Goal: Task Accomplishment & Management: Manage account settings

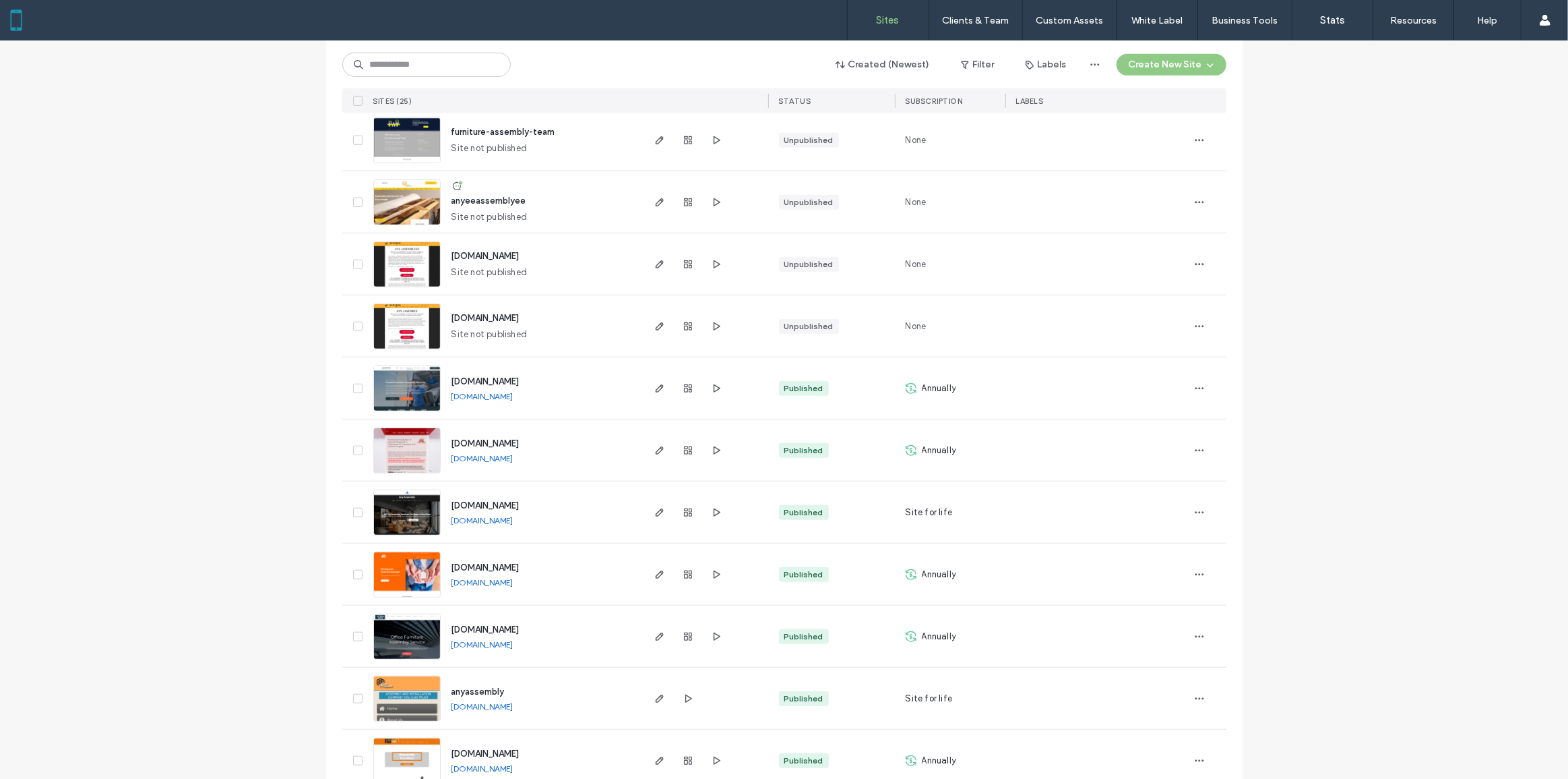
scroll to position [1064, 0]
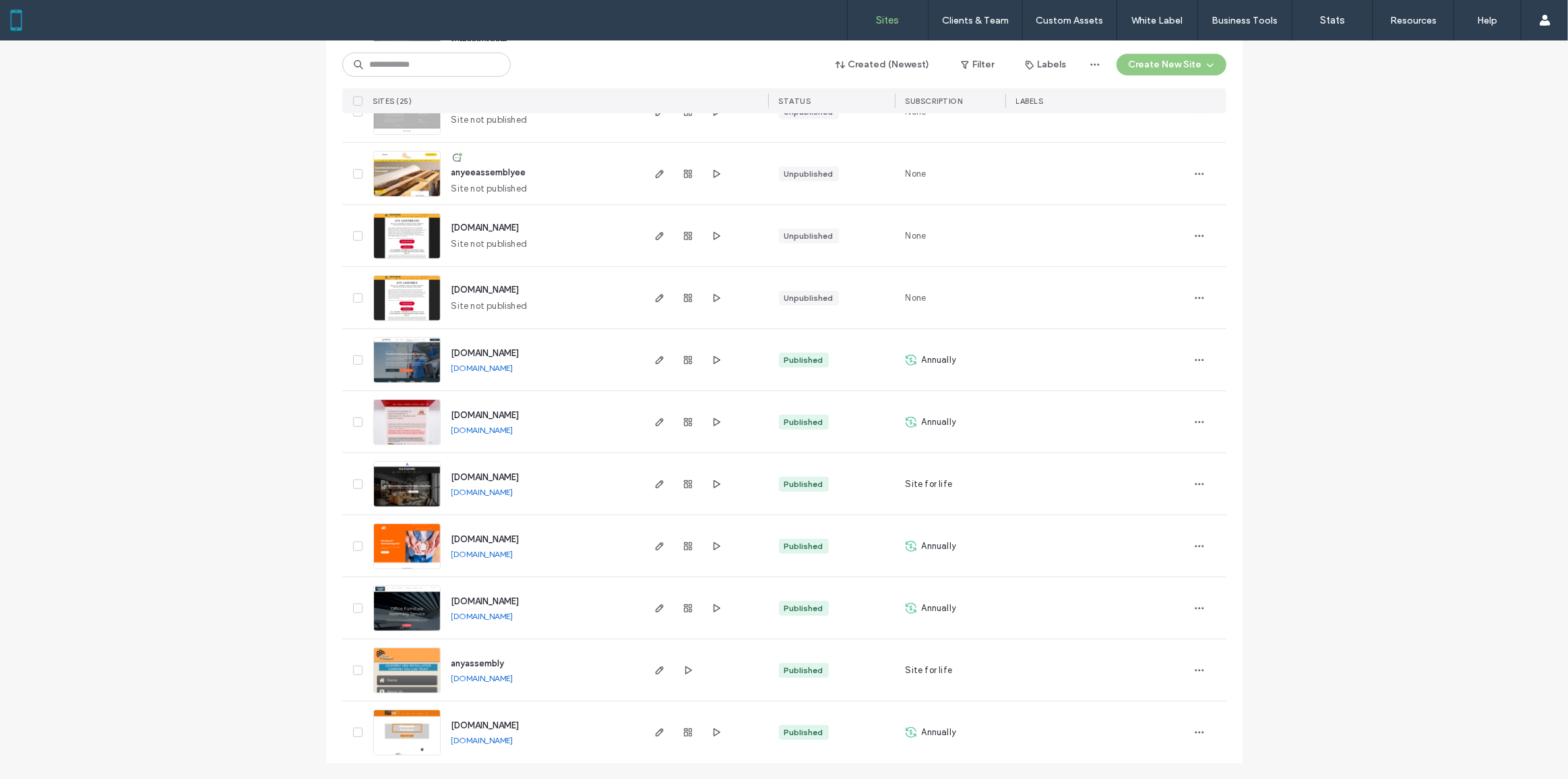
click at [374, 599] on img at bounding box center [406, 631] width 66 height 91
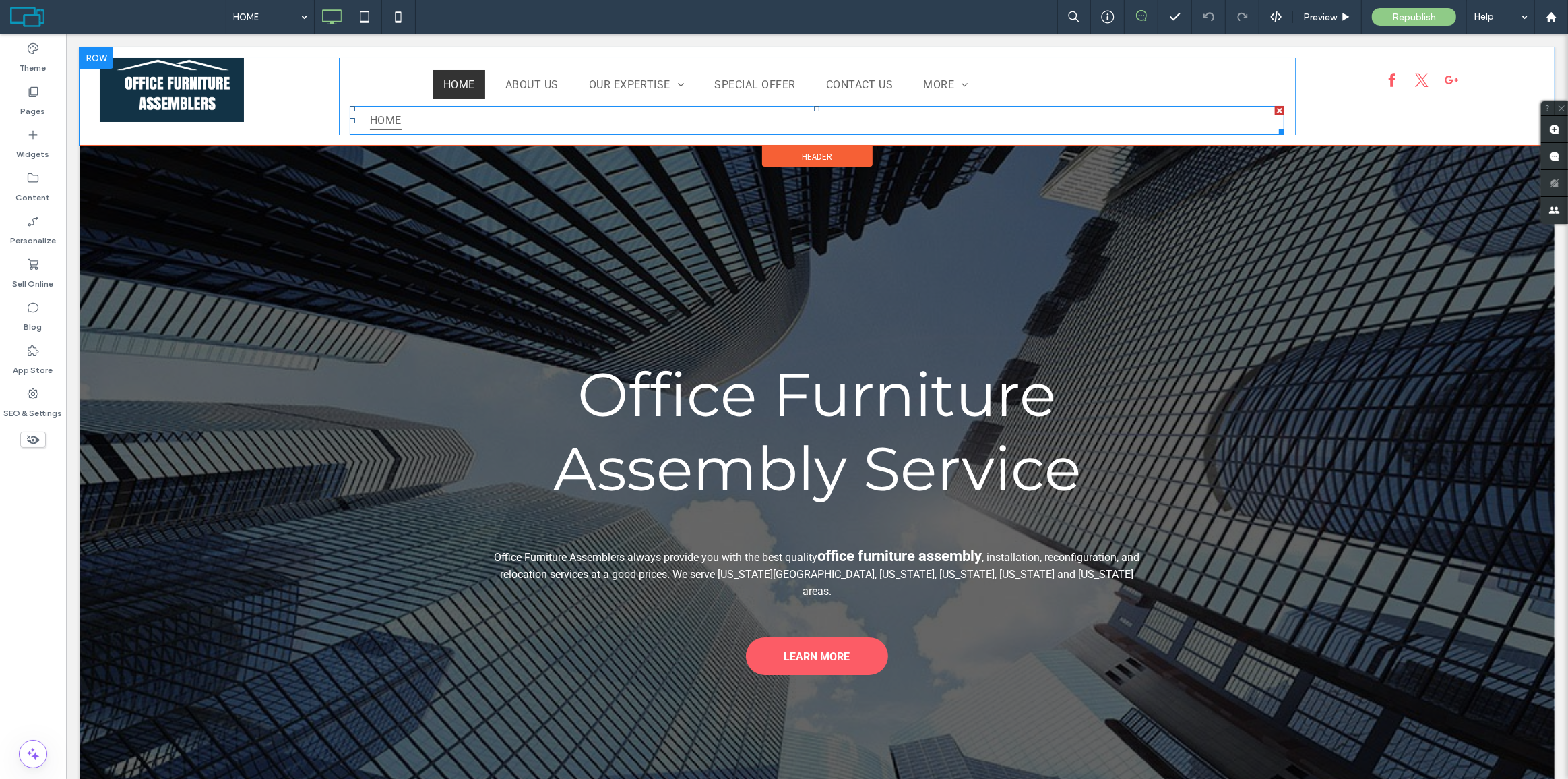
click at [410, 126] on nav "HOME" at bounding box center [816, 120] width 935 height 29
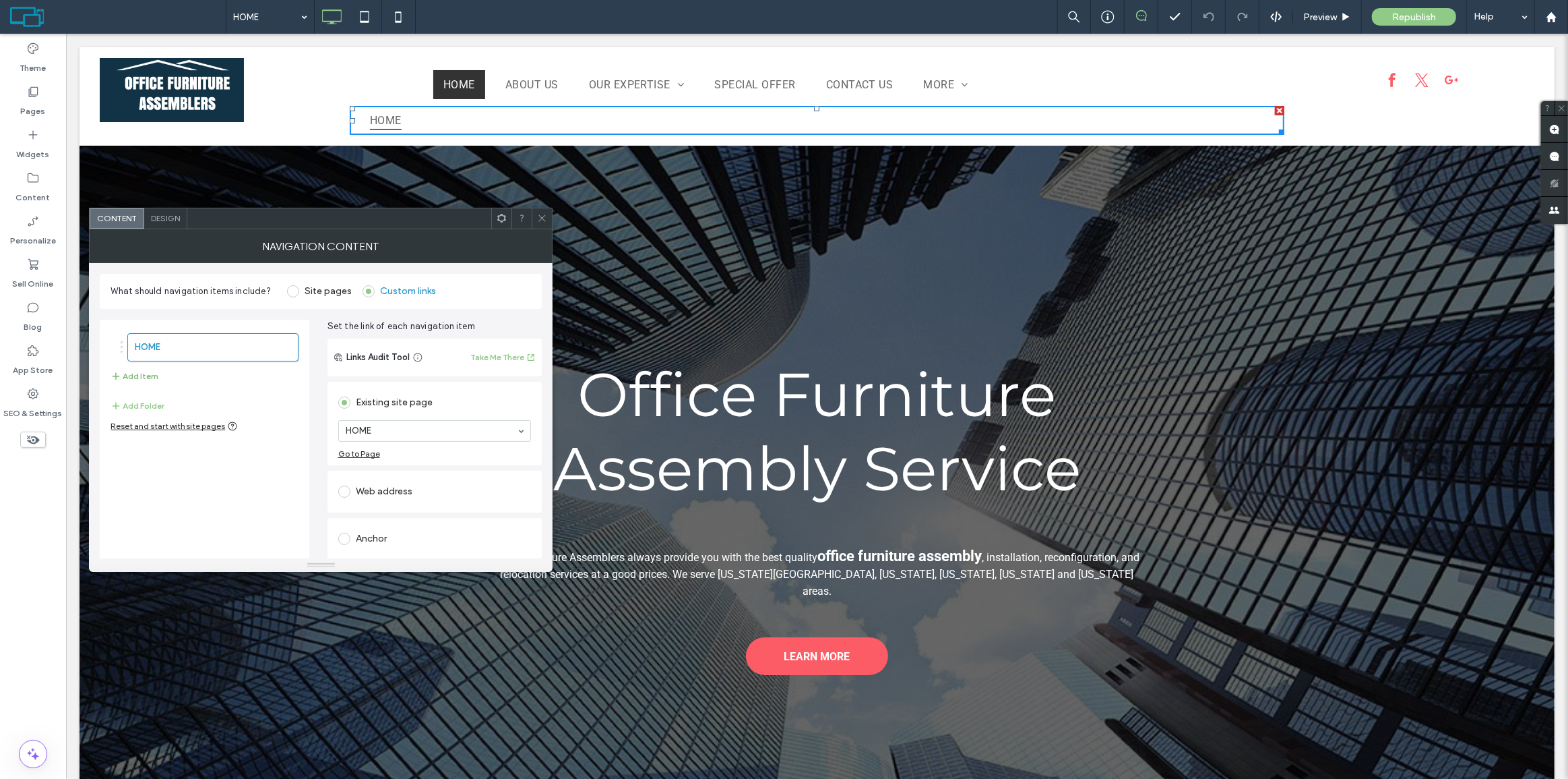
click at [141, 373] on button "Add Item" at bounding box center [134, 376] width 48 height 16
click at [319, 292] on label "Site pages" at bounding box center [328, 290] width 47 height 12
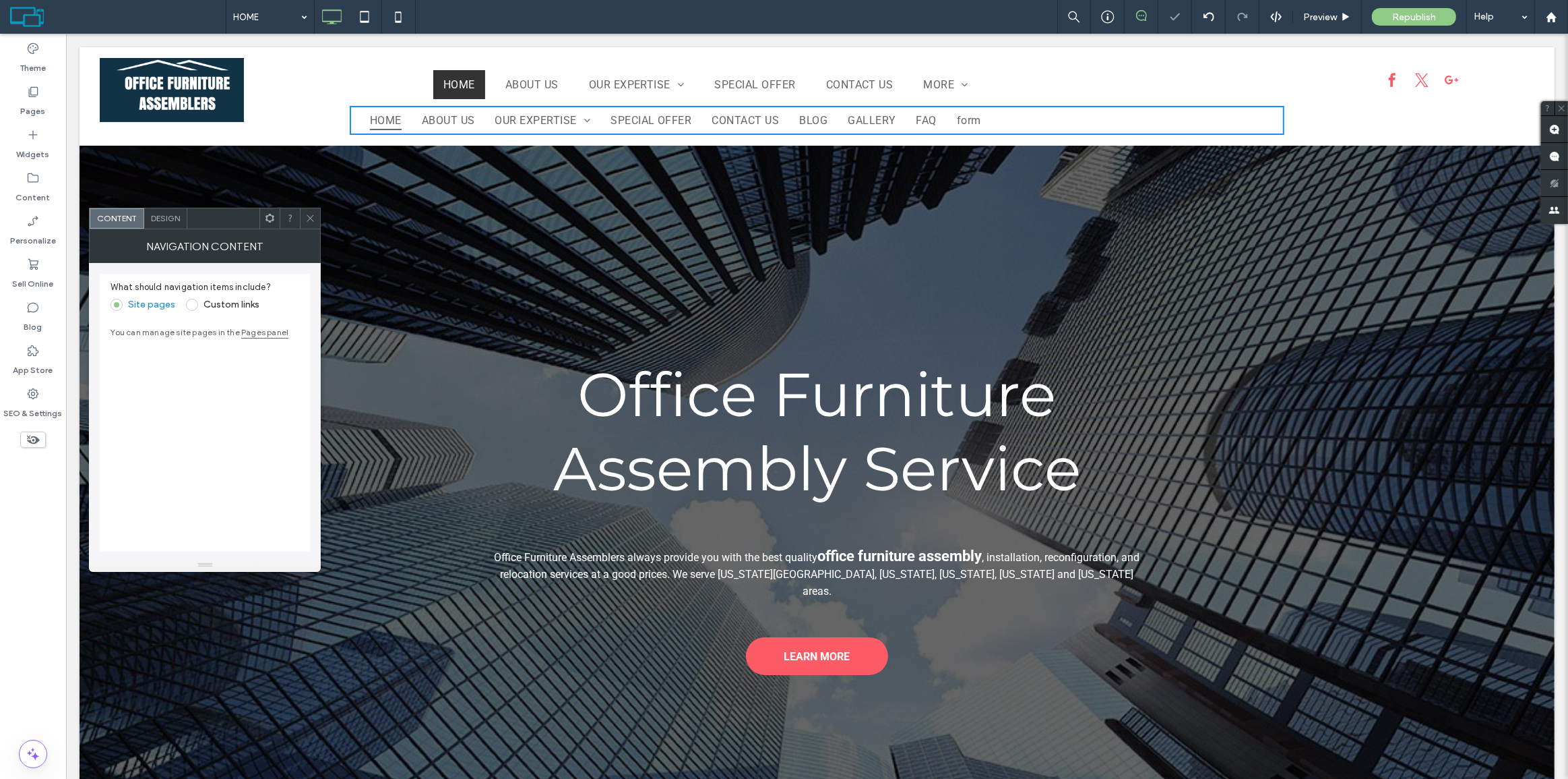
click at [200, 301] on label "Custom links" at bounding box center [222, 305] width 73 height 12
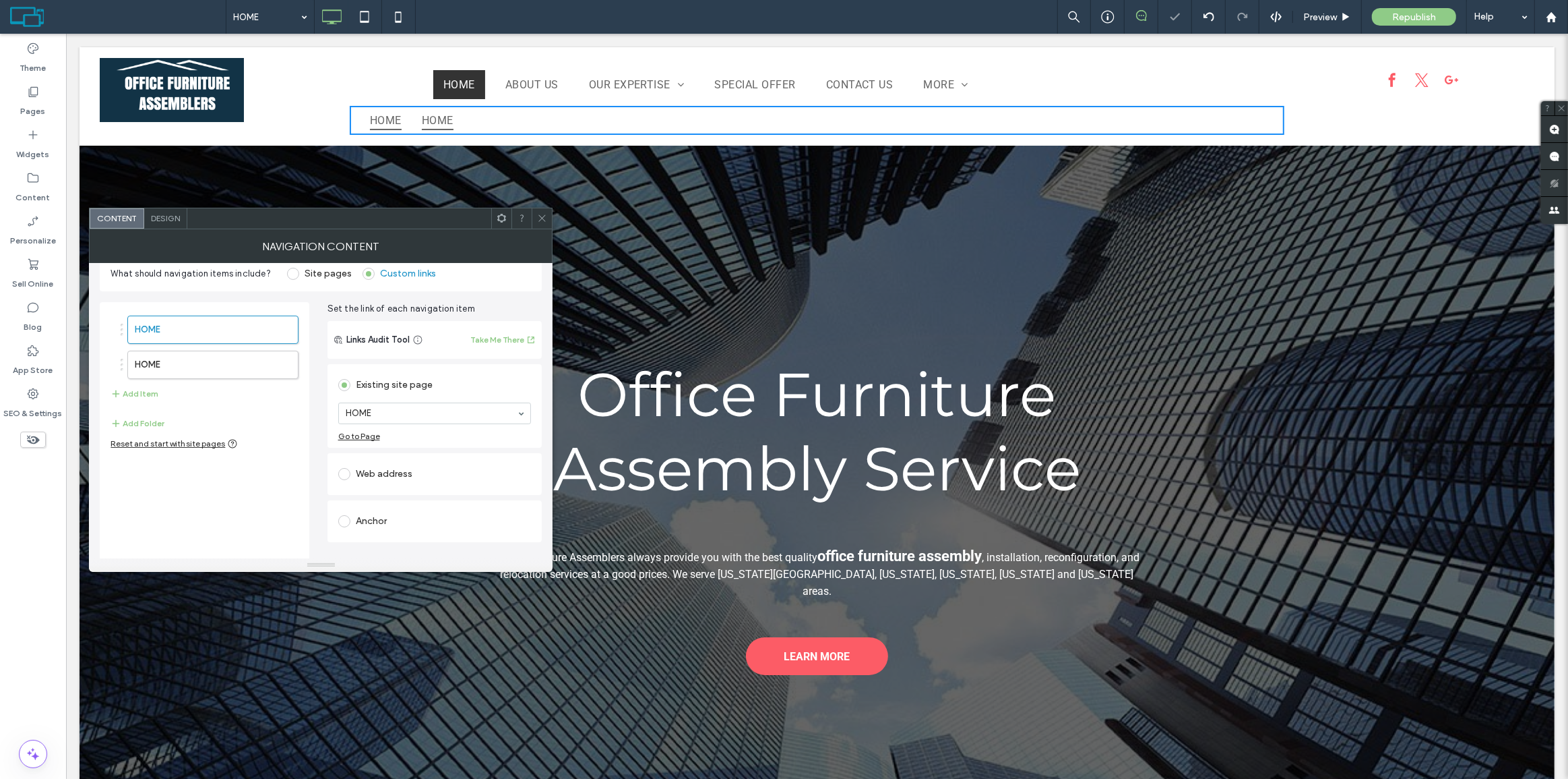
scroll to position [49, 0]
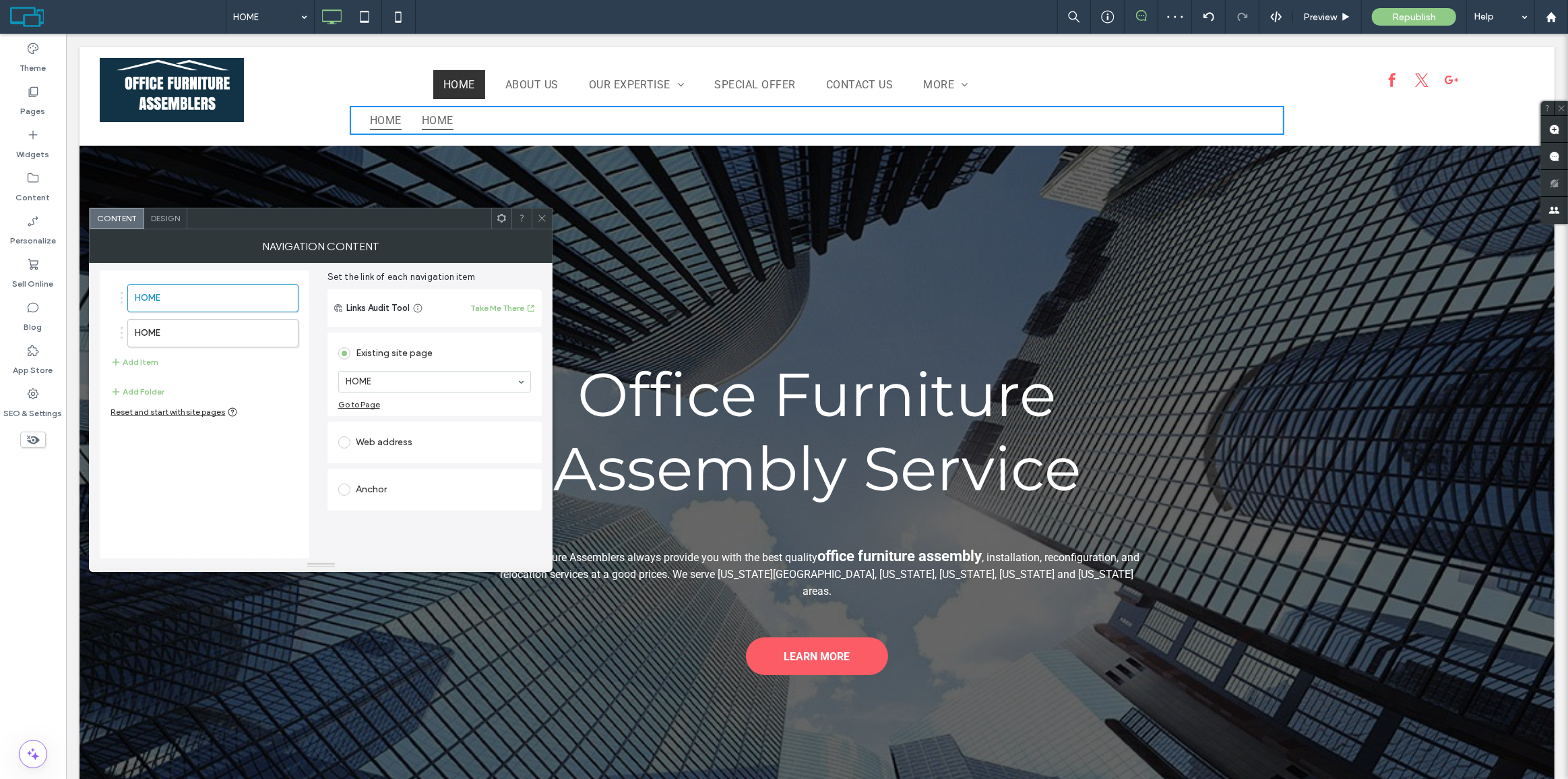
click at [544, 220] on icon at bounding box center [541, 218] width 10 height 10
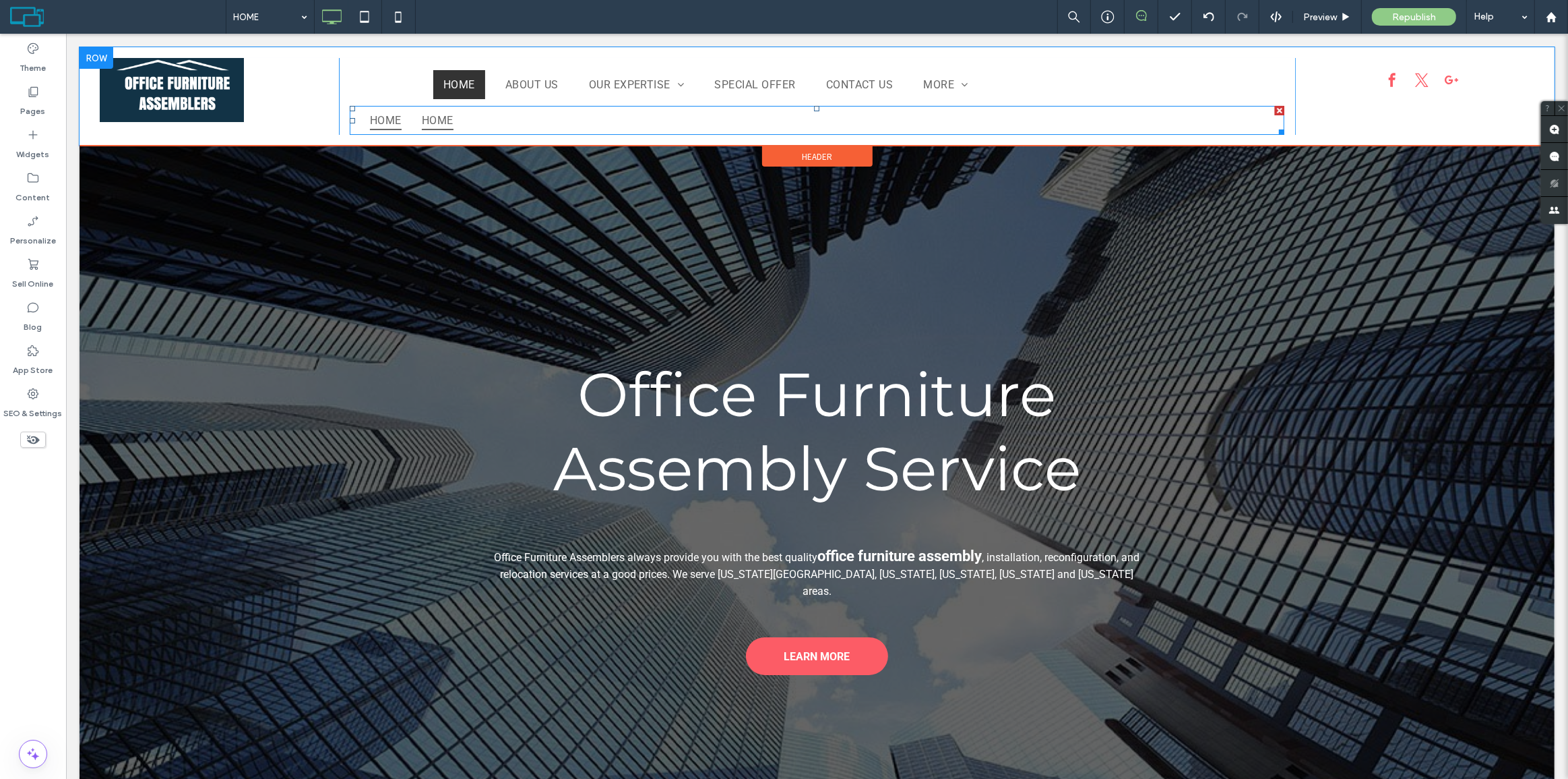
click at [1274, 107] on div at bounding box center [1279, 111] width 9 height 9
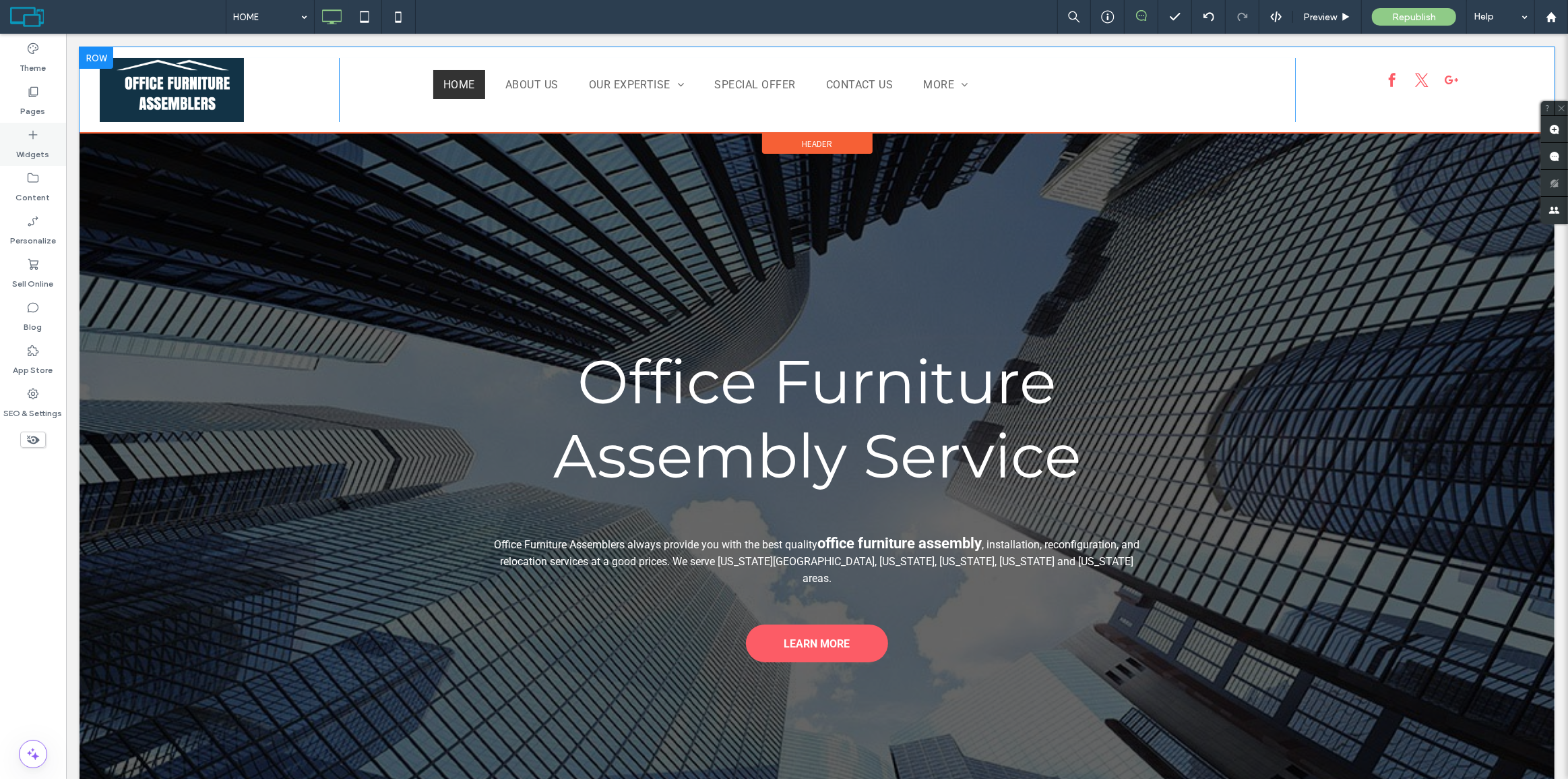
click at [38, 153] on label "Widgets" at bounding box center [34, 151] width 33 height 19
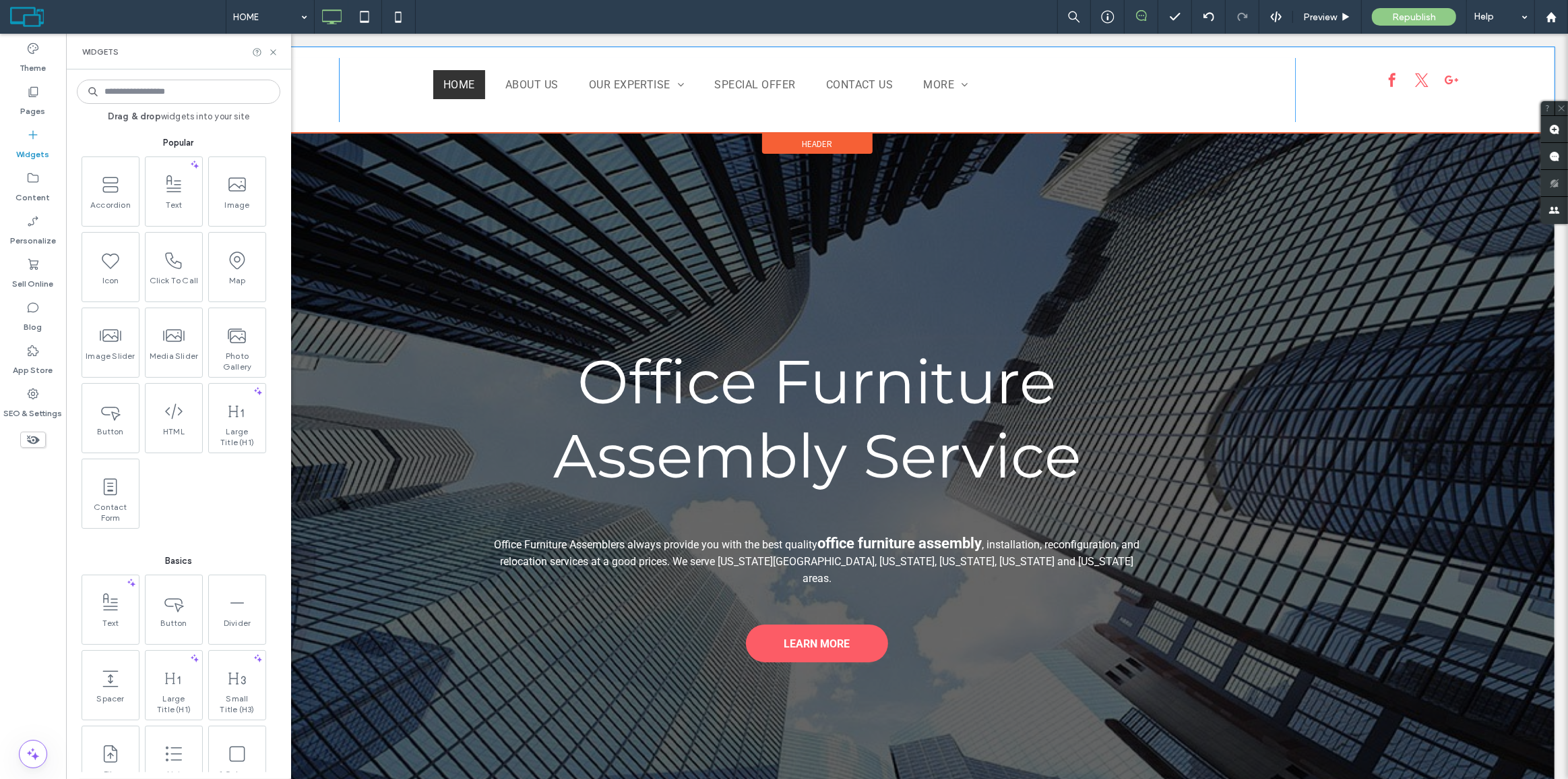
click at [190, 97] on input at bounding box center [178, 91] width 204 height 24
type input "****"
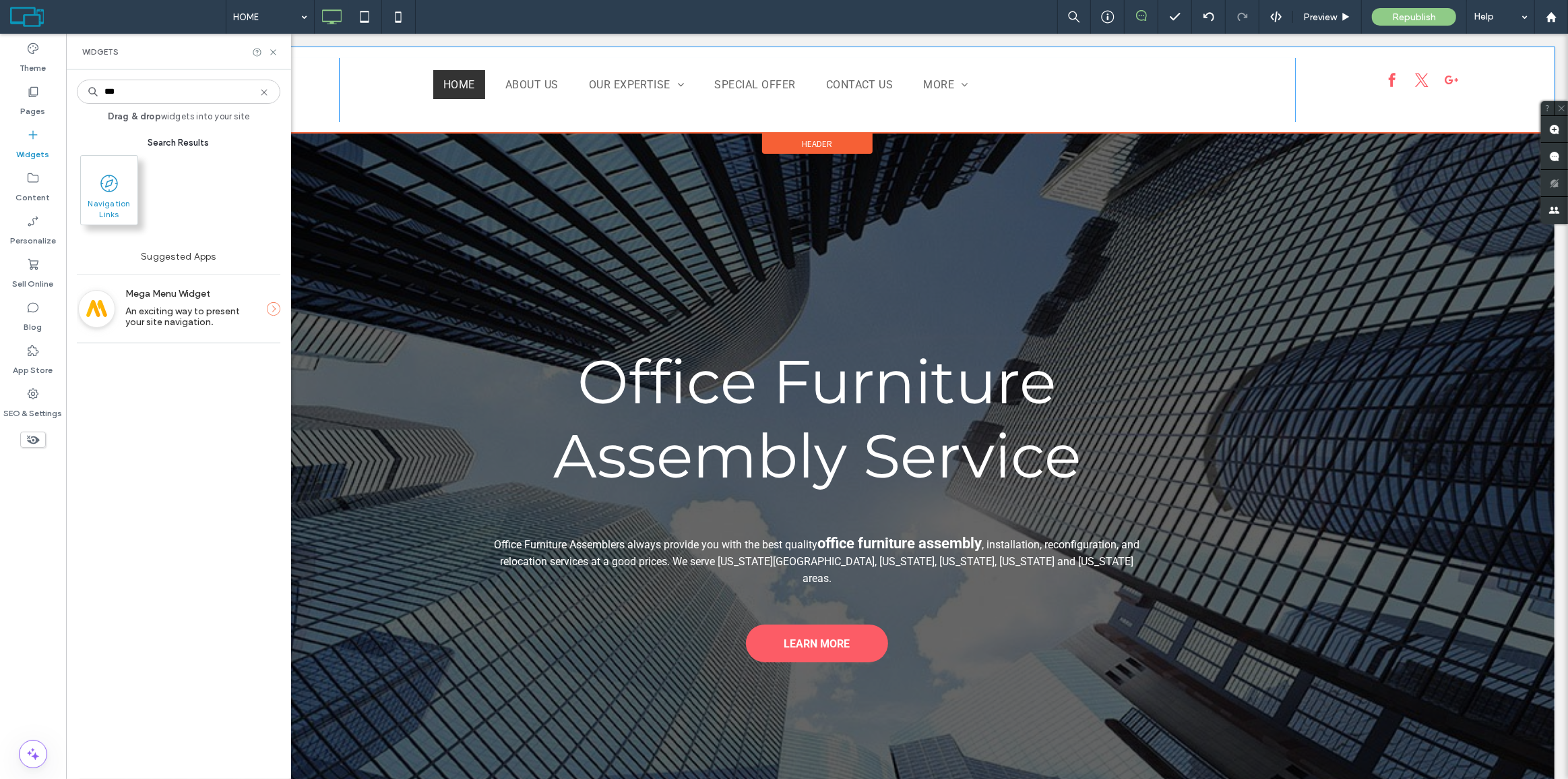
type input "***"
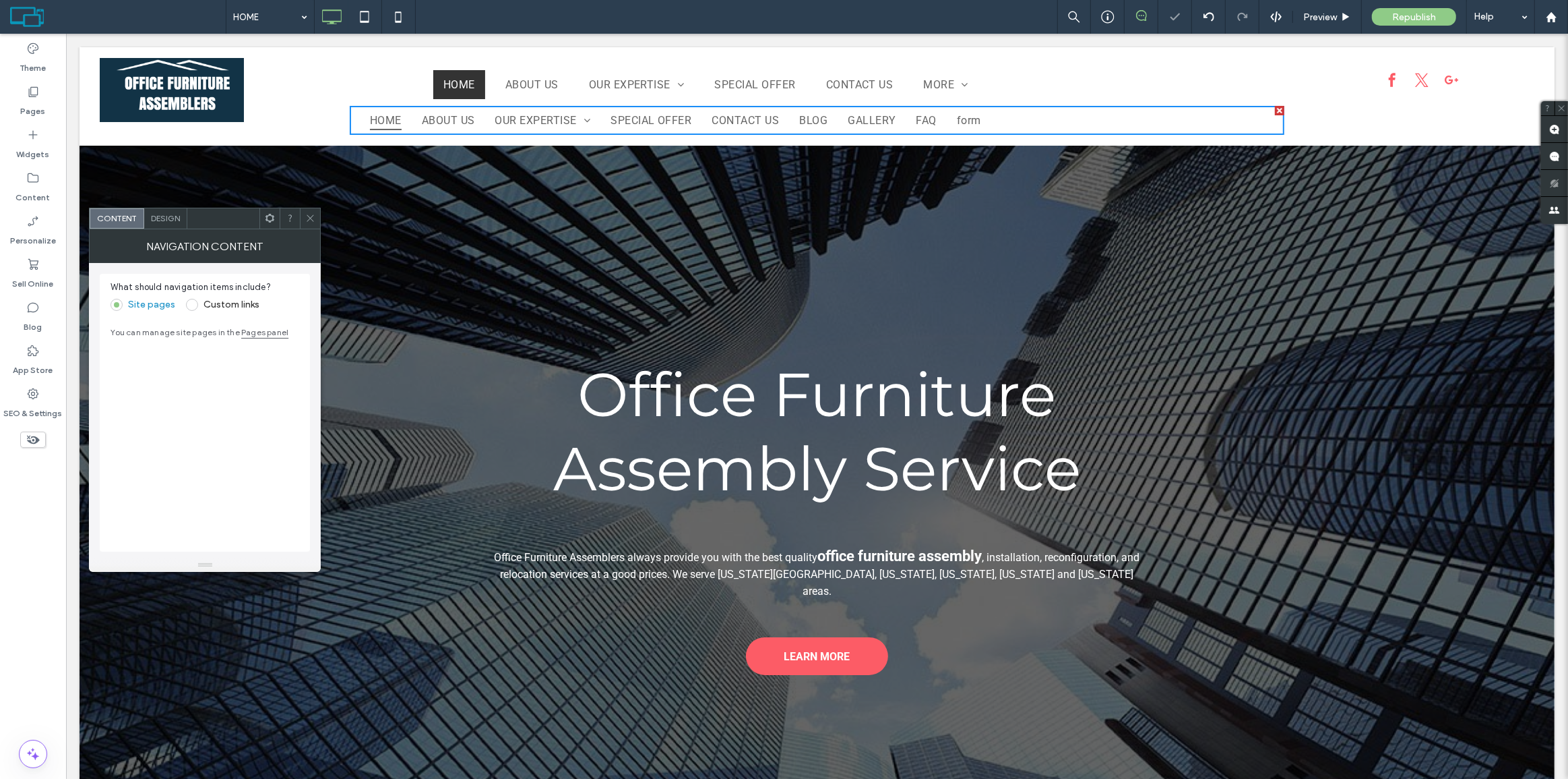
click at [198, 305] on label "Custom links" at bounding box center [222, 305] width 73 height 12
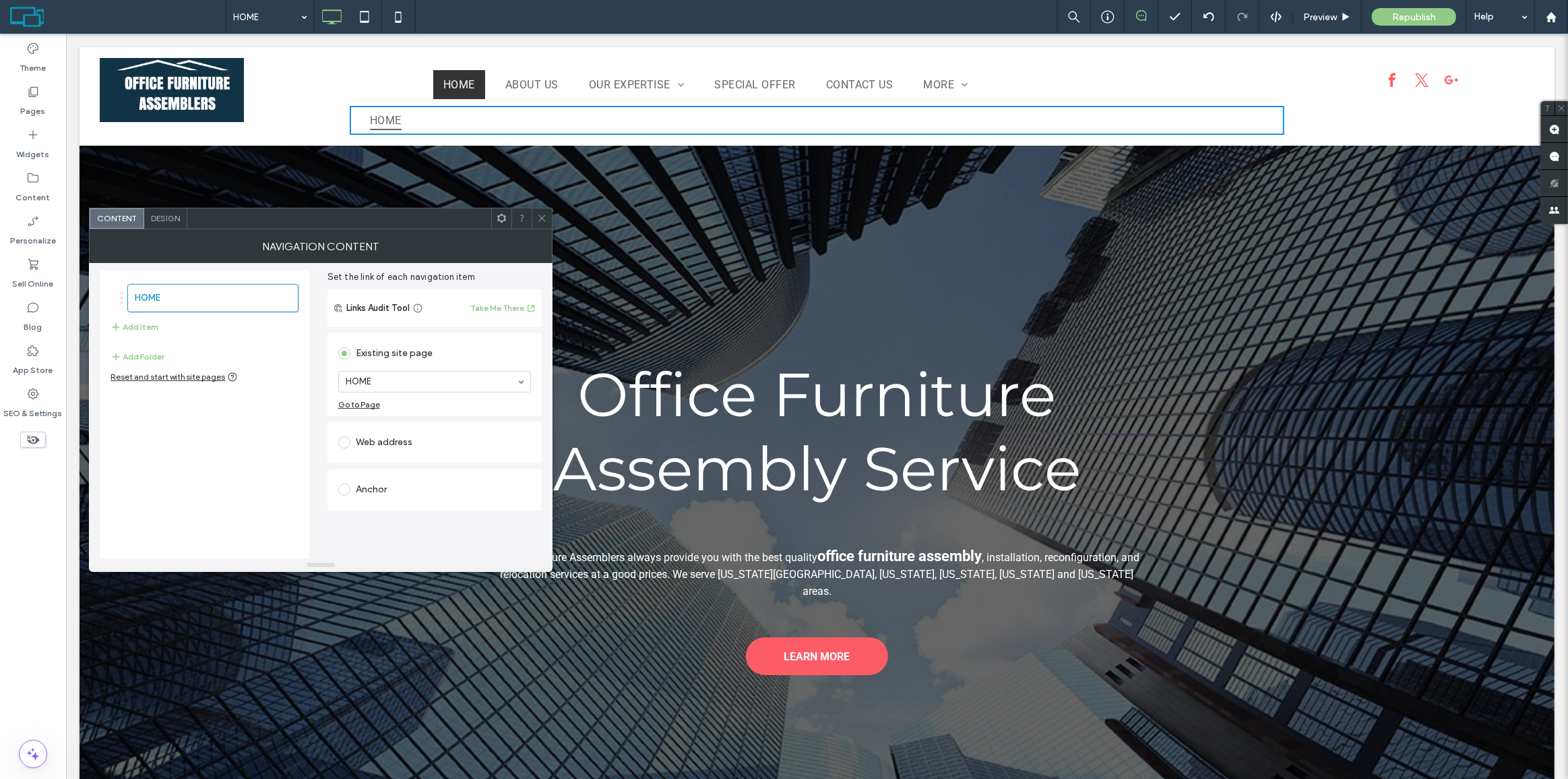
click at [168, 228] on div "Design" at bounding box center [165, 219] width 43 height 20
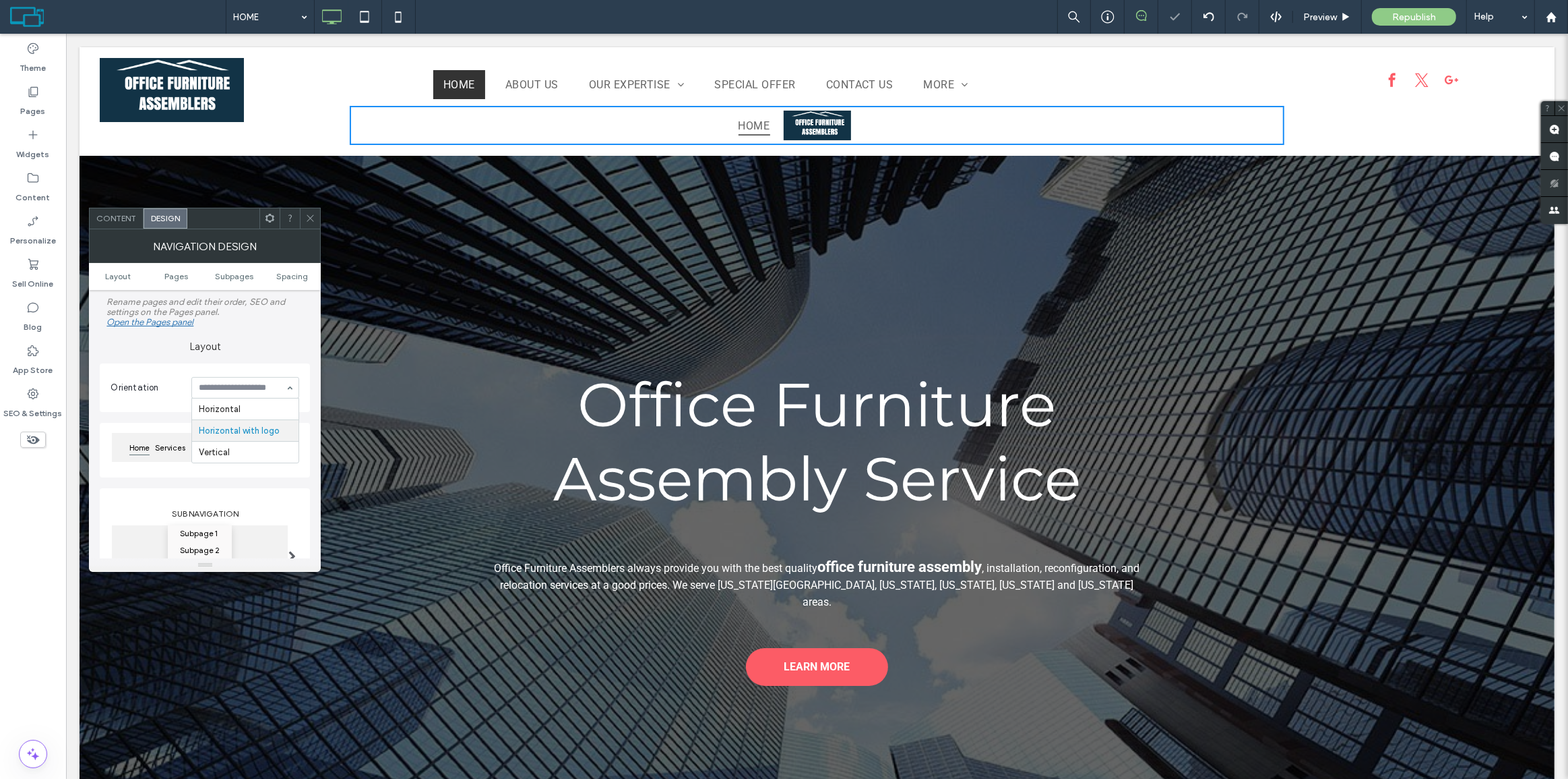
click at [235, 393] on input at bounding box center [242, 388] width 87 height 9
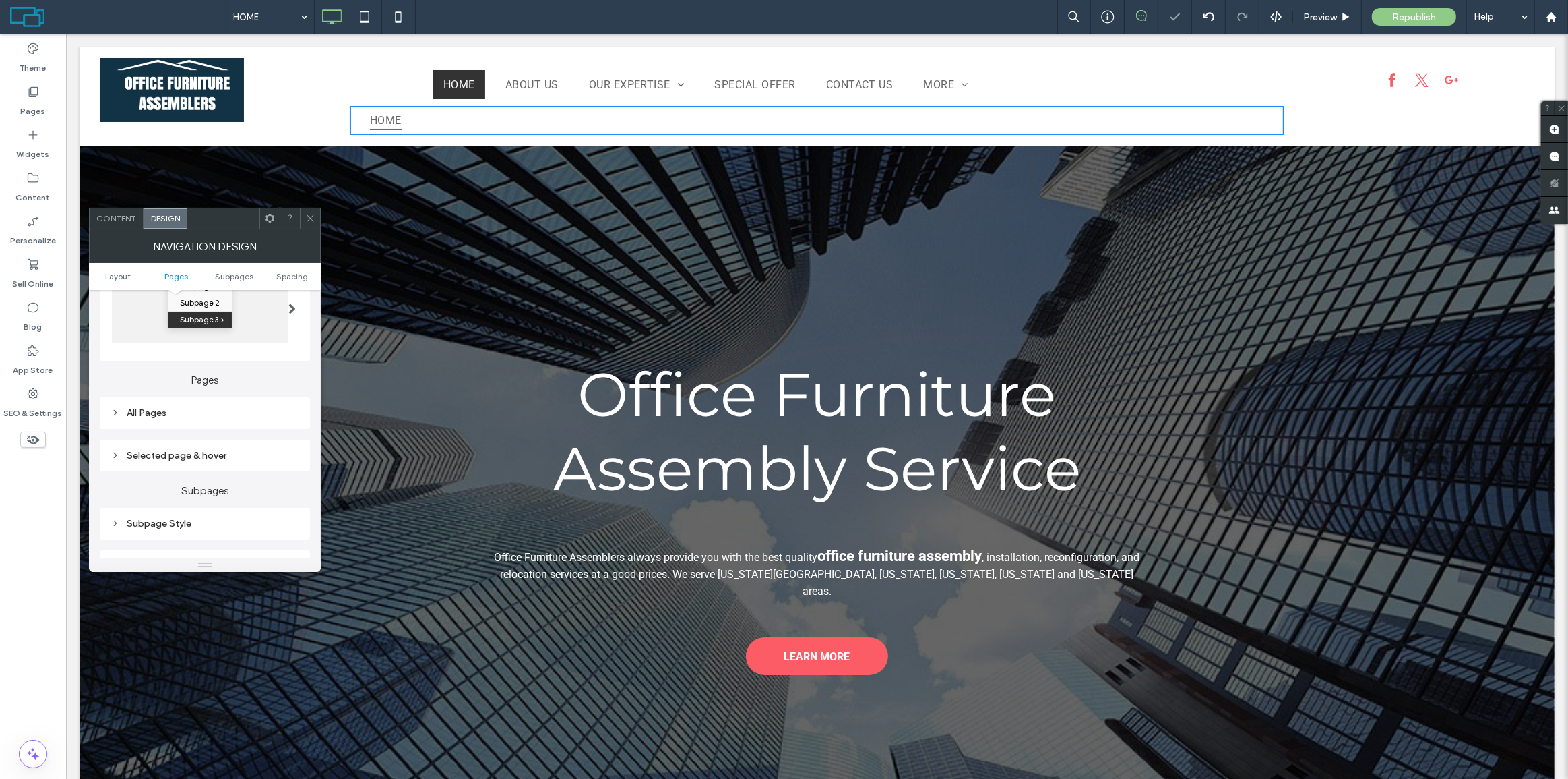
scroll to position [245, 0]
click at [112, 225] on div "Content" at bounding box center [116, 219] width 54 height 20
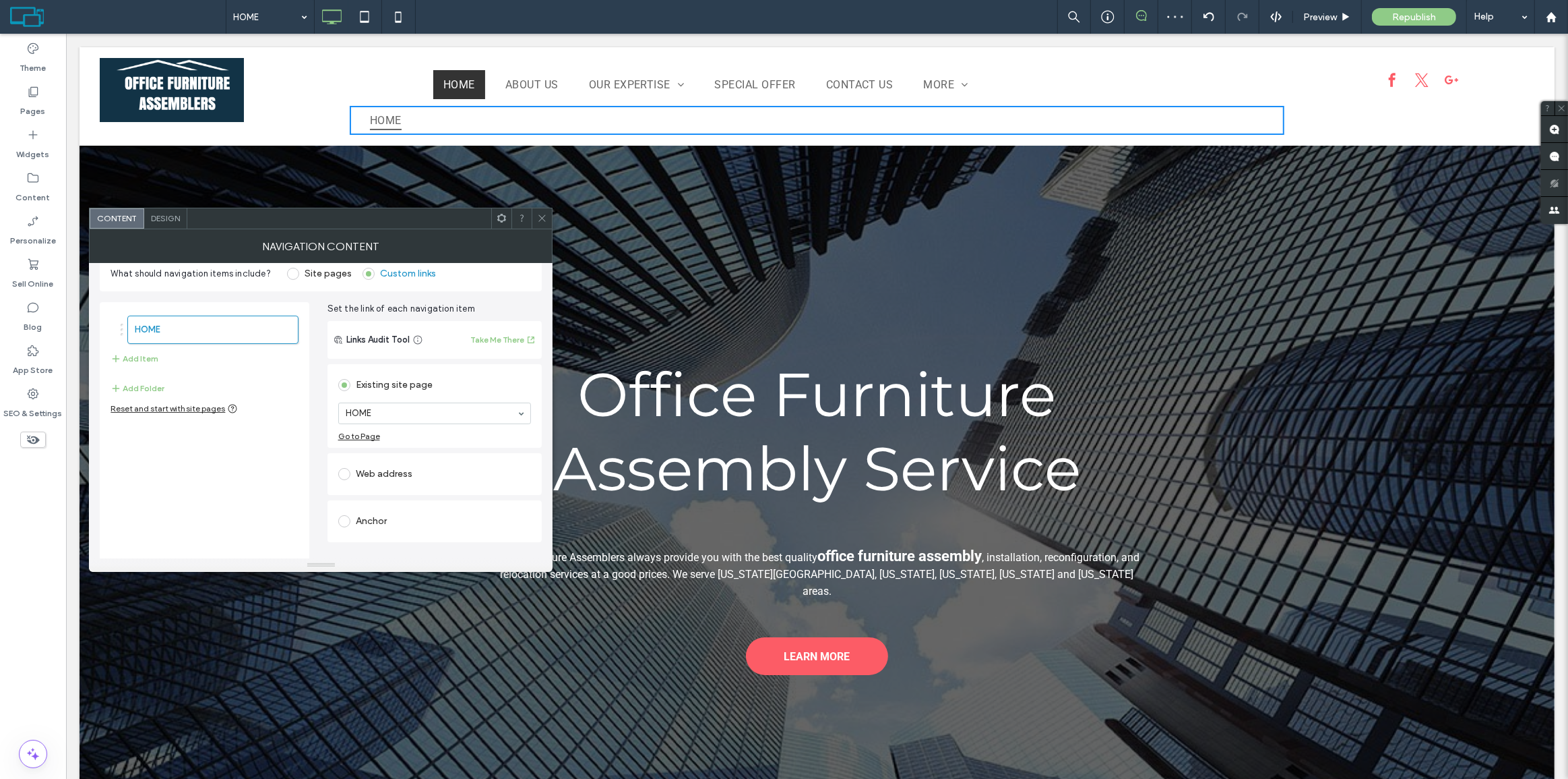
scroll to position [49, 0]
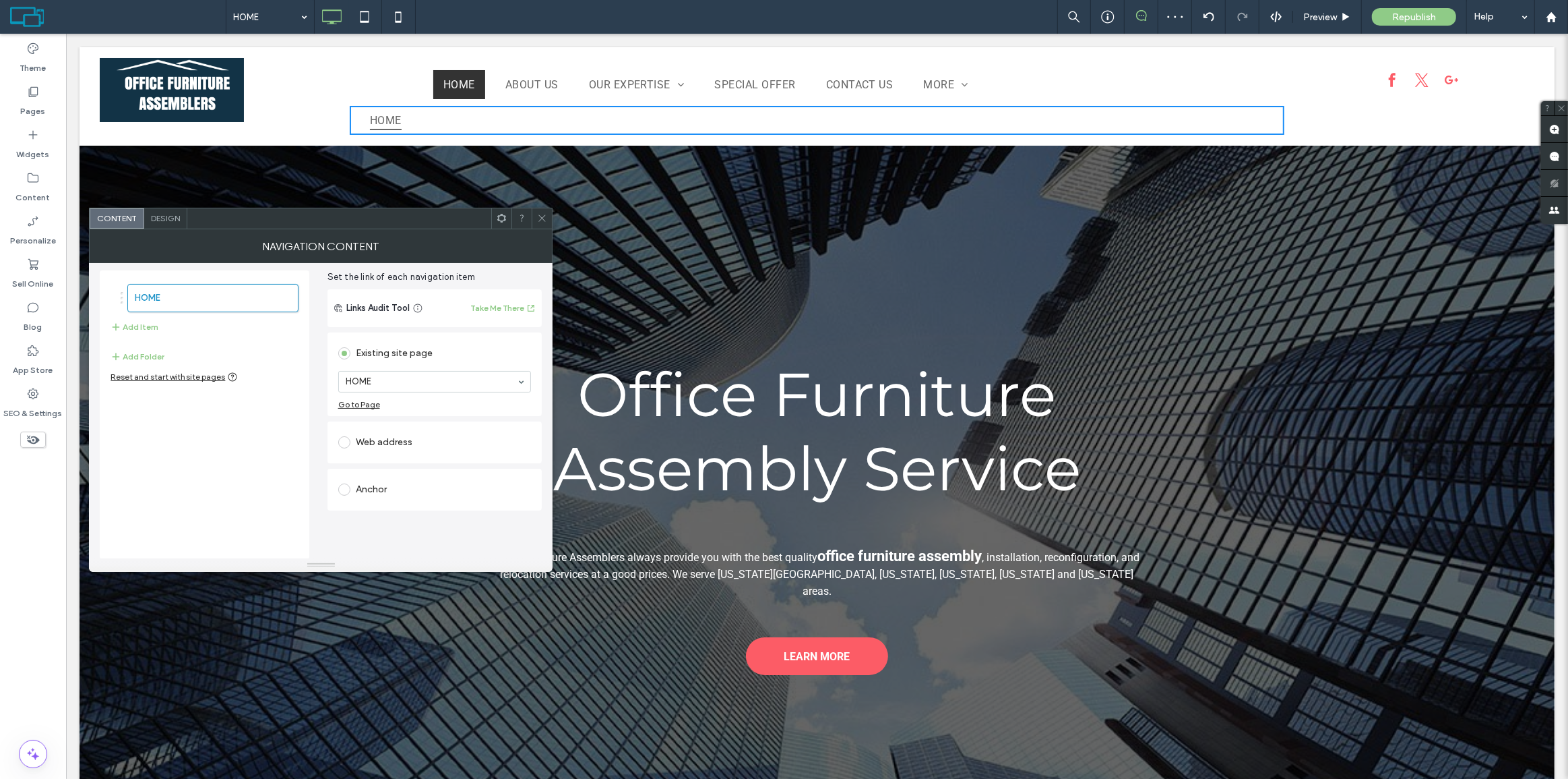
click at [392, 444] on div "Web address" at bounding box center [435, 443] width 193 height 22
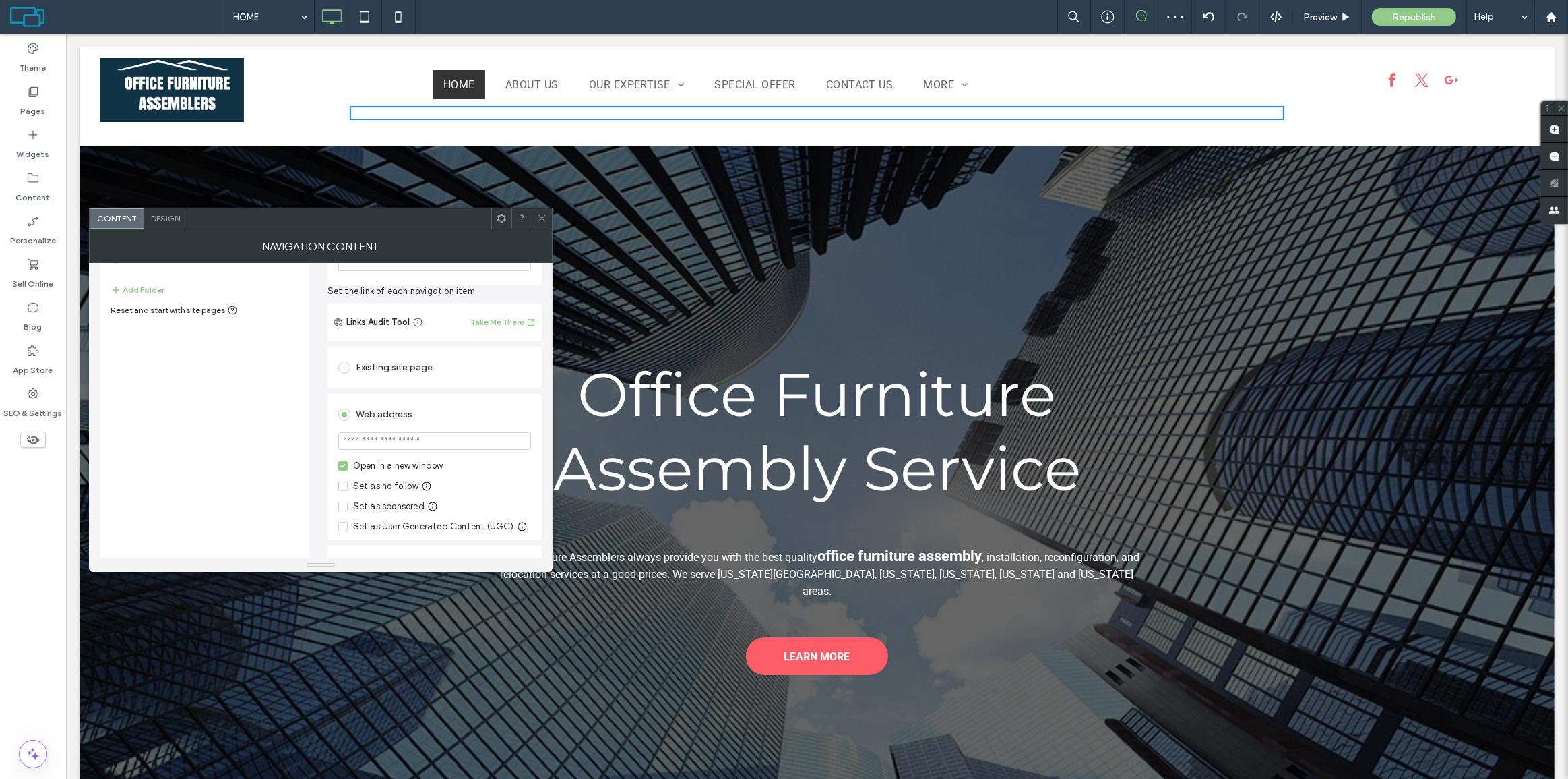
click at [378, 356] on div "Existing site page" at bounding box center [435, 368] width 193 height 28
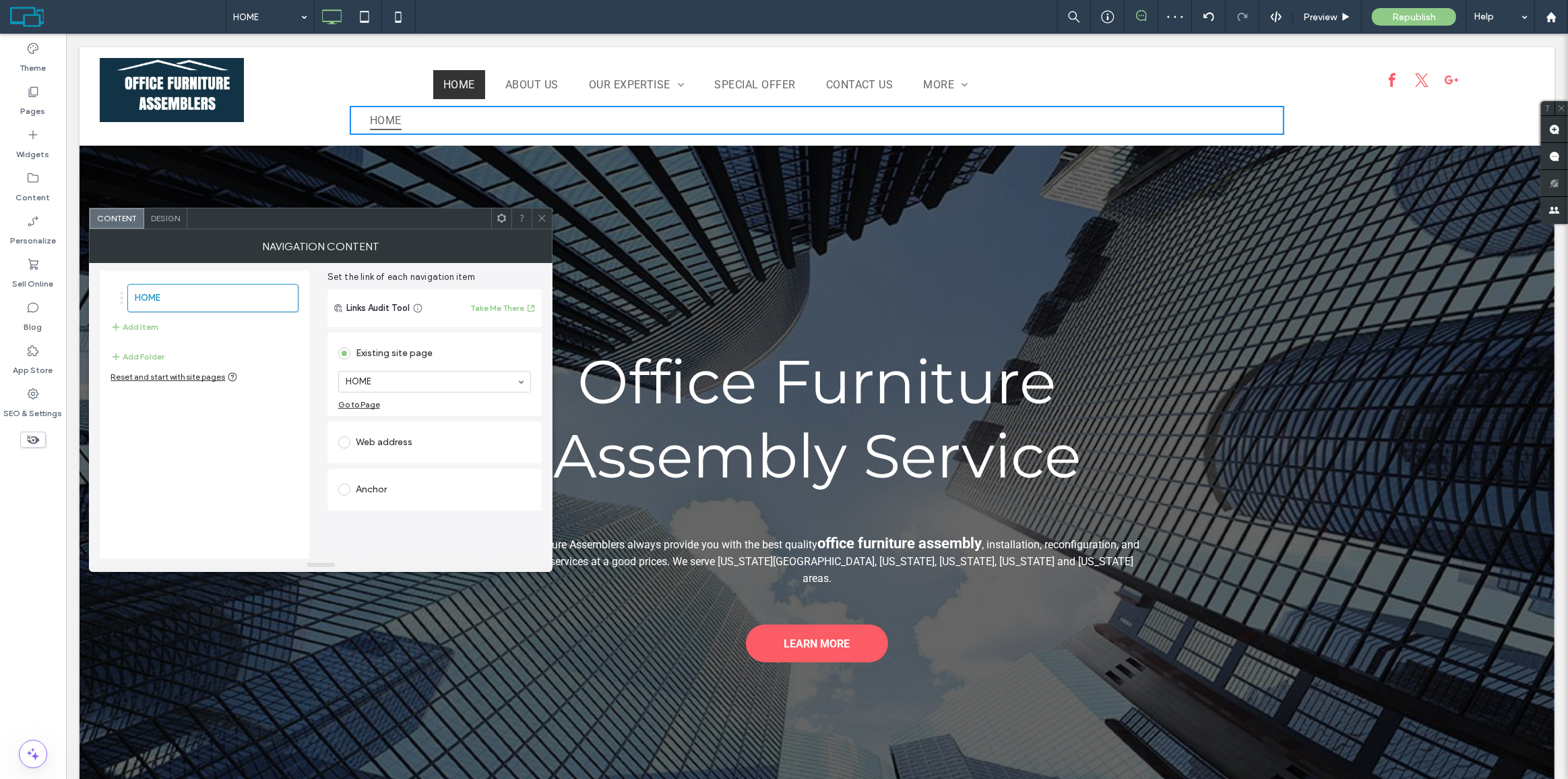
click at [383, 297] on div "Links Audit Tool Take Me There" at bounding box center [435, 308] width 215 height 37
click at [383, 303] on span "Links Audit Tool" at bounding box center [378, 308] width 63 height 13
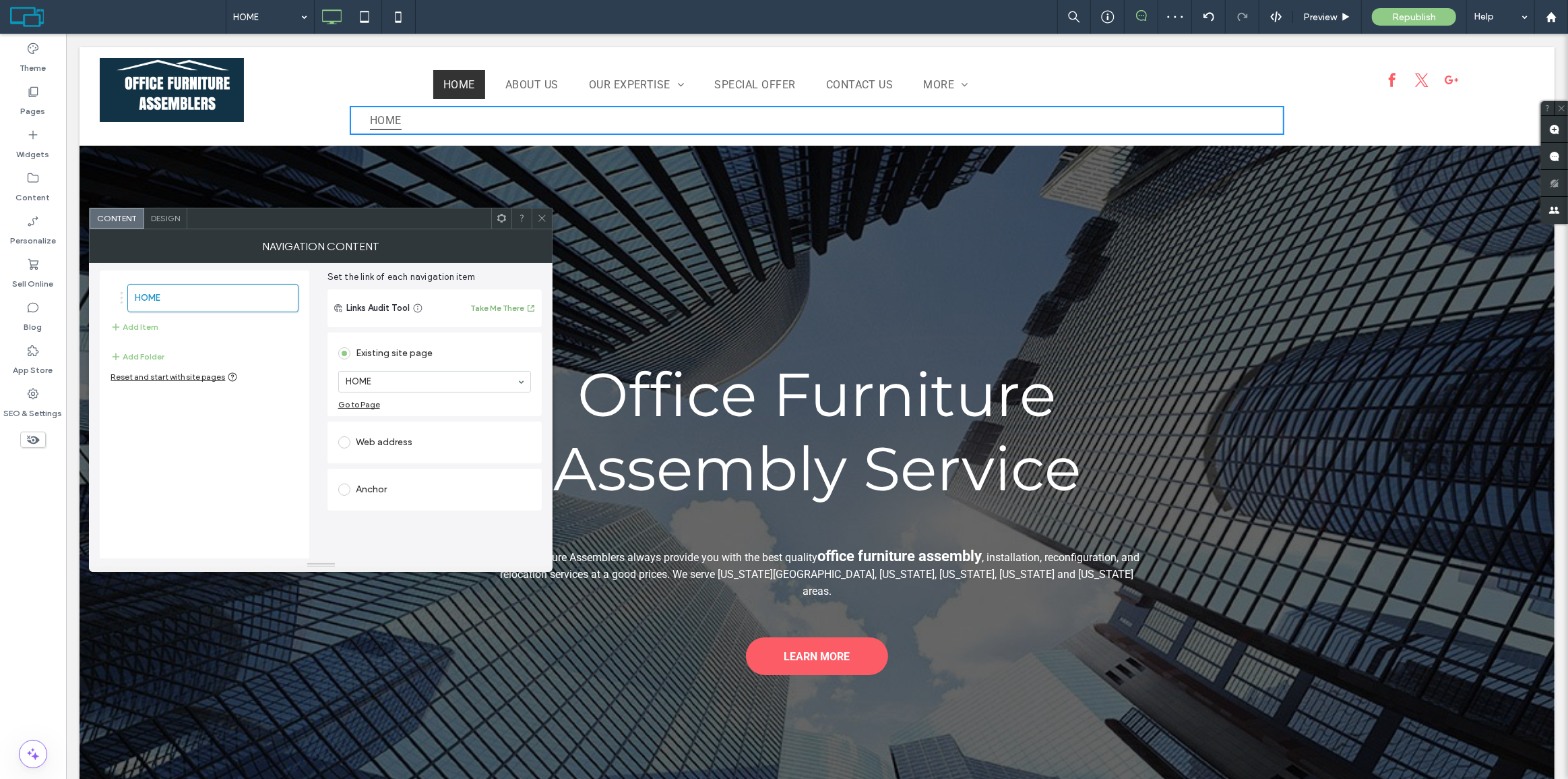
click at [481, 305] on button "Take Me There" at bounding box center [503, 308] width 66 height 16
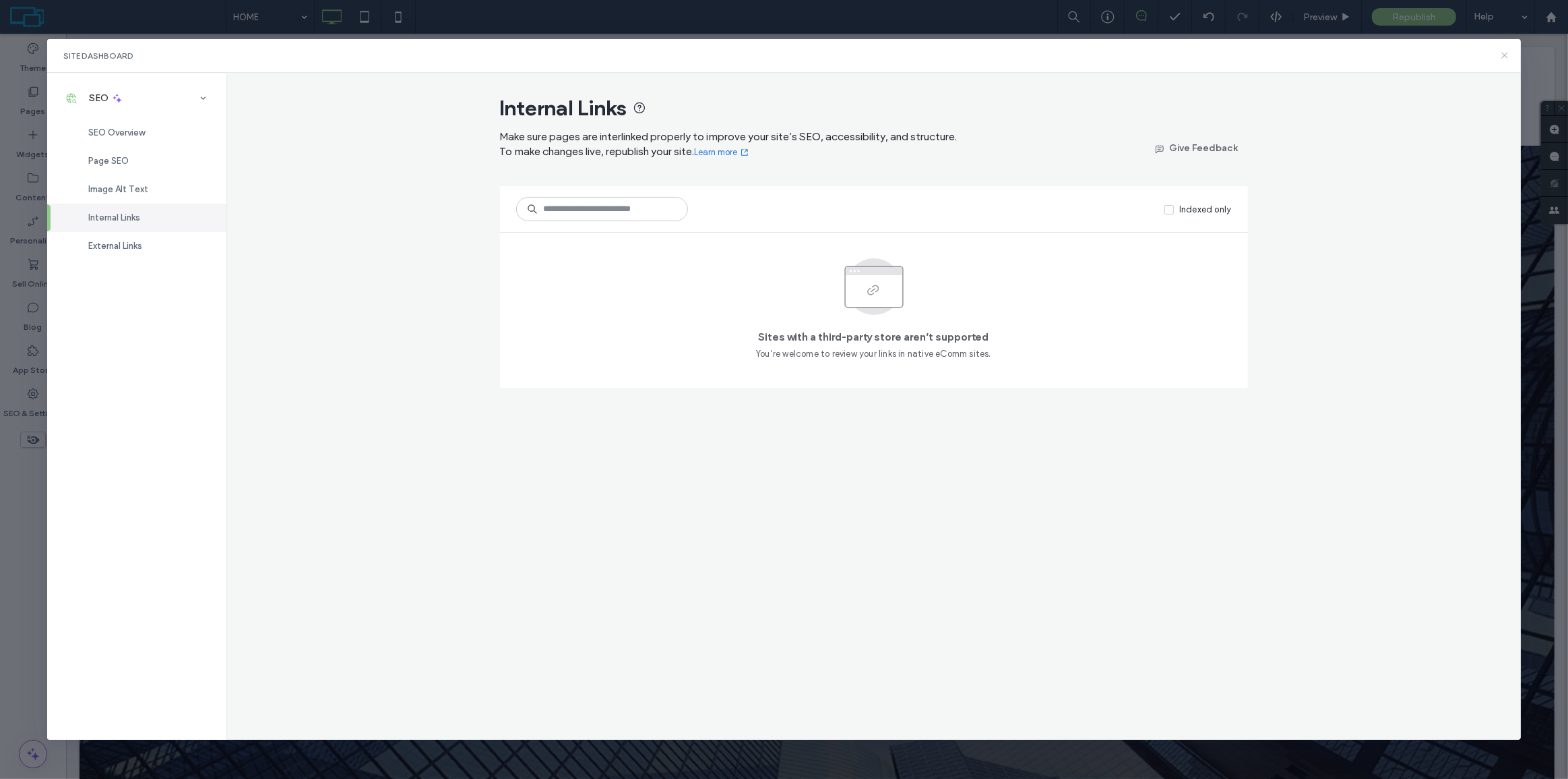
click at [1504, 54] on use at bounding box center [1505, 55] width 6 height 6
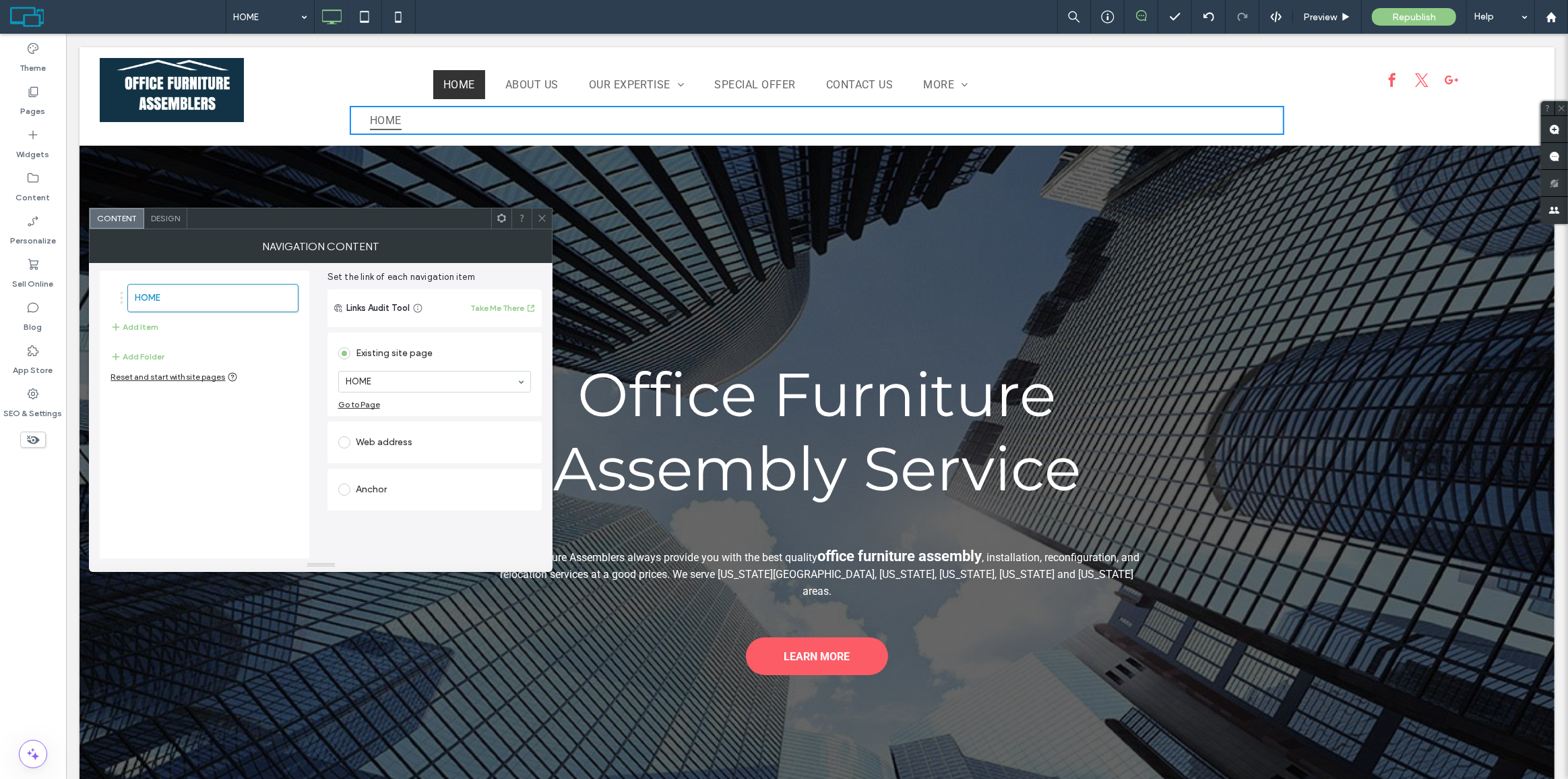
click at [164, 220] on span "Design" at bounding box center [165, 218] width 29 height 10
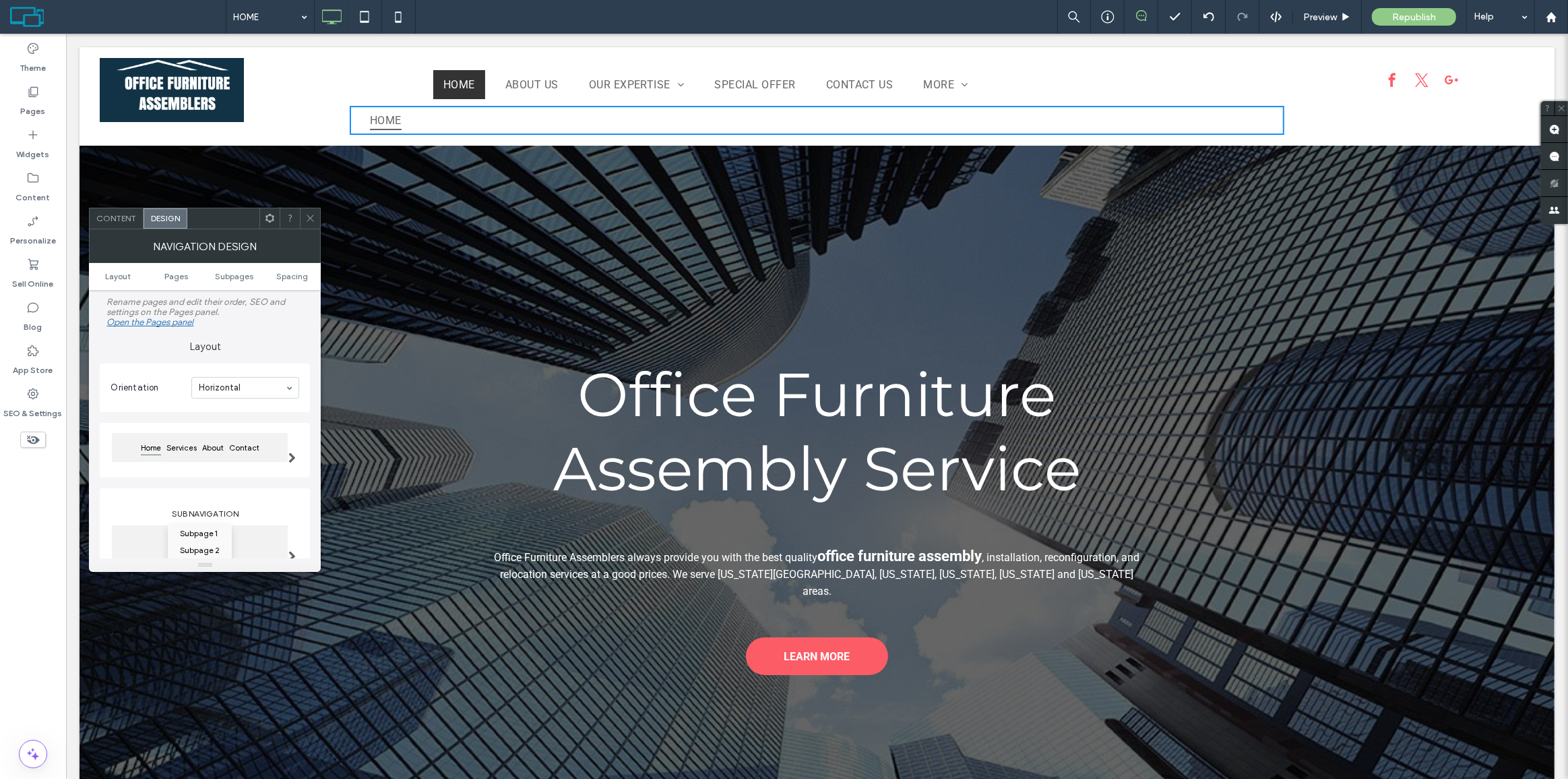
click at [130, 217] on span "Content" at bounding box center [116, 218] width 40 height 10
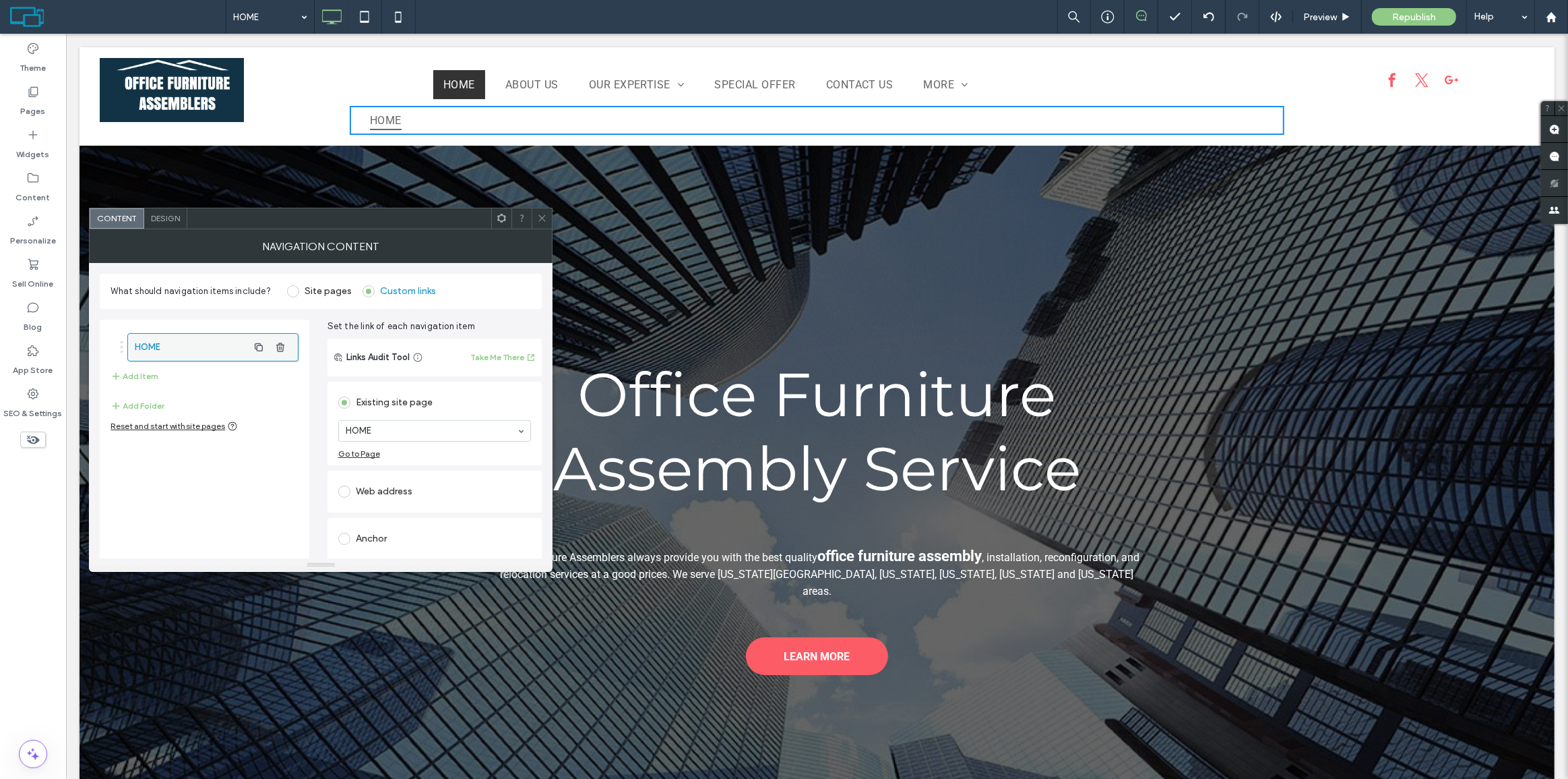
click at [151, 336] on label "HOME" at bounding box center [191, 347] width 112 height 27
click at [309, 293] on label "Site pages" at bounding box center [328, 290] width 47 height 12
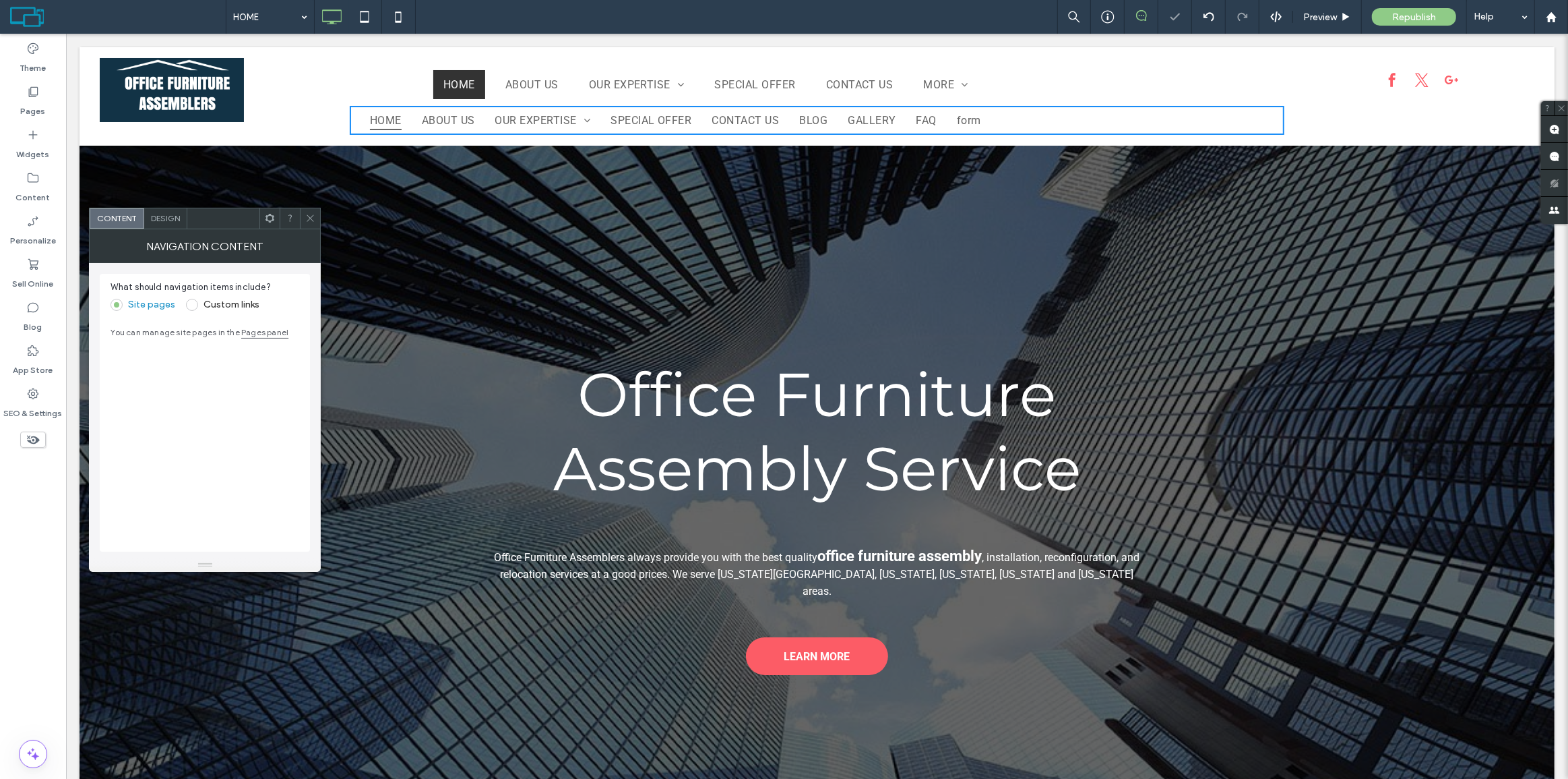
click at [232, 309] on label "Custom links" at bounding box center [222, 305] width 73 height 12
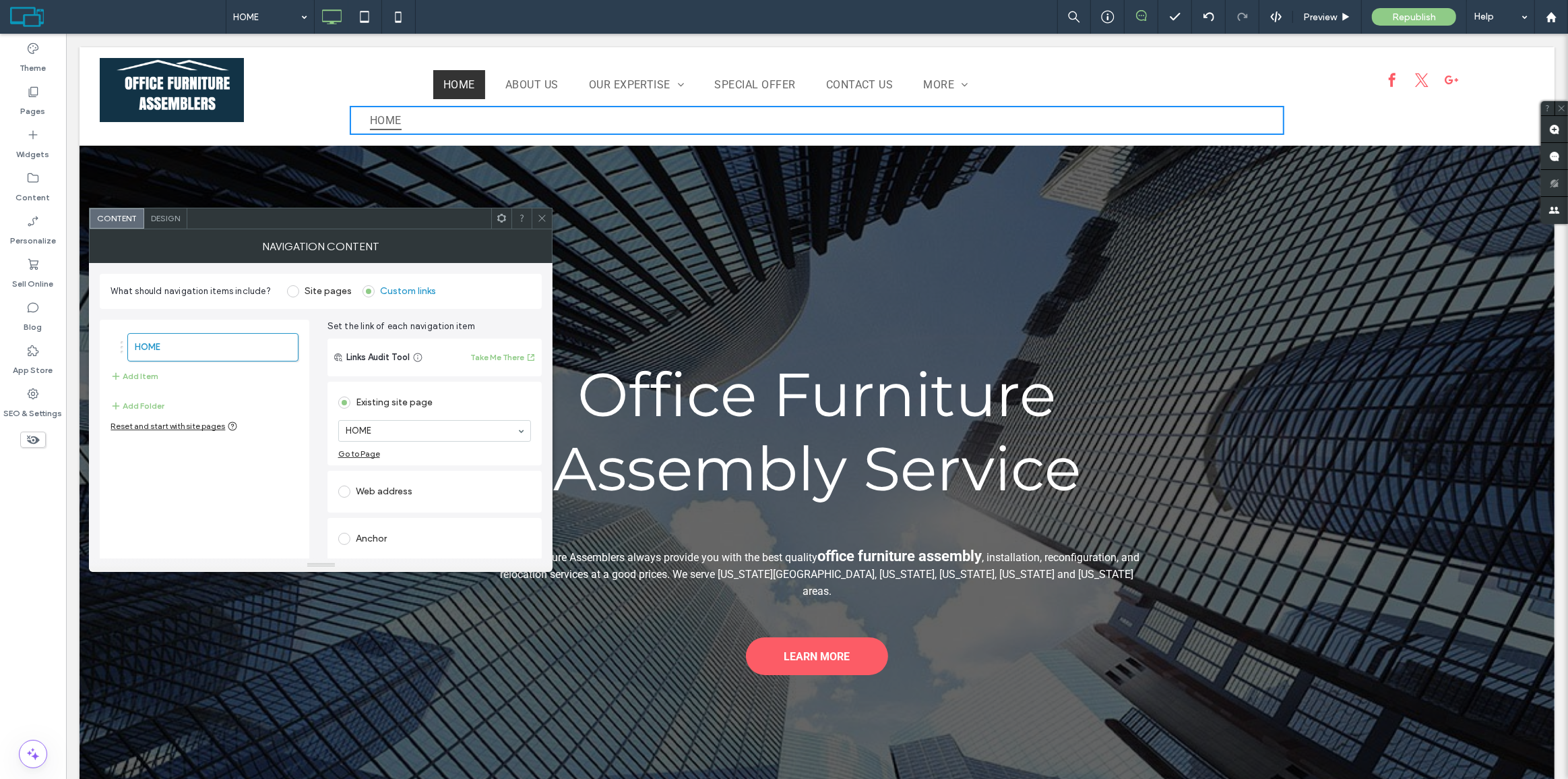
click at [544, 217] on icon at bounding box center [541, 218] width 10 height 10
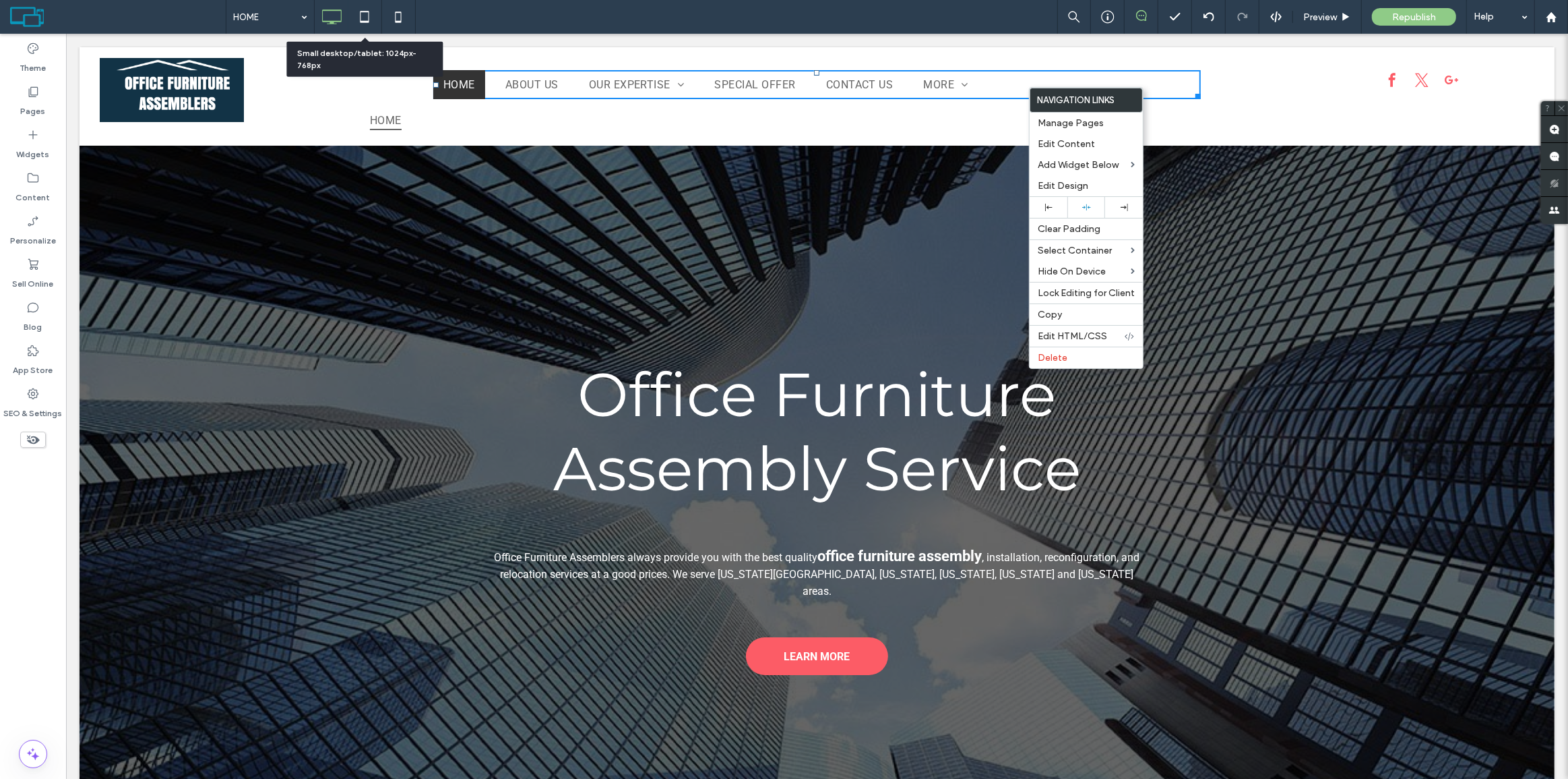
click at [747, 136] on div "Click To Paste HOME ABOUT US OUR EXPERTISE Office Furniture Assembly Office Cub…" at bounding box center [816, 96] width 1475 height 98
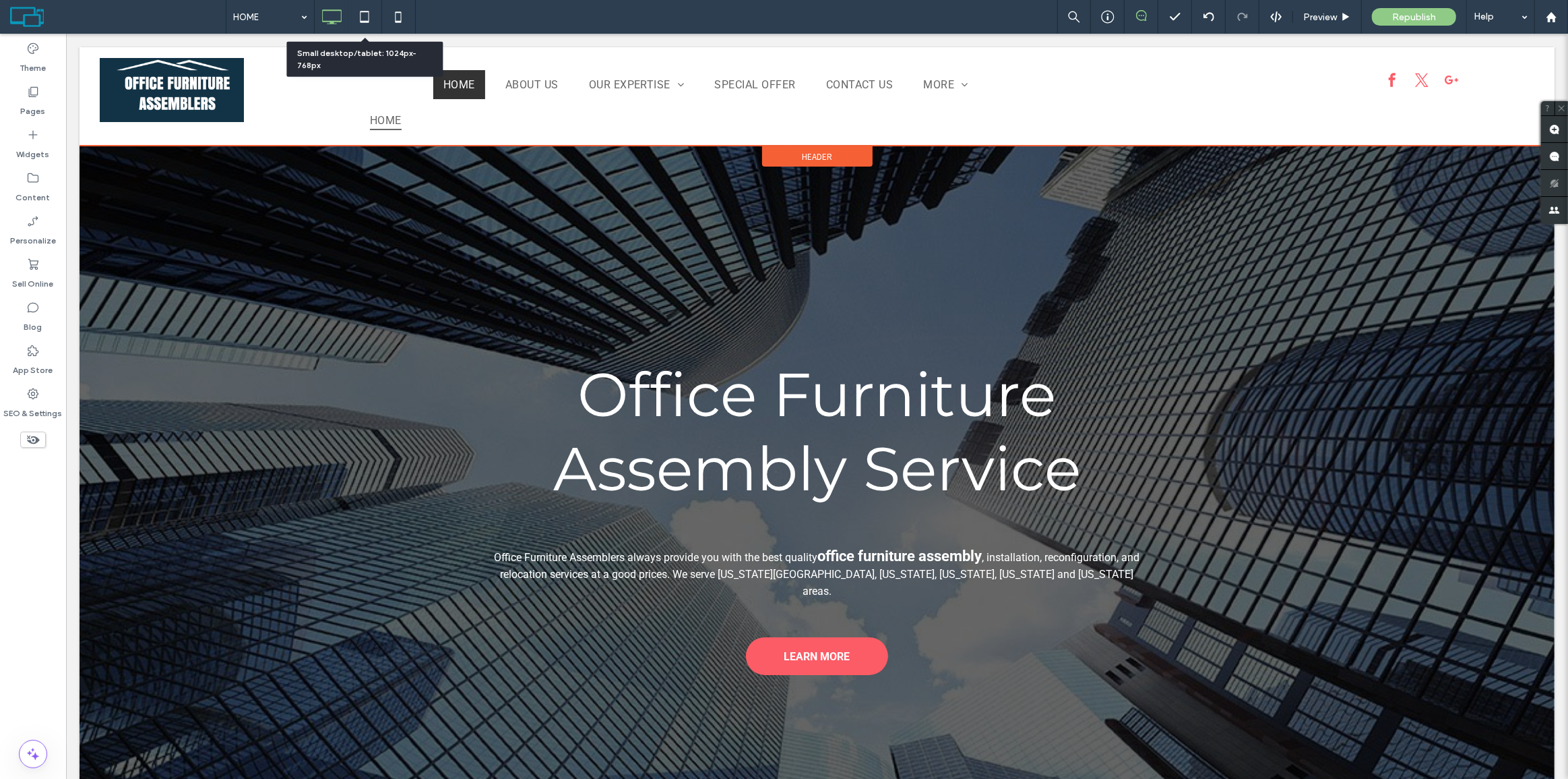
click at [801, 155] on span "Header" at bounding box center [816, 156] width 30 height 12
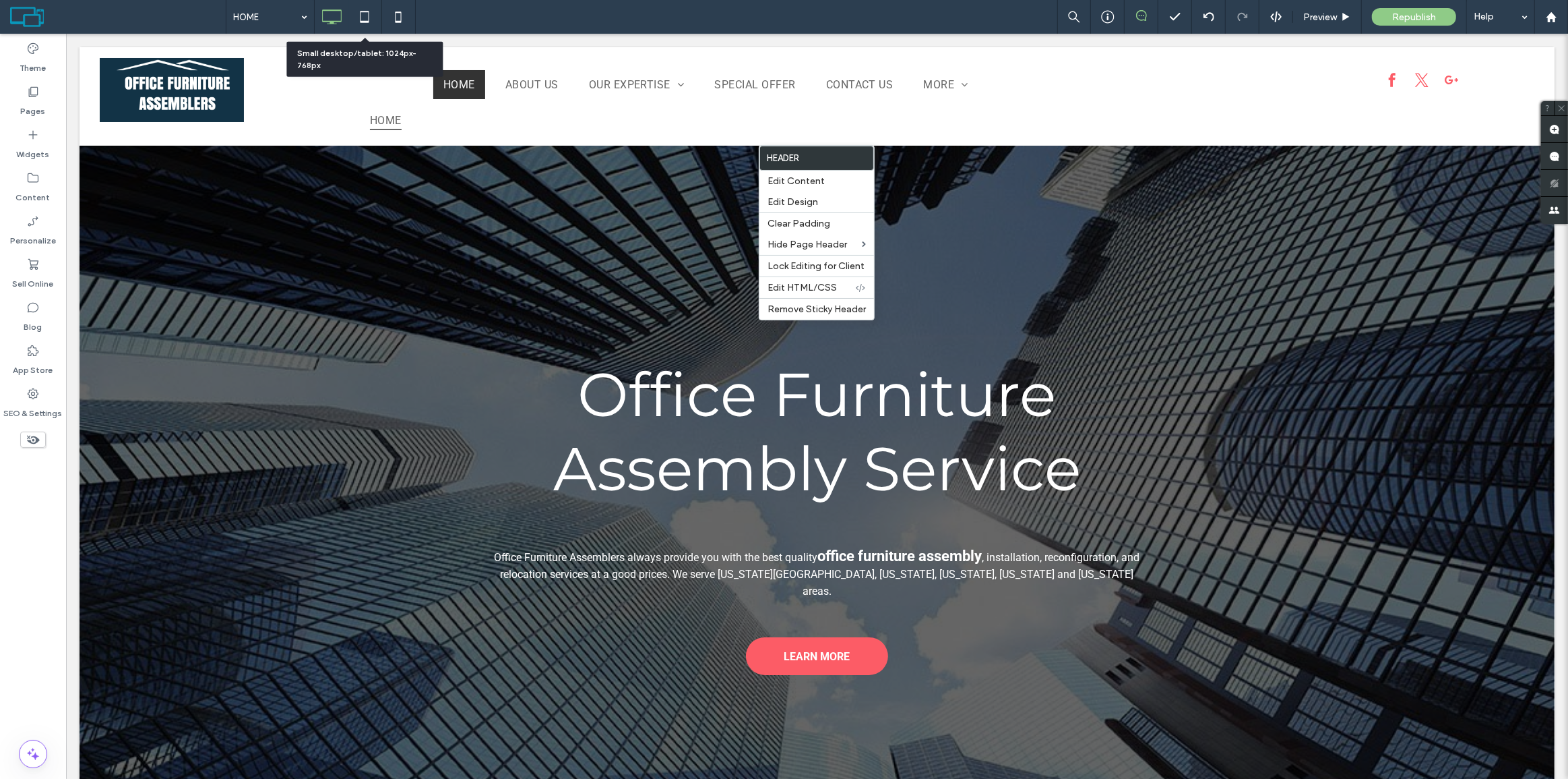
click at [512, 247] on div "**********" at bounding box center [816, 500] width 1475 height 708
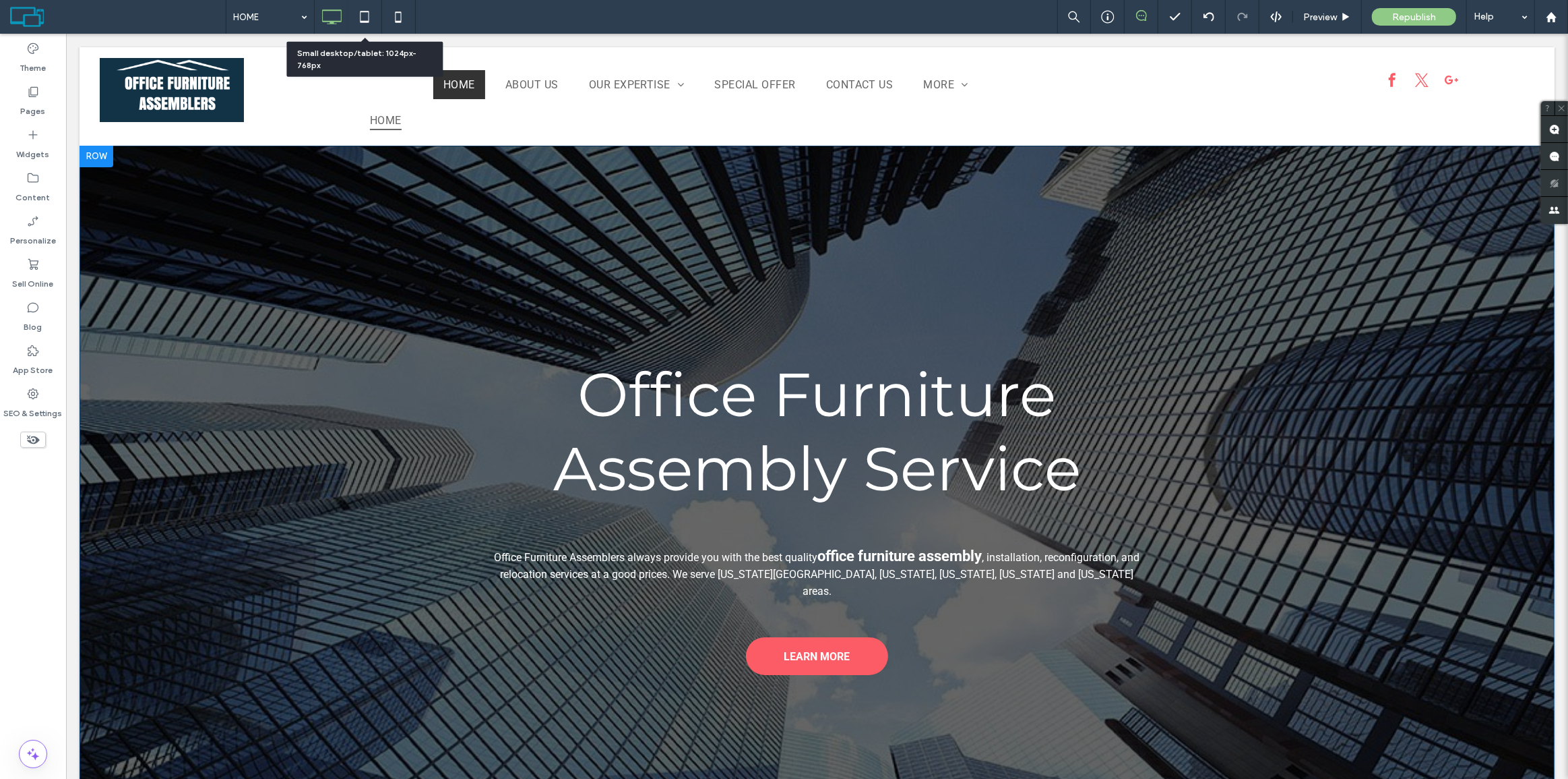
click at [104, 154] on div at bounding box center [95, 157] width 34 height 22
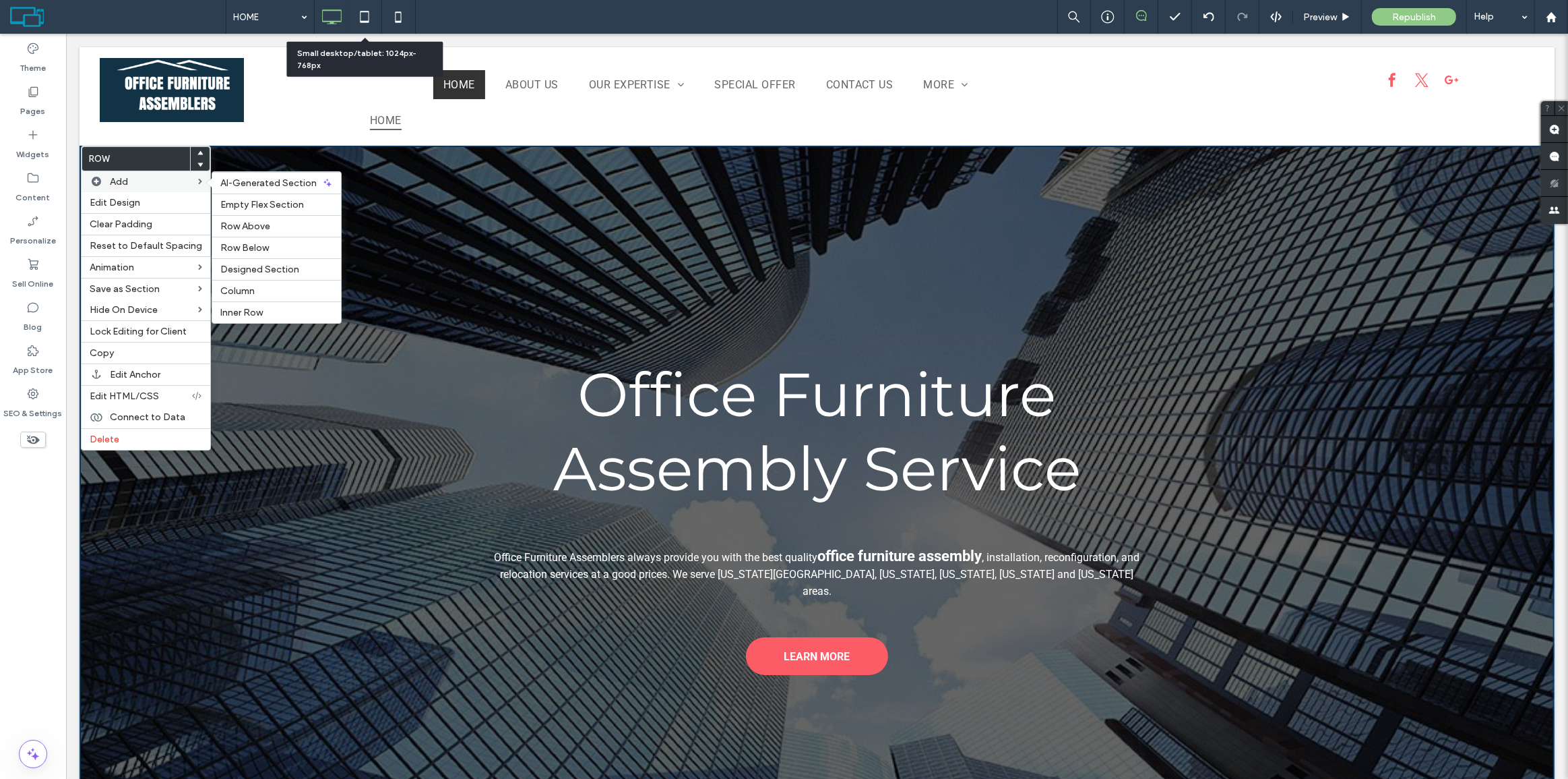
click at [160, 176] on label "Add" at bounding box center [154, 181] width 88 height 12
click at [283, 208] on span "Empty Flex Section" at bounding box center [261, 205] width 83 height 12
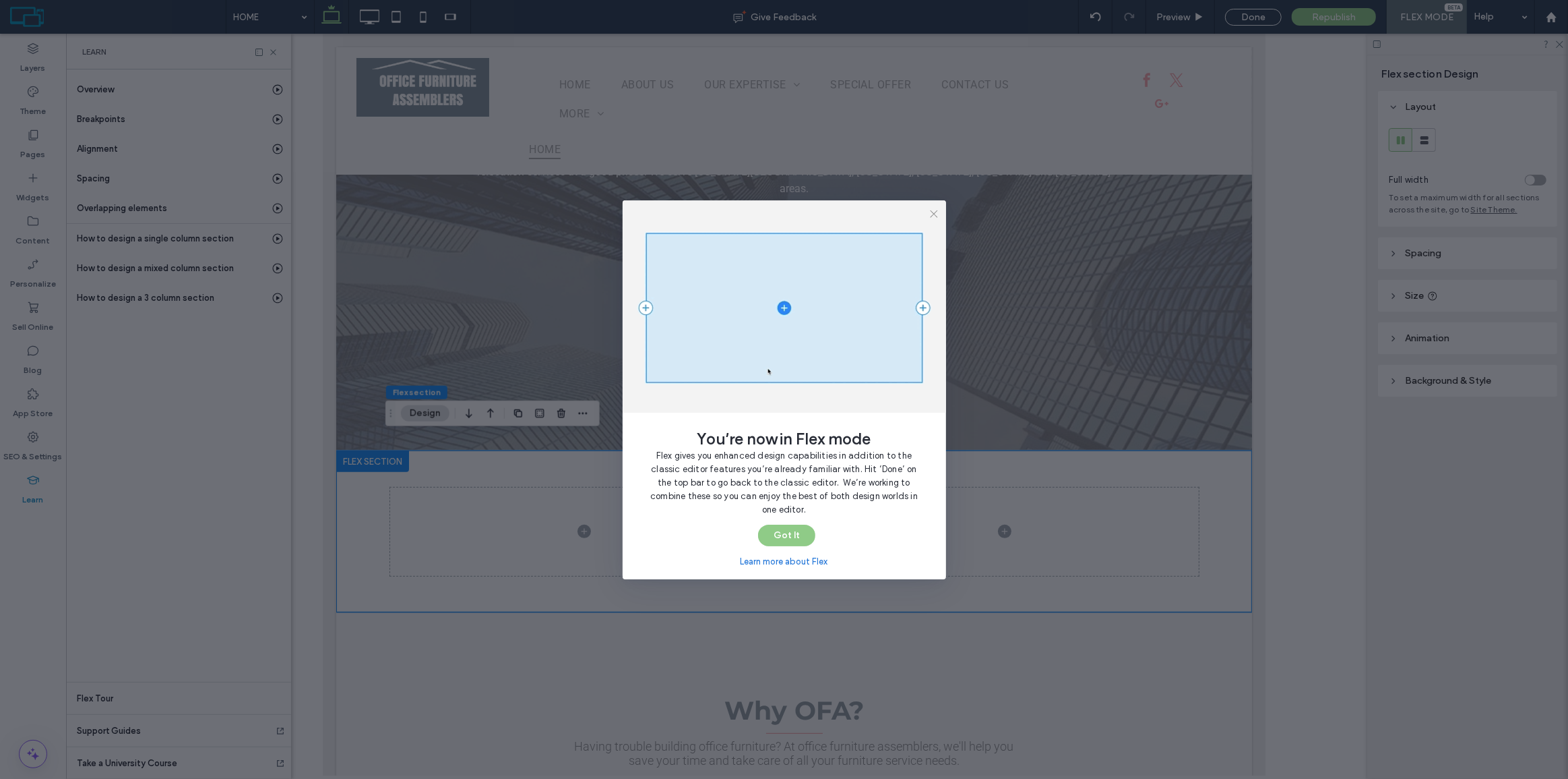
scroll to position [0, 0]
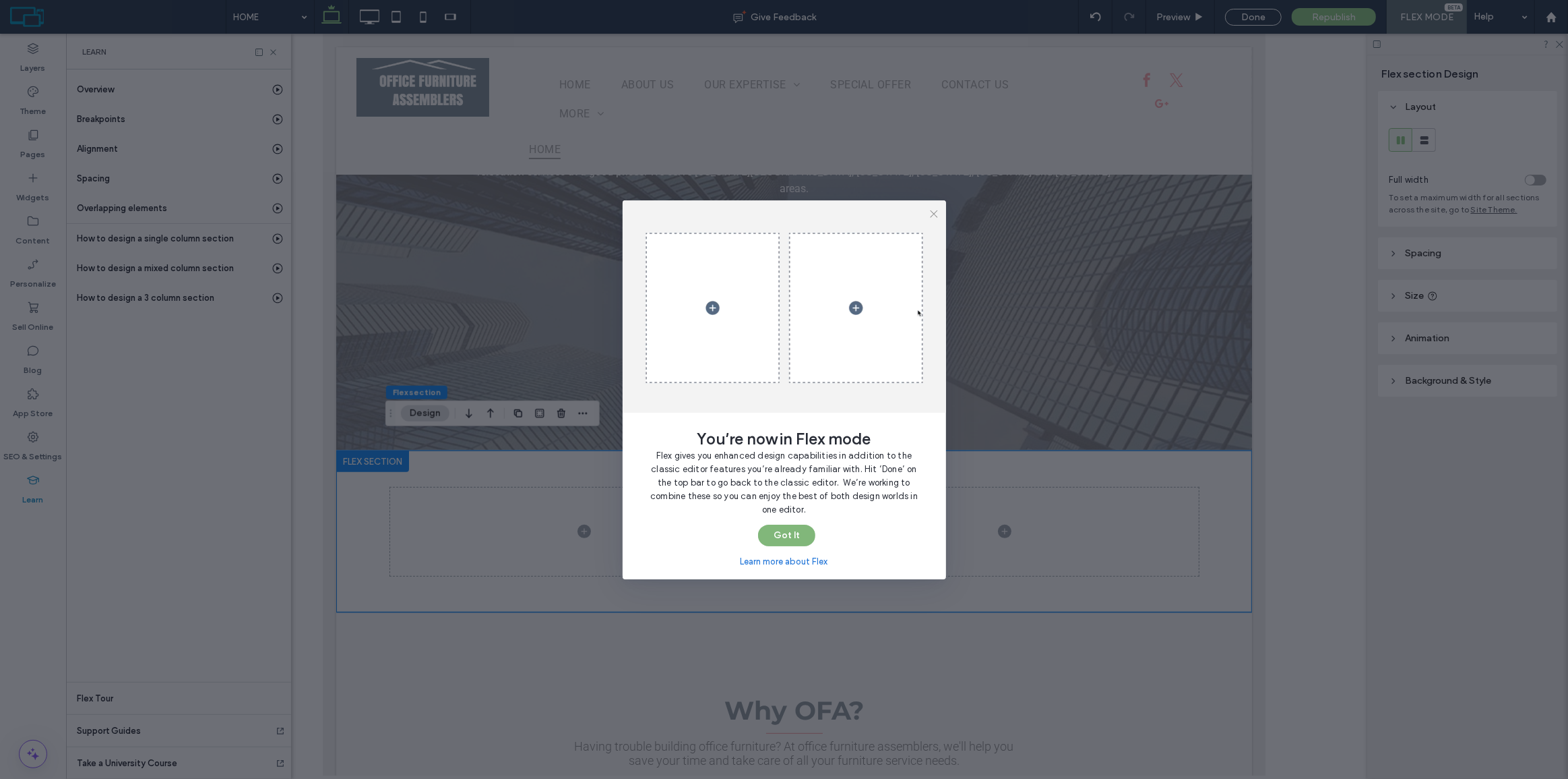
click at [789, 527] on button "Got It" at bounding box center [786, 535] width 57 height 22
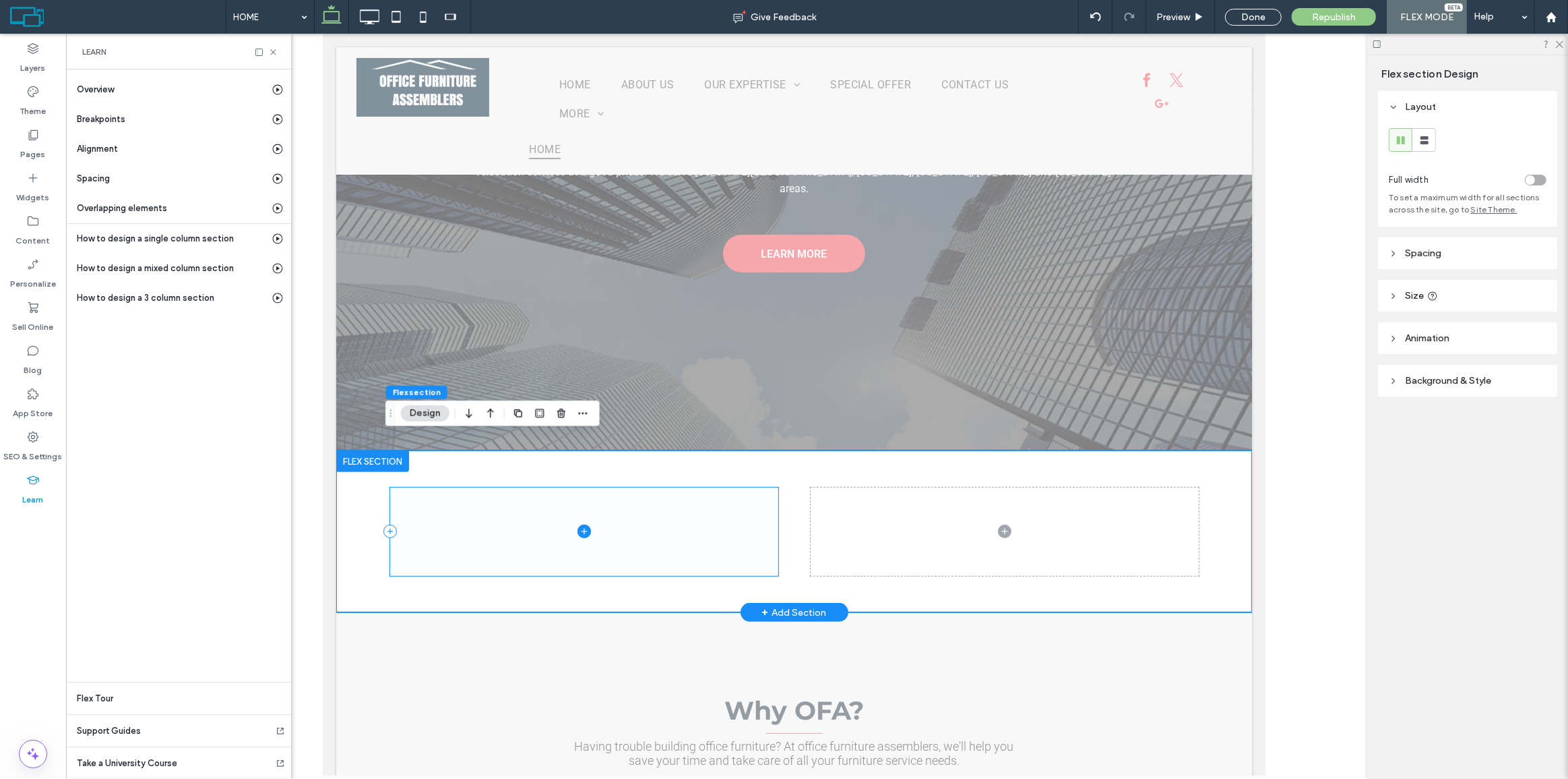
click at [687, 490] on span at bounding box center [583, 531] width 388 height 88
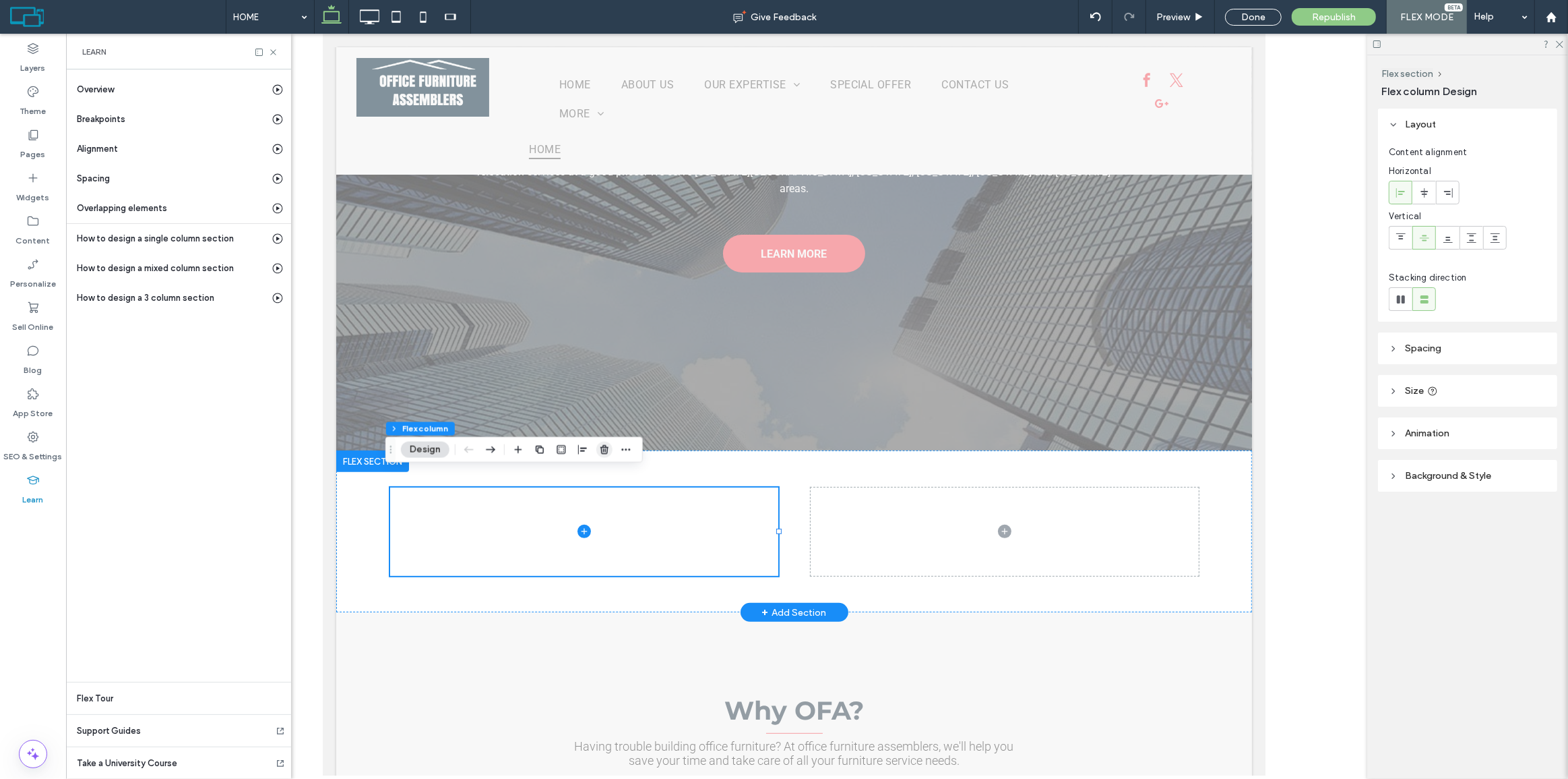
click at [607, 454] on icon "button" at bounding box center [605, 450] width 11 height 11
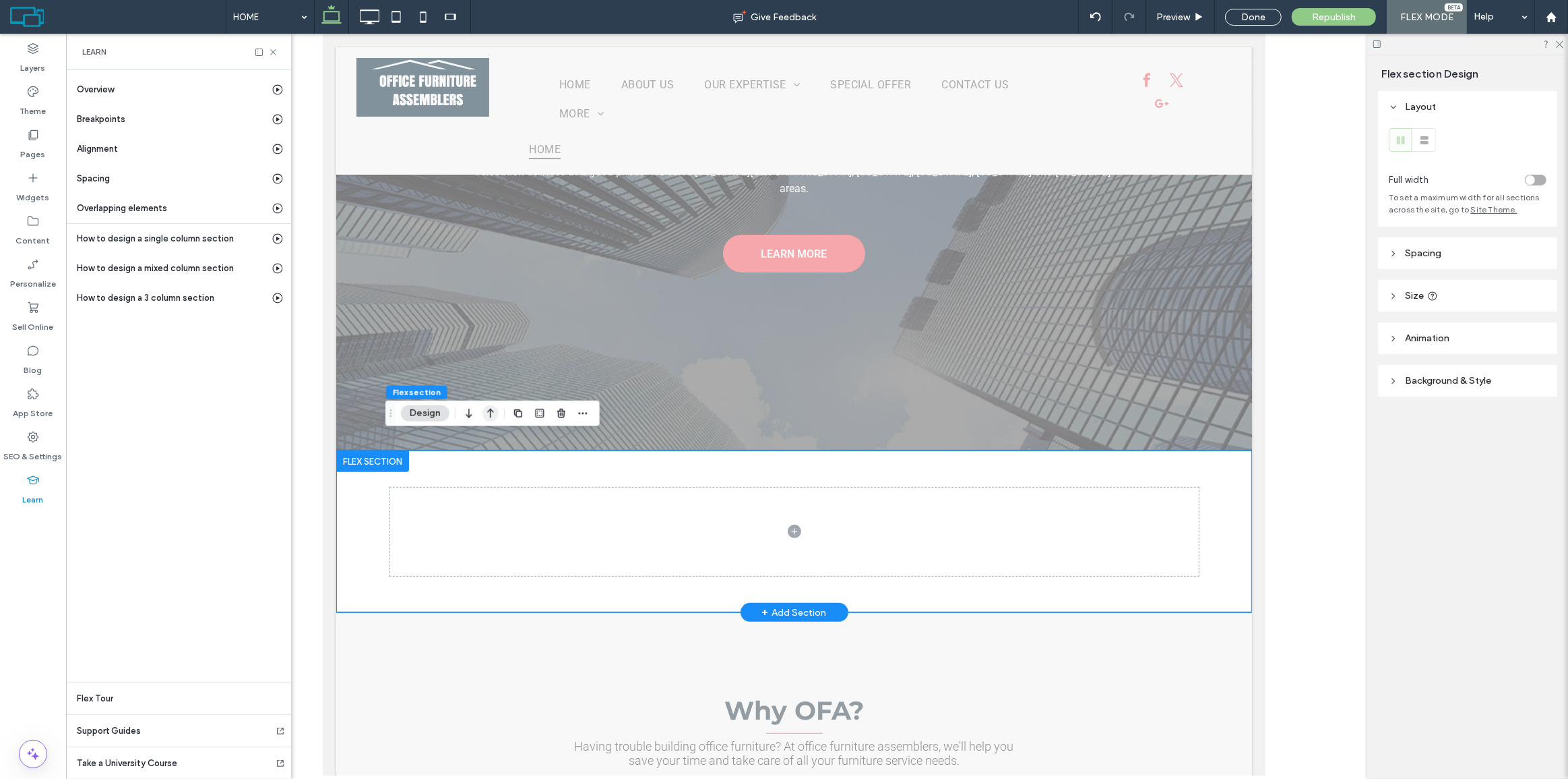
click at [489, 414] on icon "button" at bounding box center [490, 413] width 16 height 24
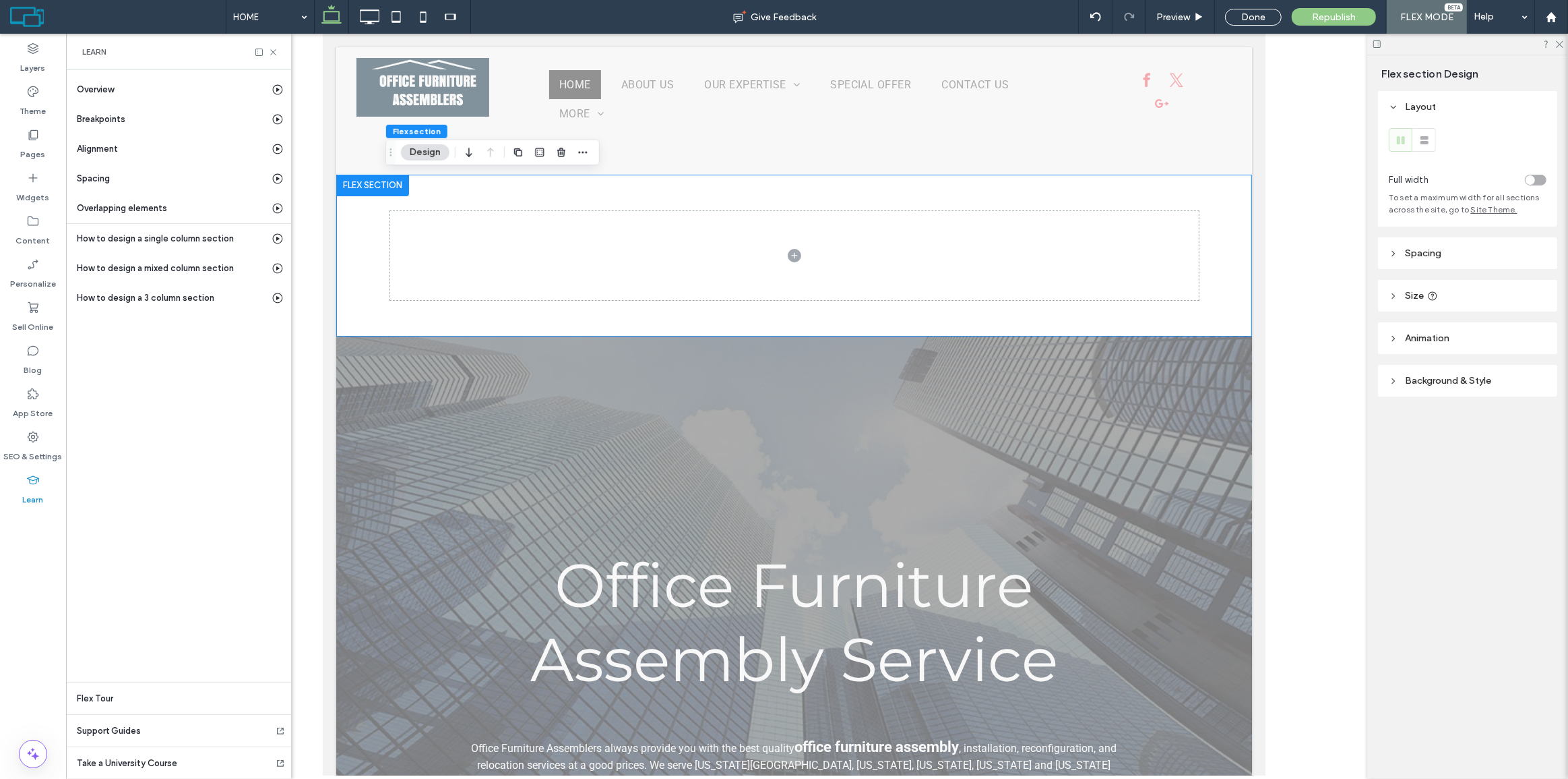
click at [479, 148] on div at bounding box center [480, 152] width 37 height 24
click at [406, 183] on div at bounding box center [371, 186] width 73 height 22
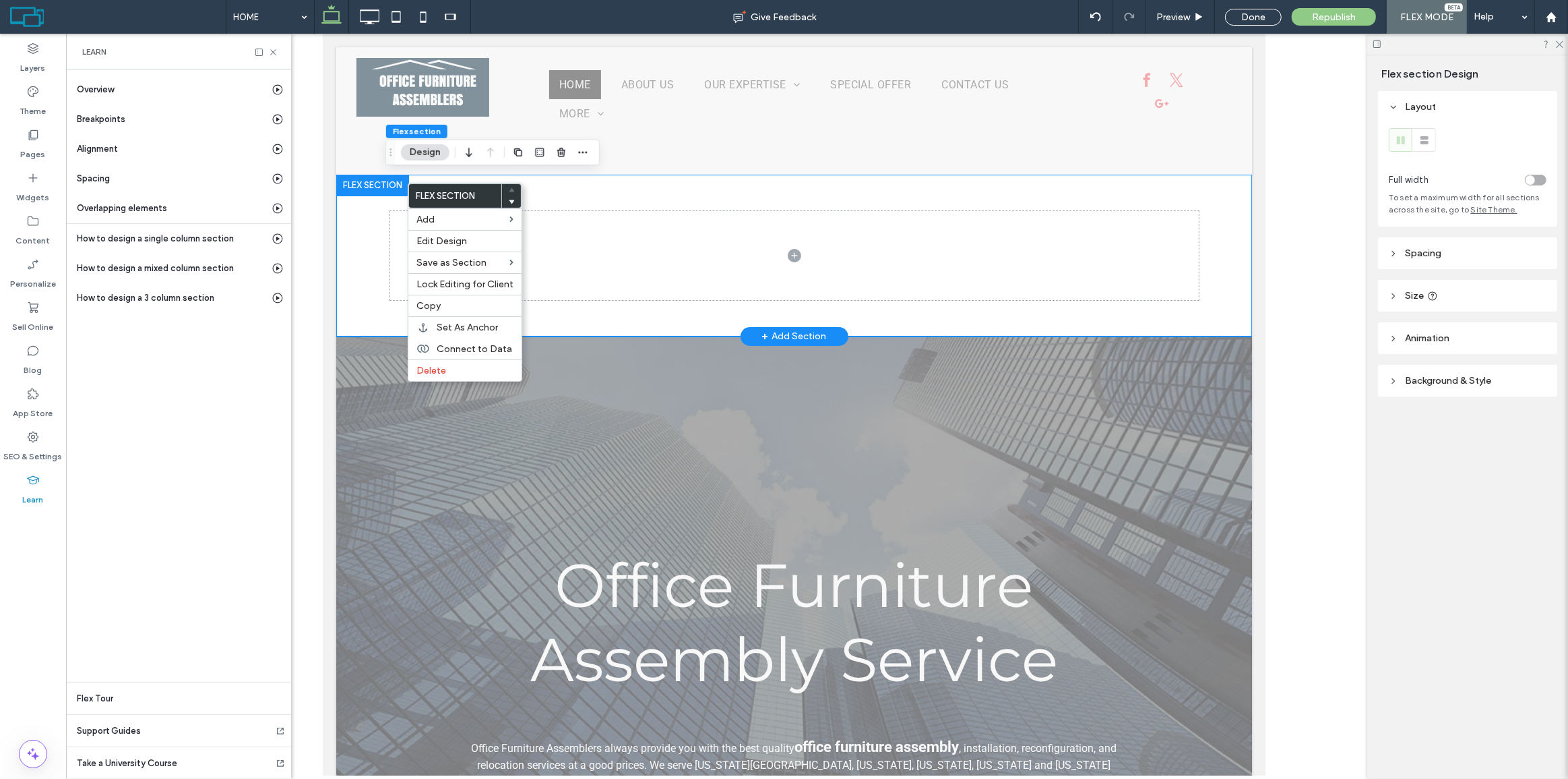
click at [621, 192] on div at bounding box center [793, 255] width 808 height 162
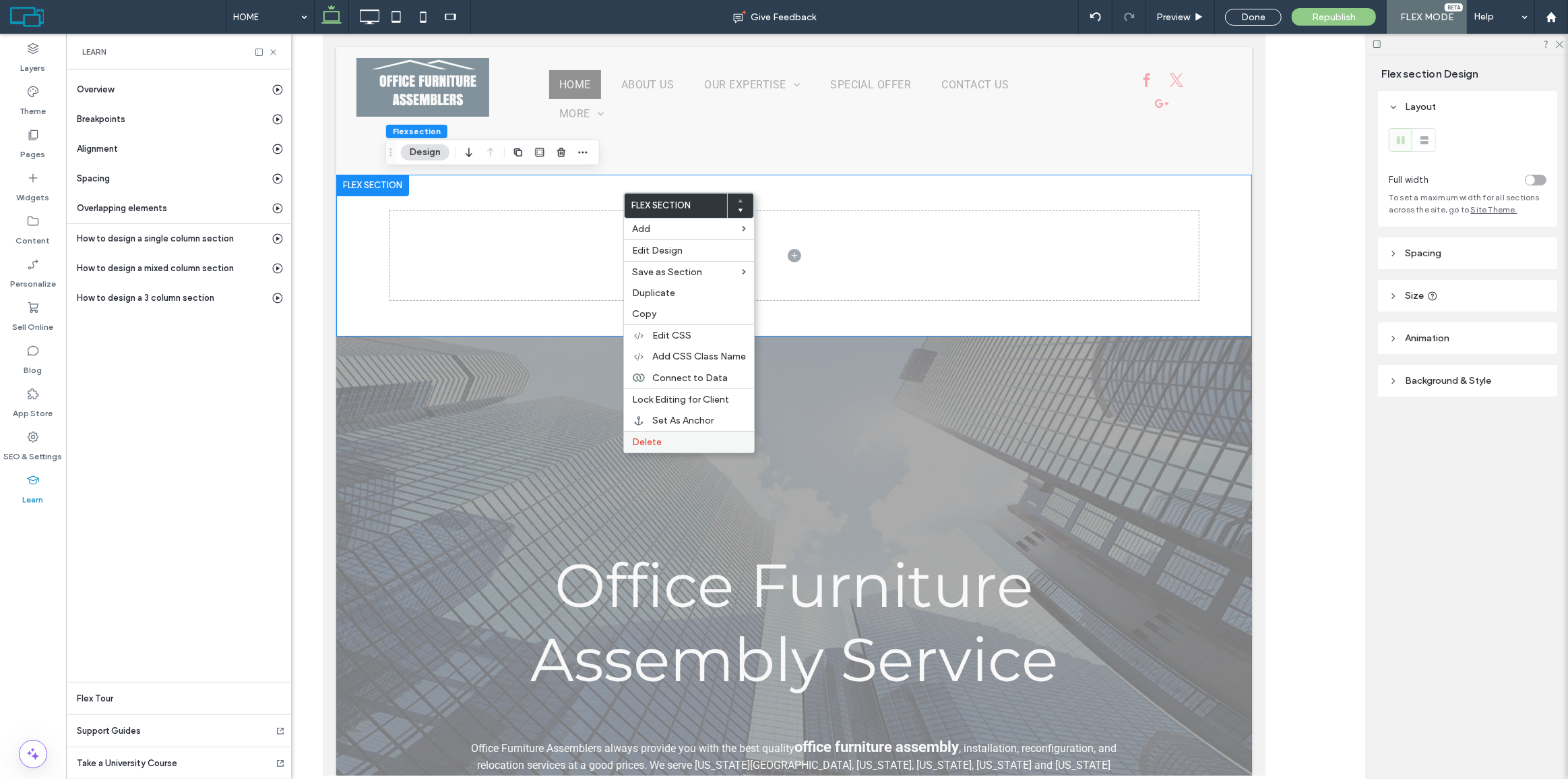
click at [683, 436] on div "Delete" at bounding box center [689, 442] width 130 height 22
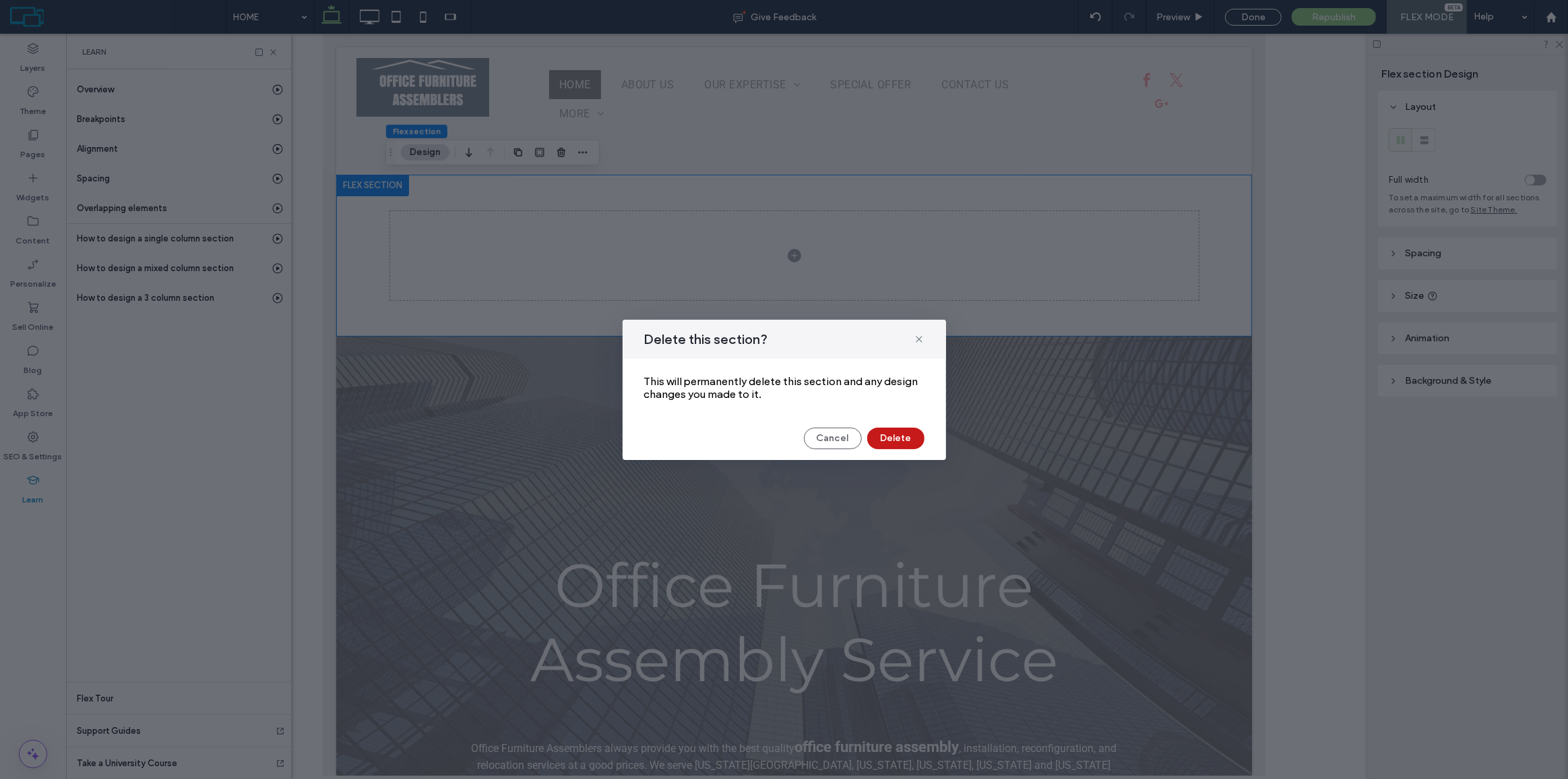
drag, startPoint x: 907, startPoint y: 446, endPoint x: 793, endPoint y: 353, distance: 147.1
click at [907, 446] on button "Delete" at bounding box center [896, 439] width 57 height 22
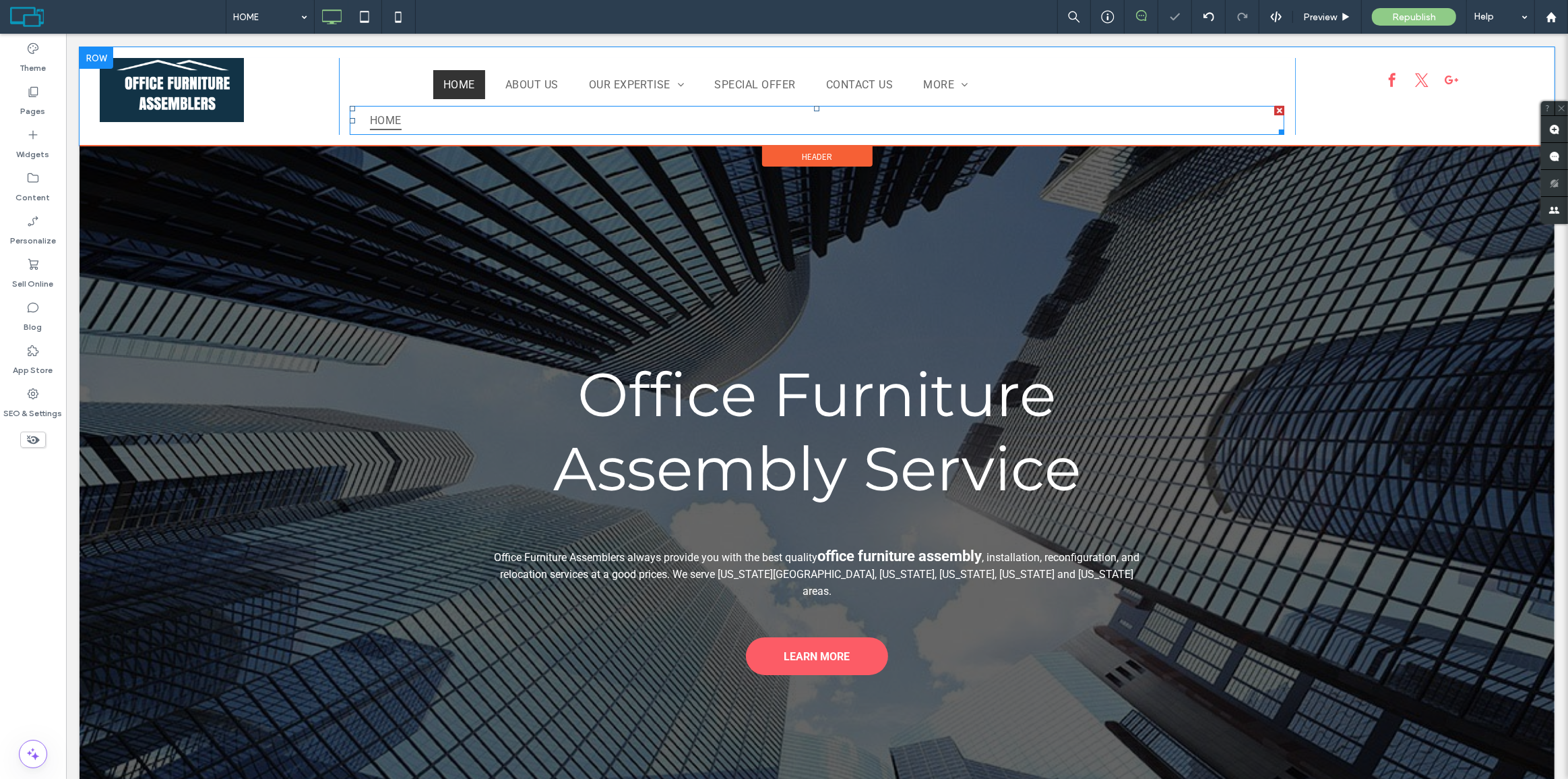
click at [491, 123] on nav "HOME" at bounding box center [816, 120] width 935 height 29
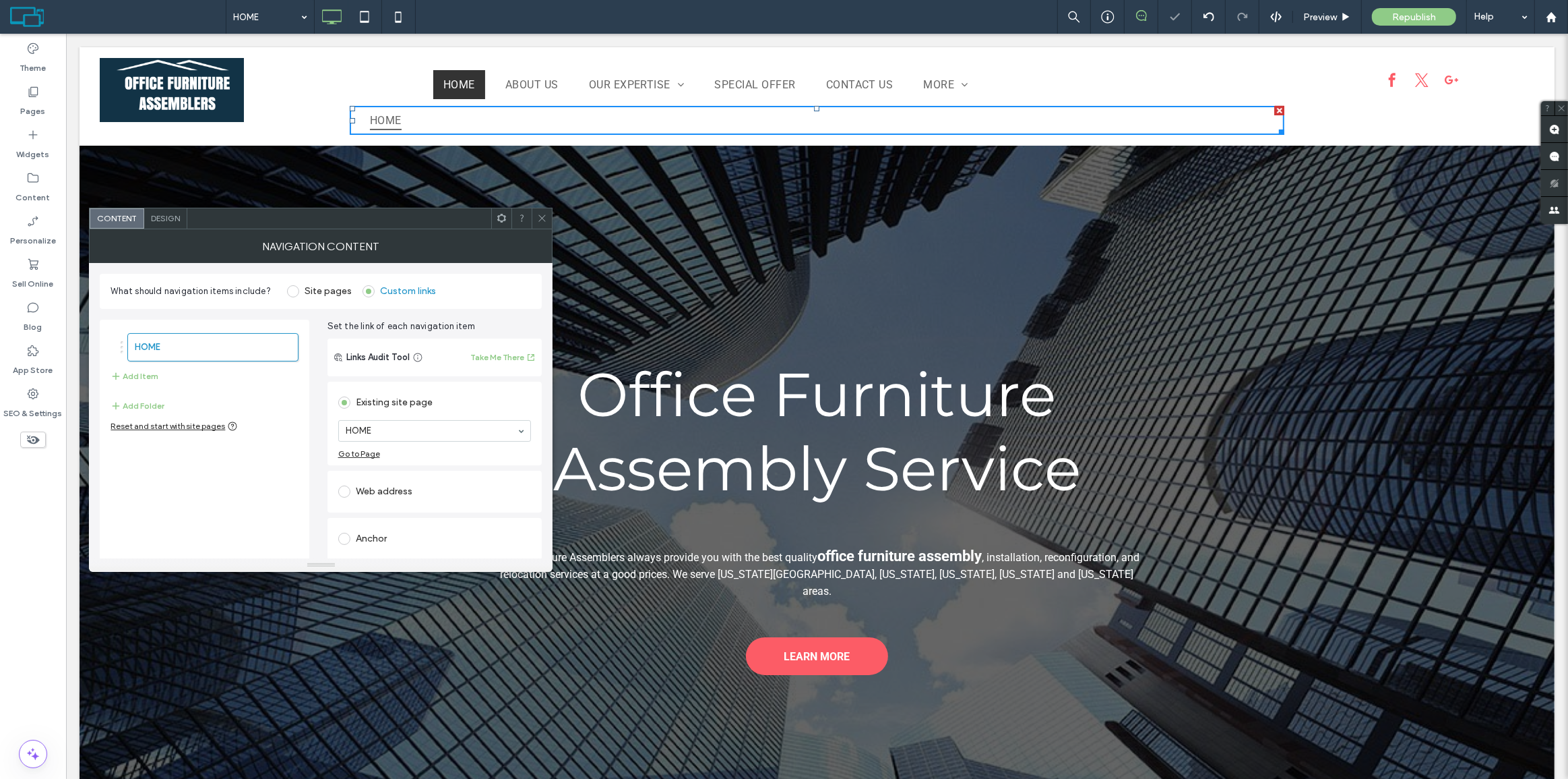
click at [491, 123] on nav "HOME" at bounding box center [816, 120] width 935 height 29
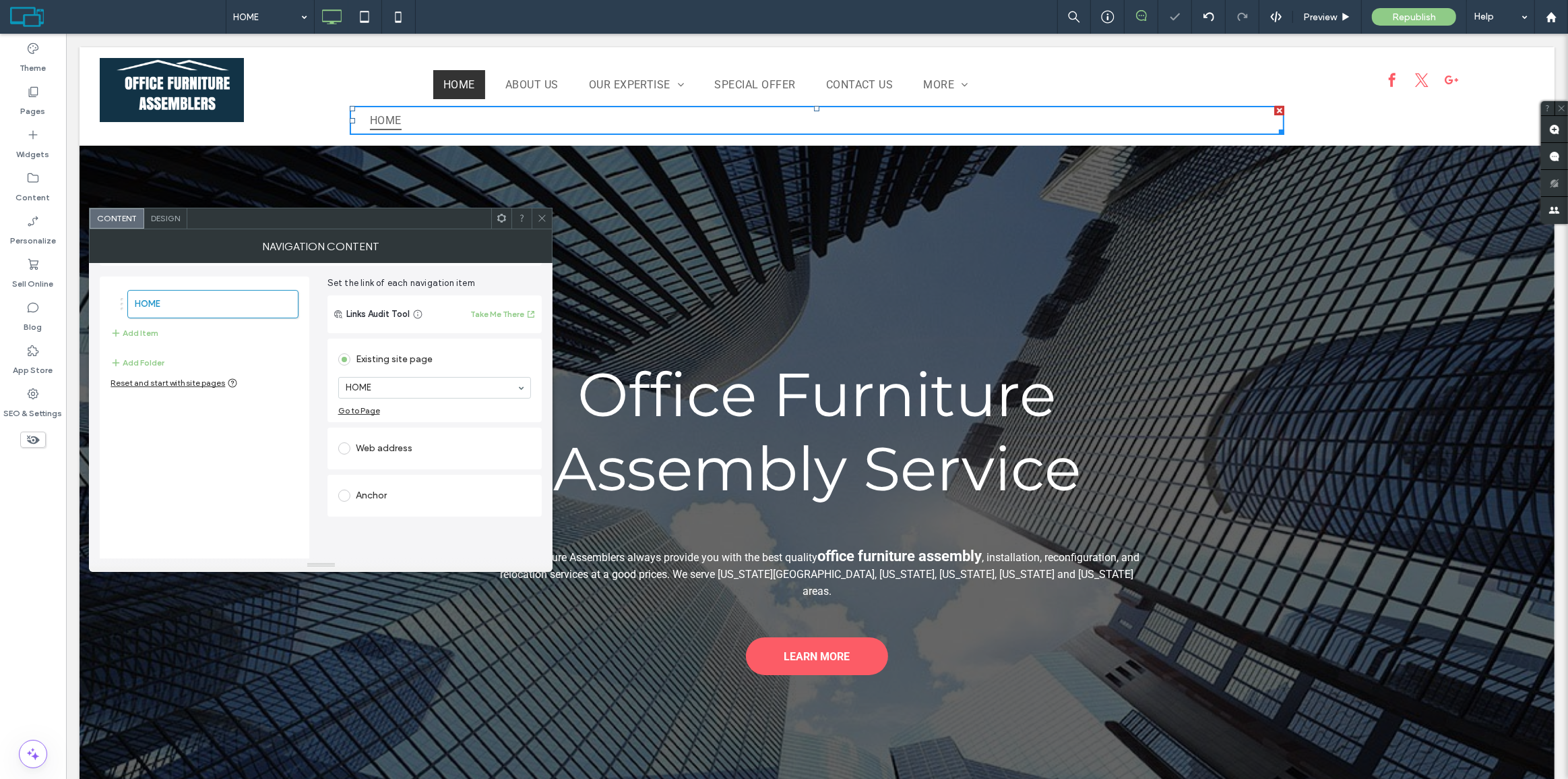
scroll to position [49, 0]
click at [538, 229] on div "NAVIGATION CONTENT" at bounding box center [321, 246] width 463 height 34
click at [534, 196] on div "**********" at bounding box center [816, 500] width 1475 height 708
click at [541, 224] on div "**********" at bounding box center [816, 500] width 1475 height 708
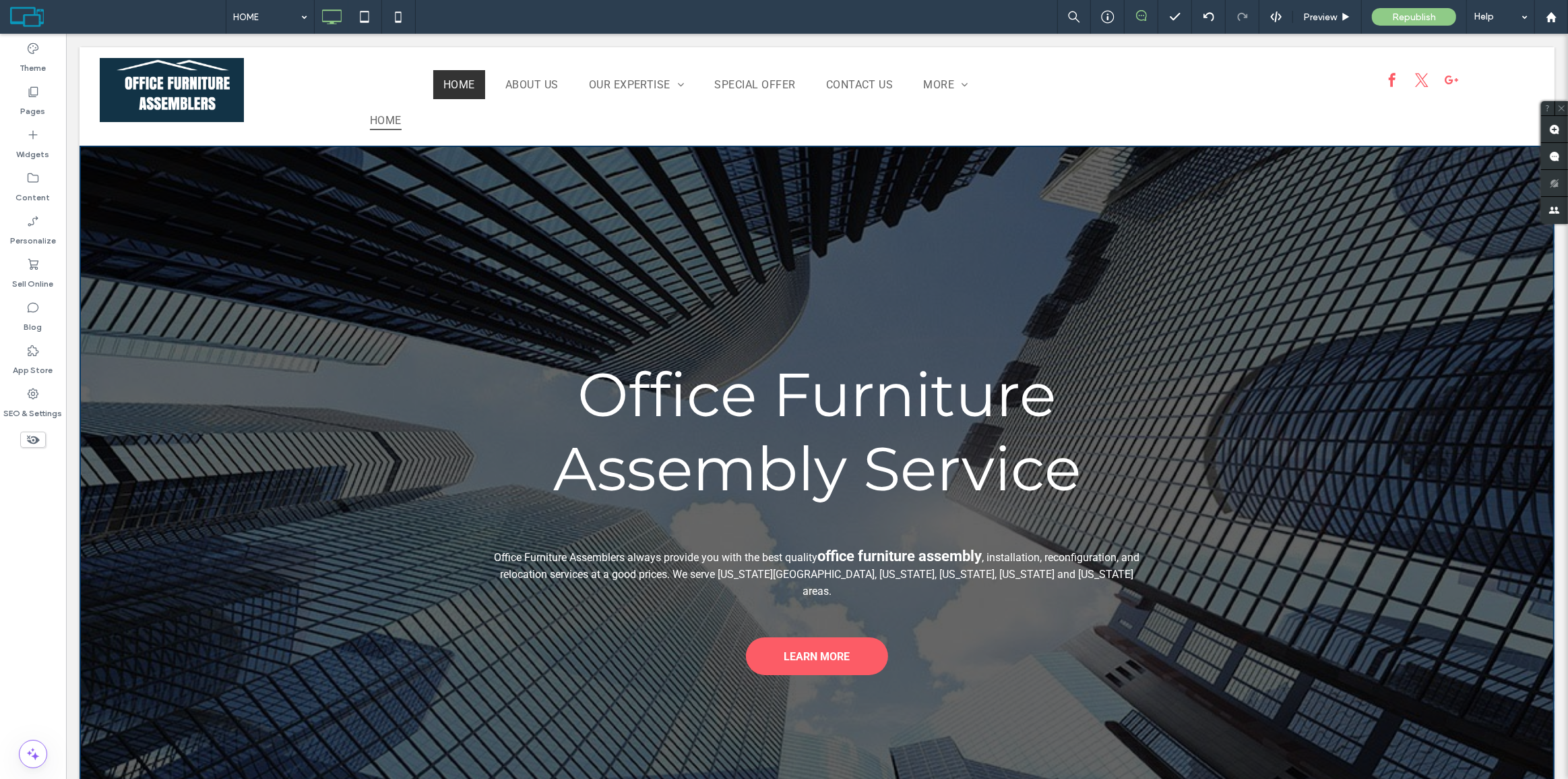
click at [440, 126] on nav "HOME" at bounding box center [816, 120] width 935 height 29
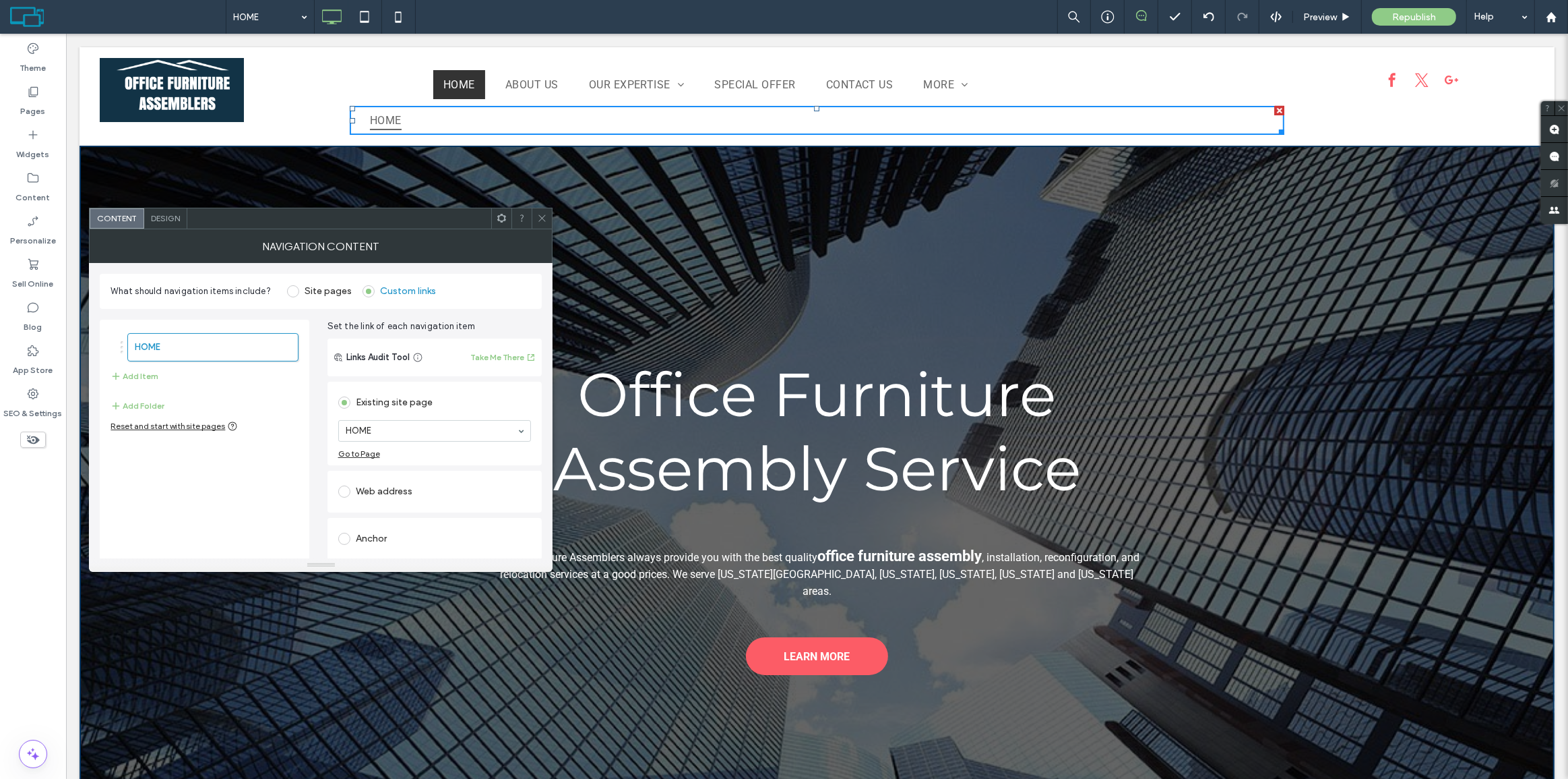
click at [546, 215] on icon at bounding box center [541, 218] width 10 height 10
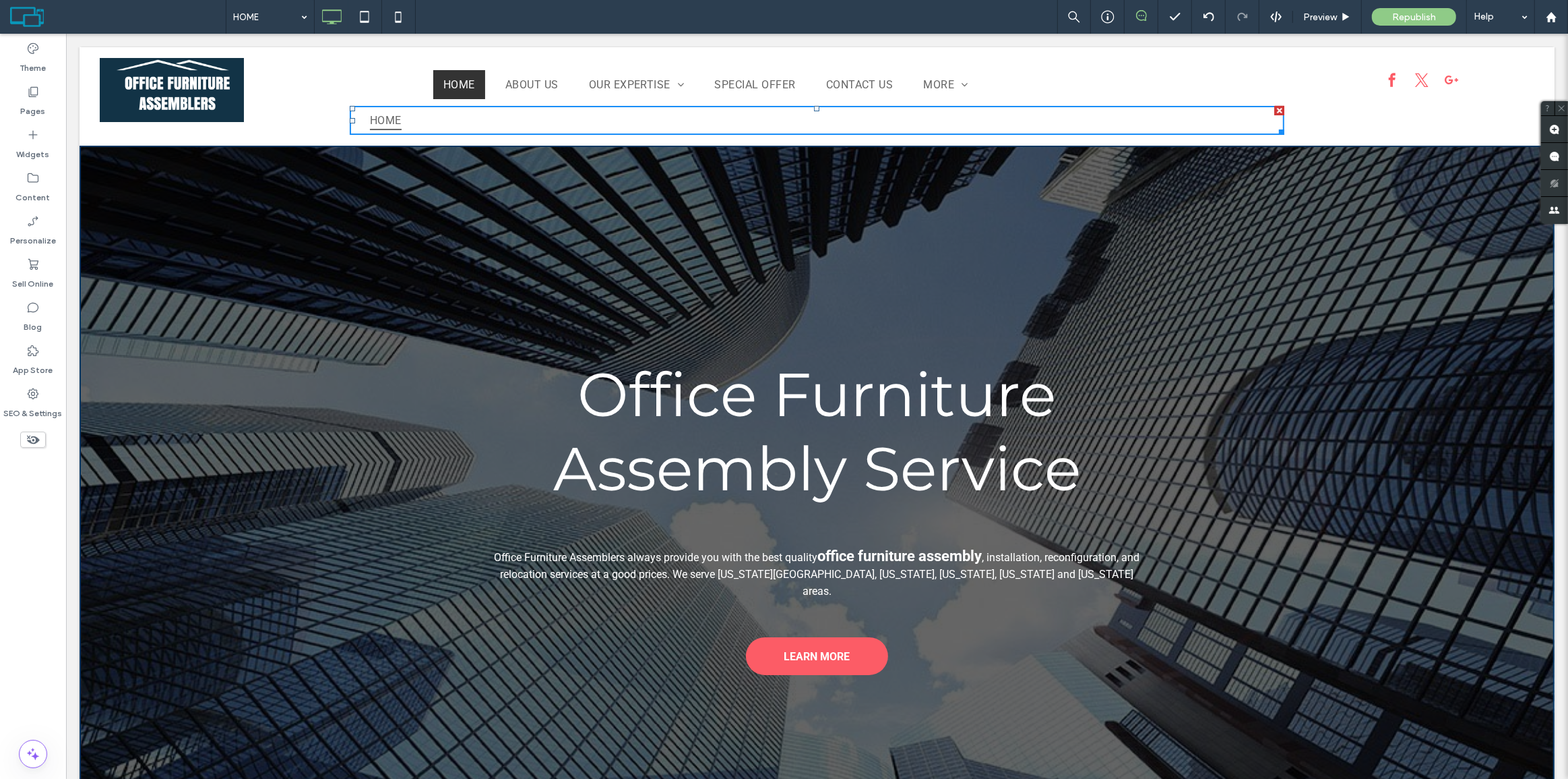
click at [1274, 112] on div at bounding box center [1279, 111] width 9 height 9
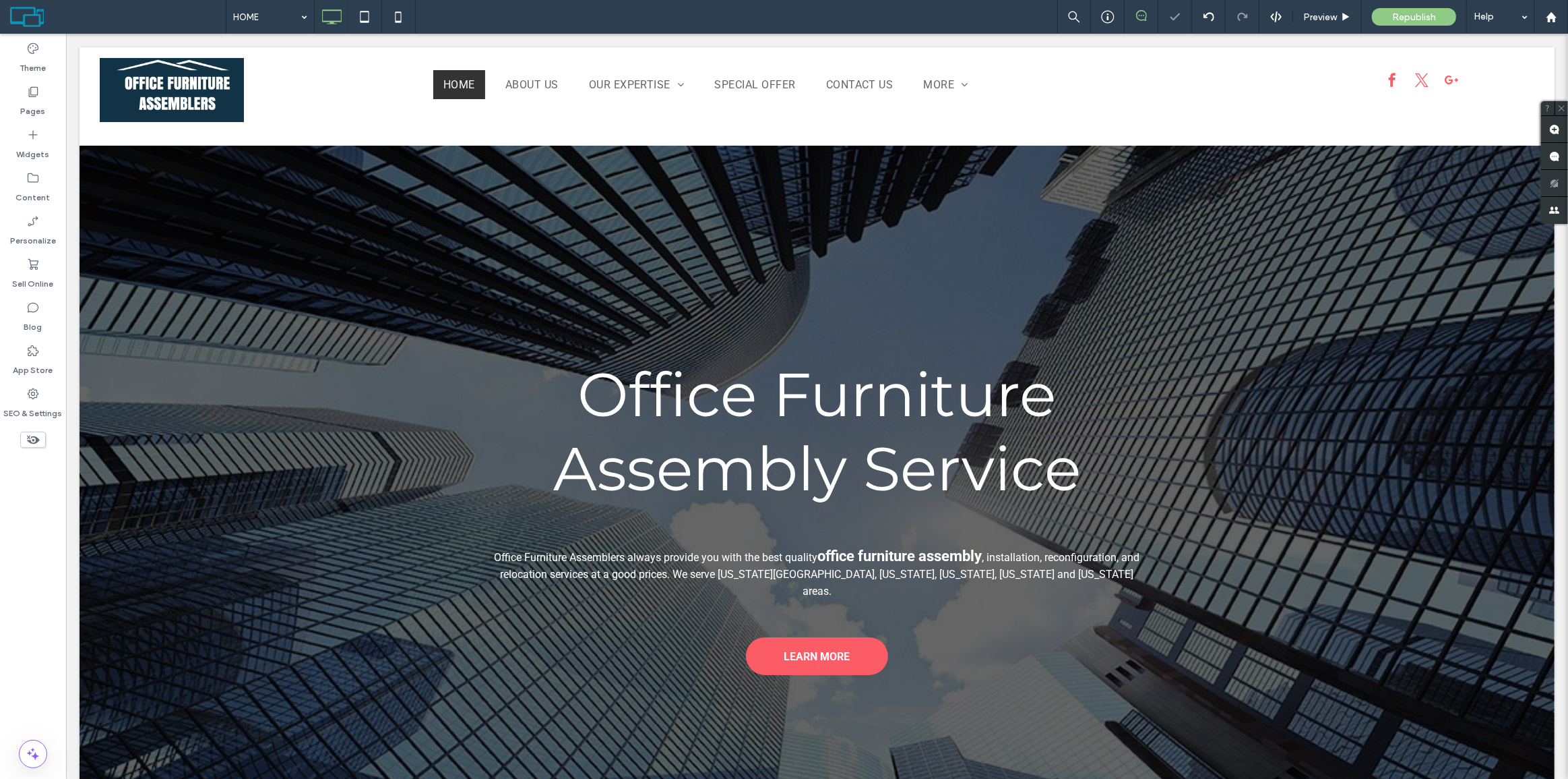
click at [1273, 106] on div at bounding box center [784, 390] width 1568 height 779
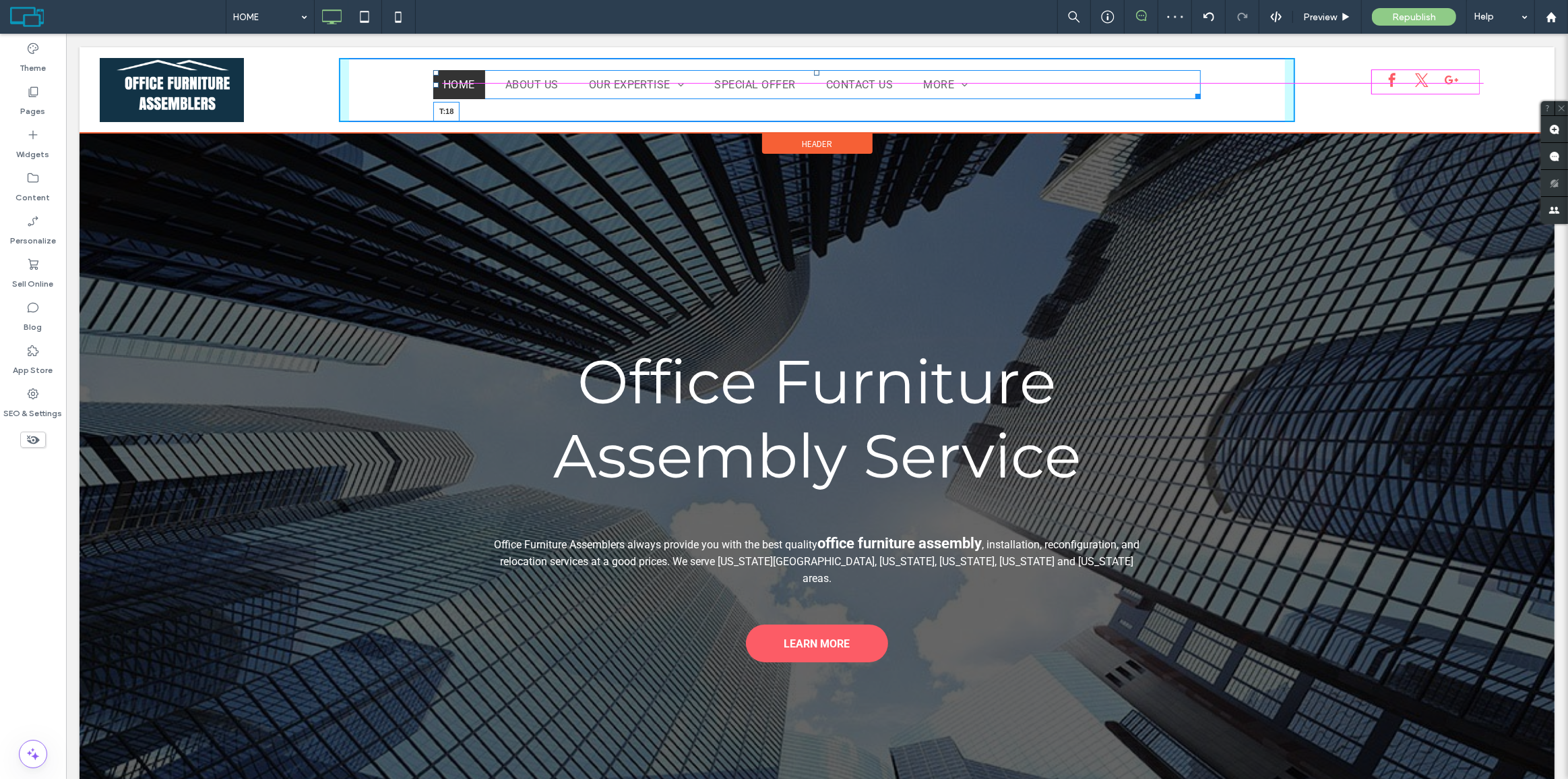
drag, startPoint x: 808, startPoint y: 73, endPoint x: 1115, endPoint y: 141, distance: 314.4
click at [813, 74] on div at bounding box center [815, 73] width 5 height 5
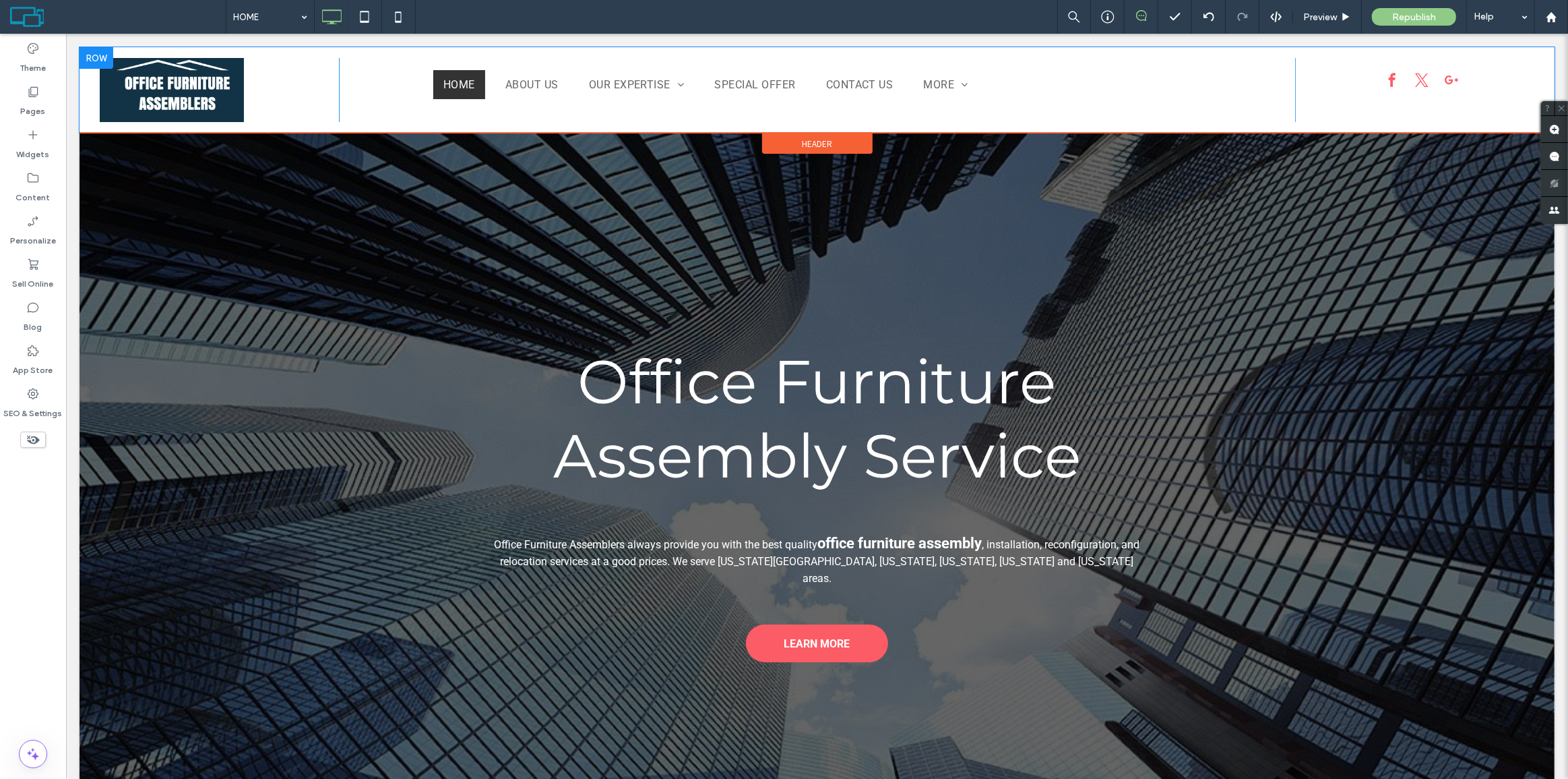
click at [328, 50] on div "Click To Paste Click To Paste Click To Paste HOME ABOUT US OUR EXPERTISE Office…" at bounding box center [816, 90] width 1475 height 86
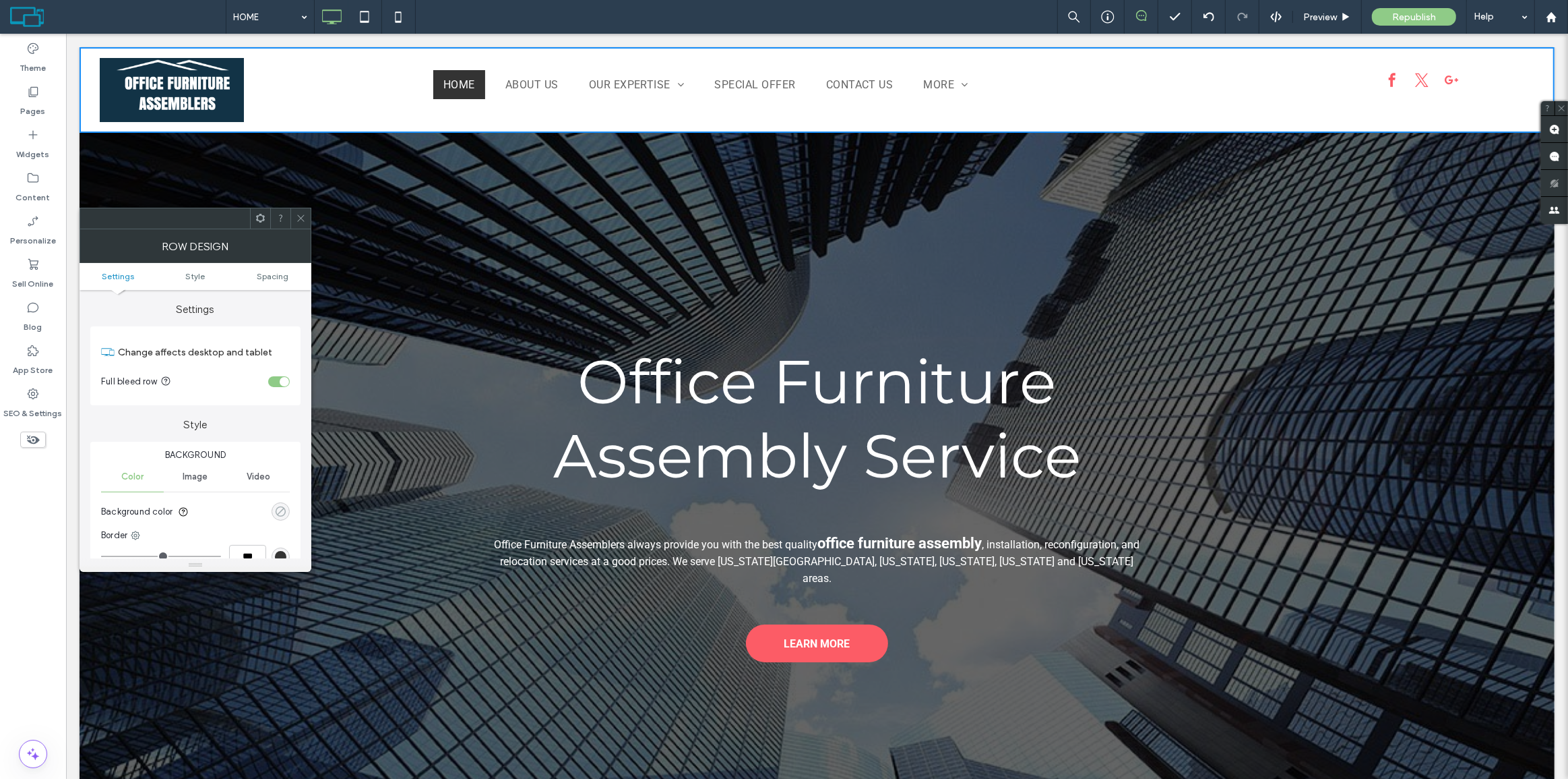
click at [282, 506] on div "rgba(0, 0, 0, 0)" at bounding box center [280, 511] width 12 height 12
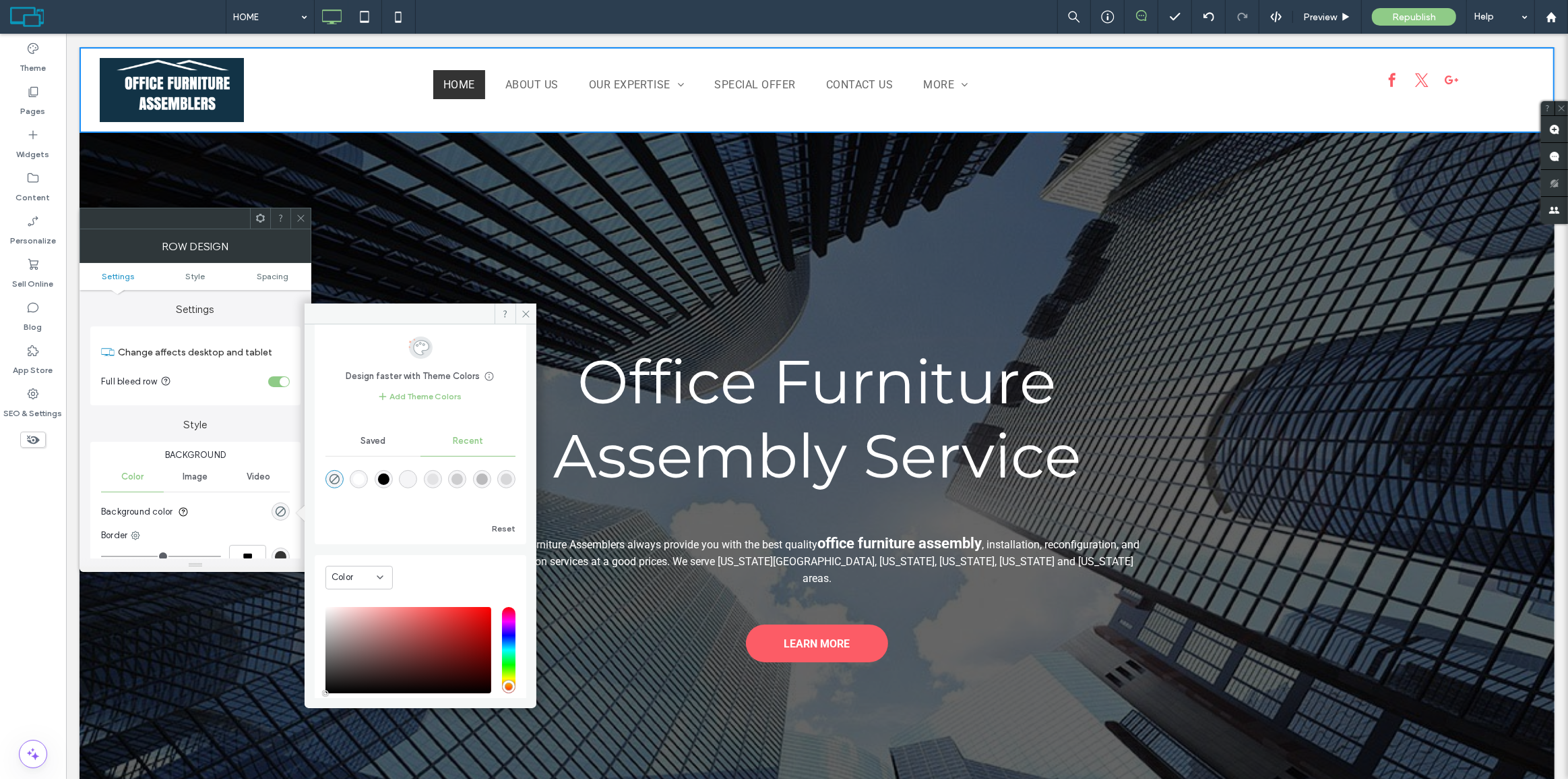
scroll to position [108, 0]
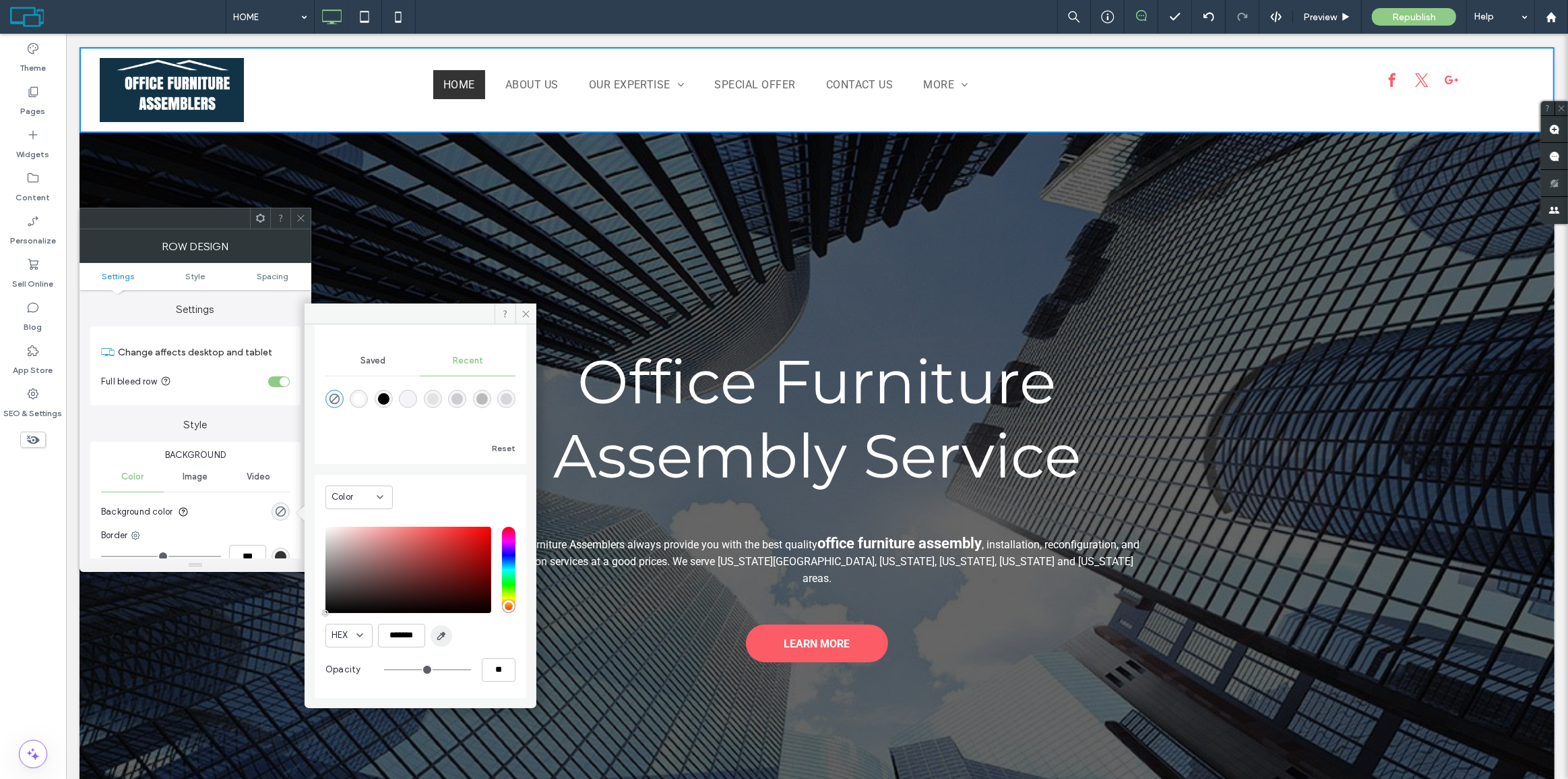
click at [443, 634] on use "button" at bounding box center [442, 635] width 8 height 8
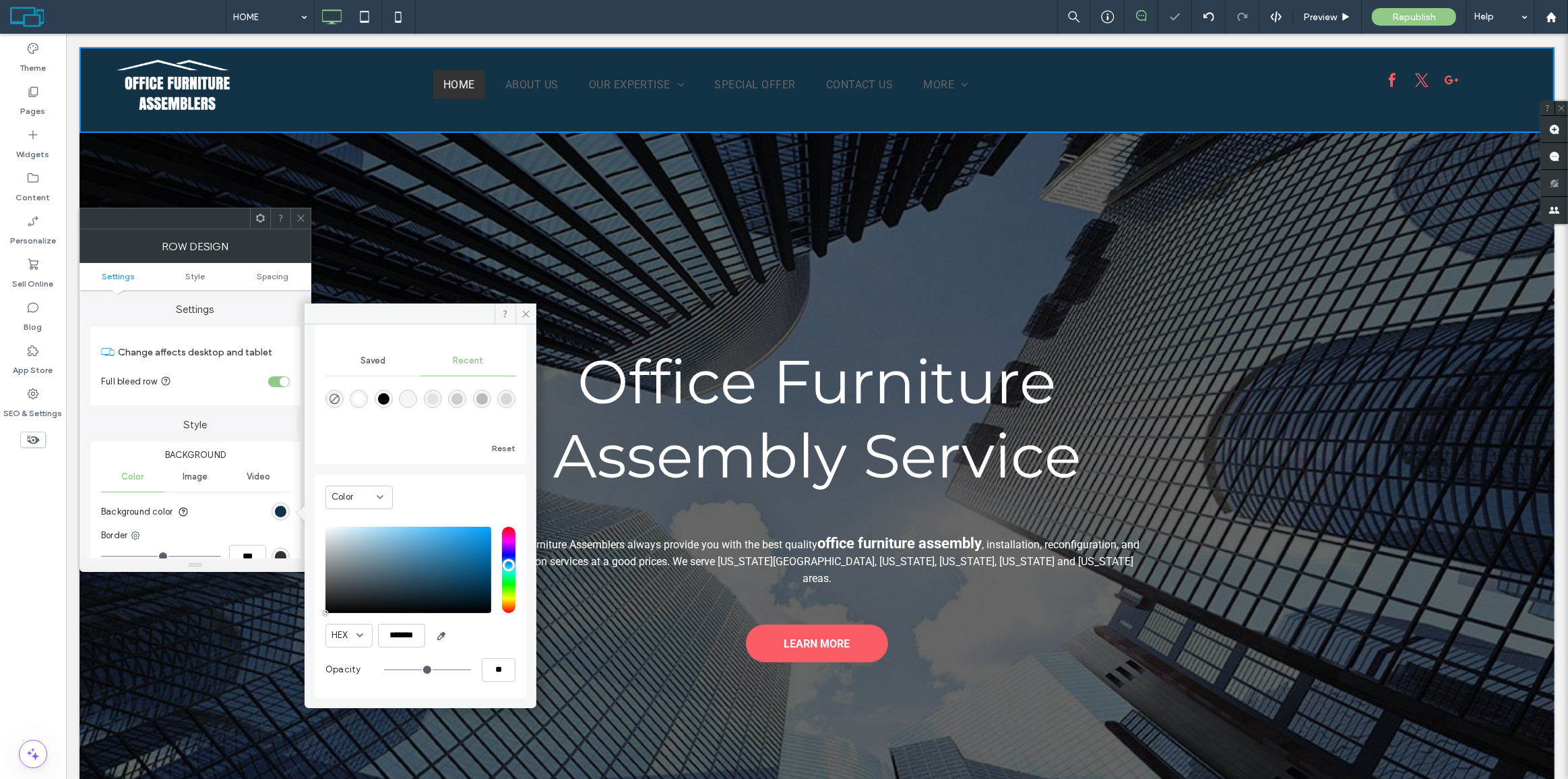
type input "*******"
type input "***"
type input "****"
drag, startPoint x: 517, startPoint y: 300, endPoint x: 376, endPoint y: 249, distance: 149.9
click at [517, 300] on div "**********" at bounding box center [816, 486] width 1475 height 708
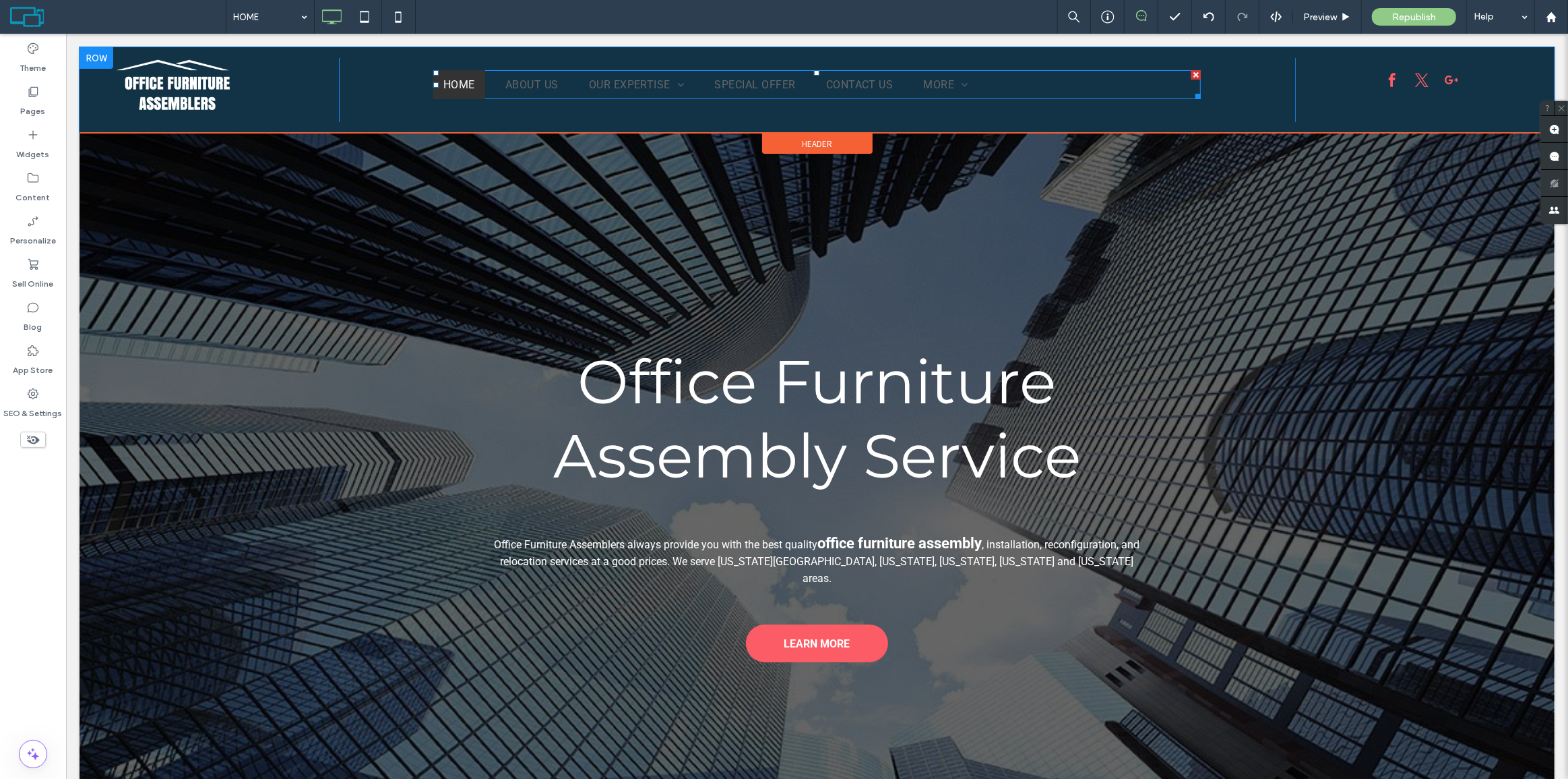
click at [1080, 82] on ul "HOME ABOUT US OUR EXPERTISE Office Furniture Assembly Office Cubicle Installati…" at bounding box center [816, 84] width 768 height 29
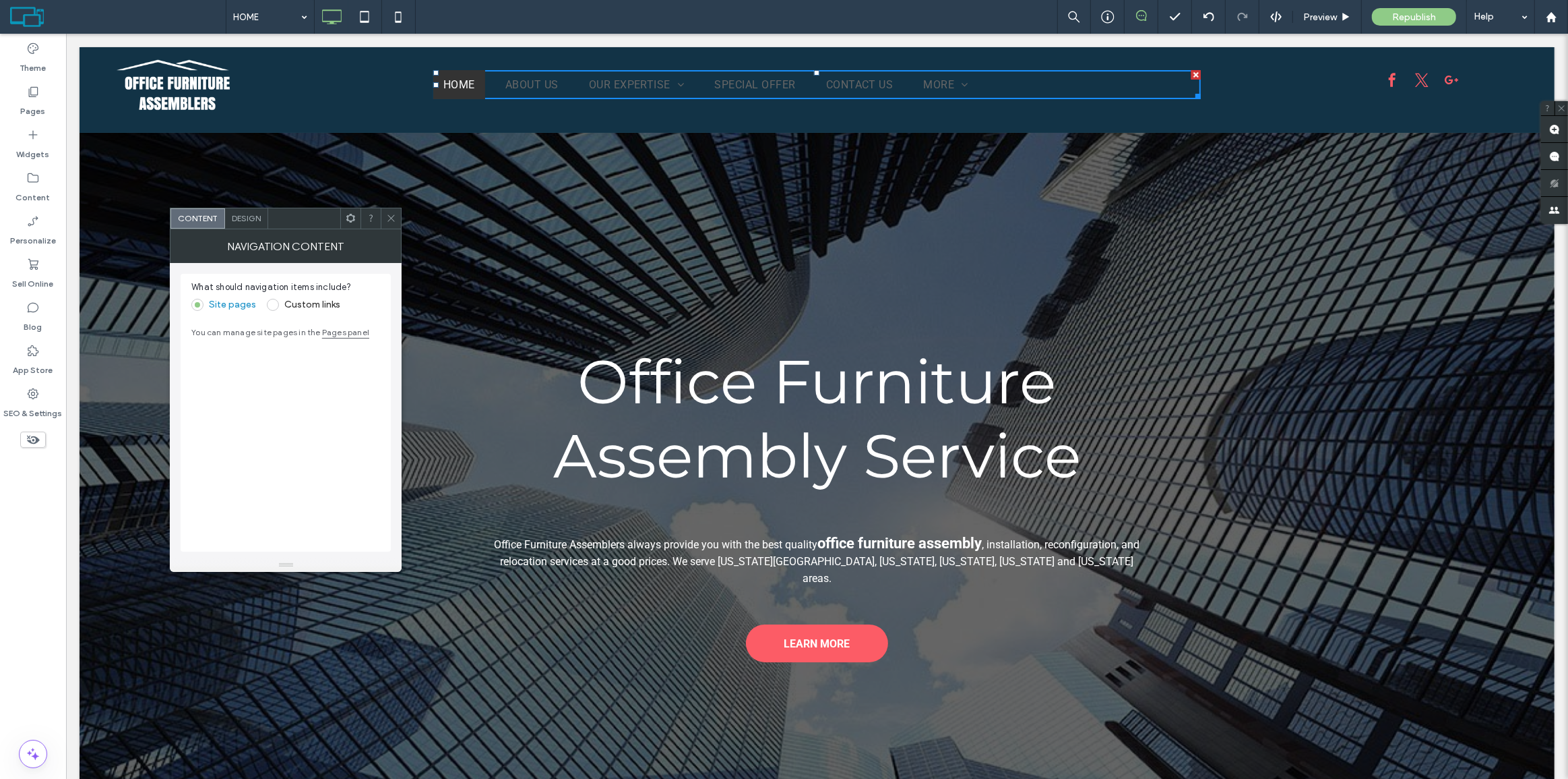
click at [243, 225] on div "Design" at bounding box center [246, 219] width 43 height 20
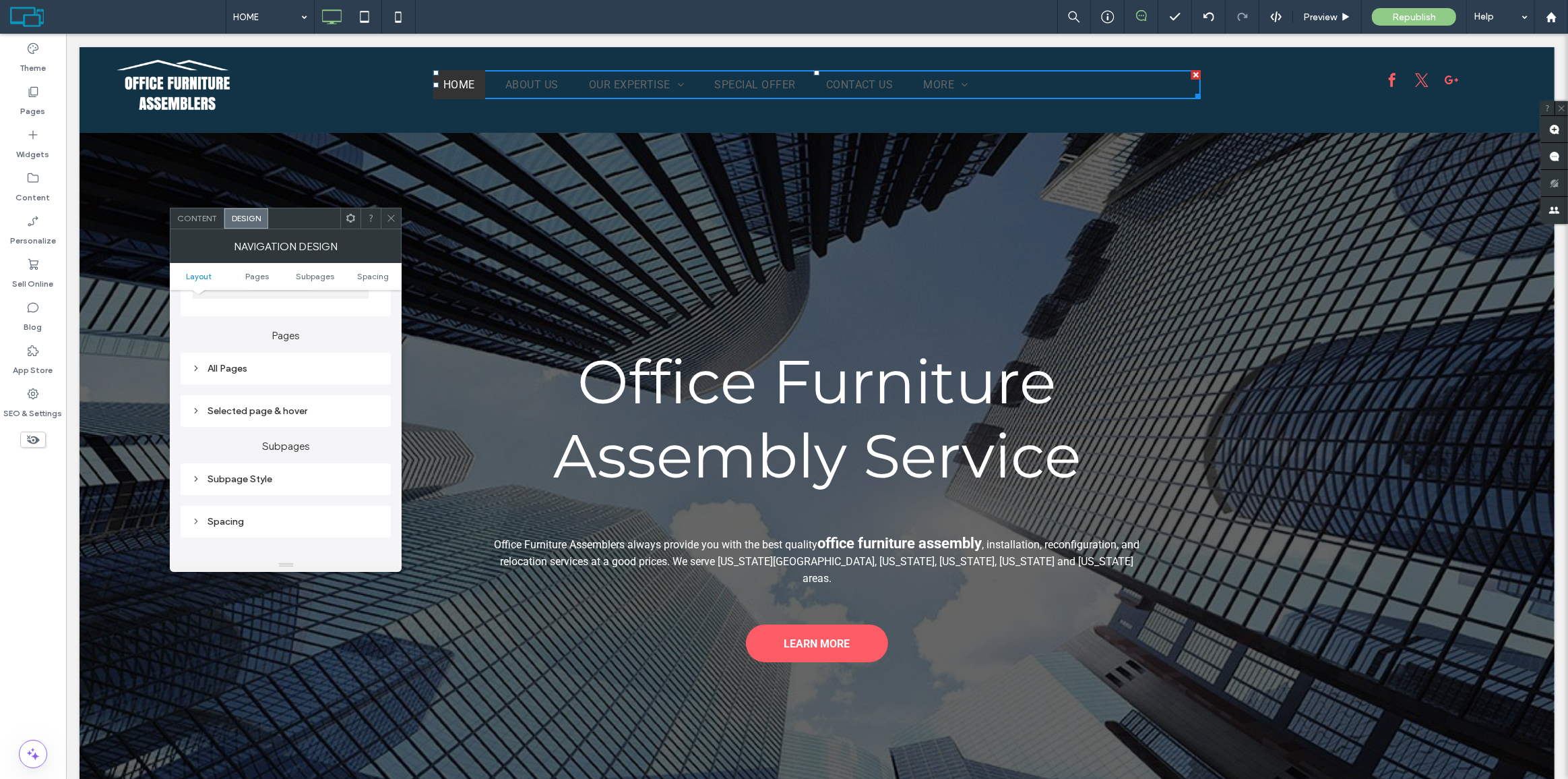
scroll to position [306, 0]
click at [239, 360] on div "All Pages" at bounding box center [286, 354] width 189 height 12
click at [329, 379] on span "Link text" at bounding box center [333, 379] width 34 height 11
click at [373, 520] on div "rgb(102, 102, 102)" at bounding box center [371, 515] width 12 height 12
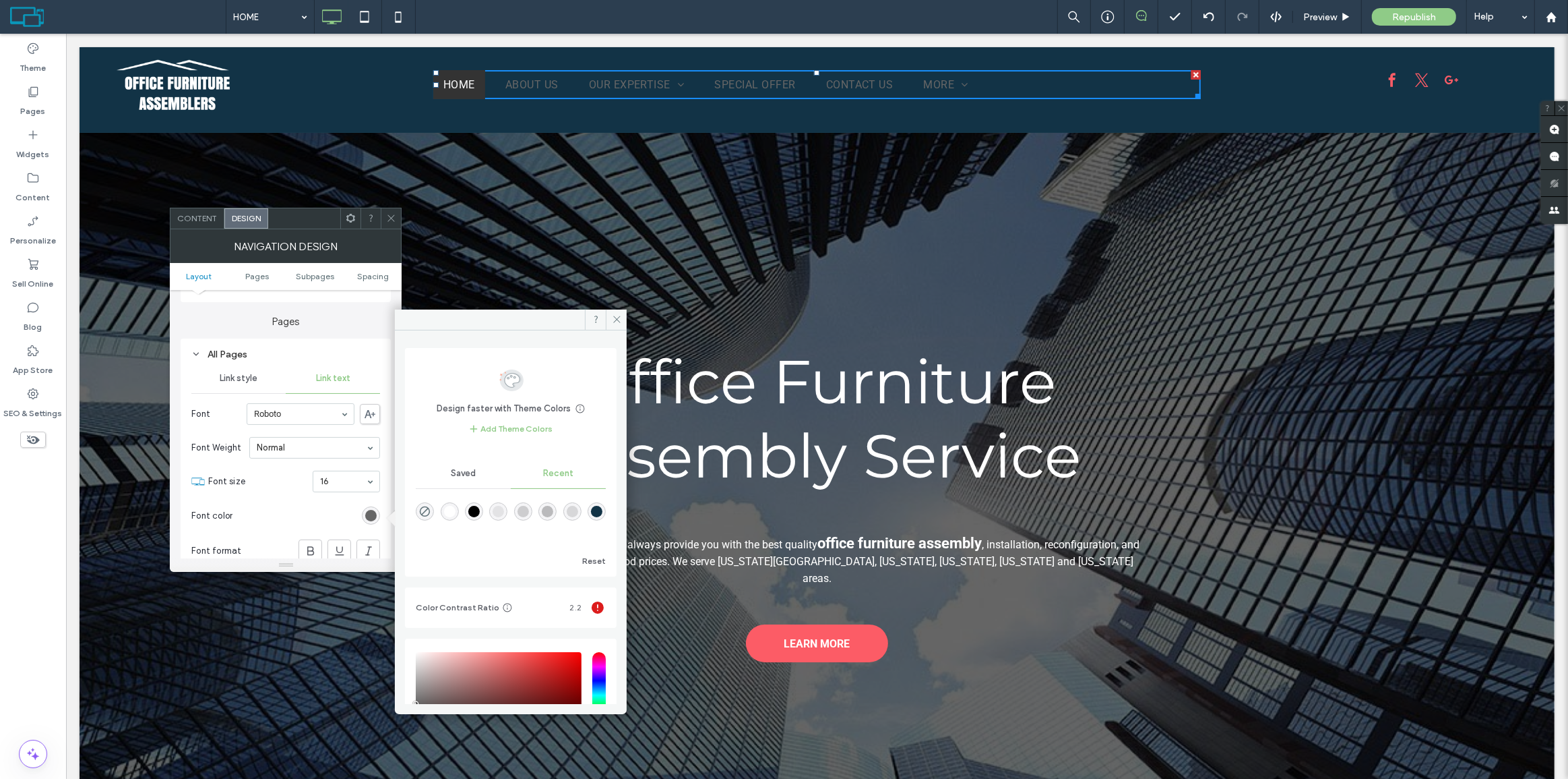
click at [458, 506] on div "rgba(255, 255, 255, 1)" at bounding box center [449, 510] width 18 height 18
type input "*******"
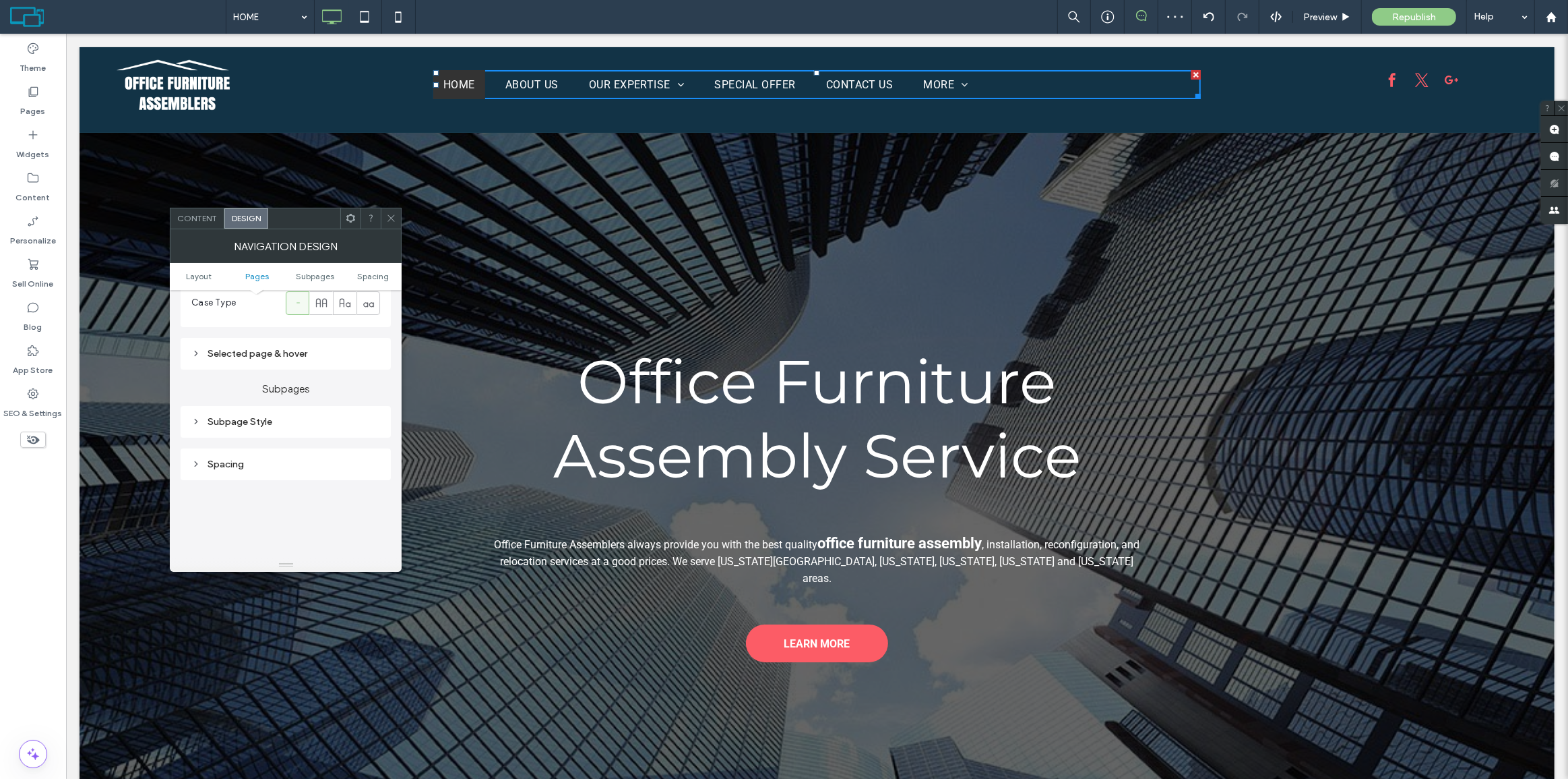
scroll to position [613, 0]
click at [274, 329] on div "Selected page & hover" at bounding box center [286, 330] width 189 height 12
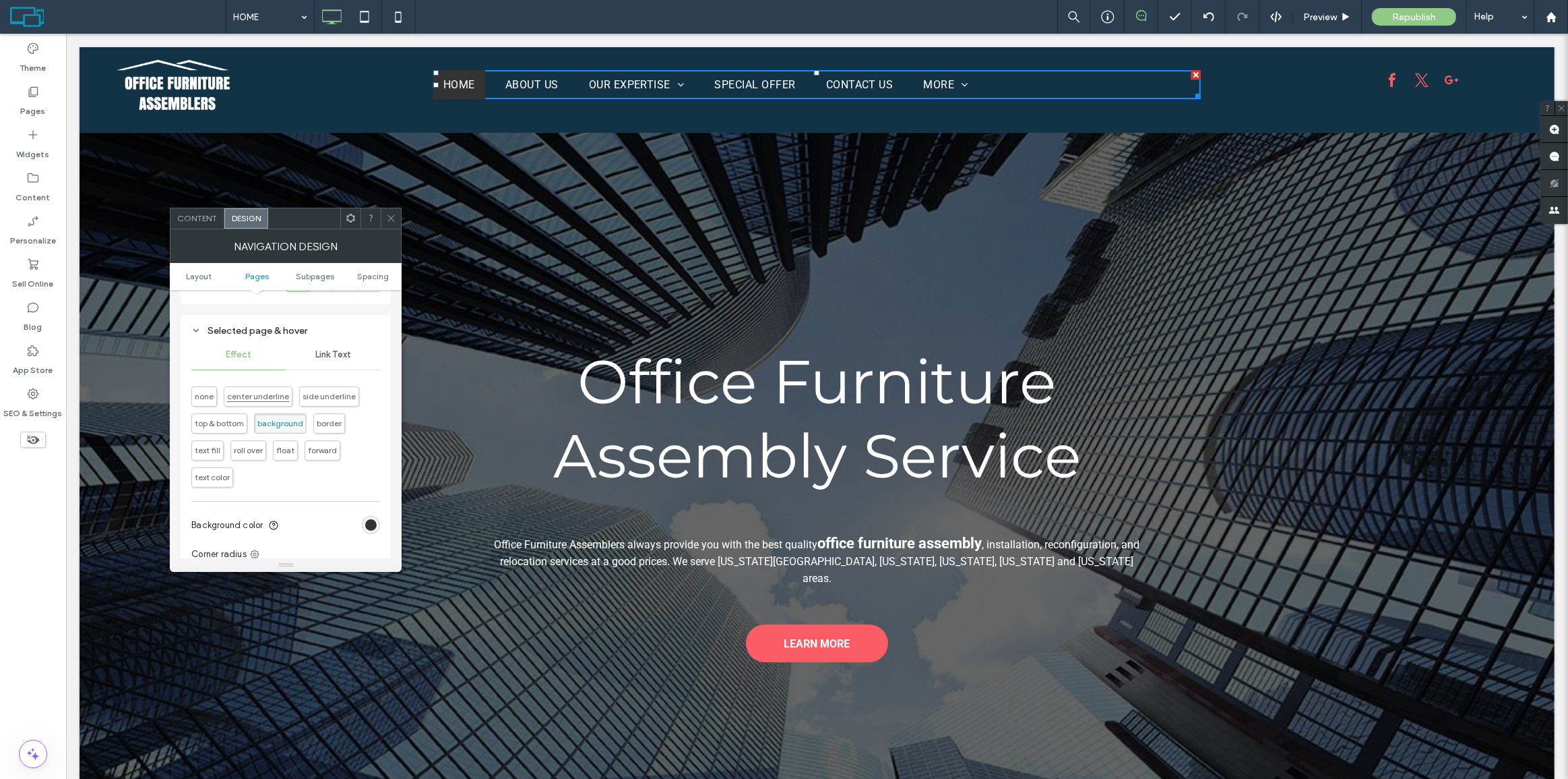
click at [260, 401] on span "center underline" at bounding box center [257, 396] width 62 height 10
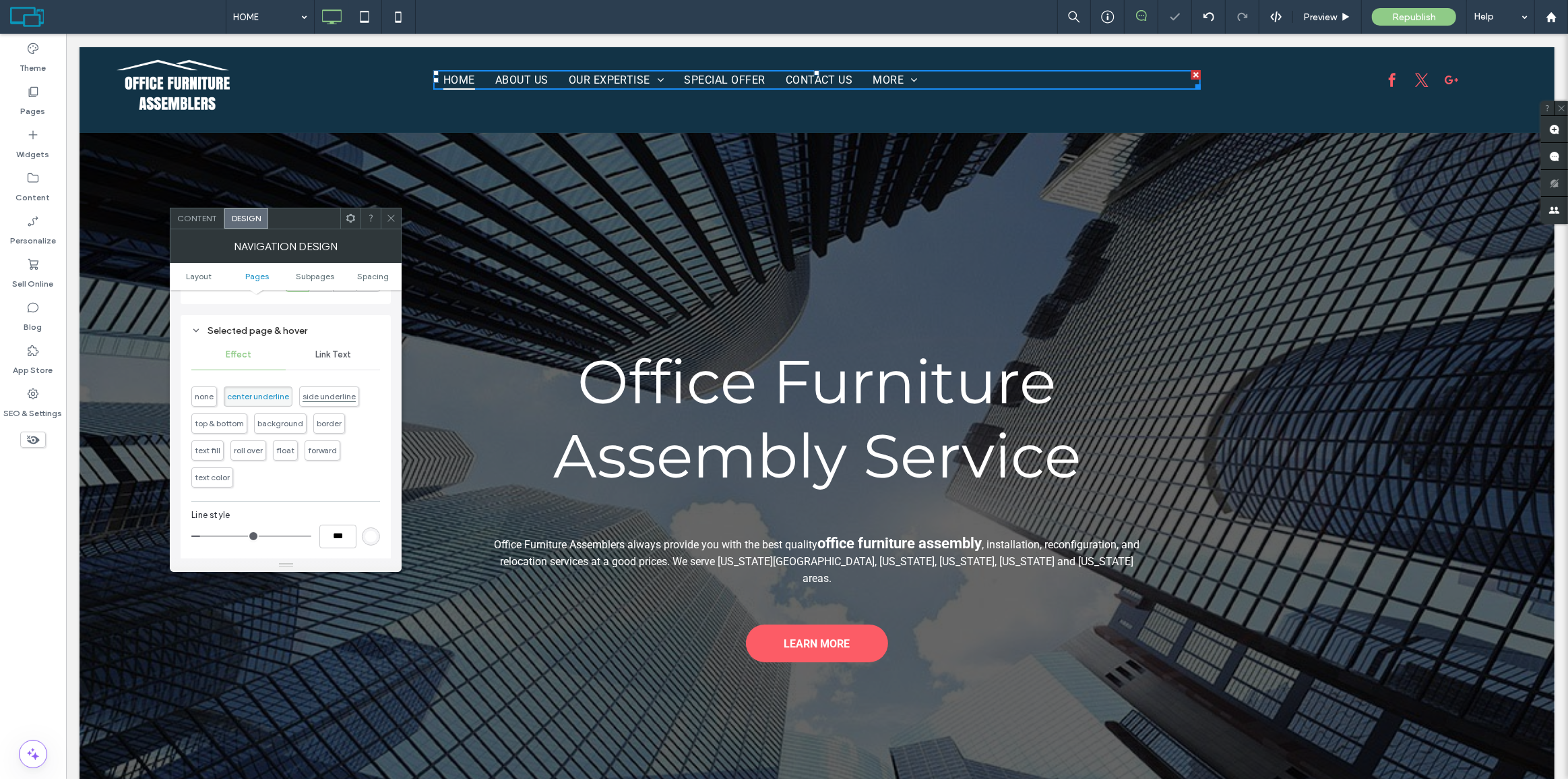
click at [314, 398] on span "side underline" at bounding box center [329, 396] width 53 height 10
click at [209, 427] on span "top & bottom" at bounding box center [219, 422] width 49 height 10
type input "*"
click at [283, 425] on span "background" at bounding box center [280, 422] width 46 height 10
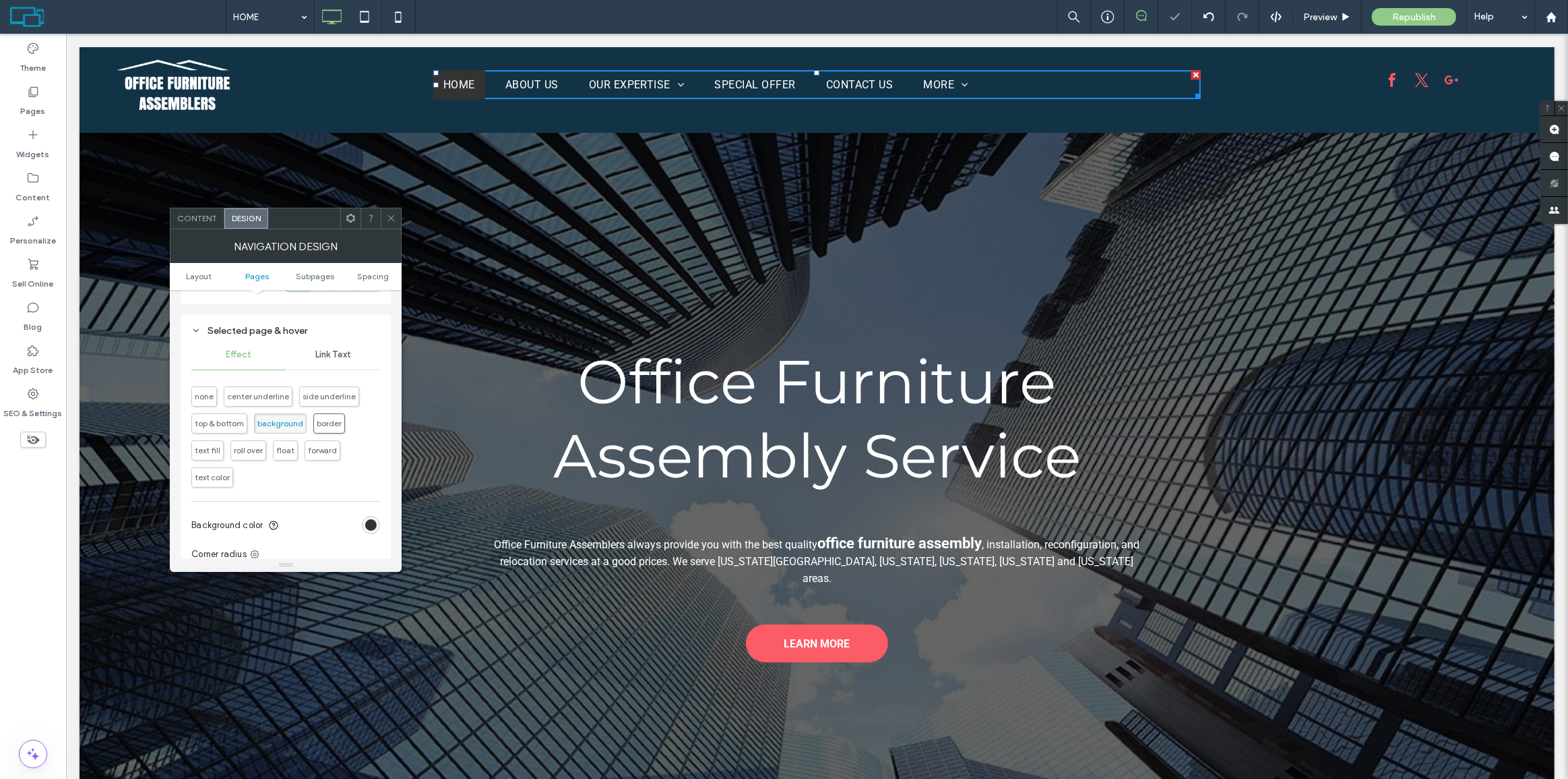
click at [323, 425] on span "border" at bounding box center [329, 422] width 25 height 10
type input "*"
click at [216, 454] on span "text fill" at bounding box center [208, 450] width 26 height 10
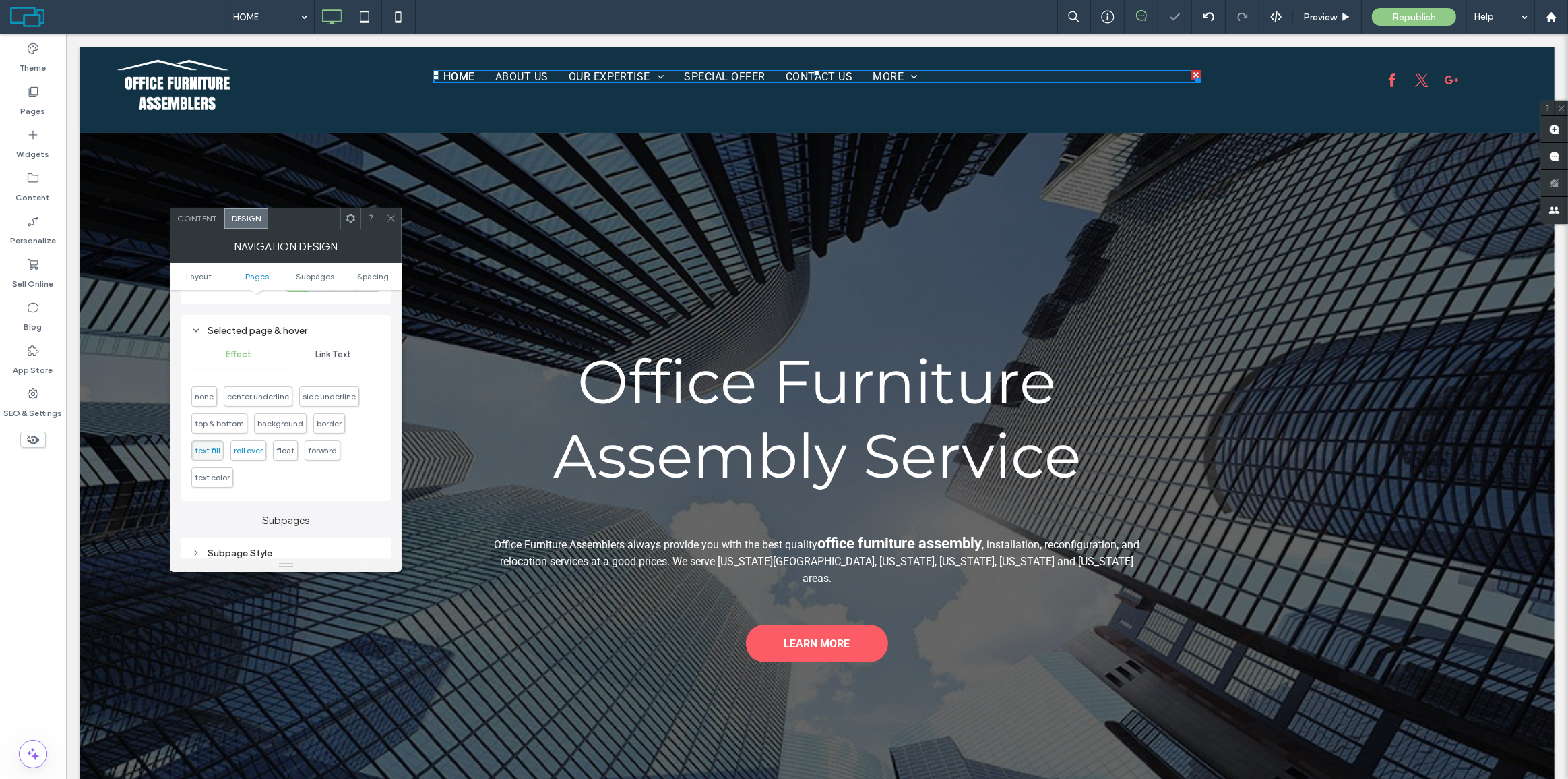
click at [254, 448] on span "roll over" at bounding box center [248, 453] width 29 height 10
click at [289, 453] on span "float" at bounding box center [286, 445] width 25 height 20
click at [258, 404] on span "center underline" at bounding box center [258, 397] width 69 height 20
type input "*"
drag, startPoint x: 388, startPoint y: 214, endPoint x: 348, endPoint y: 169, distance: 60.2
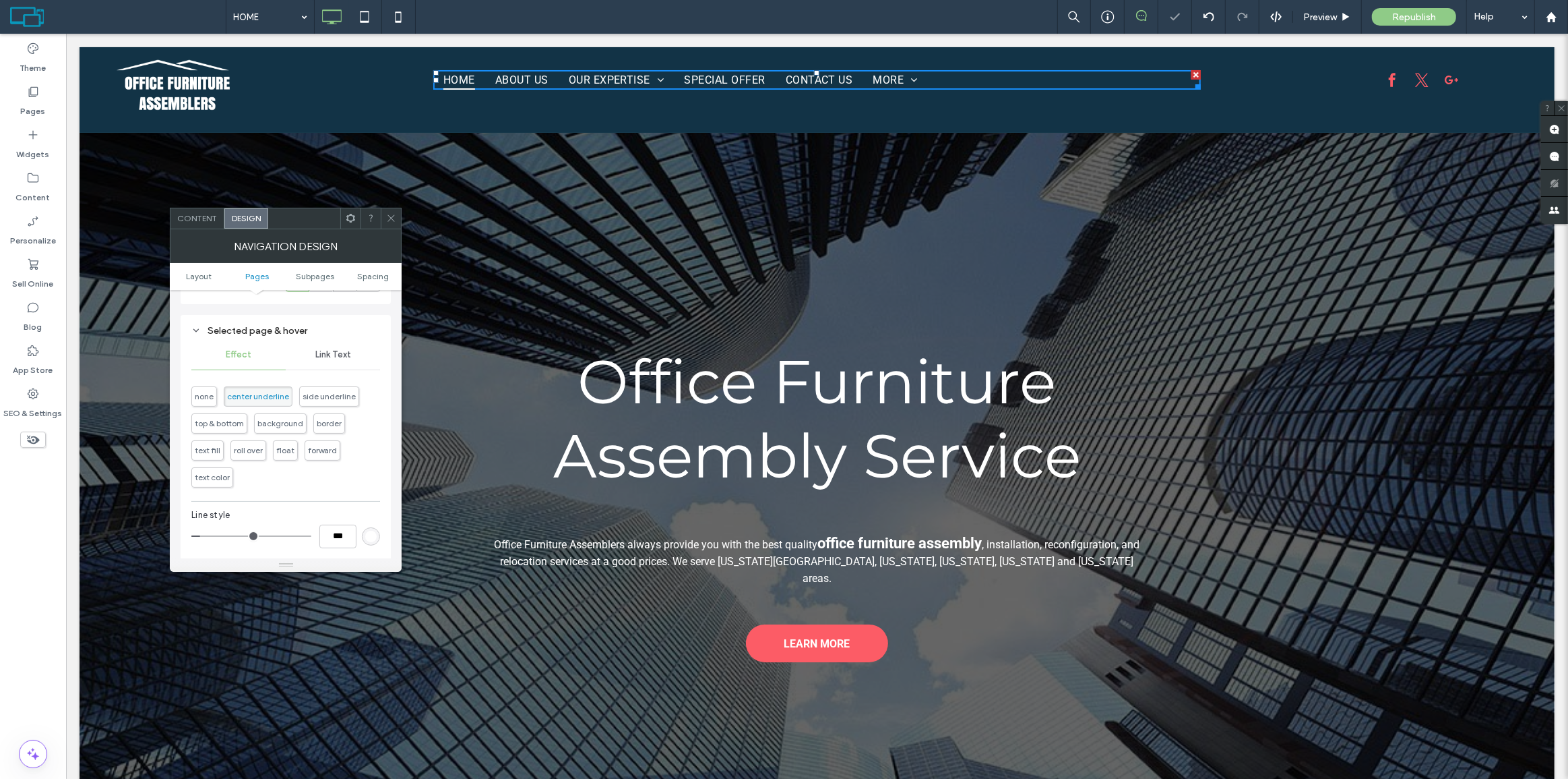
click at [388, 214] on icon at bounding box center [391, 218] width 10 height 10
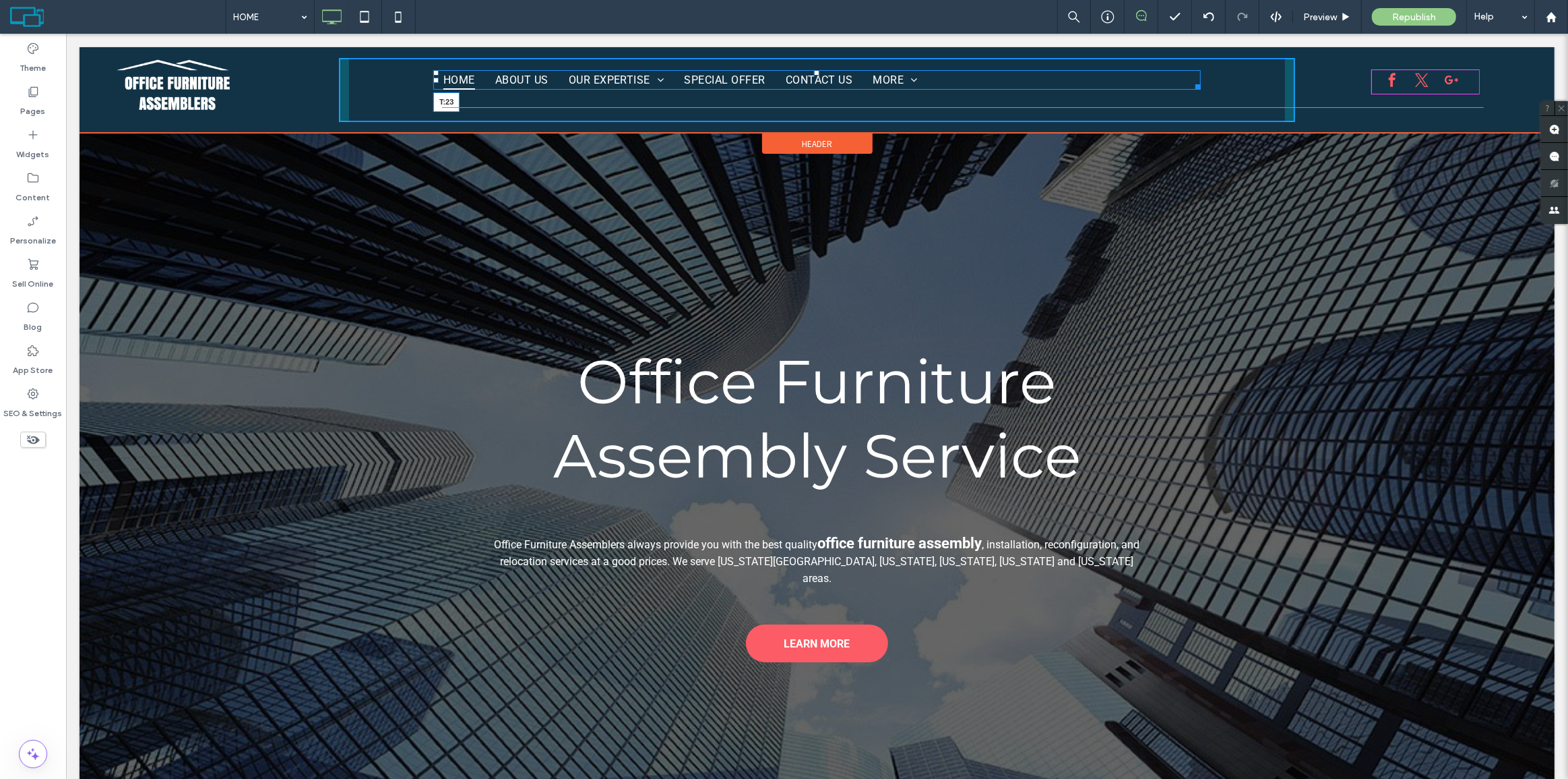
drag, startPoint x: 808, startPoint y: 72, endPoint x: 620, endPoint y: 302, distance: 297.1
click at [813, 76] on div at bounding box center [815, 73] width 5 height 5
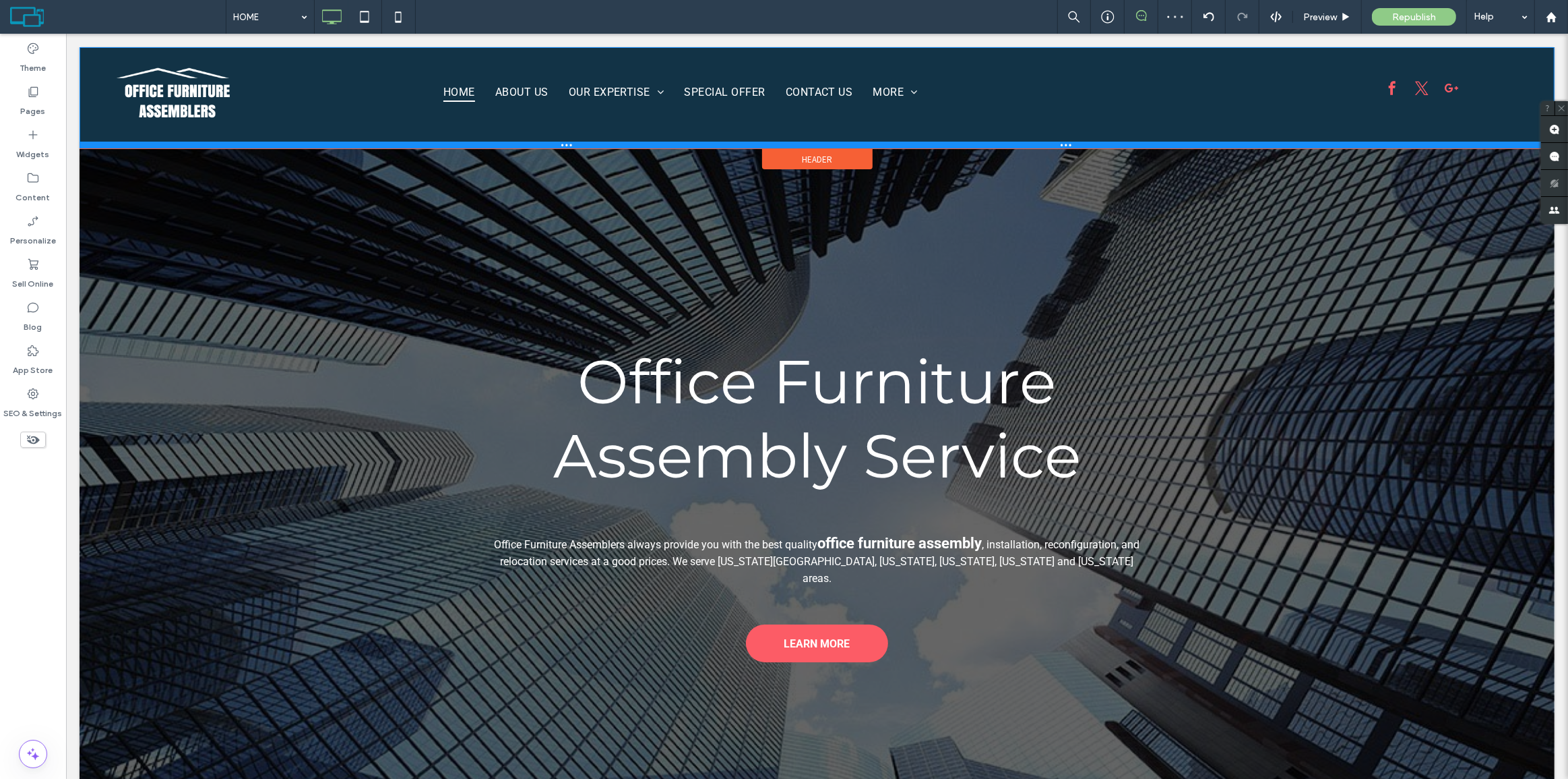
drag, startPoint x: 655, startPoint y: 131, endPoint x: 654, endPoint y: 146, distance: 15.0
click at [654, 146] on div at bounding box center [816, 144] width 1475 height 7
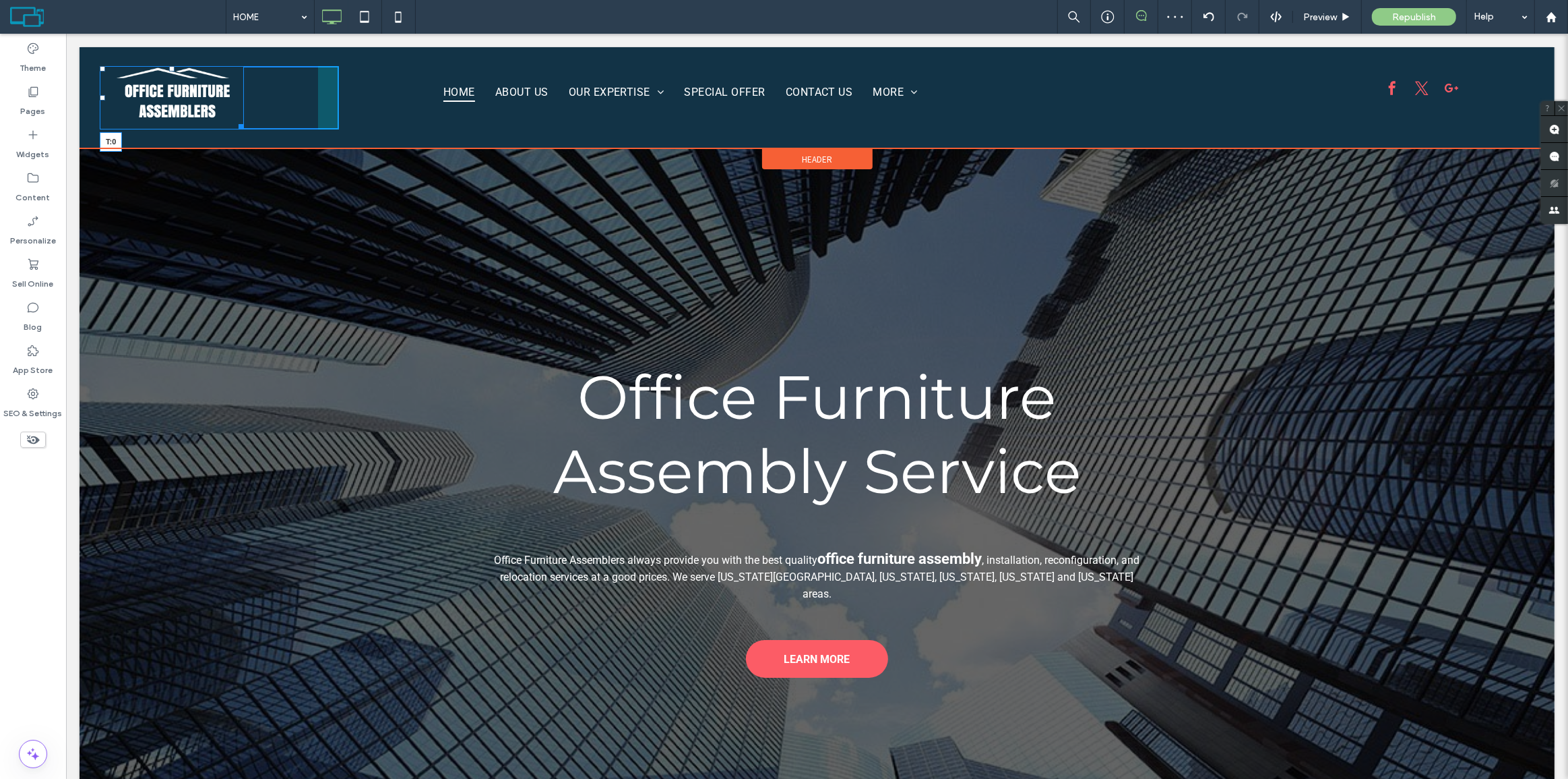
click at [173, 63] on div "T:0 Click To Paste Click To Paste Click To Paste HOME ABOUT US OUR EXPERTISE Of…" at bounding box center [816, 98] width 1475 height 101
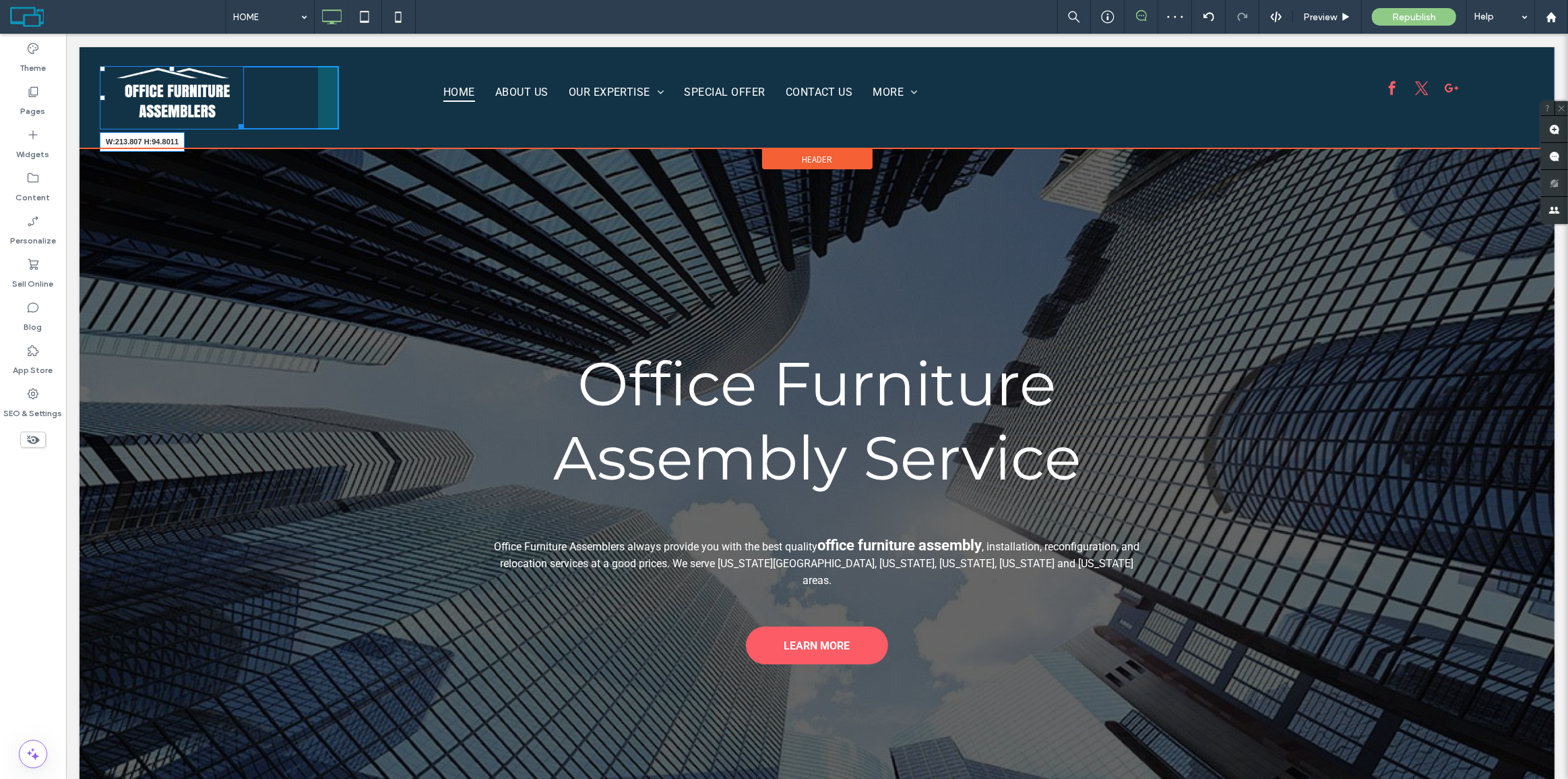
drag, startPoint x: 236, startPoint y: 124, endPoint x: 229, endPoint y: 108, distance: 17.5
click at [229, 108] on div "W:213.807 H:94.8011" at bounding box center [171, 98] width 144 height 64
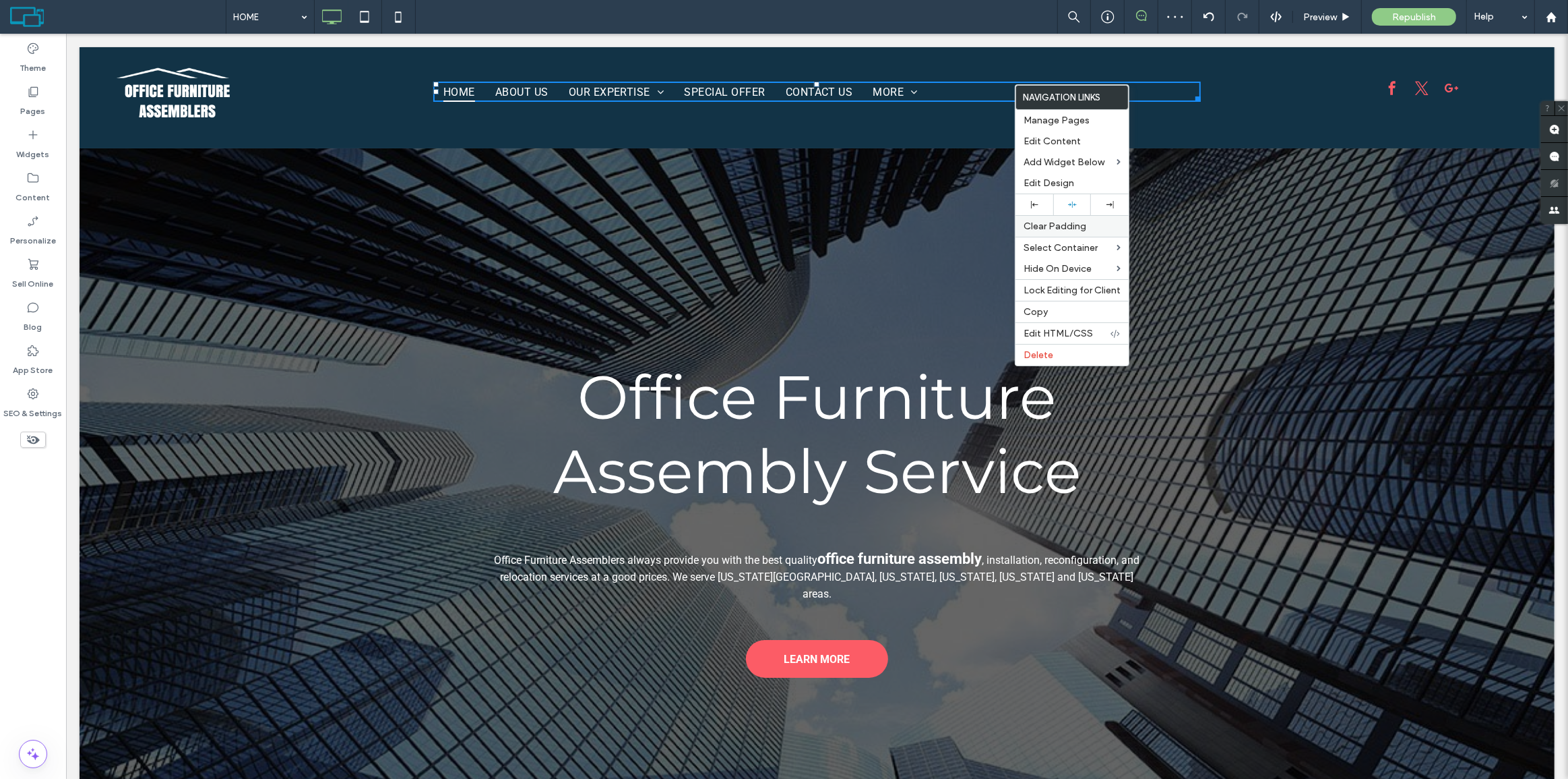
click at [1111, 215] on div "Clear Padding" at bounding box center [1072, 226] width 113 height 22
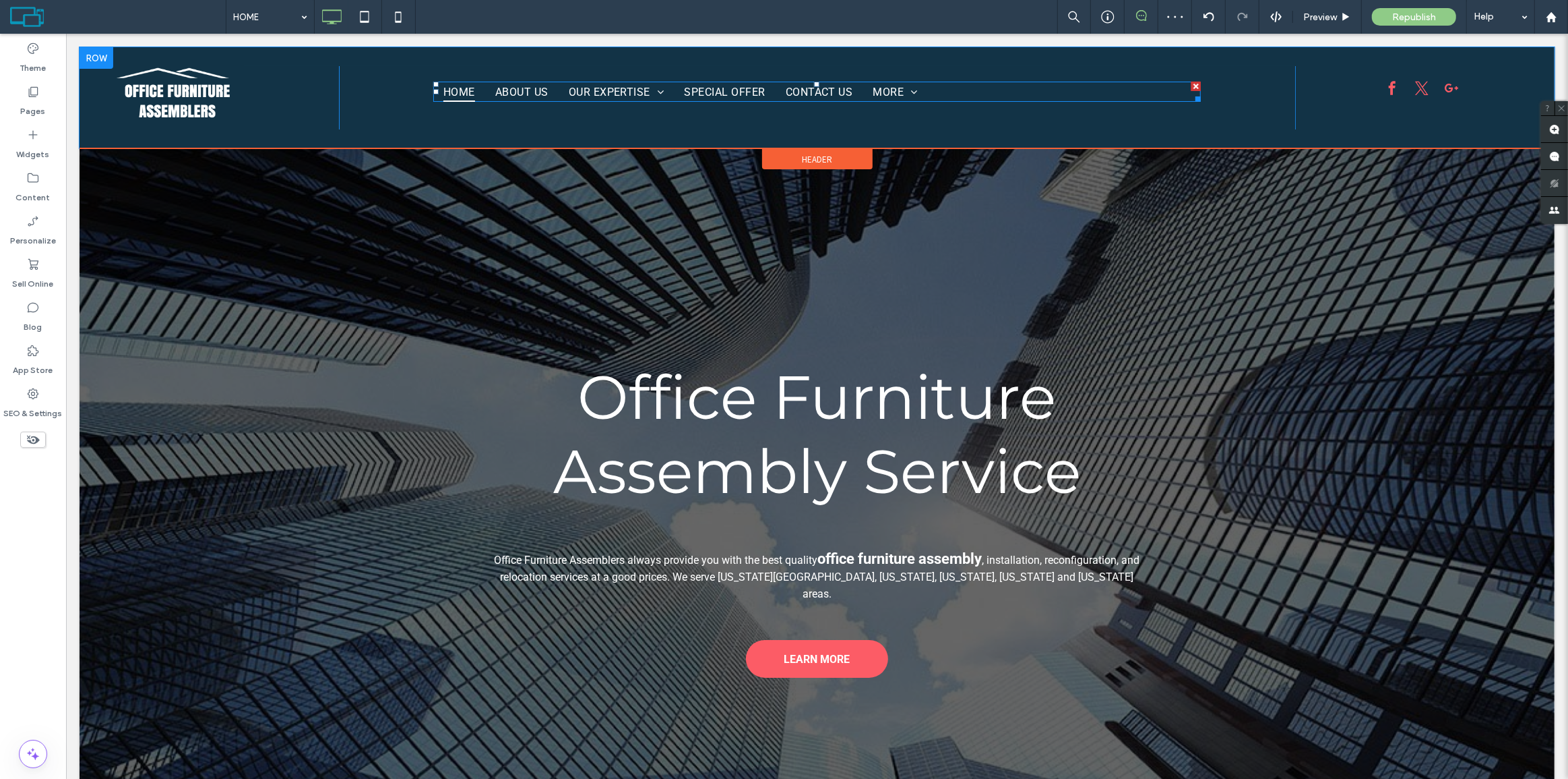
drag, startPoint x: 927, startPoint y: 91, endPoint x: 952, endPoint y: 88, distance: 25.2
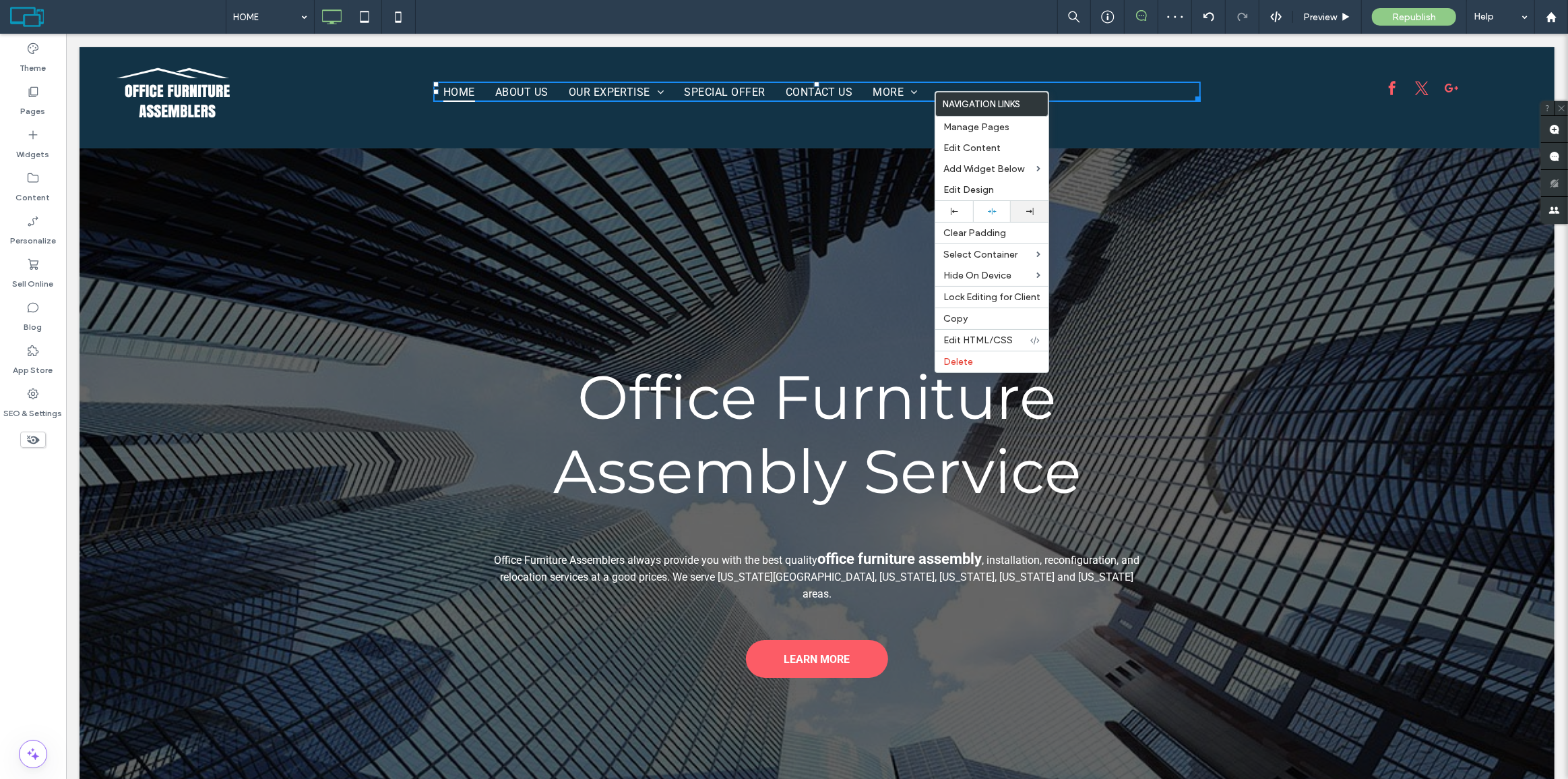
click at [1022, 209] on div at bounding box center [1029, 212] width 24 height 8
click at [1179, 90] on ul "HOME ABOUT US OUR EXPERTISE Office Furniture Assembly Office Cubicle Installati…" at bounding box center [900, 91] width 768 height 20
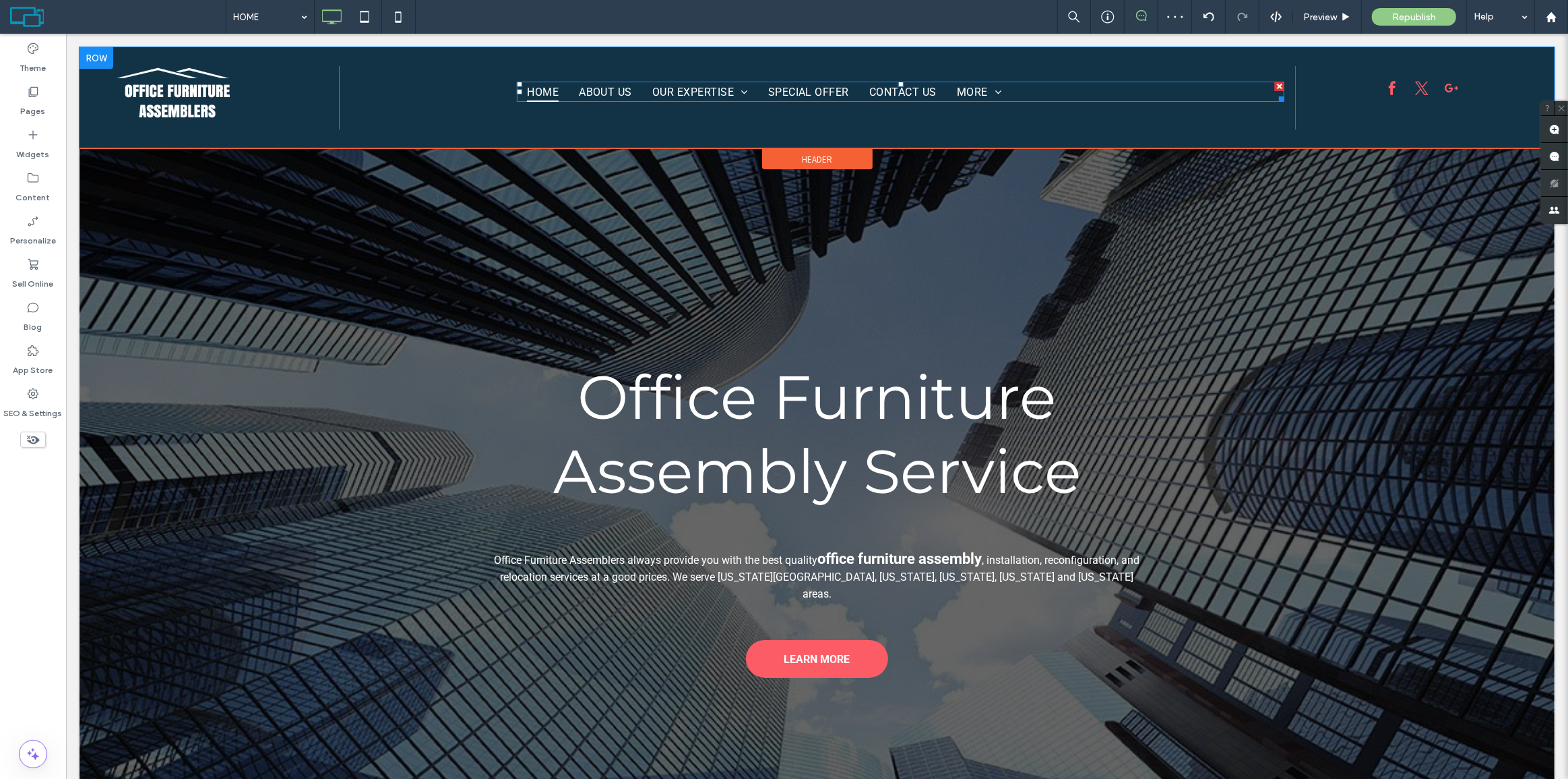
click at [1047, 95] on ul "HOME ABOUT US OUR EXPERTISE Office Furniture Assembly Office Cubicle Installati…" at bounding box center [900, 91] width 768 height 20
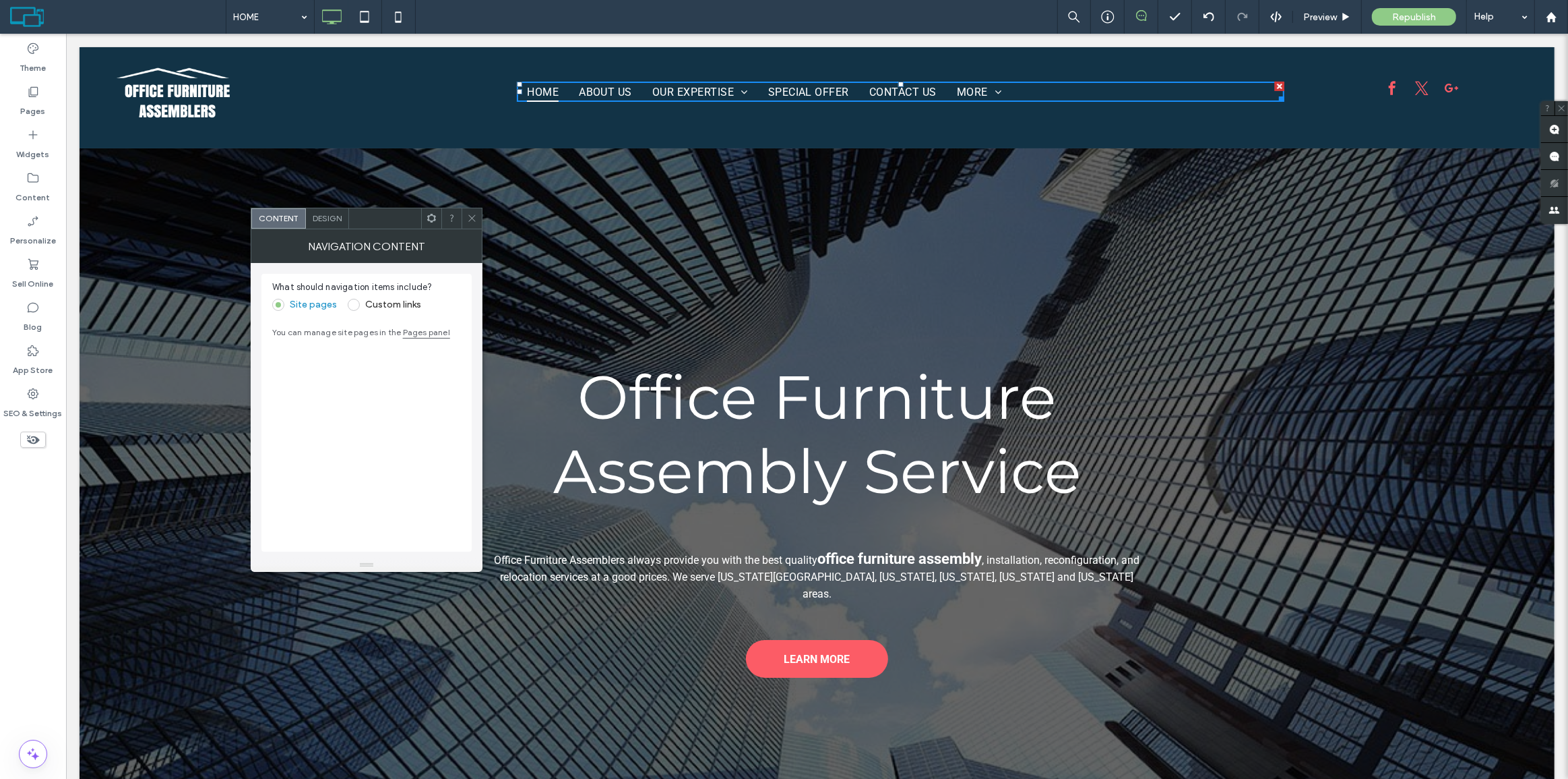
click at [440, 217] on div at bounding box center [431, 219] width 20 height 20
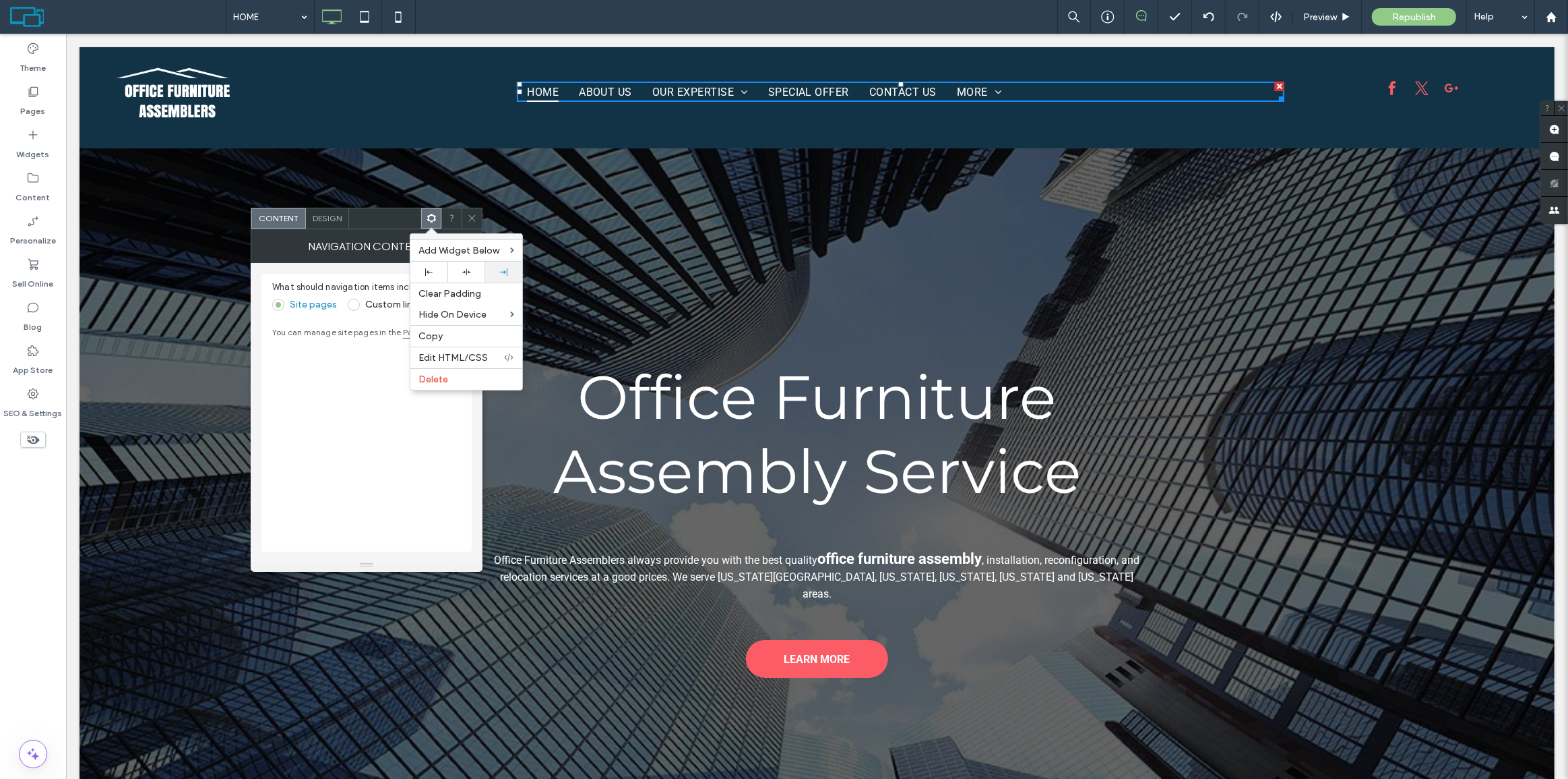
click at [502, 276] on div at bounding box center [504, 272] width 37 height 21
click at [330, 220] on div at bounding box center [784, 390] width 1568 height 779
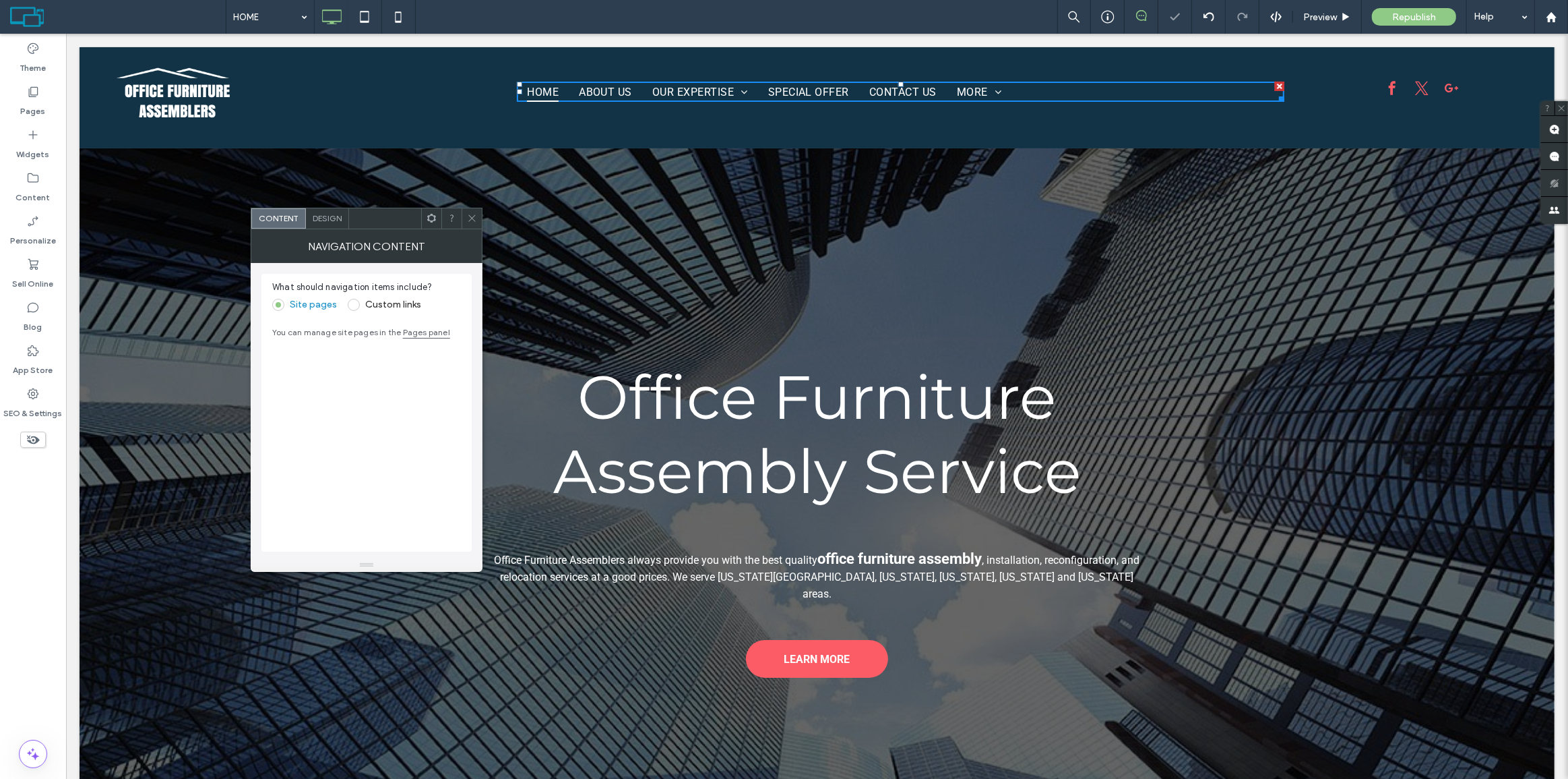
click at [328, 220] on span "Design" at bounding box center [327, 218] width 29 height 10
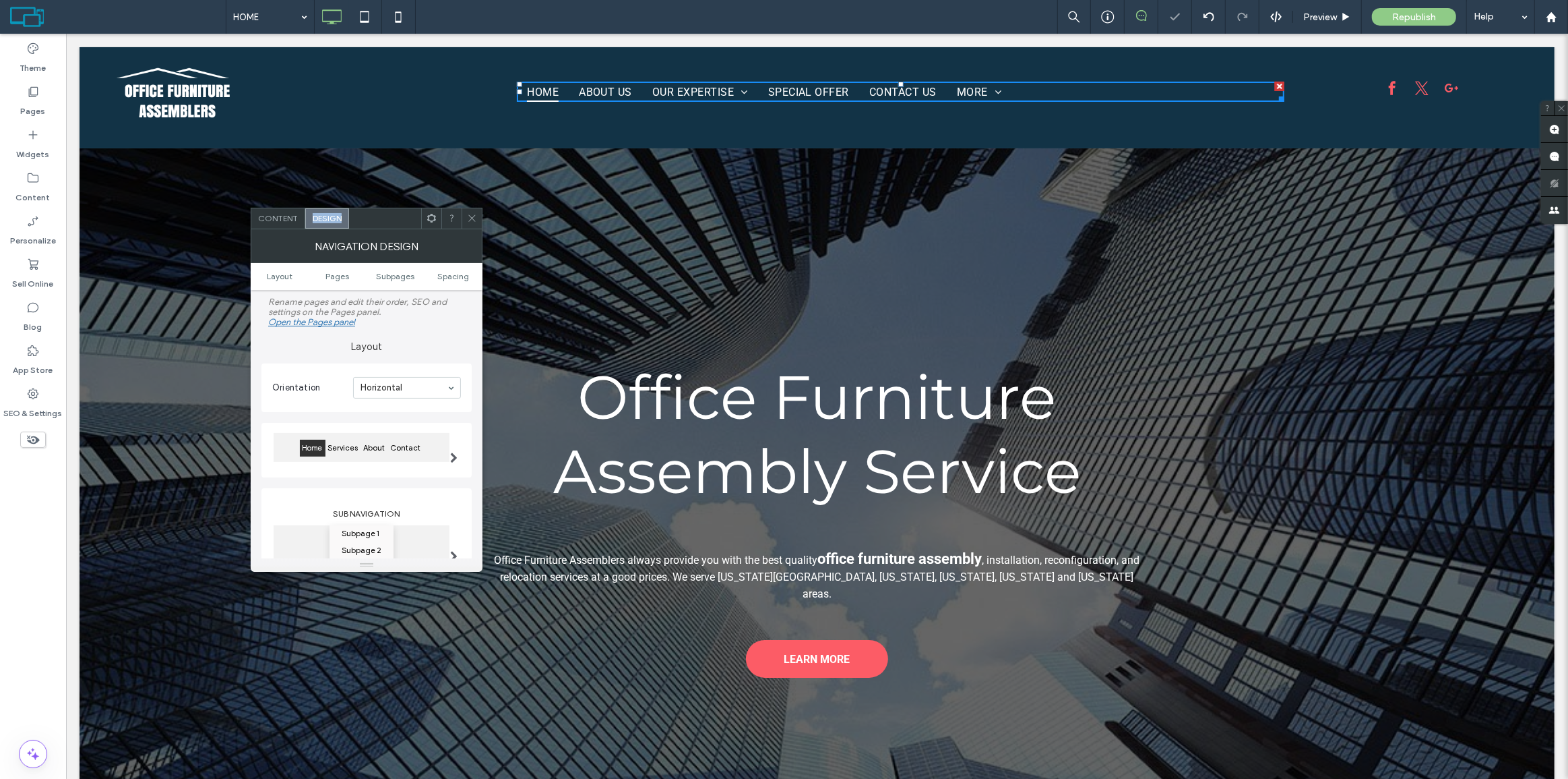
click at [328, 220] on span "Design" at bounding box center [327, 218] width 29 height 10
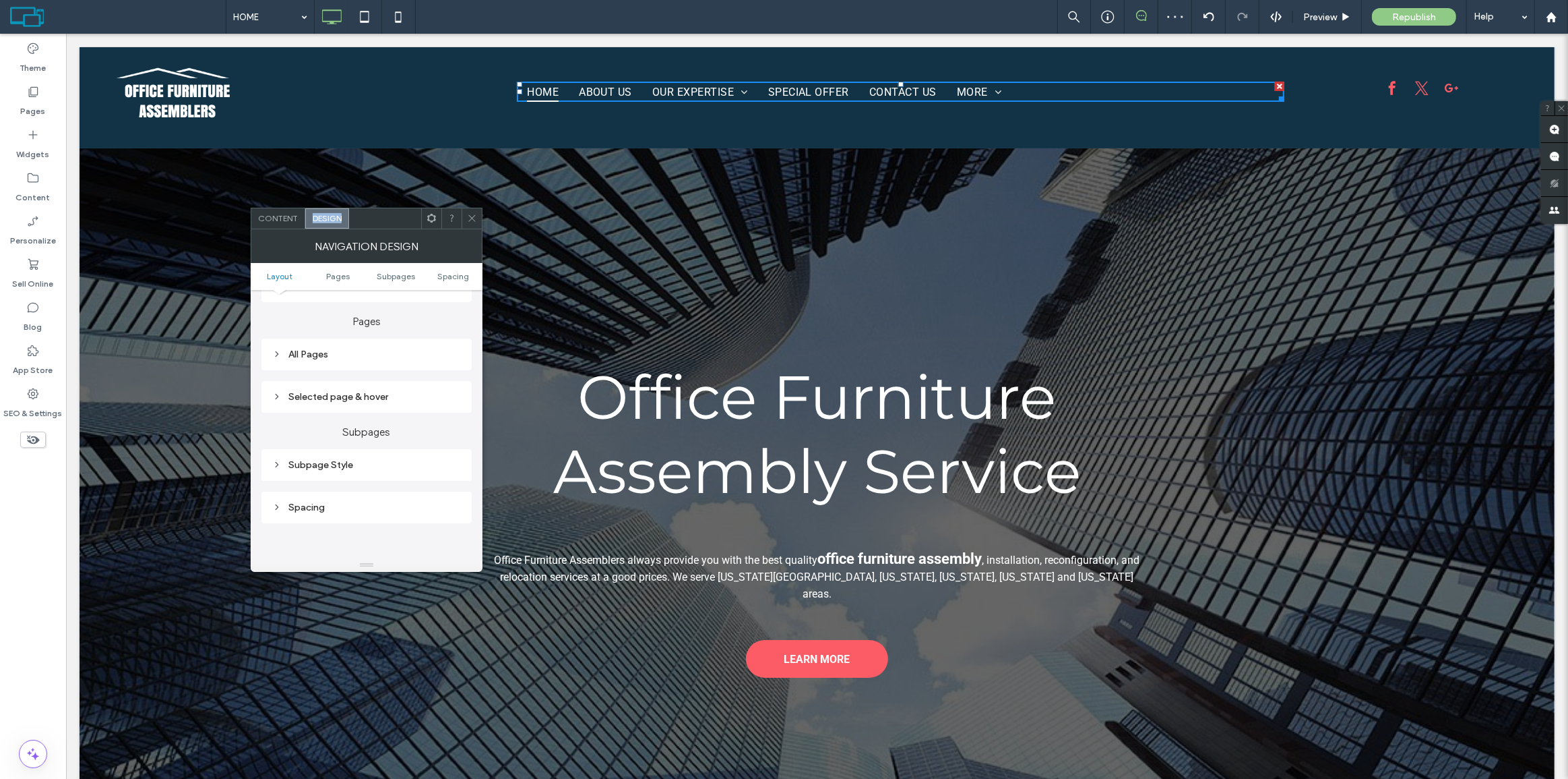
click at [319, 357] on div "All Pages" at bounding box center [367, 354] width 189 height 12
click at [391, 537] on label "|" at bounding box center [385, 541] width 22 height 23
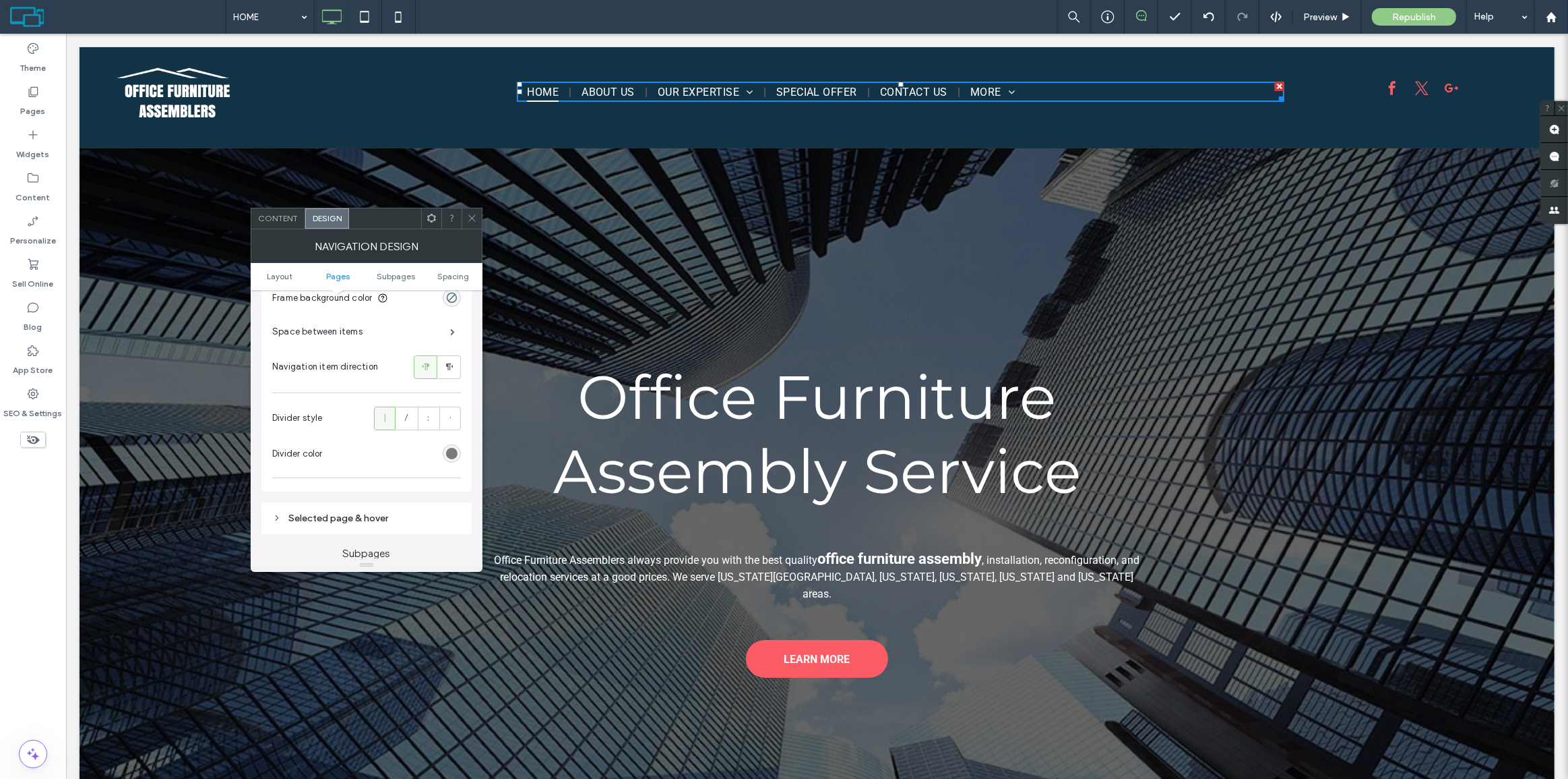
click at [447, 457] on div "rgb(102, 102, 102)" at bounding box center [452, 453] width 12 height 12
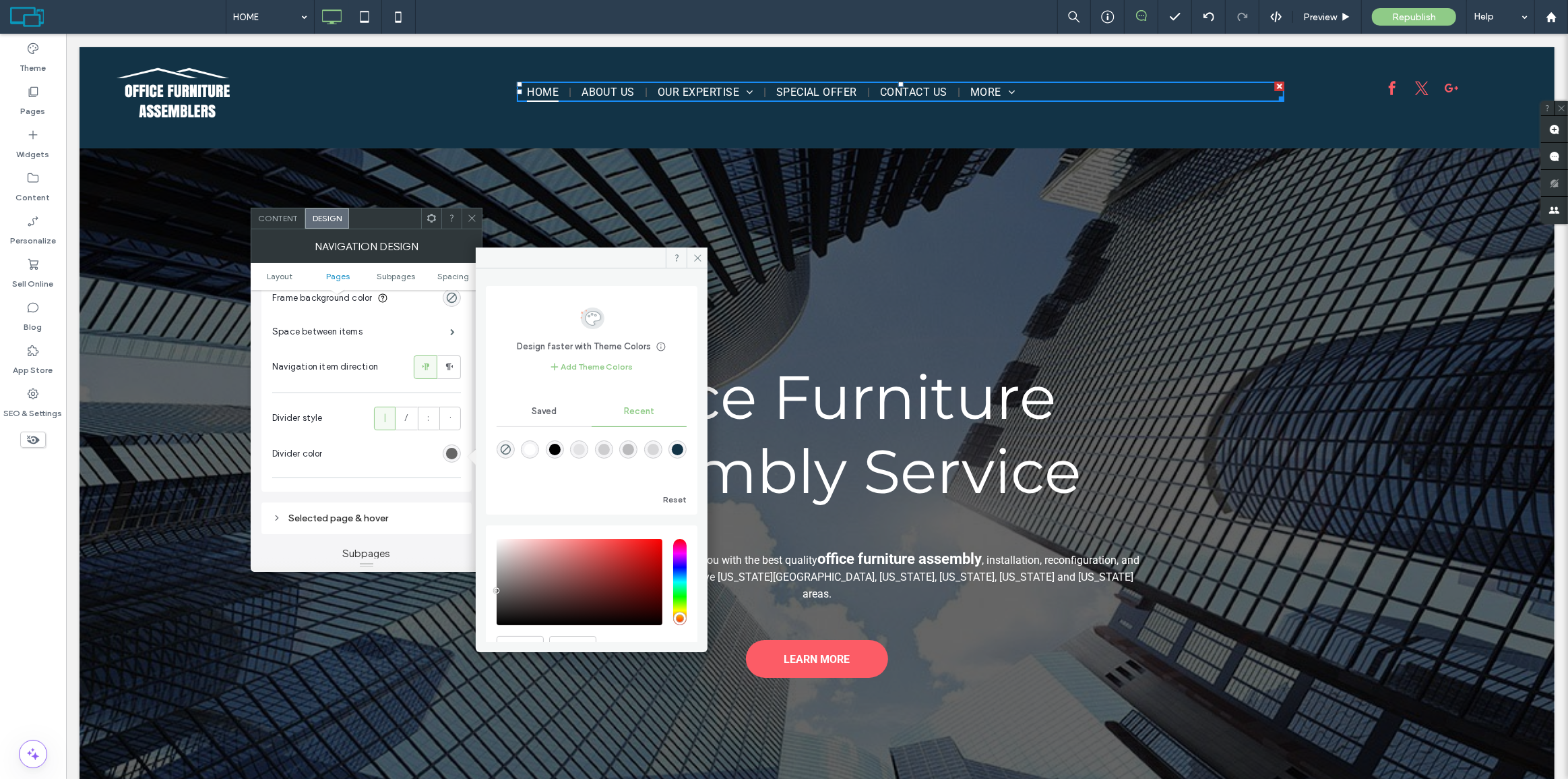
click at [531, 450] on div "rgba(255, 255, 255, 1)" at bounding box center [530, 449] width 12 height 12
type input "*******"
click at [427, 332] on div "Space between items" at bounding box center [367, 331] width 189 height 34
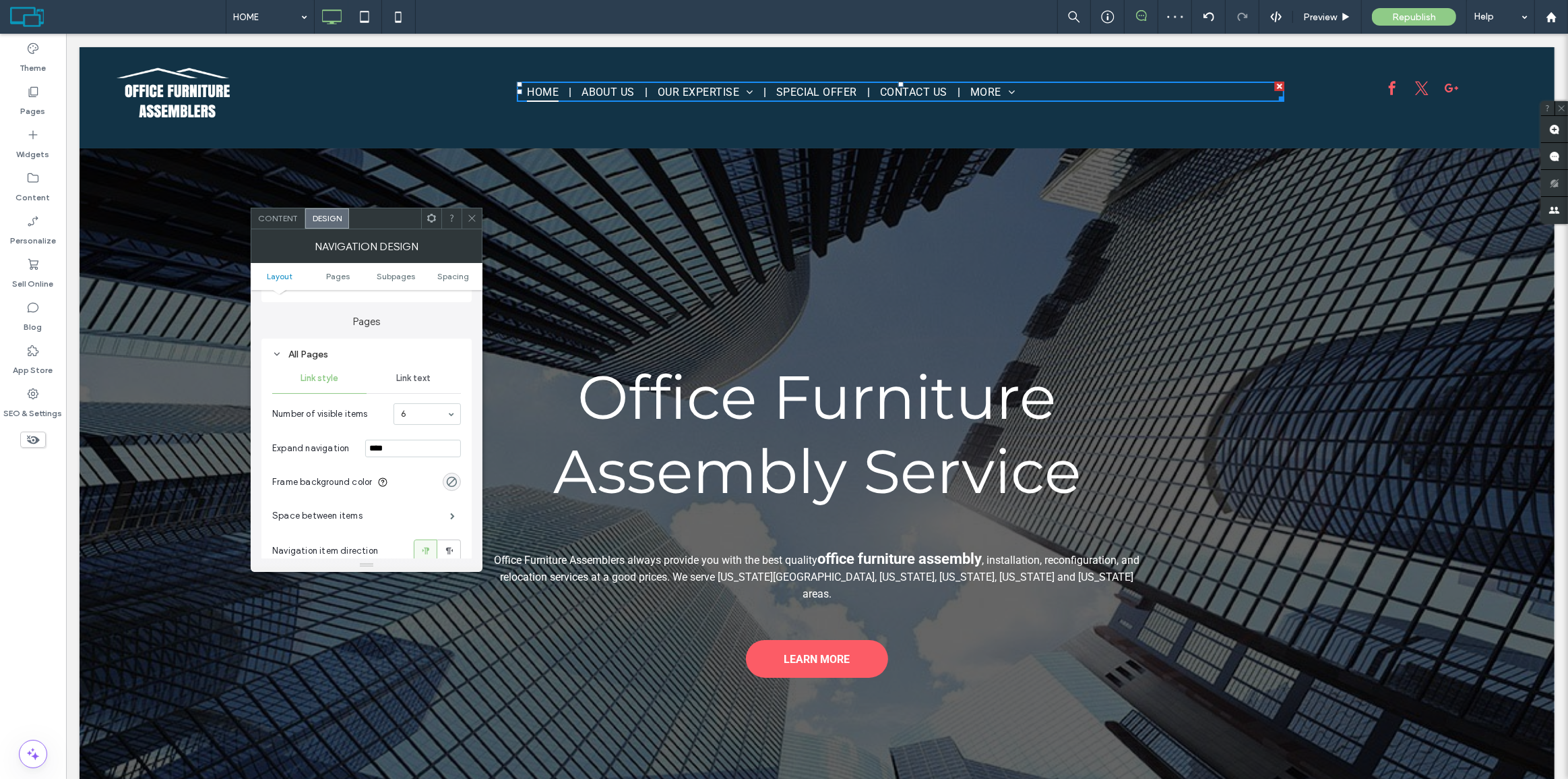
click at [426, 382] on span "Link text" at bounding box center [414, 379] width 34 height 11
click at [403, 402] on use at bounding box center [402, 402] width 11 height 9
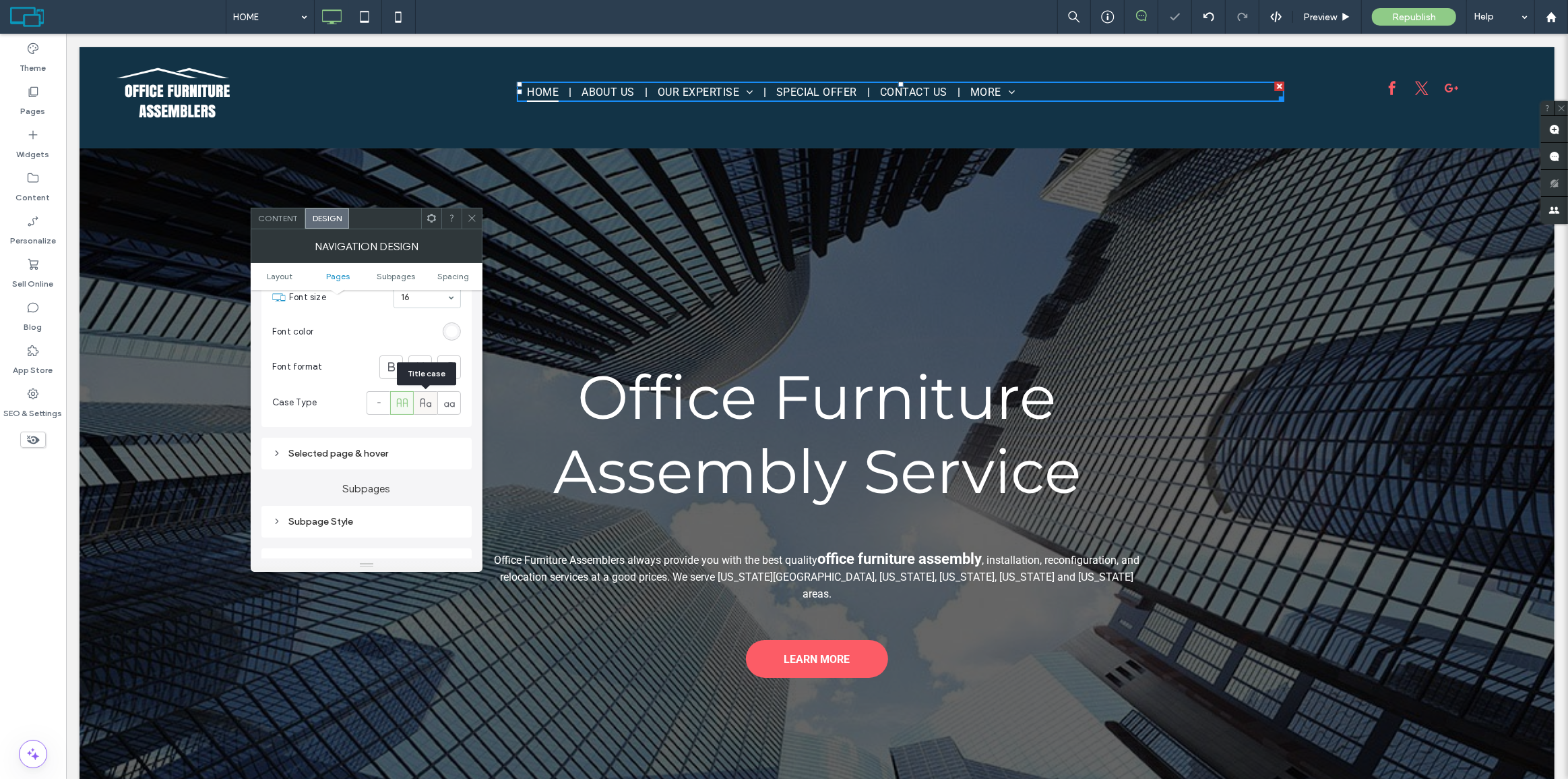
click at [420, 407] on use at bounding box center [425, 402] width 11 height 9
click at [410, 407] on div at bounding box center [402, 403] width 23 height 23
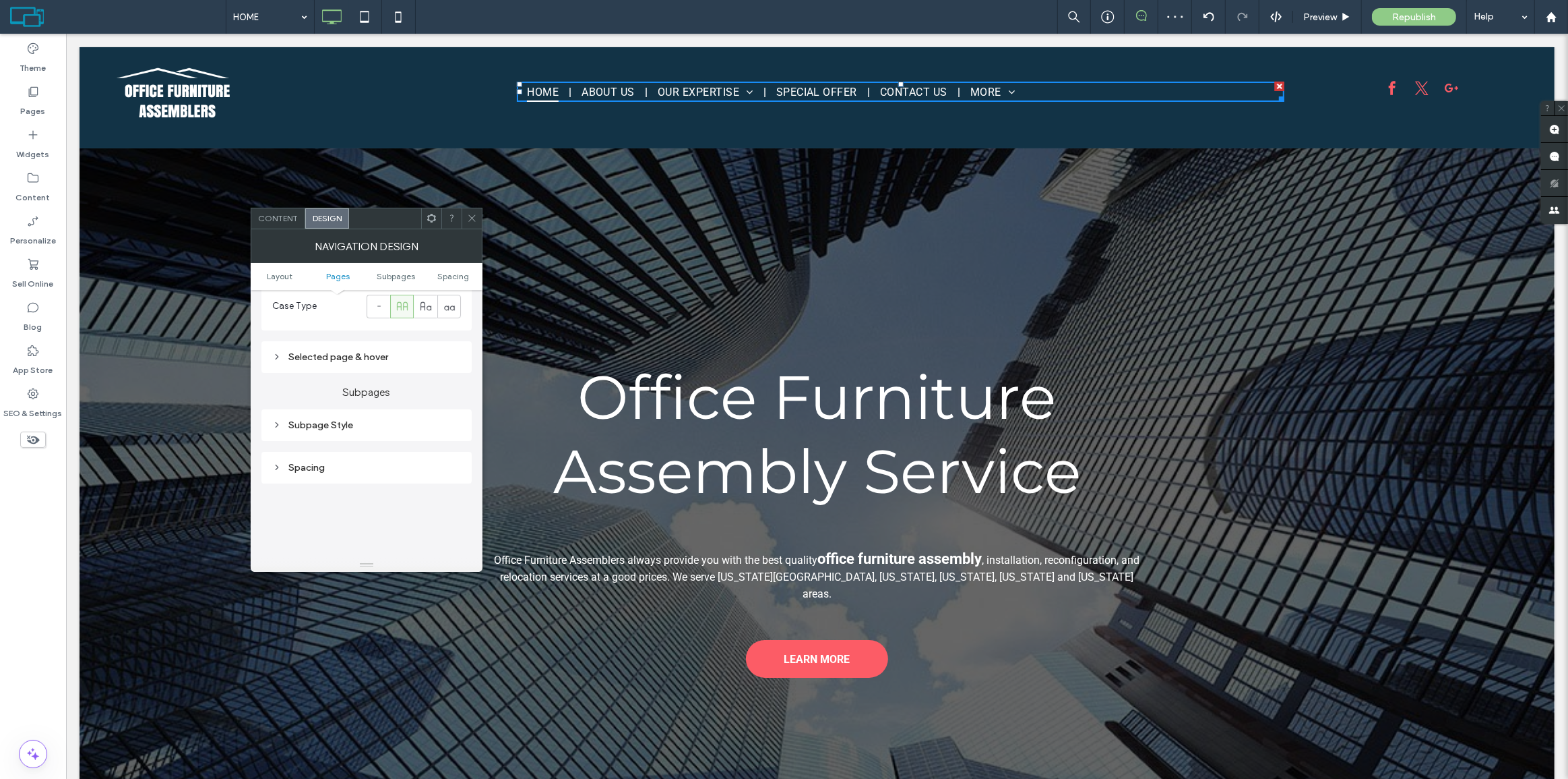
scroll to position [557, 0]
drag, startPoint x: 472, startPoint y: 210, endPoint x: 460, endPoint y: 176, distance: 36.1
click at [472, 210] on span at bounding box center [472, 219] width 10 height 20
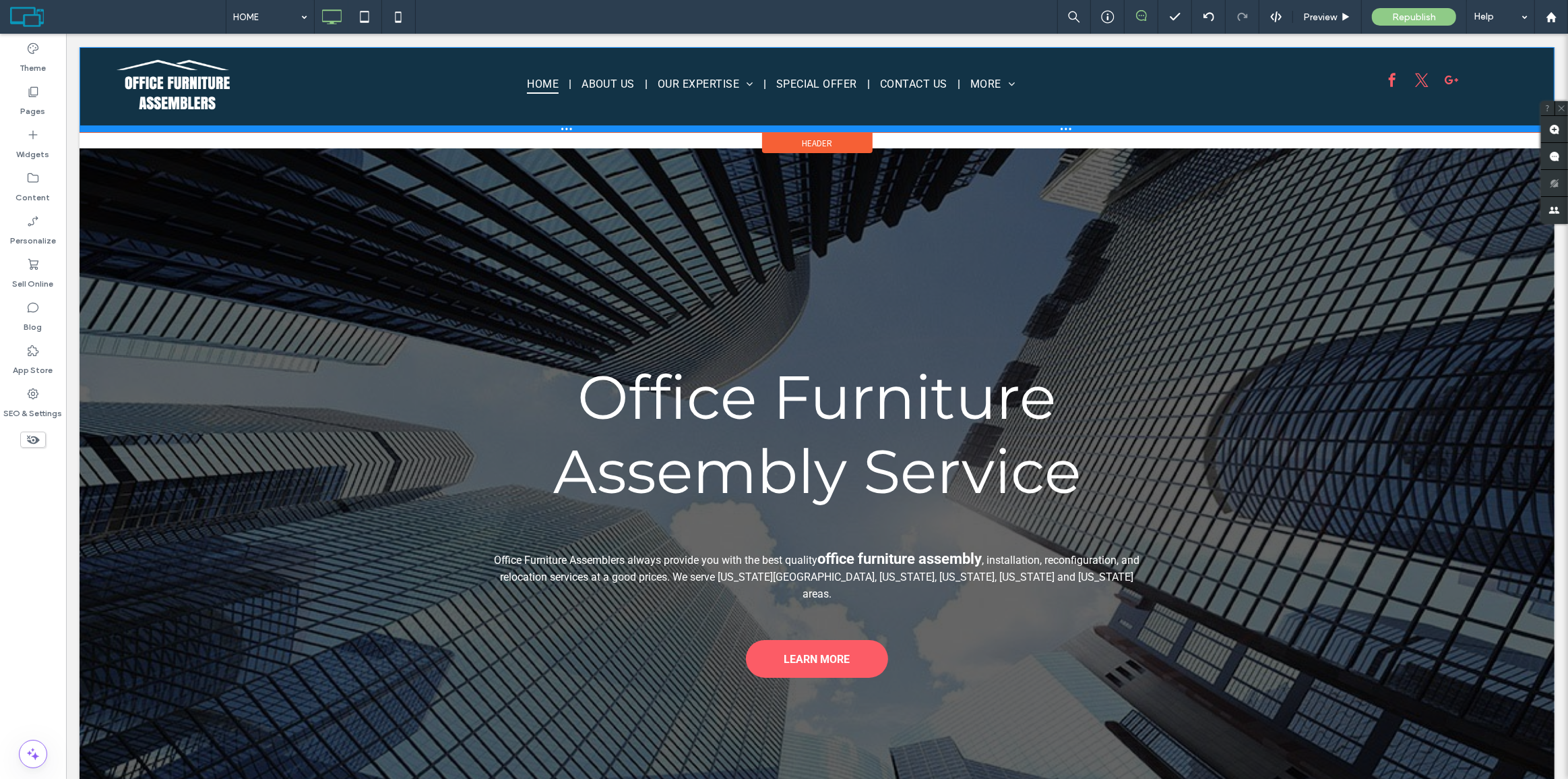
drag, startPoint x: 830, startPoint y: 146, endPoint x: 899, endPoint y: 156, distance: 69.7
click at [829, 130] on div at bounding box center [816, 129] width 1475 height 7
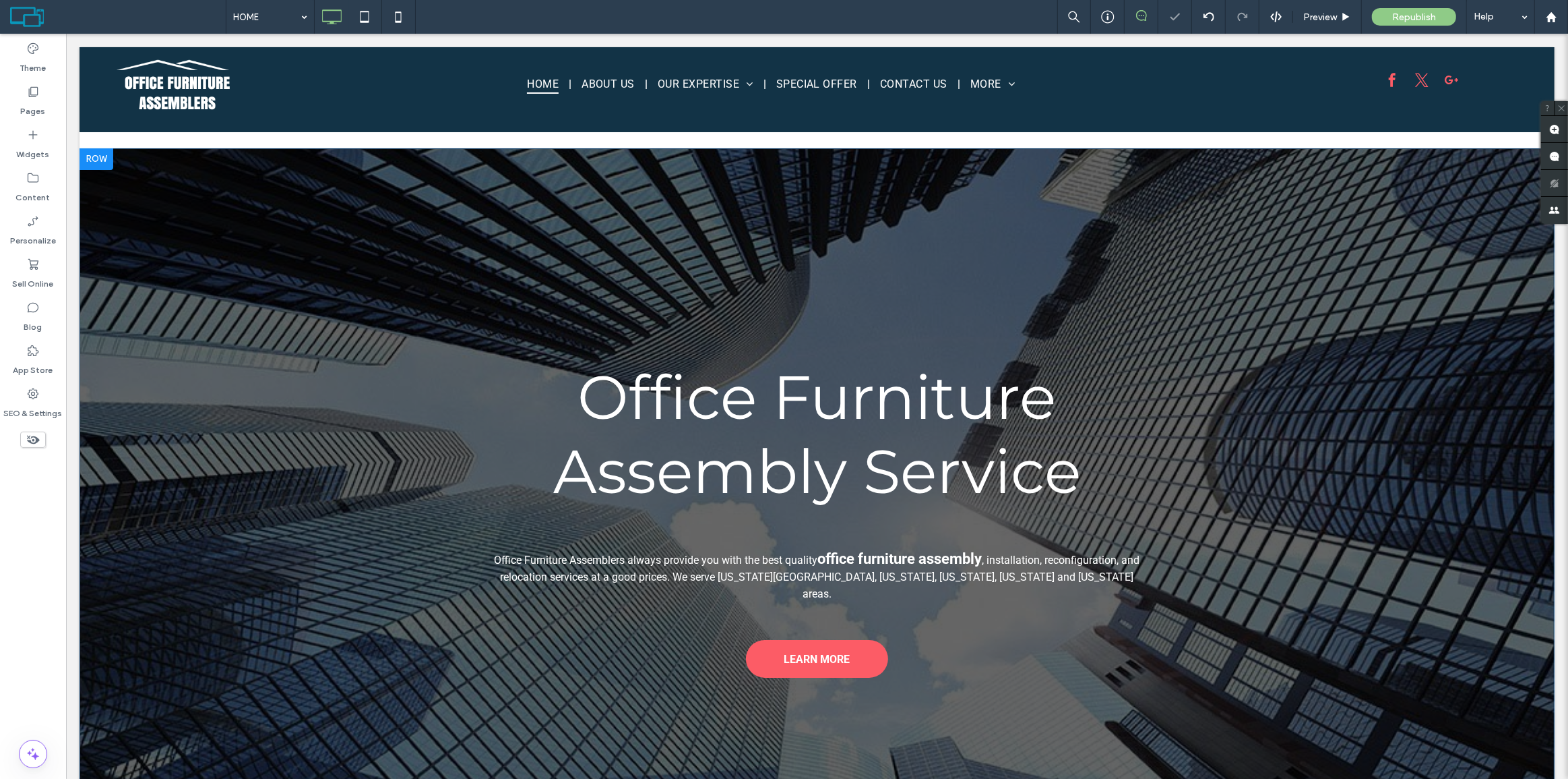
drag, startPoint x: 245, startPoint y: 298, endPoint x: 349, endPoint y: 34, distance: 283.7
click at [245, 298] on div "**********" at bounding box center [816, 502] width 1475 height 708
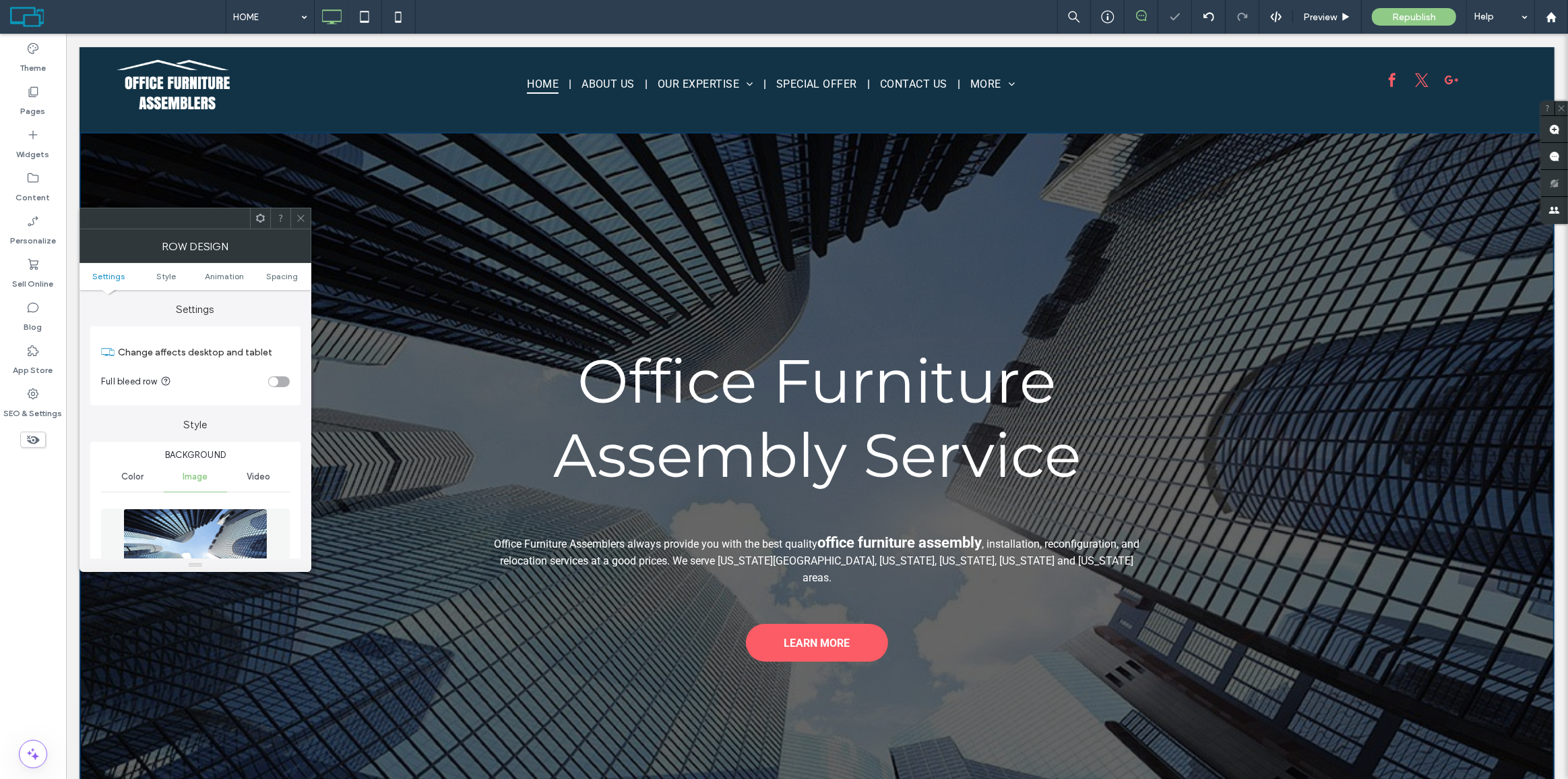
click at [305, 222] on span at bounding box center [300, 219] width 10 height 20
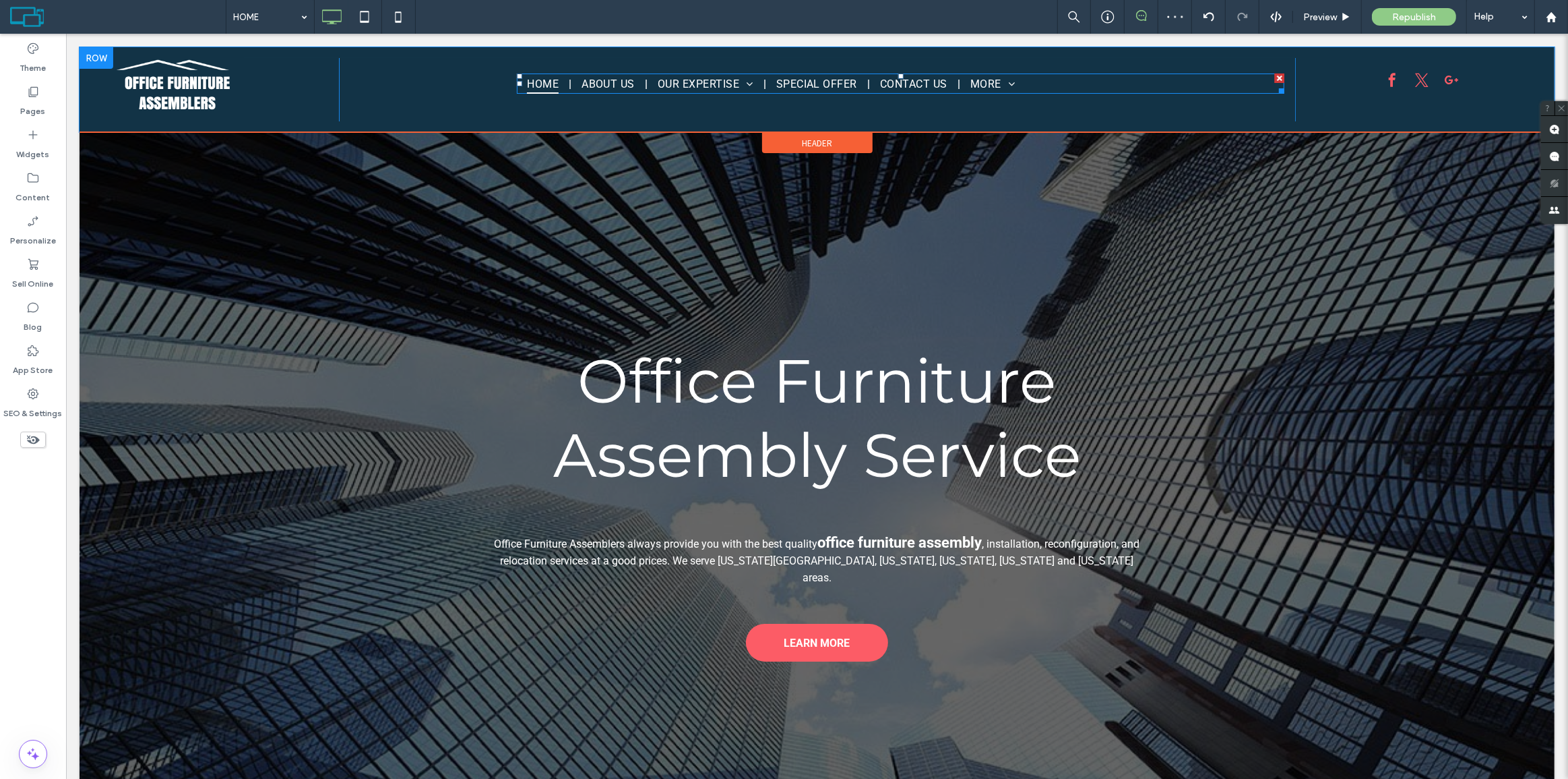
click at [1053, 82] on ul "HOME ABOUT US OUR EXPERTISE Office Furniture Assembly Office Cubicle Installati…" at bounding box center [900, 83] width 768 height 20
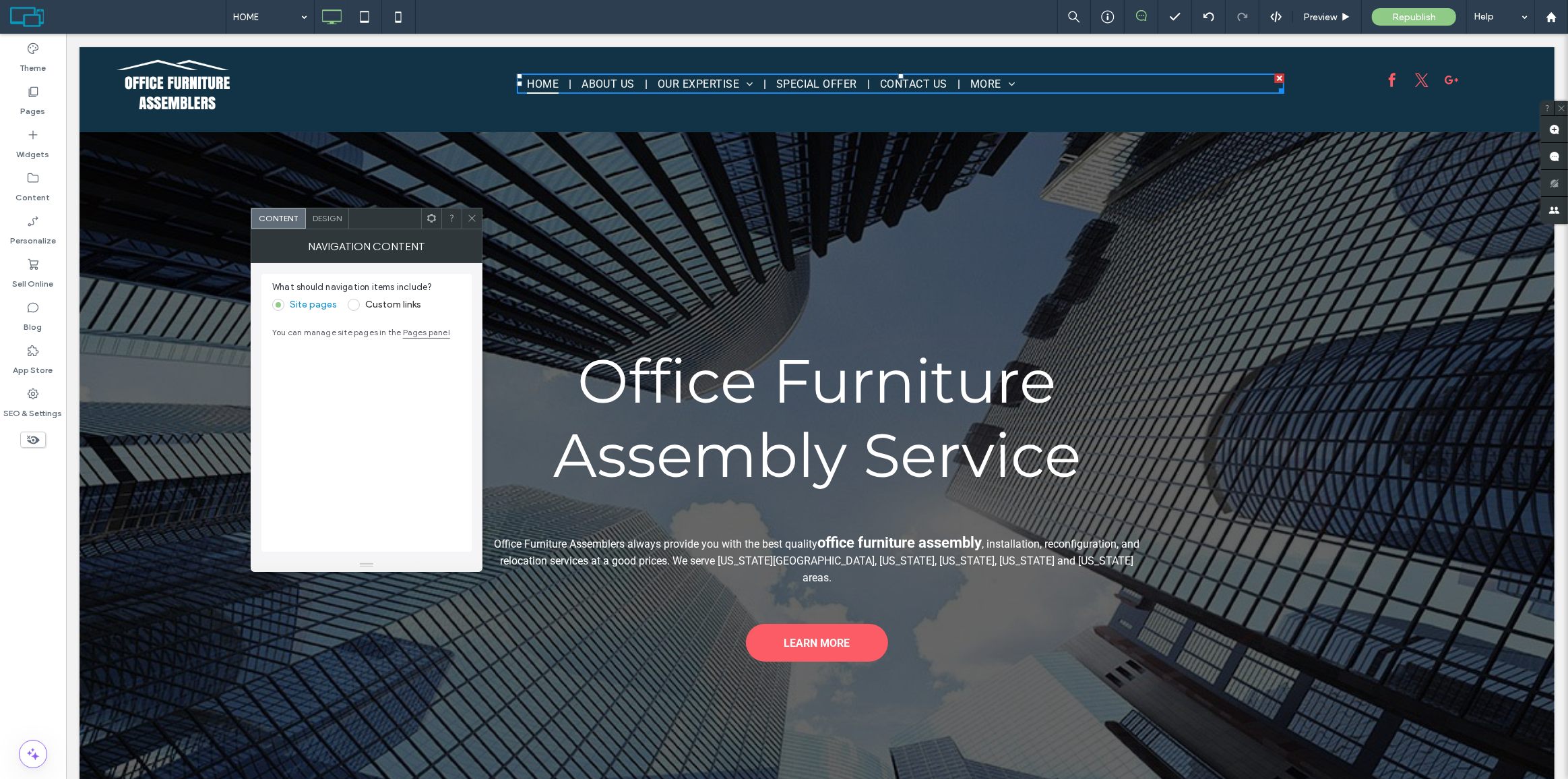
click at [340, 219] on span "Design" at bounding box center [327, 218] width 29 height 10
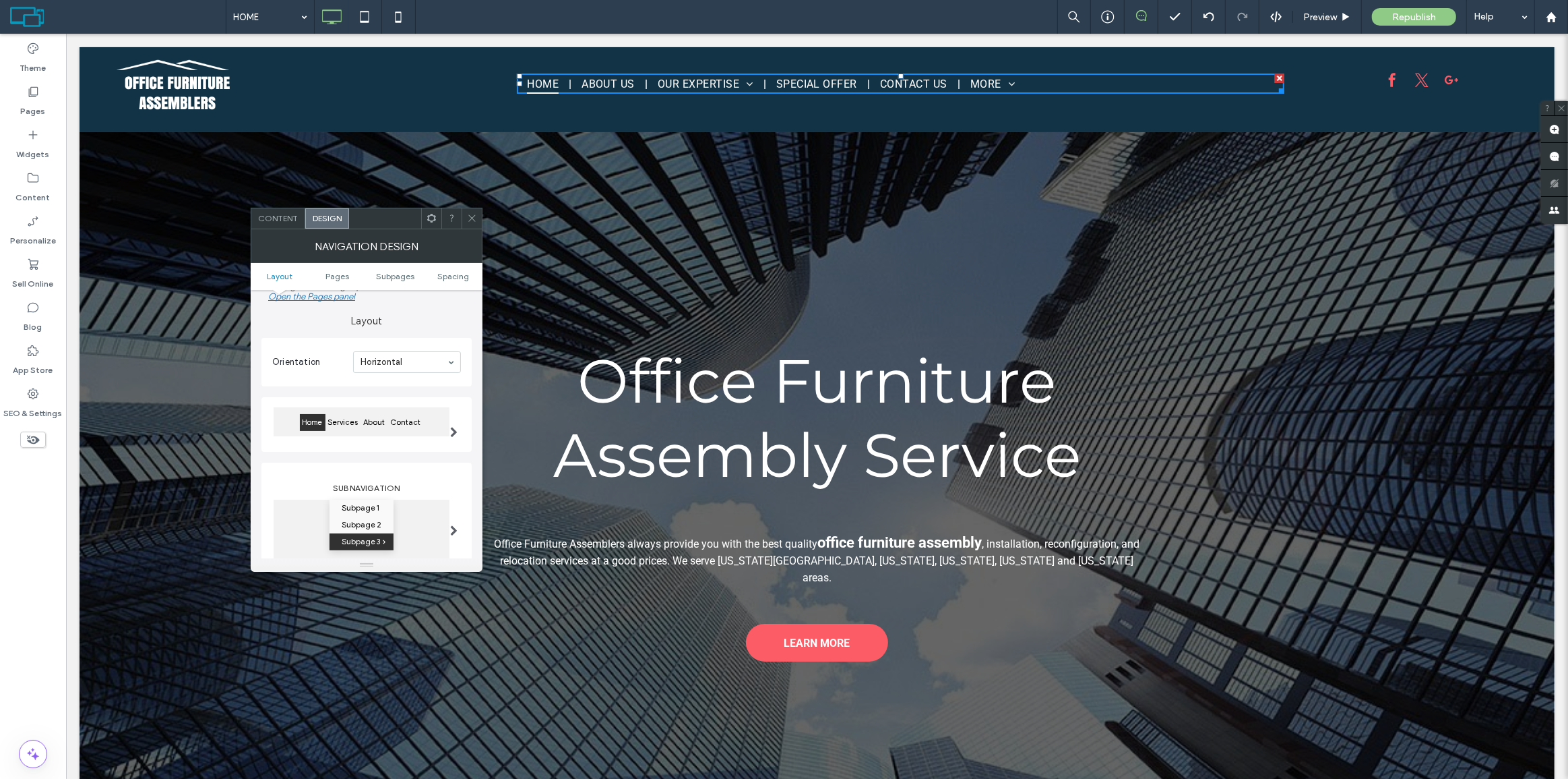
scroll to position [245, 0]
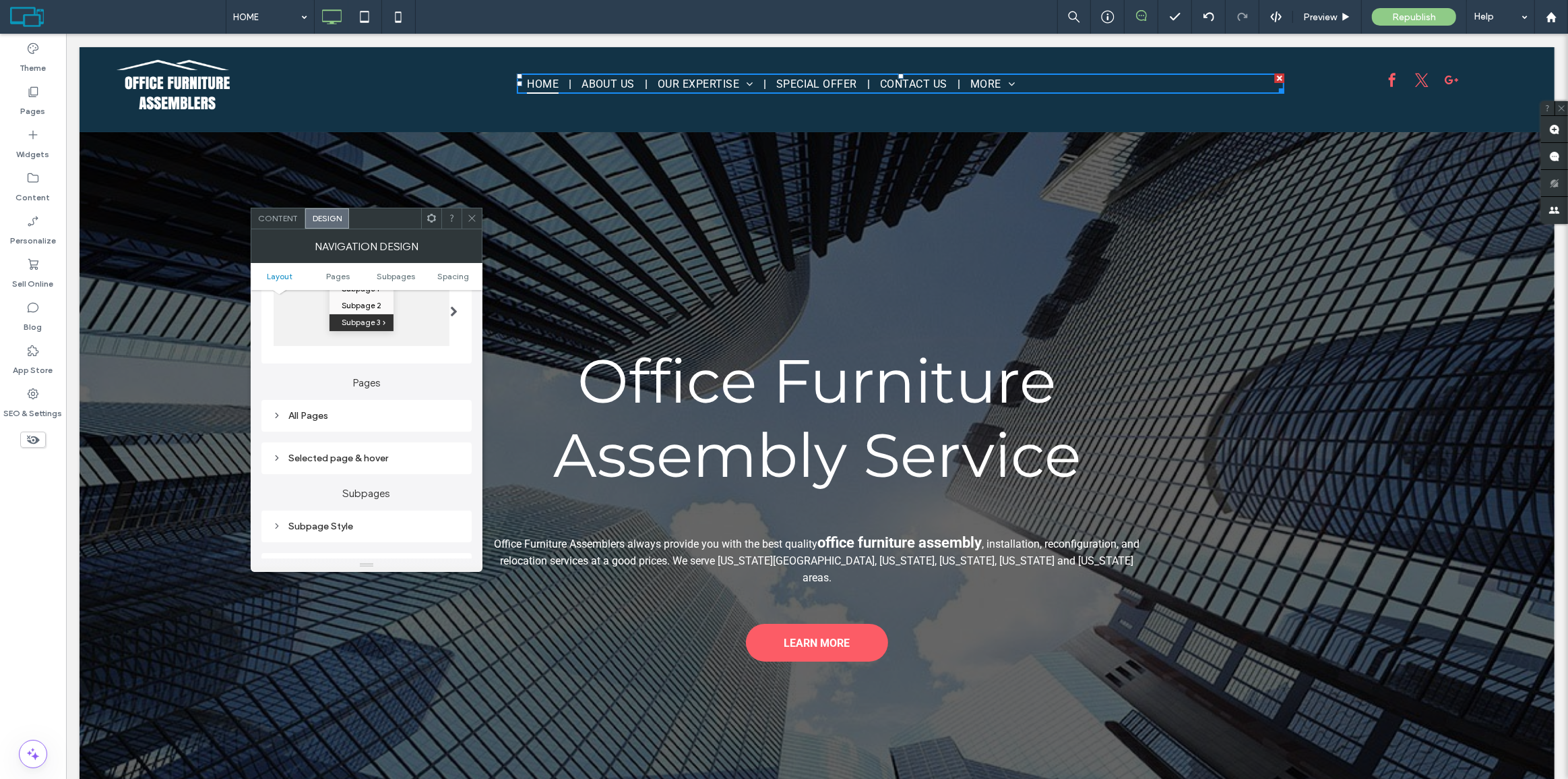
click at [334, 415] on div "All Pages" at bounding box center [367, 415] width 189 height 12
click at [427, 391] on div "Link text" at bounding box center [413, 379] width 94 height 30
click at [296, 455] on div "Selected page & hover" at bounding box center [367, 453] width 189 height 12
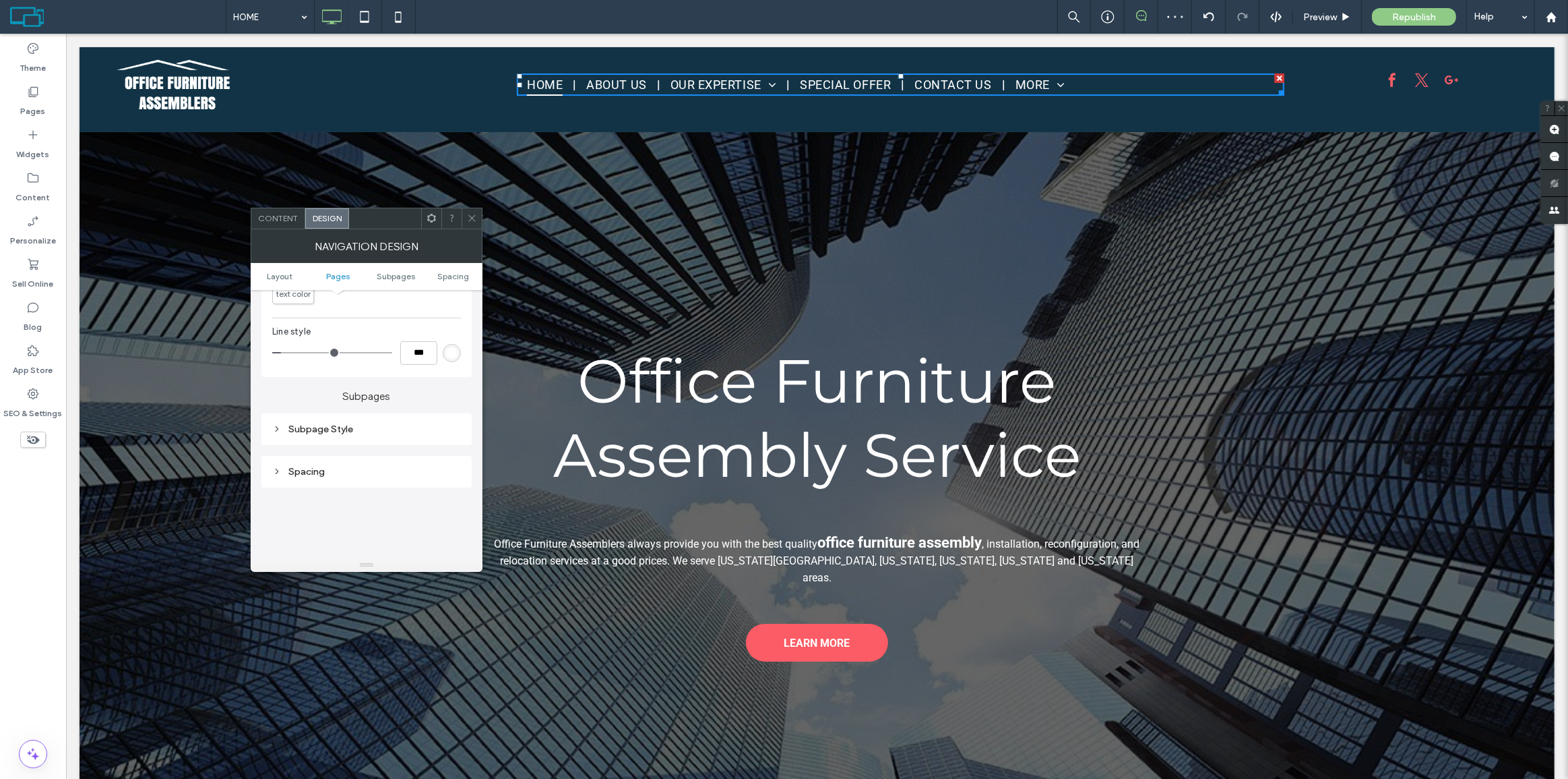
click at [318, 429] on div "Subpage Style" at bounding box center [367, 429] width 189 height 12
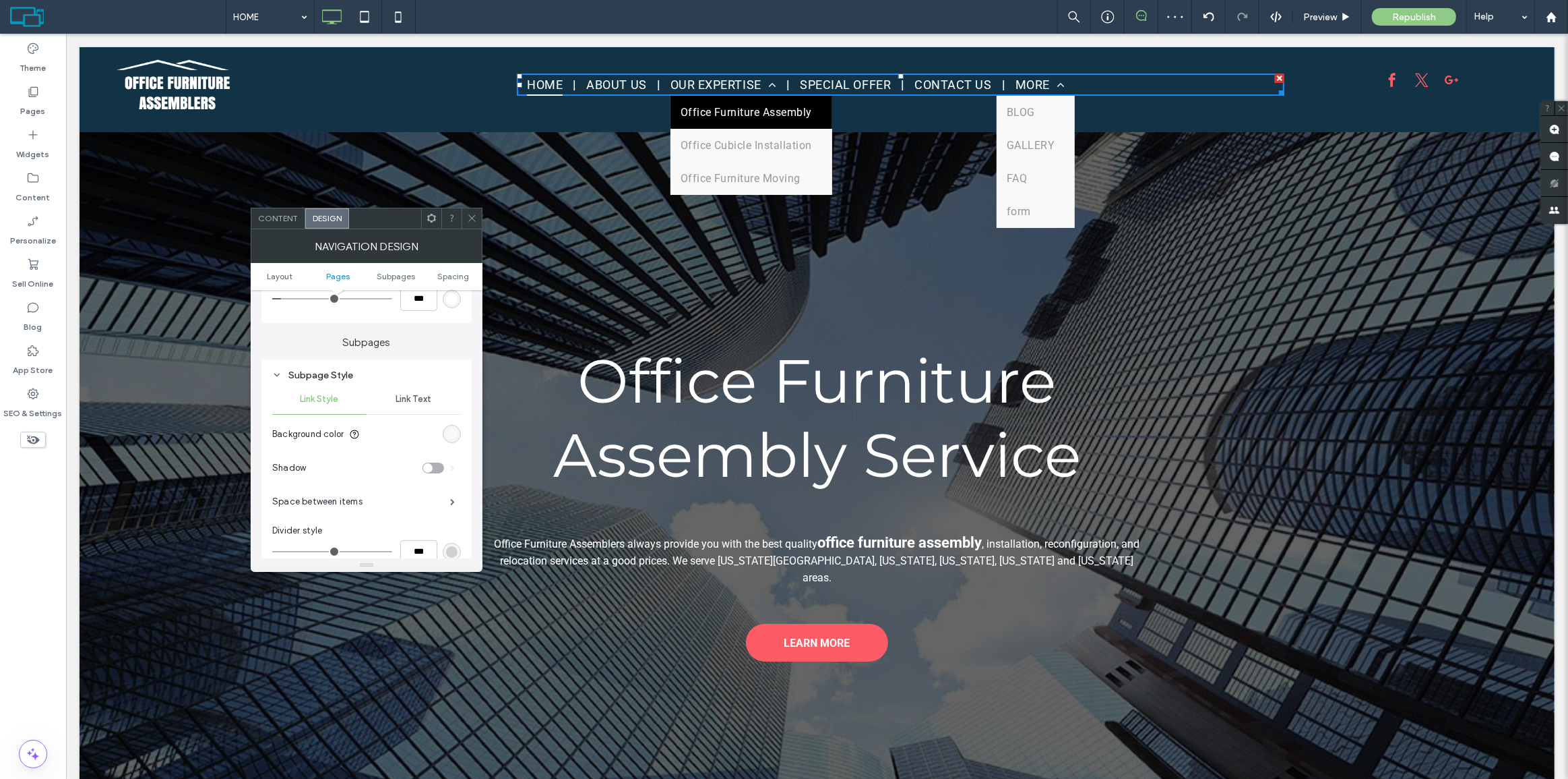
scroll to position [858, 0]
click at [452, 429] on div "rgb(250, 249, 249)" at bounding box center [452, 426] width 12 height 12
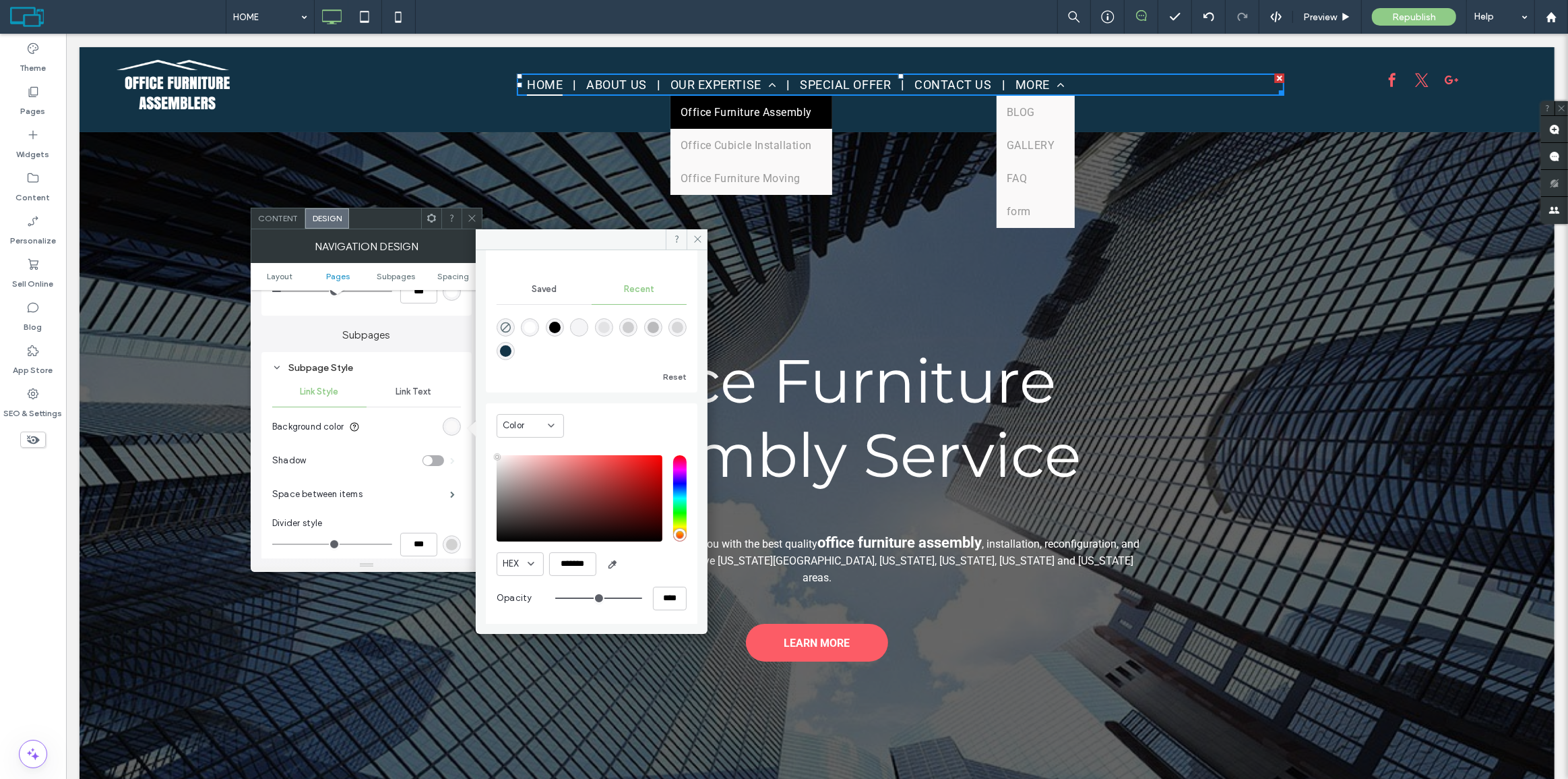
scroll to position [107, 0]
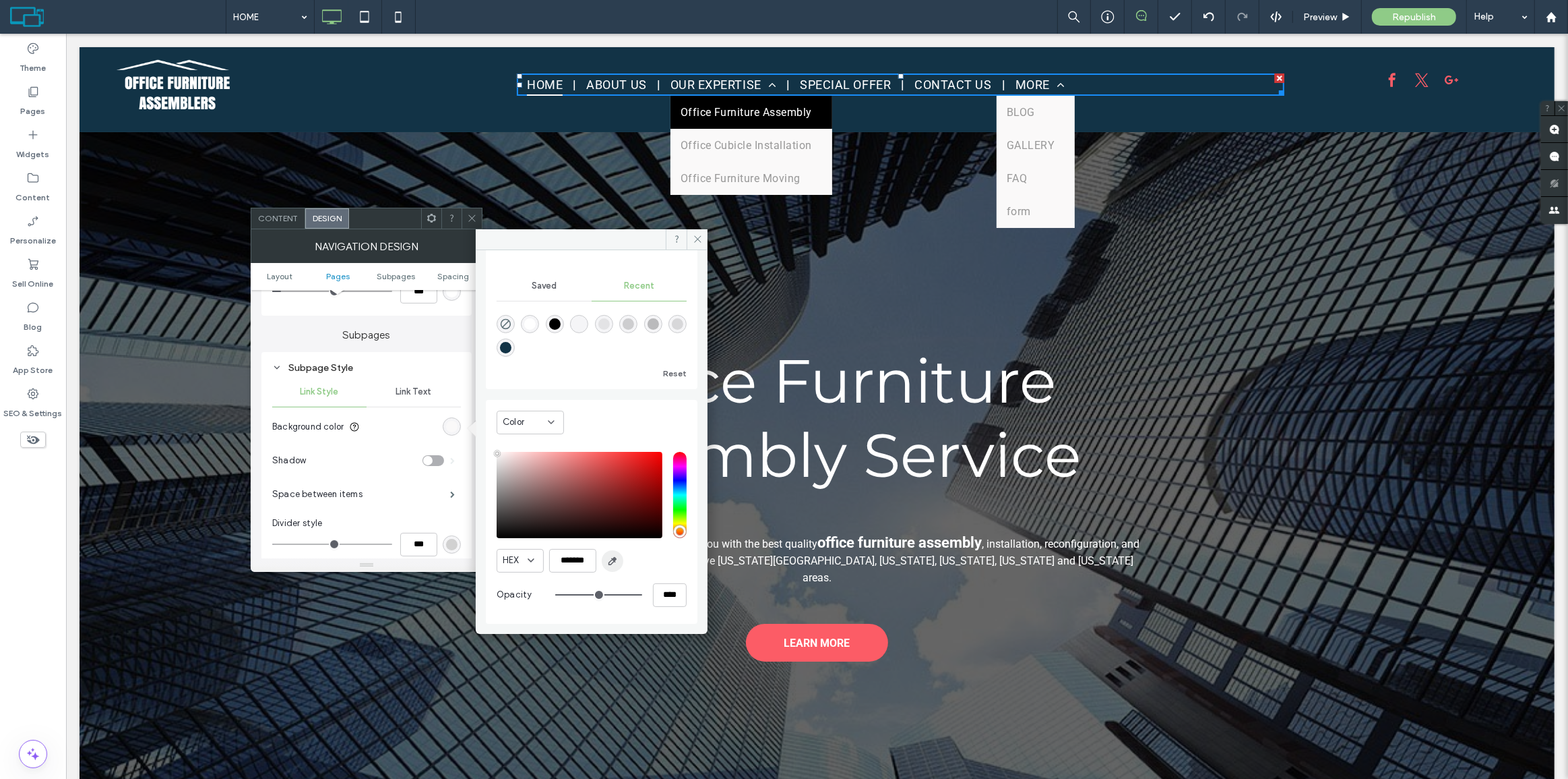
click at [619, 558] on span "button" at bounding box center [612, 561] width 22 height 22
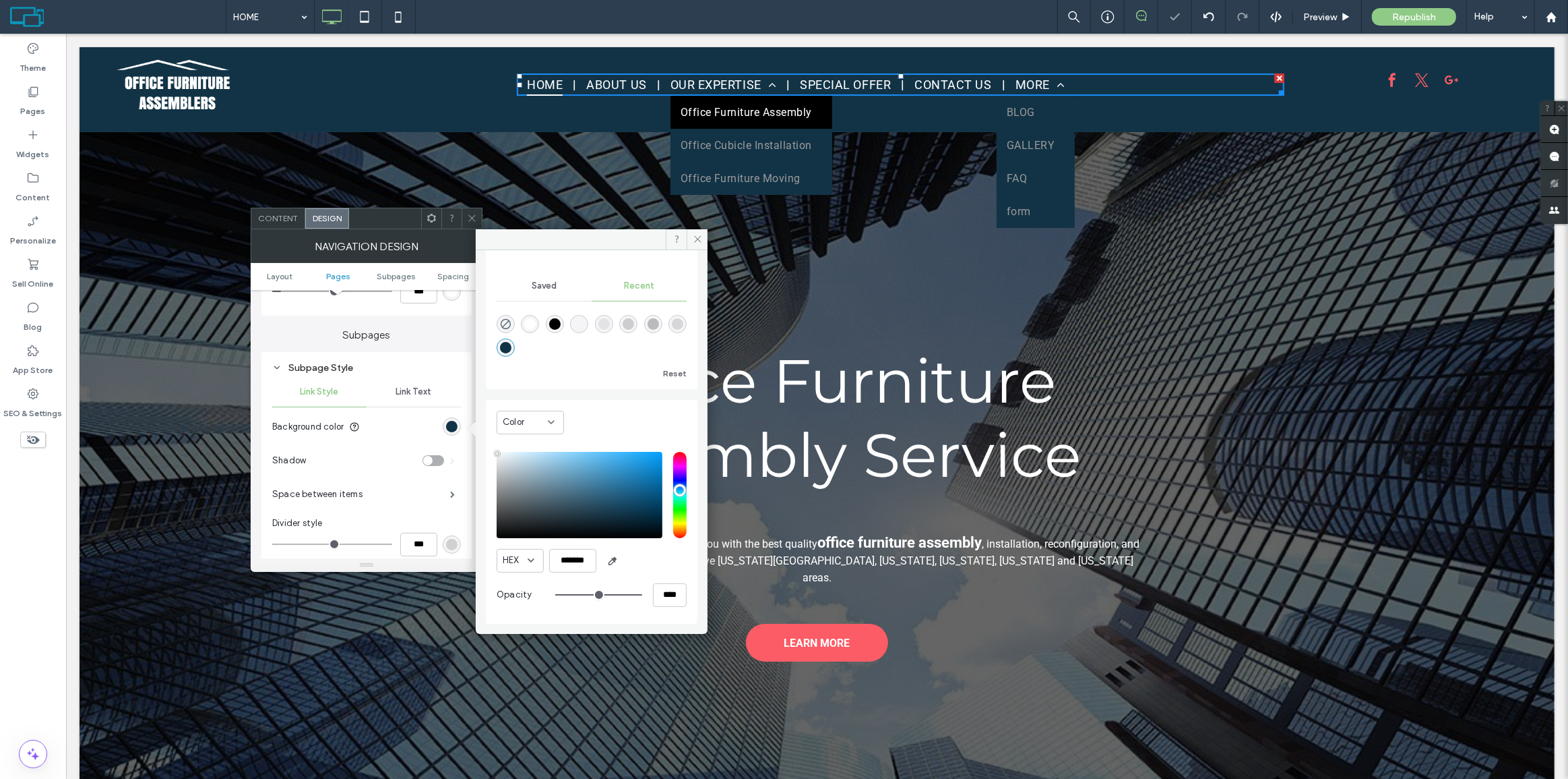
type input "*******"
drag, startPoint x: 414, startPoint y: 390, endPoint x: 438, endPoint y: 397, distance: 25.0
click at [416, 390] on span "Link Text" at bounding box center [414, 392] width 36 height 11
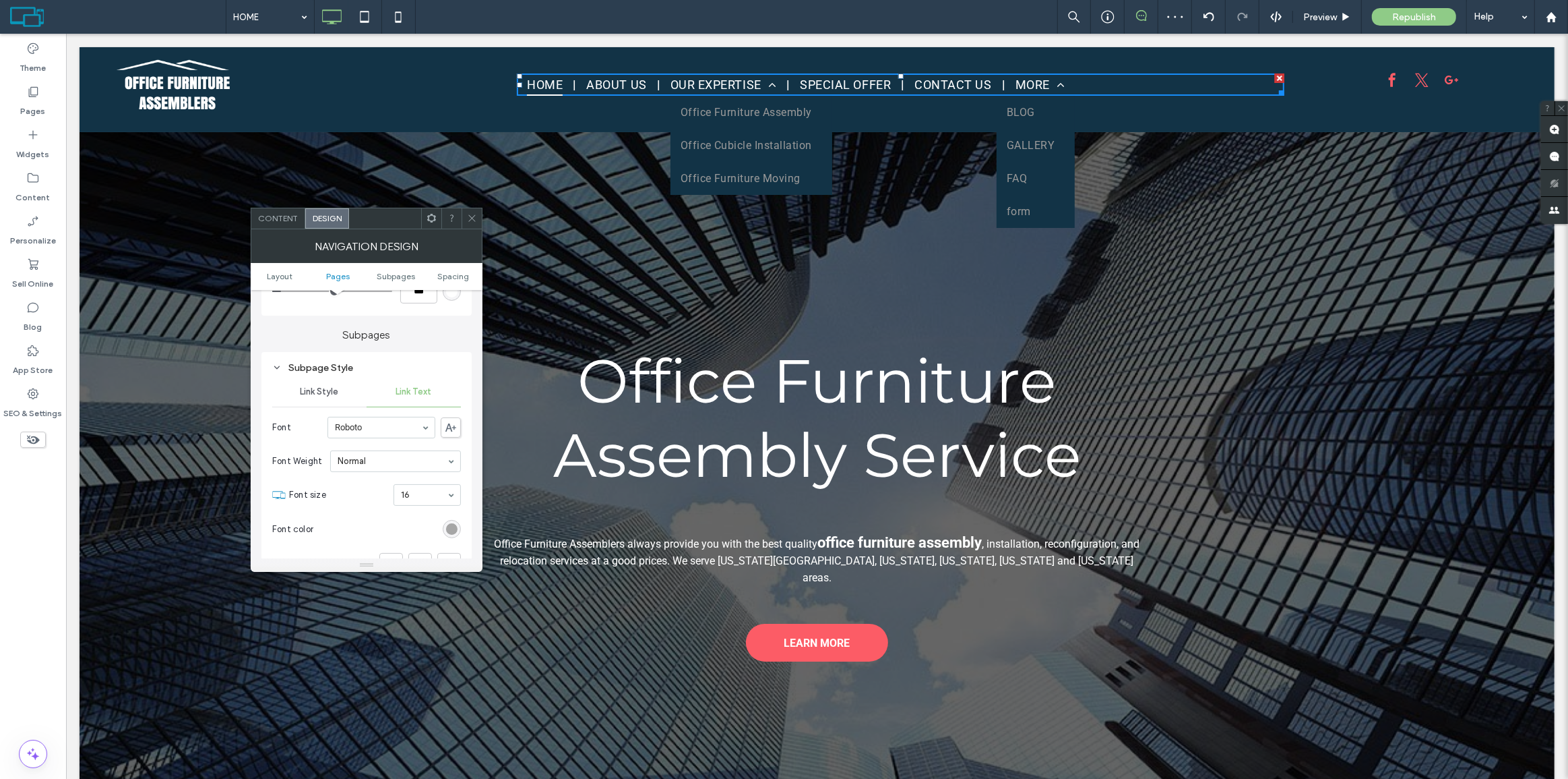
click at [453, 531] on div "rgb(153, 153, 153)" at bounding box center [452, 528] width 12 height 12
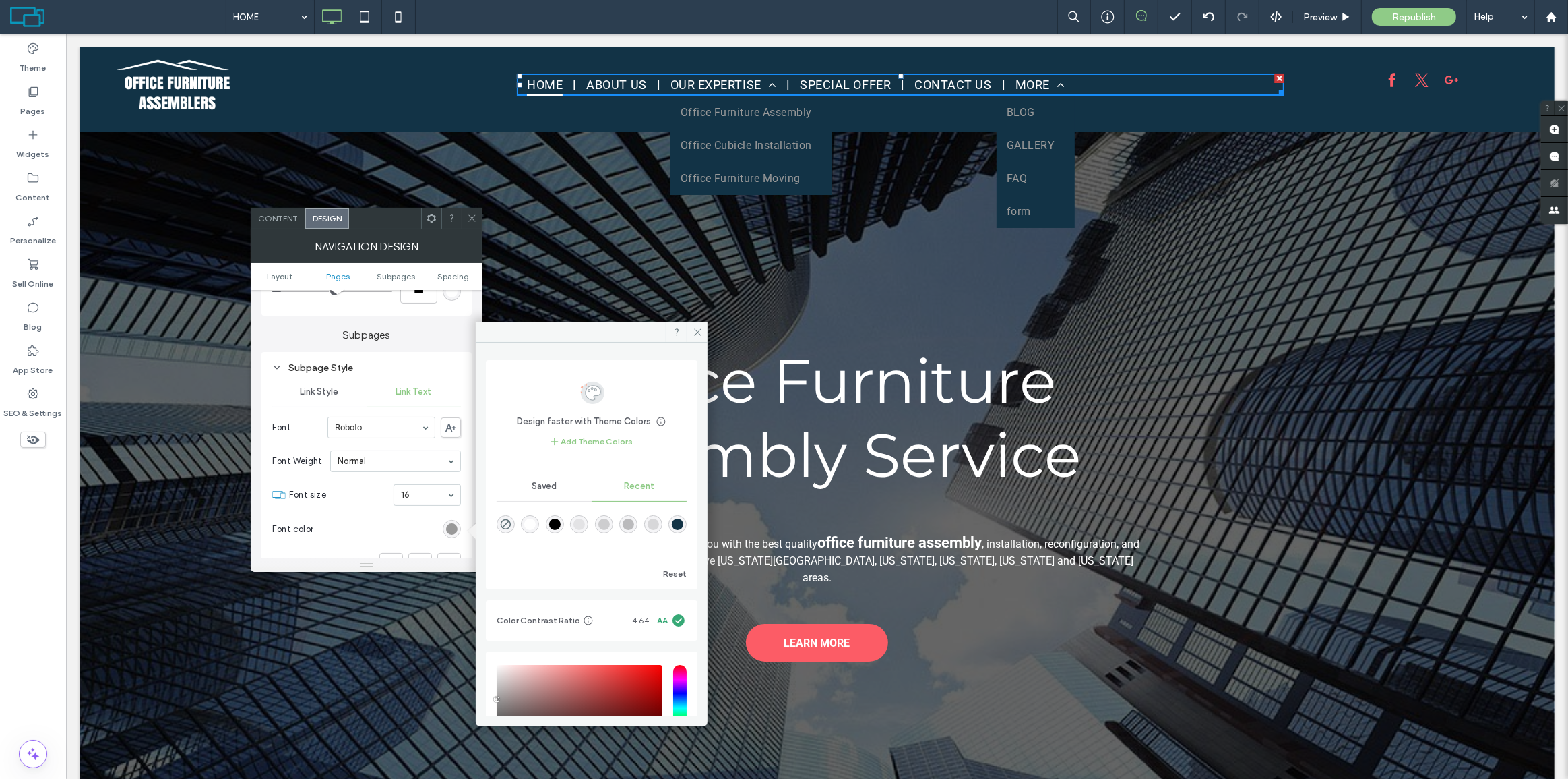
click at [532, 515] on div "rgba(255, 255, 255, 1)" at bounding box center [530, 524] width 18 height 18
type input "*******"
drag, startPoint x: 438, startPoint y: 336, endPoint x: 424, endPoint y: 253, distance: 84.2
click at [438, 336] on label "Subpages" at bounding box center [366, 328] width 210 height 26
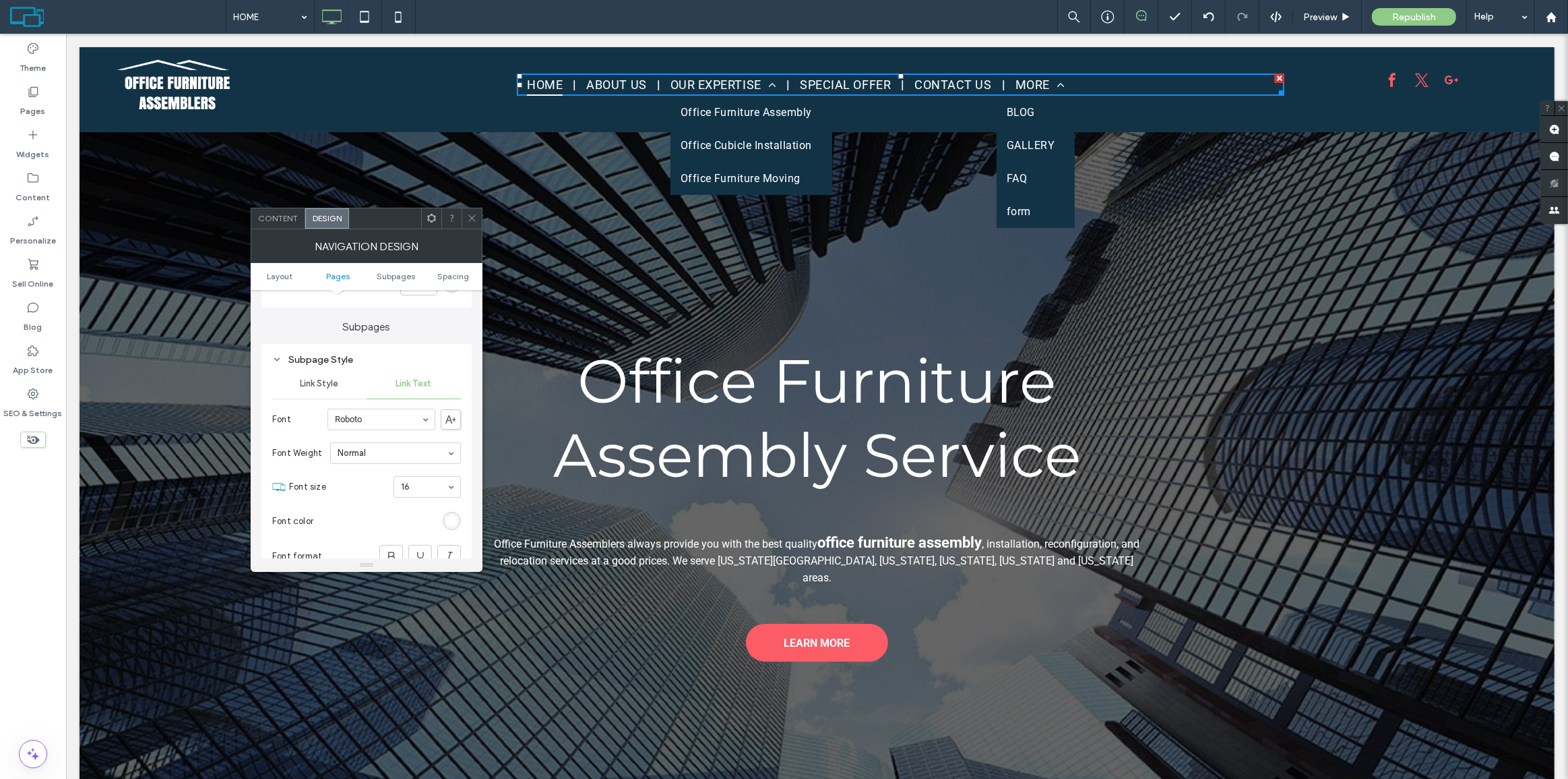
scroll to position [858, 0]
click at [324, 400] on div "Link Style" at bounding box center [319, 392] width 94 height 30
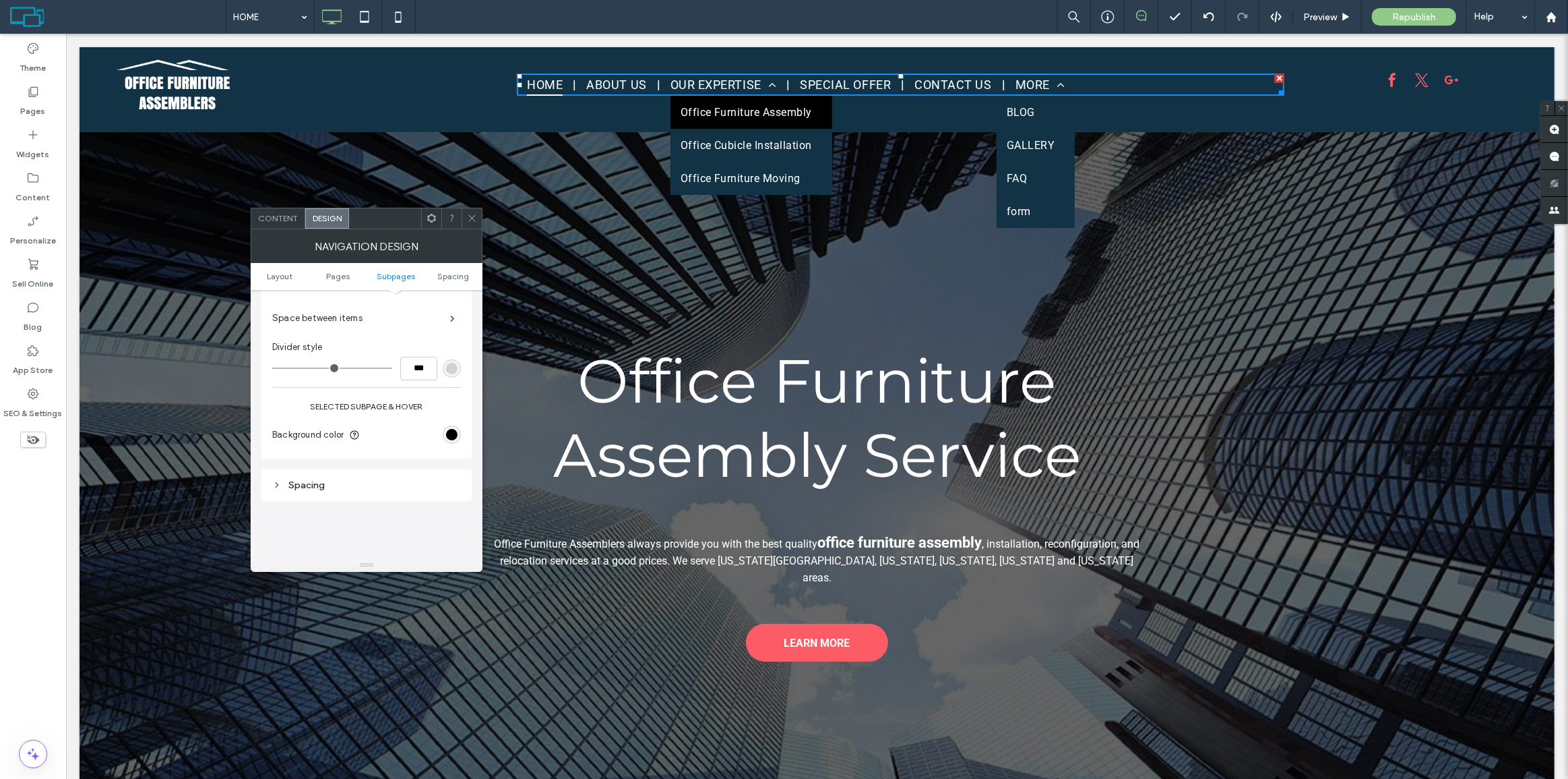
scroll to position [1041, 0]
click at [452, 426] on div "rgb(0, 0, 0)" at bounding box center [452, 426] width 12 height 12
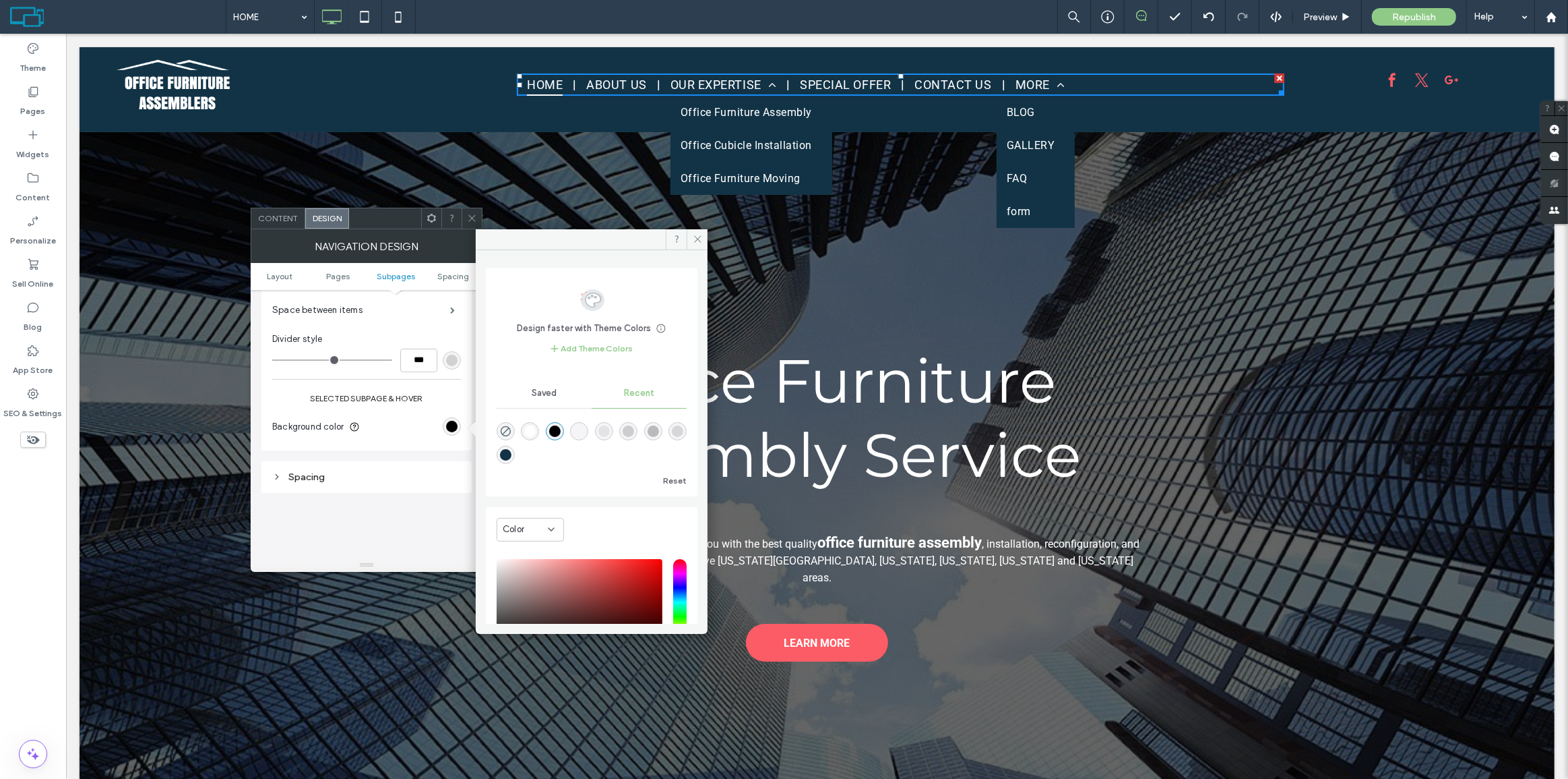
click at [560, 431] on div "rgba(0, 0, 0, 1)" at bounding box center [555, 431] width 12 height 12
drag, startPoint x: 467, startPoint y: 218, endPoint x: 1146, endPoint y: 26, distance: 705.6
click at [467, 218] on icon at bounding box center [472, 218] width 10 height 10
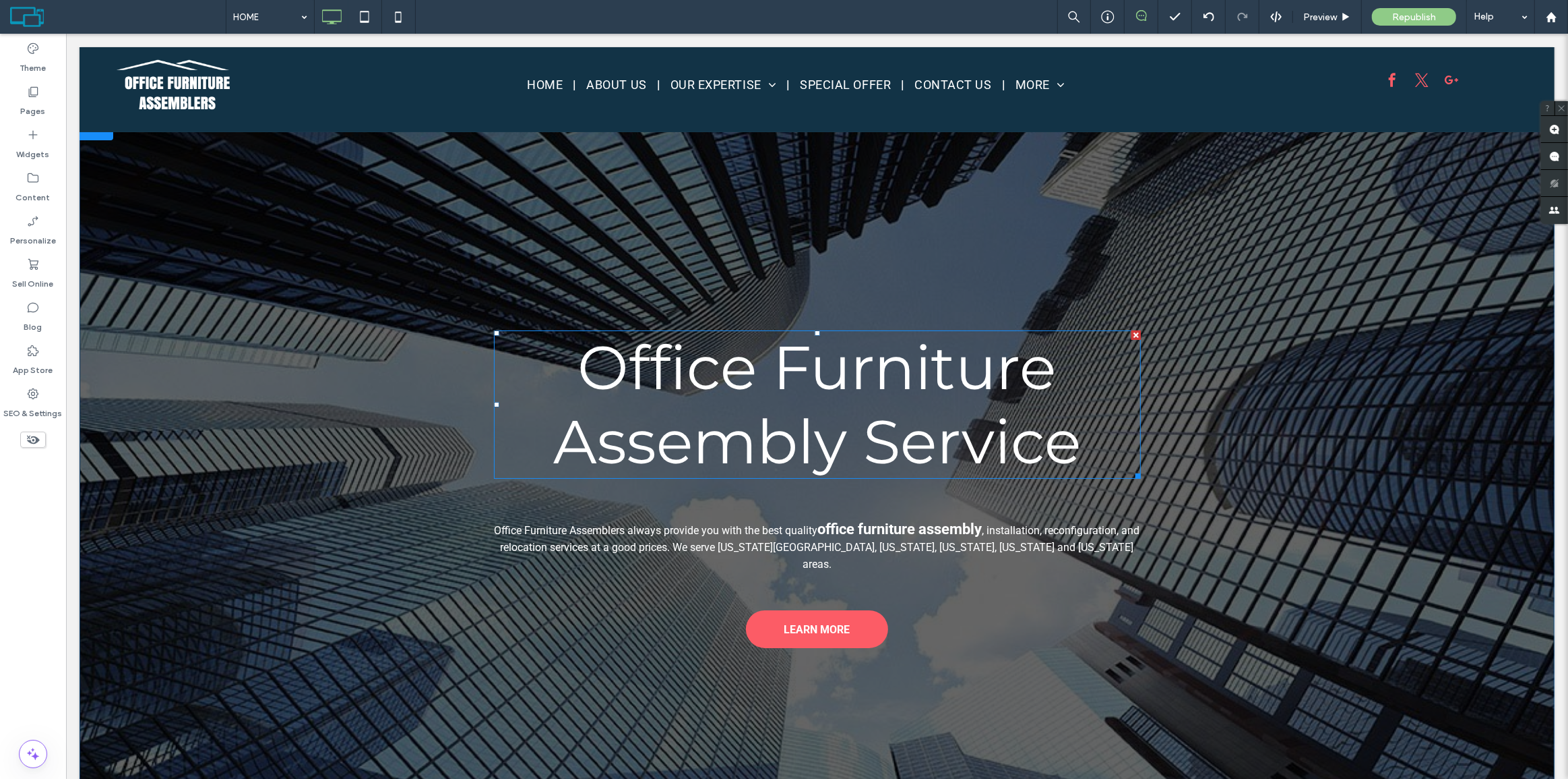
scroll to position [0, 0]
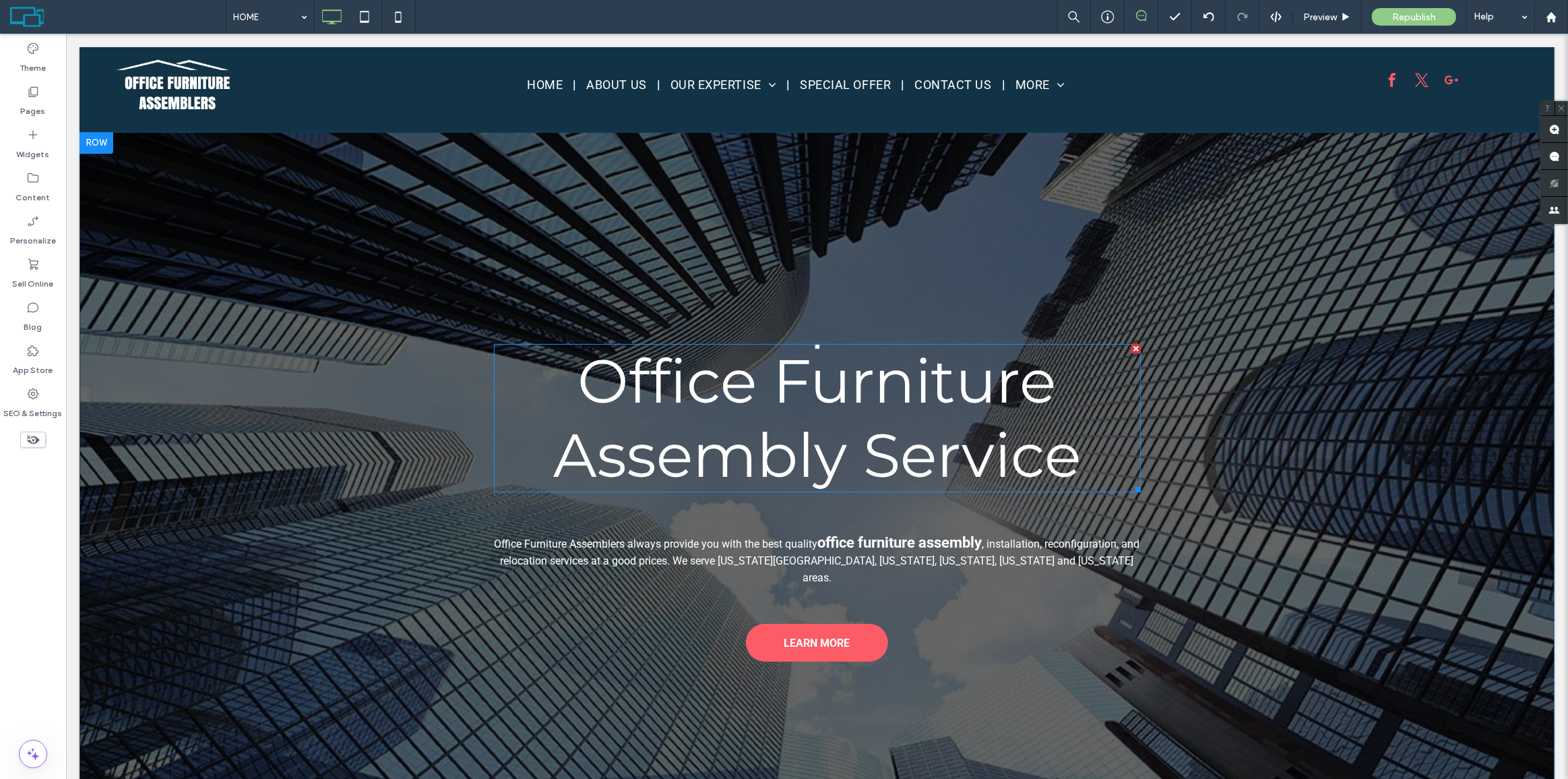
click at [840, 400] on font "Office Furniture Assembly Service" at bounding box center [816, 418] width 527 height 148
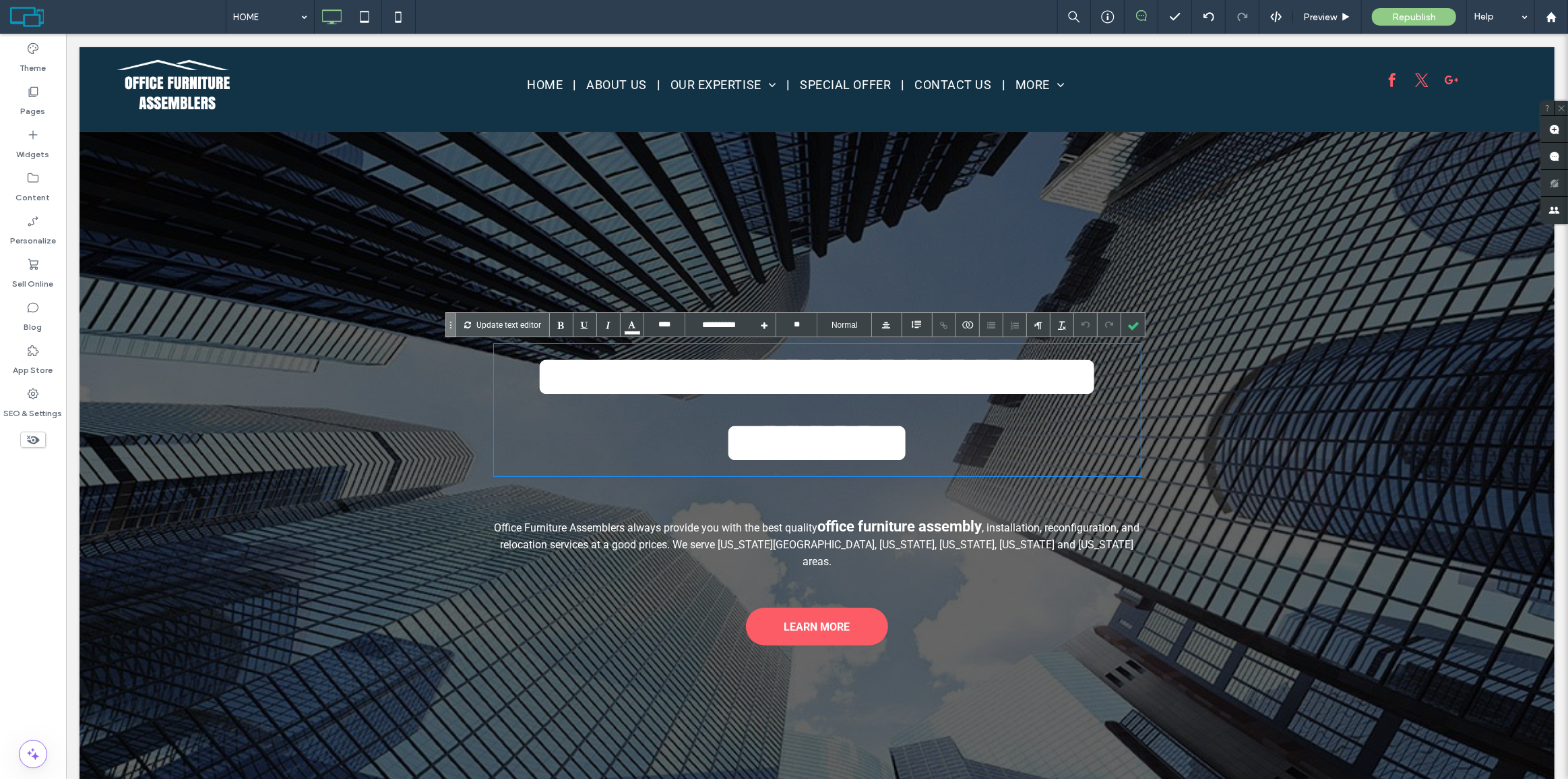
click at [681, 387] on font "**********" at bounding box center [817, 410] width 566 height 126
drag, startPoint x: 566, startPoint y: 369, endPoint x: 586, endPoint y: 370, distance: 20.0
click at [582, 370] on h1 "**********" at bounding box center [816, 409] width 647 height 132
click at [509, 325] on p "Update text editor" at bounding box center [509, 325] width 65 height 23
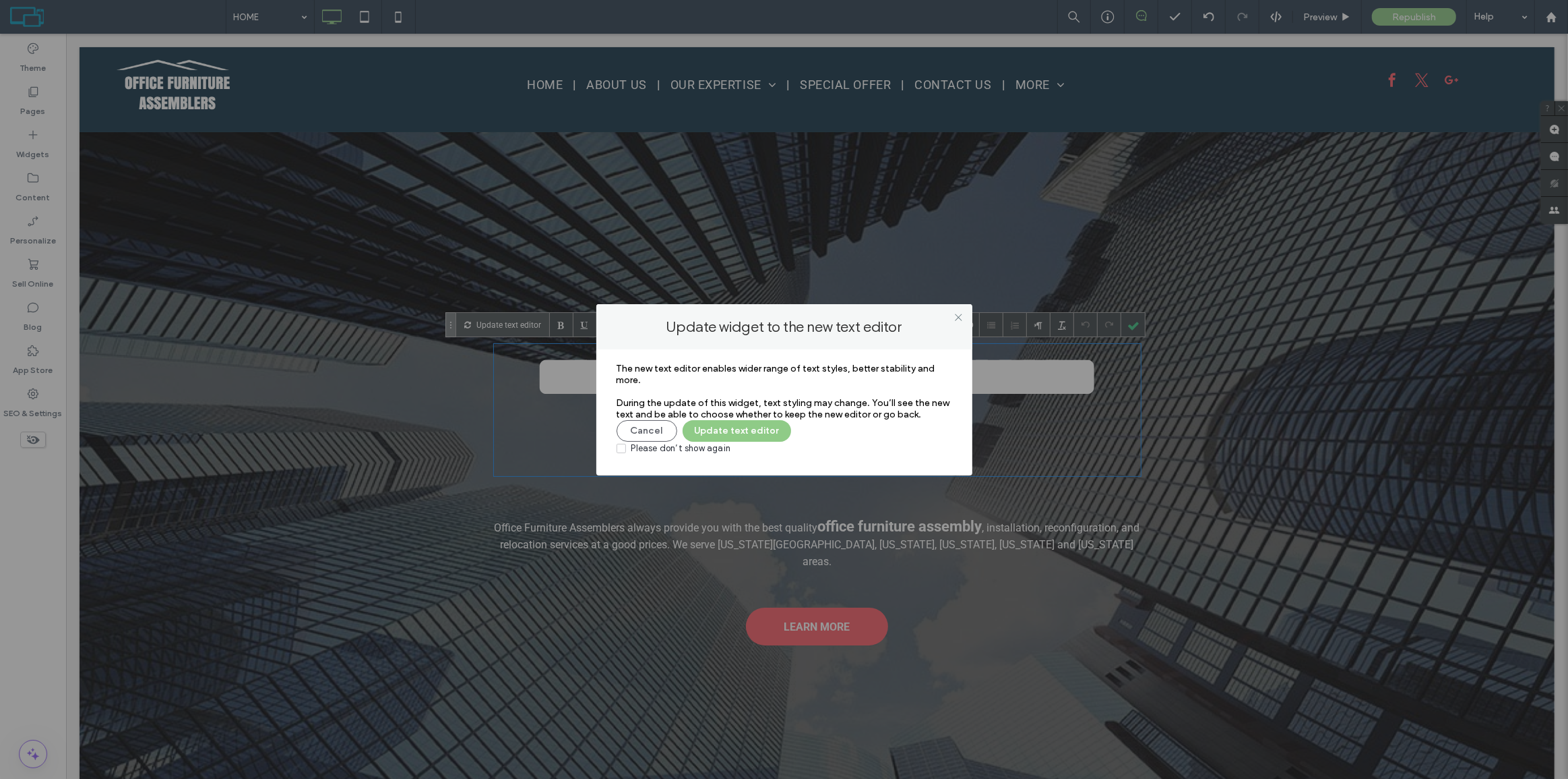
drag, startPoint x: 733, startPoint y: 432, endPoint x: 692, endPoint y: 449, distance: 44.4
click at [720, 454] on div "The new text editor enables wider range of text styles, better stability and mo…" at bounding box center [784, 409] width 335 height 92
click at [691, 448] on div "Please don’t show again" at bounding box center [681, 448] width 100 height 13
click at [731, 432] on button "Update text editor" at bounding box center [736, 431] width 108 height 22
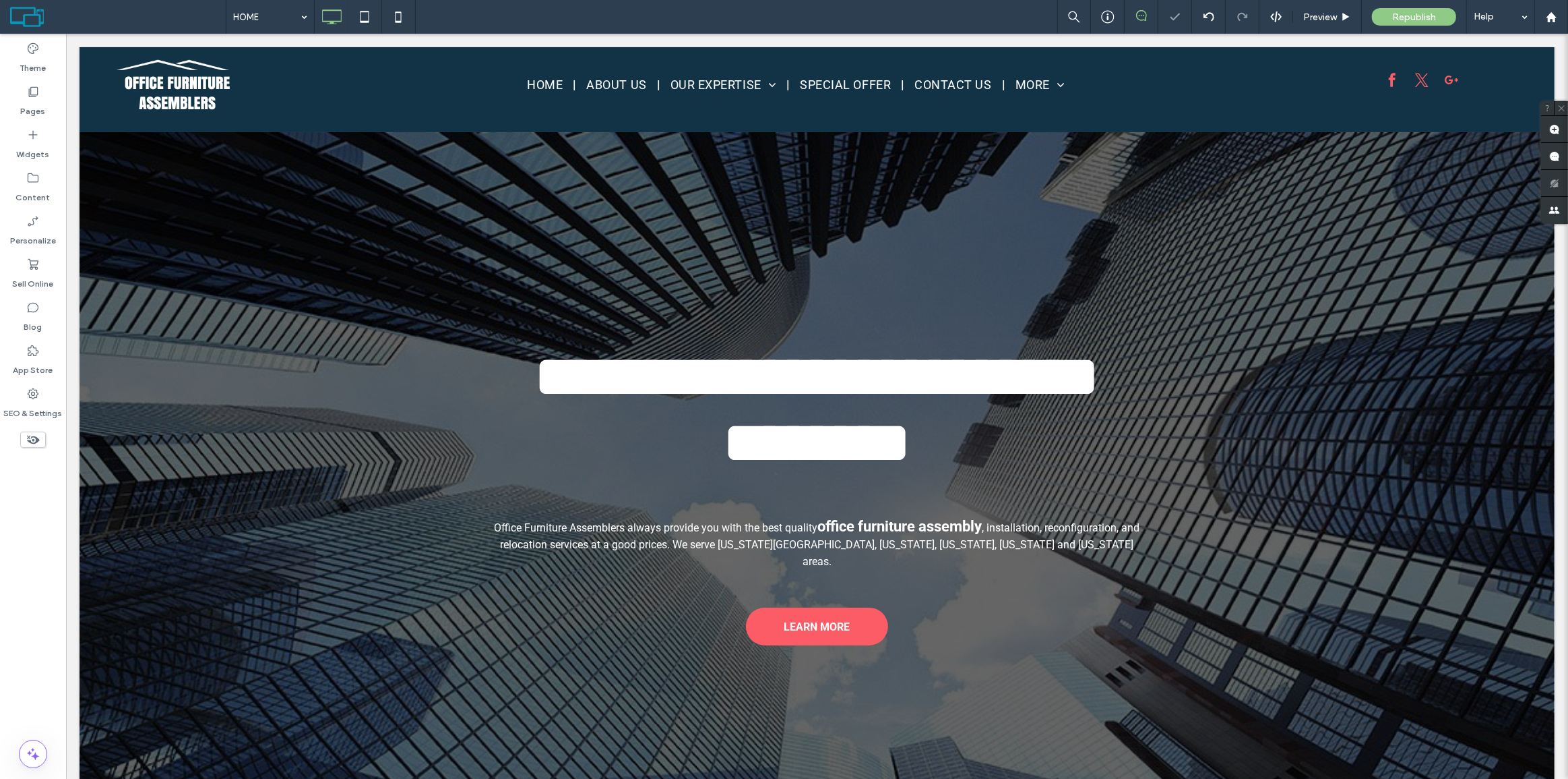
click at [612, 399] on font "**********" at bounding box center [817, 410] width 566 height 126
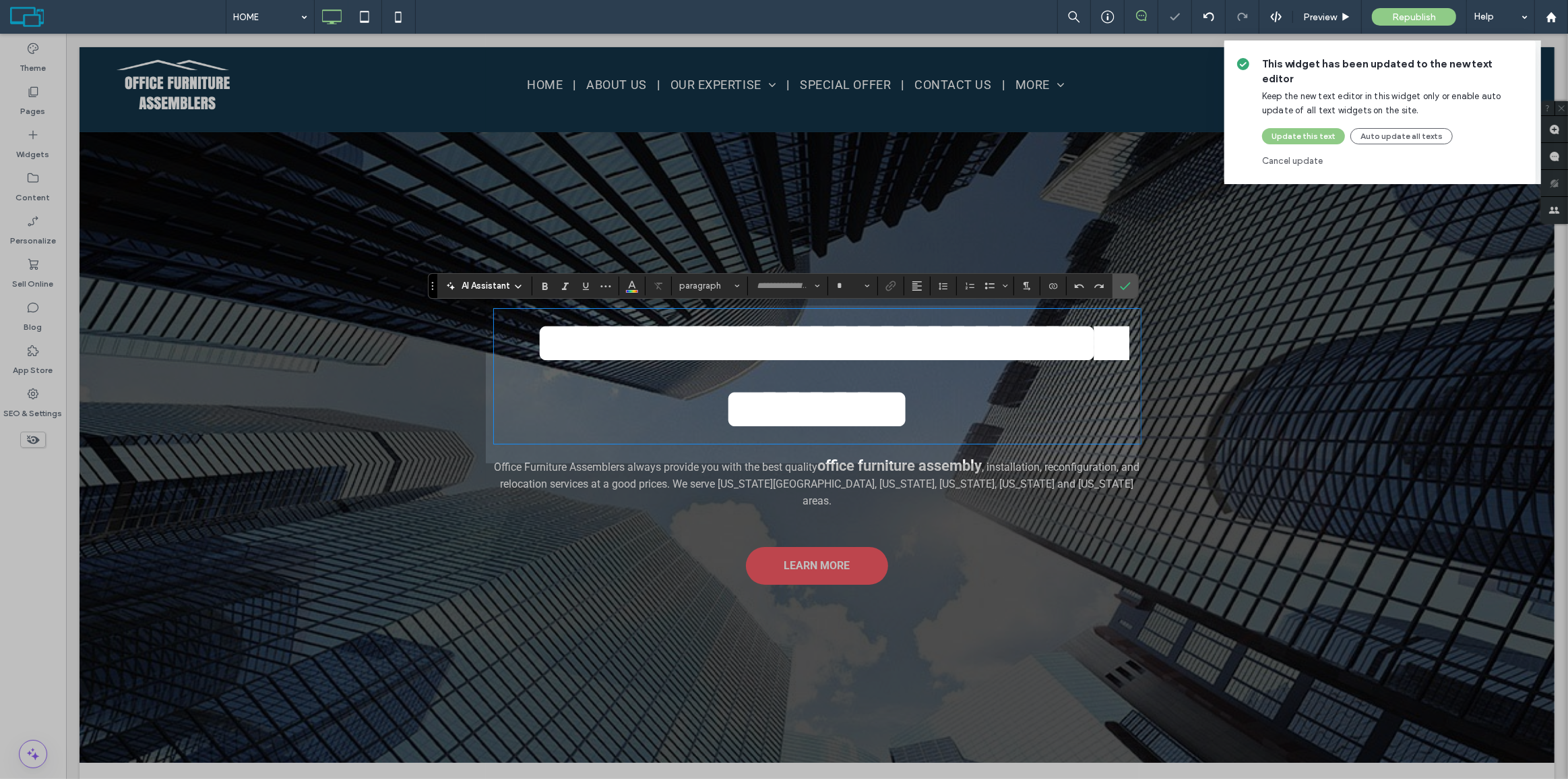
type input "**********"
type input "**"
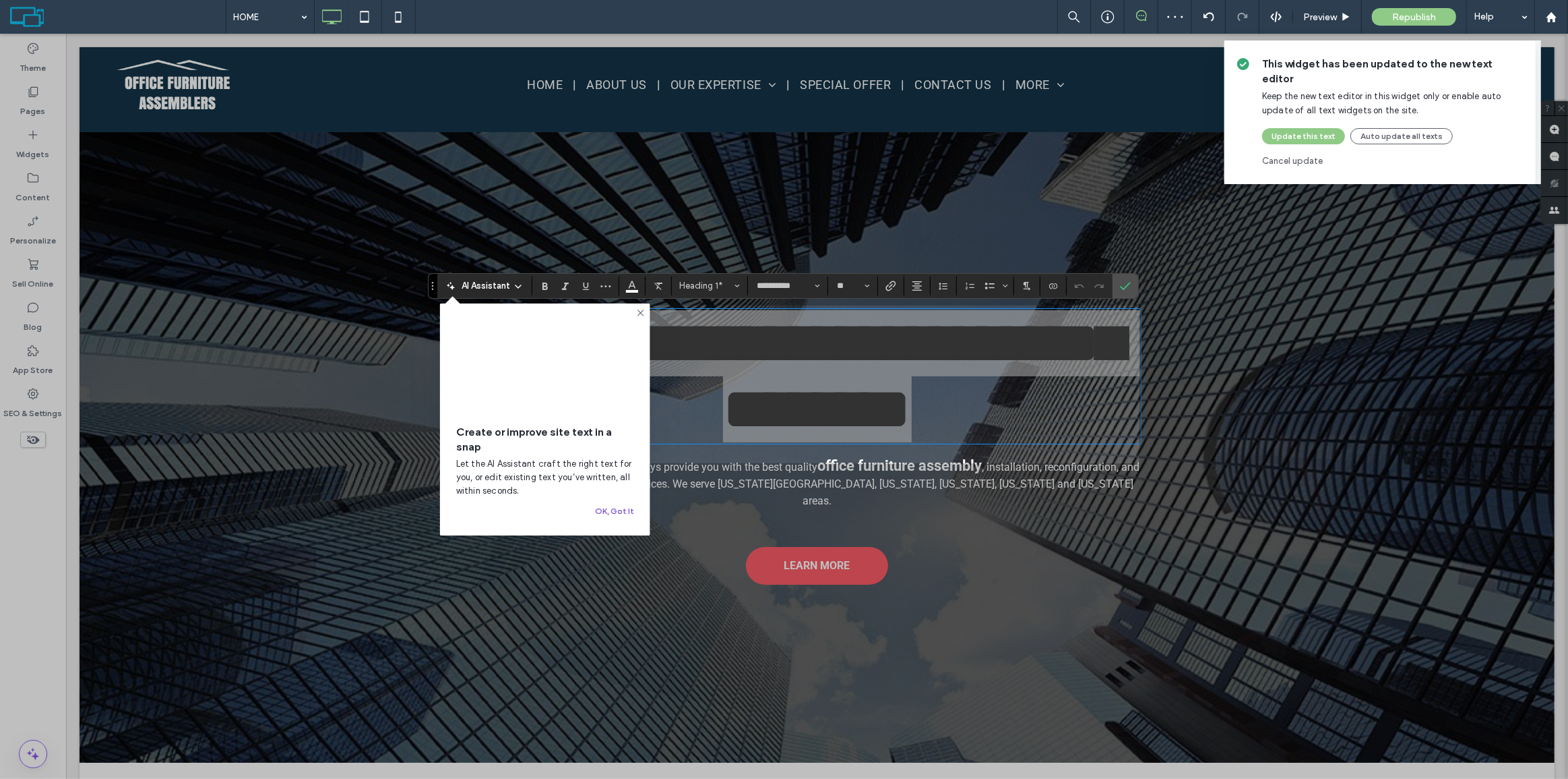
click at [622, 509] on button "OK, Got It" at bounding box center [615, 510] width 39 height 16
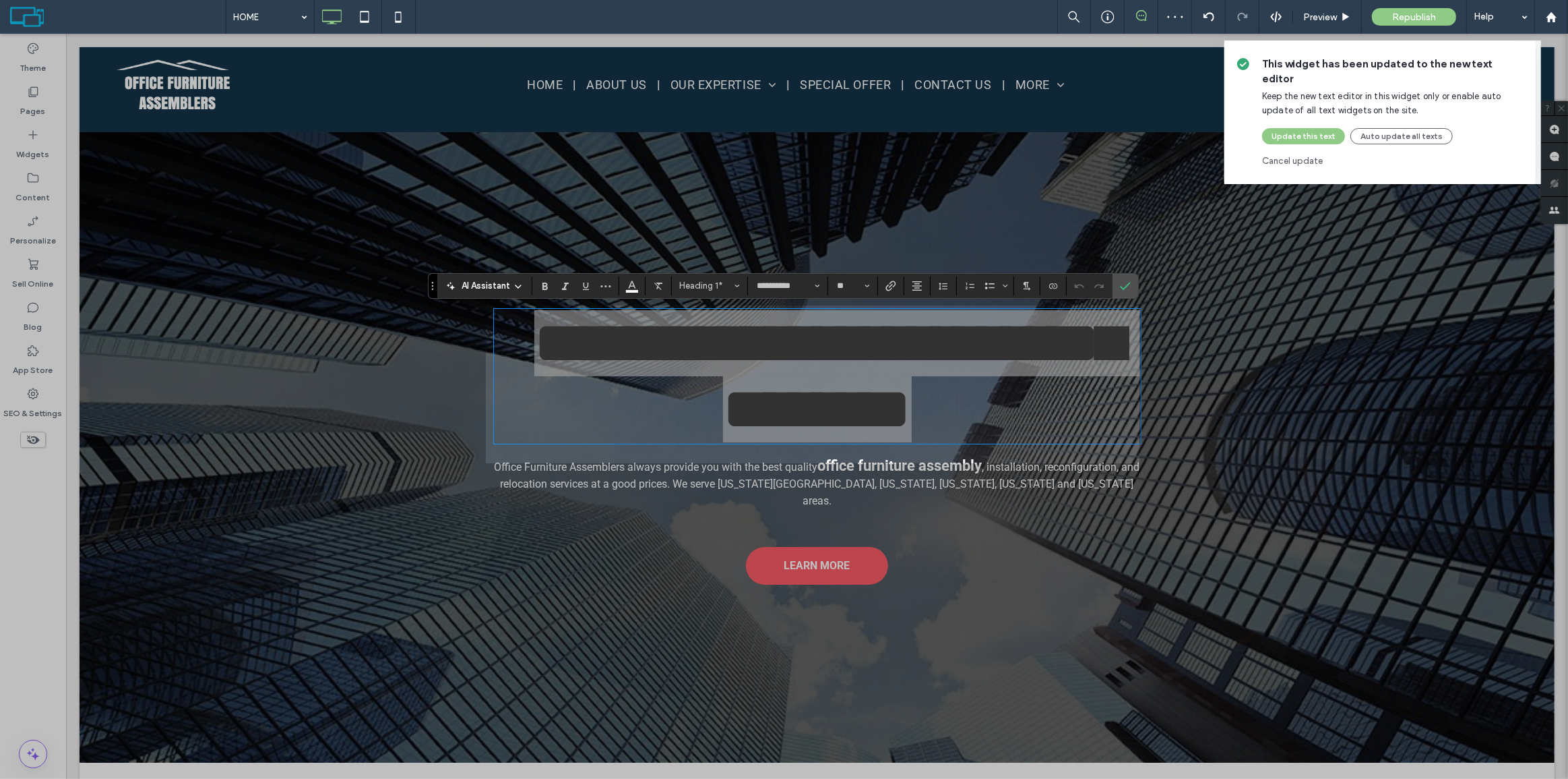
click at [701, 362] on div "This widget has been updated to the new text editor Keep the new text editor in…" at bounding box center [784, 390] width 1568 height 779
click at [636, 343] on div "This widget has been updated to the new text editor Keep the new text editor in…" at bounding box center [784, 390] width 1568 height 779
click at [630, 338] on div "This widget has been updated to the new text editor Keep the new text editor in…" at bounding box center [784, 390] width 1568 height 779
click at [591, 329] on div "This widget has been updated to the new text editor Keep the new text editor in…" at bounding box center [784, 390] width 1568 height 779
click at [1125, 283] on div "This widget has been updated to the new text editor Keep the new text editor in…" at bounding box center [784, 390] width 1568 height 779
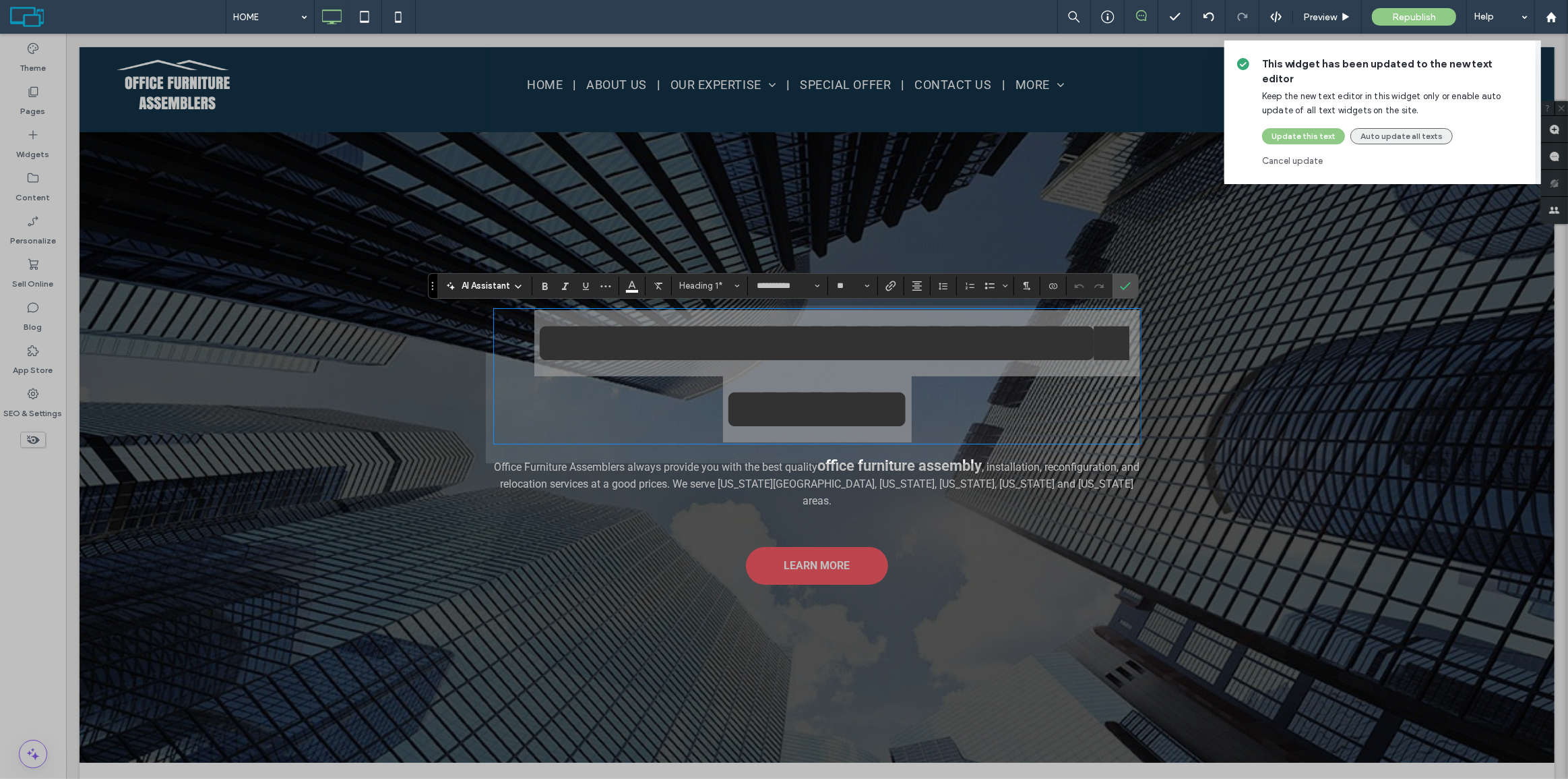
click at [1377, 128] on button "Auto update all texts" at bounding box center [1401, 136] width 102 height 16
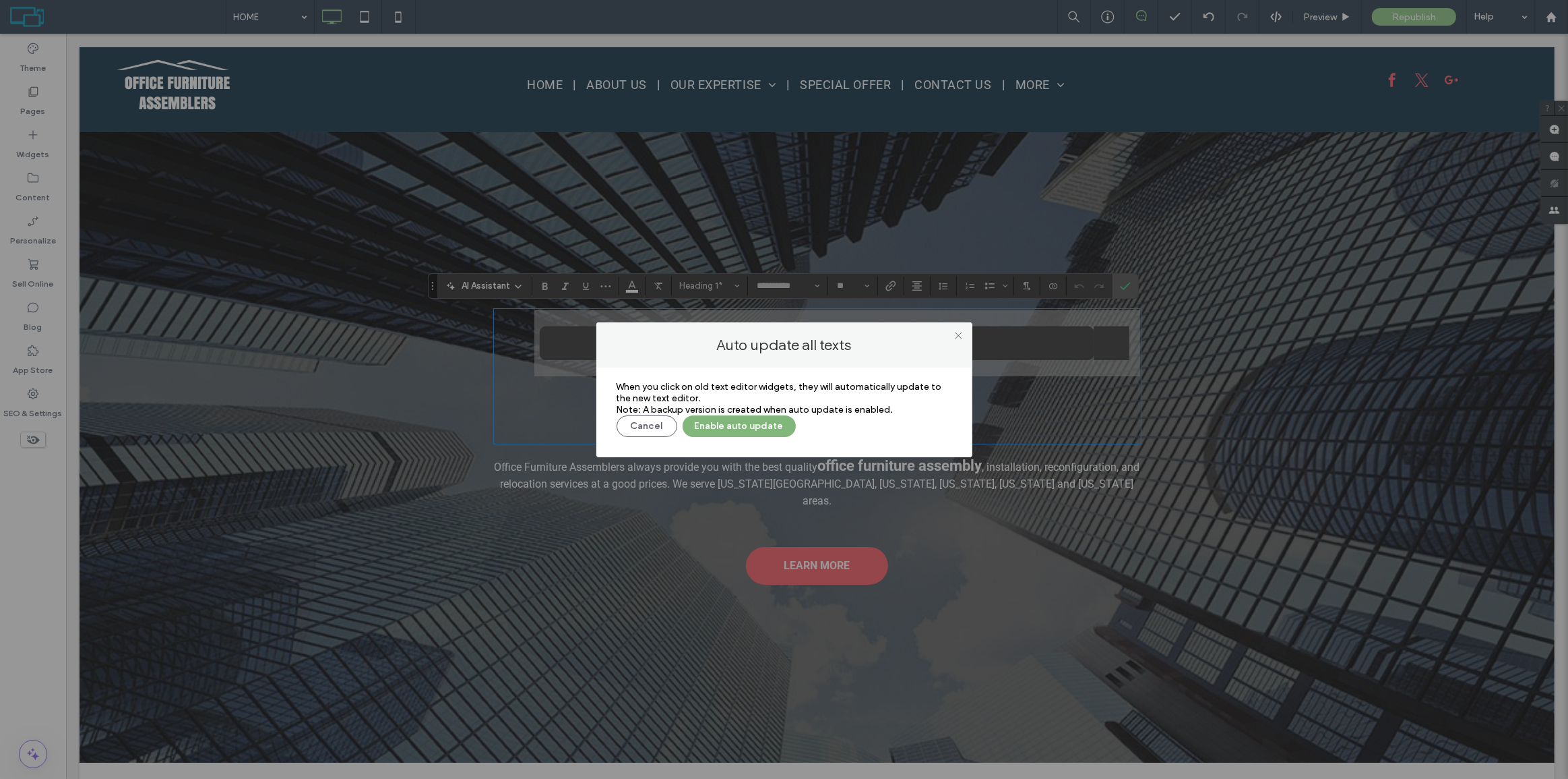
click at [733, 425] on button "Enable auto update" at bounding box center [739, 426] width 113 height 22
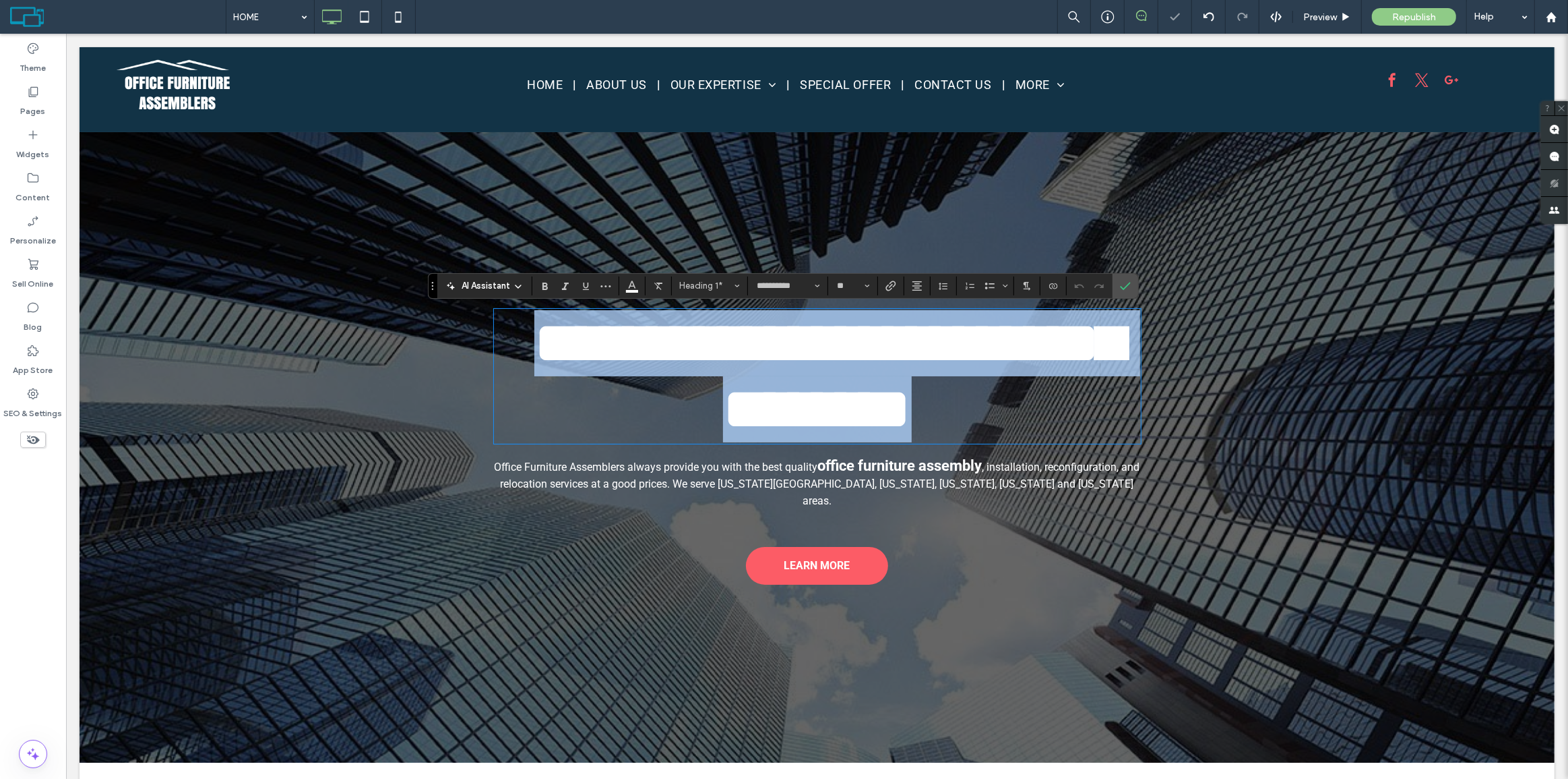
click at [965, 334] on span "**********" at bounding box center [828, 376] width 590 height 126
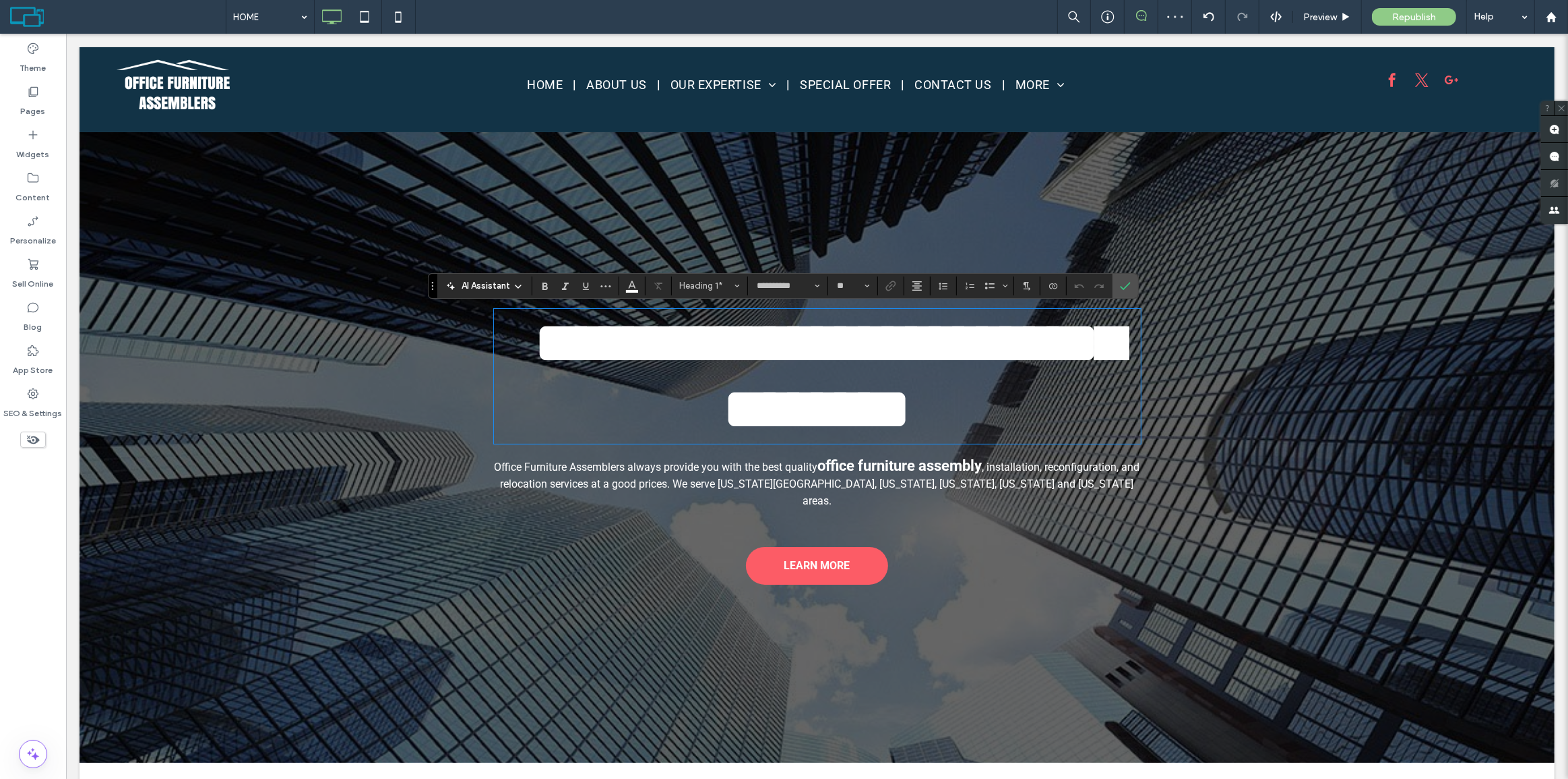
click at [1039, 343] on span "**********" at bounding box center [828, 376] width 590 height 126
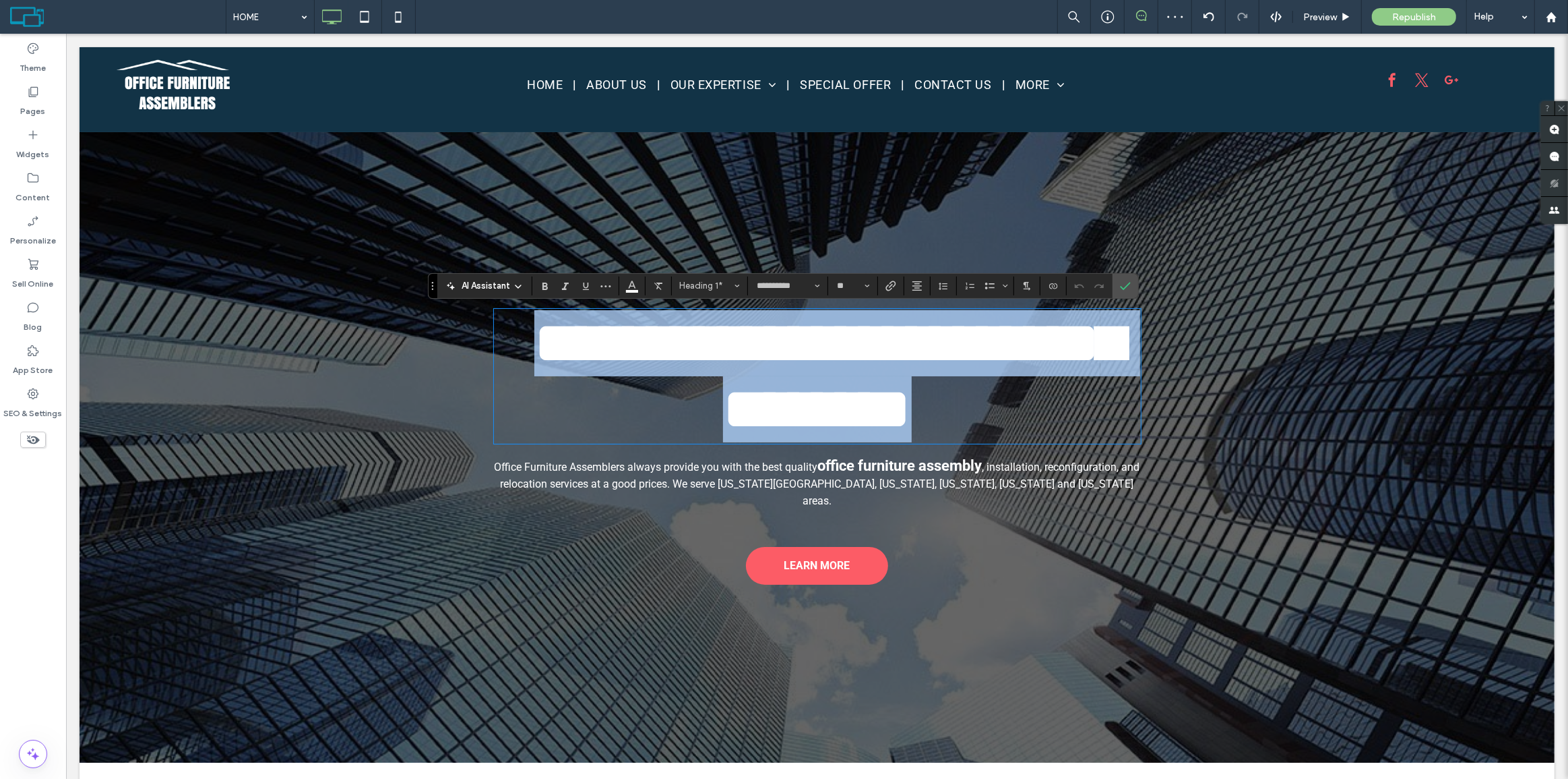
drag, startPoint x: 580, startPoint y: 347, endPoint x: 1080, endPoint y: 438, distance: 508.2
click at [1080, 438] on h1 "**********" at bounding box center [816, 375] width 647 height 132
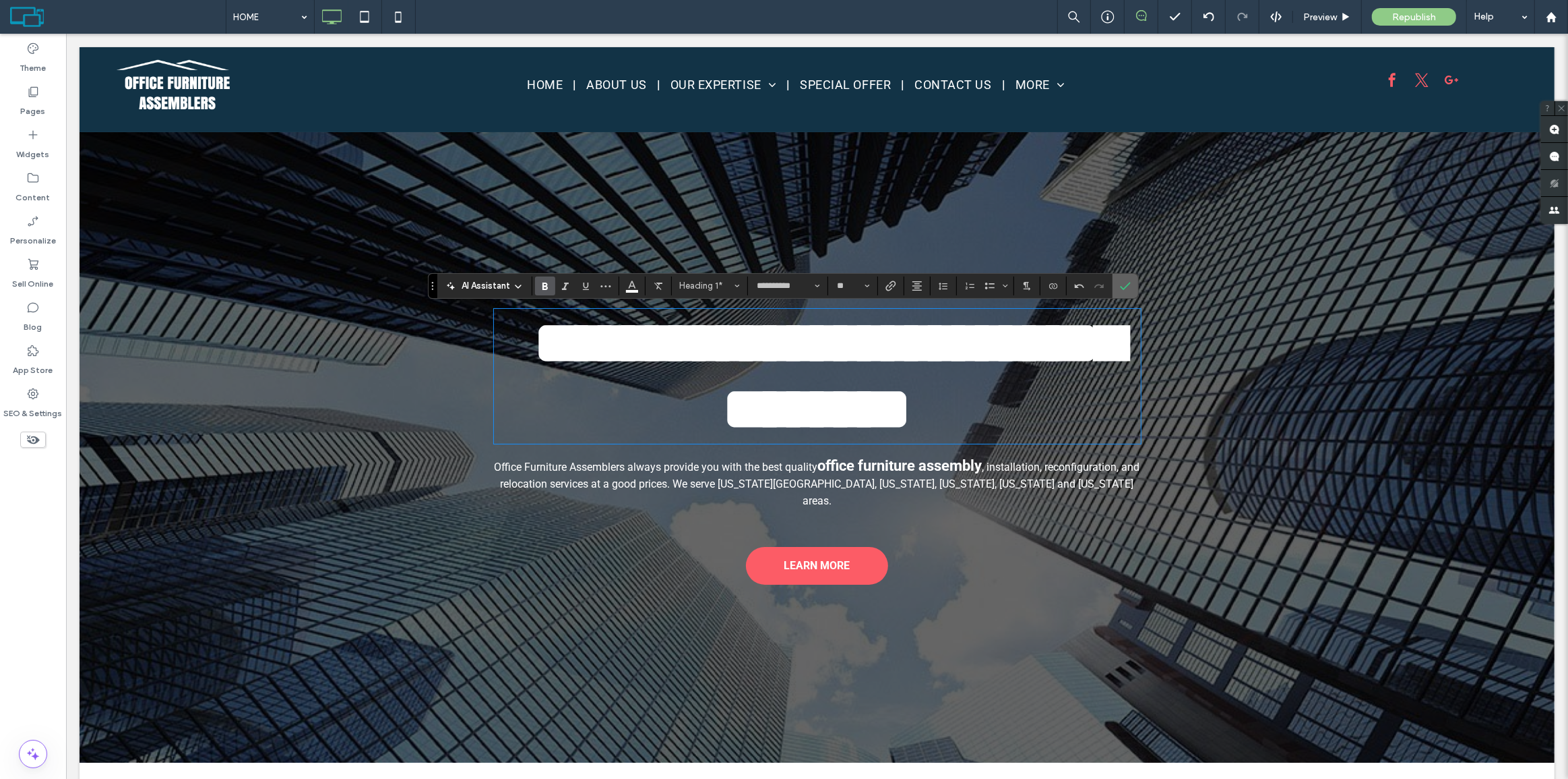
click at [1134, 283] on section at bounding box center [1125, 286] width 26 height 24
click at [1134, 286] on section at bounding box center [1125, 286] width 26 height 24
click at [1126, 282] on icon "Confirm" at bounding box center [1125, 286] width 11 height 11
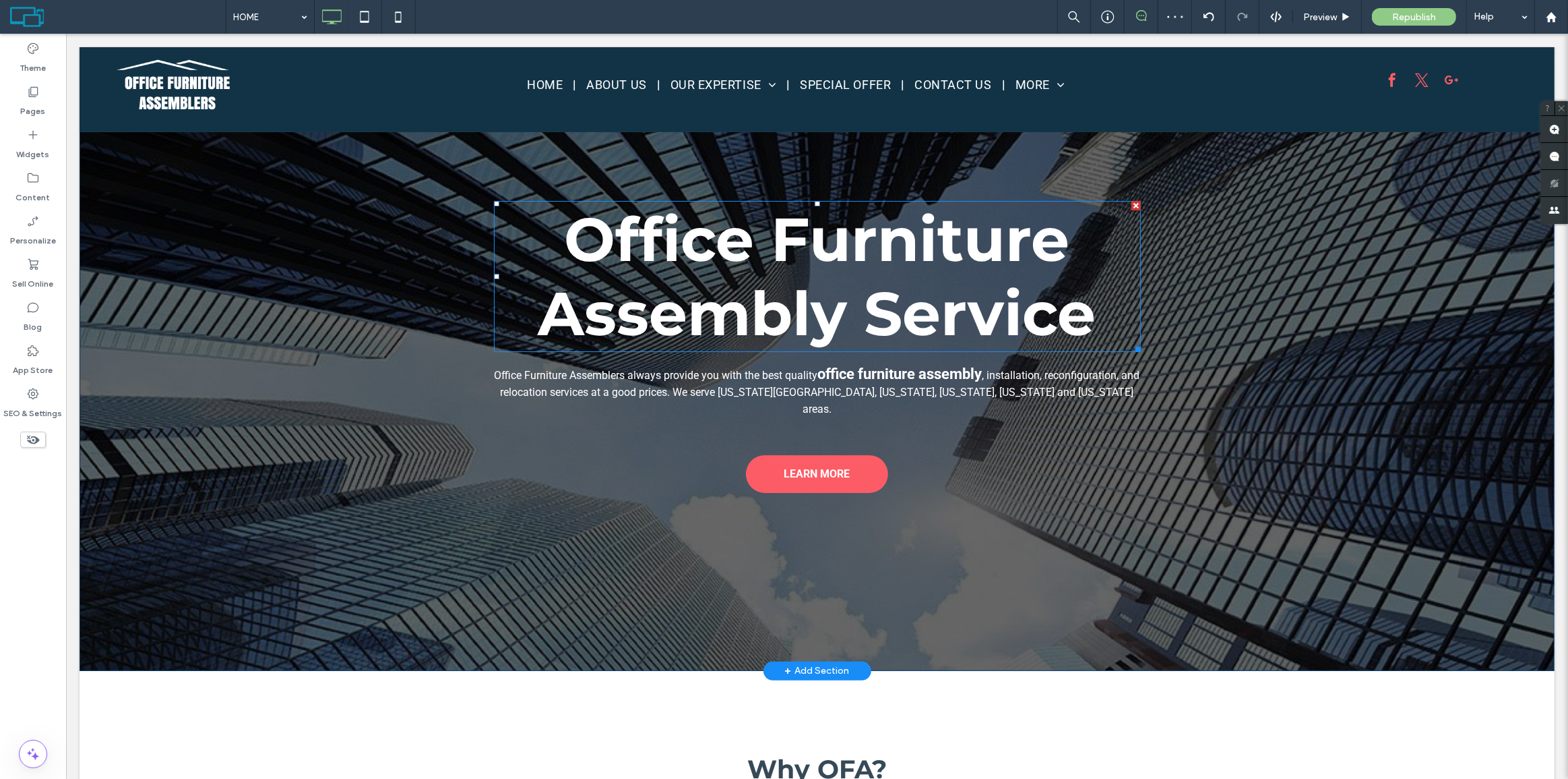
scroll to position [122, 0]
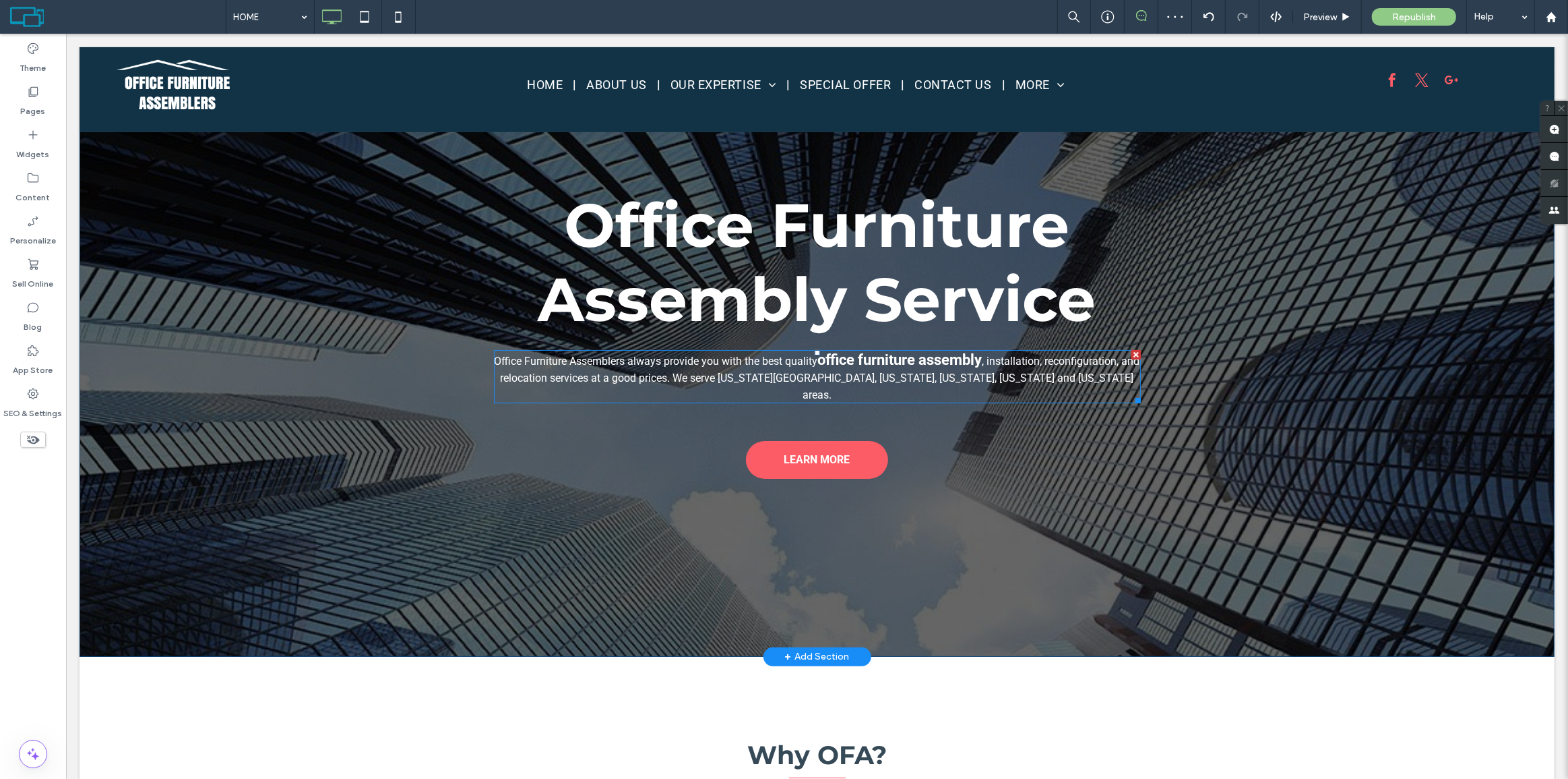
click at [873, 357] on strong "office furniture assembly" at bounding box center [899, 360] width 165 height 17
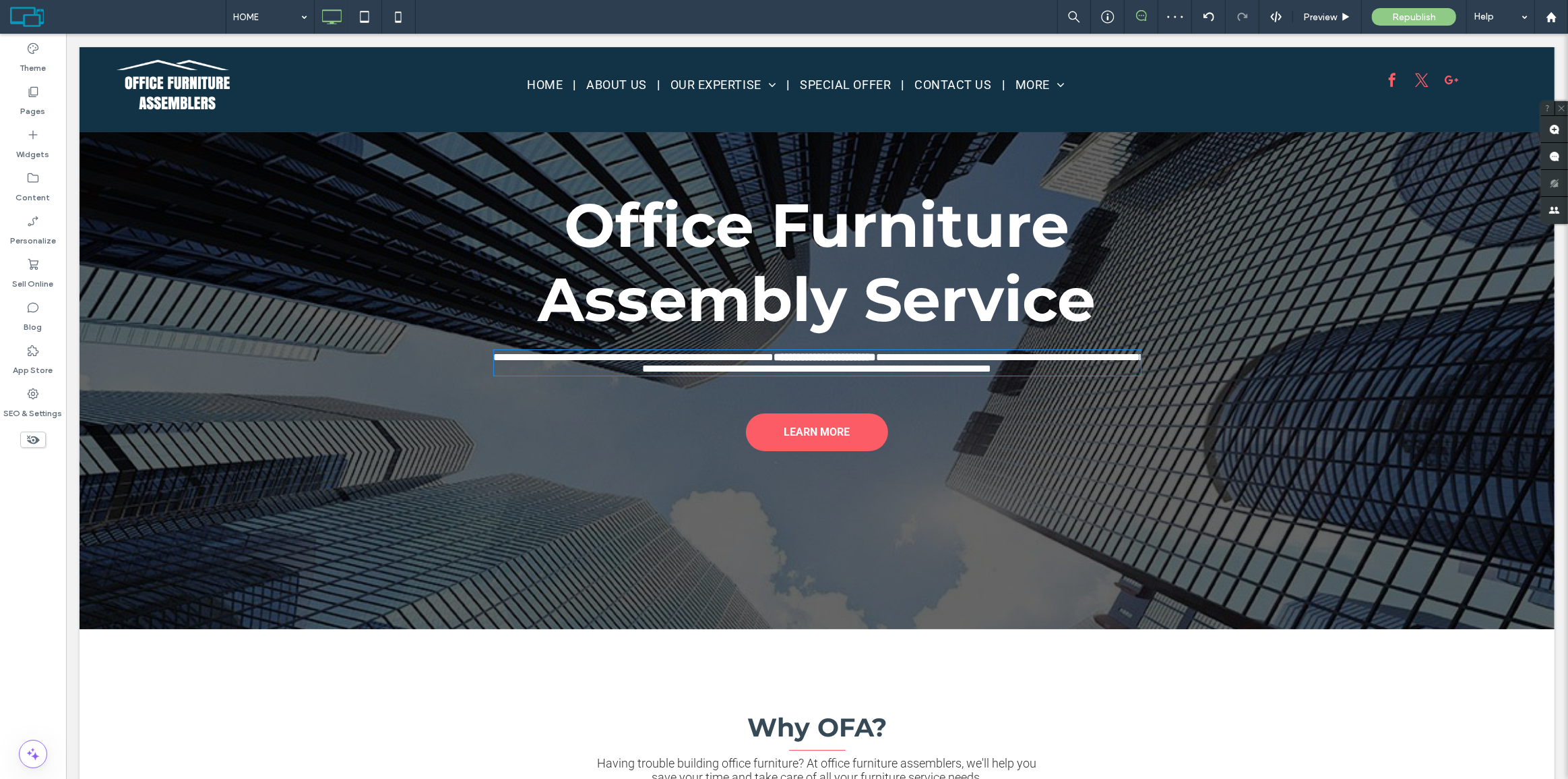
type input "******"
type input "**"
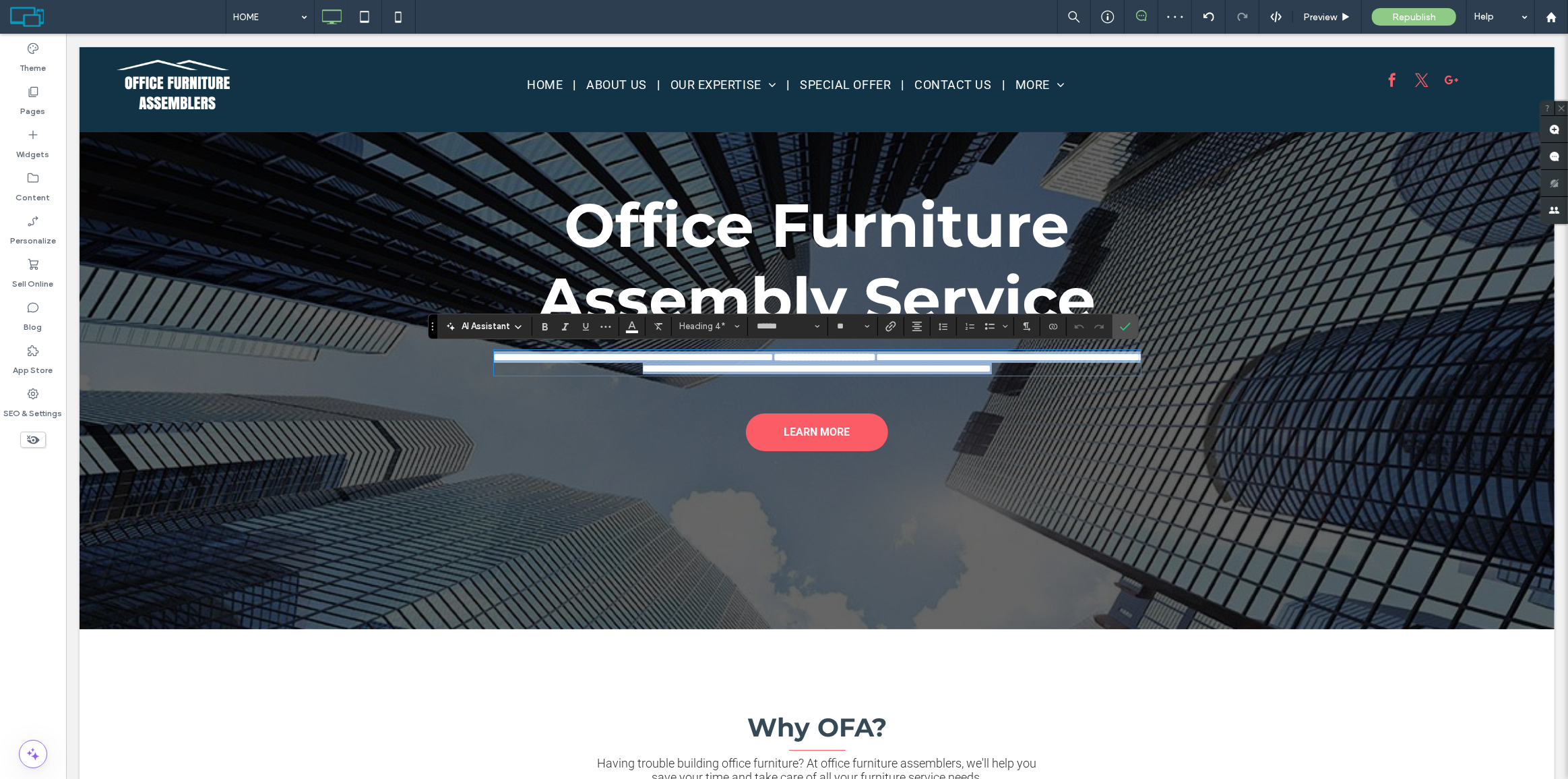
click at [951, 366] on span "**********" at bounding box center [892, 363] width 502 height 22
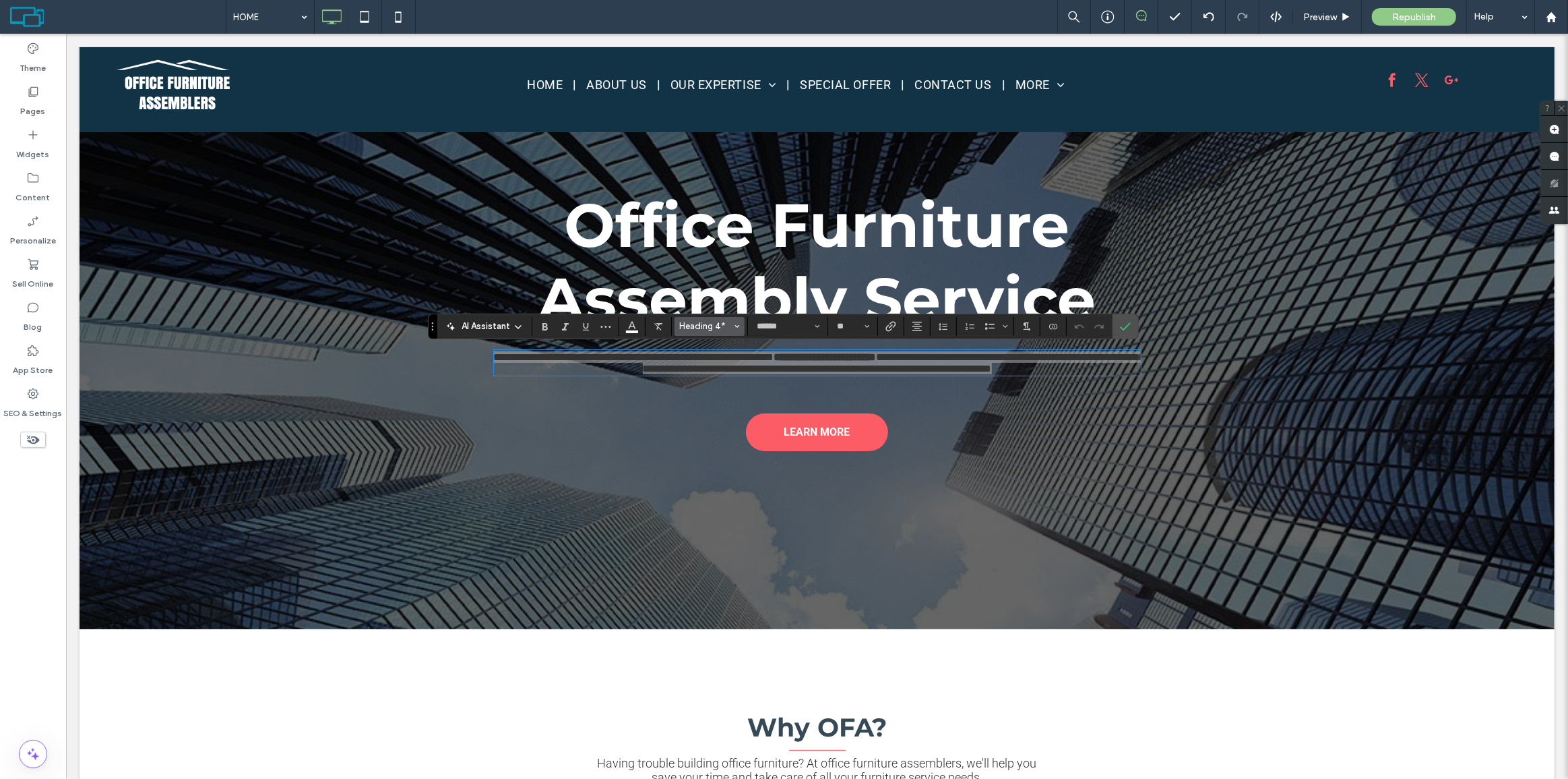
click at [725, 324] on span "Heading 4*" at bounding box center [705, 325] width 52 height 10
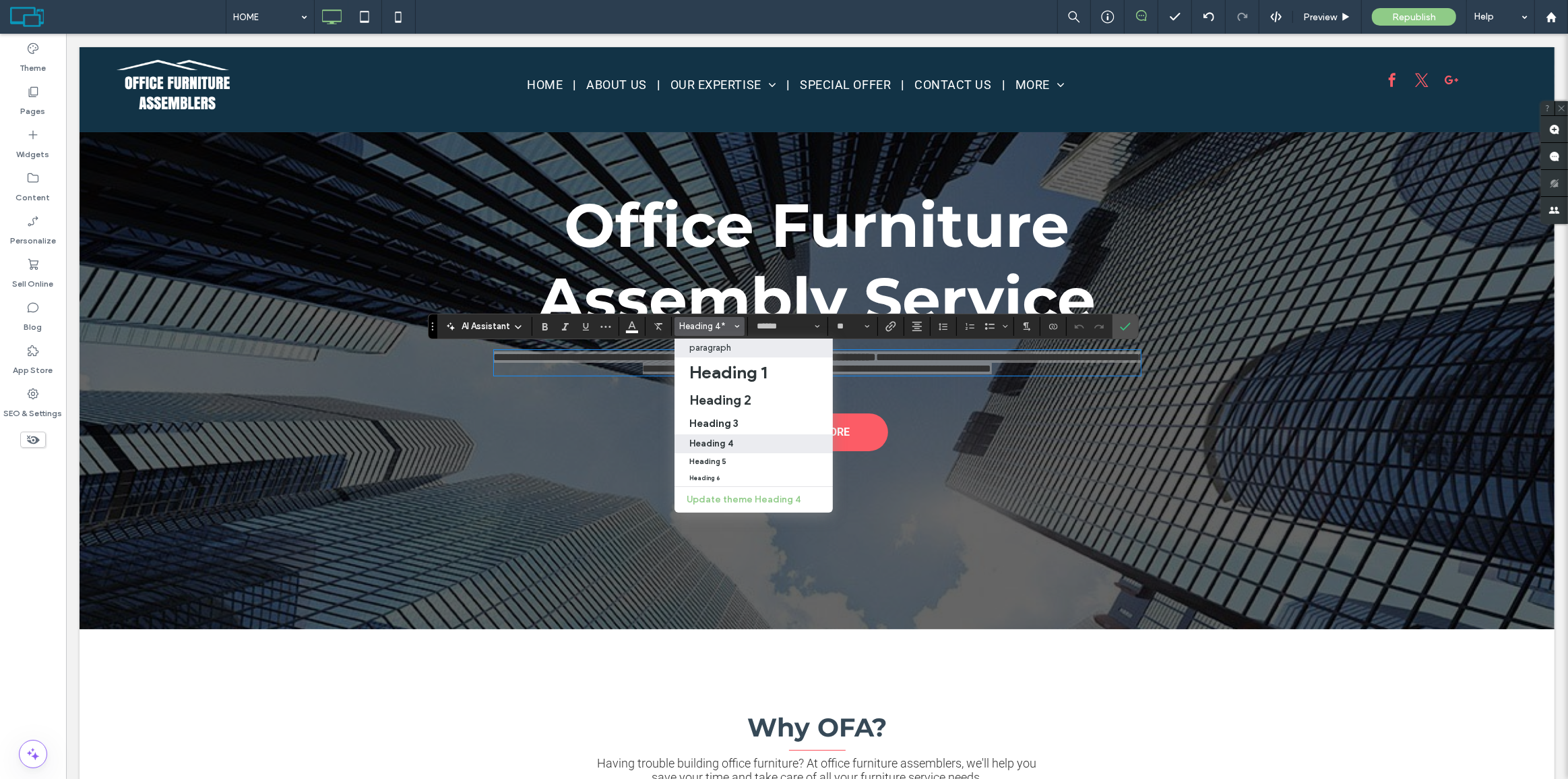
click at [731, 350] on div "paragraph" at bounding box center [754, 347] width 129 height 10
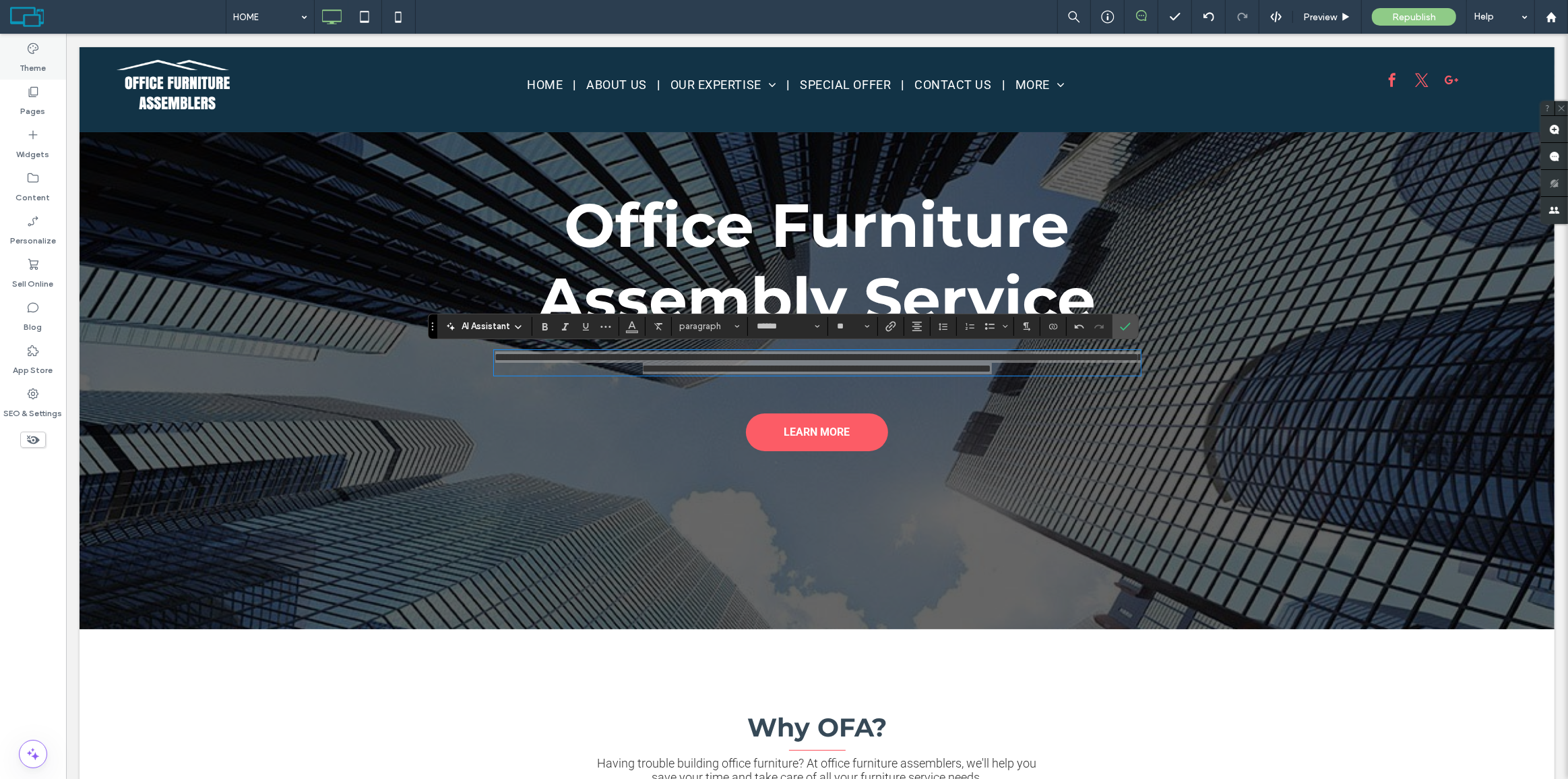
click at [17, 72] on div "Theme" at bounding box center [33, 58] width 66 height 43
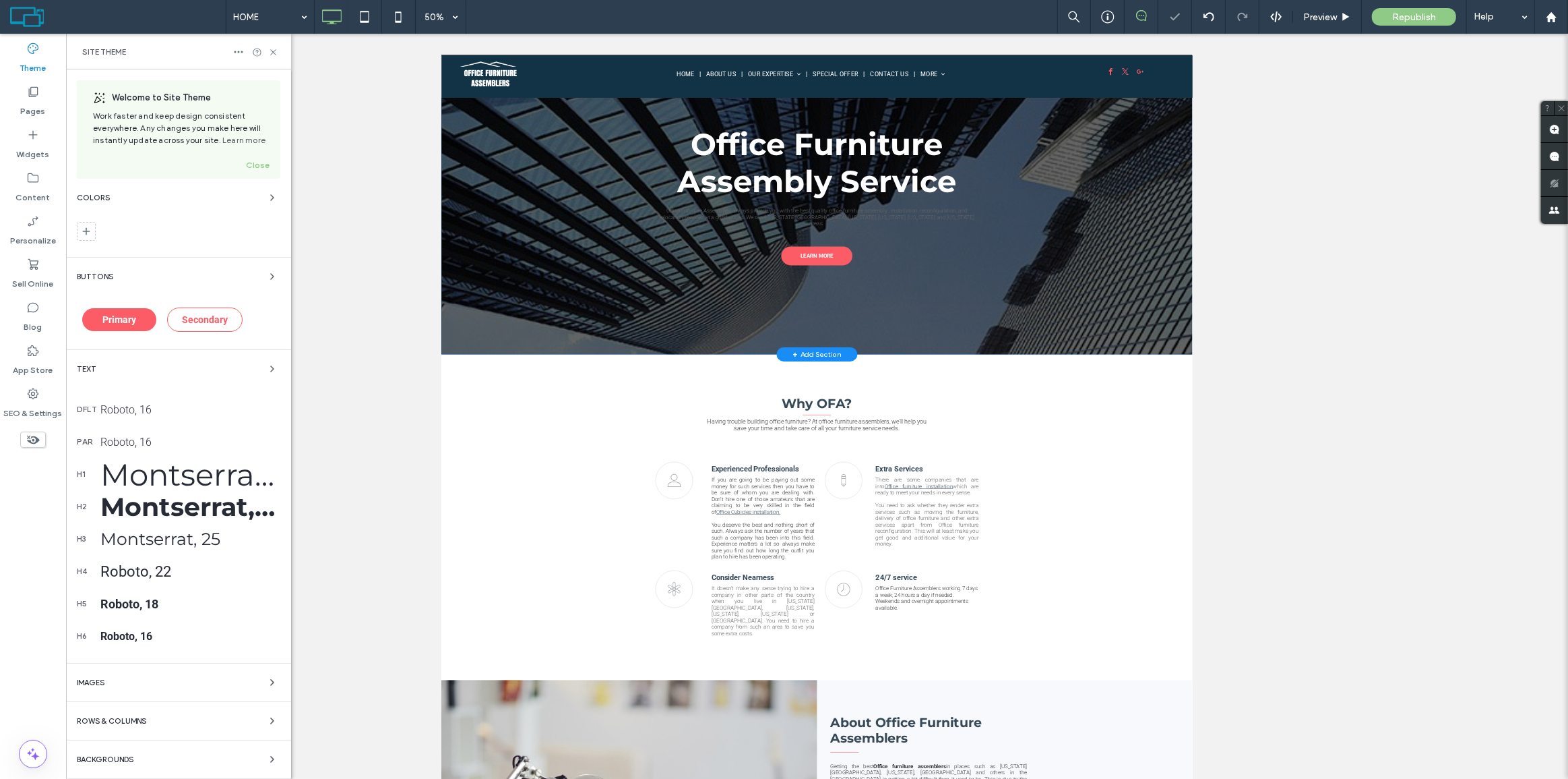
click at [34, 67] on label "Theme" at bounding box center [34, 65] width 27 height 19
click at [135, 408] on div "Roboto, 16" at bounding box center [190, 409] width 180 height 12
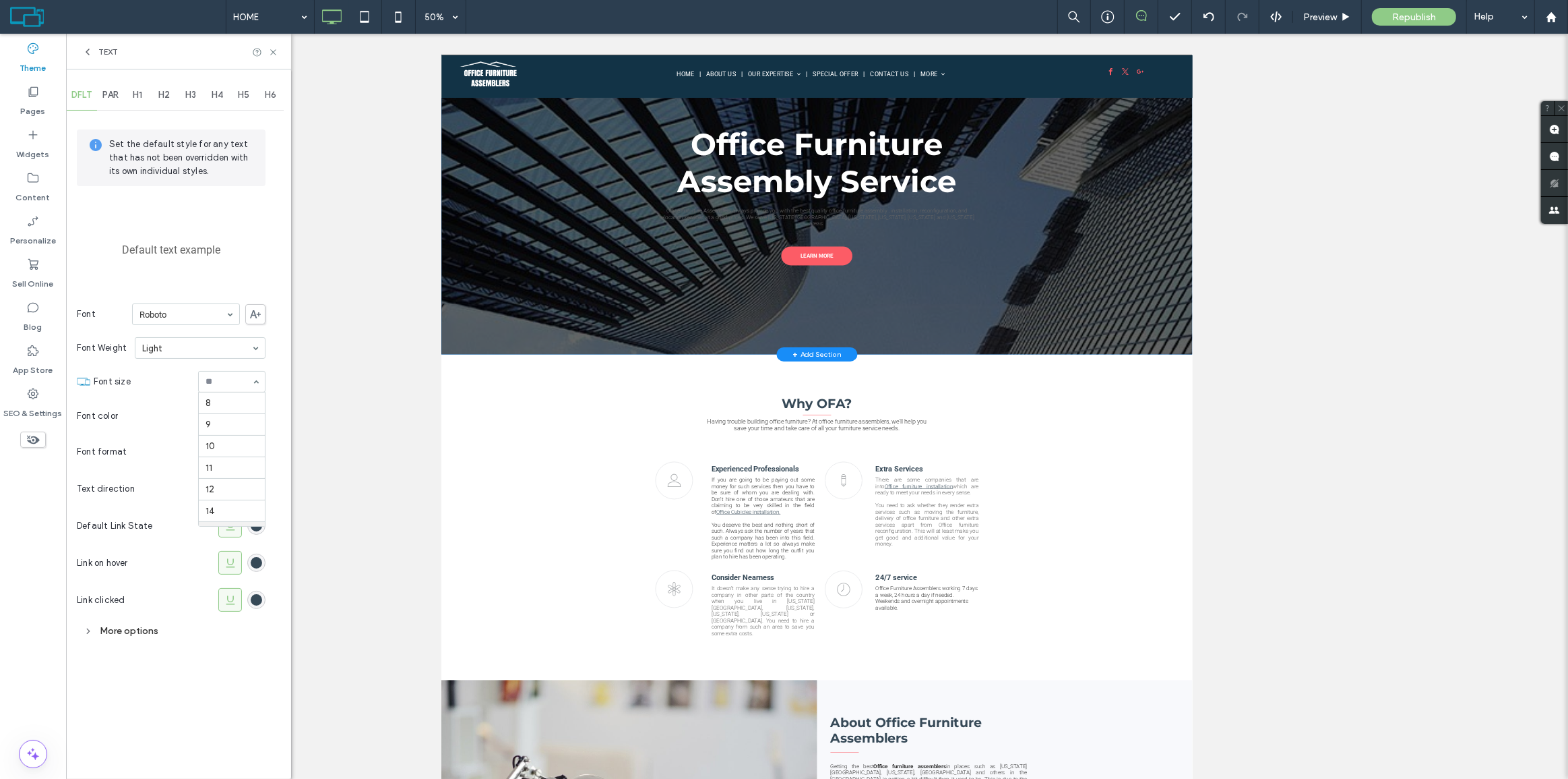
scroll to position [135, 0]
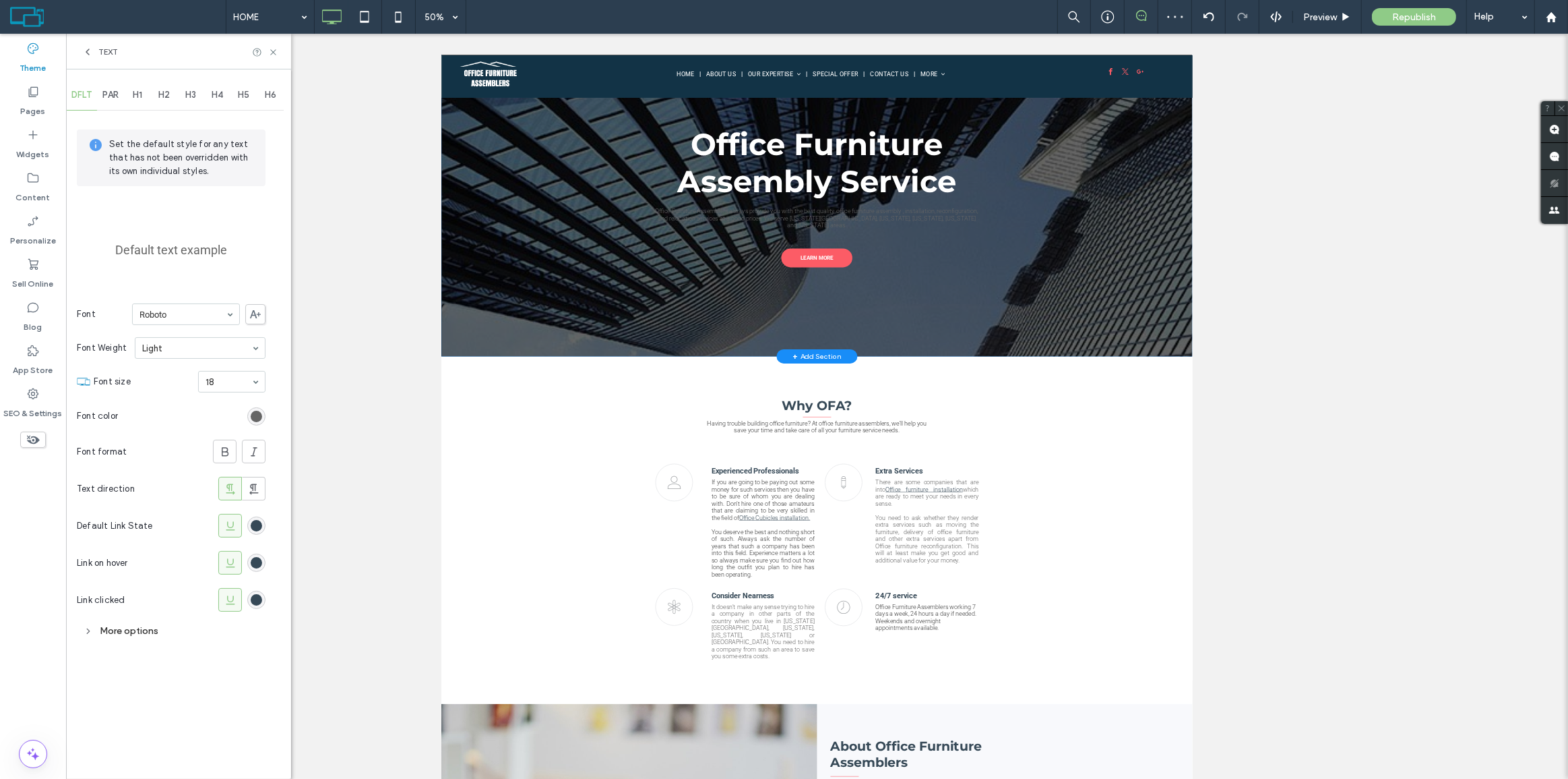
click at [113, 90] on span "PAR" at bounding box center [110, 95] width 16 height 11
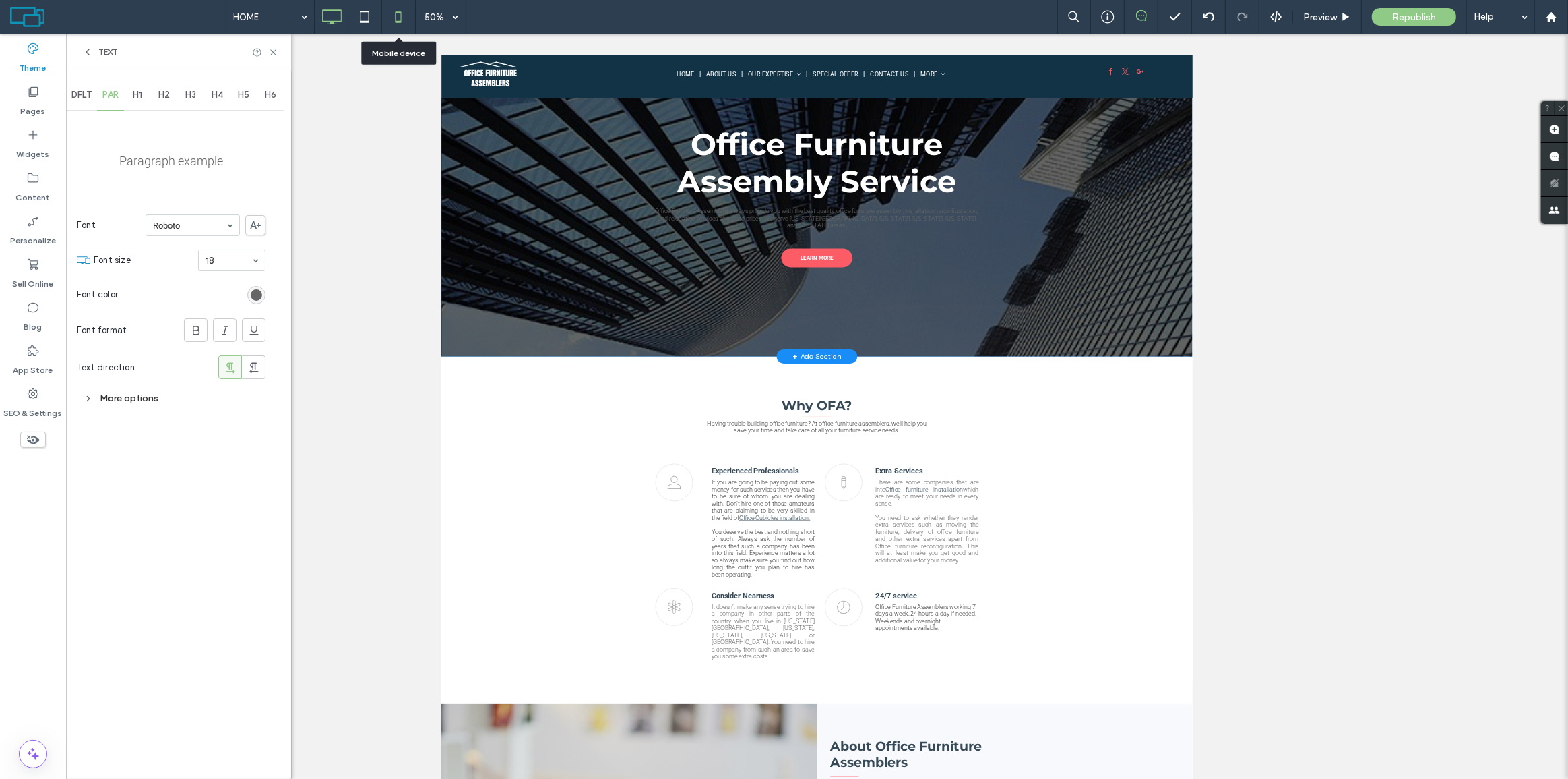
click at [408, 20] on icon at bounding box center [398, 16] width 27 height 27
click at [419, 17] on div "50%" at bounding box center [435, 16] width 37 height 34
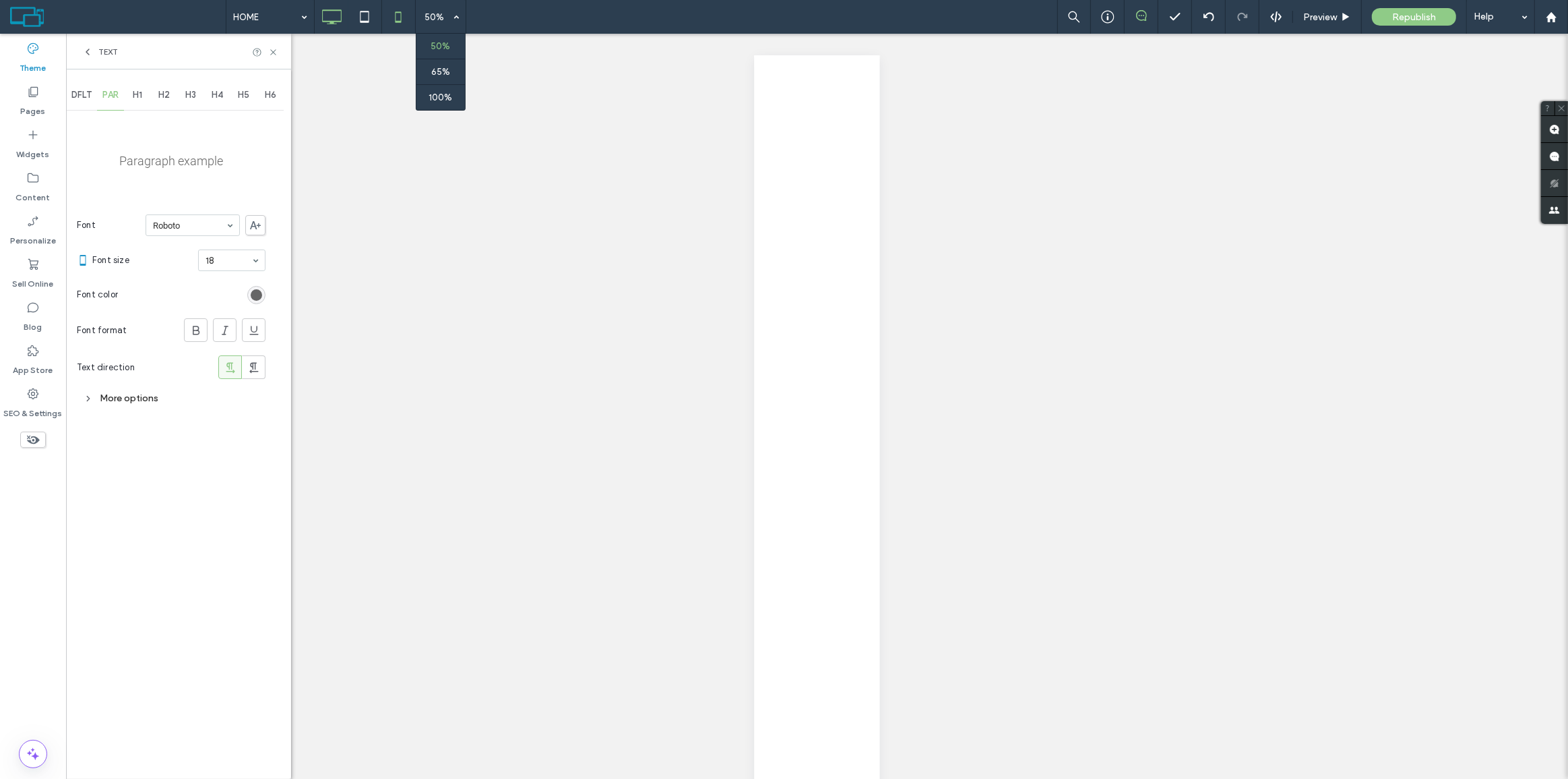
click at [342, 20] on icon at bounding box center [332, 16] width 27 height 27
click at [342, 20] on icon at bounding box center [332, 16] width 27 height 27
click at [340, 20] on icon at bounding box center [332, 16] width 27 height 27
click at [329, 17] on icon at bounding box center [332, 16] width 27 height 27
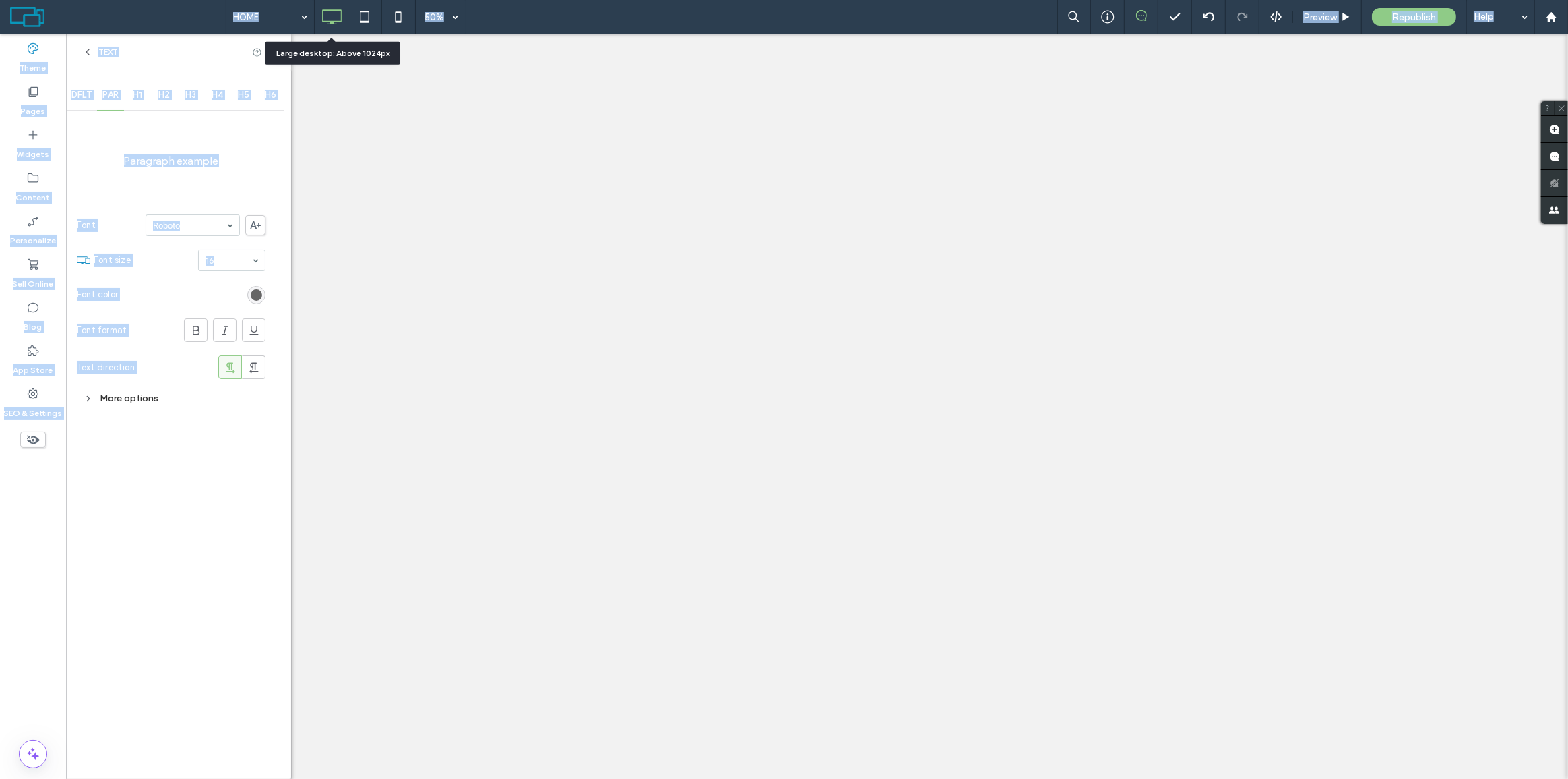
click at [329, 17] on div at bounding box center [784, 390] width 1568 height 779
click at [449, 17] on div "50%" at bounding box center [435, 16] width 37 height 34
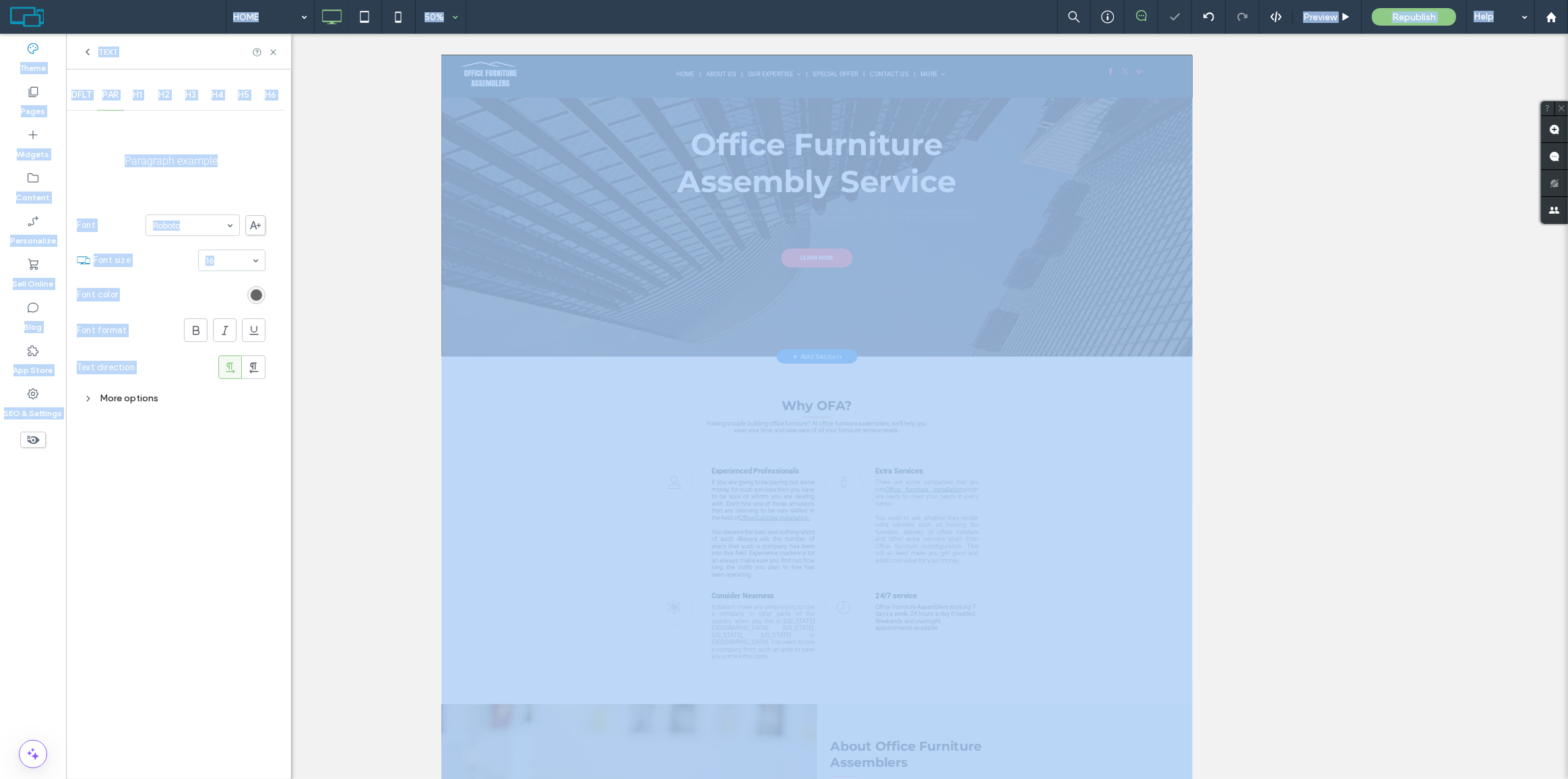
click at [445, 17] on div "50%" at bounding box center [435, 16] width 37 height 34
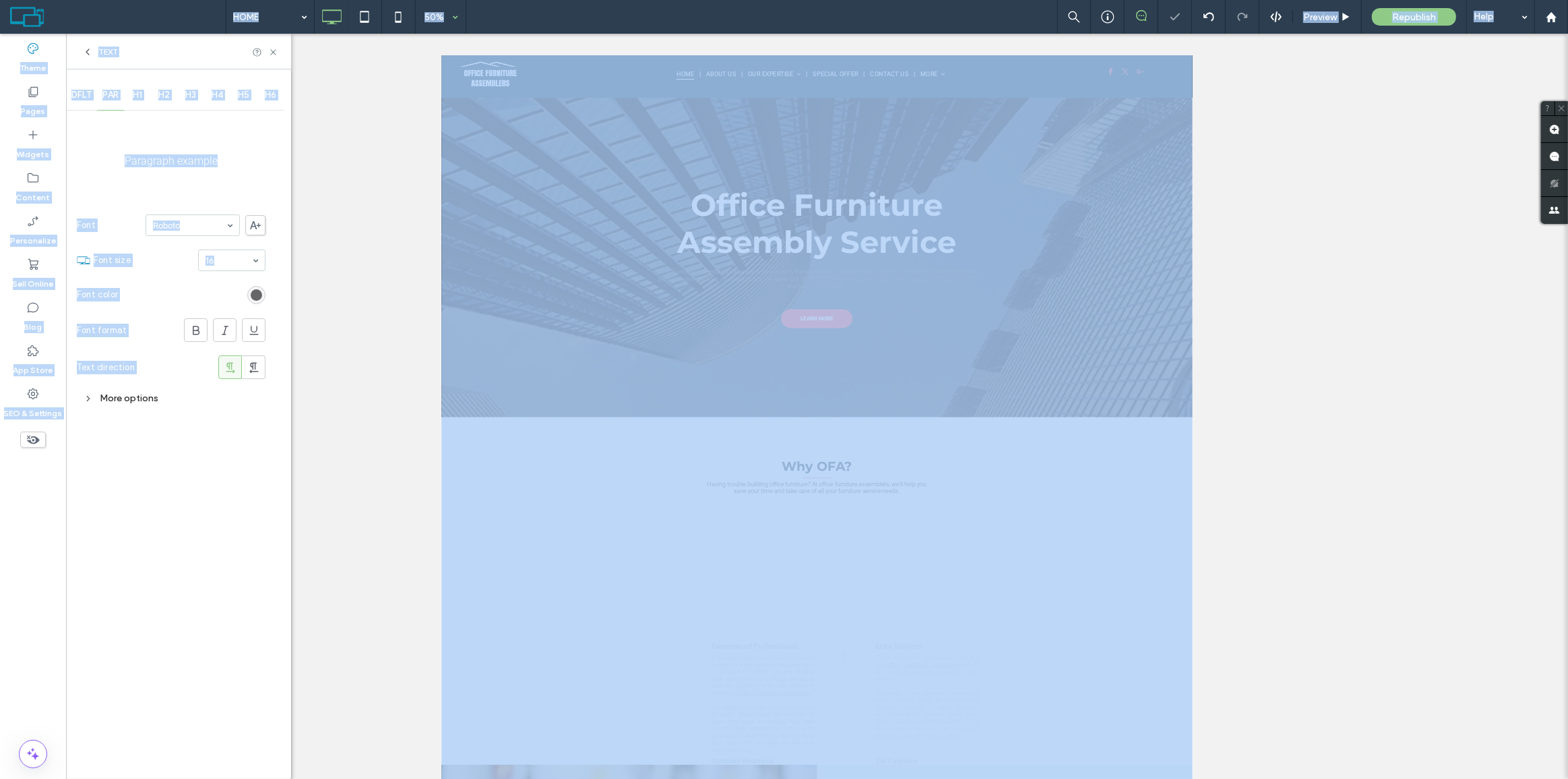
scroll to position [0, 0]
click at [445, 17] on div "50%" at bounding box center [435, 16] width 37 height 34
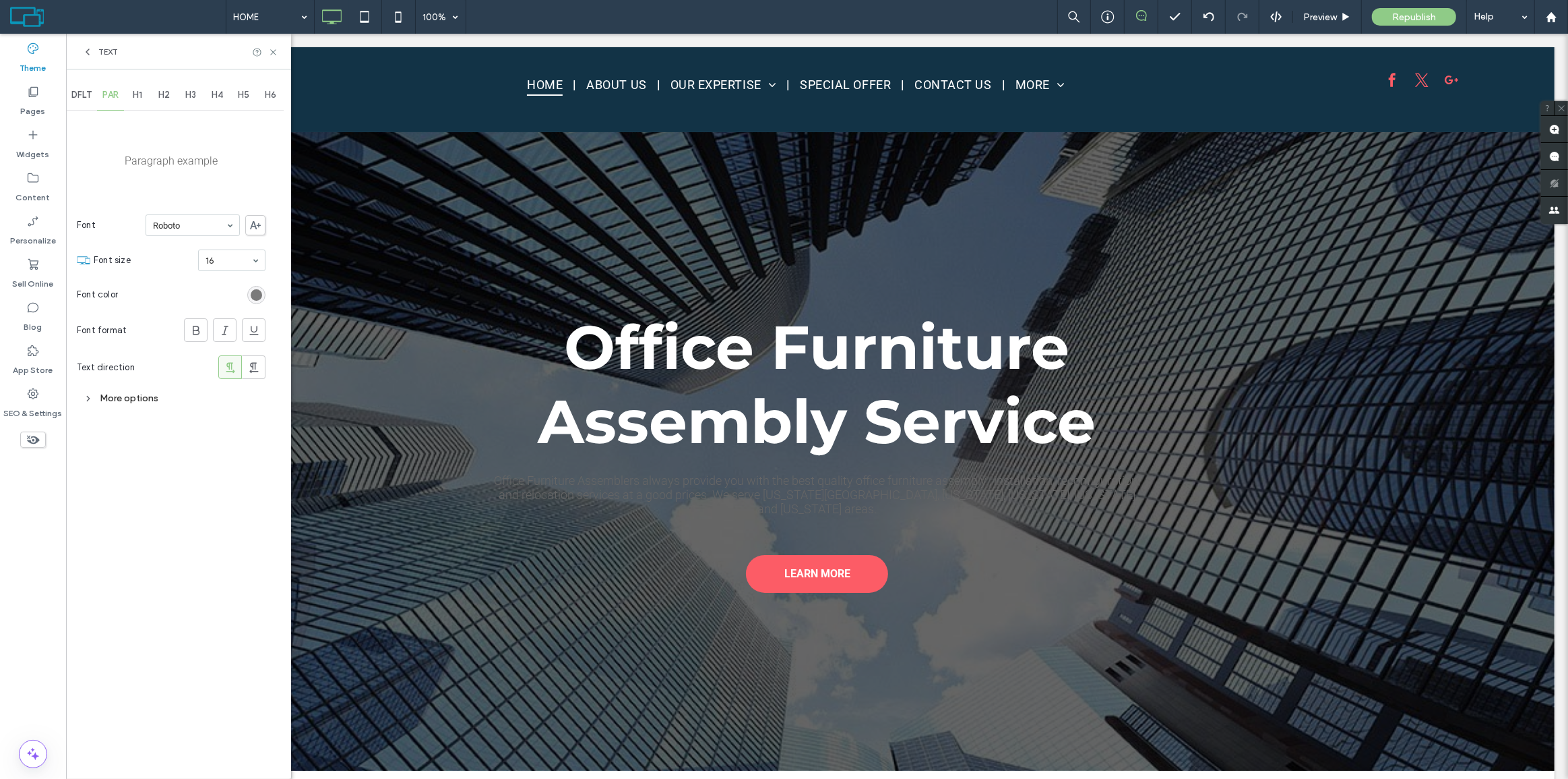
click at [257, 295] on div "rgb(102, 102, 102)" at bounding box center [256, 295] width 12 height 12
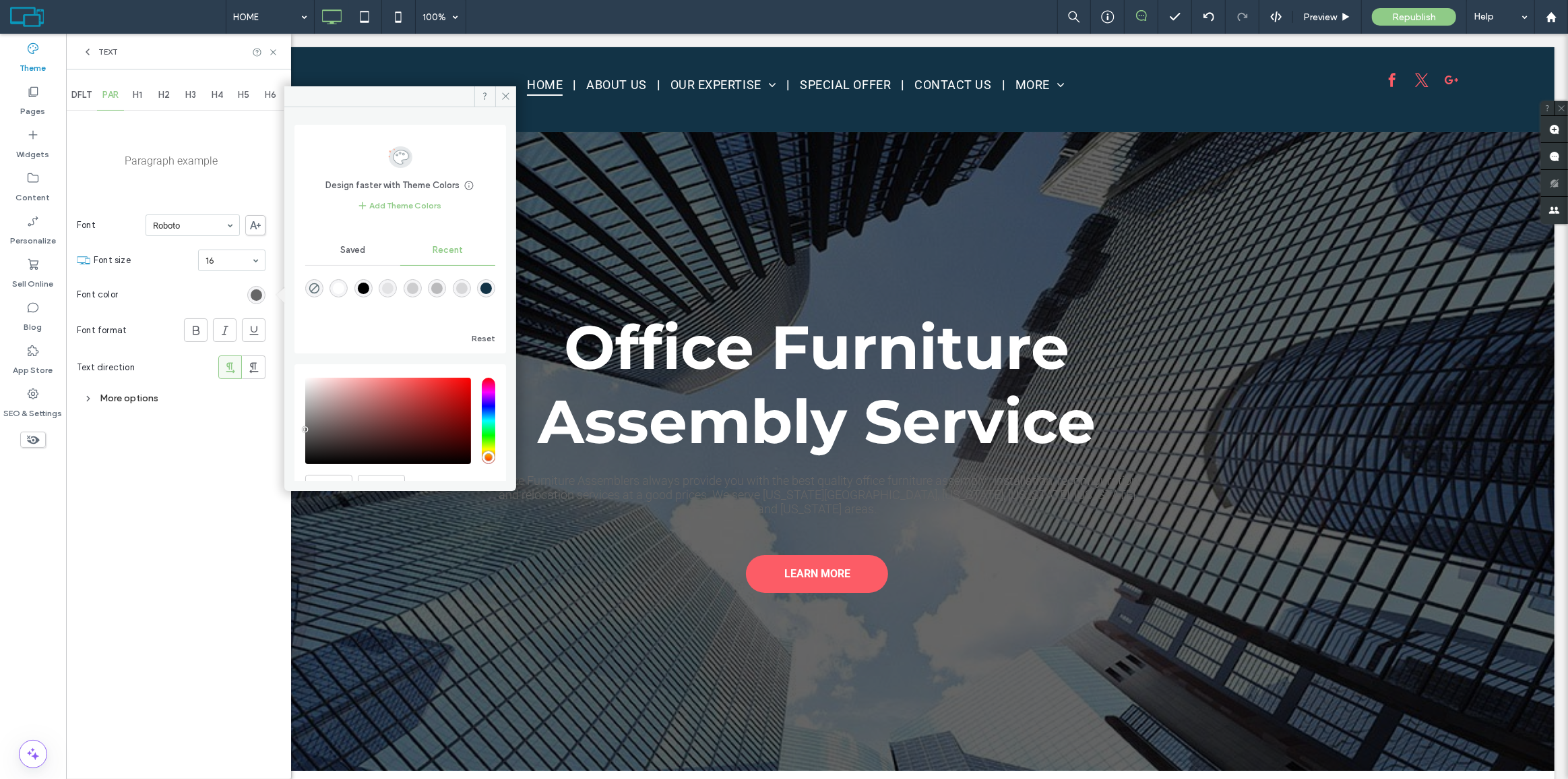
click at [339, 286] on div "rgba(255, 255, 255, 1)" at bounding box center [339, 288] width 12 height 12
type input "*******"
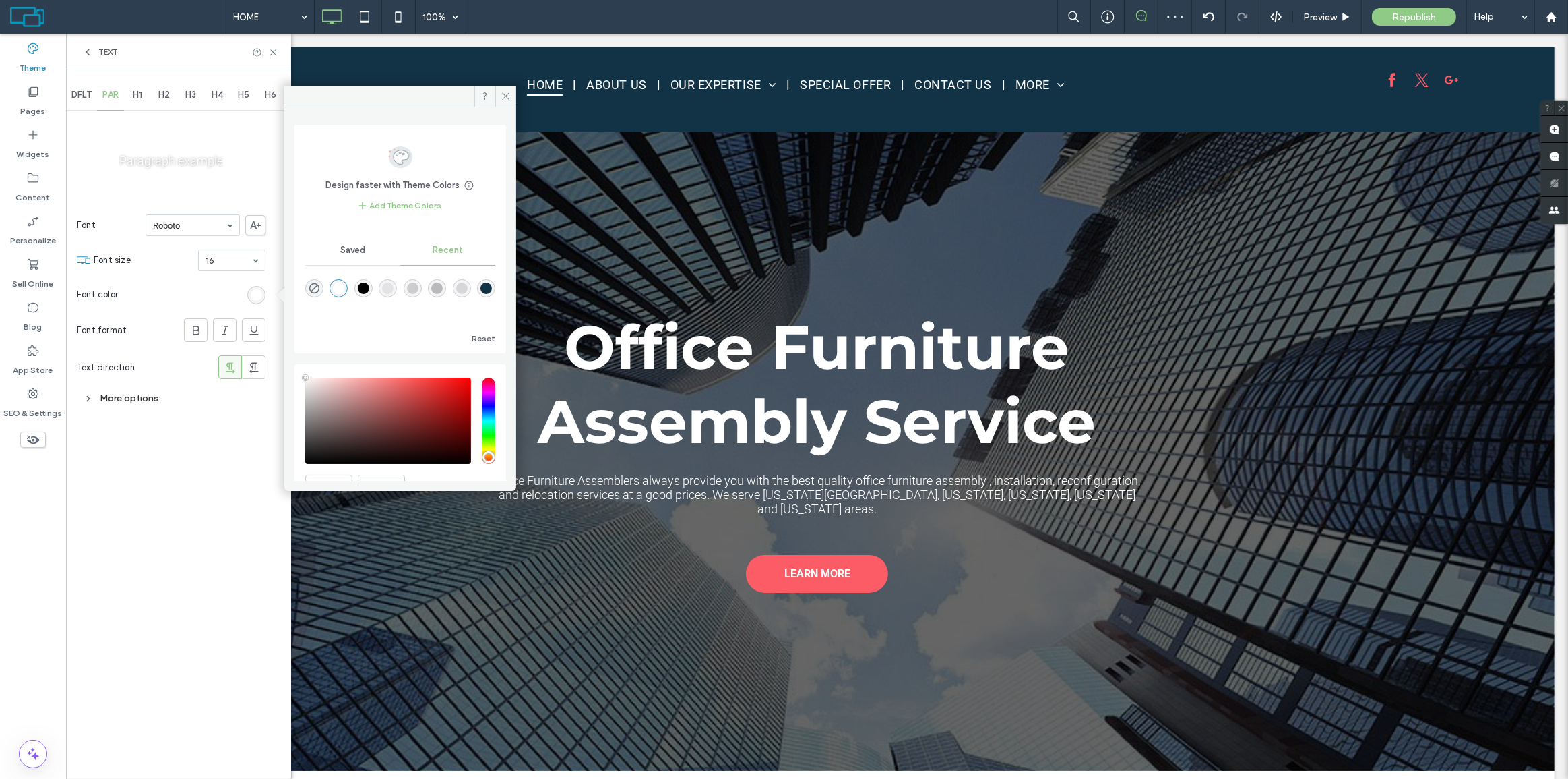
click at [85, 84] on div "DFLT" at bounding box center [82, 95] width 31 height 30
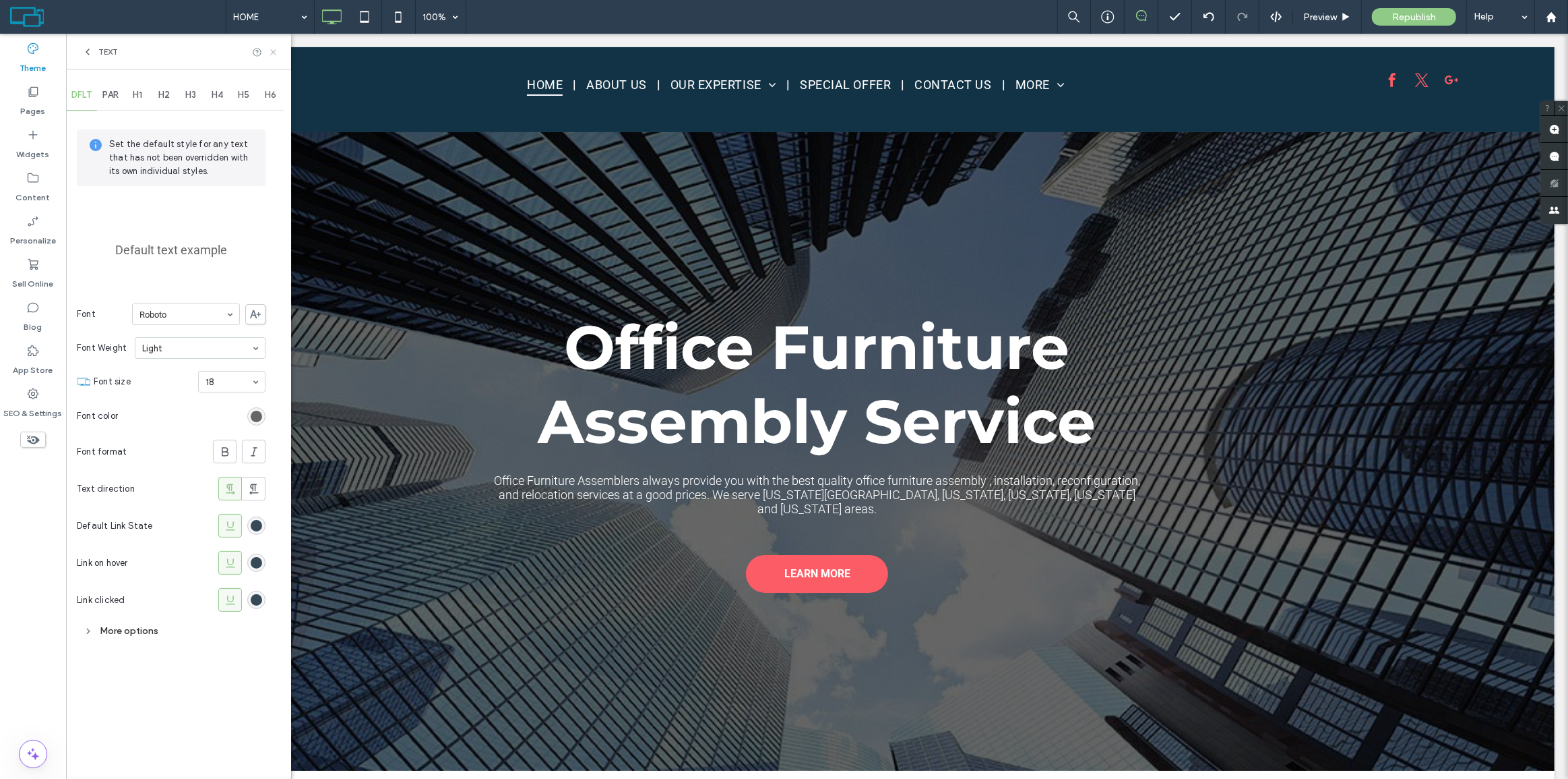
click at [271, 47] on icon at bounding box center [273, 52] width 10 height 10
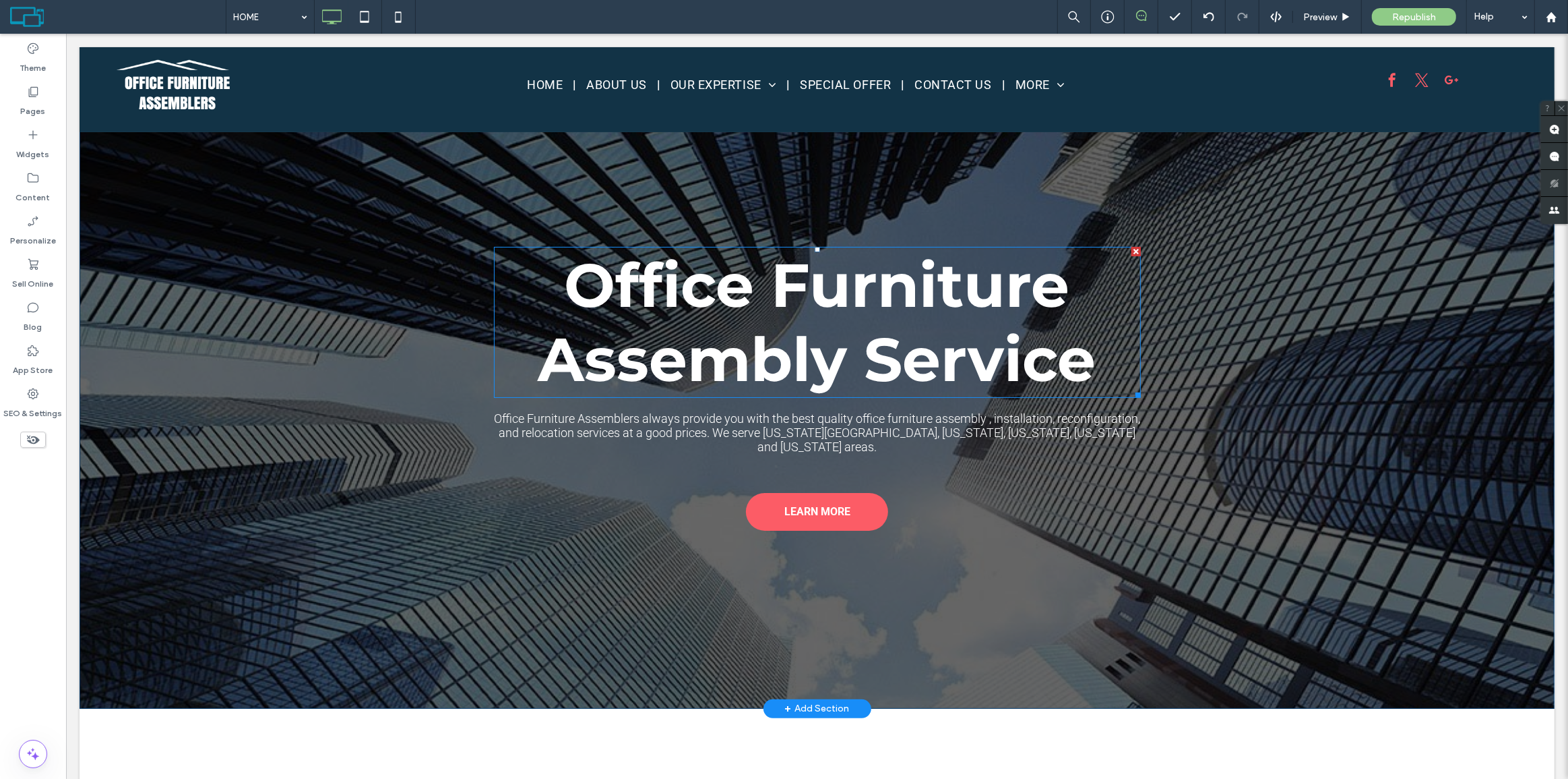
scroll to position [183, 0]
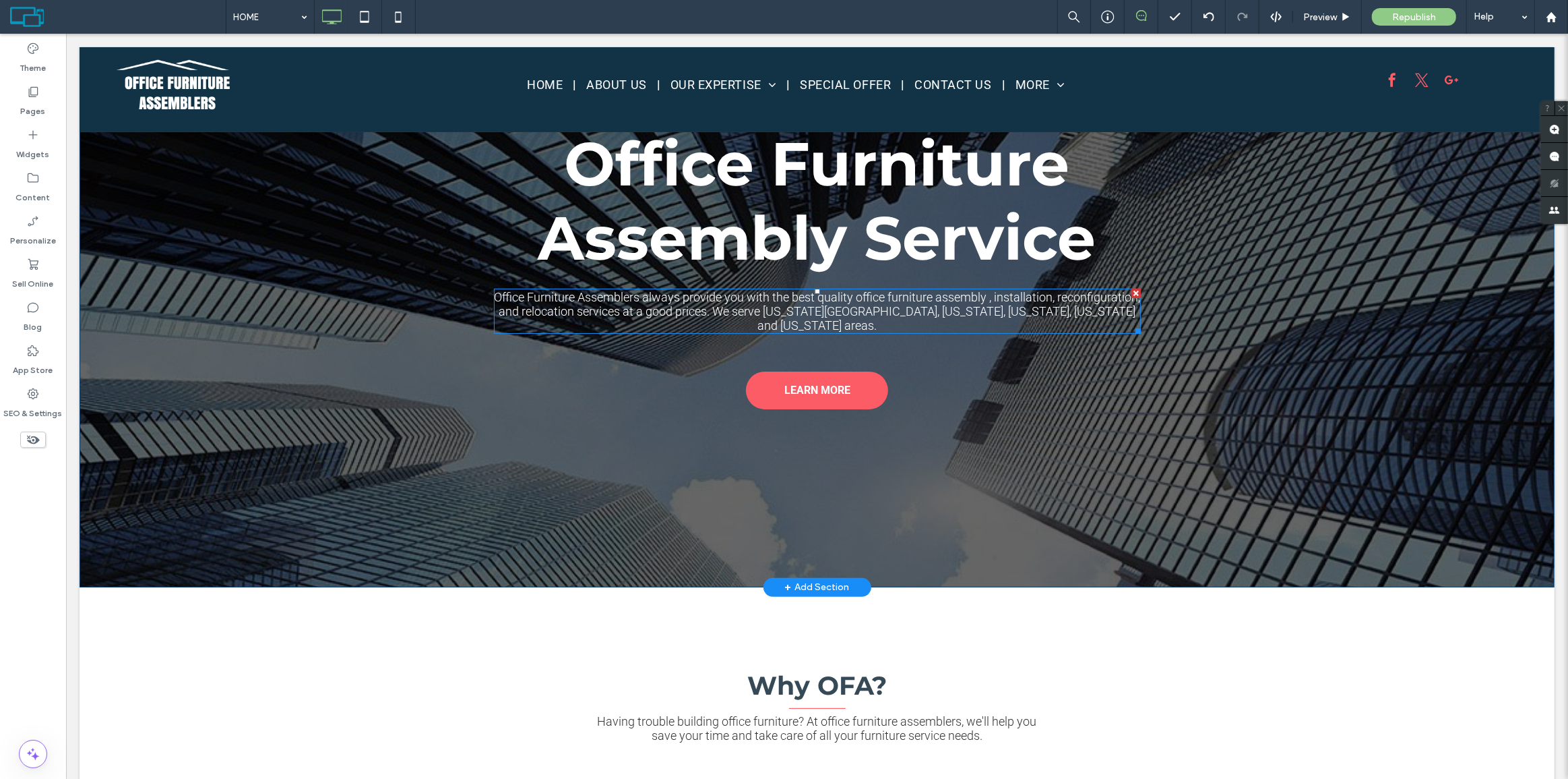
click at [822, 306] on span "Office Furniture Assemblers always provide you with the best quality office fur…" at bounding box center [816, 311] width 646 height 42
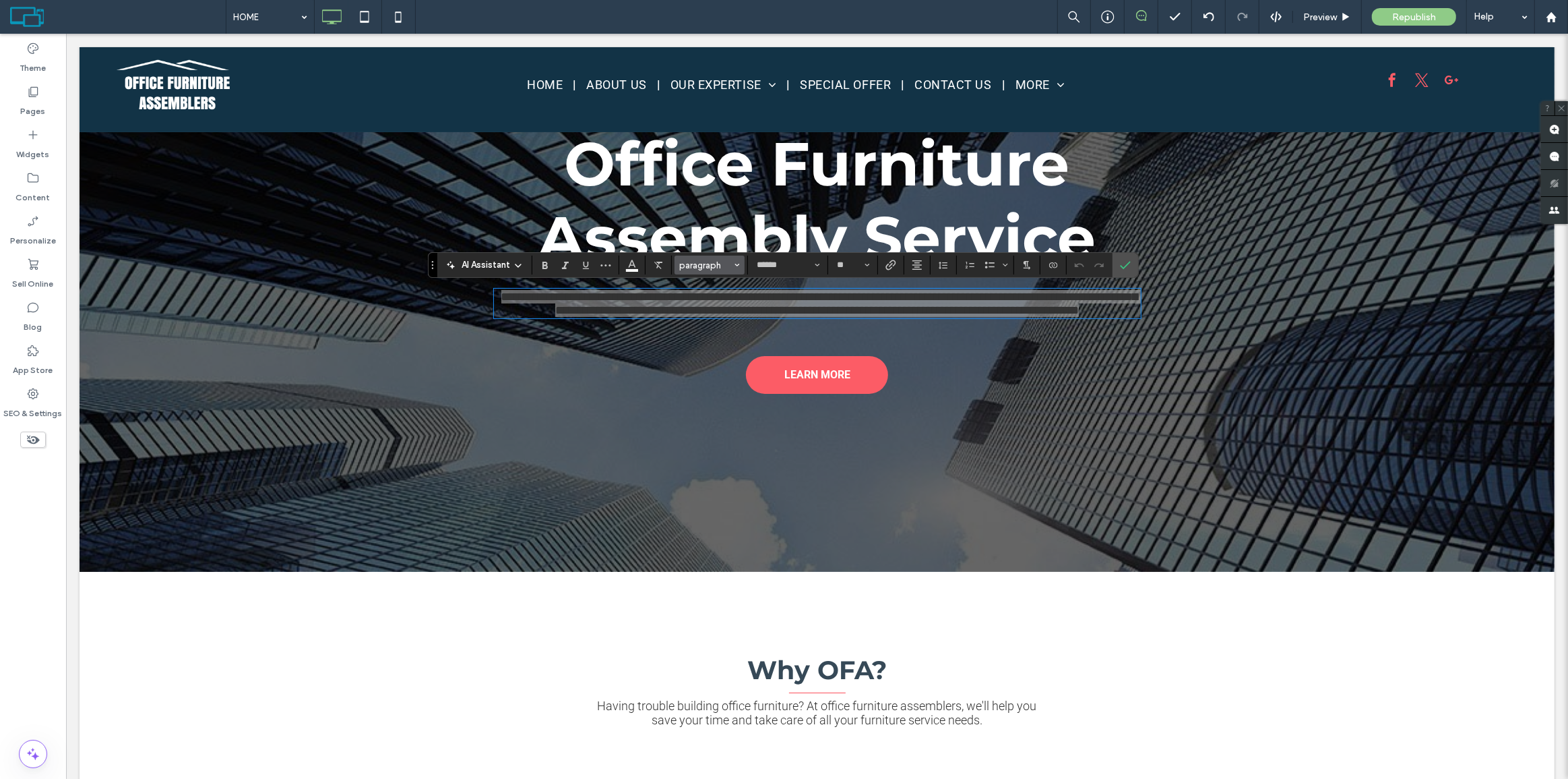
click at [717, 265] on span "paragraph" at bounding box center [705, 265] width 52 height 10
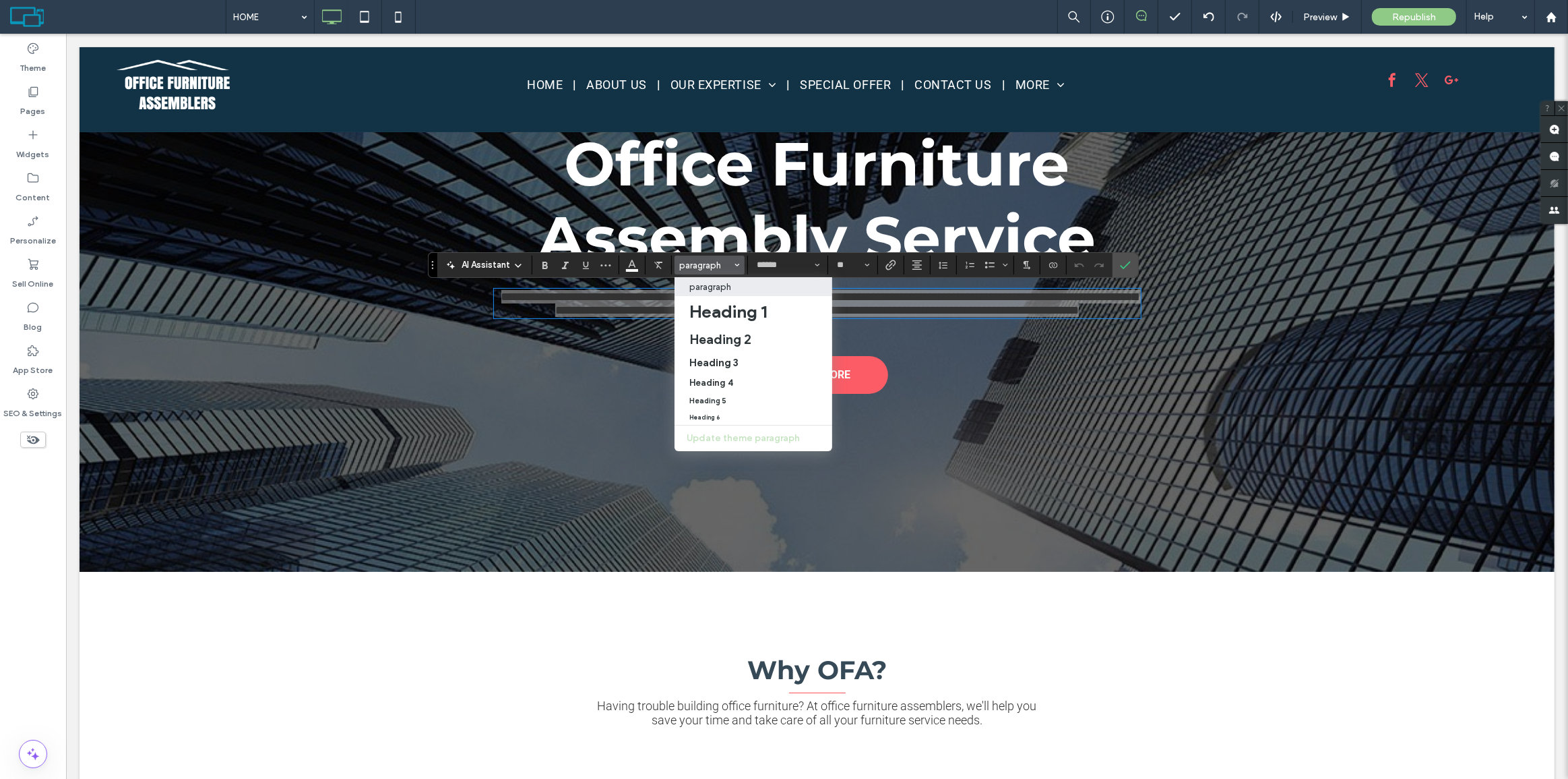
click at [754, 439] on div "Update theme paragraph" at bounding box center [754, 438] width 158 height 26
click at [779, 256] on button "******" at bounding box center [787, 265] width 74 height 19
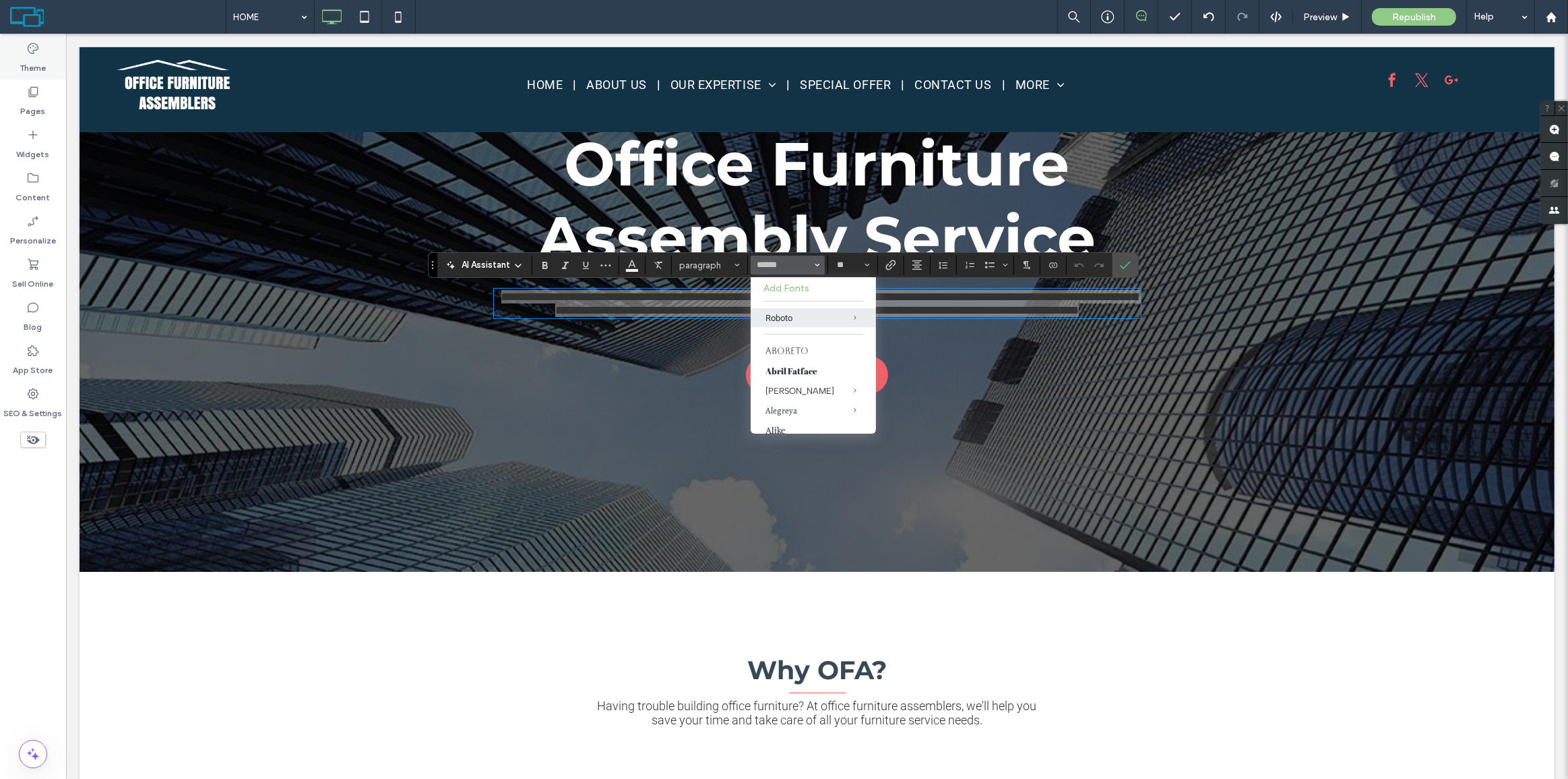
click at [33, 63] on label "Theme" at bounding box center [34, 65] width 27 height 19
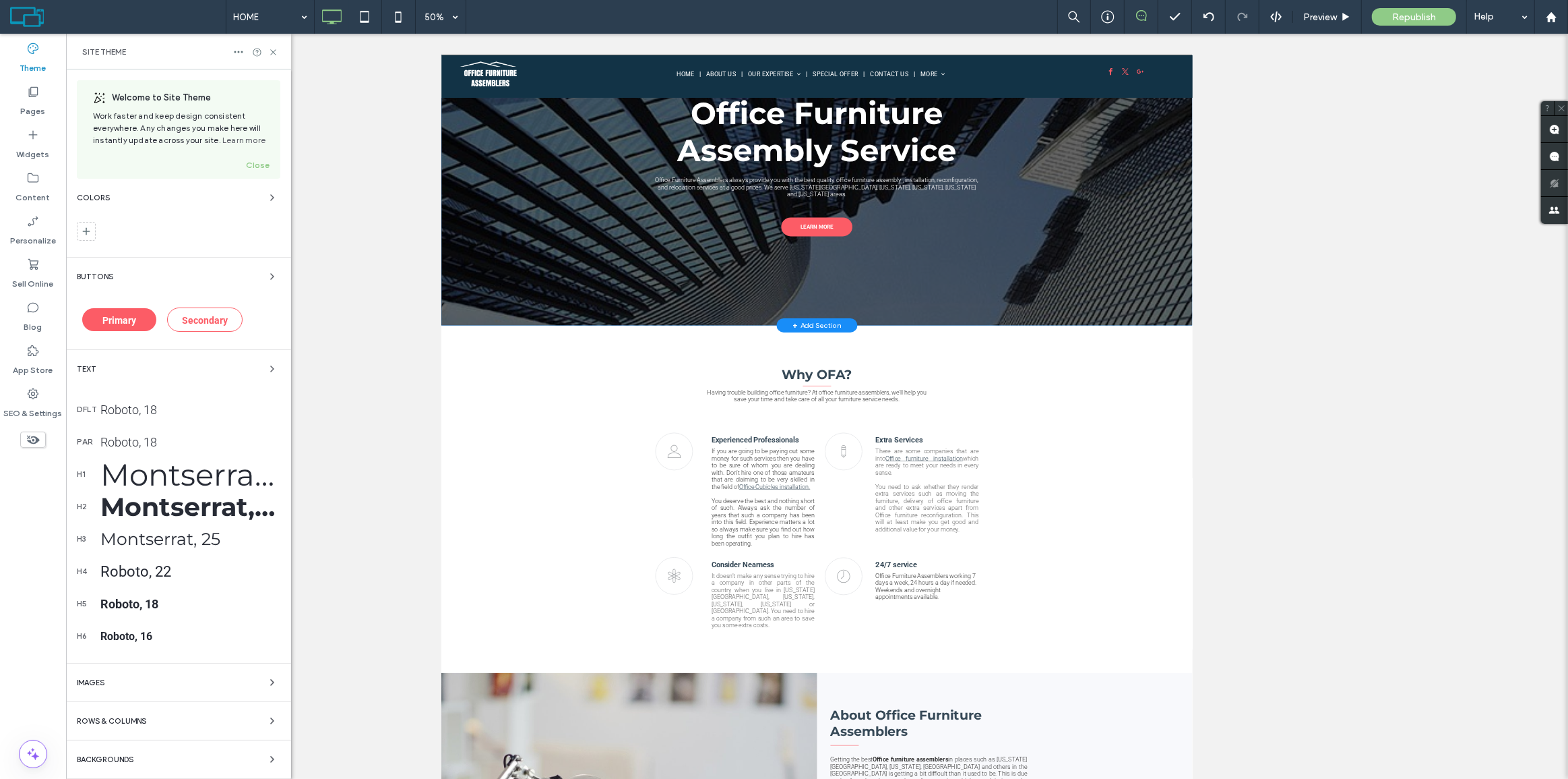
click at [165, 411] on div "Roboto, 18" at bounding box center [190, 410] width 180 height 14
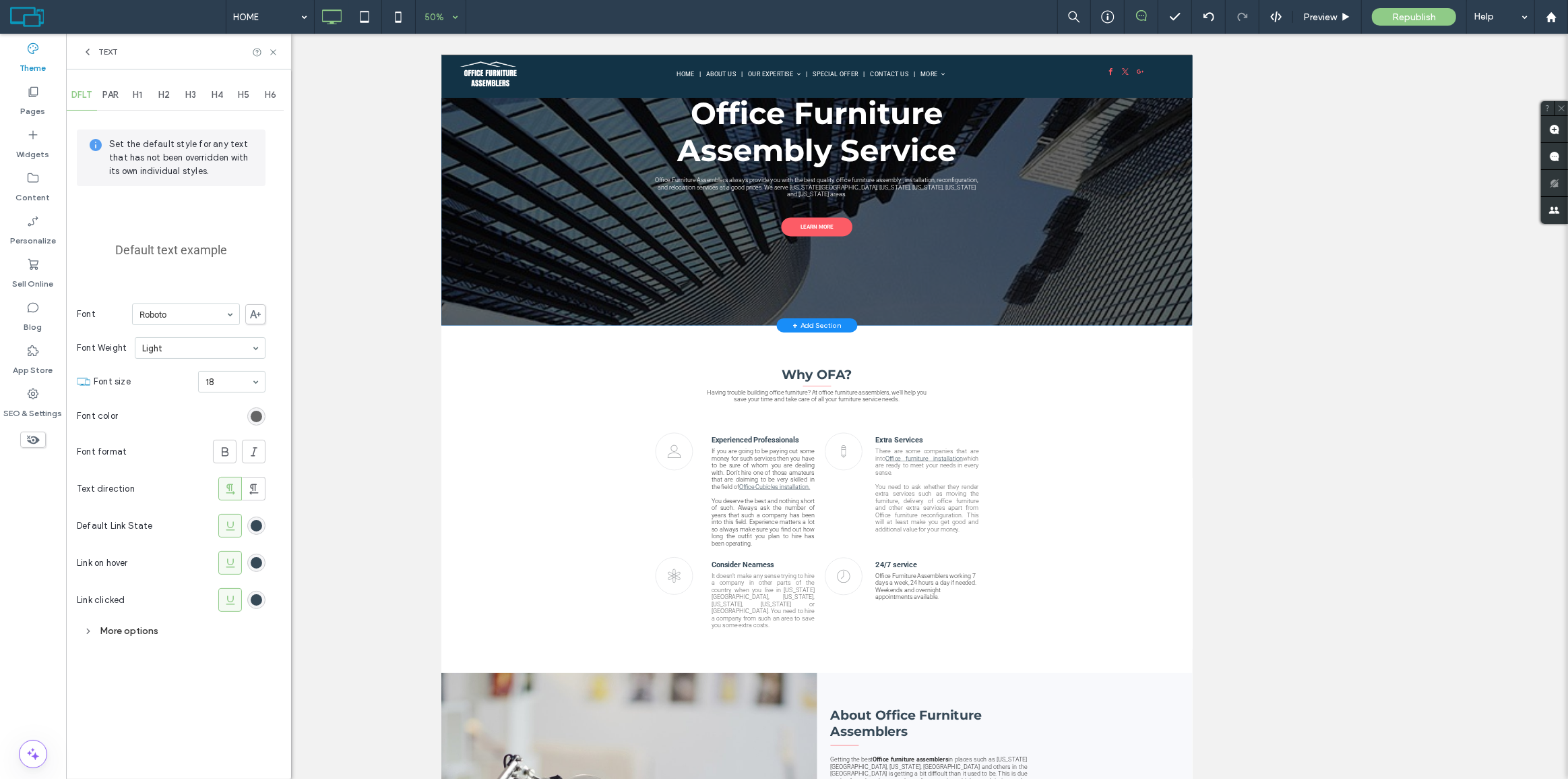
click at [426, 10] on div "50%" at bounding box center [435, 16] width 37 height 34
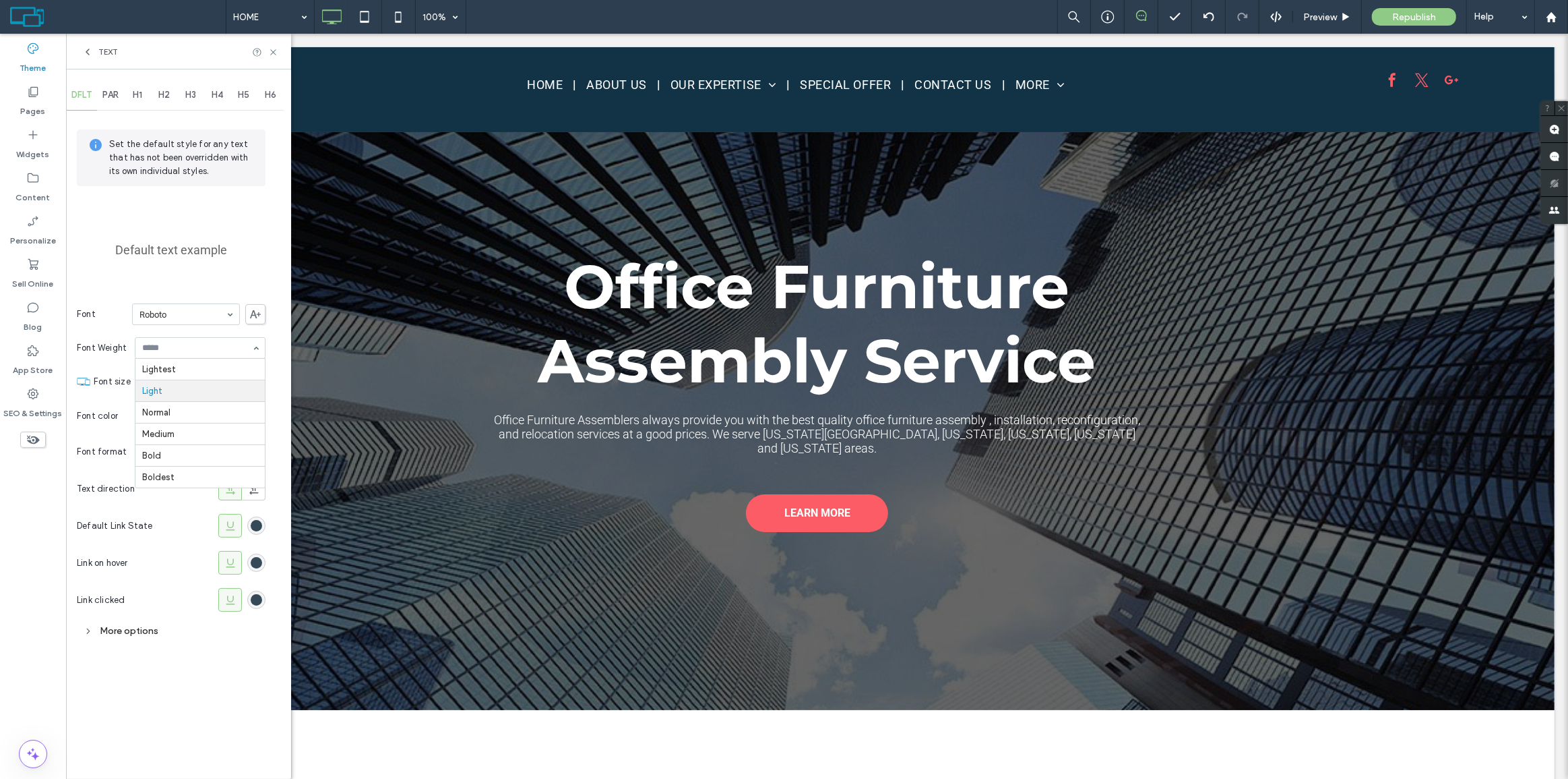
scroll to position [0, 0]
click at [108, 91] on span "PAR" at bounding box center [110, 95] width 16 height 11
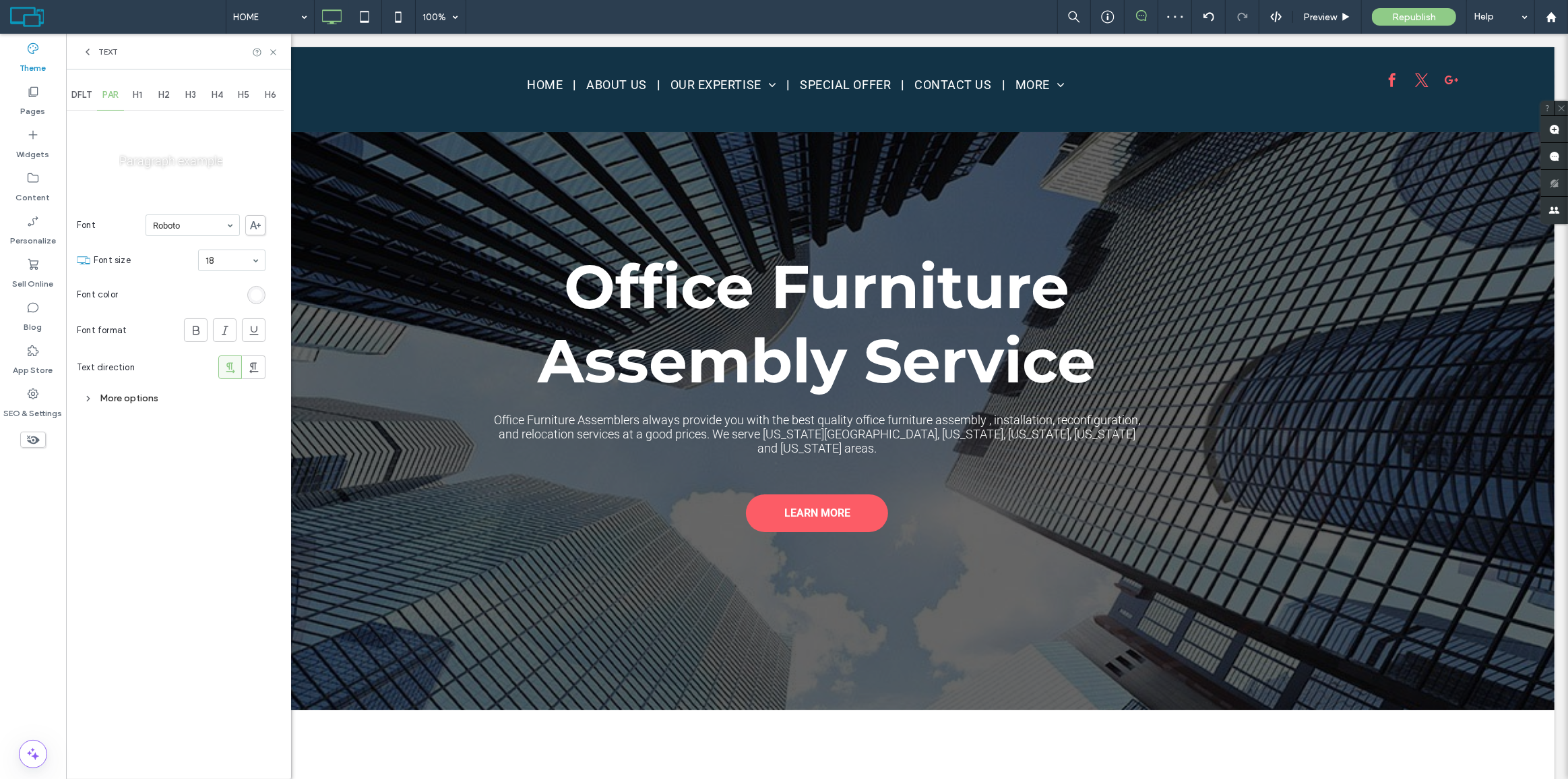
click at [139, 391] on div "More options" at bounding box center [171, 397] width 189 height 18
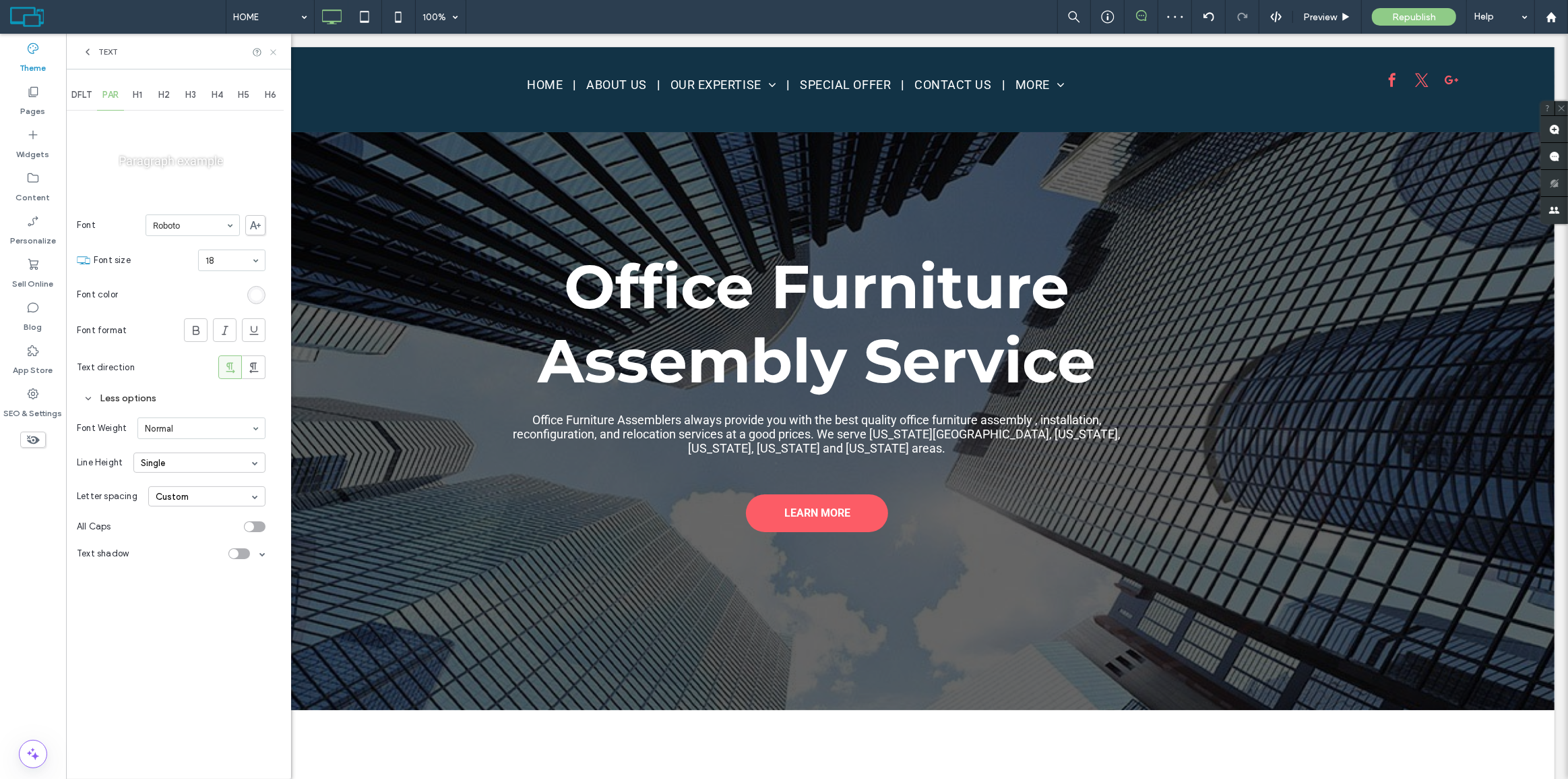
click at [271, 53] on use at bounding box center [272, 52] width 5 height 5
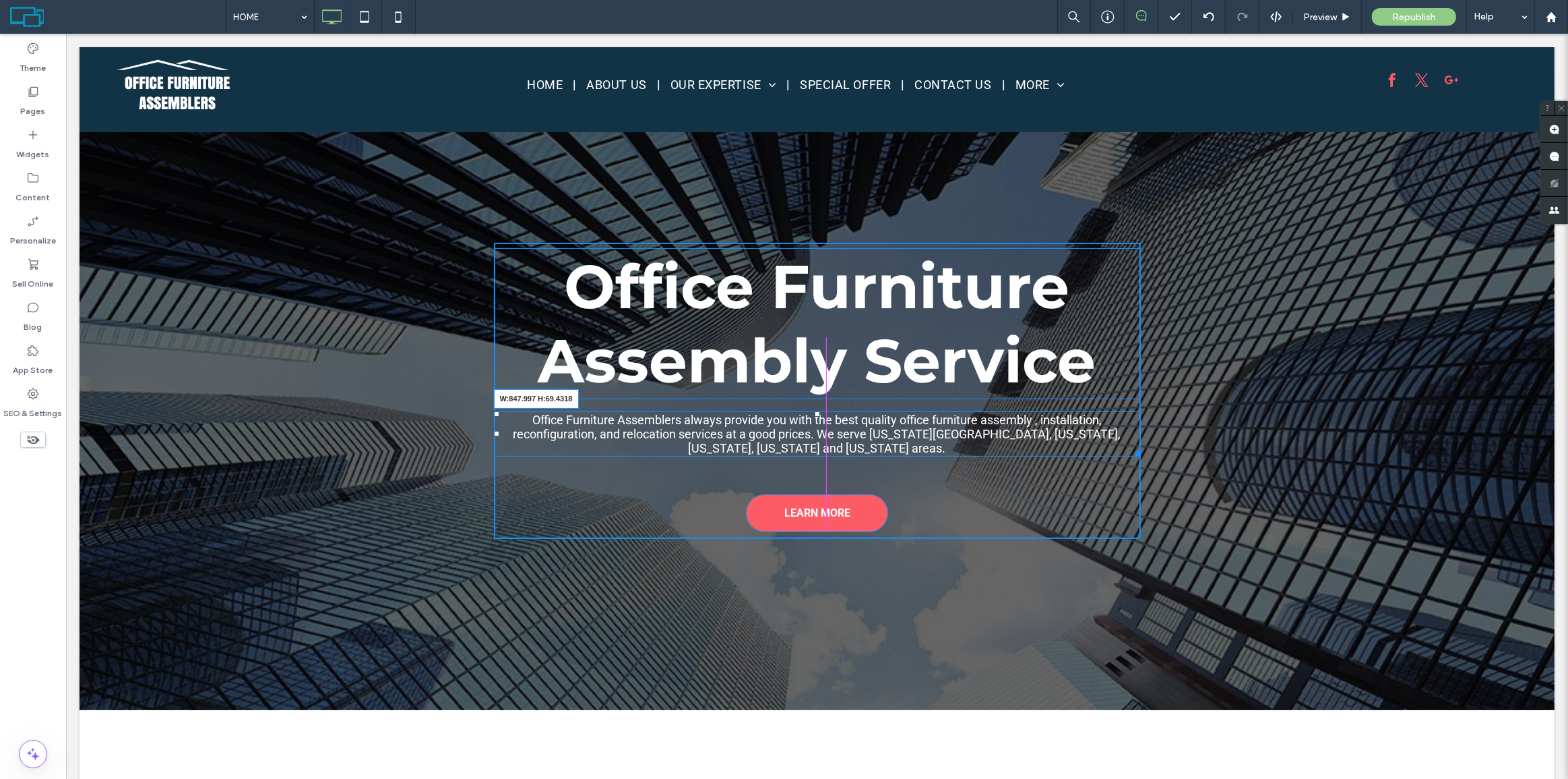
drag, startPoint x: 1132, startPoint y: 453, endPoint x: 1157, endPoint y: 212, distance: 242.3
click at [1130, 450] on div at bounding box center [1134, 451] width 10 height 10
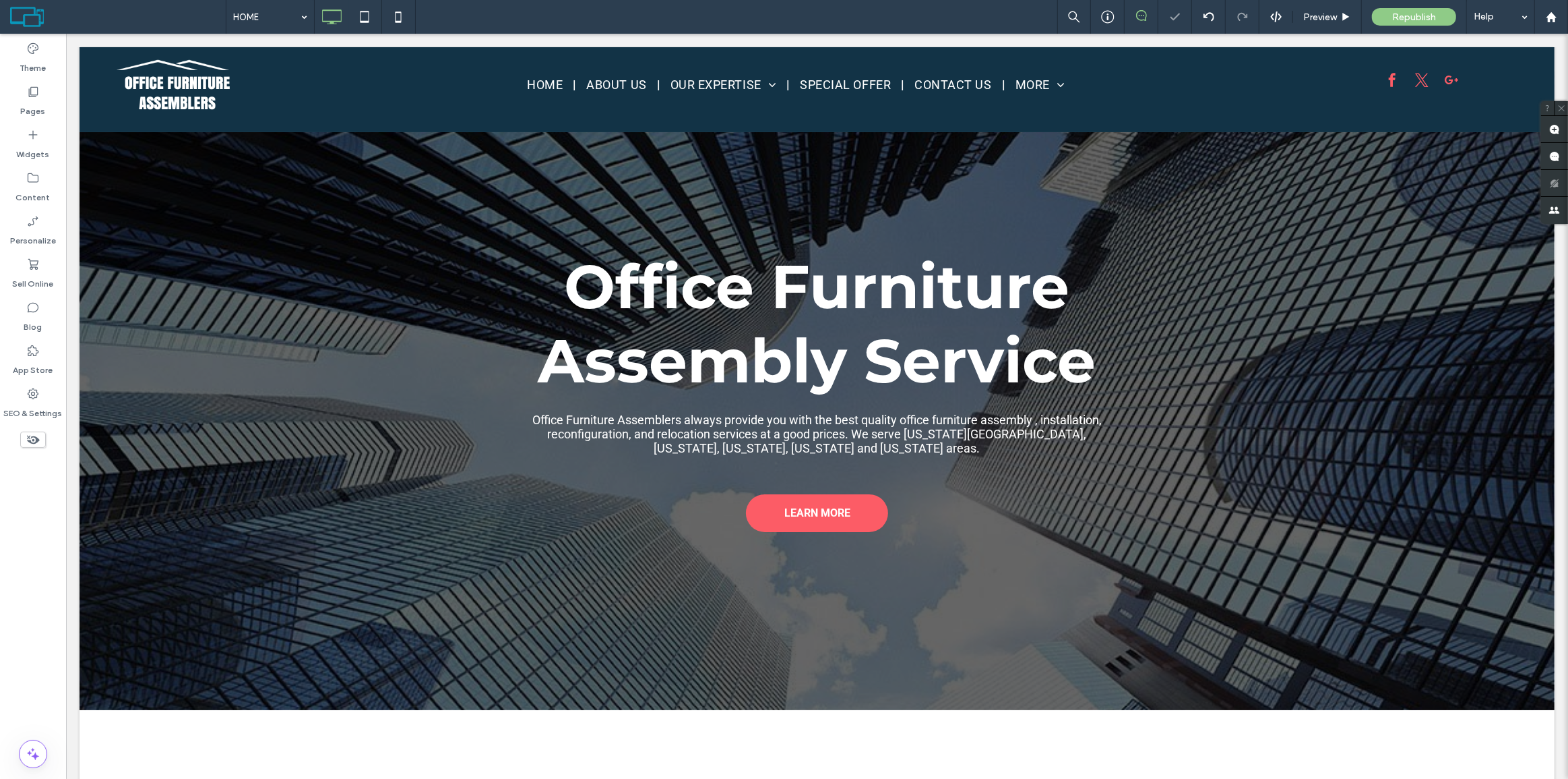
click at [864, 421] on span "Office Furniture Assemblers always provide you with the best quality office fur…" at bounding box center [816, 434] width 569 height 42
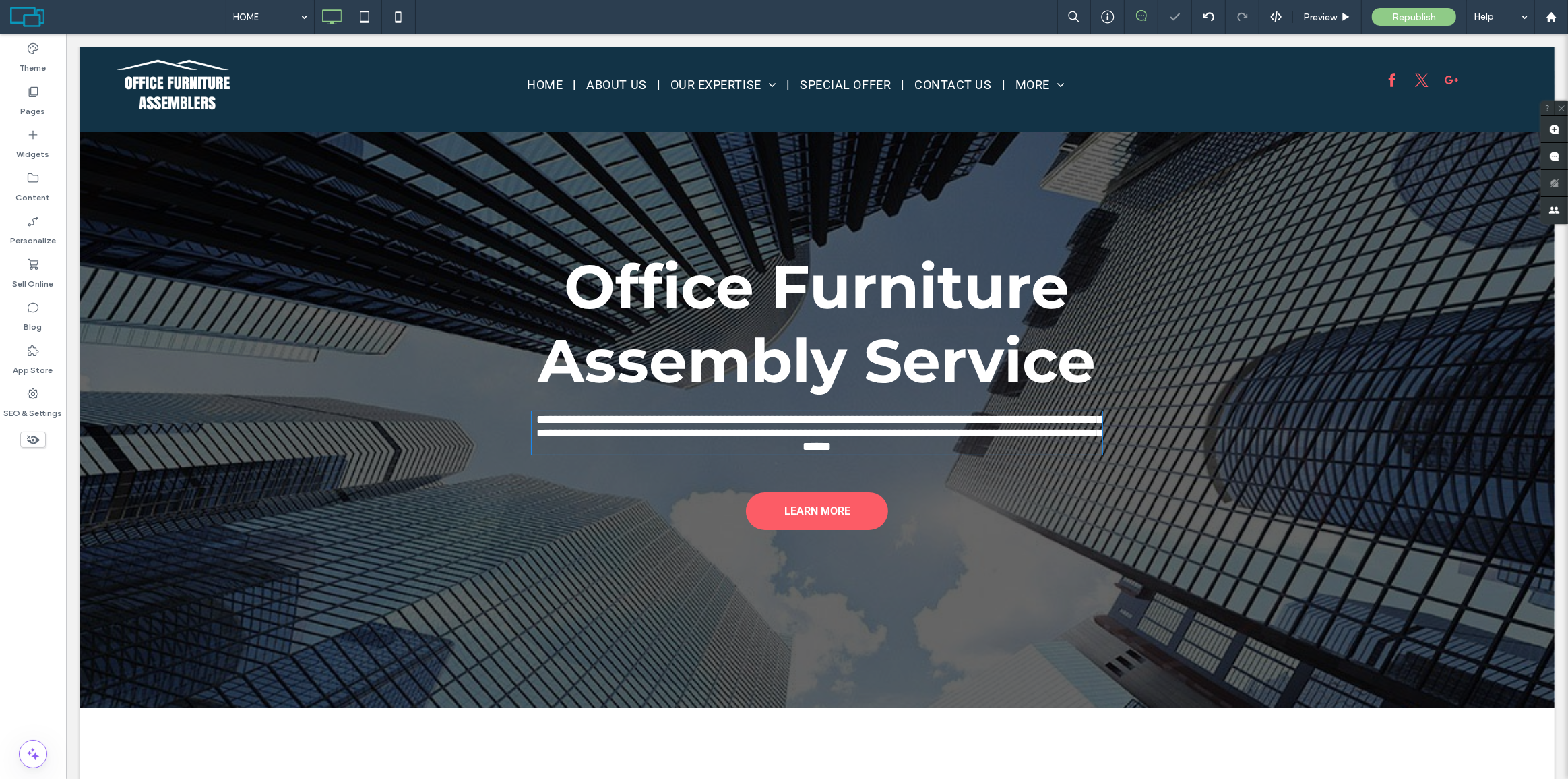
type input "******"
type input "**"
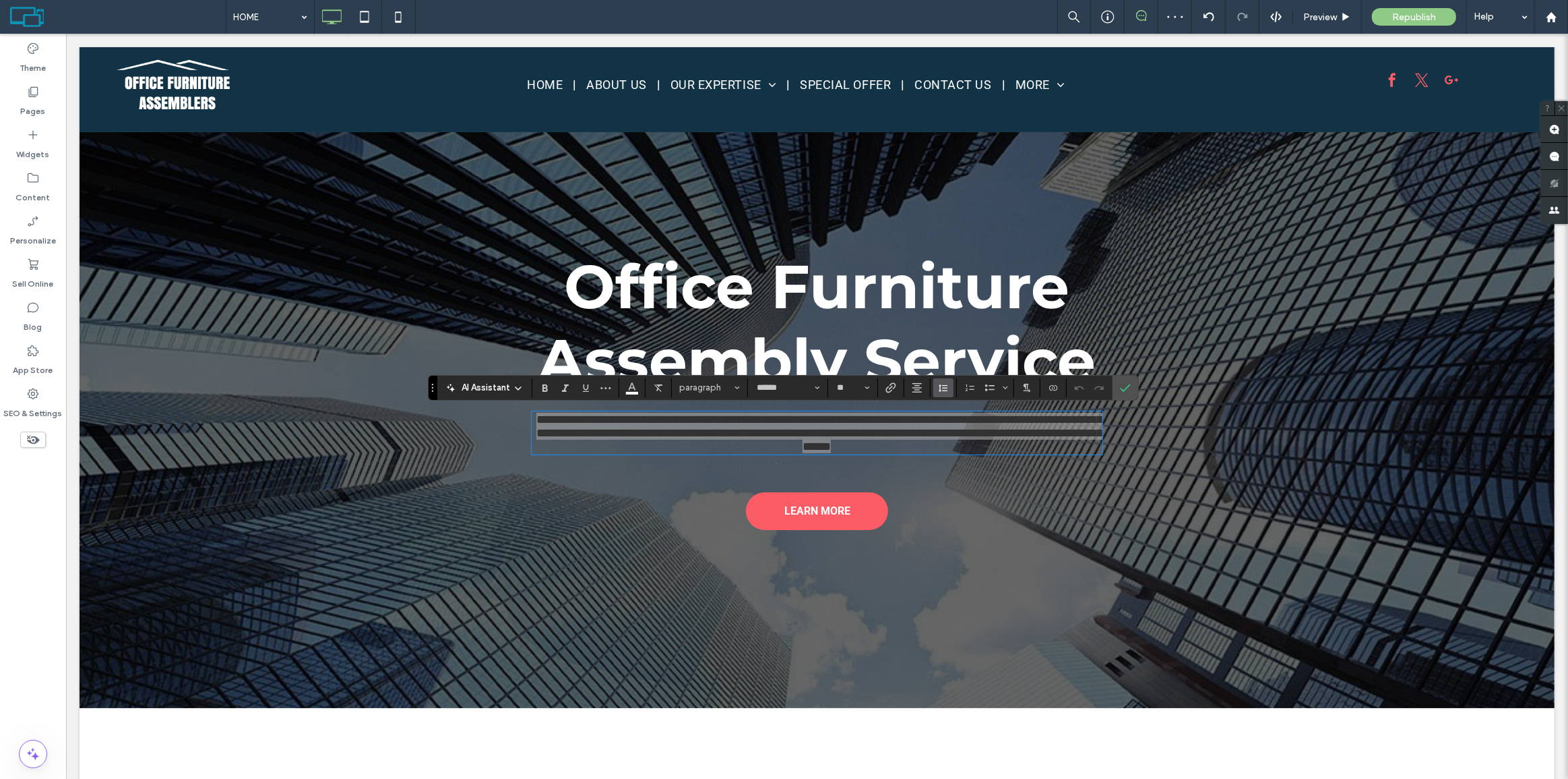
click at [942, 384] on use "Line Height" at bounding box center [942, 388] width 9 height 8
click at [977, 448] on div "1.5" at bounding box center [964, 446] width 33 height 10
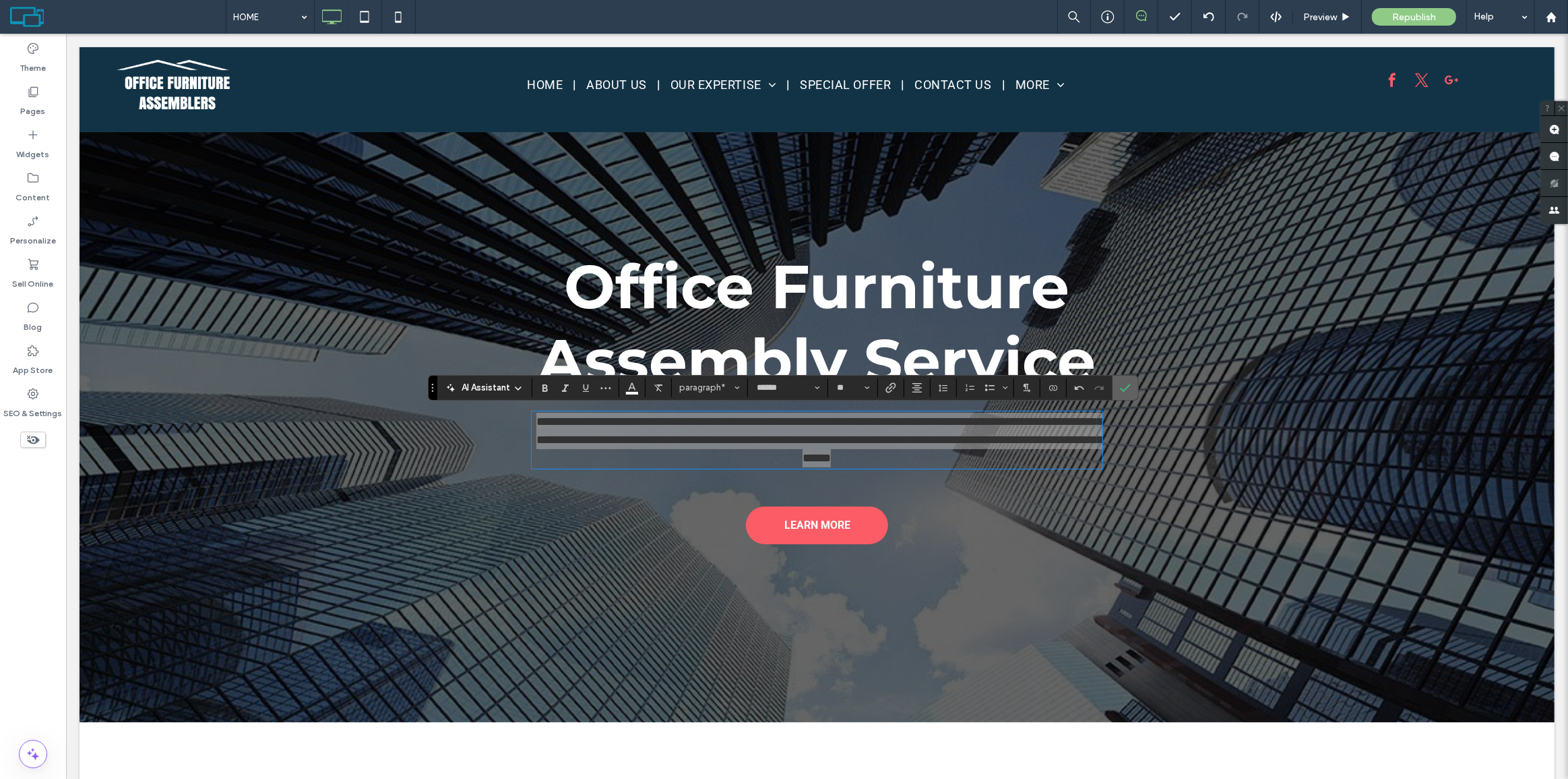
click at [1120, 390] on use "Confirm" at bounding box center [1126, 387] width 11 height 8
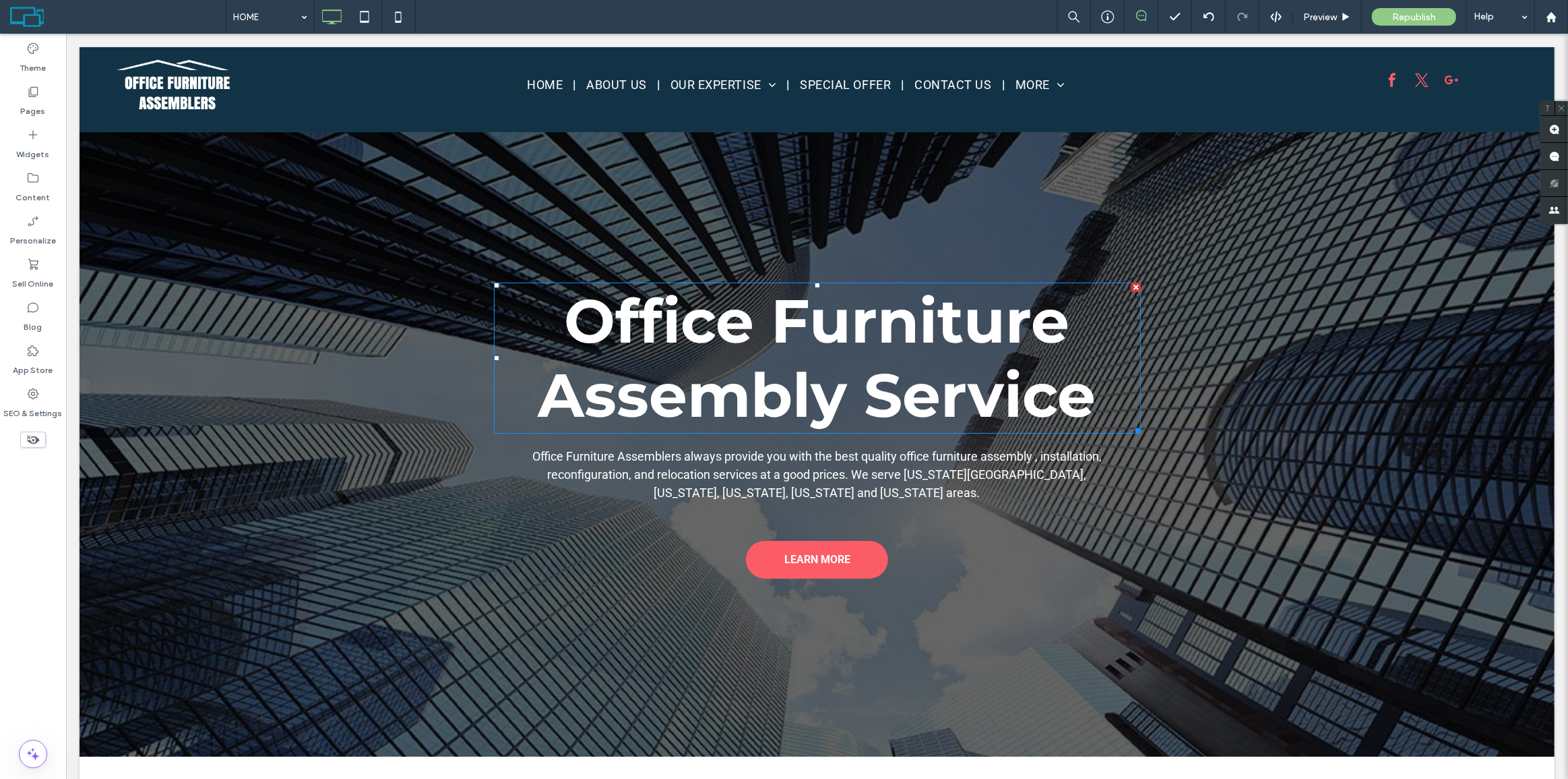
scroll to position [183, 0]
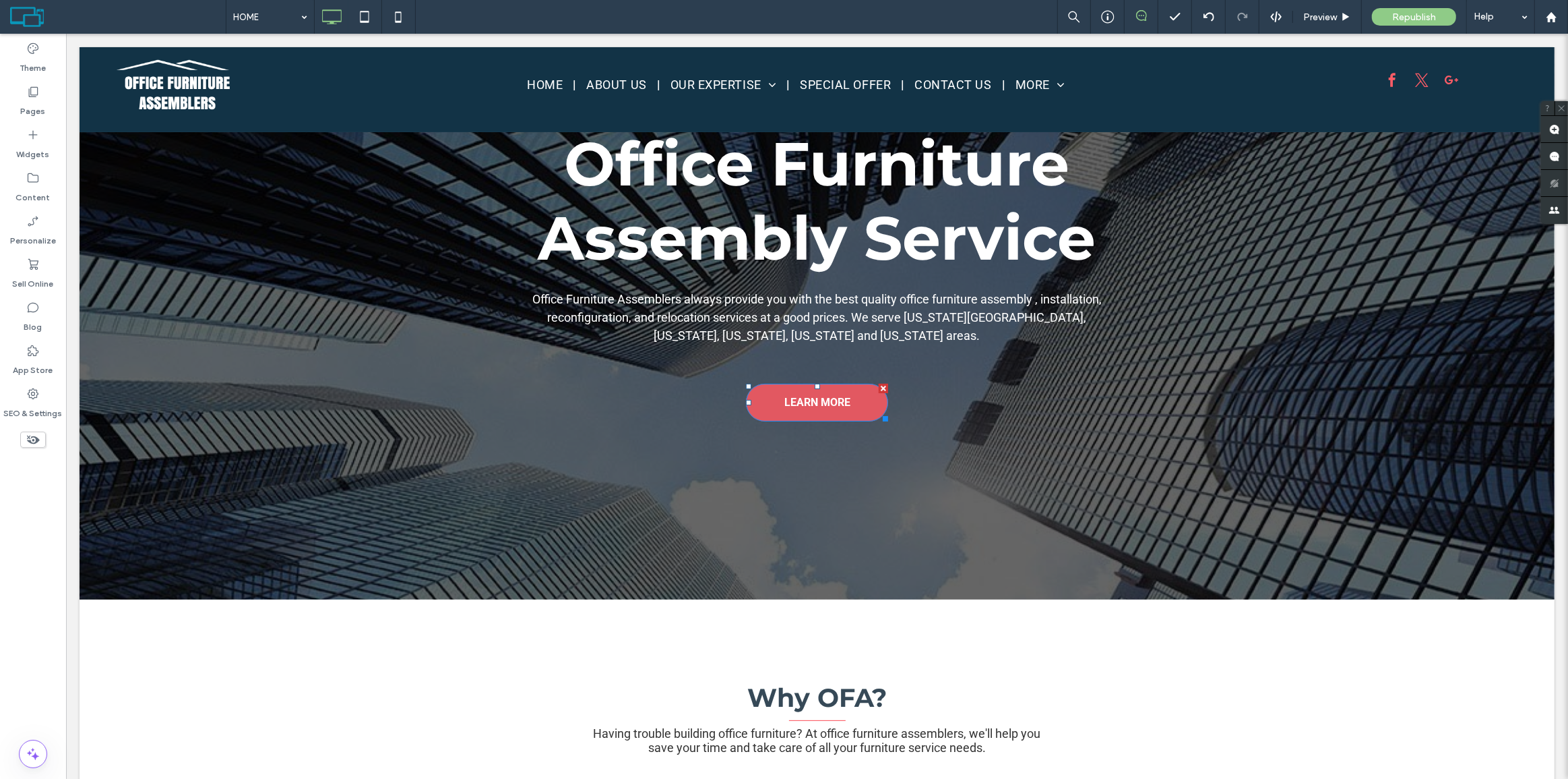
click at [768, 383] on link "LEARN MORE" at bounding box center [816, 402] width 142 height 37
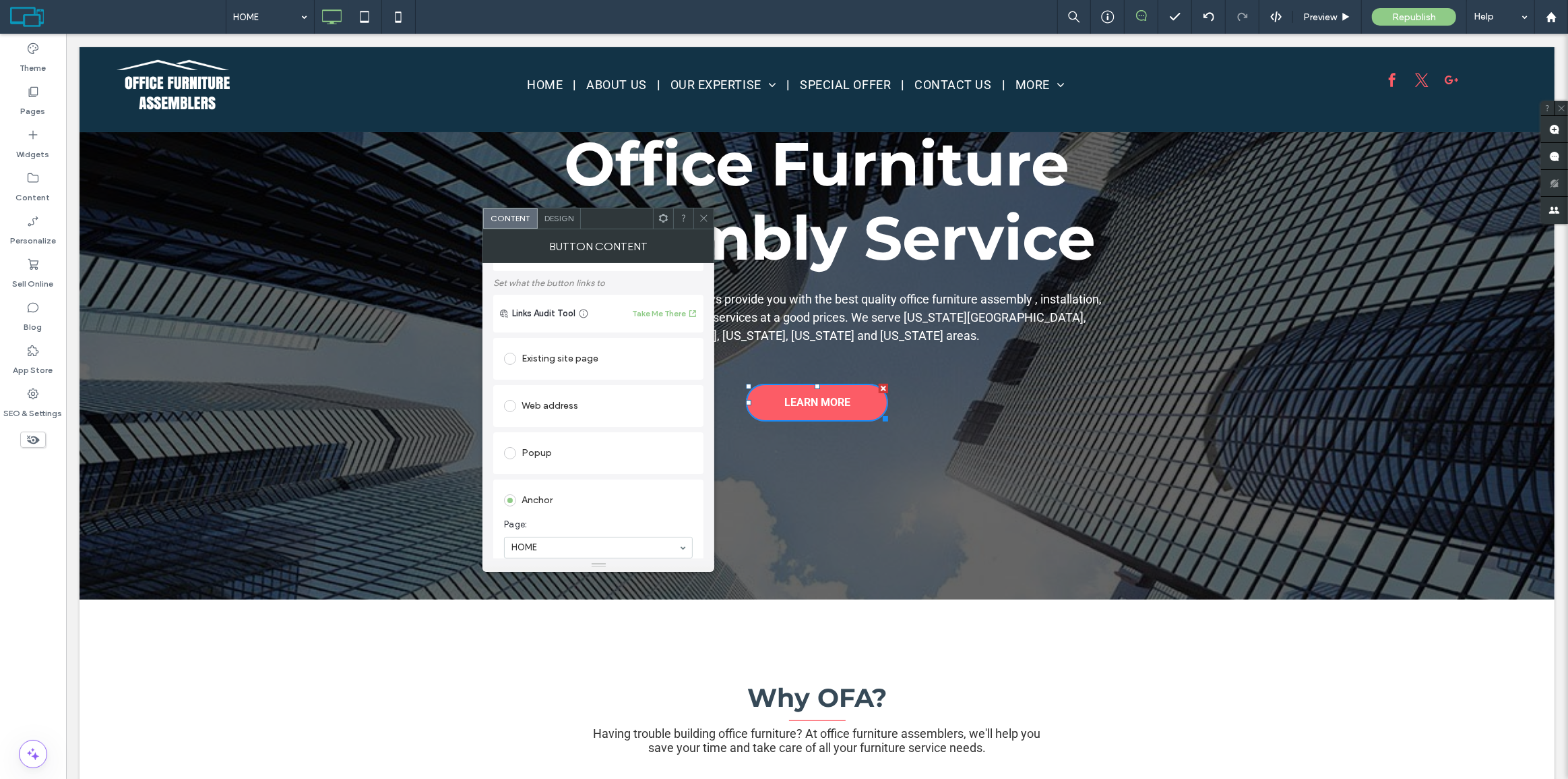
scroll to position [61, 0]
click at [705, 220] on icon at bounding box center [704, 218] width 10 height 10
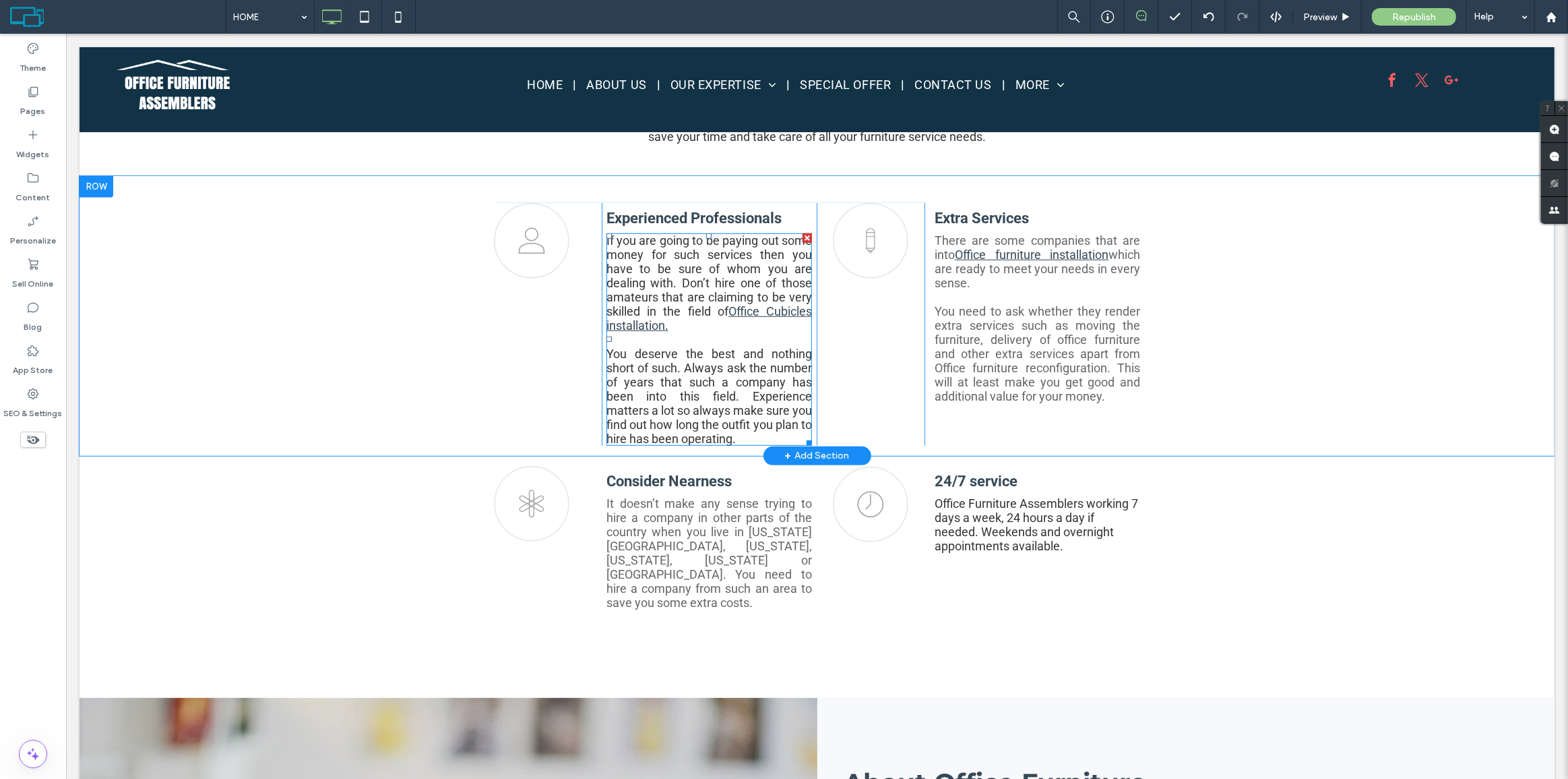
scroll to position [796, 0]
click at [666, 297] on span "If you are going to be paying out some money for such services then you have to…" at bounding box center [708, 280] width 206 height 99
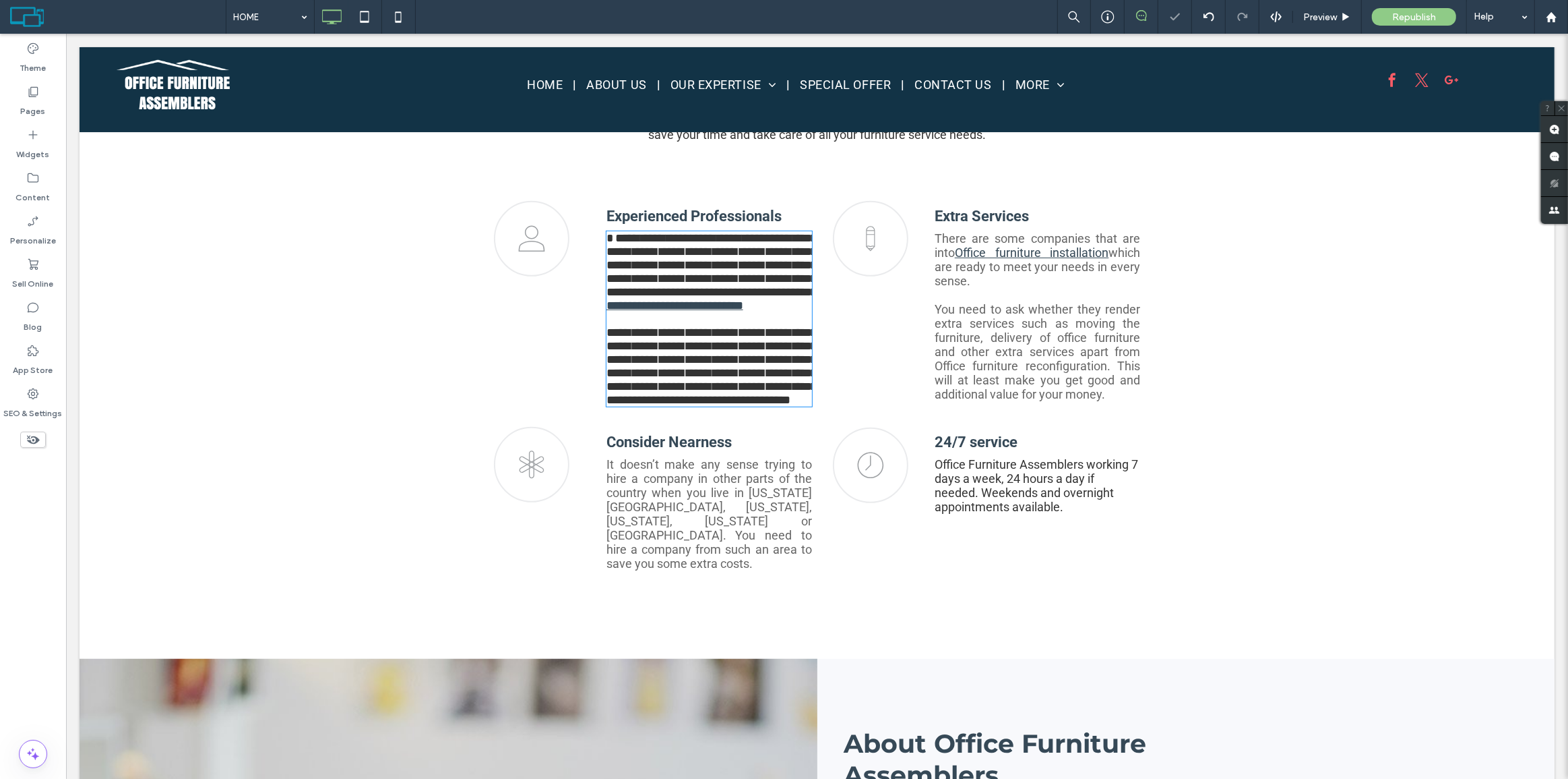
type input "******"
type input "**"
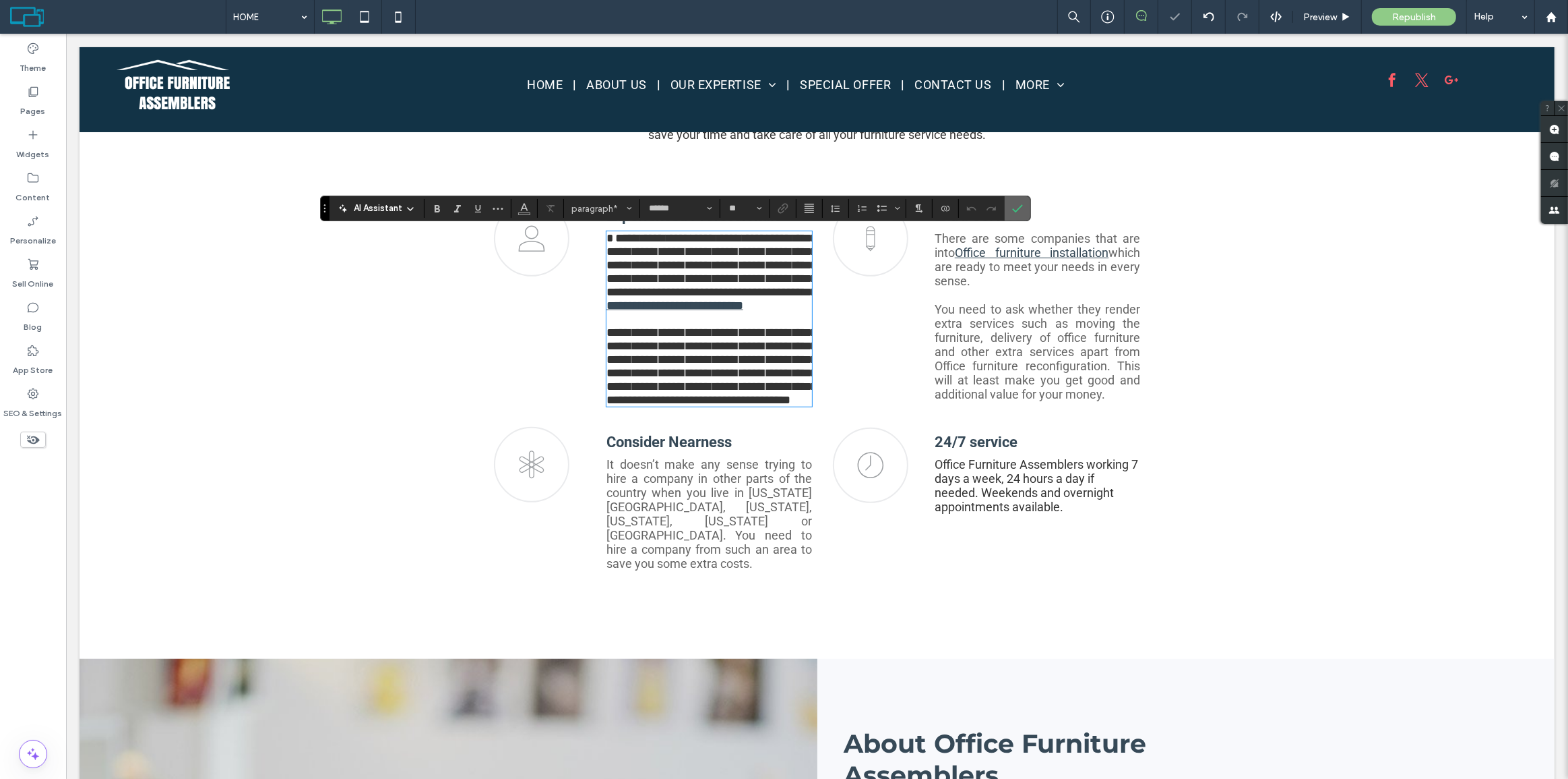
click at [1025, 207] on label "Confirm" at bounding box center [1017, 208] width 20 height 24
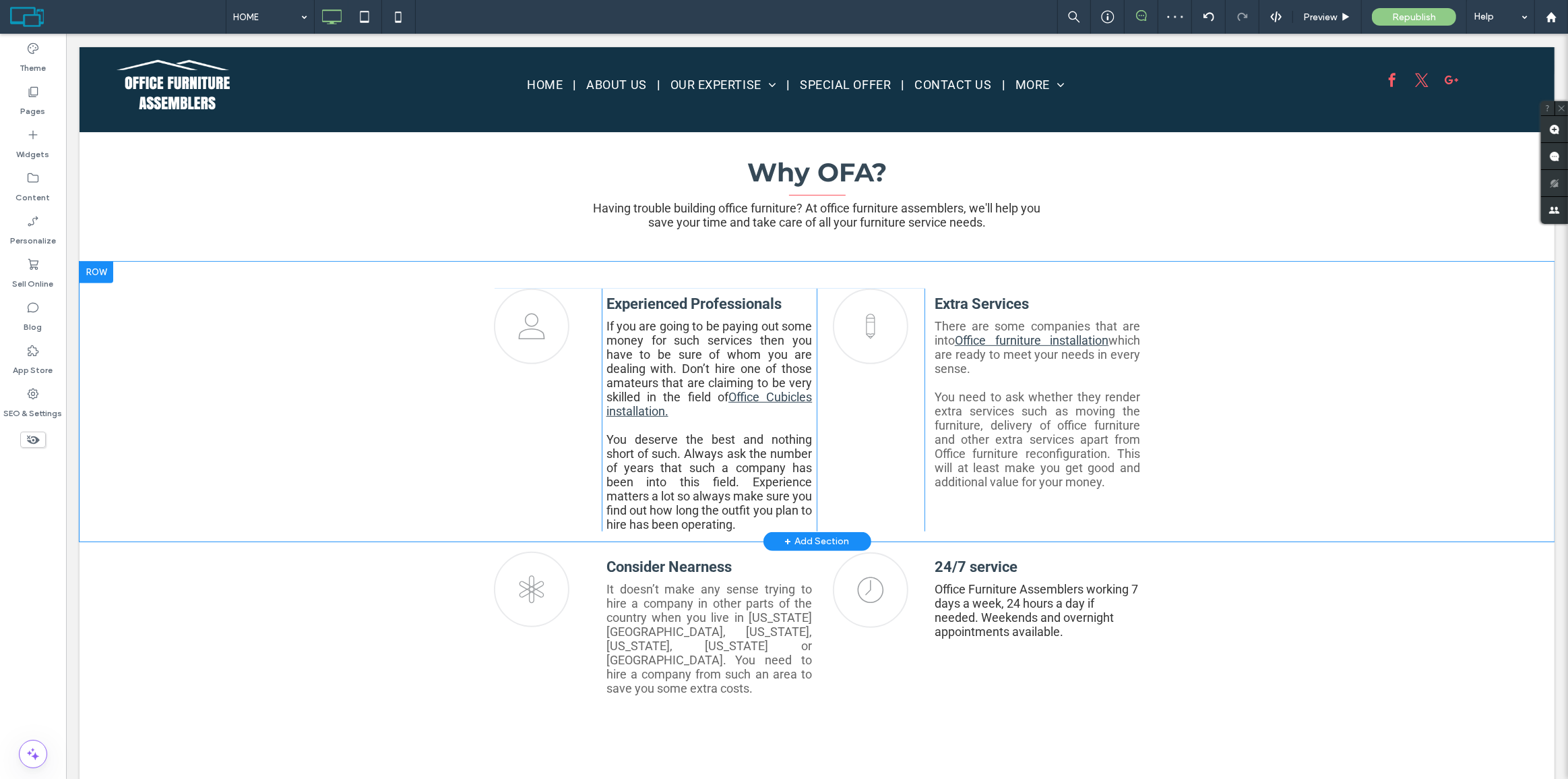
scroll to position [674, 0]
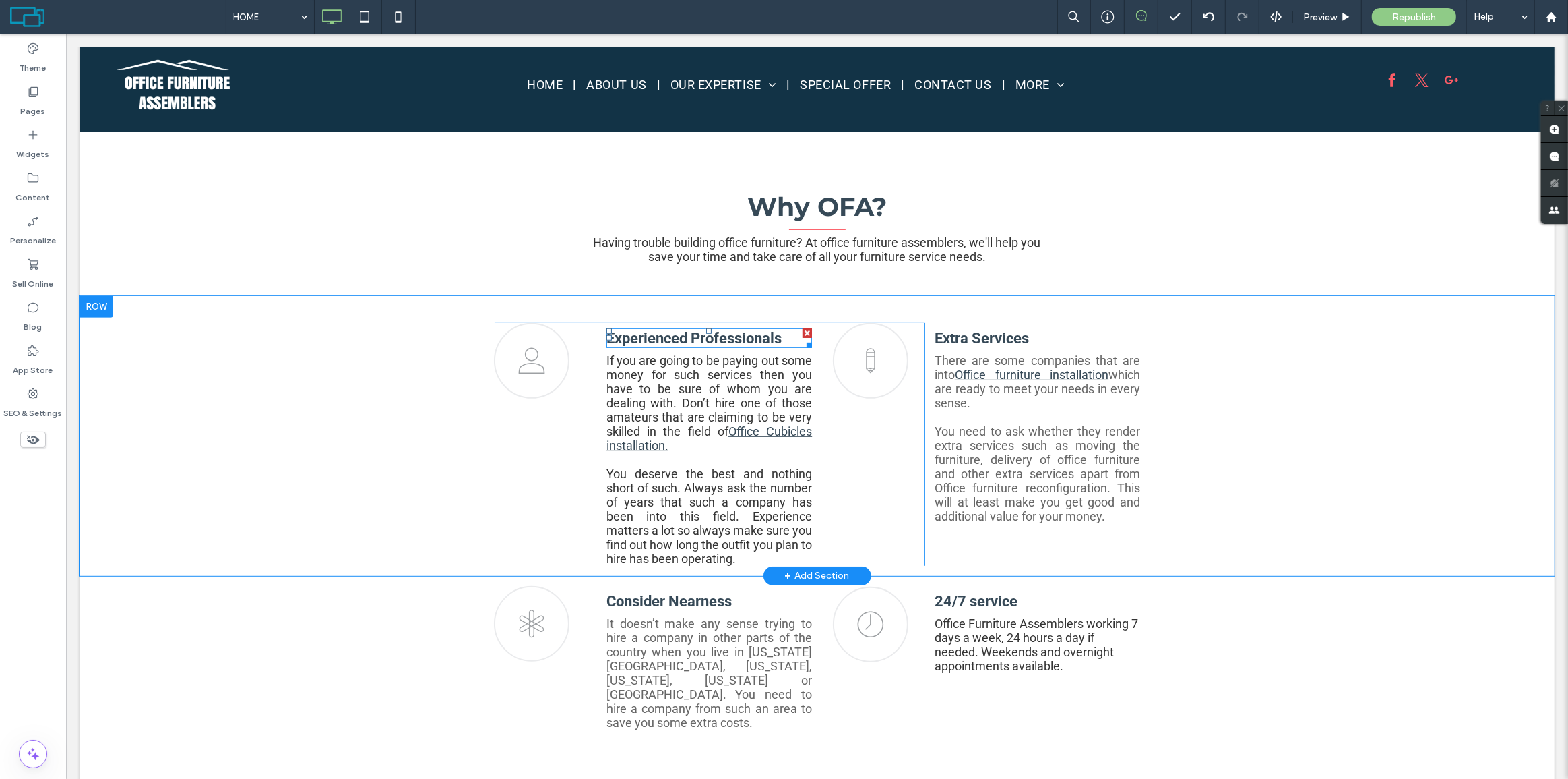
click at [633, 333] on b "Experienced Professionals" at bounding box center [693, 338] width 176 height 17
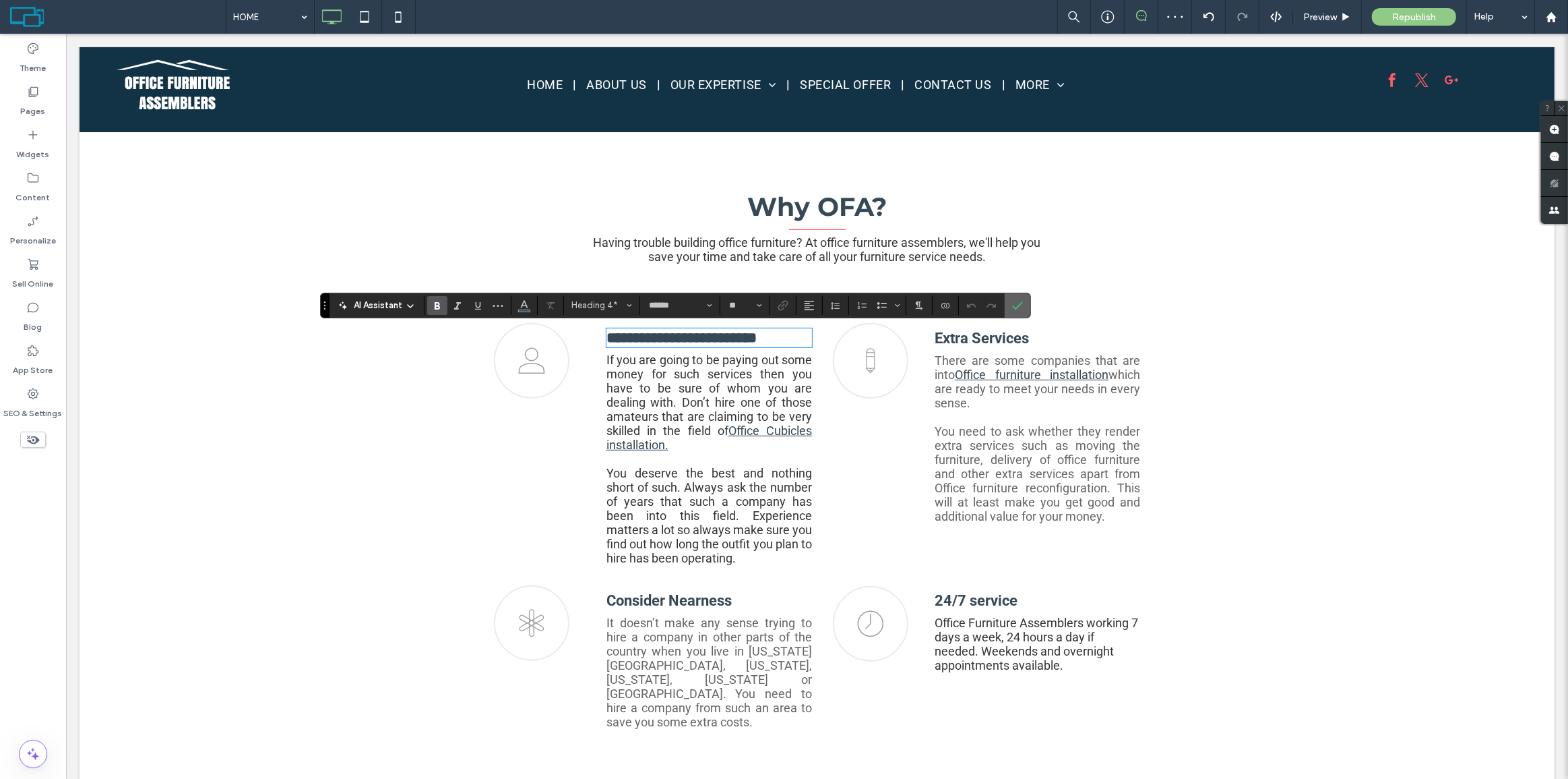
click at [1017, 309] on icon "Confirm" at bounding box center [1017, 305] width 11 height 11
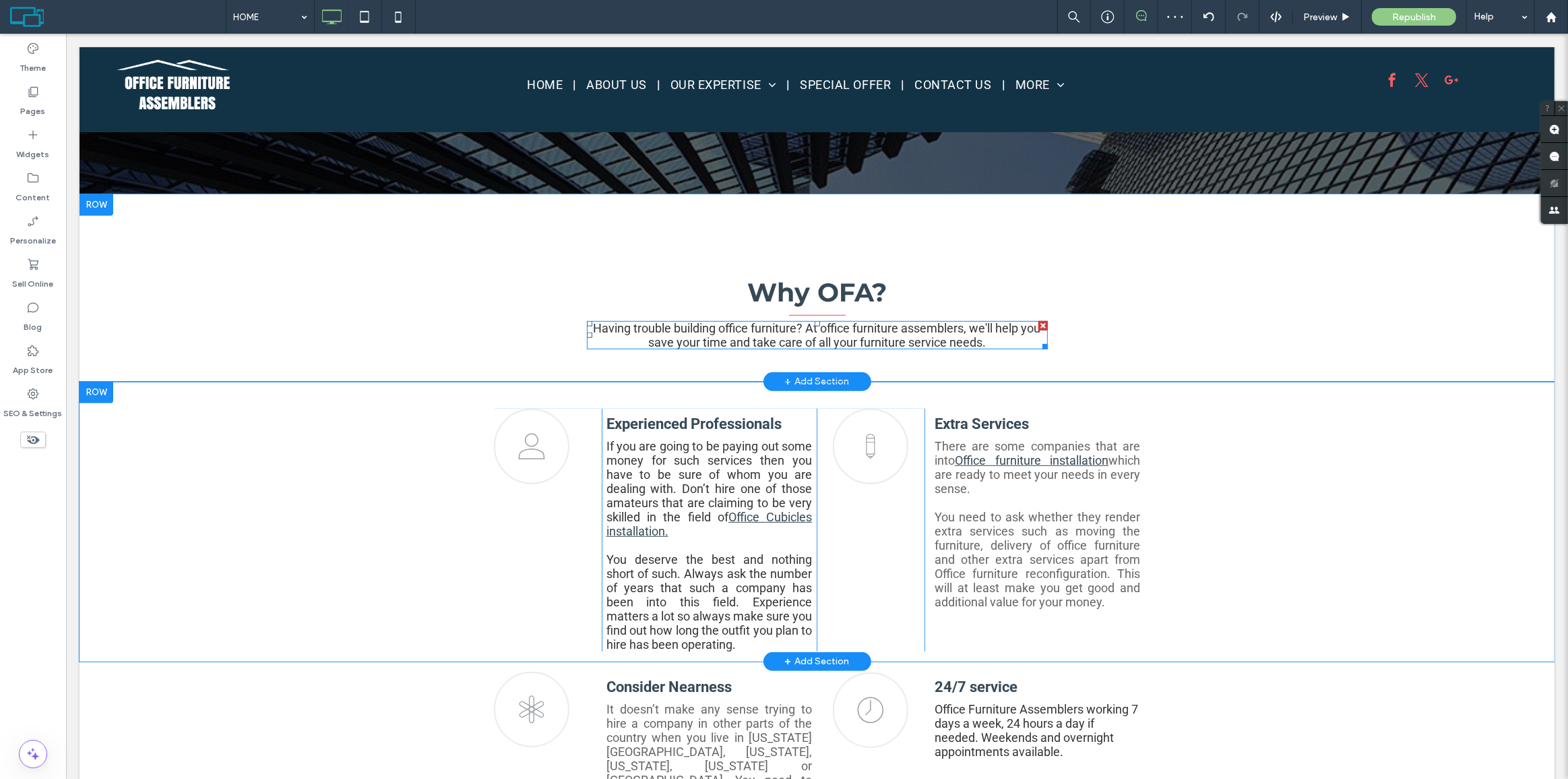
scroll to position [552, 0]
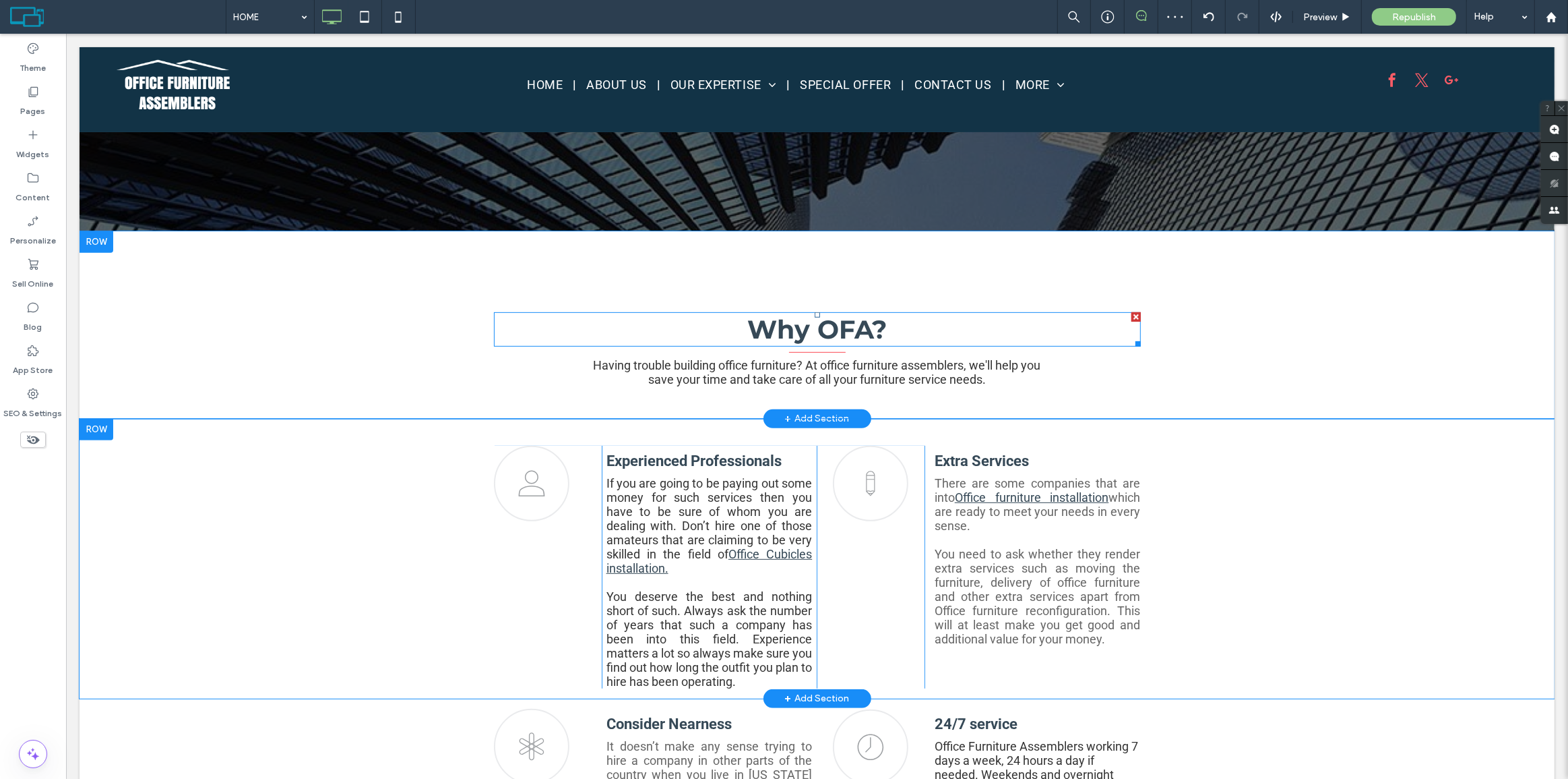
click at [793, 322] on div "Why OFA?" at bounding box center [816, 329] width 647 height 32
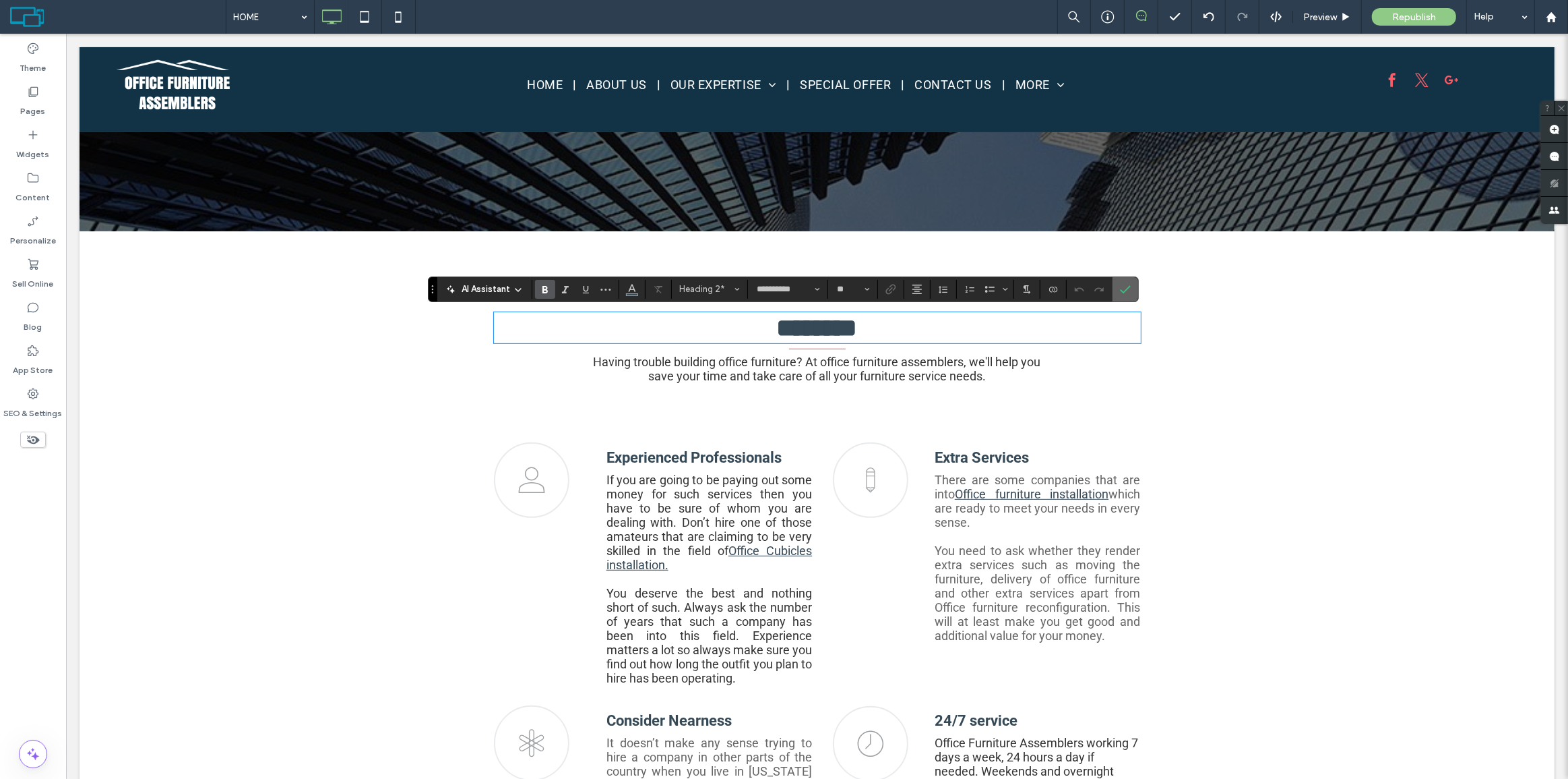
click at [1123, 280] on span "Confirm" at bounding box center [1123, 289] width 6 height 24
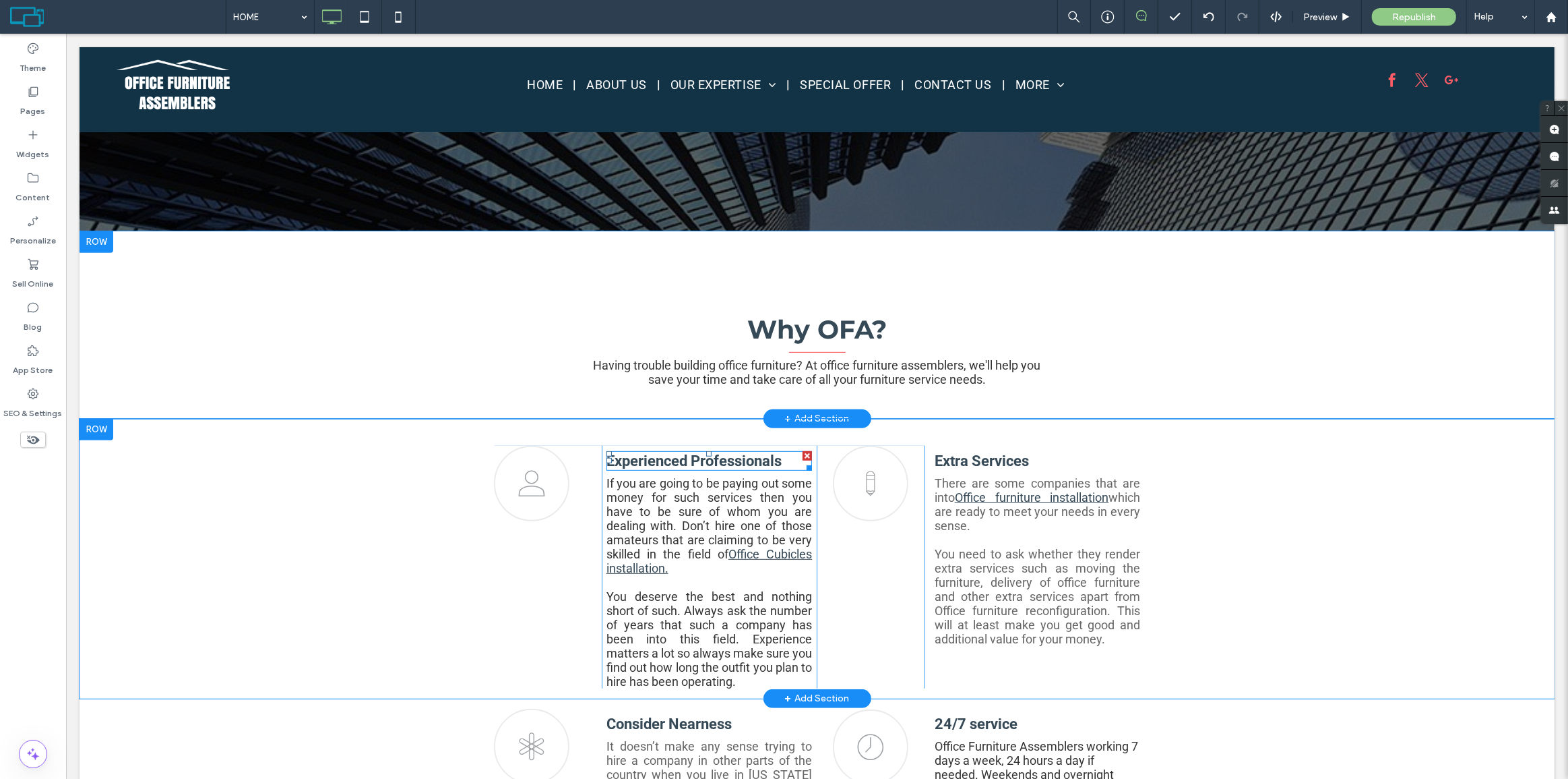
click at [681, 460] on strong "Experienced Professionals" at bounding box center [693, 461] width 176 height 17
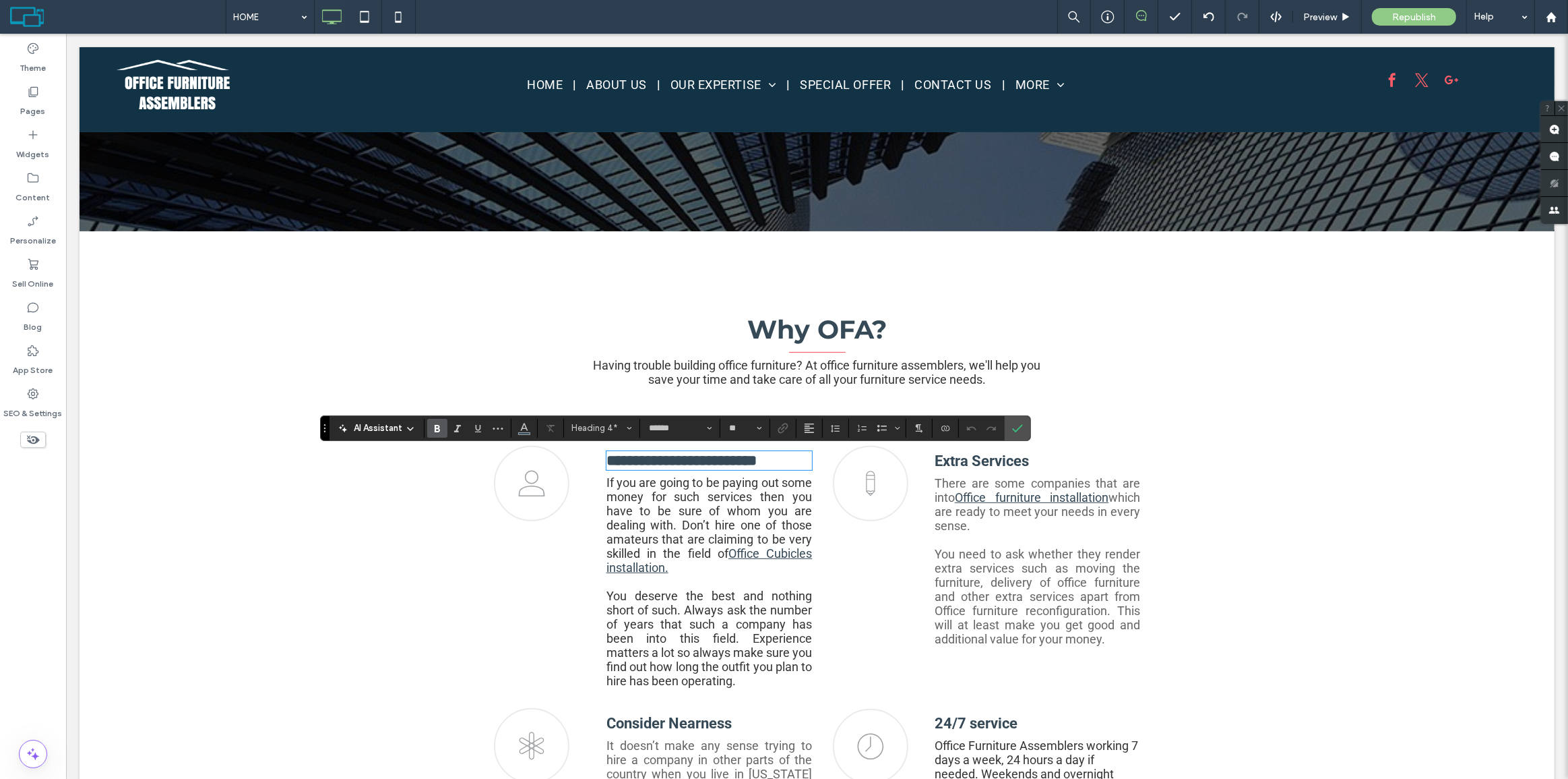
click at [581, 438] on div "AI Assistant Heading 4* ****** **" at bounding box center [675, 428] width 711 height 26
click at [599, 425] on span "Heading 4*" at bounding box center [597, 428] width 52 height 10
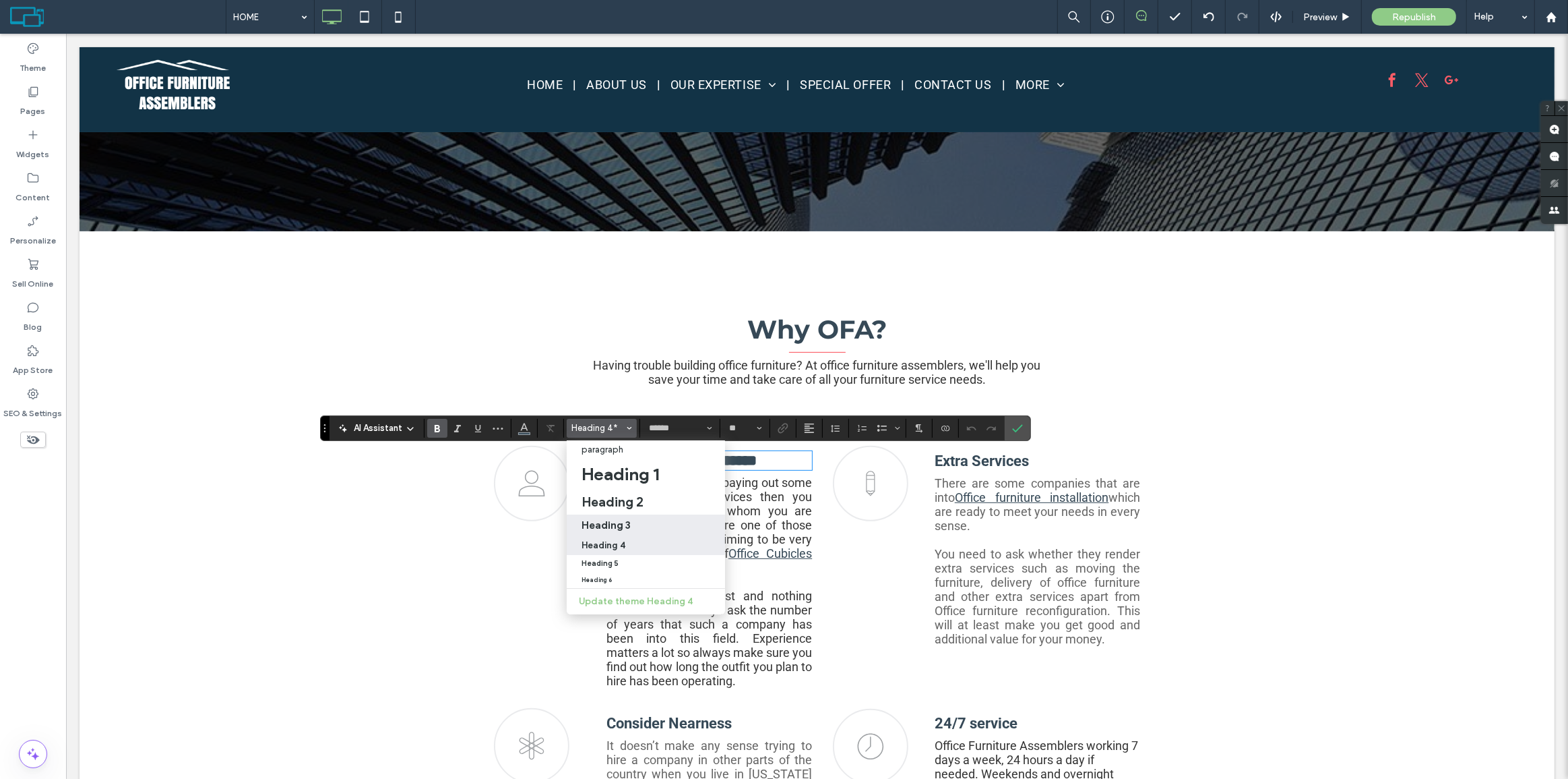
click at [601, 520] on h3 "Heading 3" at bounding box center [605, 525] width 49 height 12
type input "**********"
type input "**"
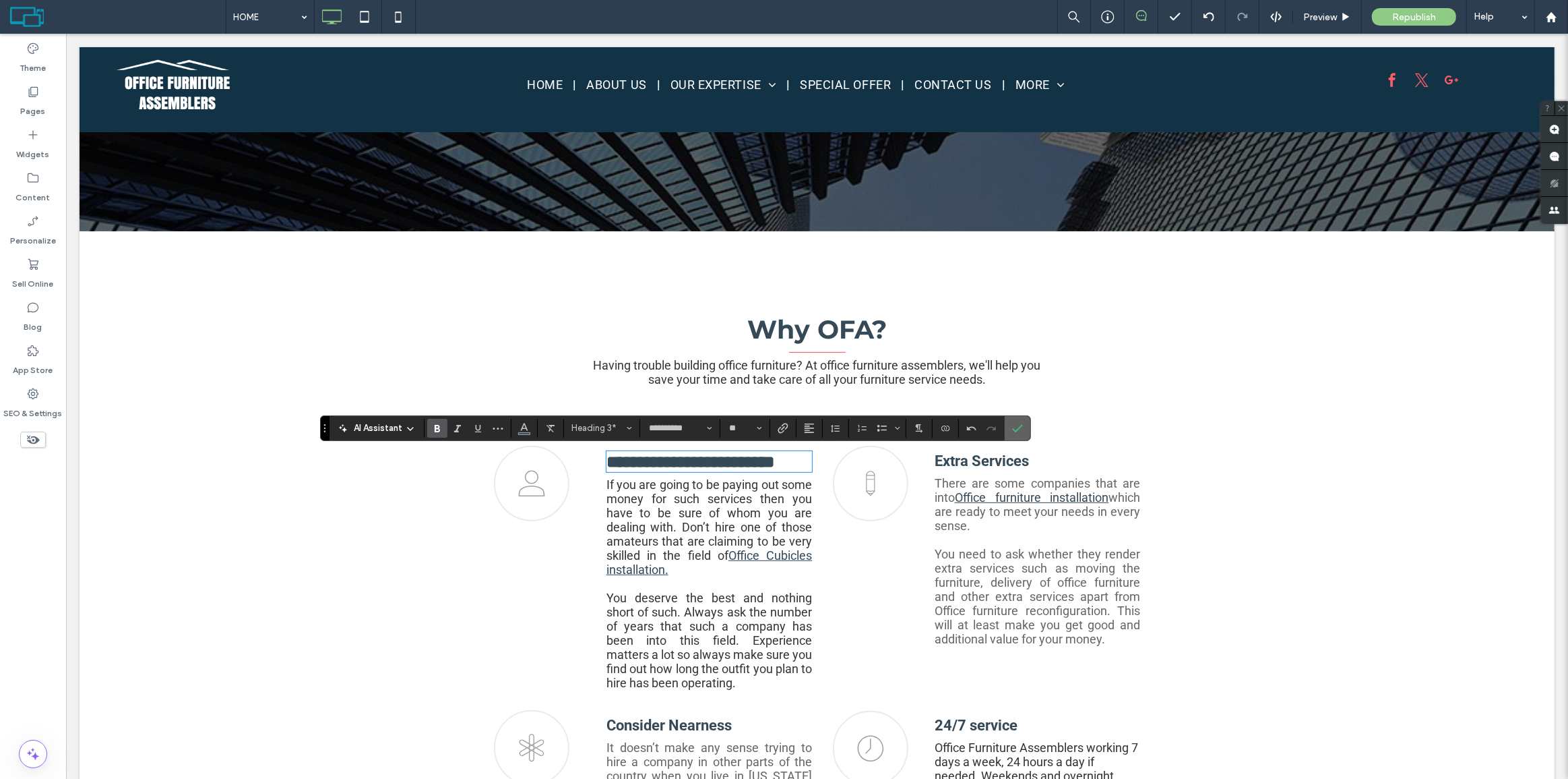
click at [1021, 424] on label "Confirm" at bounding box center [1017, 428] width 20 height 24
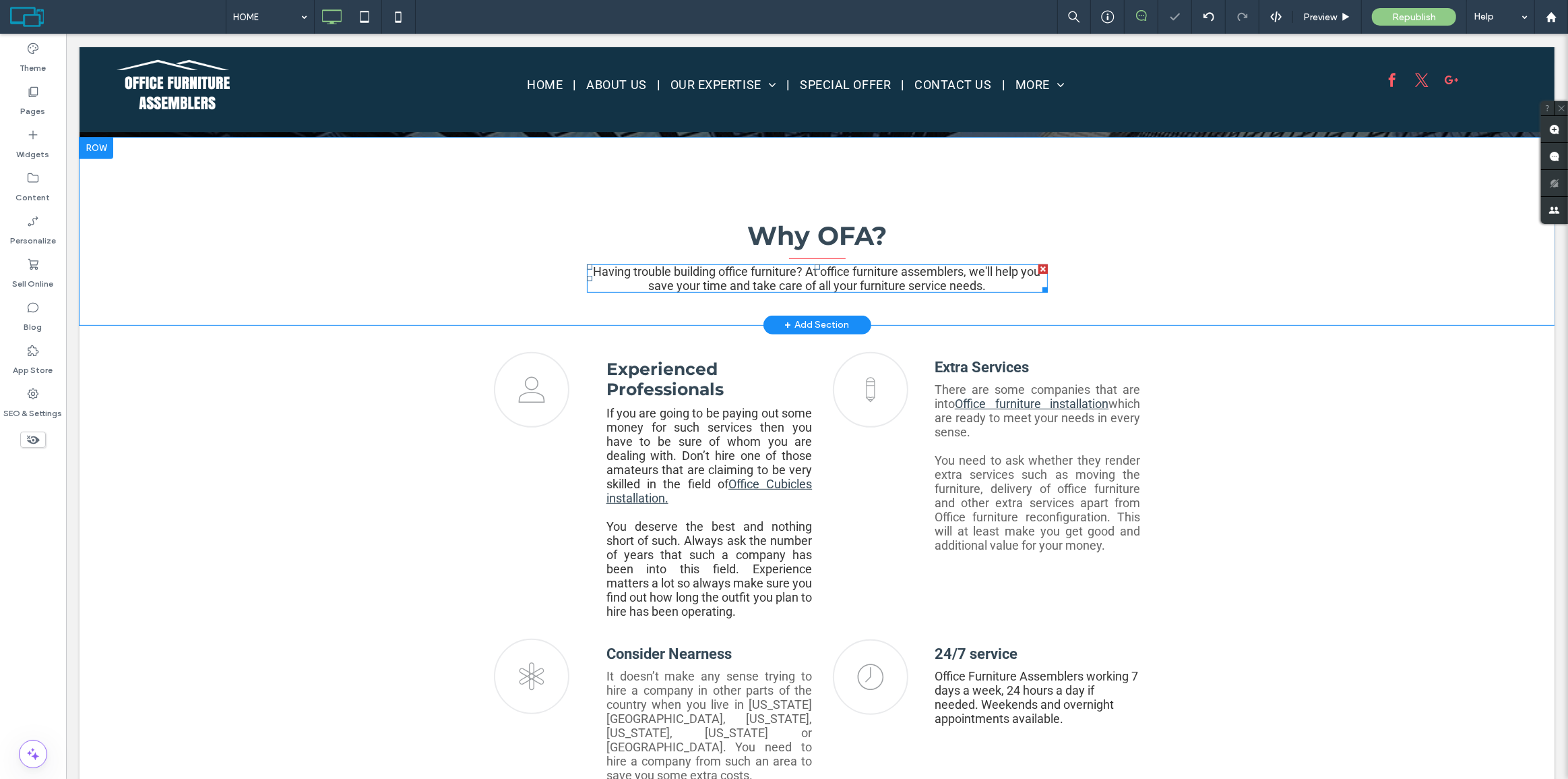
scroll to position [674, 0]
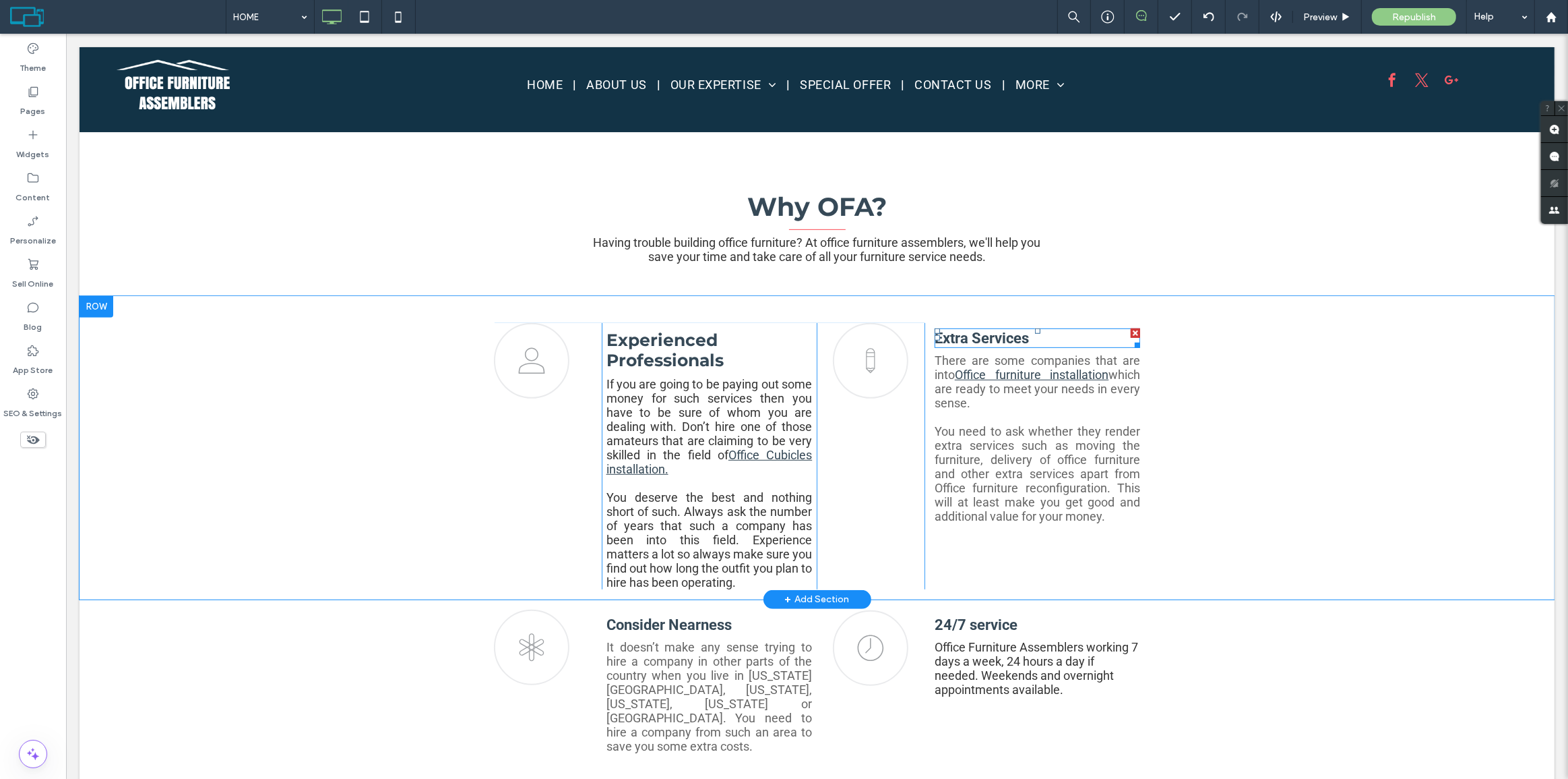
click at [994, 344] on span "Extra Services" at bounding box center [981, 338] width 94 height 17
type input "******"
type input "**"
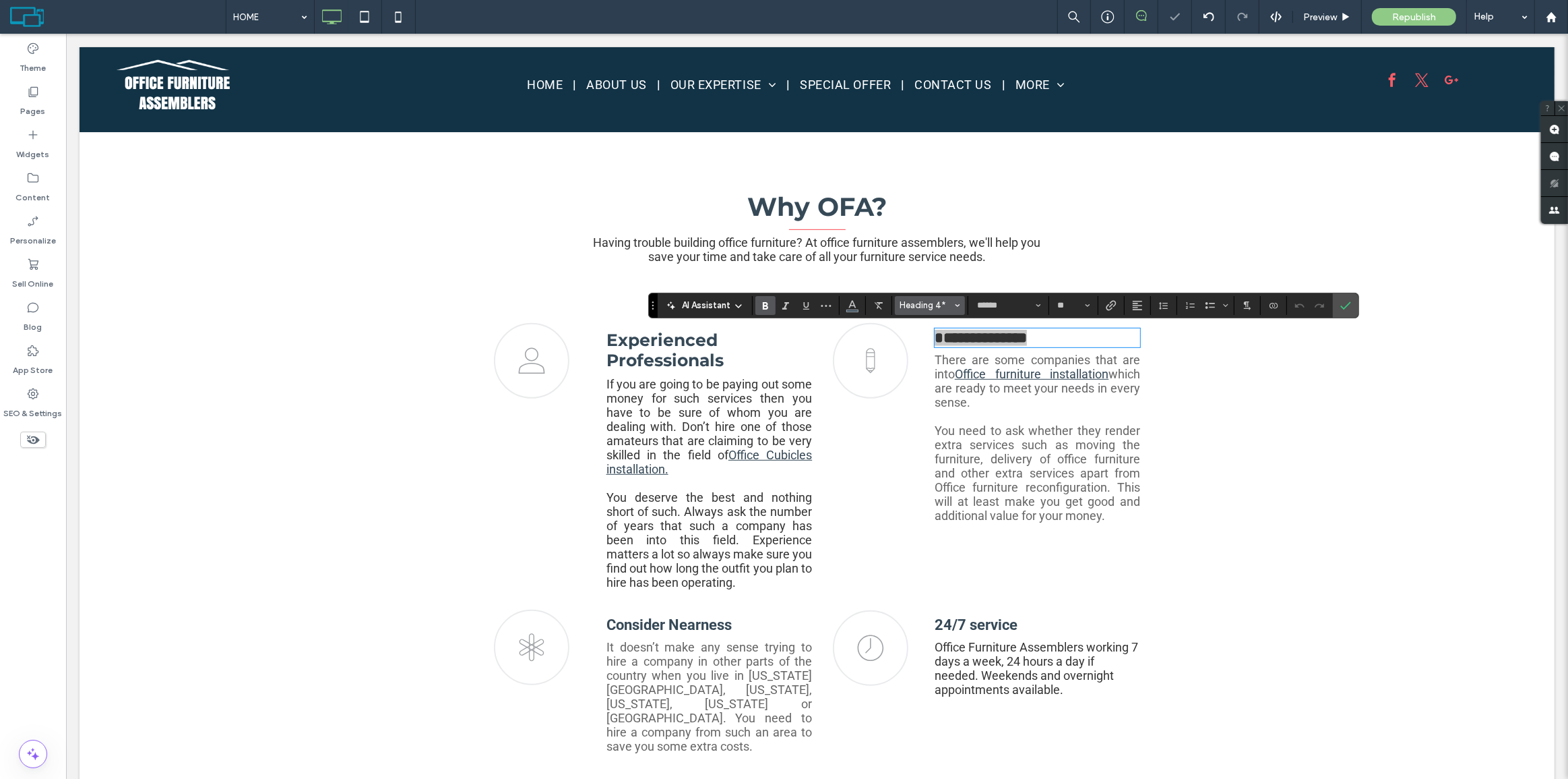
click at [942, 299] on button "Heading 4*" at bounding box center [930, 305] width 70 height 19
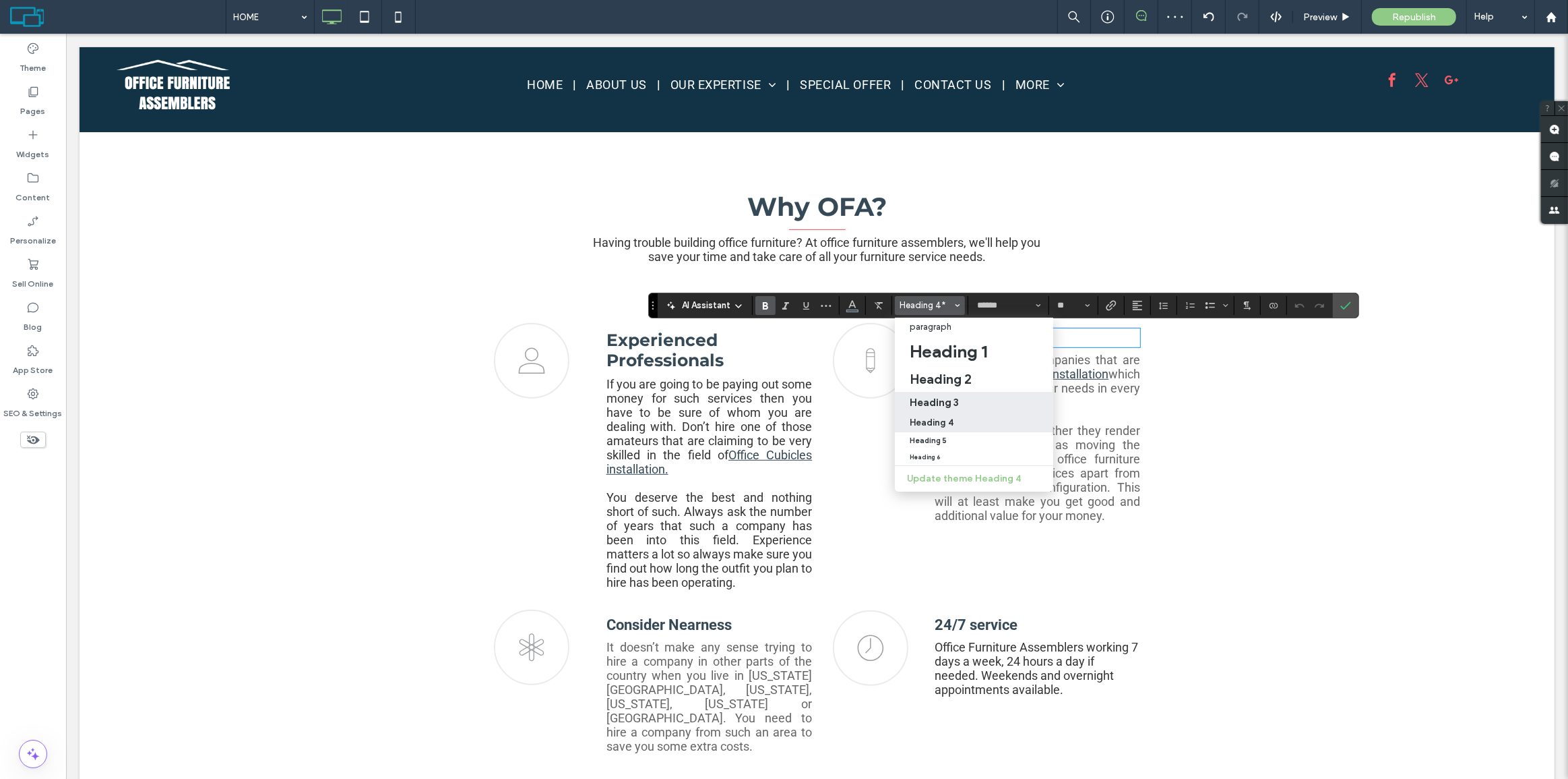
drag, startPoint x: 947, startPoint y: 398, endPoint x: 1085, endPoint y: 339, distance: 150.1
click at [947, 398] on h3 "Heading 3" at bounding box center [934, 402] width 49 height 12
type input "**********"
type input "**"
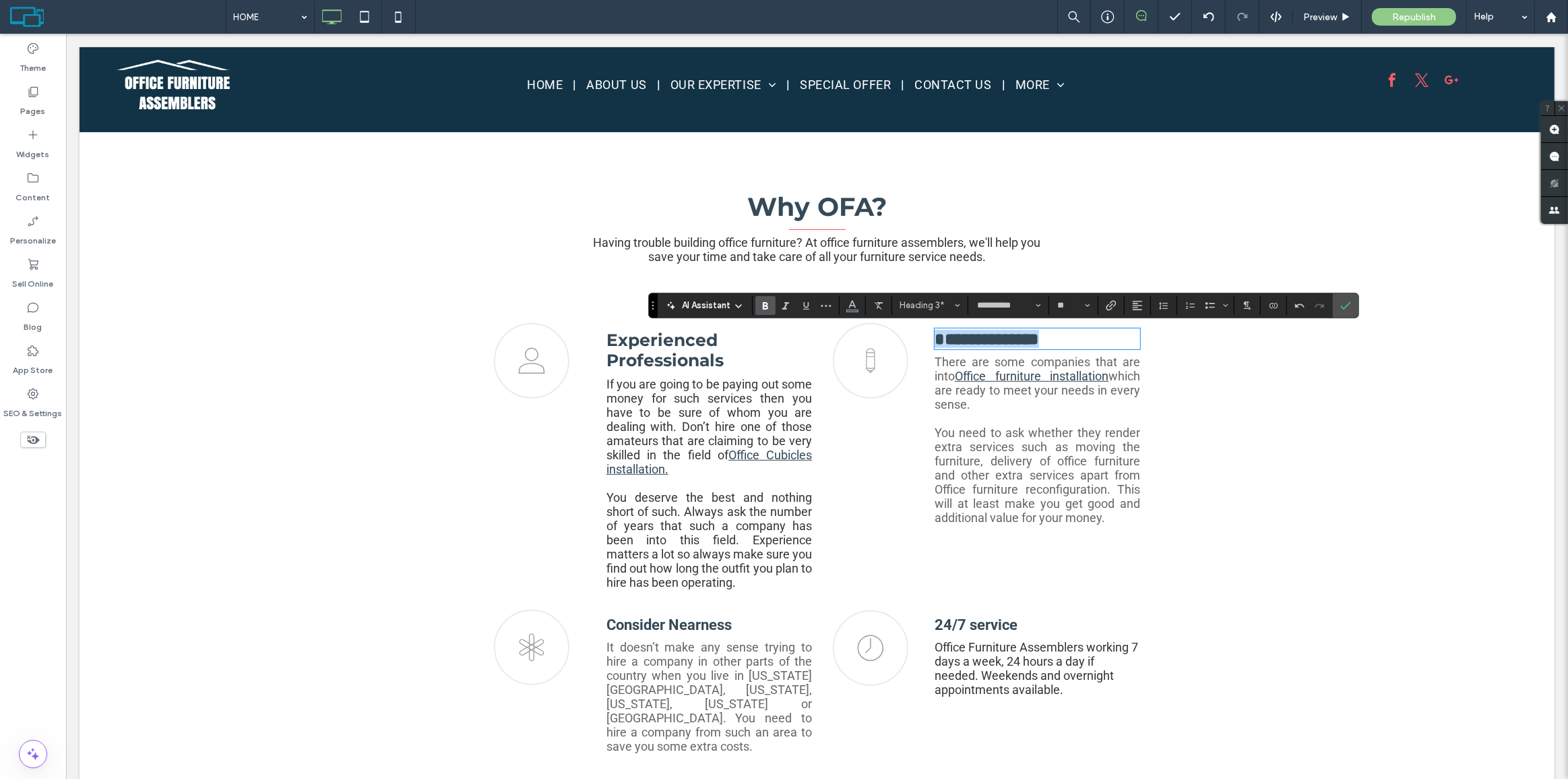
click at [944, 341] on strong "**********" at bounding box center [986, 339] width 105 height 17
click at [934, 340] on strong "**********" at bounding box center [986, 339] width 105 height 17
click at [1343, 304] on icon "Confirm" at bounding box center [1346, 305] width 11 height 11
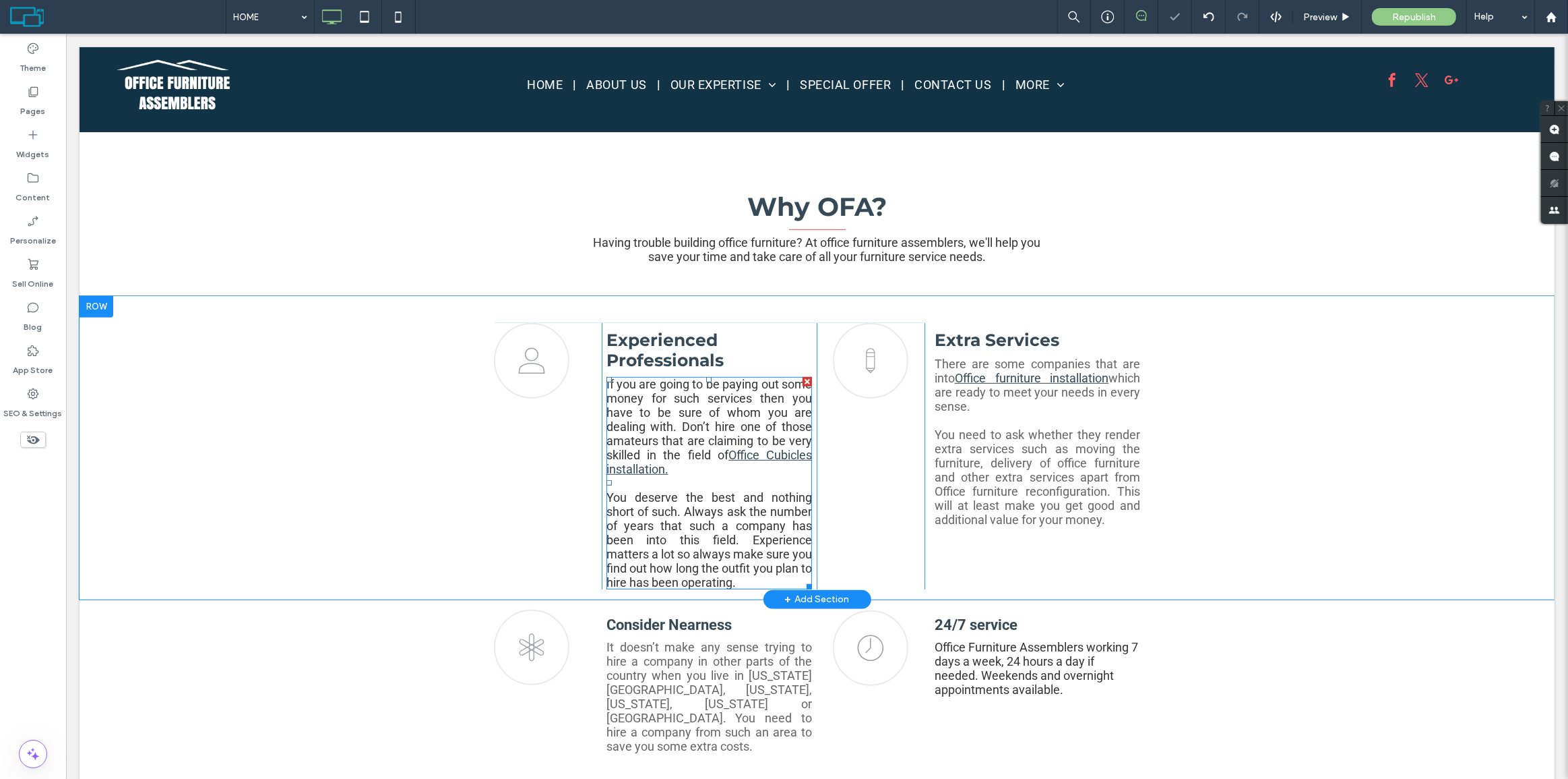
click at [689, 419] on span "If you are going to be paying out some money for such services then you have to…" at bounding box center [708, 419] width 206 height 85
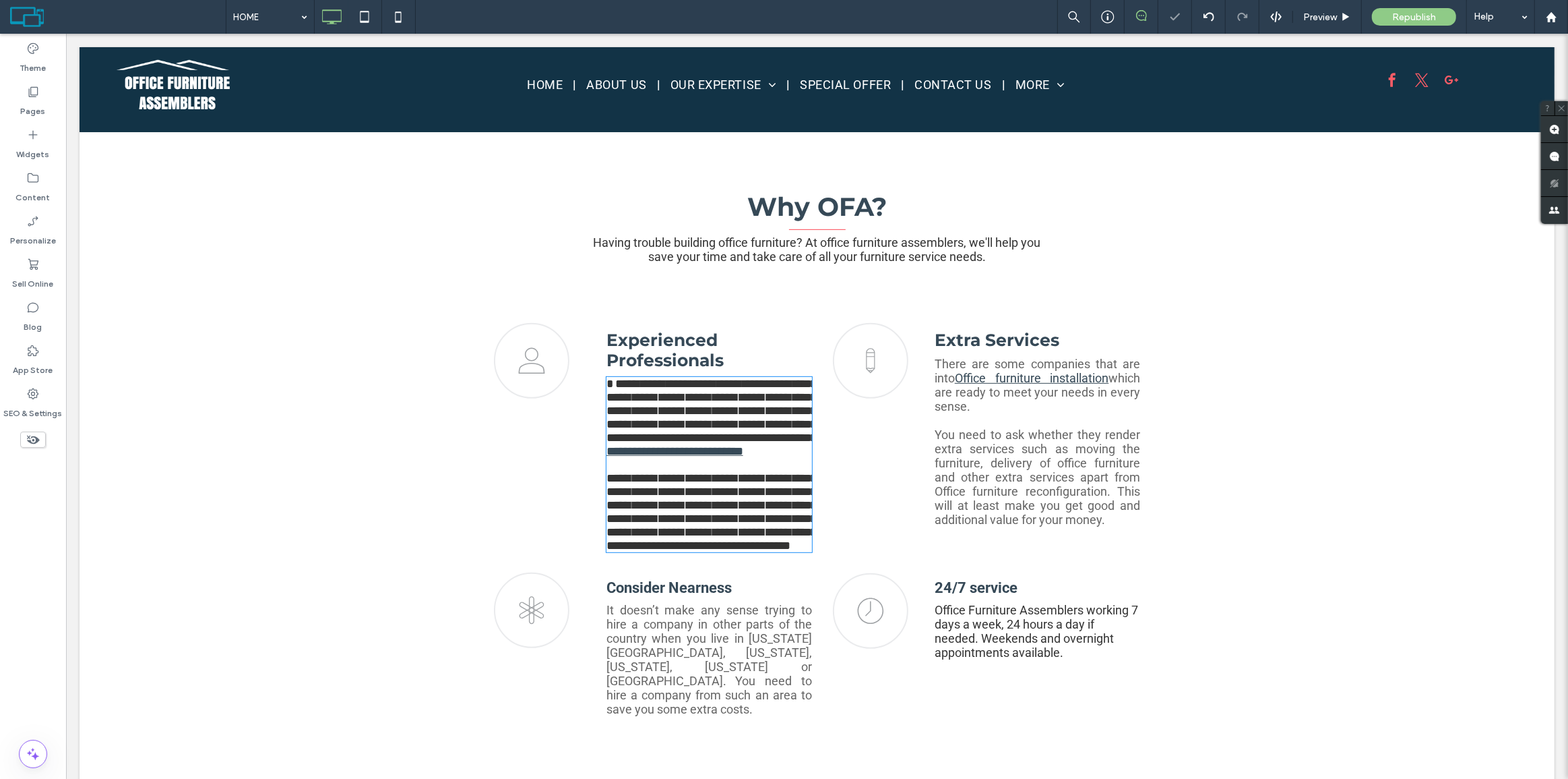
type input "******"
type input "**"
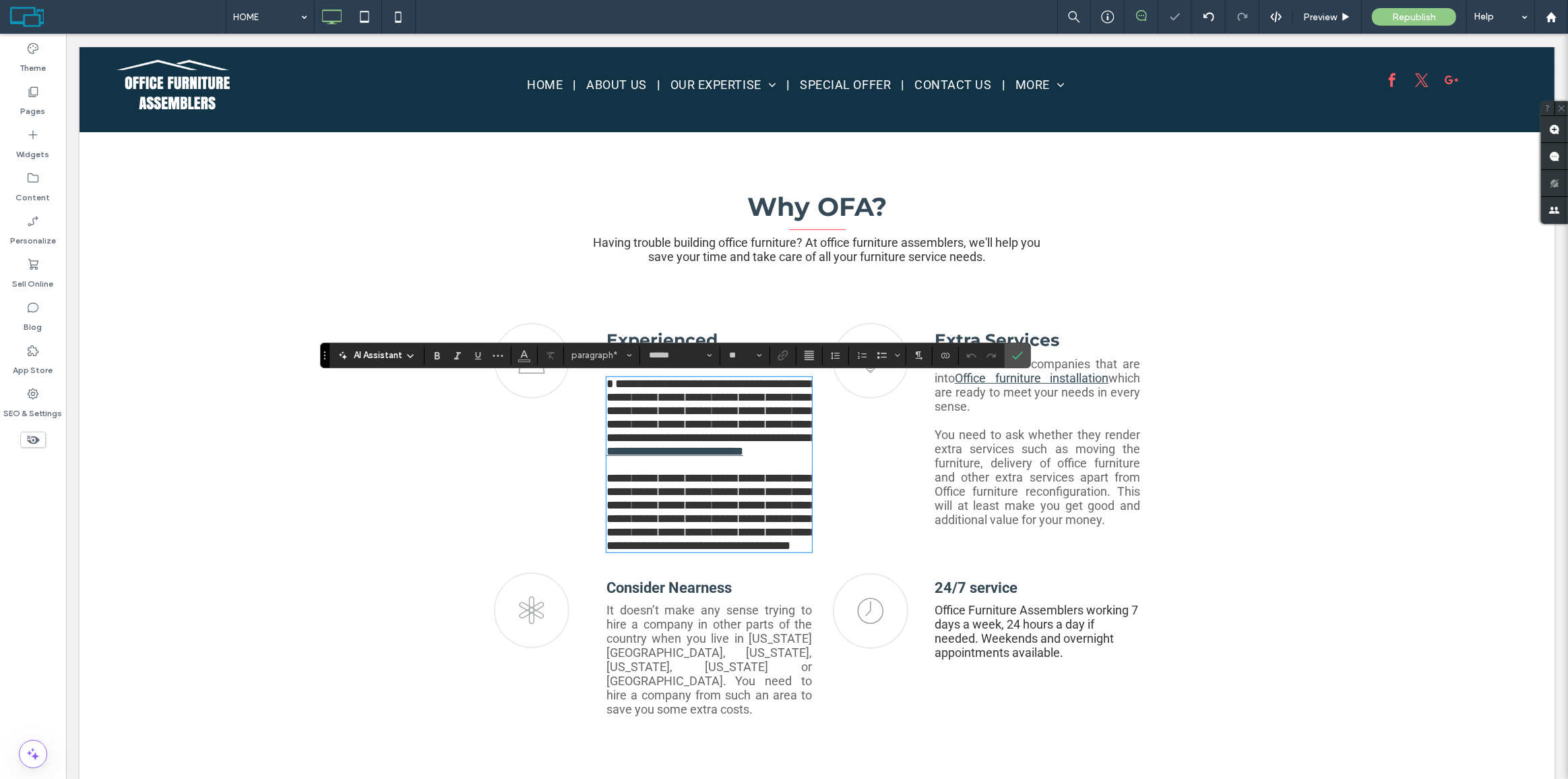
click at [695, 405] on span "**********" at bounding box center [711, 411] width 211 height 66
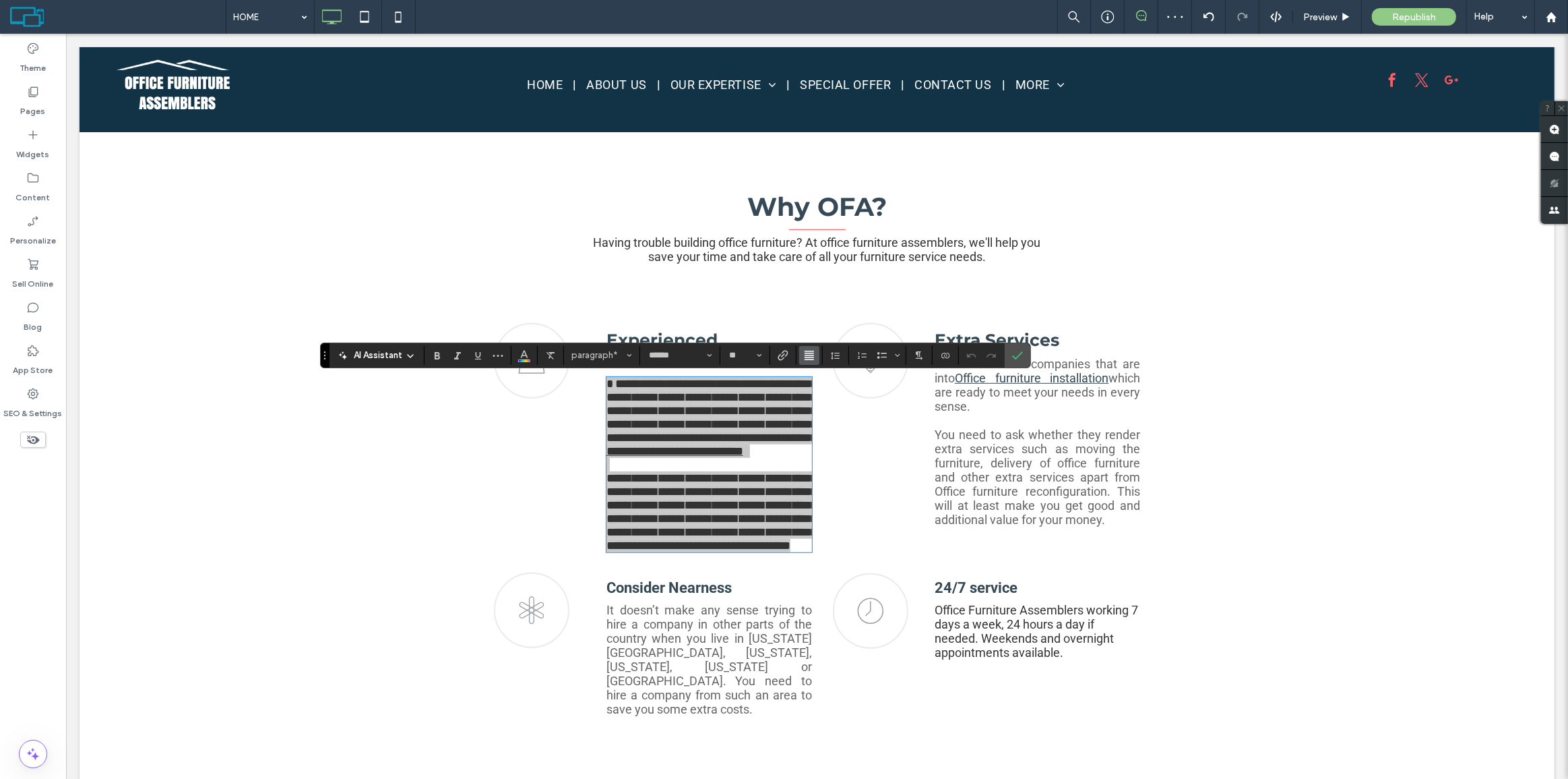
click at [806, 354] on icon "Alignment" at bounding box center [809, 355] width 11 height 11
click at [819, 373] on use "ui.textEditor.alignment.left" at bounding box center [819, 377] width 9 height 9
click at [843, 354] on button "Line Height" at bounding box center [835, 355] width 20 height 19
click at [864, 415] on div "1.5" at bounding box center [857, 414] width 33 height 10
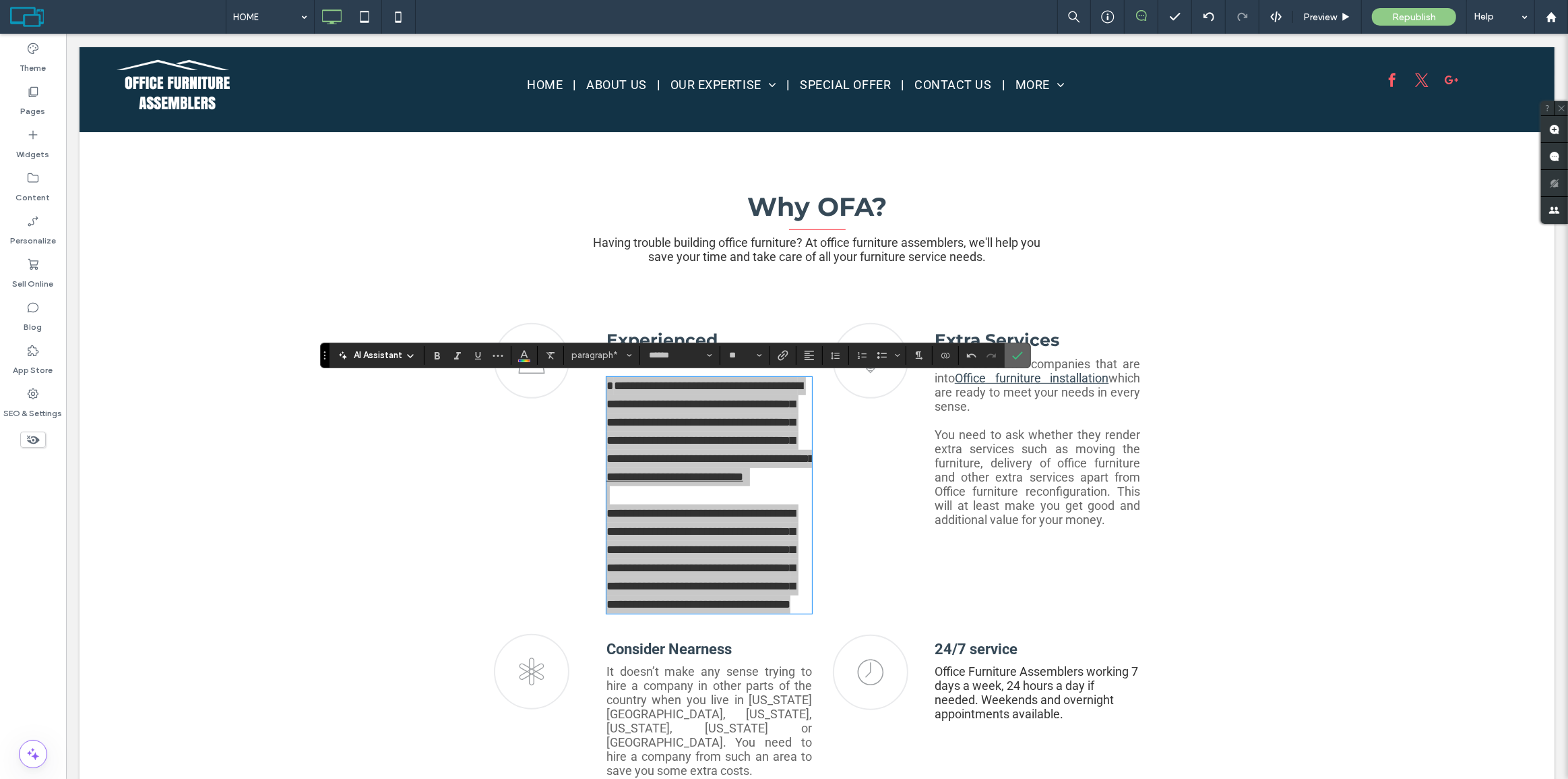
click at [1017, 352] on icon "Confirm" at bounding box center [1017, 355] width 11 height 11
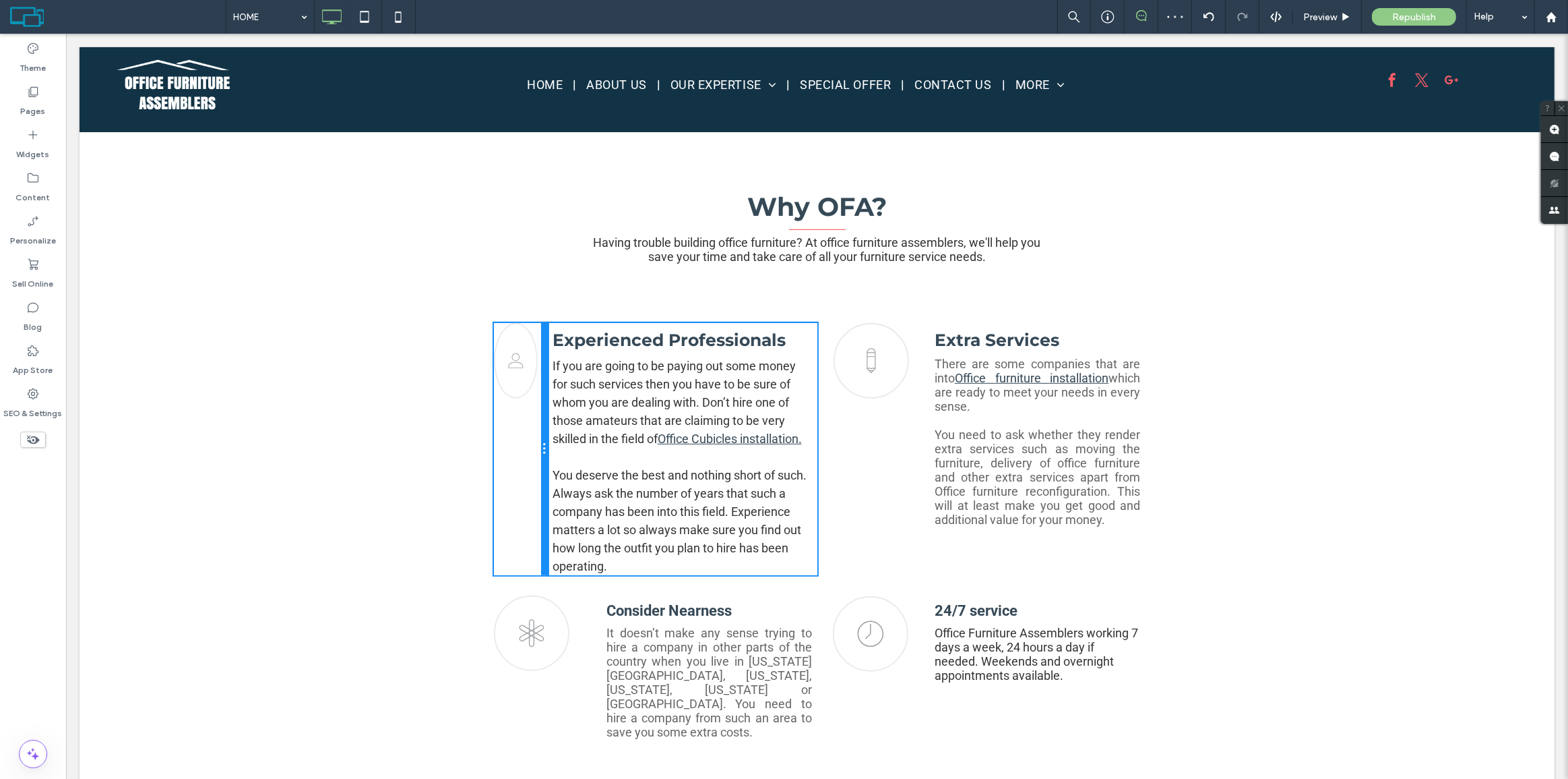
drag, startPoint x: 594, startPoint y: 368, endPoint x: 564, endPoint y: 357, distance: 32.0
click at [564, 357] on div "profile icon Click To Paste Click To Paste Experienced Professionals If you are…" at bounding box center [816, 449] width 647 height 252
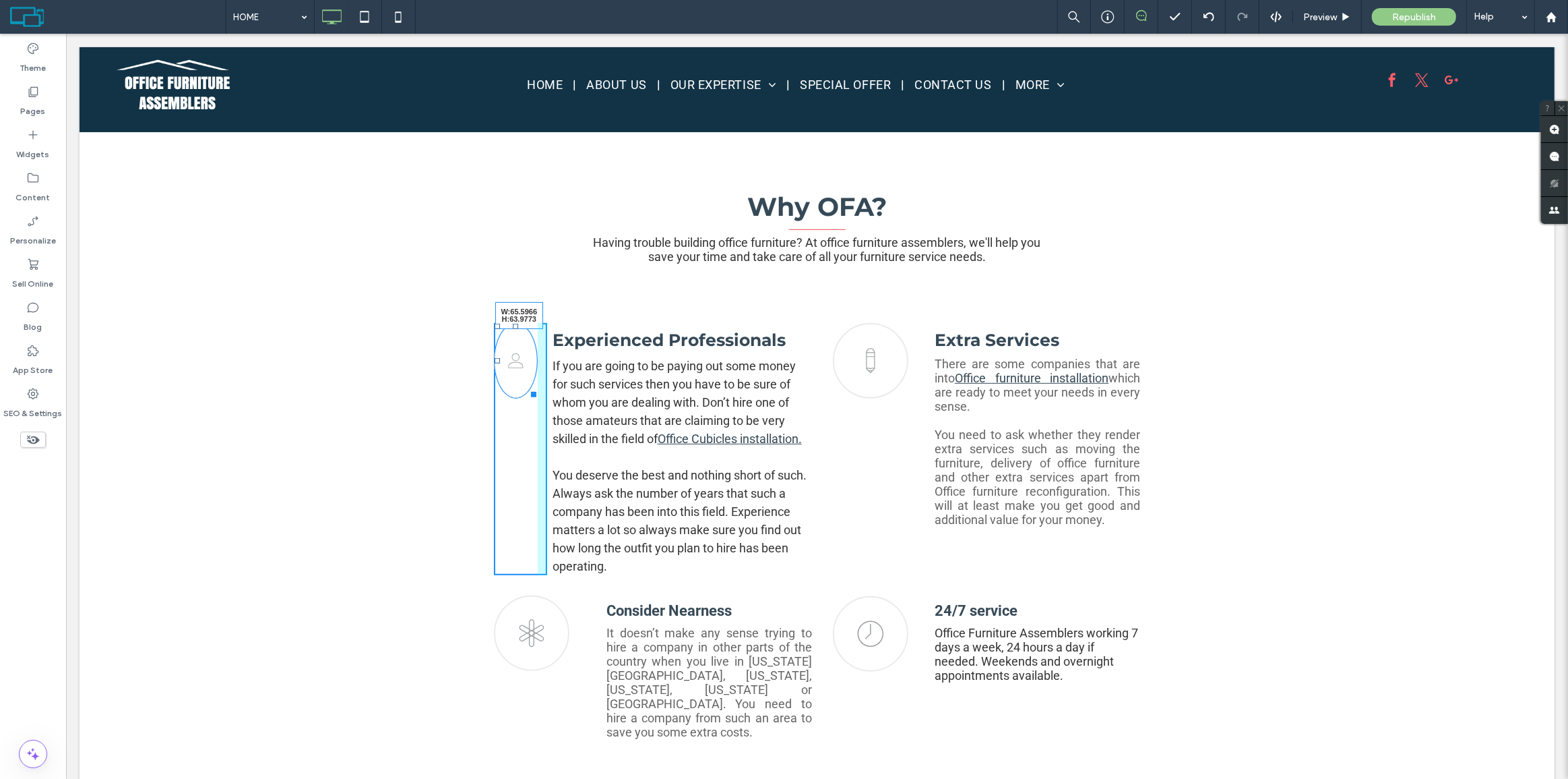
drag, startPoint x: 525, startPoint y: 390, endPoint x: 701, endPoint y: 228, distance: 239.2
click at [556, 358] on div "profile icon W:65.5966 H:63.9773 Click To Paste Click To Paste Experienced Prof…" at bounding box center [816, 449] width 647 height 252
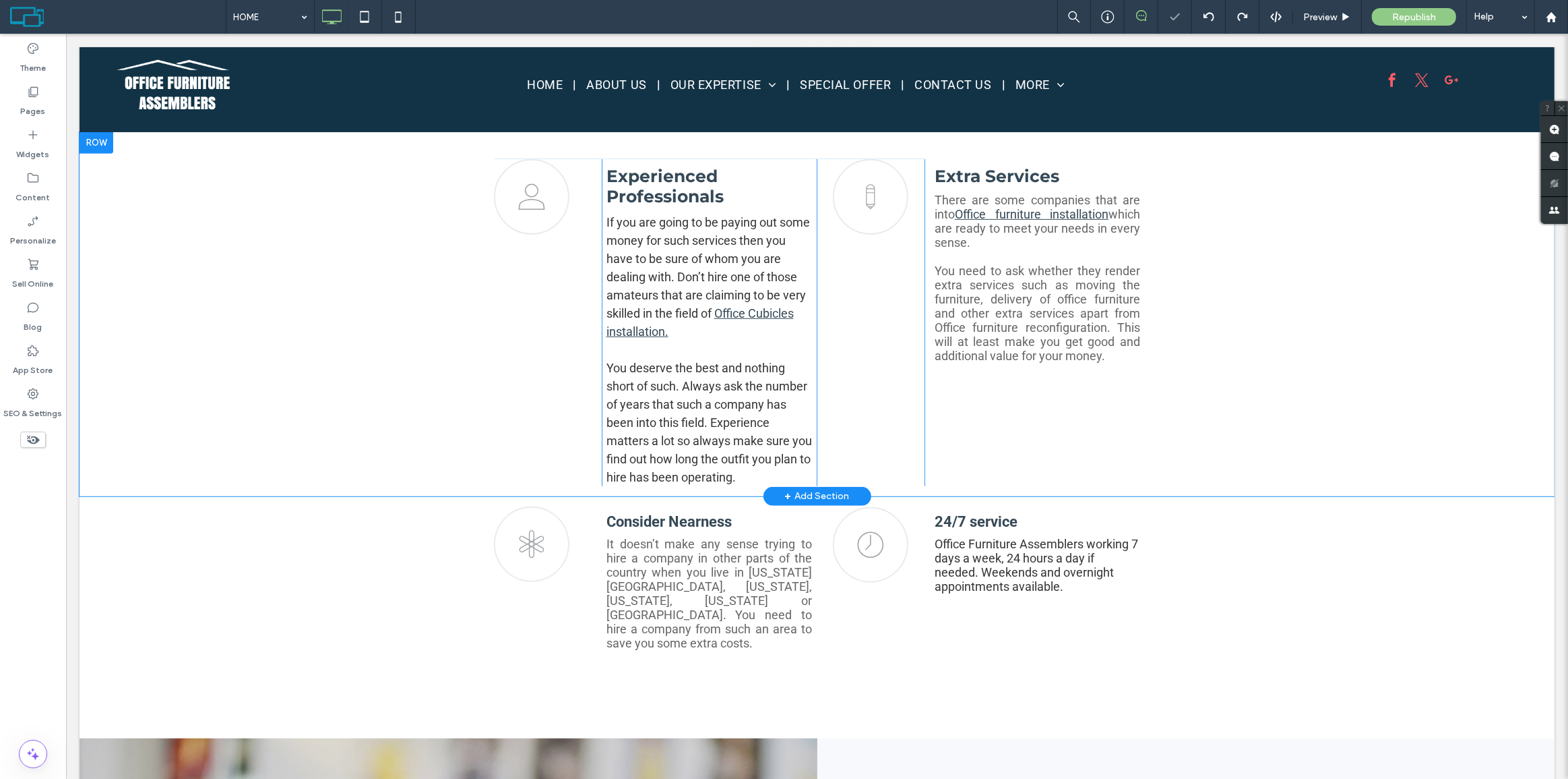
scroll to position [796, 0]
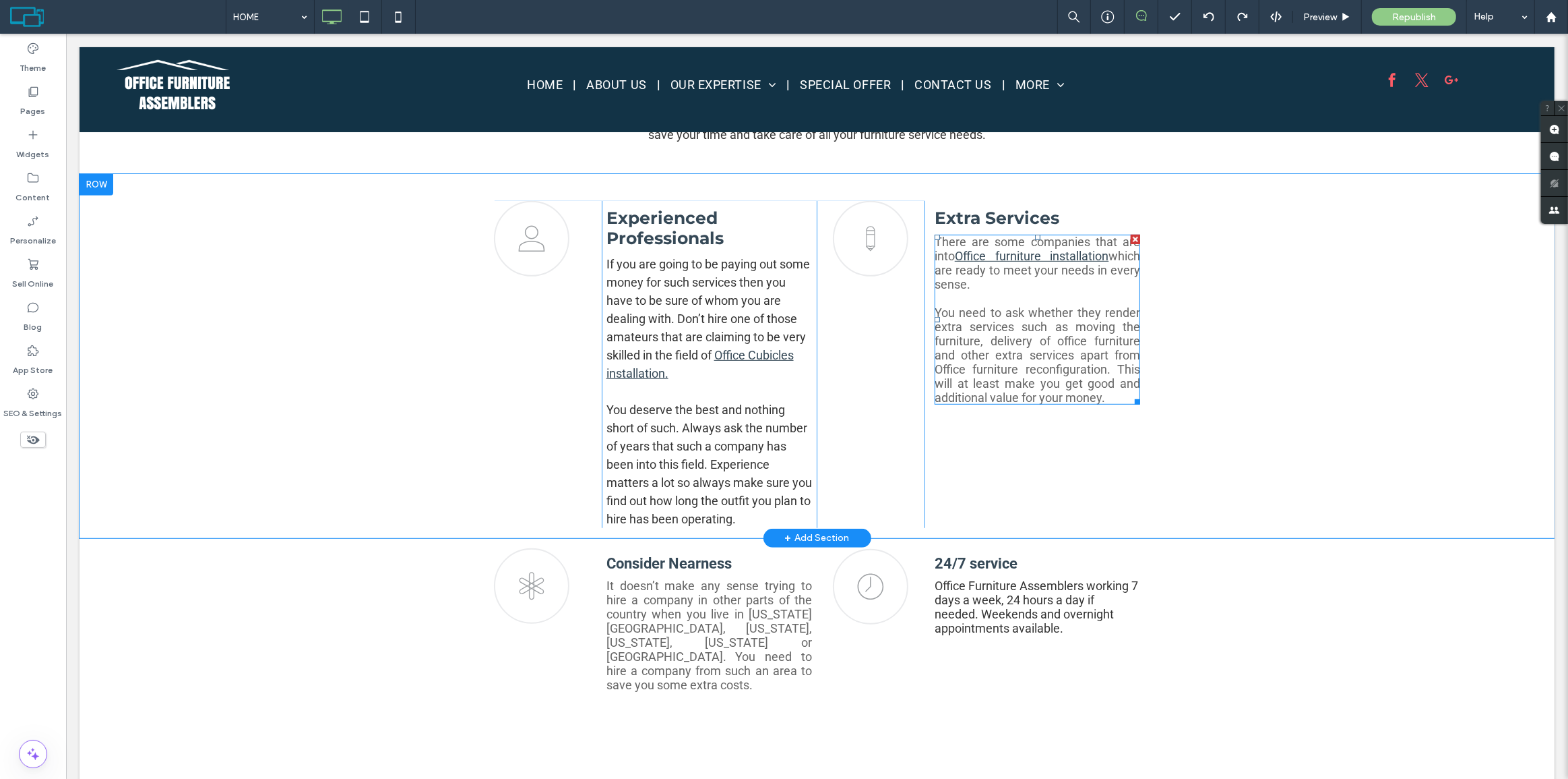
click at [1008, 304] on div at bounding box center [1037, 298] width 206 height 14
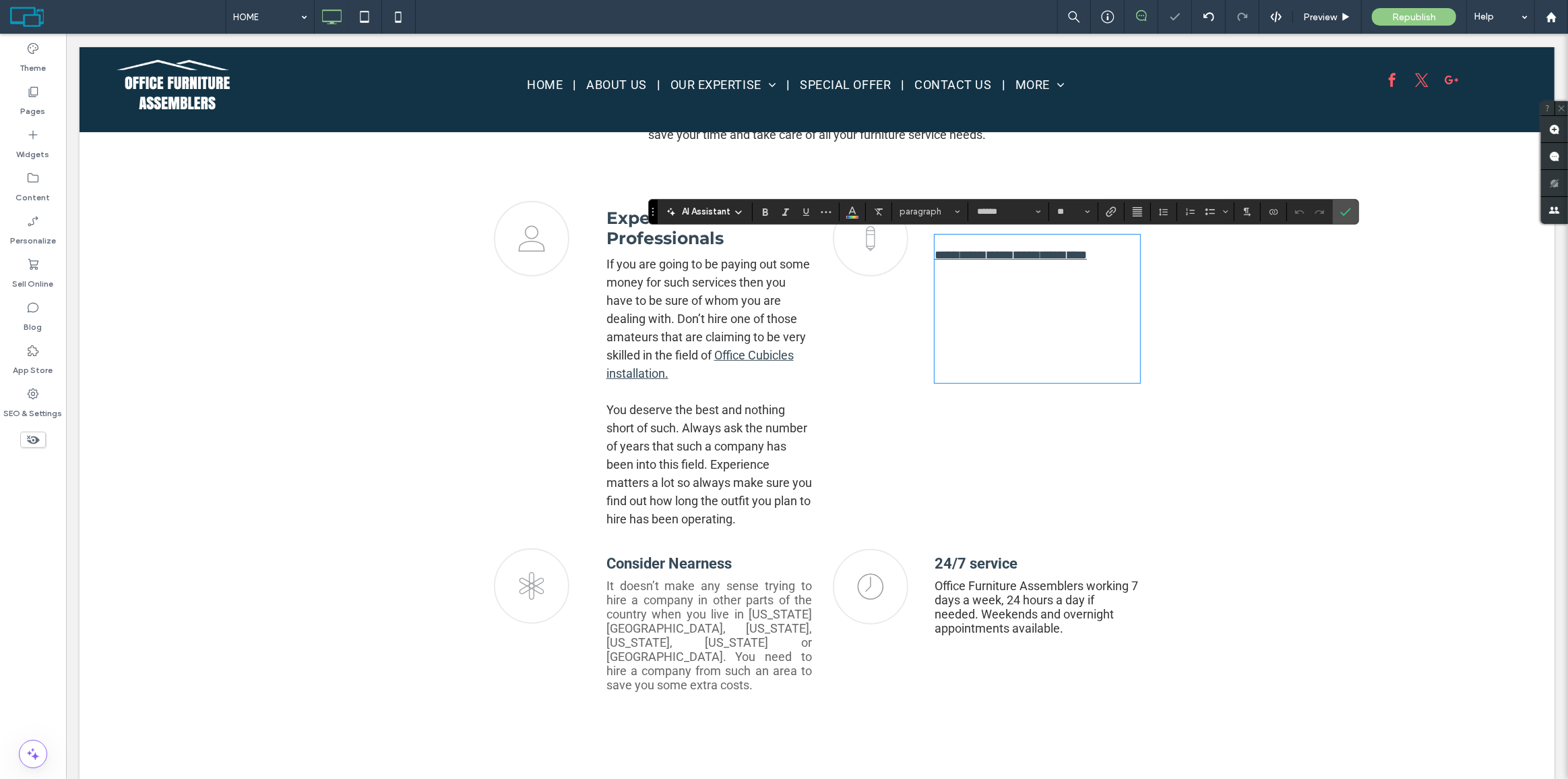
type input "******"
type input "**"
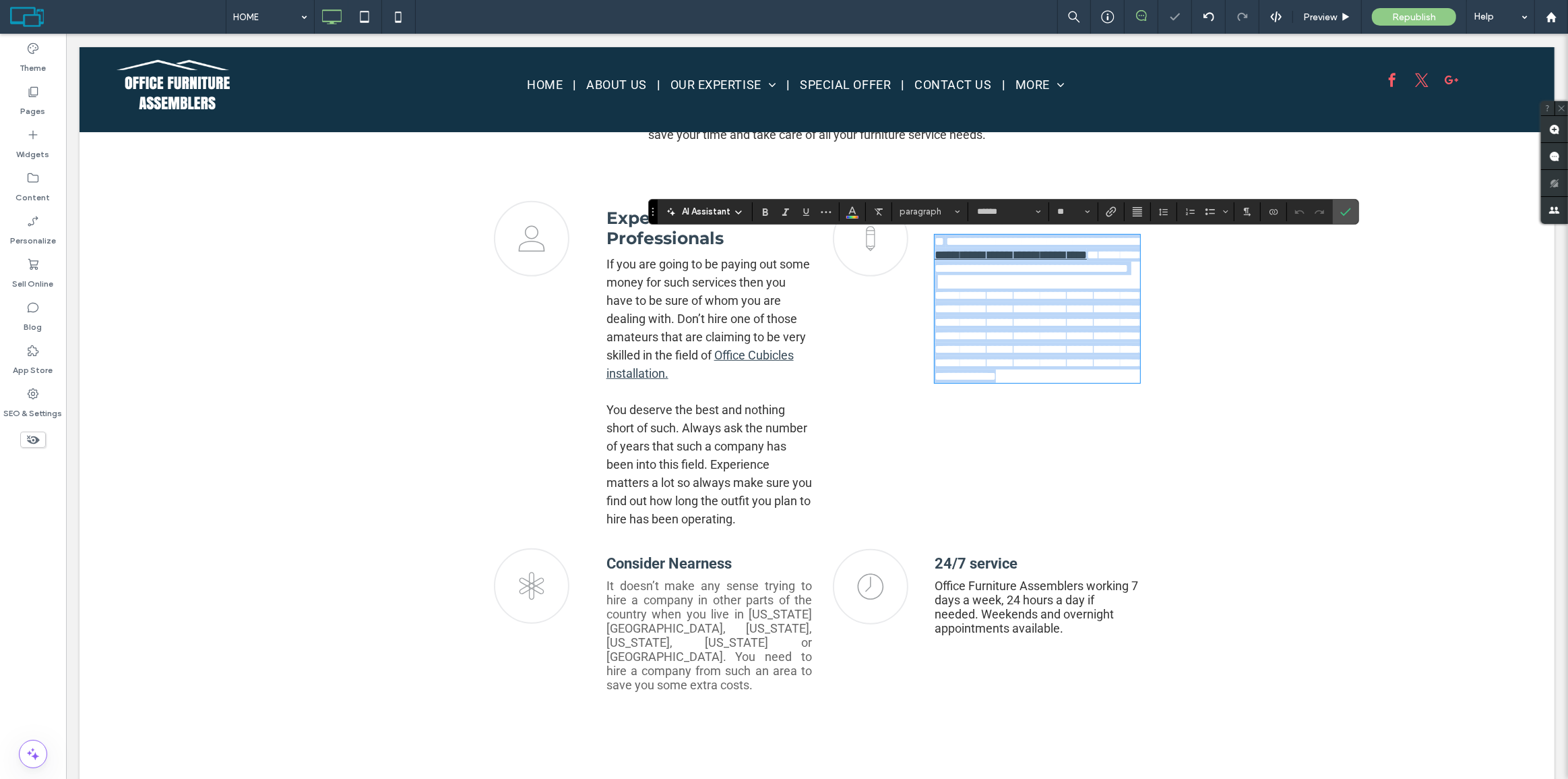
click at [942, 246] on span "**********" at bounding box center [1038, 241] width 209 height 12
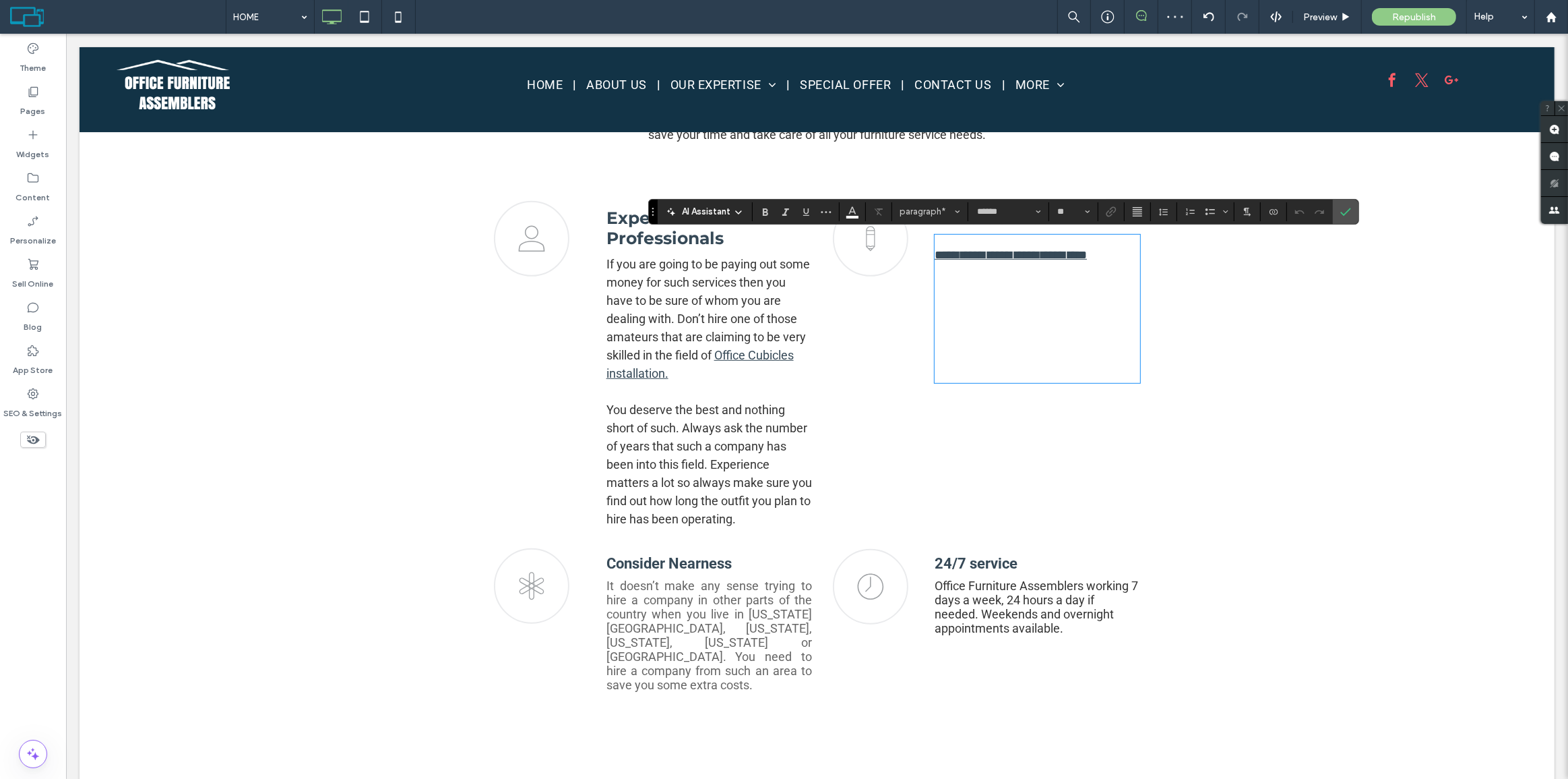
click at [937, 243] on span "**********" at bounding box center [1038, 241] width 209 height 12
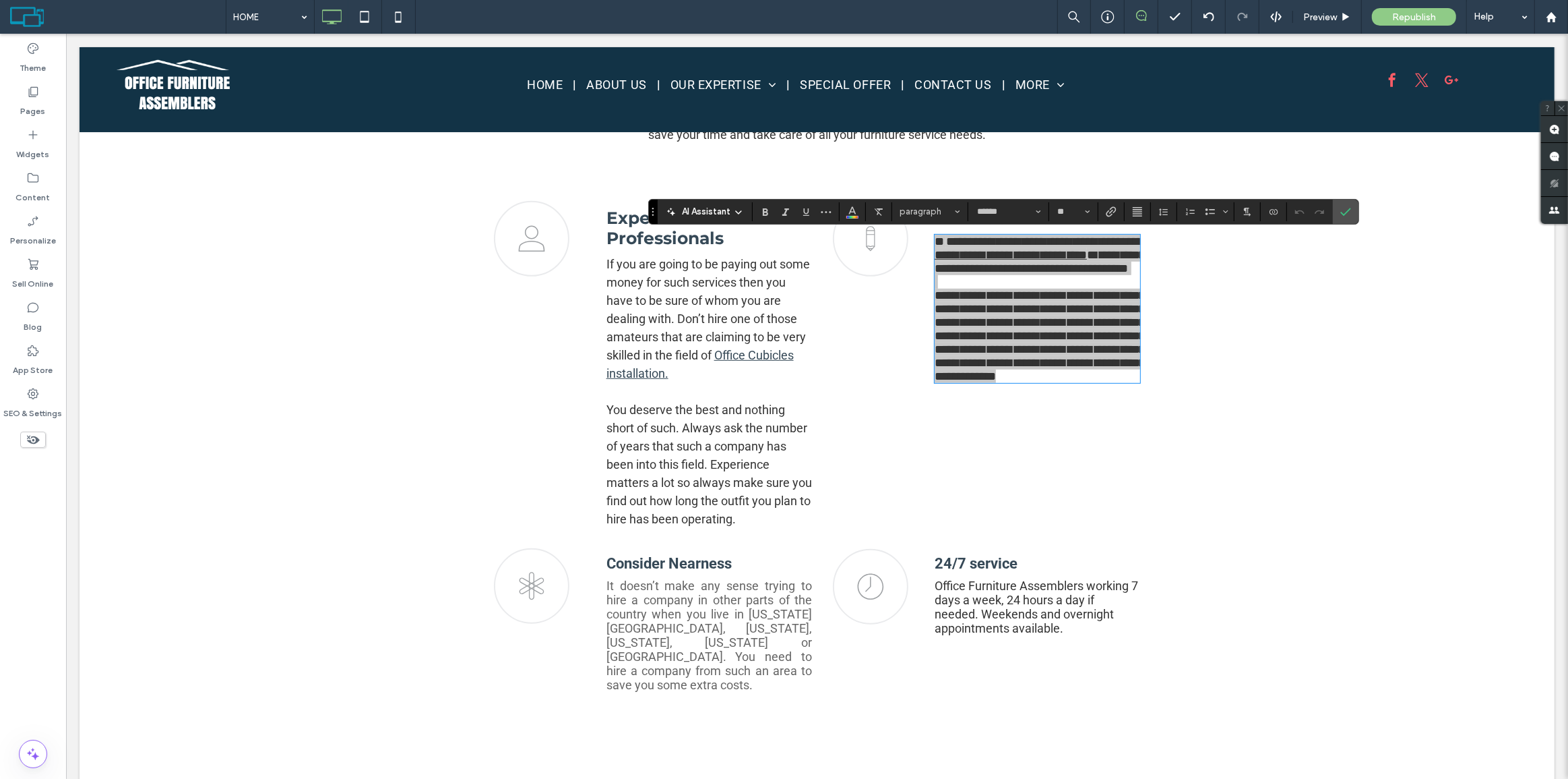
click at [906, 201] on div "AI Assistant paragraph ****** **" at bounding box center [1003, 212] width 711 height 26
click at [933, 209] on span "paragraph" at bounding box center [925, 211] width 52 height 10
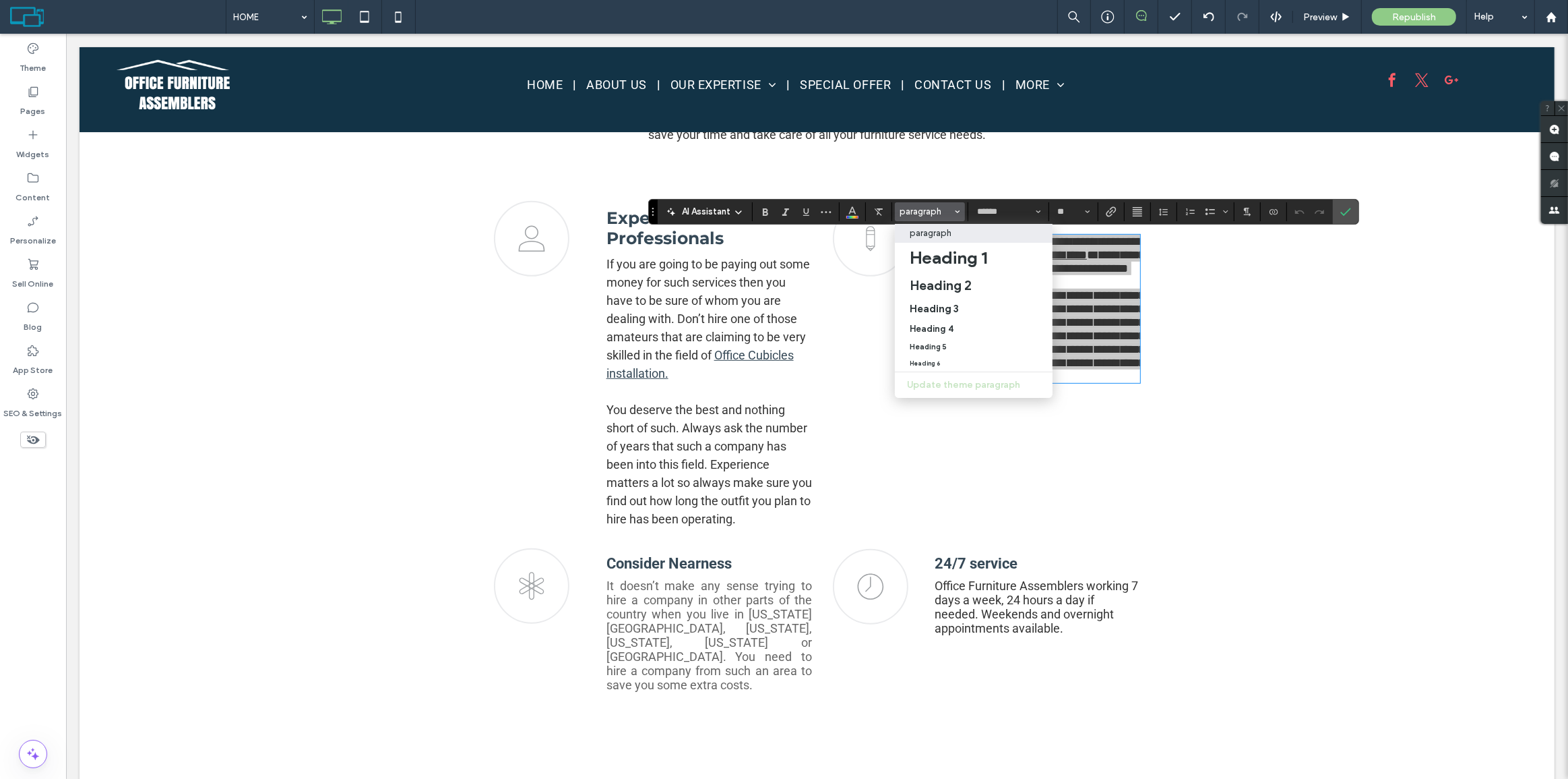
click at [944, 235] on p "paragraph" at bounding box center [931, 233] width 42 height 10
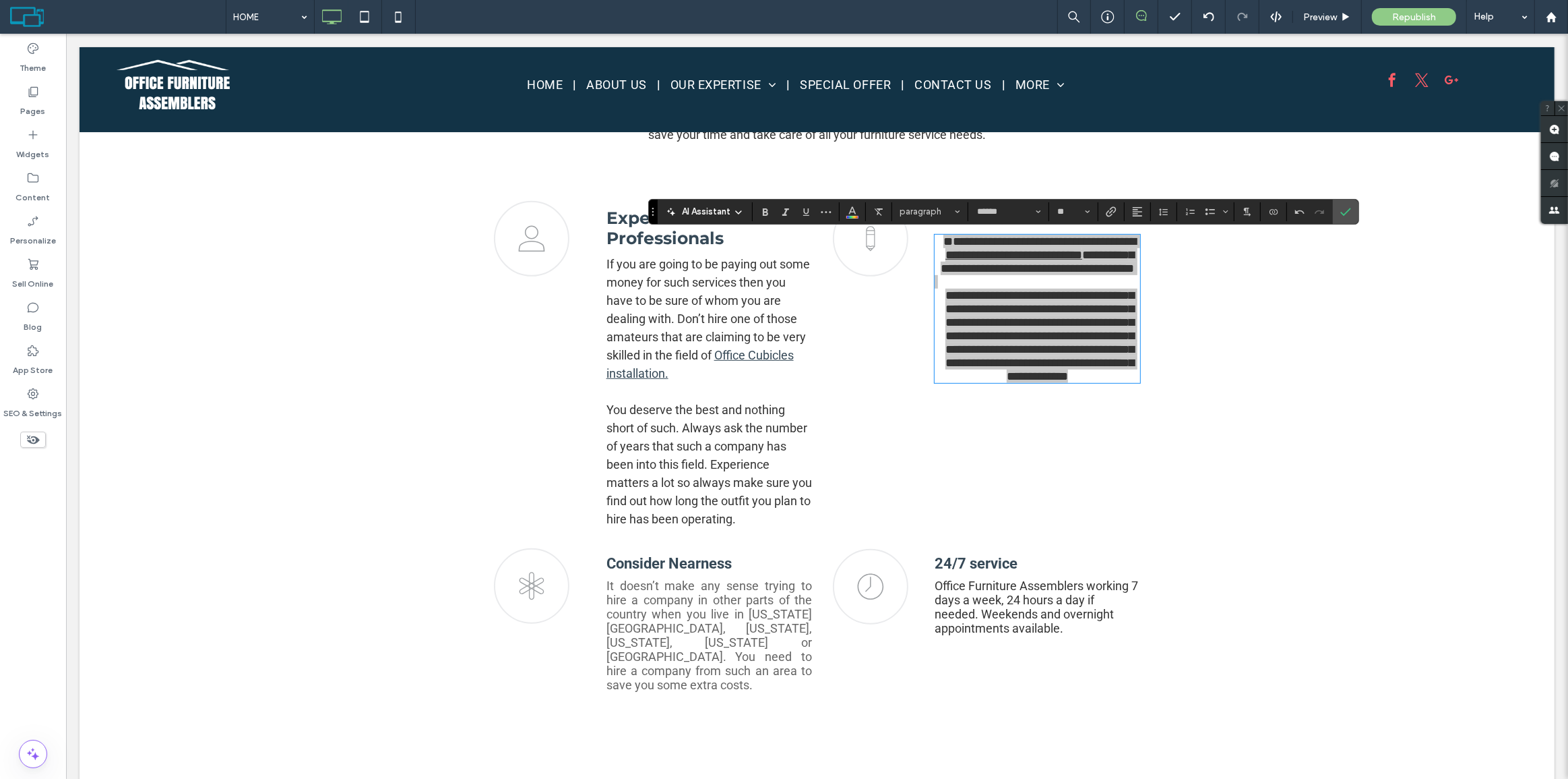
click at [1125, 212] on section at bounding box center [1138, 212] width 27 height 19
click at [1139, 213] on icon "Alignment" at bounding box center [1137, 212] width 11 height 11
click at [1141, 231] on label "ui.textEditor.alignment.left" at bounding box center [1151, 233] width 47 height 20
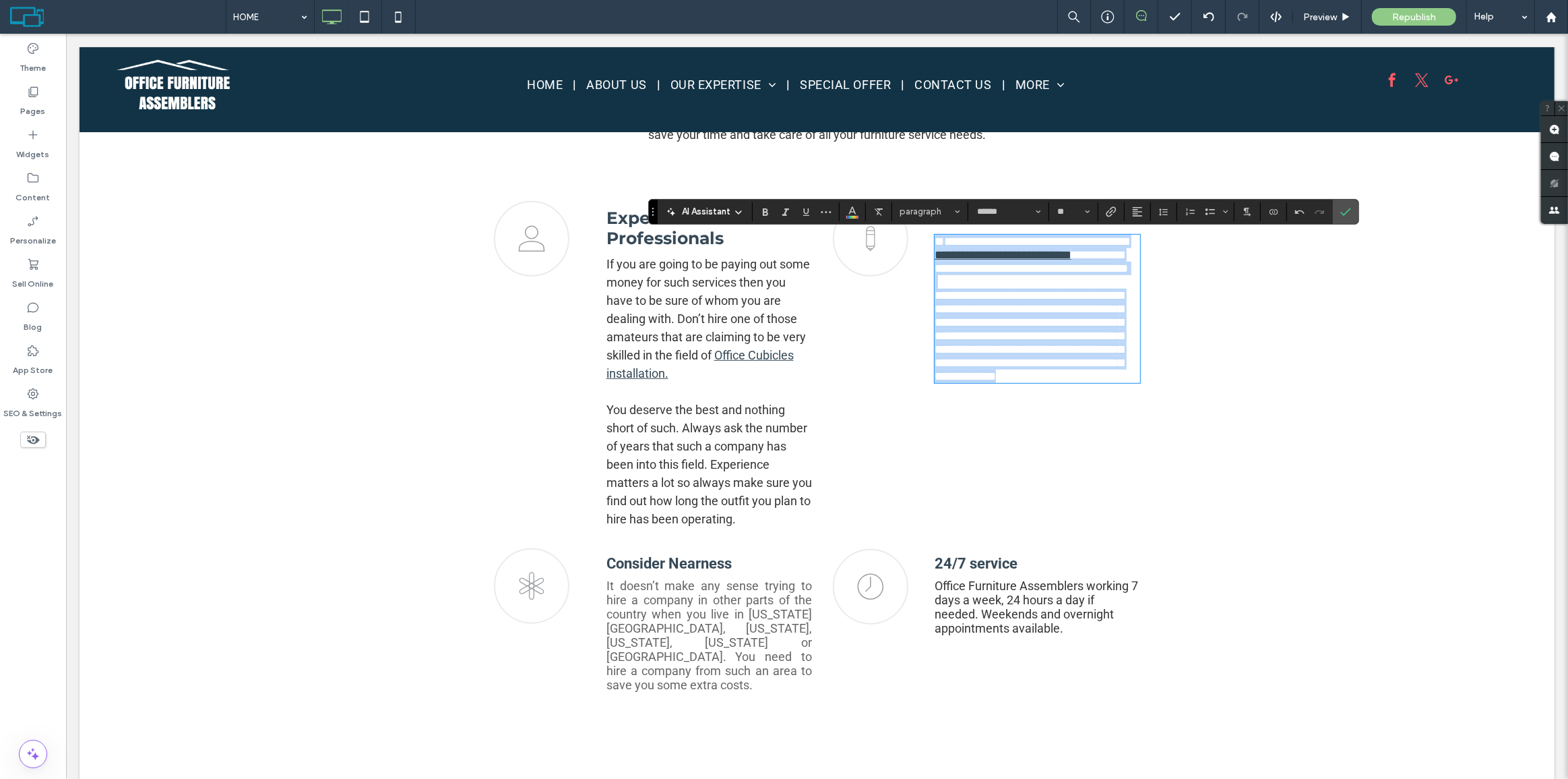
click at [1030, 273] on span "**********" at bounding box center [1031, 261] width 193 height 26
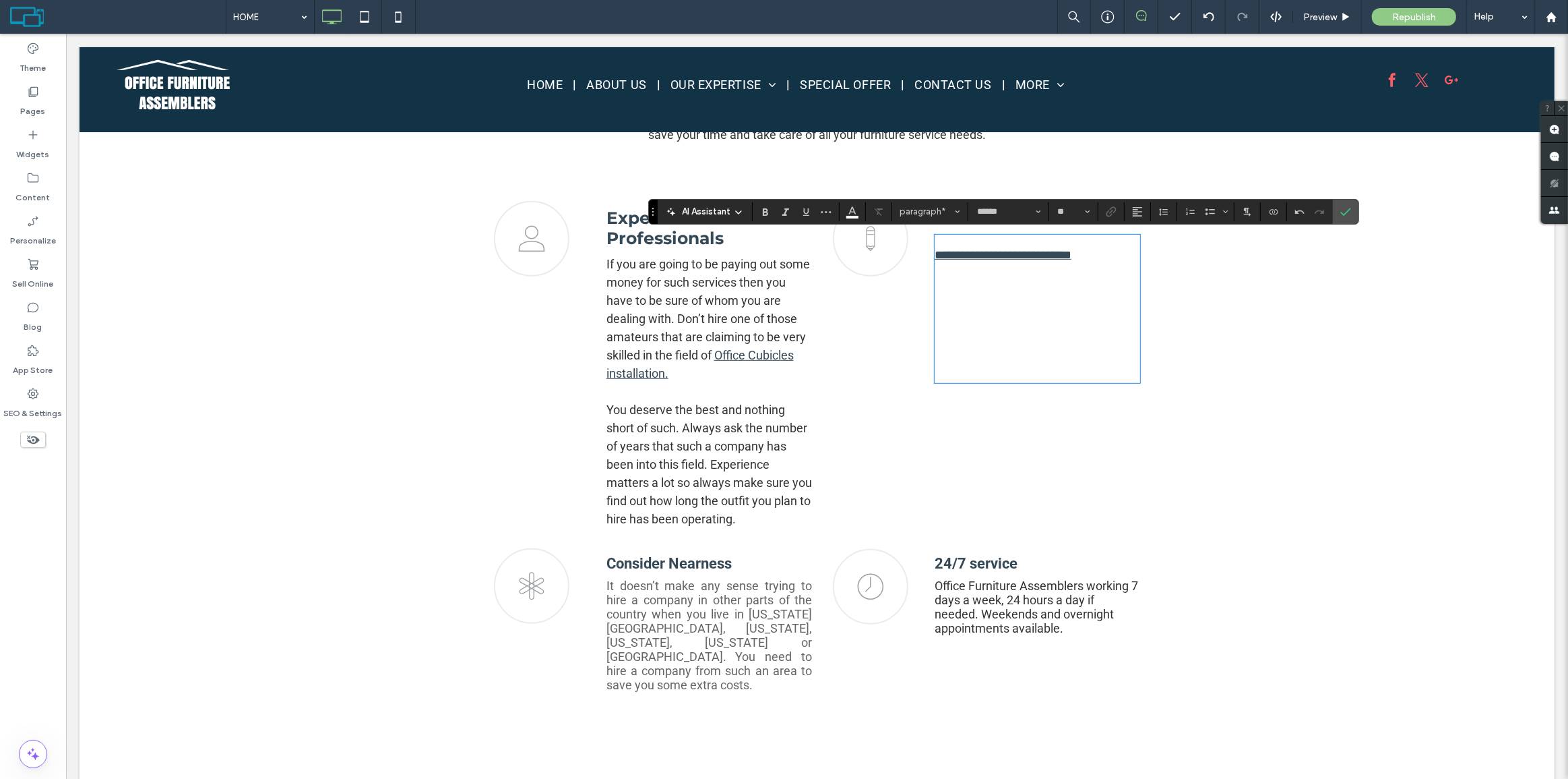
click at [940, 238] on span "**********" at bounding box center [1031, 241] width 193 height 12
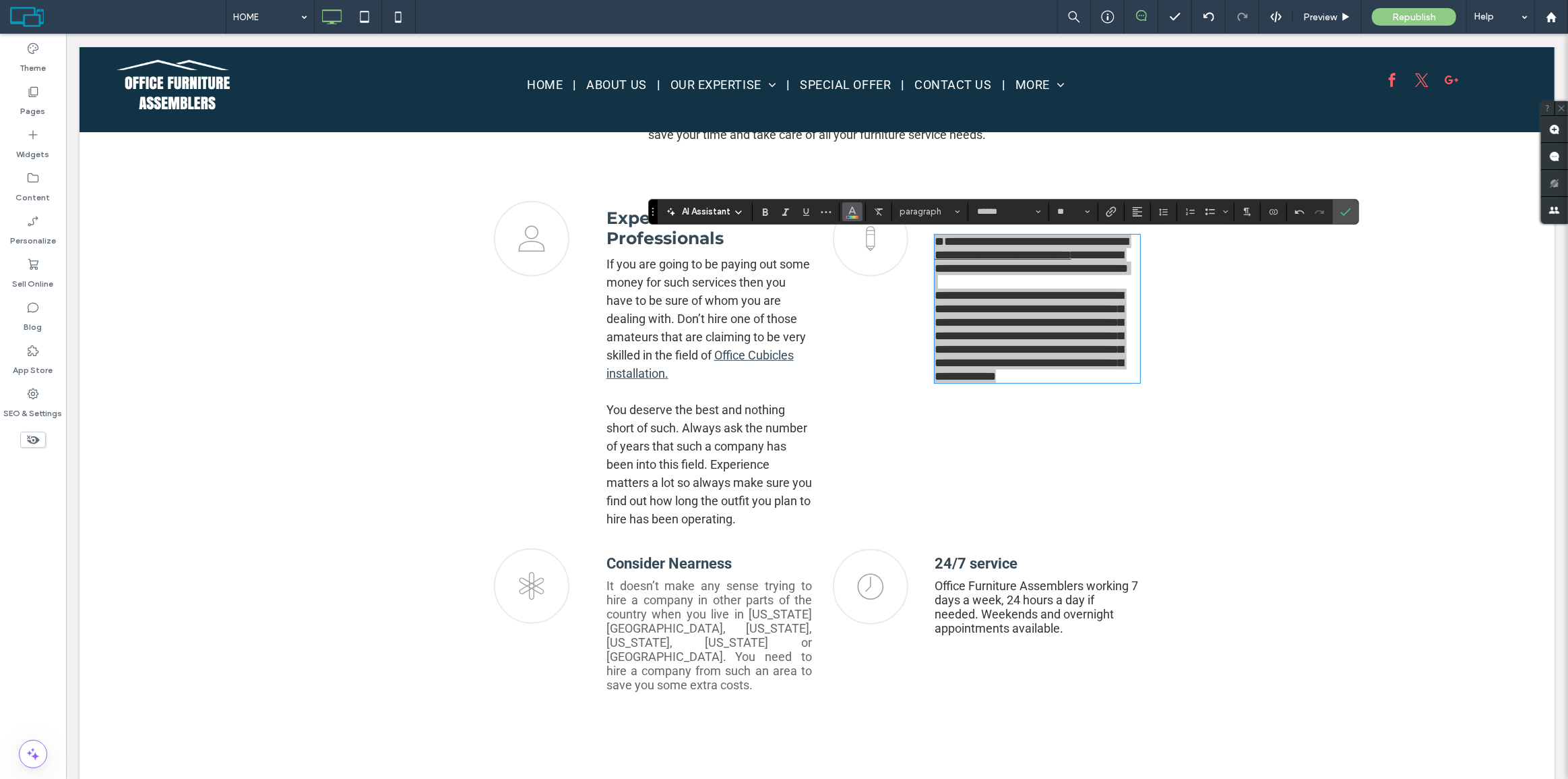
click at [857, 215] on button "Color" at bounding box center [853, 212] width 20 height 19
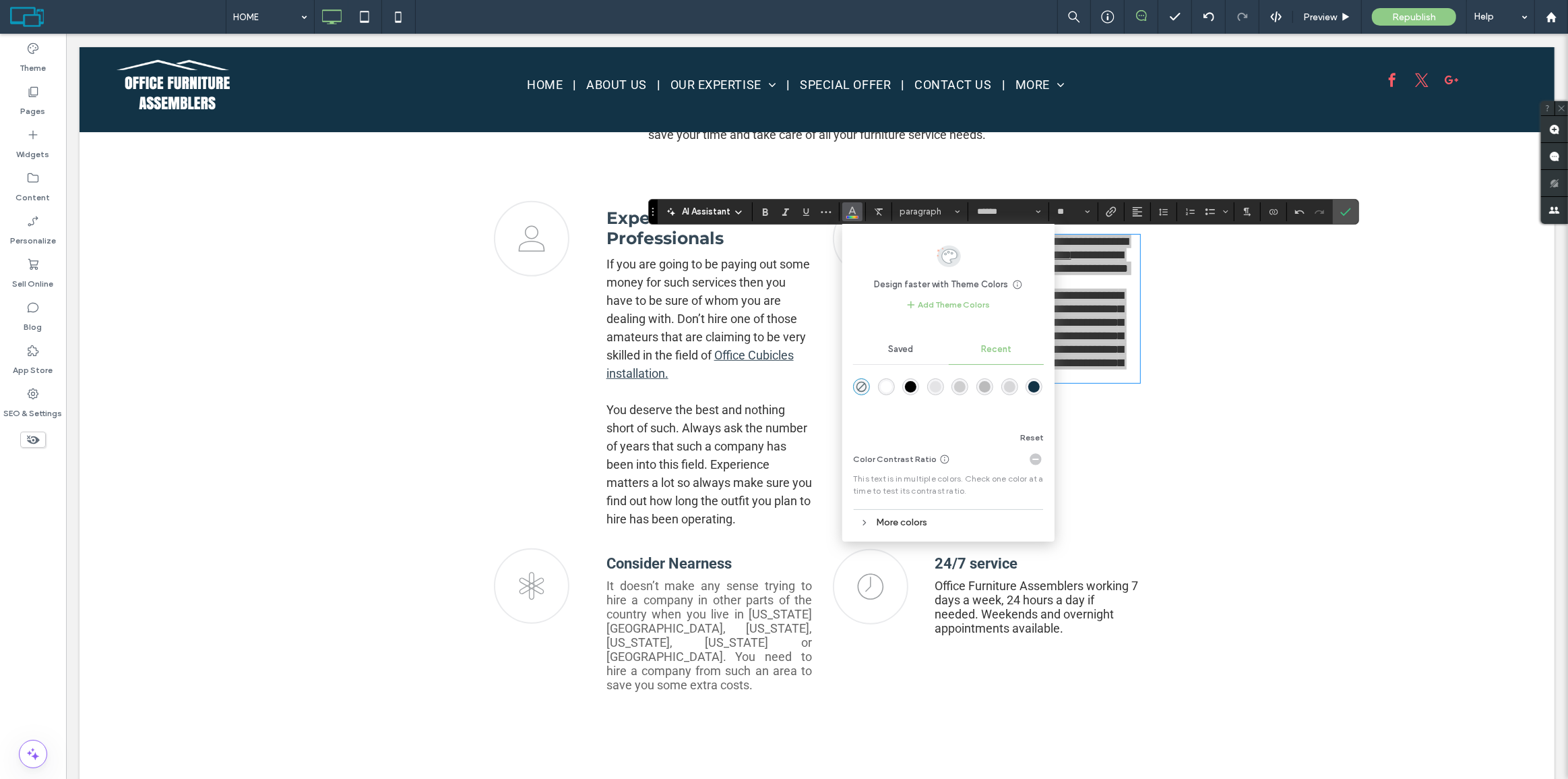
click at [910, 382] on div "rgba(0, 0, 0, 1)" at bounding box center [910, 386] width 12 height 12
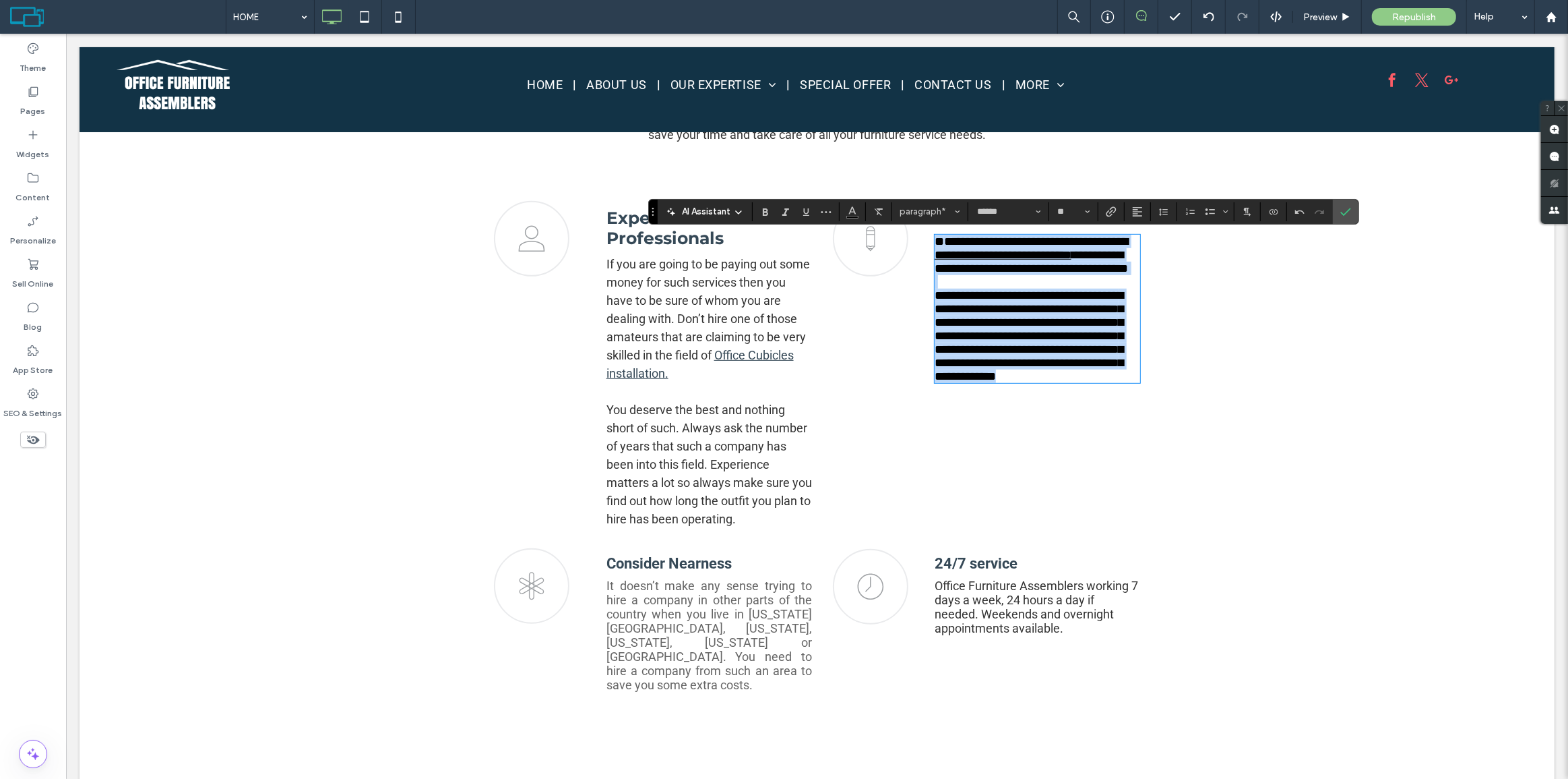
click at [1014, 289] on p at bounding box center [1037, 281] width 206 height 13
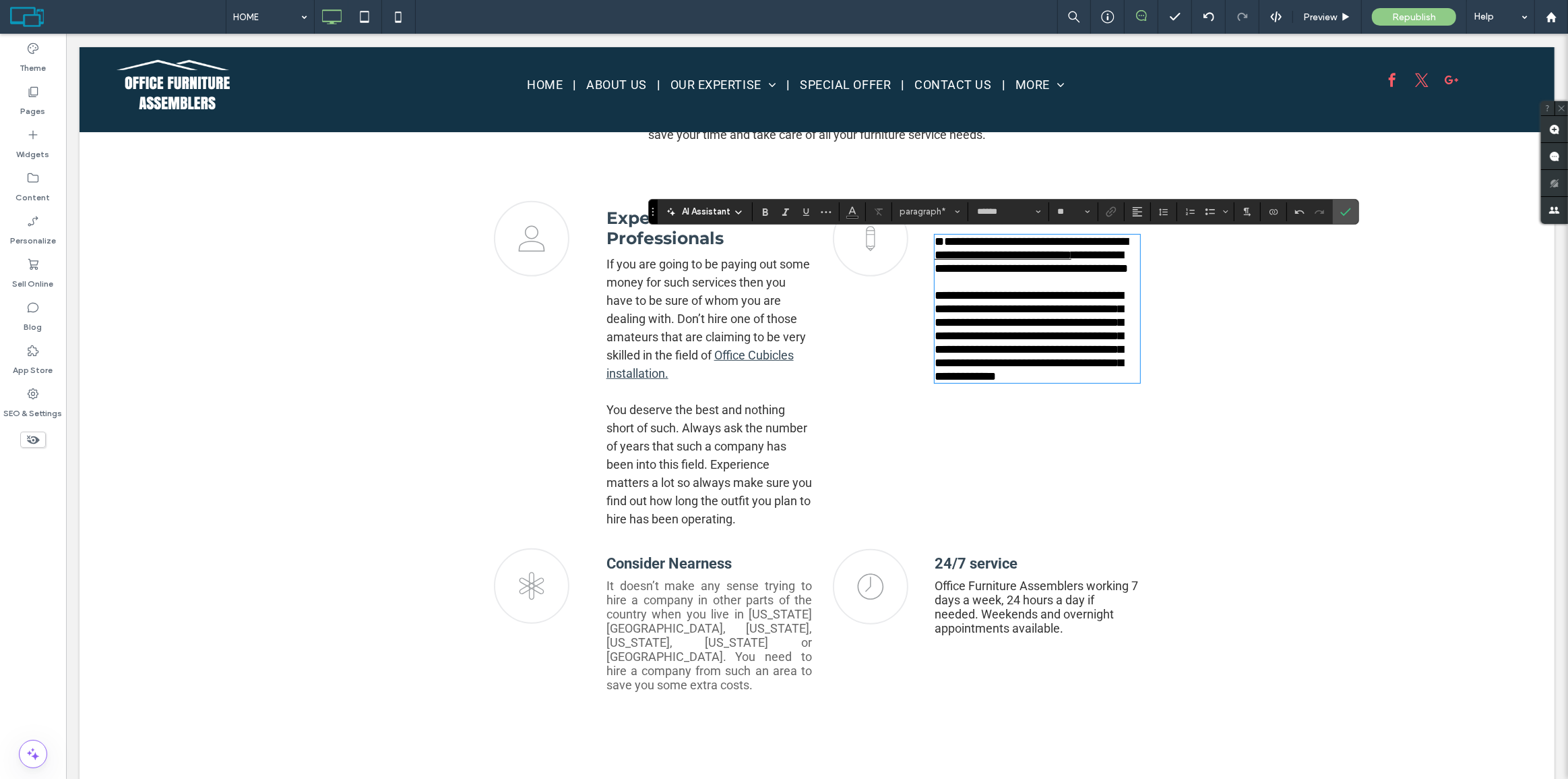
click at [942, 243] on span "**********" at bounding box center [1031, 241] width 193 height 12
click at [1036, 325] on span "**********" at bounding box center [1028, 336] width 189 height 93
click at [1347, 207] on icon "Confirm" at bounding box center [1346, 212] width 11 height 11
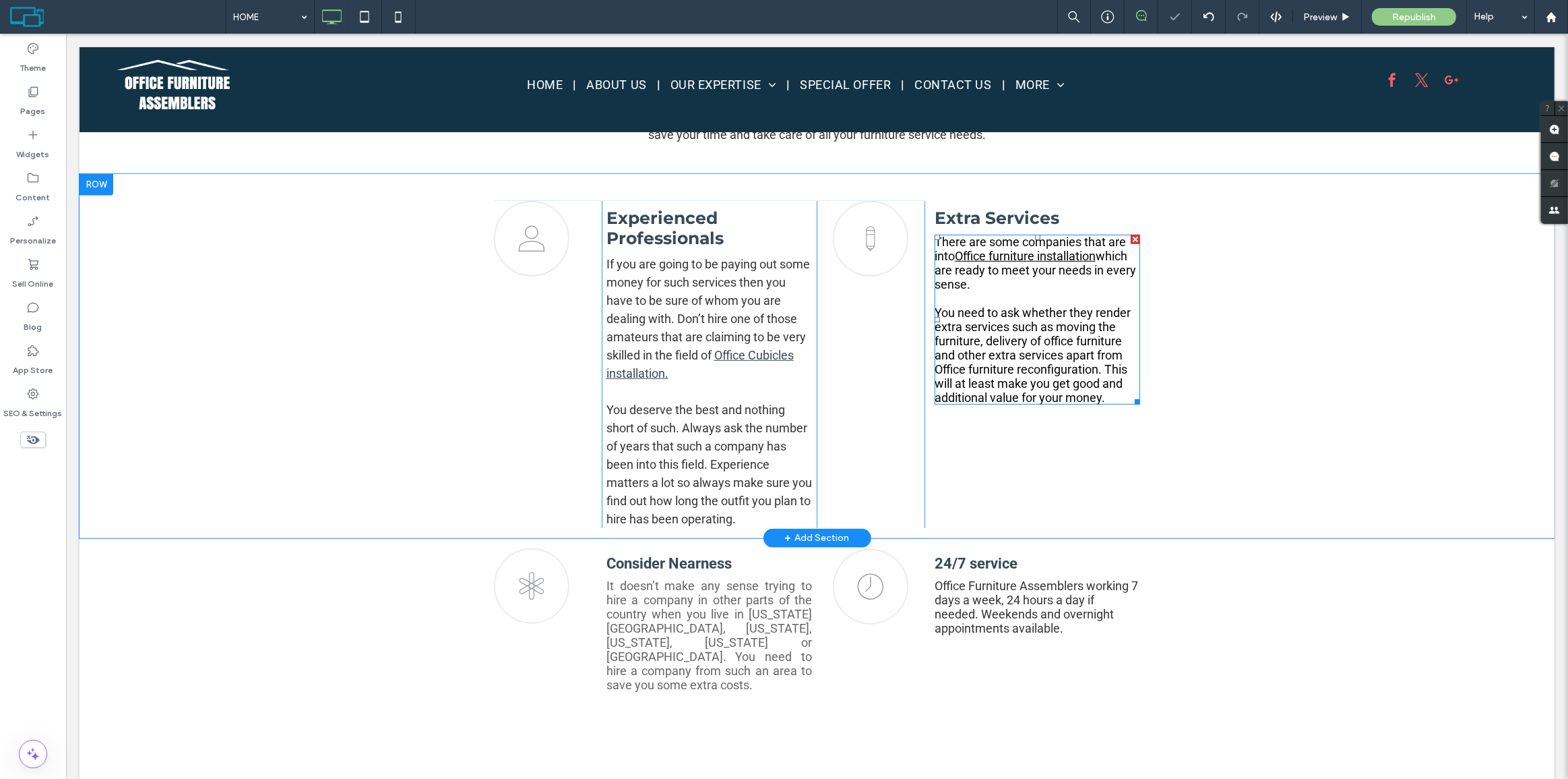
click at [1077, 329] on span "You need to ask whether they render extra services such as moving the furniture…" at bounding box center [1031, 354] width 196 height 99
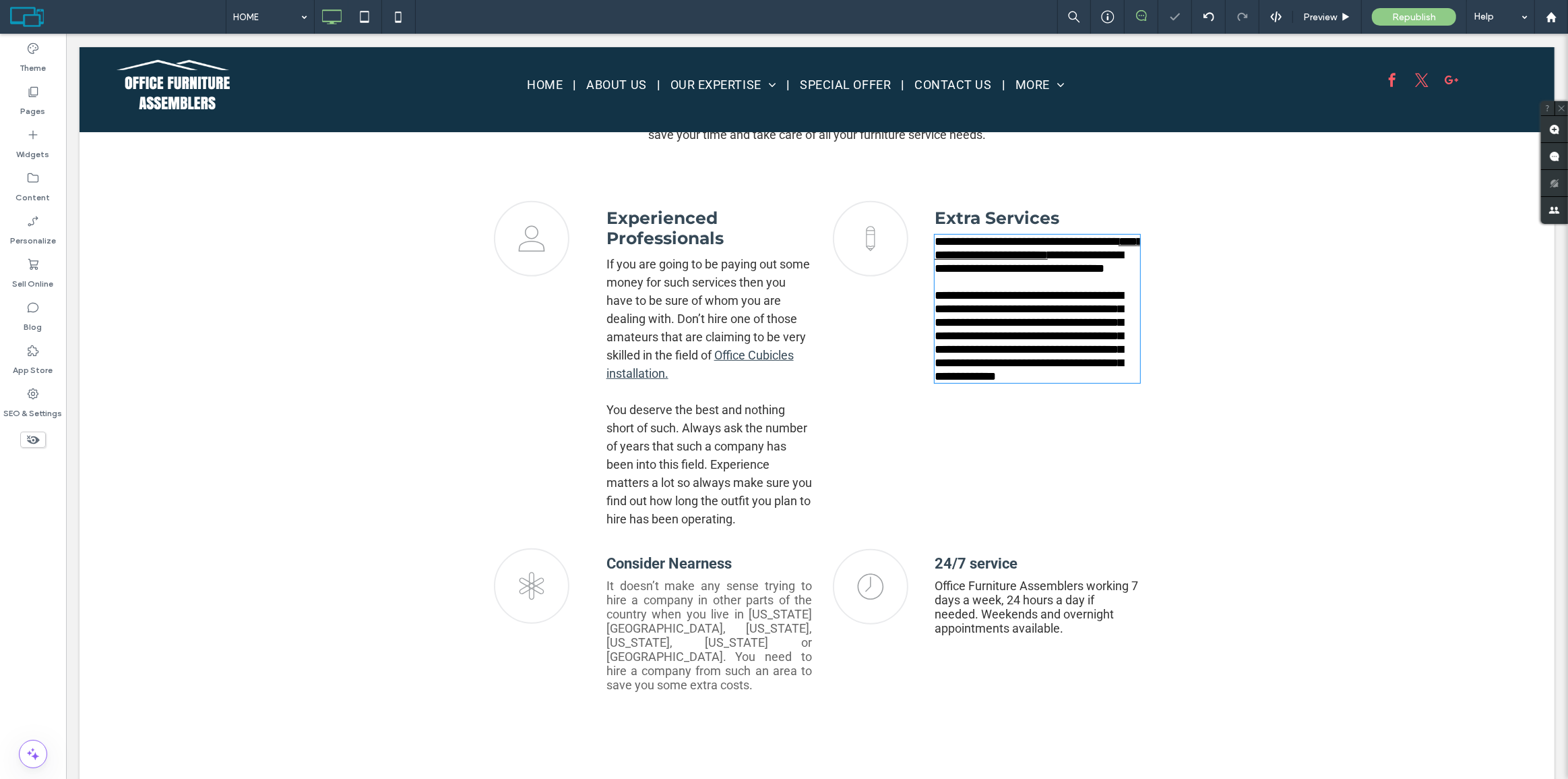
type input "******"
type input "**"
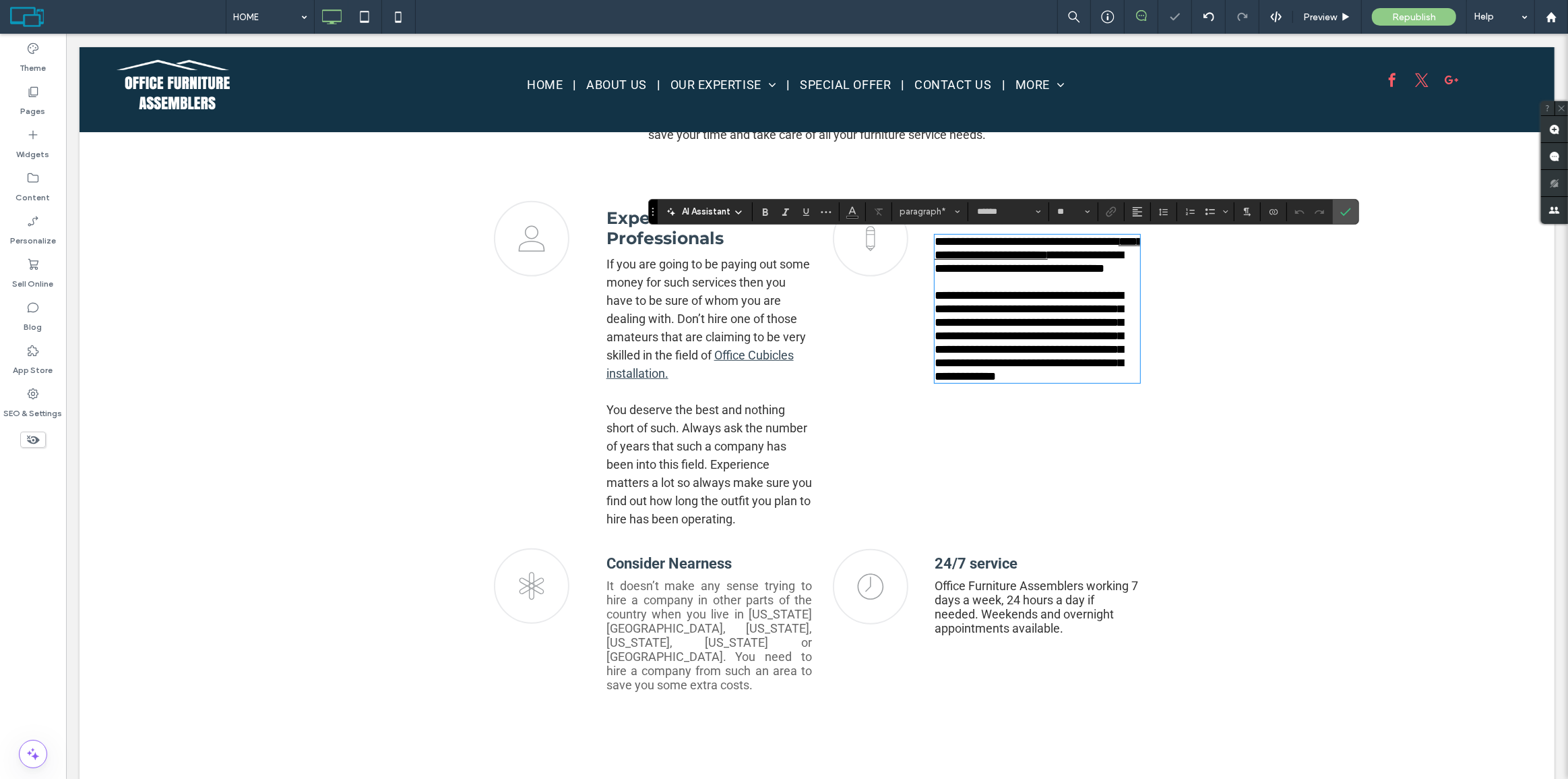
click at [675, 306] on span "If you are going to be paying out some money for such services then you have to…" at bounding box center [707, 309] width 204 height 105
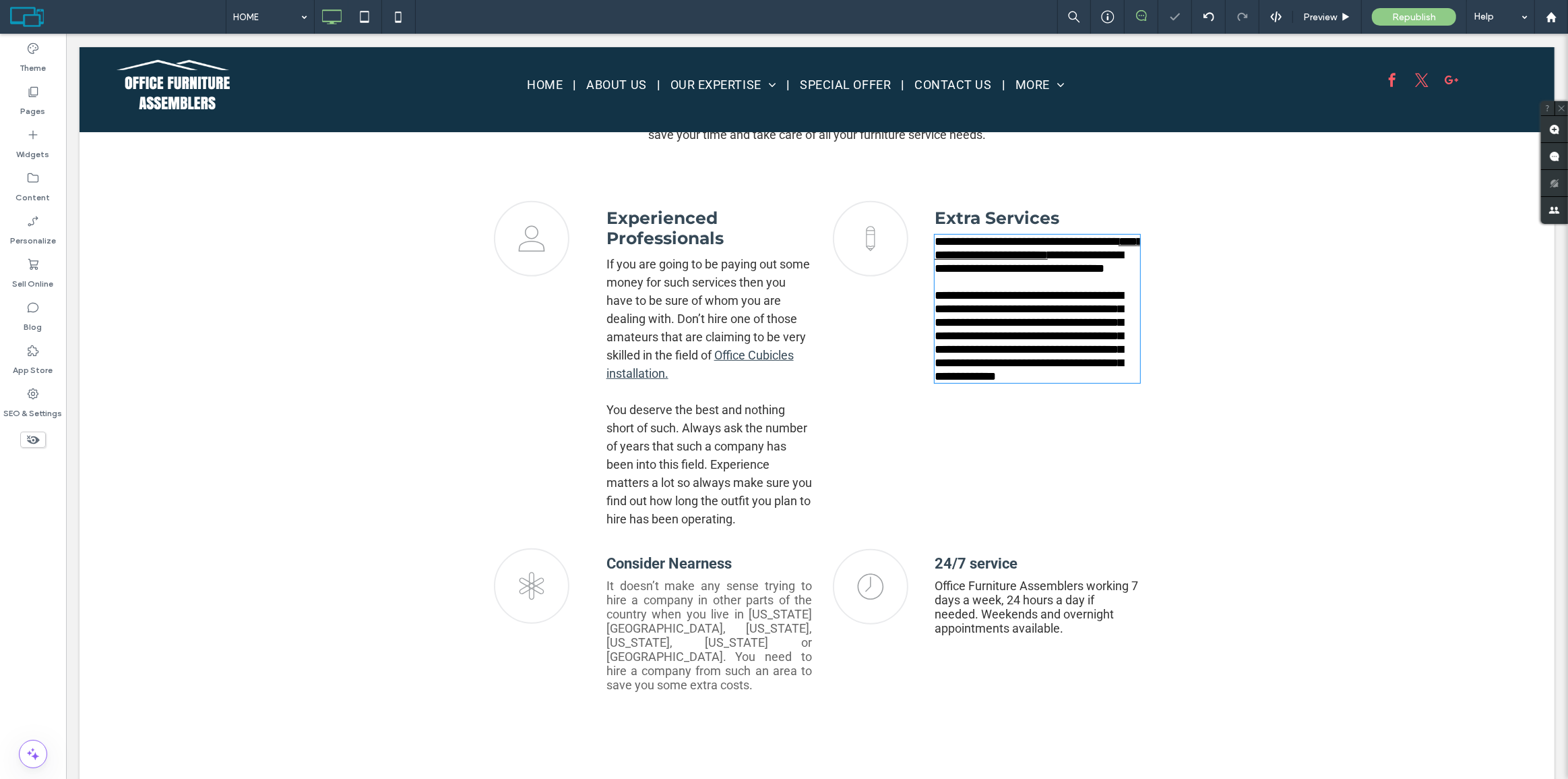
click at [675, 306] on span "If you are going to be paying out some money for such services then you have to…" at bounding box center [707, 309] width 204 height 105
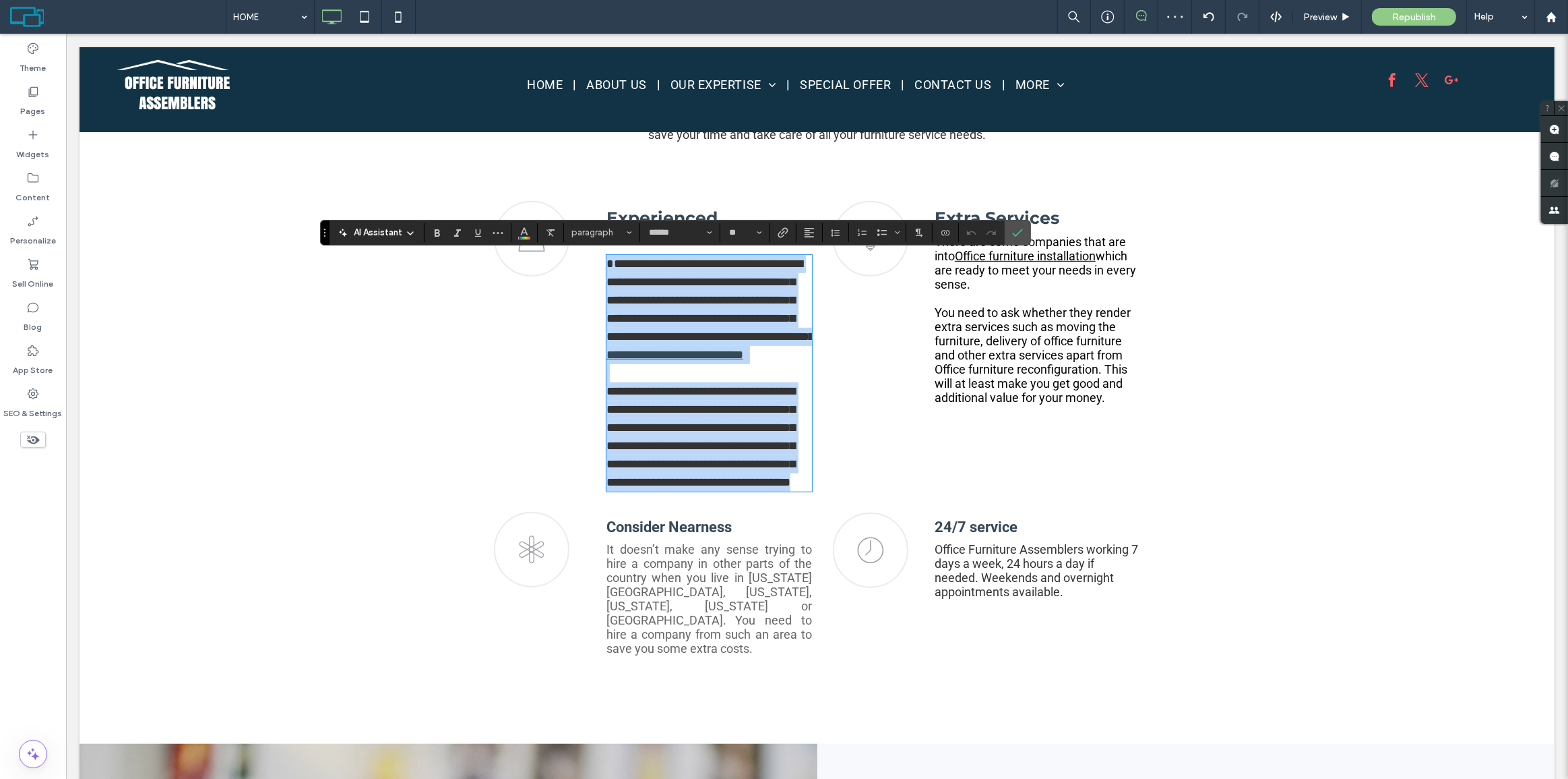
click at [676, 304] on span "**********" at bounding box center [709, 300] width 208 height 85
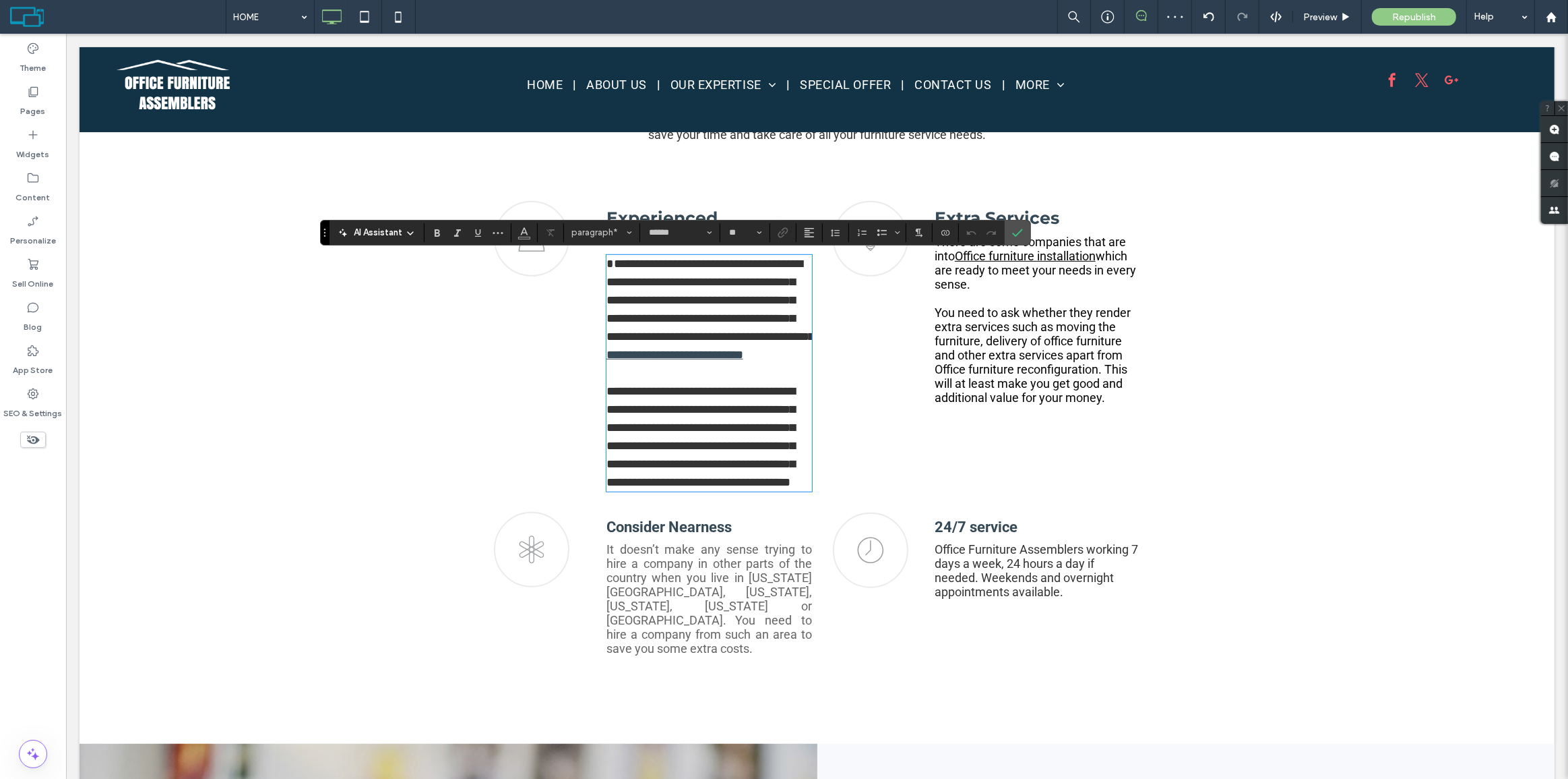
click at [690, 290] on p "**********" at bounding box center [708, 309] width 206 height 109
drag, startPoint x: 690, startPoint y: 290, endPoint x: 736, endPoint y: 292, distance: 46.0
click at [757, 310] on p "**********" at bounding box center [708, 309] width 206 height 109
click at [528, 230] on icon "Color" at bounding box center [524, 231] width 11 height 11
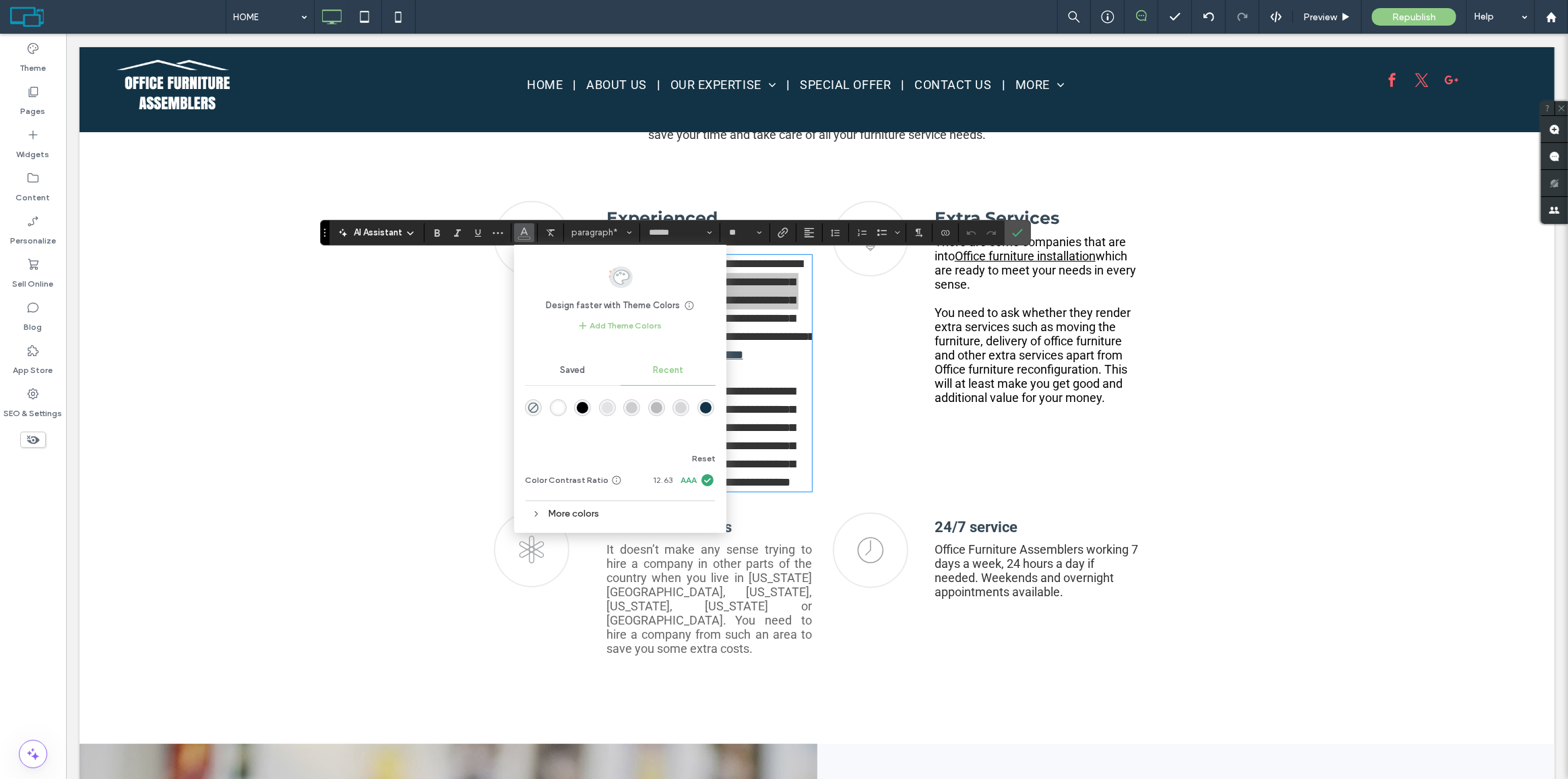
click at [566, 518] on div "More colors" at bounding box center [620, 513] width 190 height 18
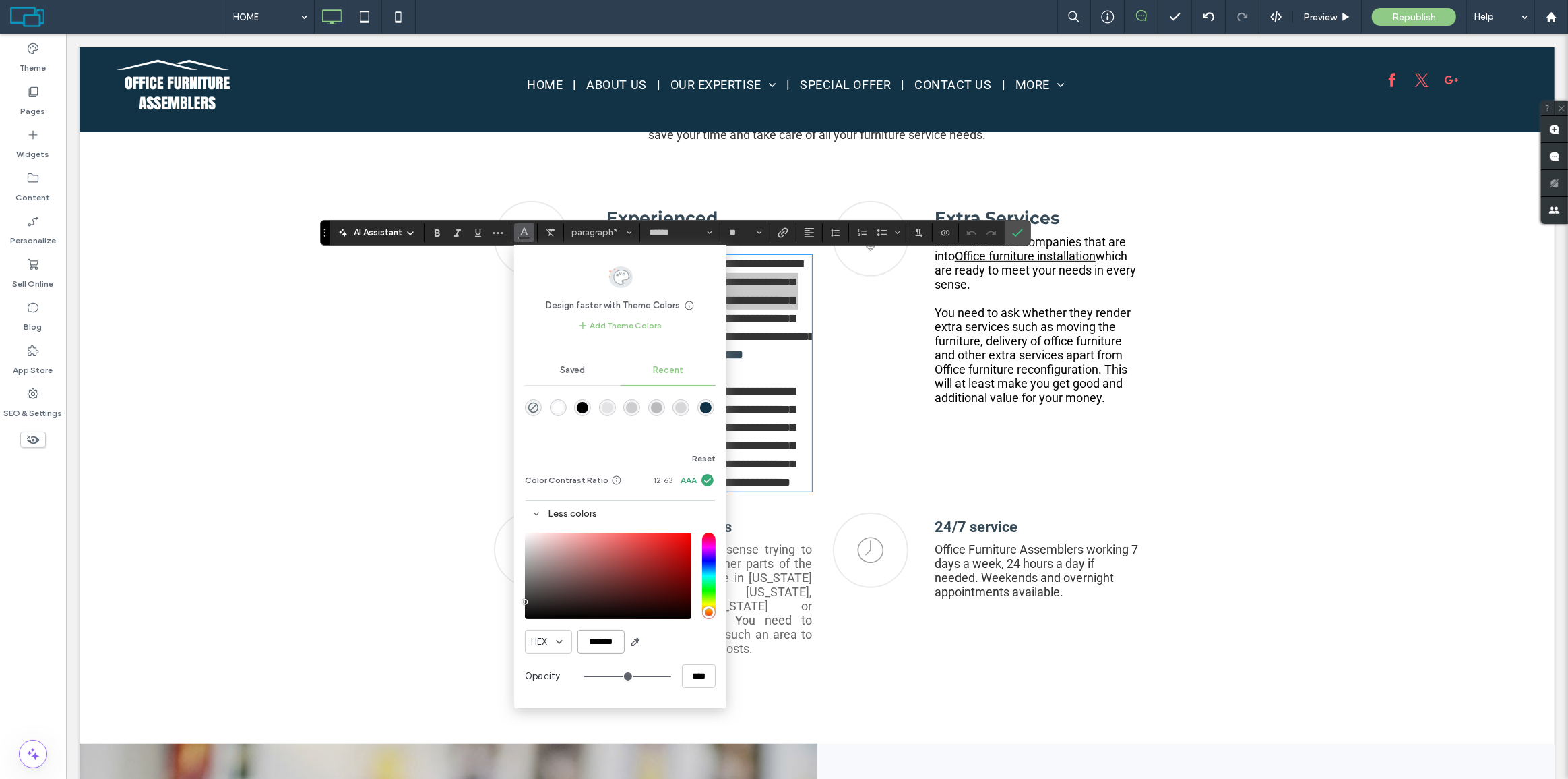
click at [592, 640] on input "*******" at bounding box center [601, 642] width 47 height 23
click at [574, 366] on span "Saved" at bounding box center [573, 370] width 25 height 11
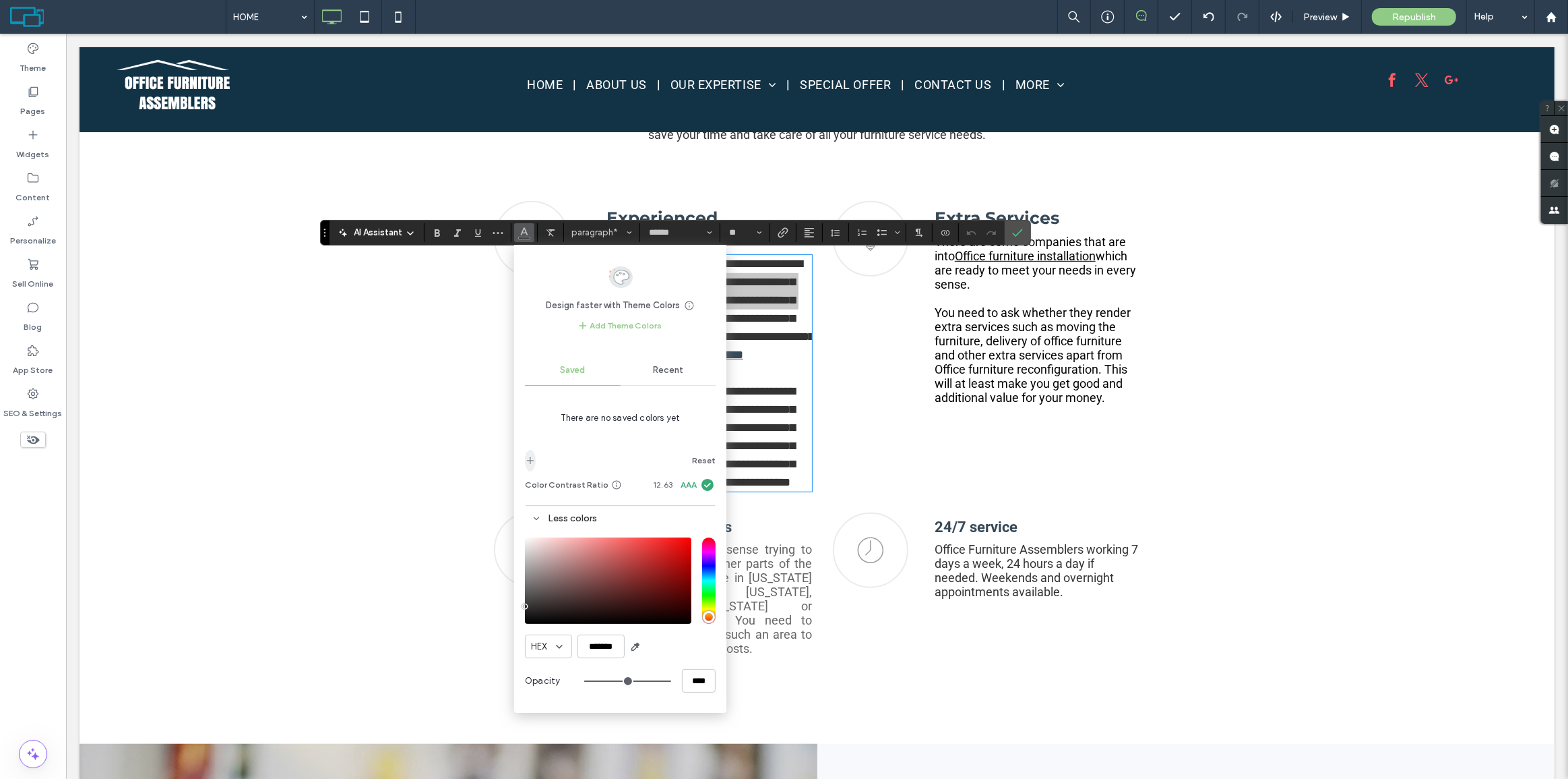
click at [527, 462] on icon "add color" at bounding box center [530, 461] width 11 height 11
click at [1012, 227] on icon "Confirm" at bounding box center [1017, 233] width 11 height 11
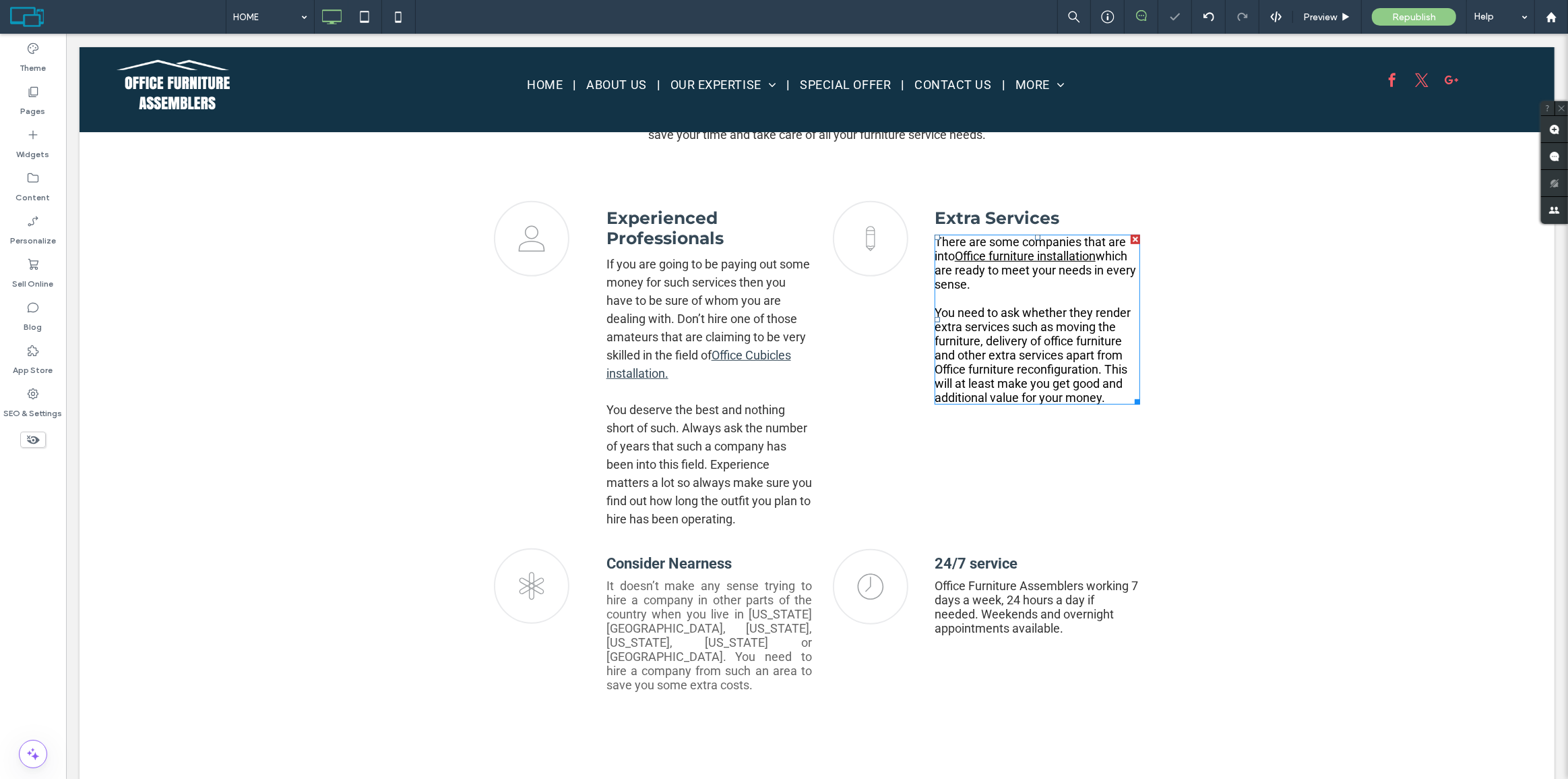
click at [989, 313] on span "You need to ask whether they render extra services such as moving the furniture…" at bounding box center [1031, 354] width 196 height 99
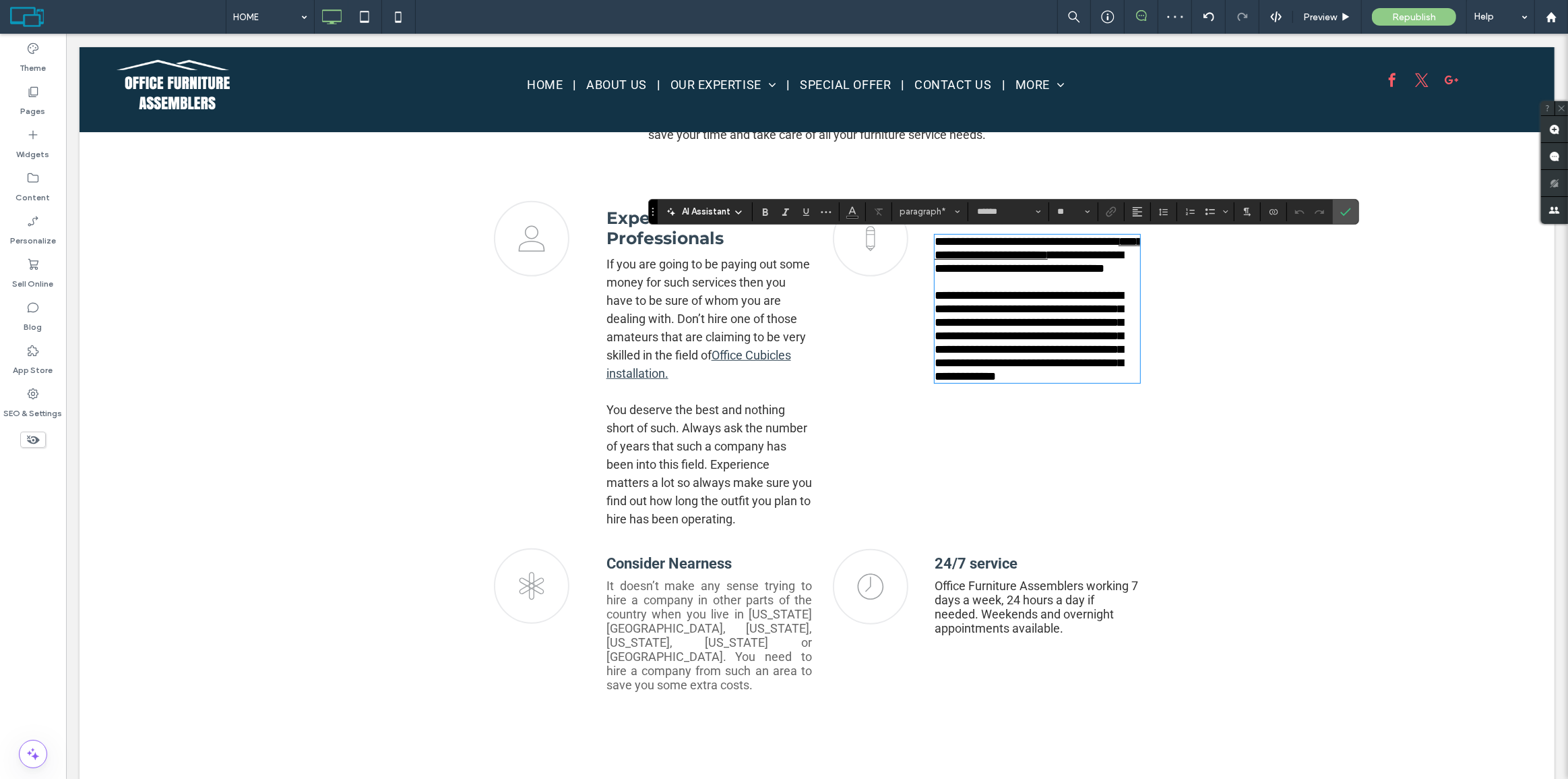
click at [989, 313] on span "**********" at bounding box center [1028, 336] width 189 height 93
click at [849, 216] on span "Color" at bounding box center [853, 210] width 11 height 17
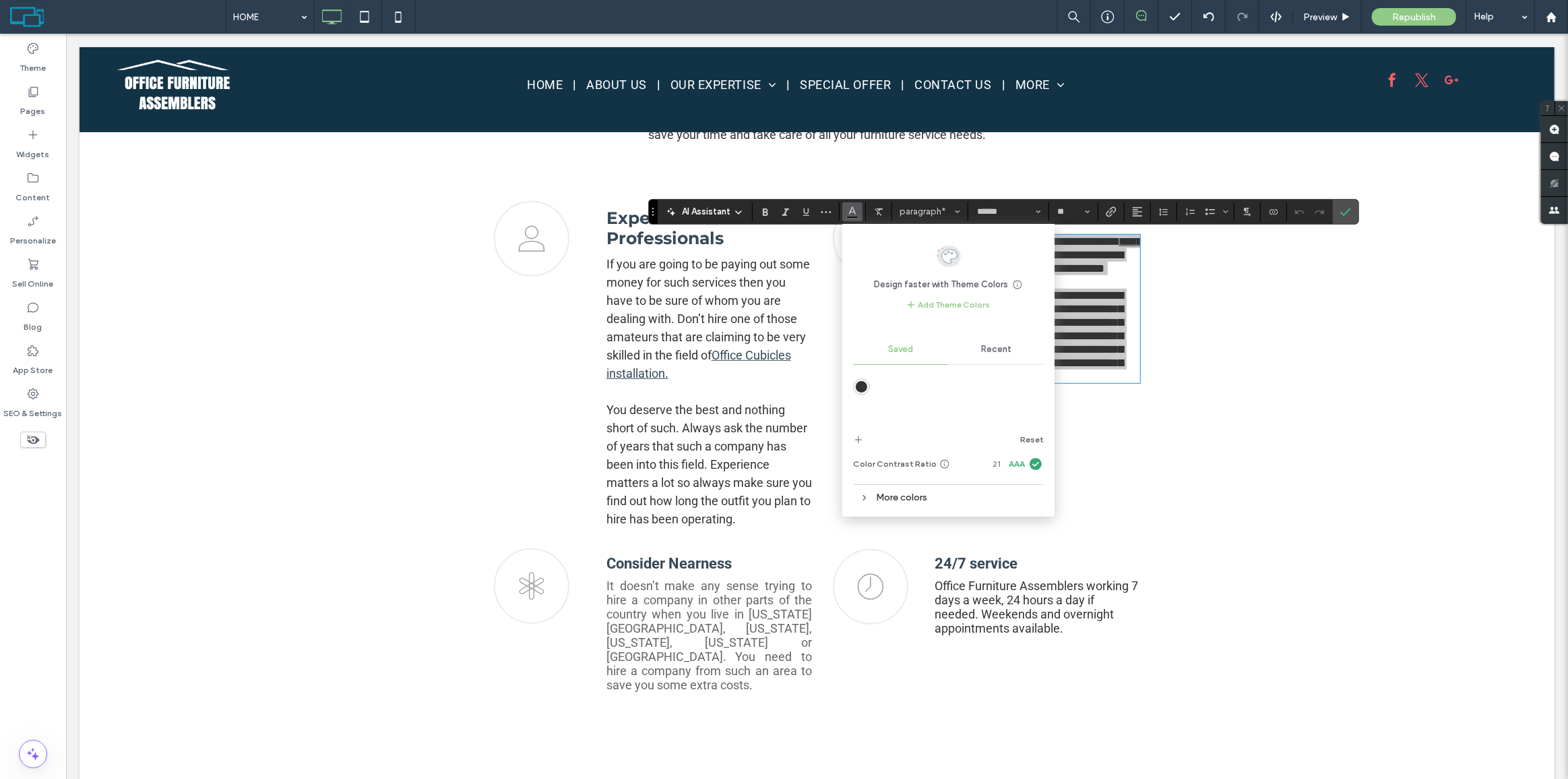
click at [858, 383] on div "rgba(51,51,51,1)" at bounding box center [861, 386] width 12 height 12
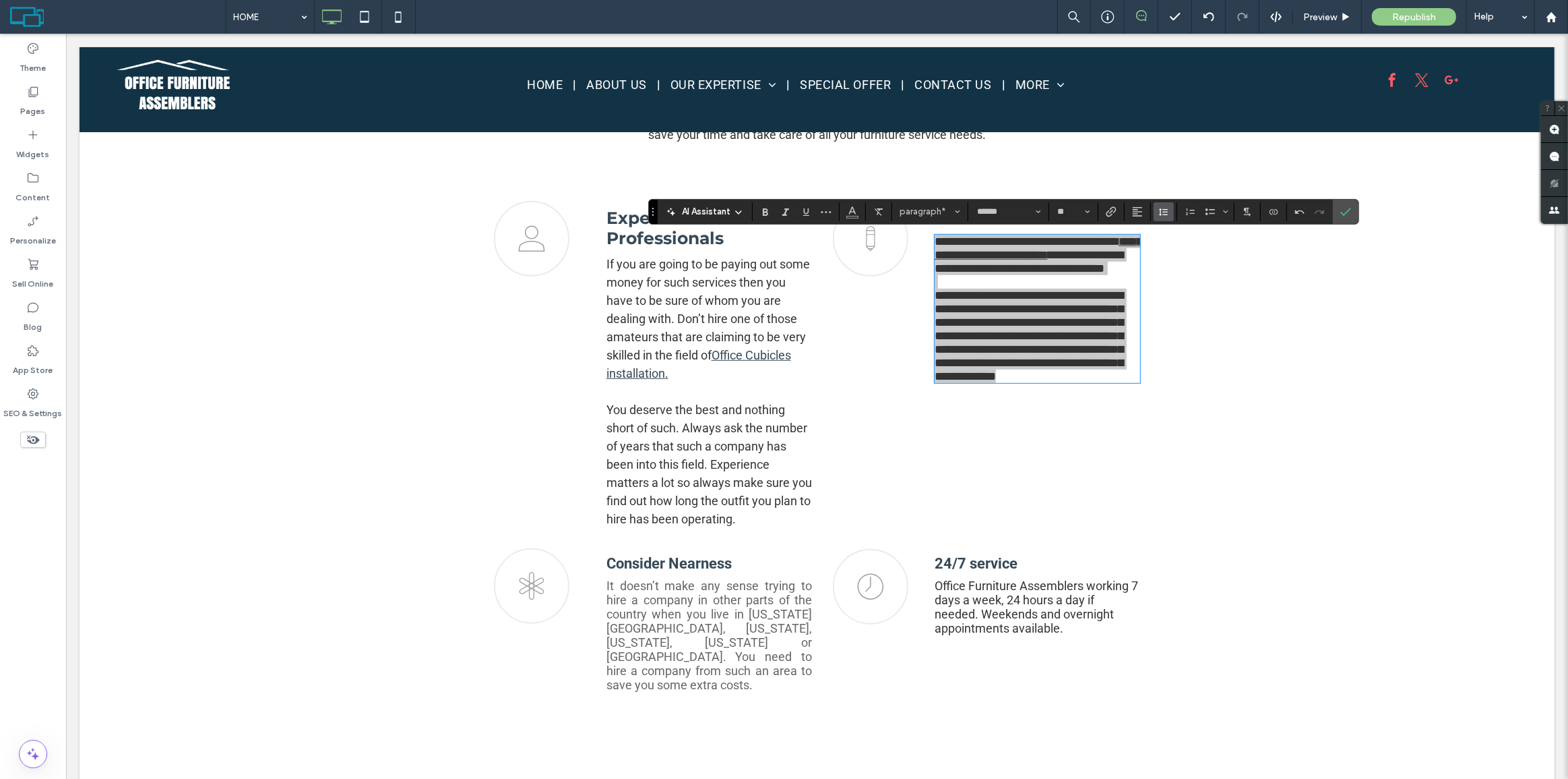
click at [1158, 209] on icon "Line Height" at bounding box center [1164, 212] width 11 height 11
drag, startPoint x: 1179, startPoint y: 274, endPoint x: 1113, endPoint y: 240, distance: 74.2
click at [1179, 274] on div "1.5" at bounding box center [1185, 270] width 33 height 10
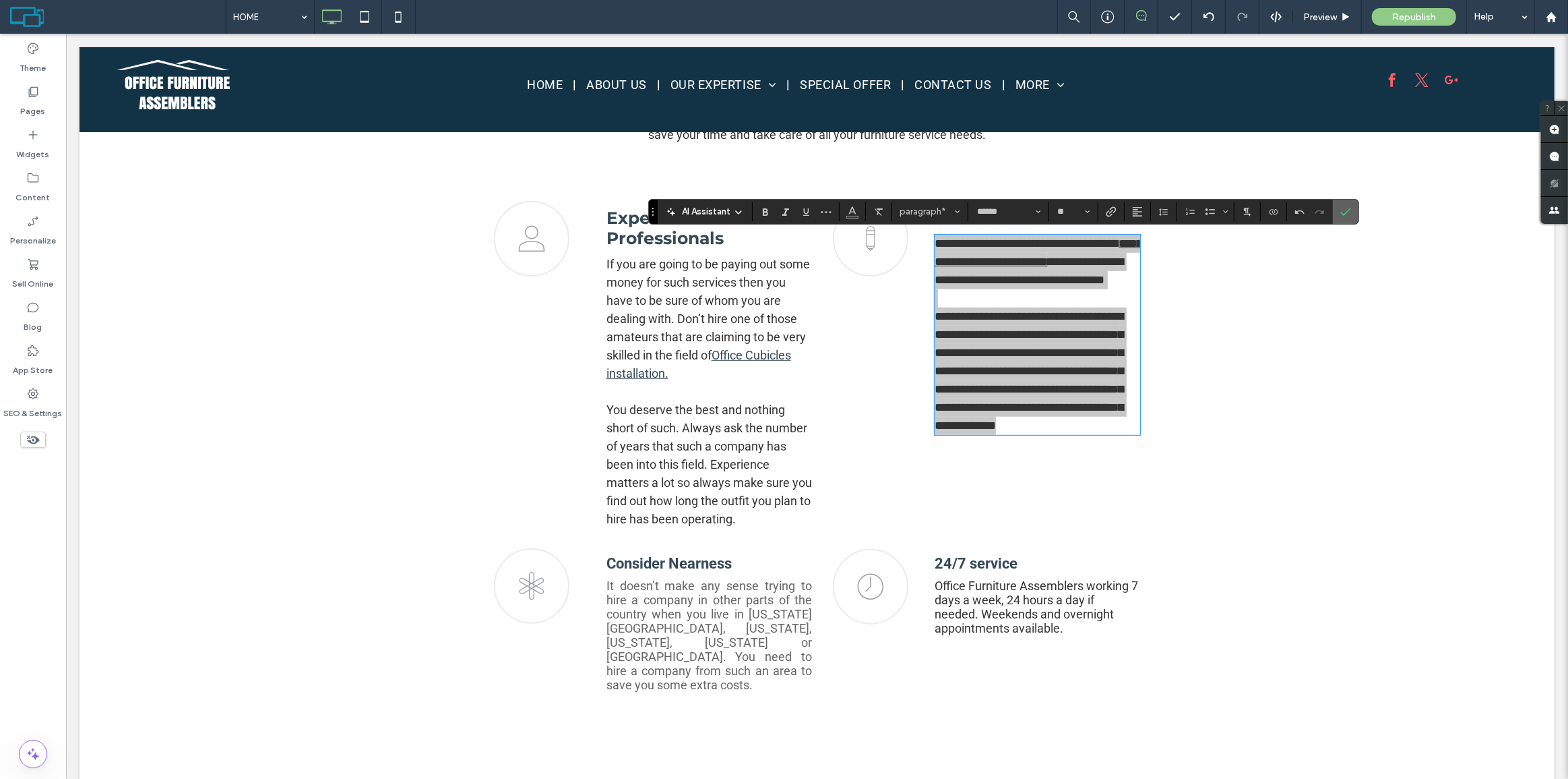
drag, startPoint x: 1343, startPoint y: 214, endPoint x: 1275, endPoint y: 182, distance: 75.2
click at [1343, 214] on use "Confirm" at bounding box center [1346, 212] width 11 height 8
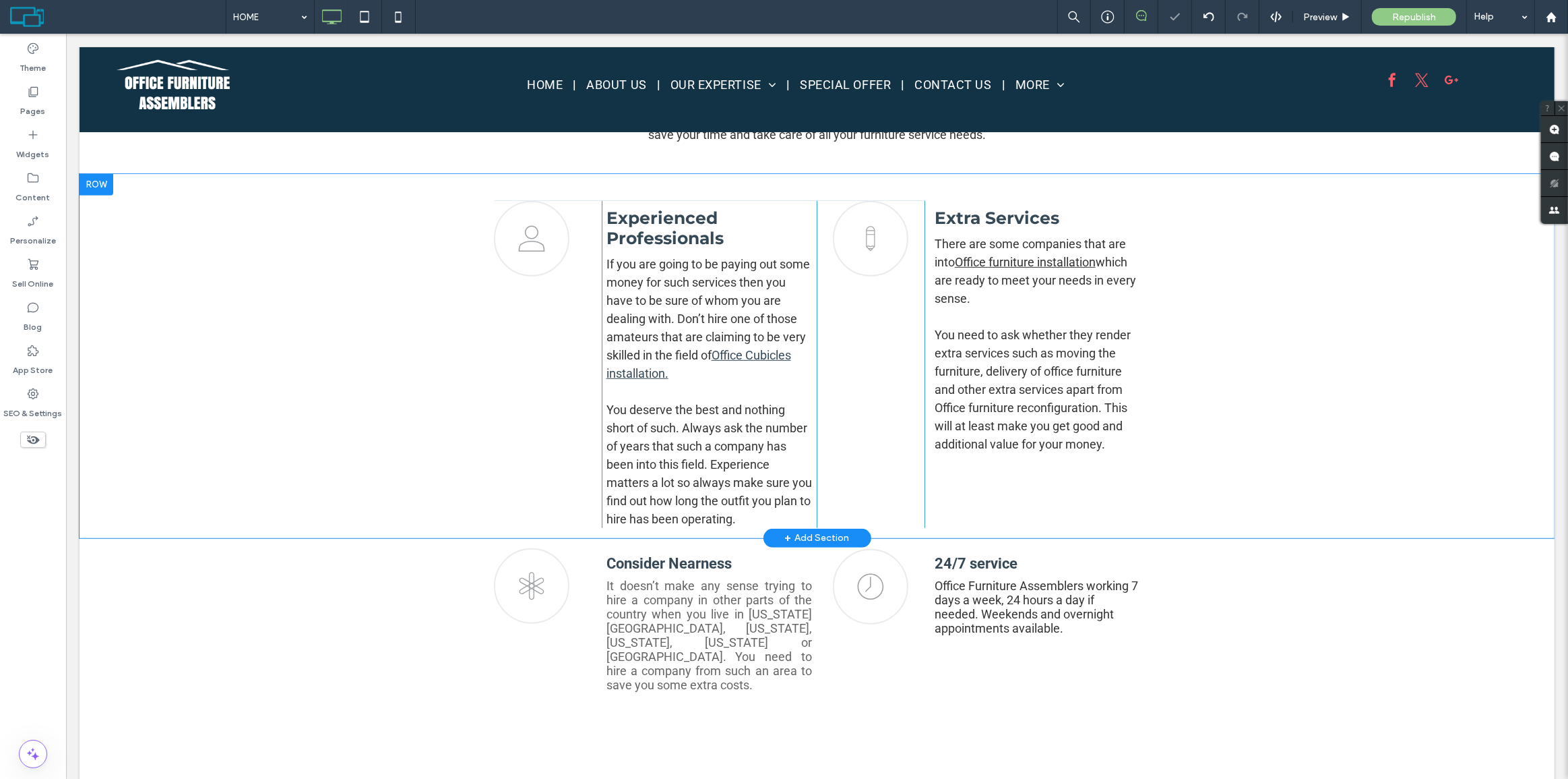
scroll to position [980, 0]
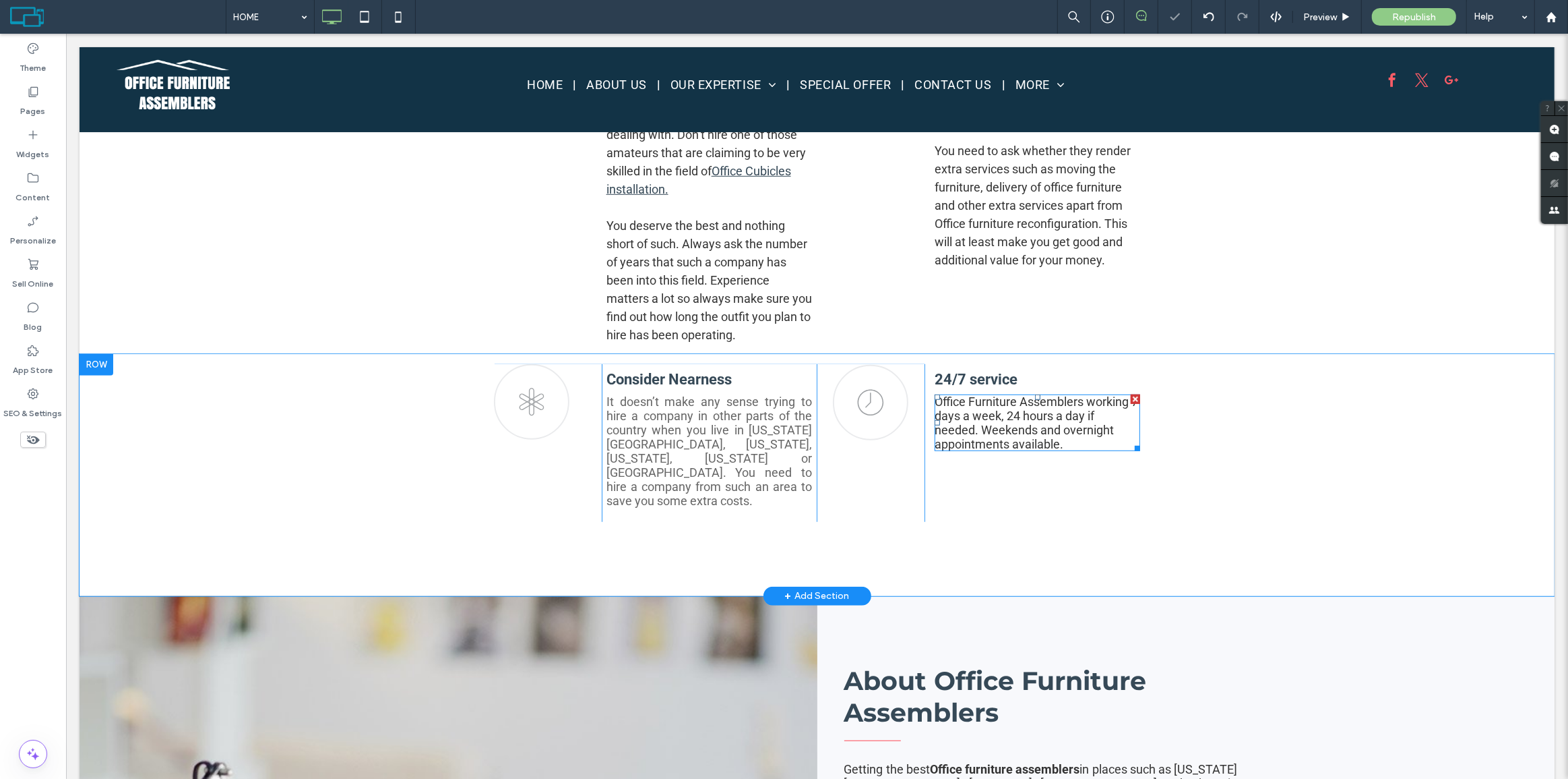
click at [1001, 434] on span "Office Furniture Assemblers working 7 days a week, 24 hours a day if needed. We…" at bounding box center [1035, 422] width 204 height 57
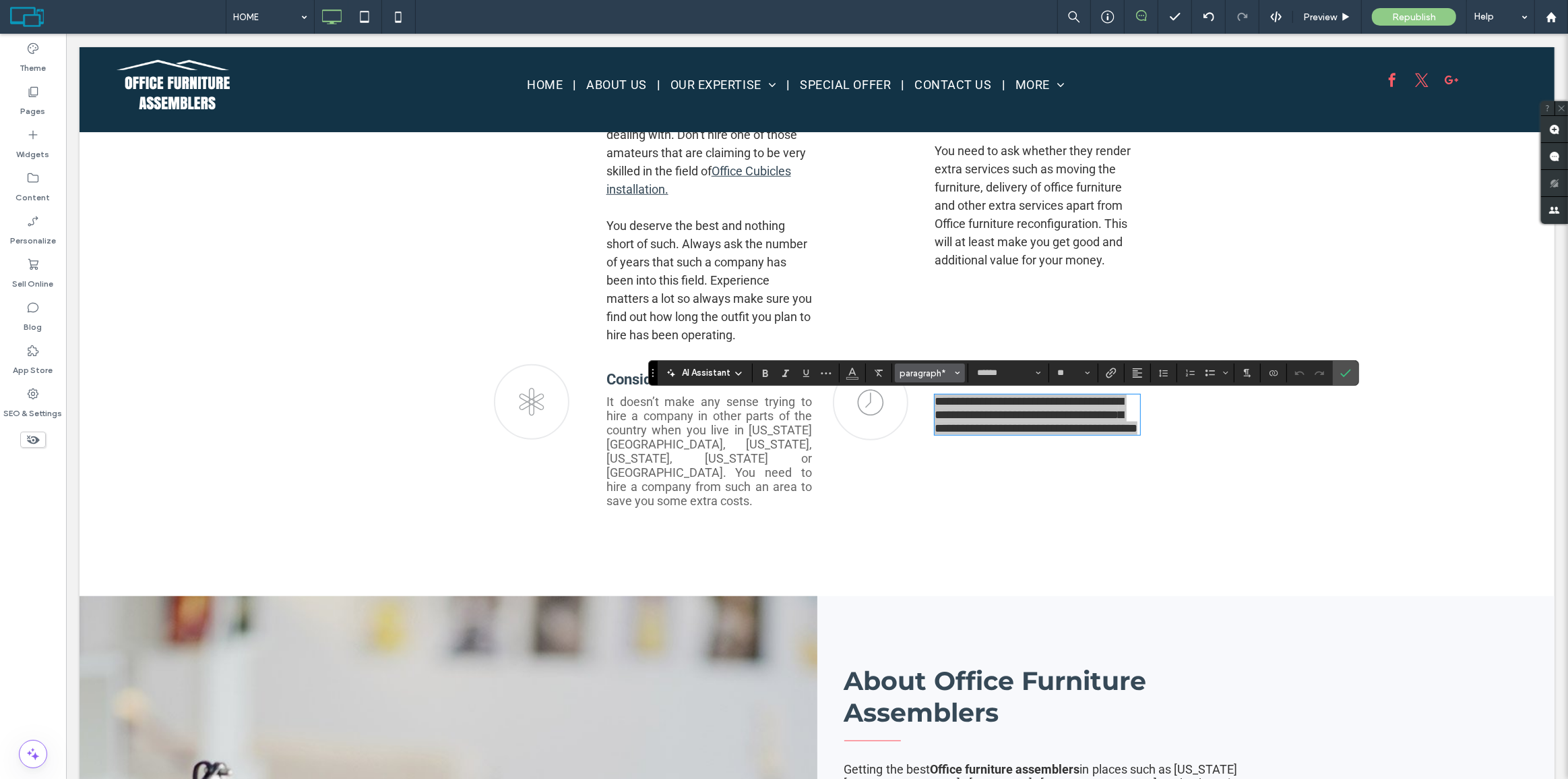
click at [917, 372] on span "paragraph*" at bounding box center [925, 373] width 52 height 10
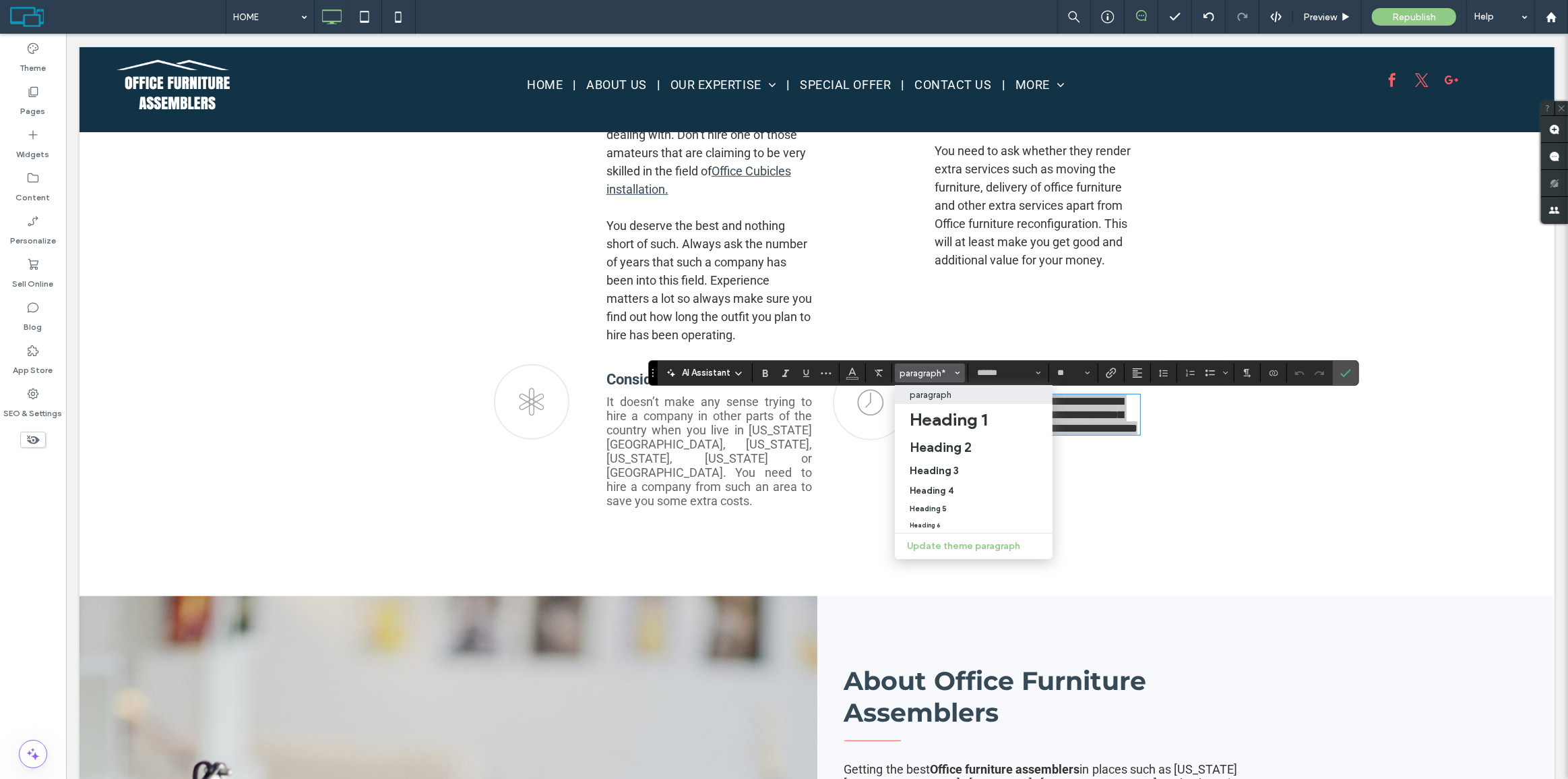
click at [942, 391] on p "paragraph" at bounding box center [931, 394] width 42 height 10
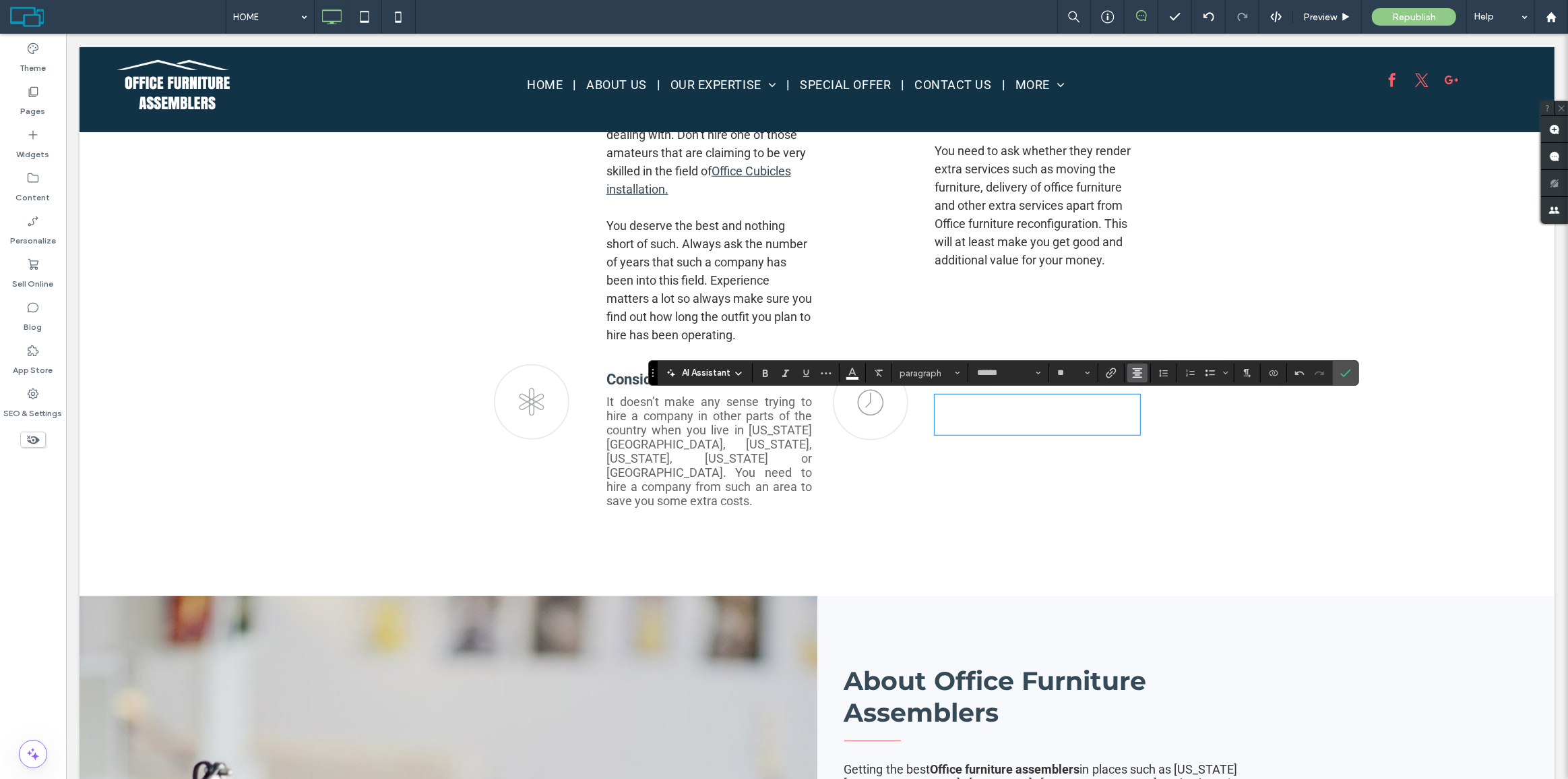
click at [1135, 370] on icon "Alignment" at bounding box center [1137, 373] width 11 height 11
click at [1140, 391] on label "ui.textEditor.alignment.left" at bounding box center [1151, 394] width 47 height 20
click at [1162, 371] on use "Line Height" at bounding box center [1163, 373] width 9 height 8
click at [1177, 425] on label "1.5" at bounding box center [1193, 432] width 79 height 19
click at [51, 61] on div "Theme" at bounding box center [33, 58] width 66 height 43
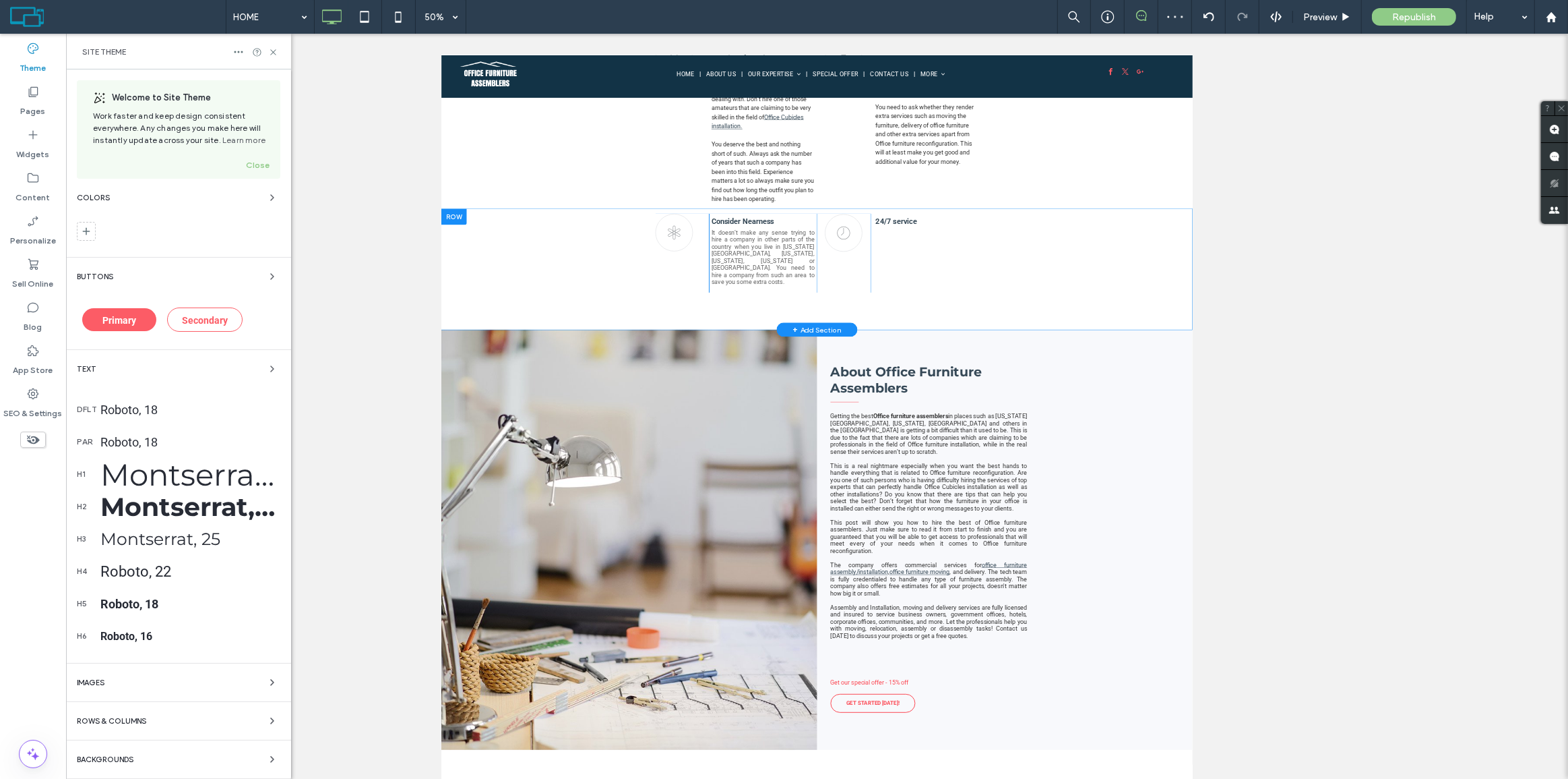
click at [143, 407] on div "Roboto, 18" at bounding box center [190, 410] width 180 height 14
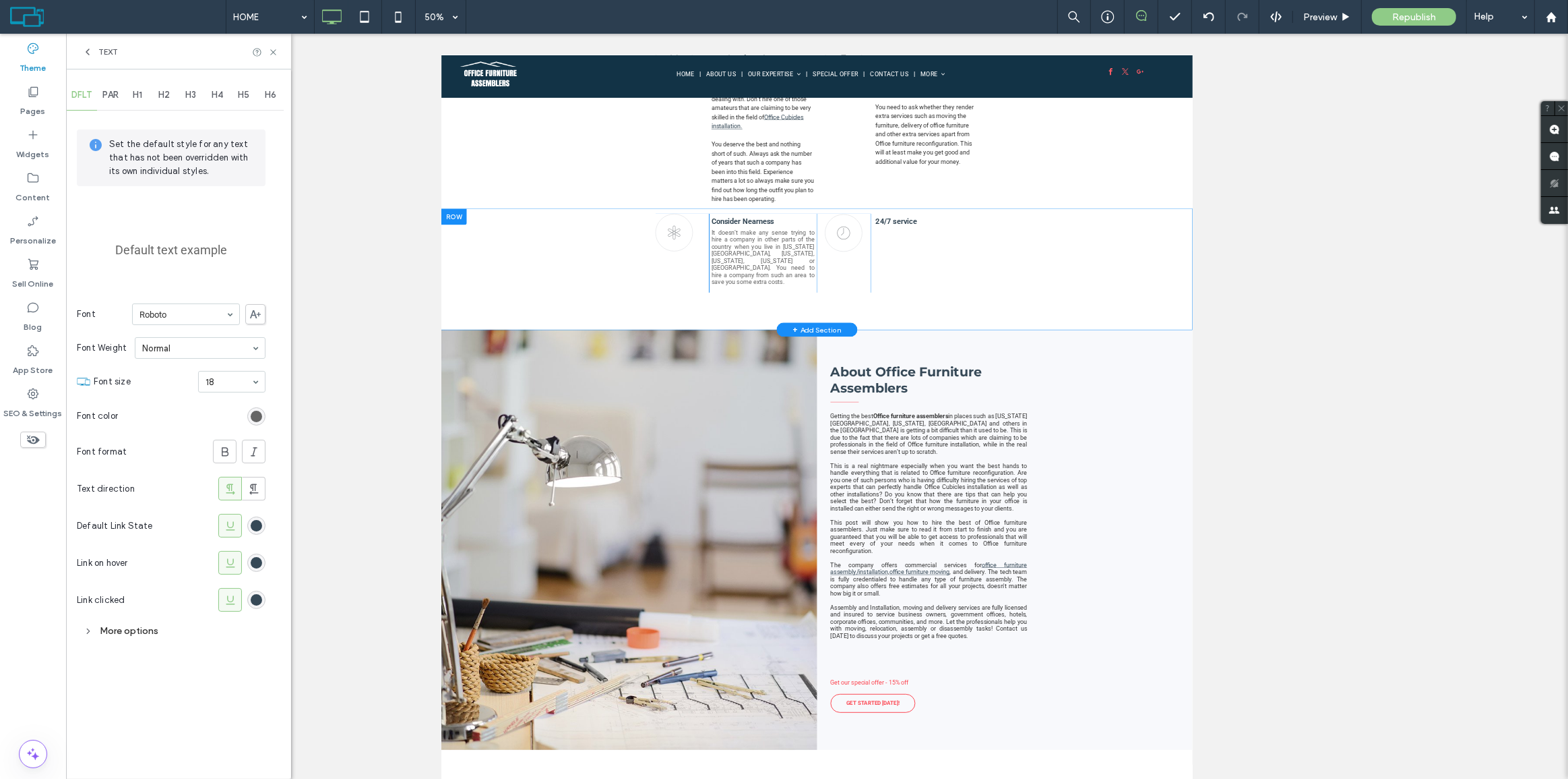
click at [119, 633] on div "More options" at bounding box center [171, 630] width 189 height 18
click at [251, 417] on div "rgb(102, 102, 102)" at bounding box center [256, 416] width 12 height 12
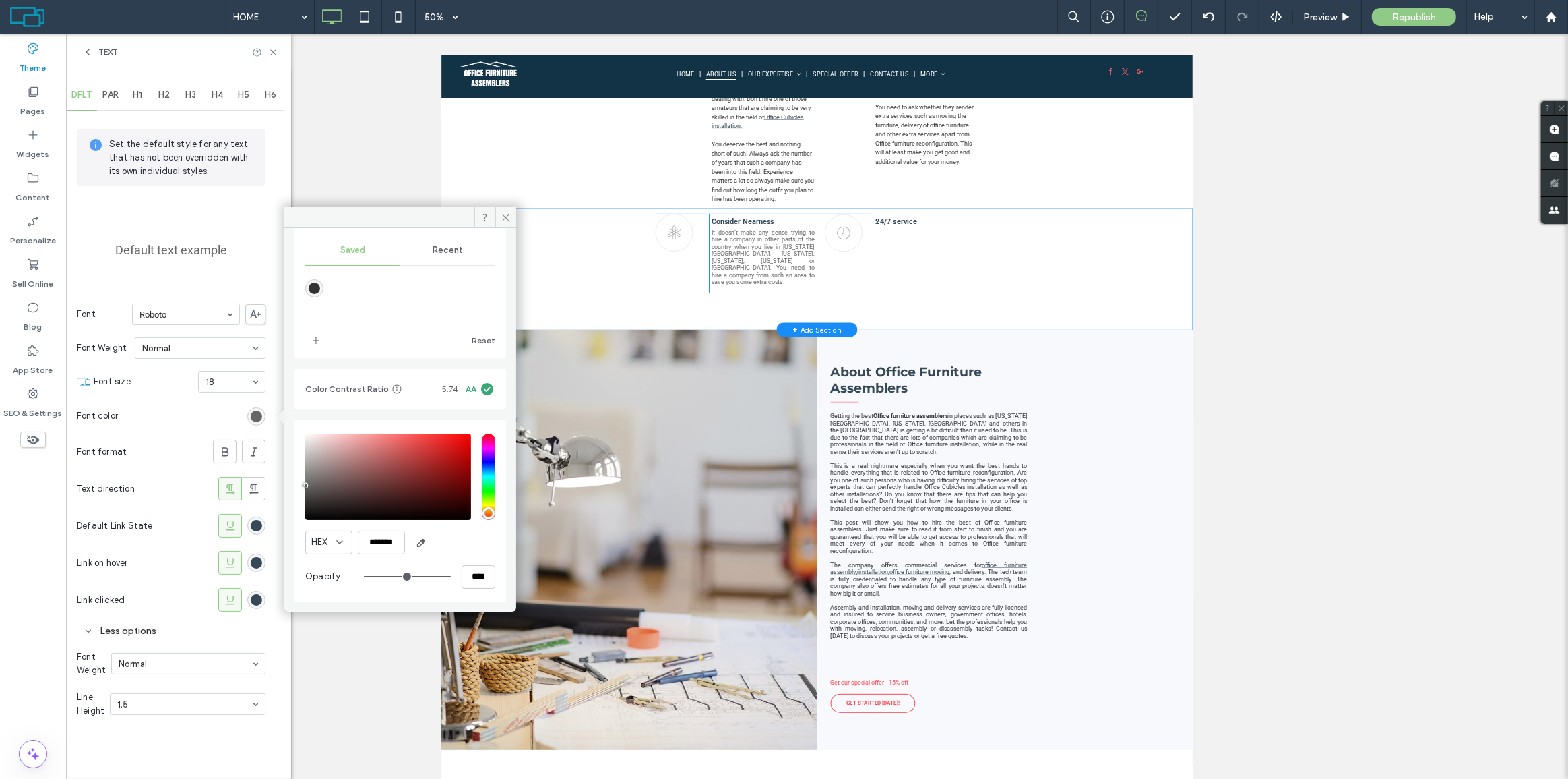
scroll to position [122, 0]
click at [309, 283] on div "rgba(51,51,51,1)" at bounding box center [314, 287] width 12 height 12
type input "*******"
click at [177, 276] on div "Set the default style for any text that has not been overridden with its own in…" at bounding box center [171, 426] width 189 height 627
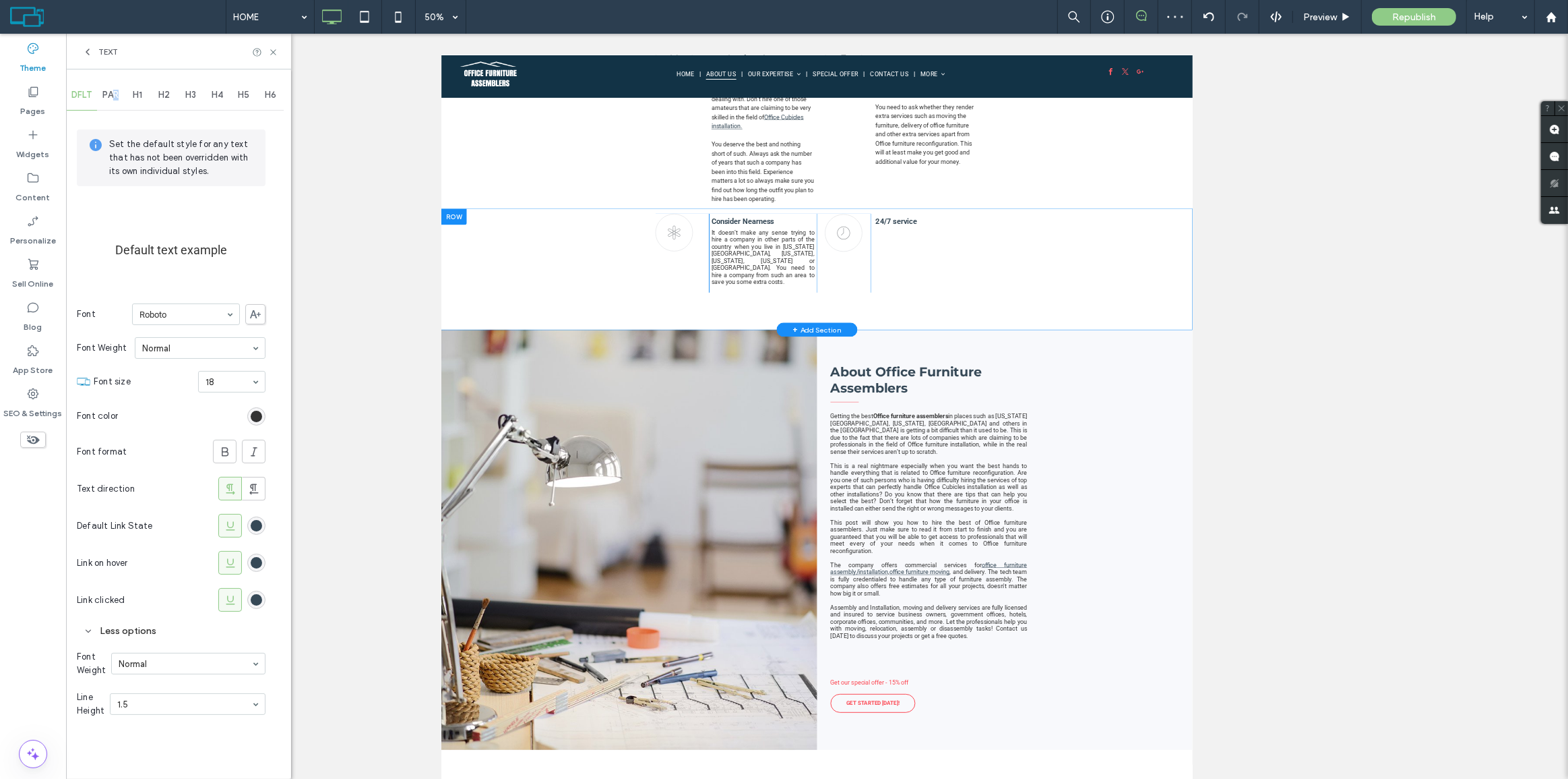
click at [115, 94] on span "PAR" at bounding box center [110, 95] width 16 height 11
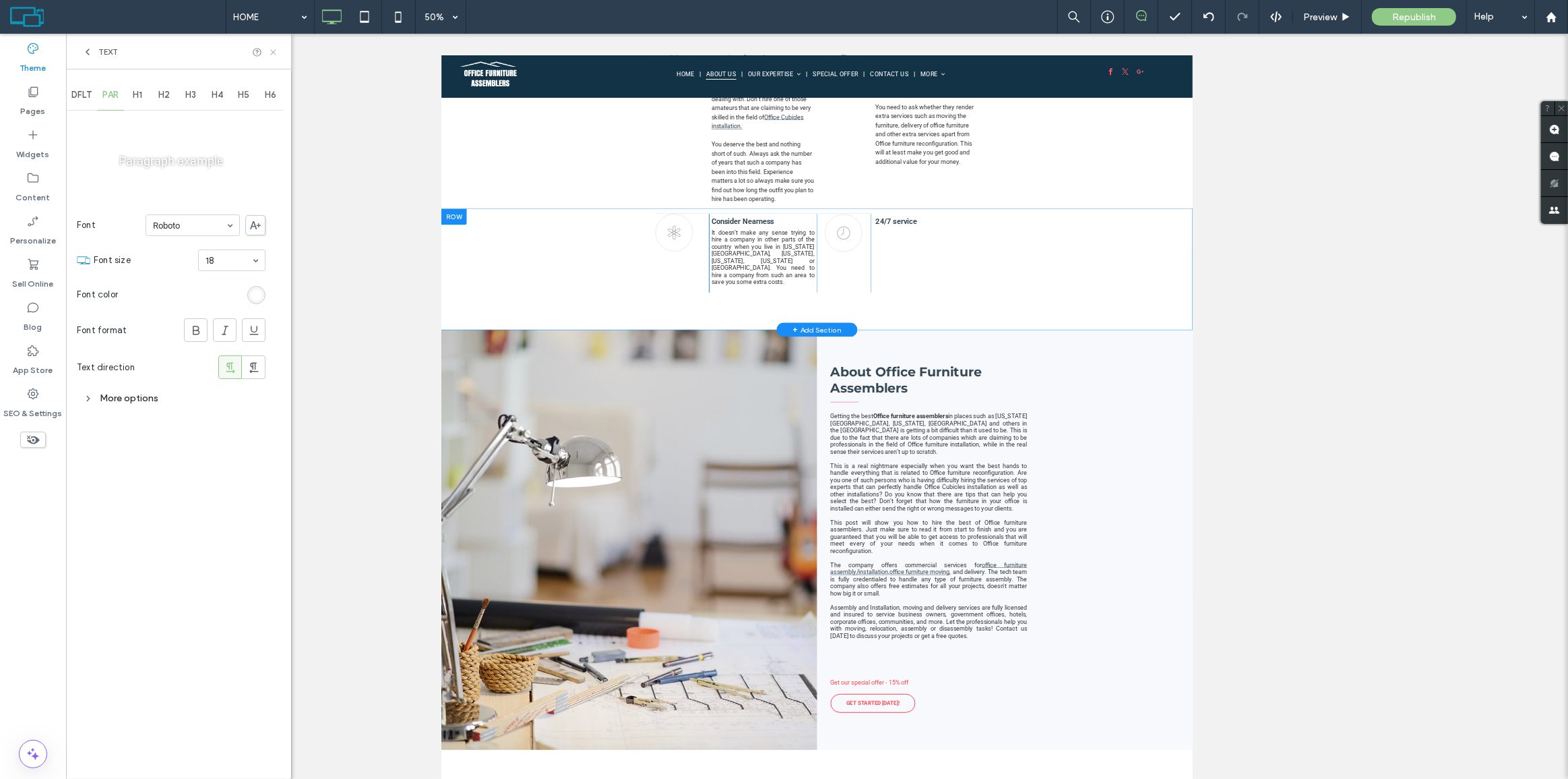
drag, startPoint x: 271, startPoint y: 54, endPoint x: 901, endPoint y: 422, distance: 729.6
click at [271, 54] on icon at bounding box center [273, 52] width 10 height 10
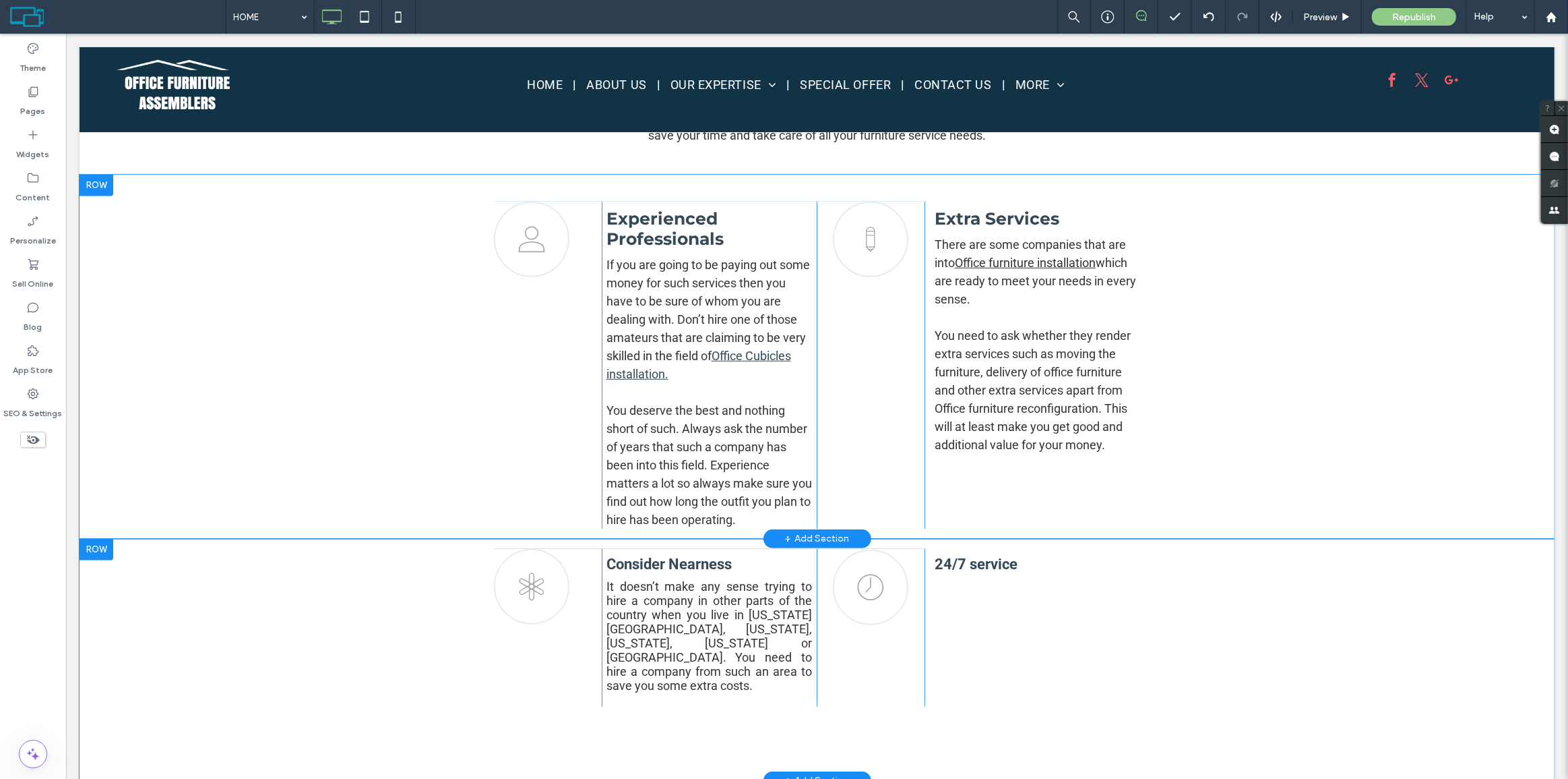
scroll to position [858, 0]
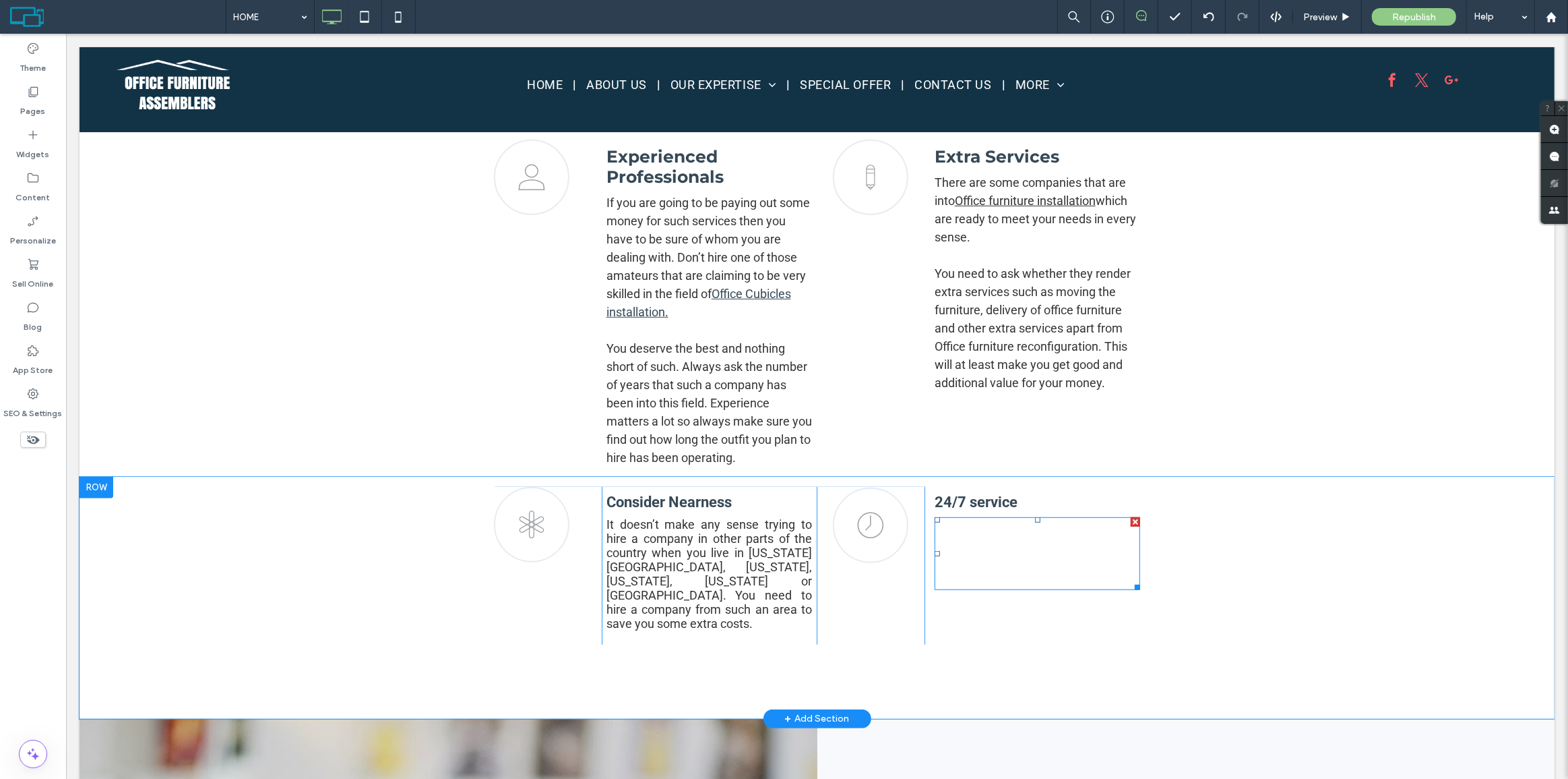
click at [981, 576] on span "Office Furniture Assemblers working 7 days a week, 24 hours a day if needed. We…" at bounding box center [1035, 553] width 204 height 69
type input "******"
type input "**"
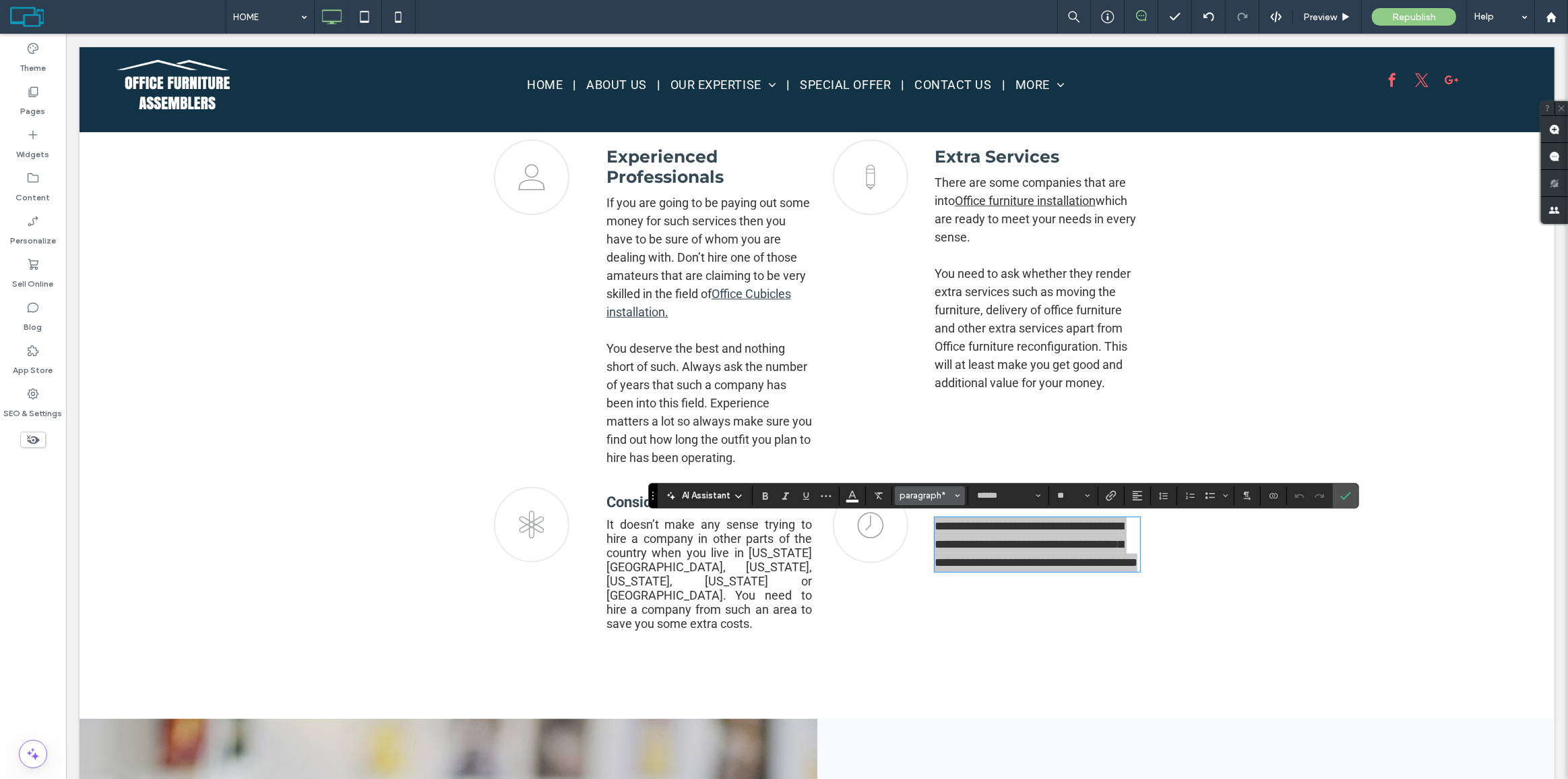
click at [909, 497] on span "paragraph*" at bounding box center [925, 495] width 52 height 10
click at [946, 314] on p "paragraph" at bounding box center [931, 318] width 42 height 10
click at [1140, 494] on icon "Alignment" at bounding box center [1137, 496] width 11 height 11
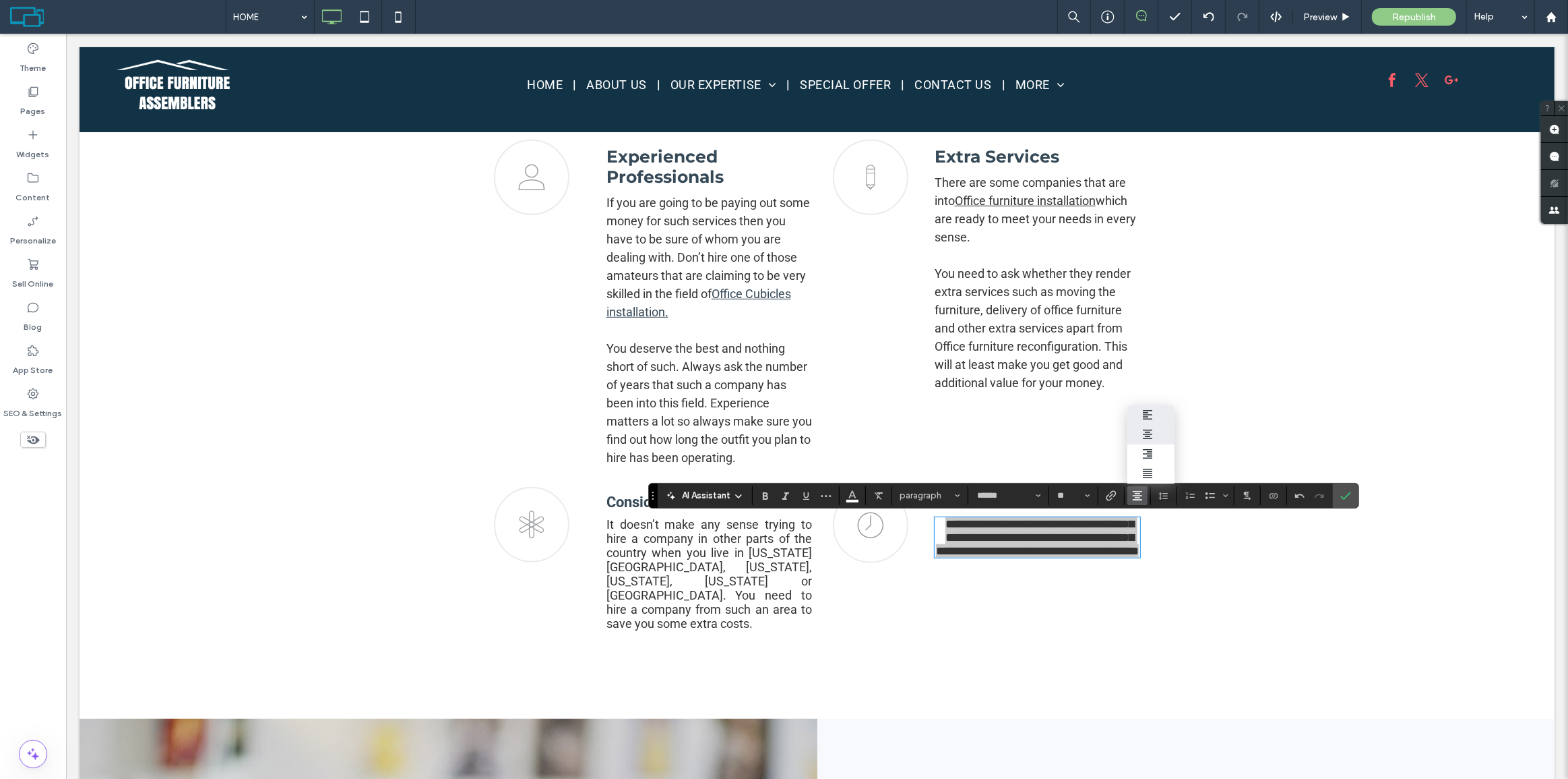
click at [1162, 411] on label "ui.textEditor.alignment.left" at bounding box center [1151, 414] width 47 height 20
click at [1171, 492] on button "Line Height" at bounding box center [1164, 496] width 20 height 19
click at [1182, 431] on div "1.5" at bounding box center [1185, 436] width 33 height 10
drag, startPoint x: 1341, startPoint y: 497, endPoint x: 1271, endPoint y: 462, distance: 78.3
click at [1341, 497] on use "Confirm" at bounding box center [1346, 496] width 11 height 8
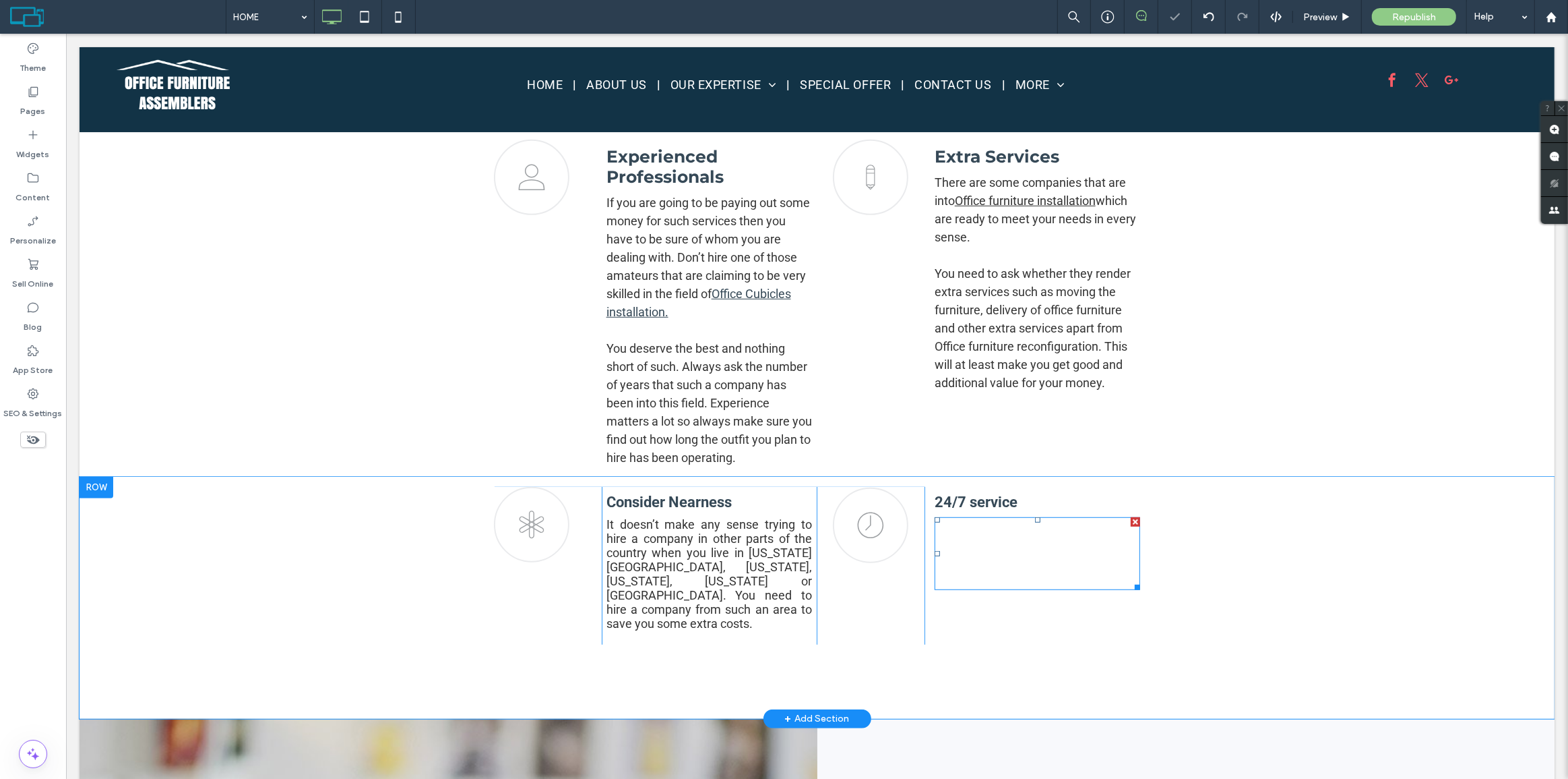
click at [994, 579] on span "Office Furniture Assemblers working 7 days a week, 24 hours a day if needed. We…" at bounding box center [1035, 553] width 204 height 69
type input "******"
type input "**"
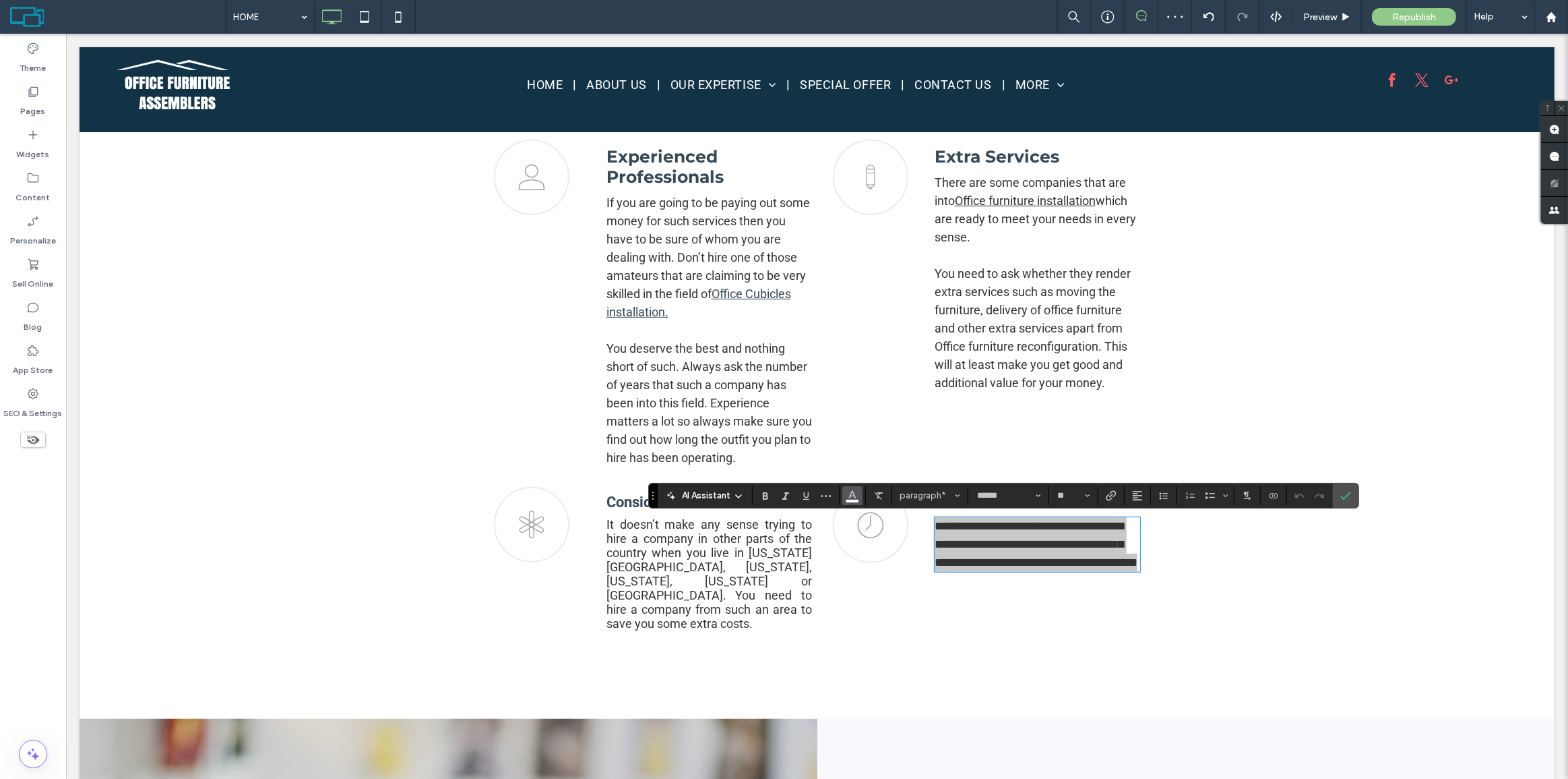
click at [856, 495] on button "Color" at bounding box center [853, 496] width 20 height 19
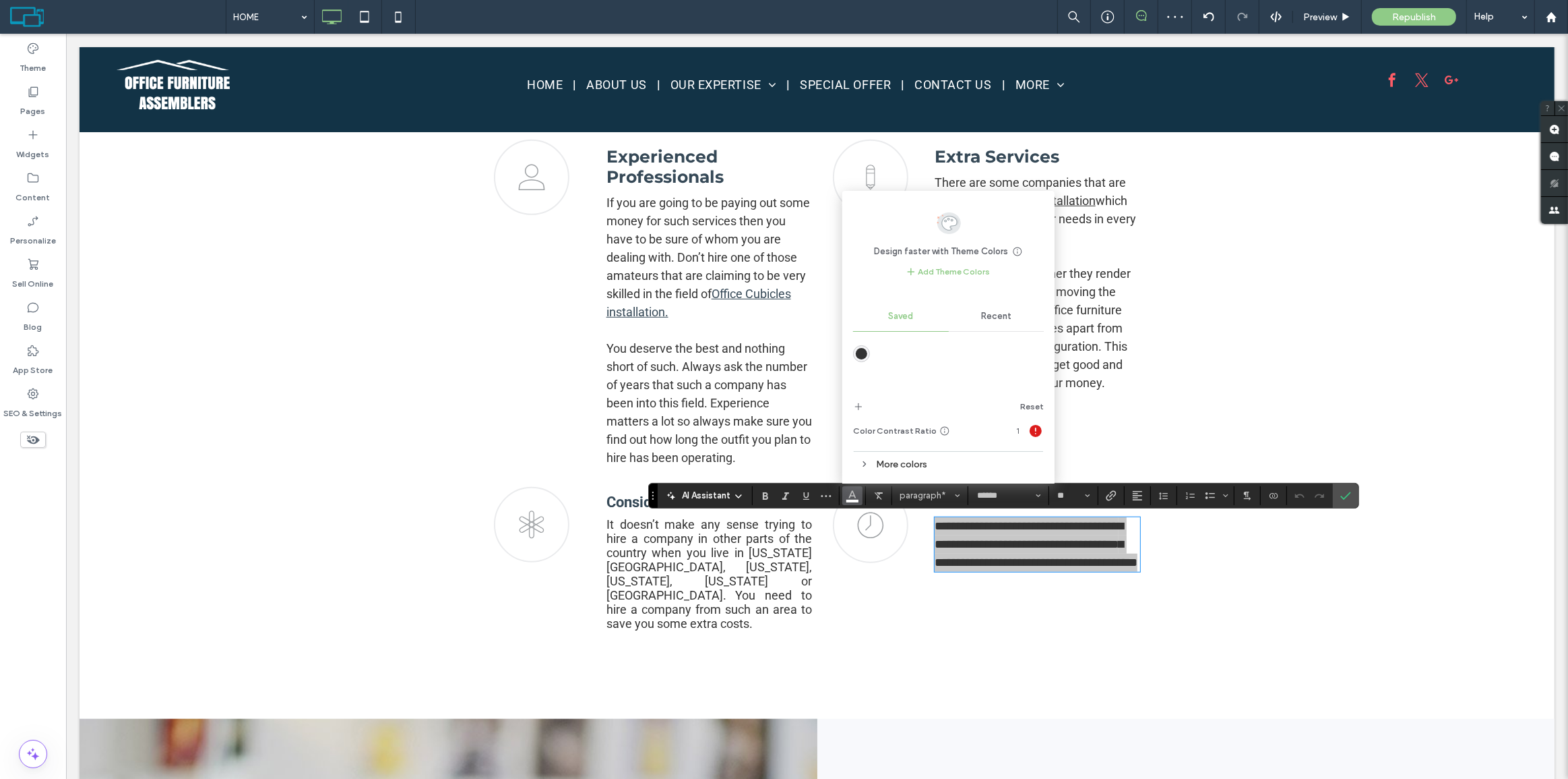
click at [865, 347] on div "rgba(51,51,51,1)" at bounding box center [861, 354] width 17 height 17
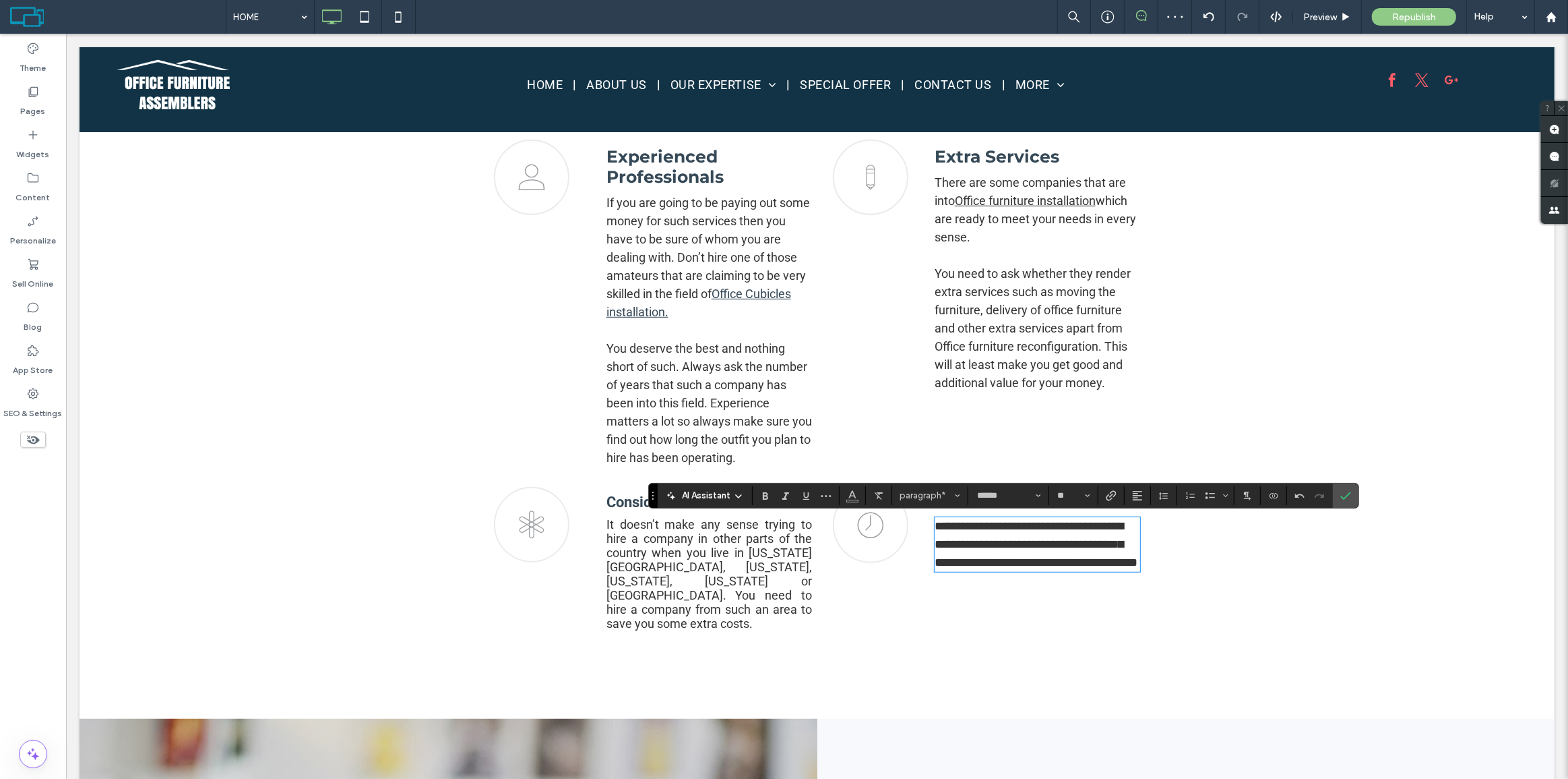
click at [863, 349] on div "pen icon Click To Paste Click To Paste" at bounding box center [870, 303] width 108 height 327
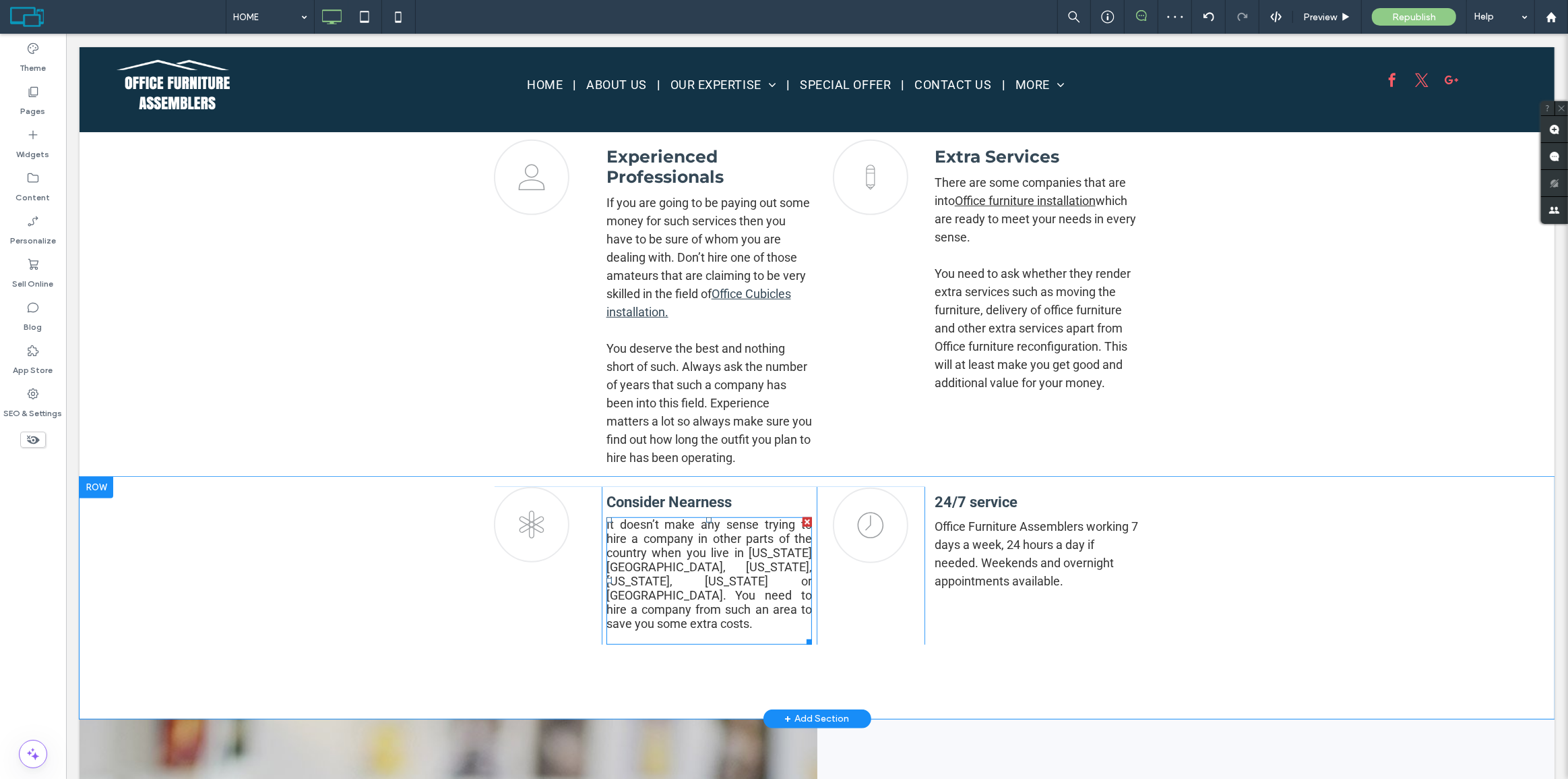
click at [694, 567] on div "It doesn’t make any sense trying to hire a company in other parts of the countr…" at bounding box center [708, 573] width 206 height 113
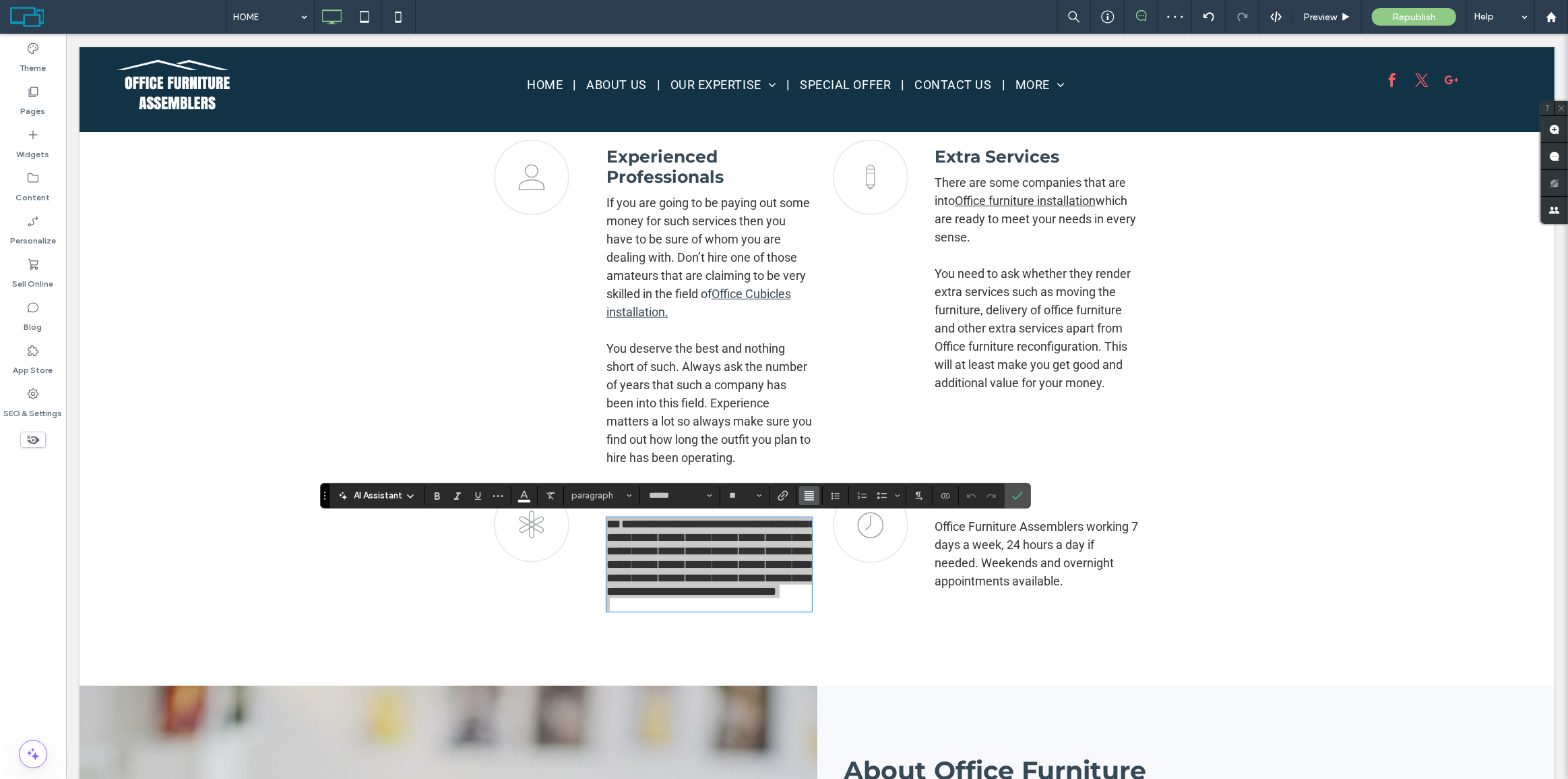
click at [807, 493] on use "Alignment" at bounding box center [809, 496] width 9 height 9
click at [827, 405] on label "ui.textEditor.alignment.left" at bounding box center [822, 414] width 47 height 20
click at [811, 490] on icon "Alignment" at bounding box center [809, 496] width 11 height 11
click at [815, 410] on use "ui.textEditor.alignment.left" at bounding box center [819, 414] width 9 height 9
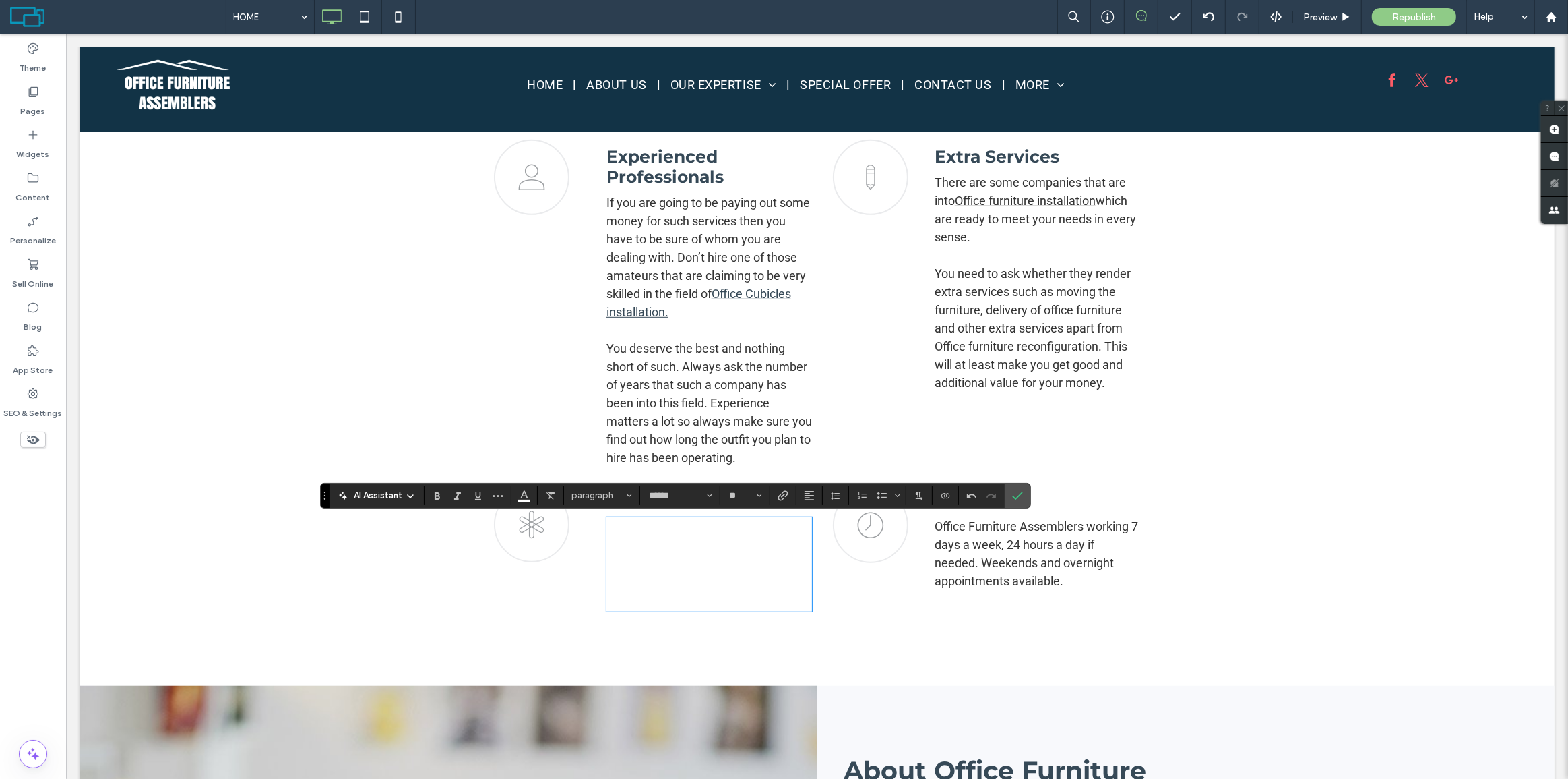
click at [623, 517] on div "**********" at bounding box center [708, 550] width 215 height 125
click at [615, 522] on span "**********" at bounding box center [707, 557] width 203 height 80
click at [605, 528] on span "**********" at bounding box center [707, 557] width 203 height 80
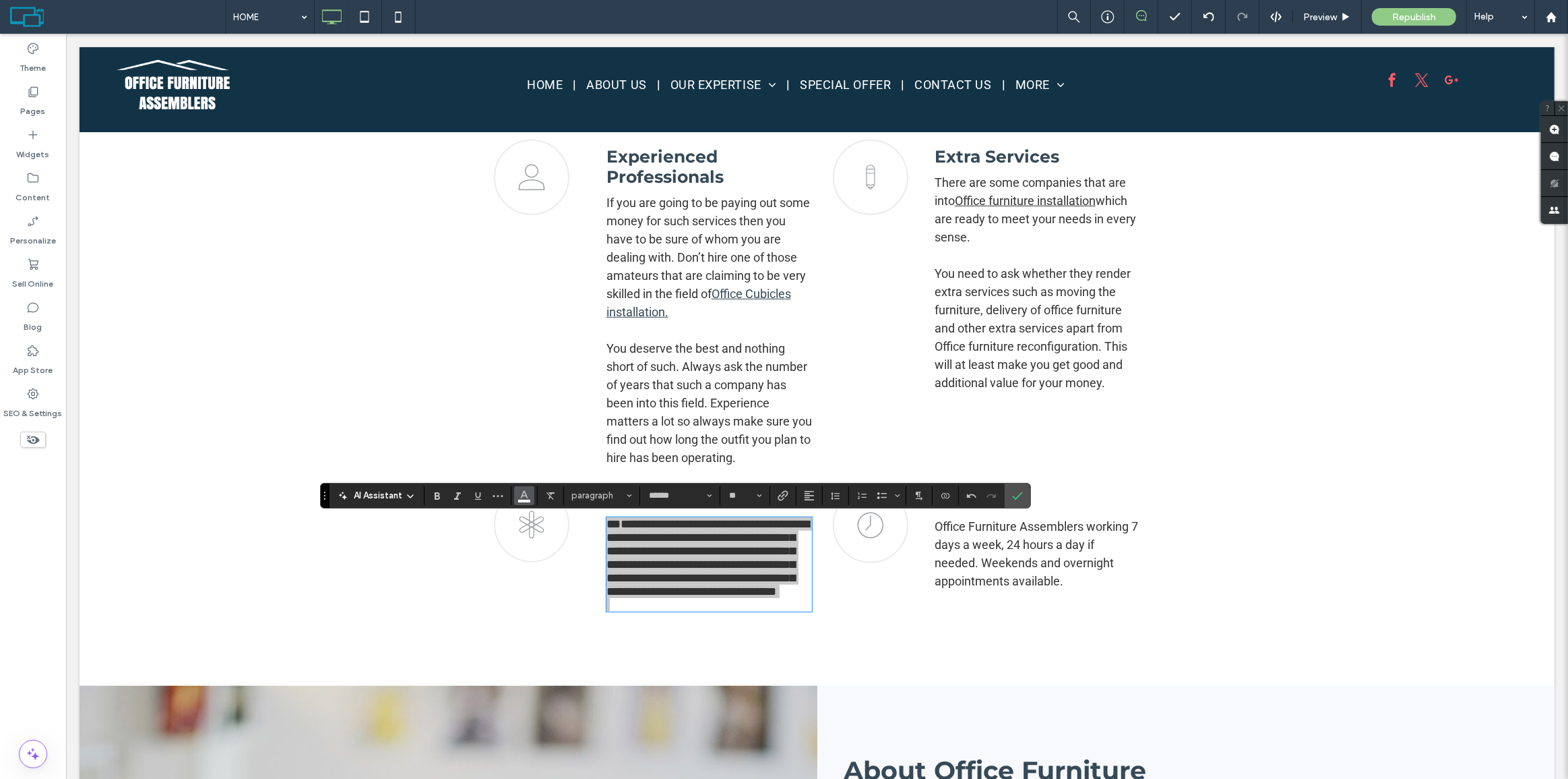
click at [526, 498] on icon "Color" at bounding box center [524, 494] width 11 height 11
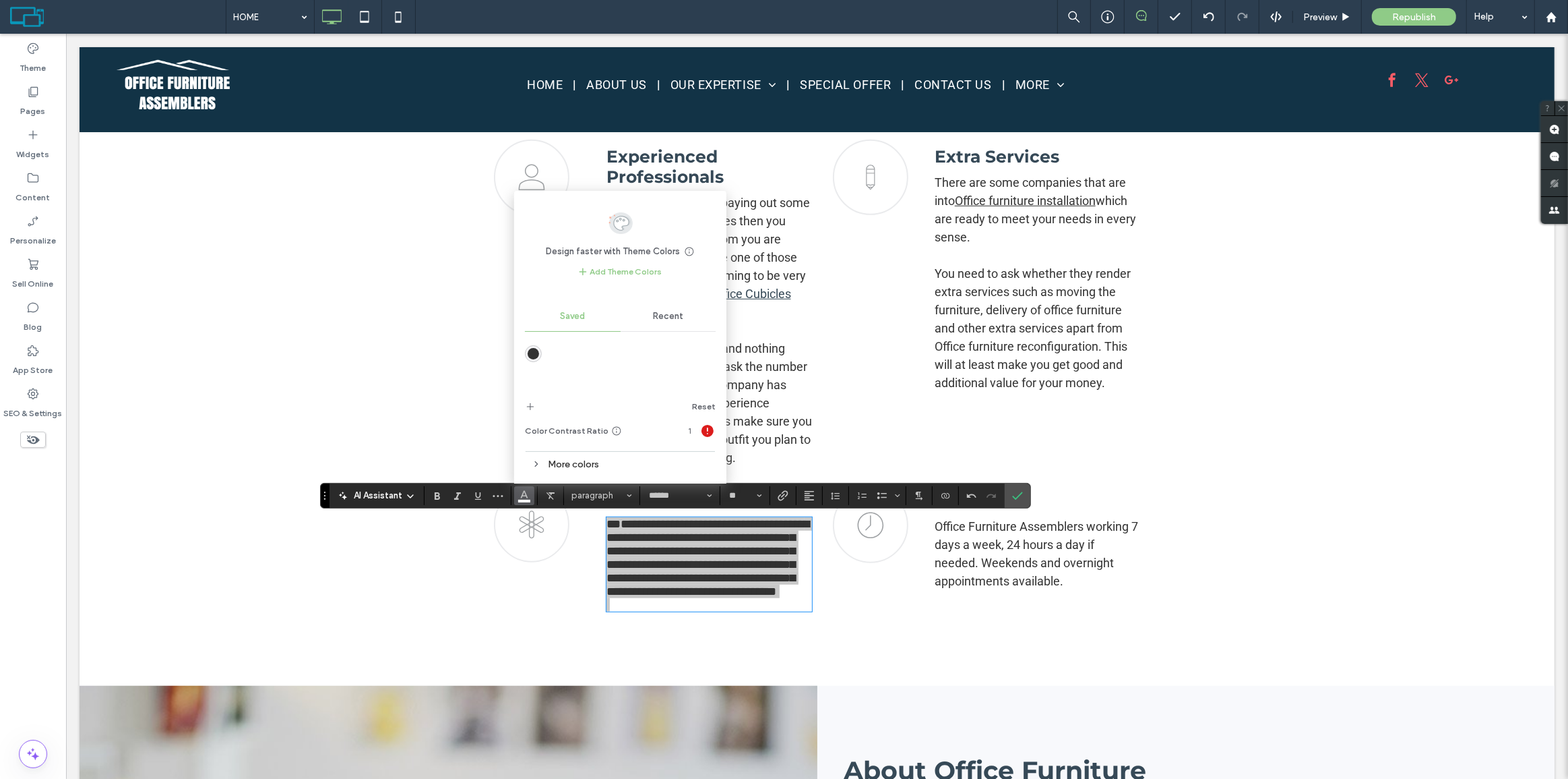
click at [533, 350] on div "rgba(51,51,51,1)" at bounding box center [533, 354] width 12 height 12
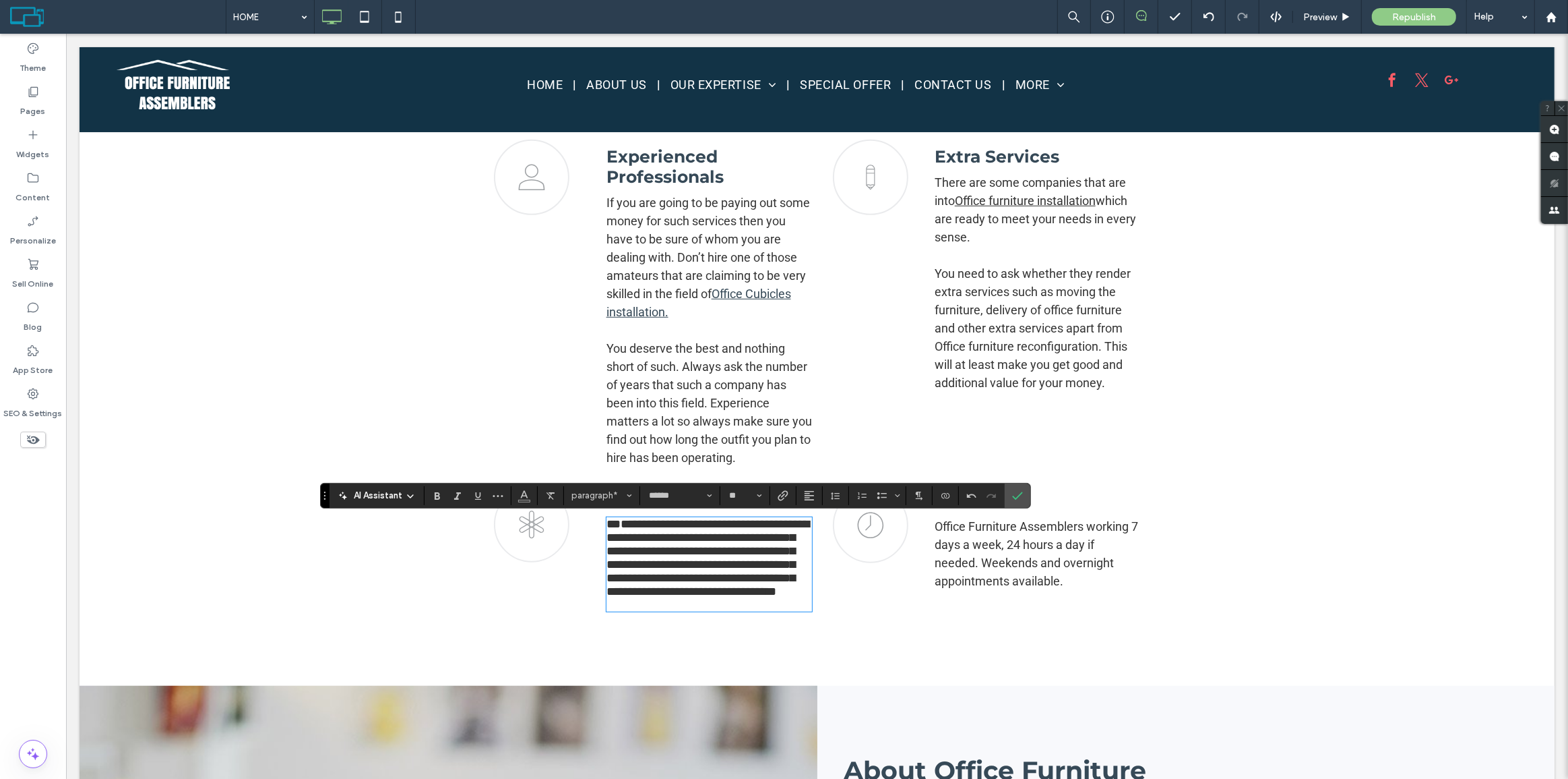
click at [593, 519] on div "star icon Click To Paste Click To Paste" at bounding box center [547, 550] width 108 height 125
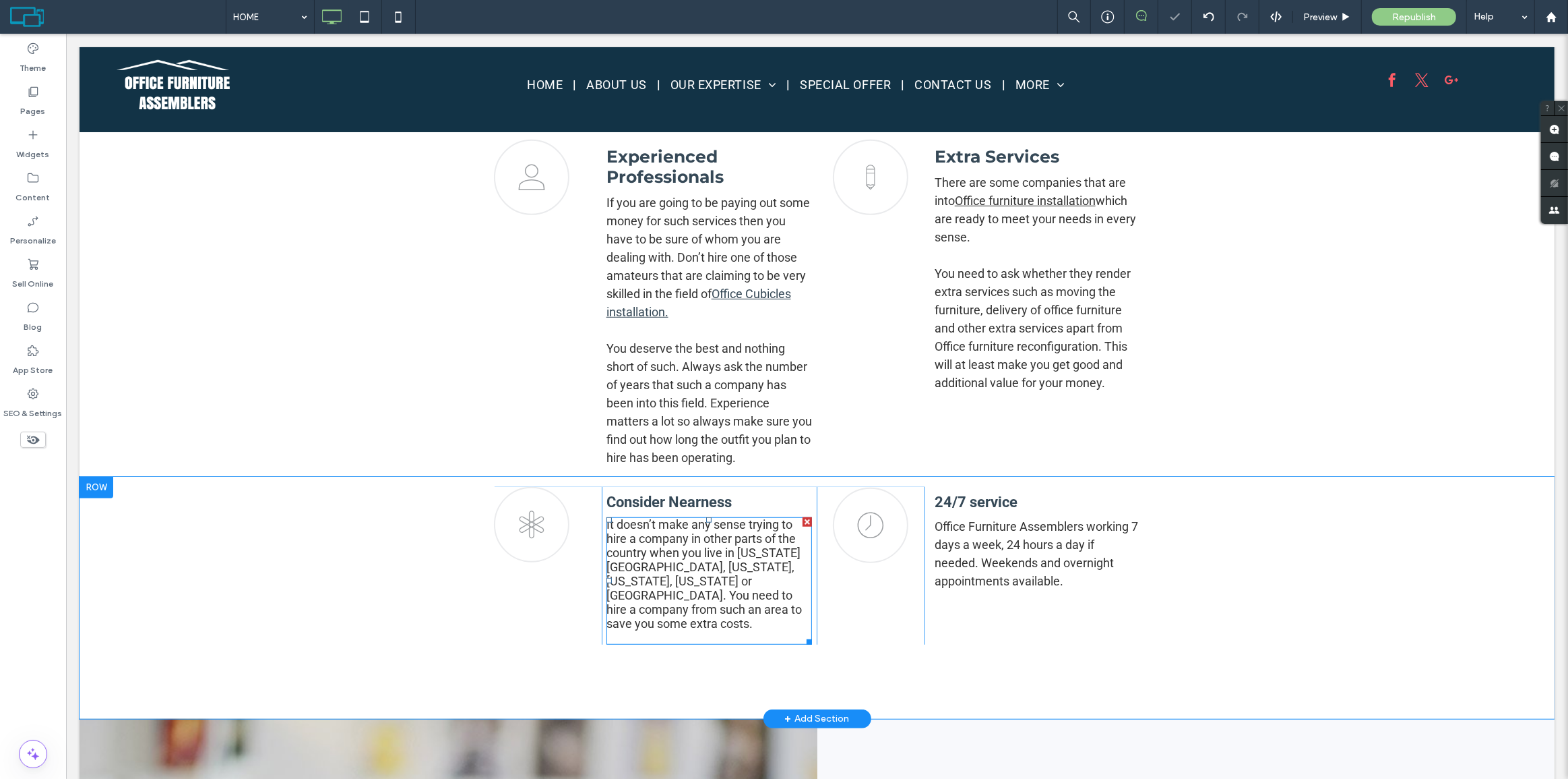
click at [610, 523] on span "It doesn’t make any sense trying to hire a company in other parts of the countr…" at bounding box center [703, 573] width 195 height 113
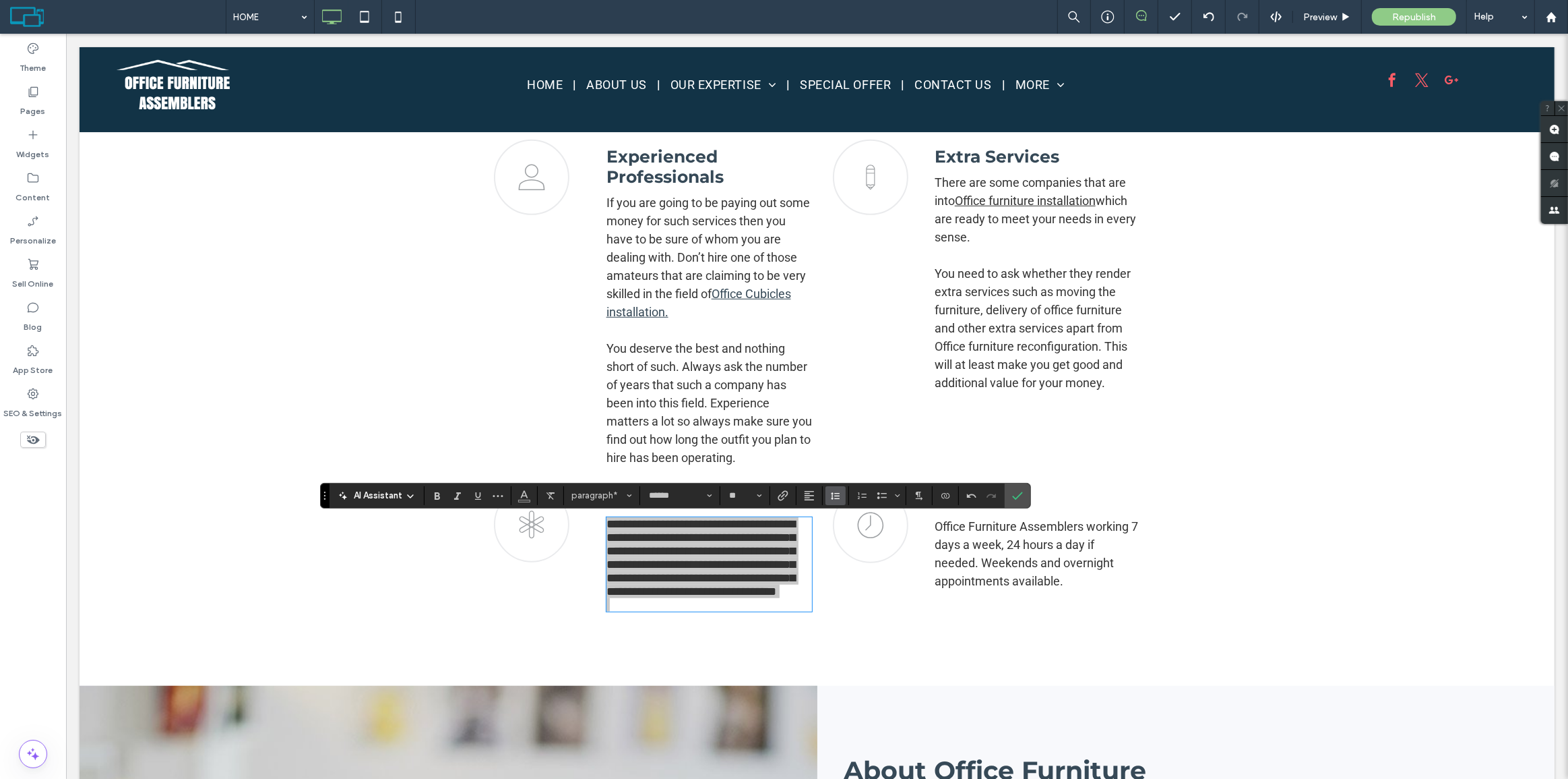
click at [843, 497] on button "Line Height" at bounding box center [835, 496] width 20 height 19
click at [860, 432] on div "1.5" at bounding box center [857, 436] width 33 height 10
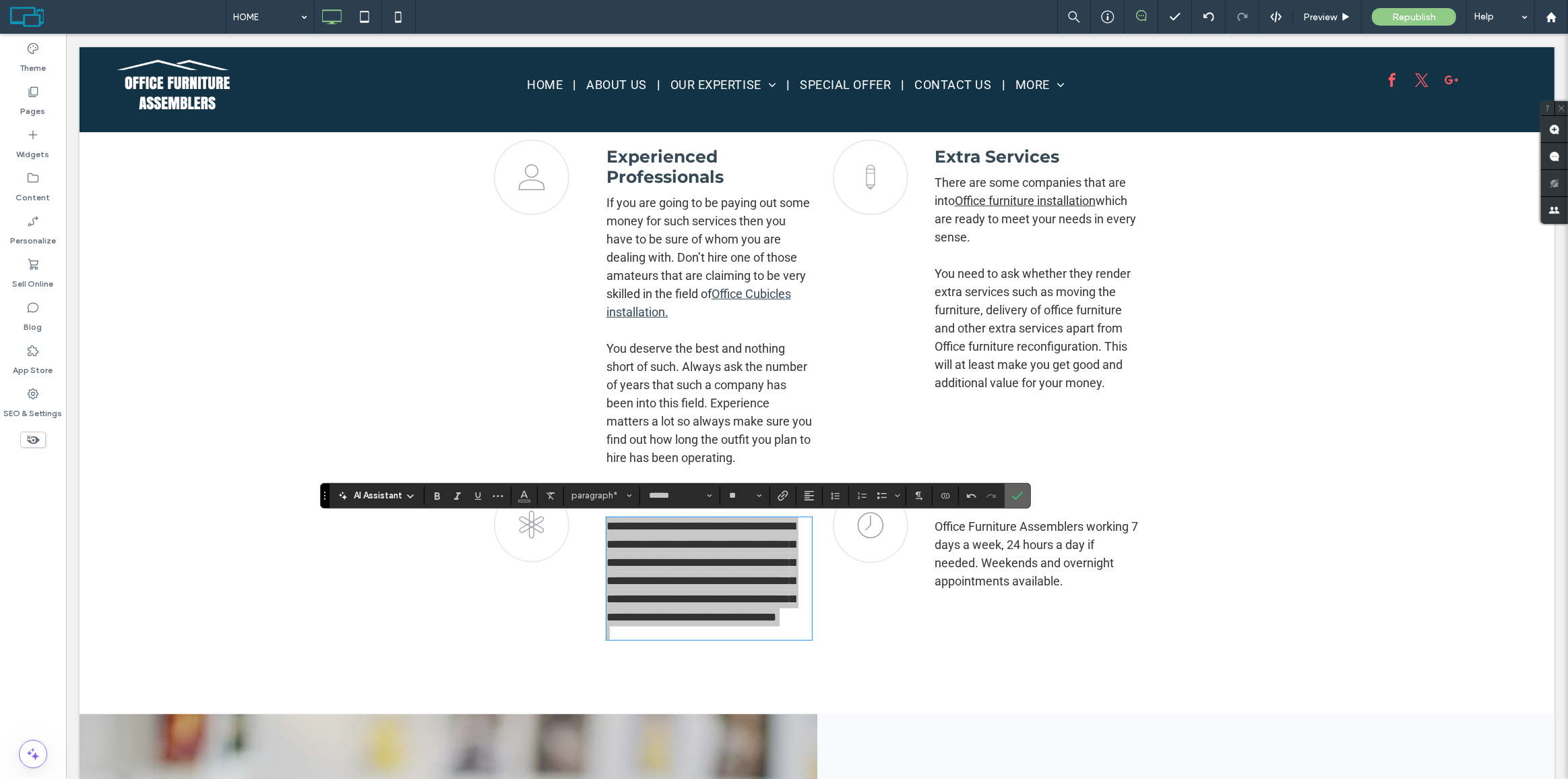
click at [1023, 490] on label "Confirm" at bounding box center [1017, 495] width 20 height 24
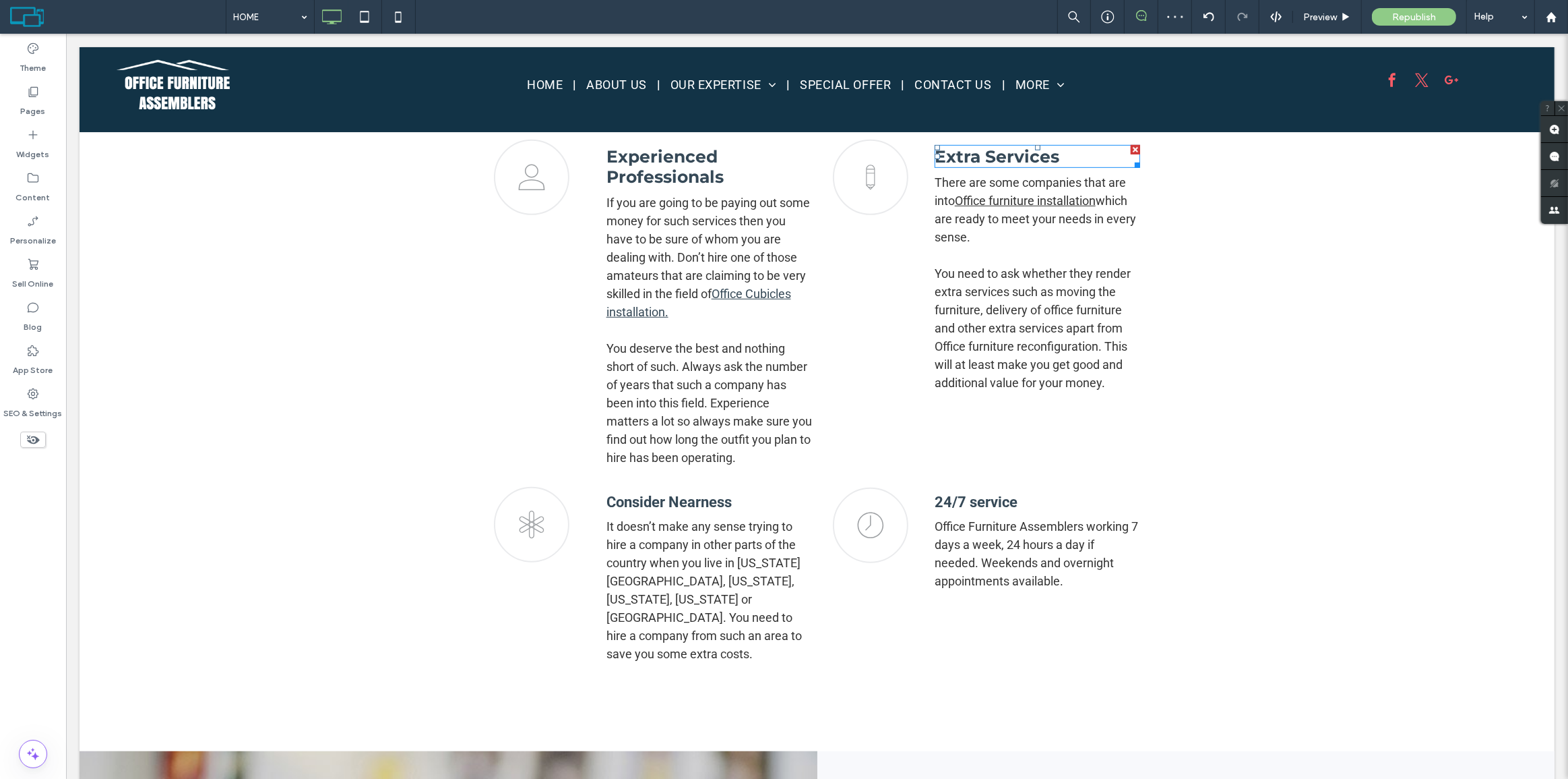
click at [985, 157] on strong "Extra Services" at bounding box center [996, 156] width 125 height 20
type input "**********"
type input "**"
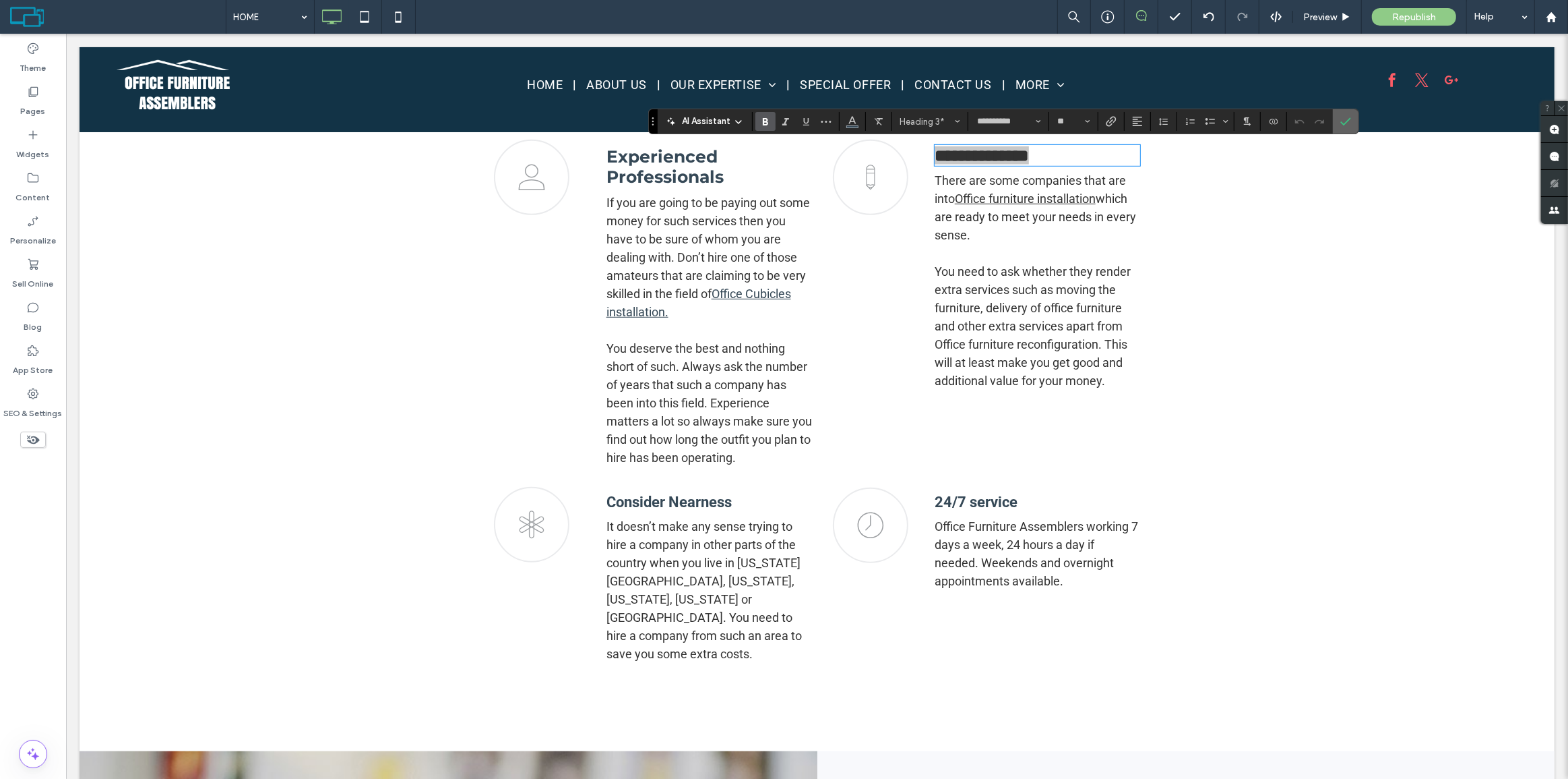
drag, startPoint x: 1346, startPoint y: 121, endPoint x: 1078, endPoint y: 118, distance: 268.0
click at [1346, 121] on icon "Confirm" at bounding box center [1346, 122] width 11 height 11
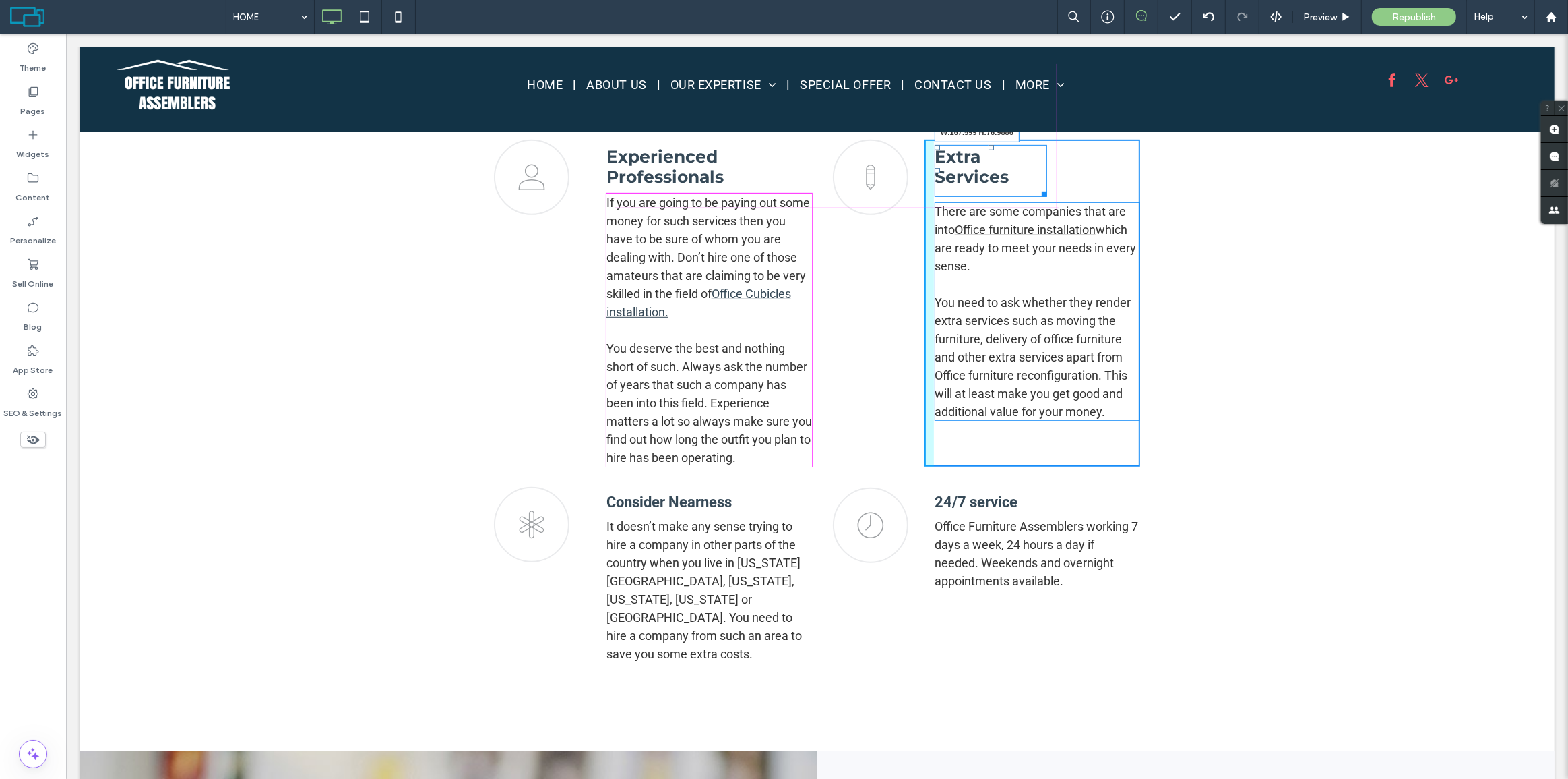
drag, startPoint x: 1133, startPoint y: 161, endPoint x: 1112, endPoint y: 195, distance: 40.0
click at [1042, 157] on div "Extra Services W:167.599 H:76.9886 There are some companies that are into Offic…" at bounding box center [1031, 303] width 215 height 327
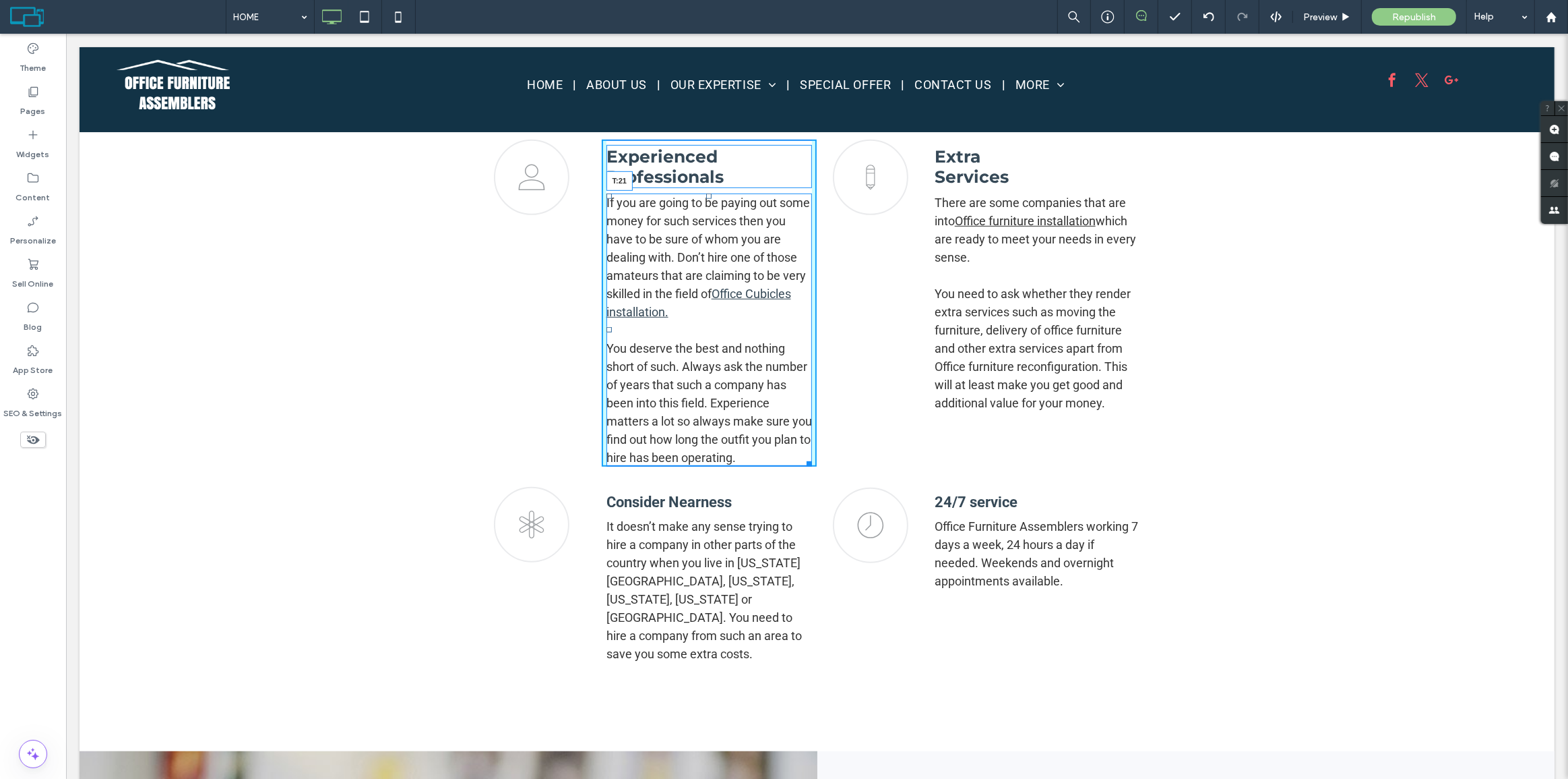
drag, startPoint x: 703, startPoint y: 195, endPoint x: 698, endPoint y: 209, distance: 14.9
click at [698, 209] on div "If you are going to be paying out some money for such services then you have to…" at bounding box center [708, 330] width 206 height 273
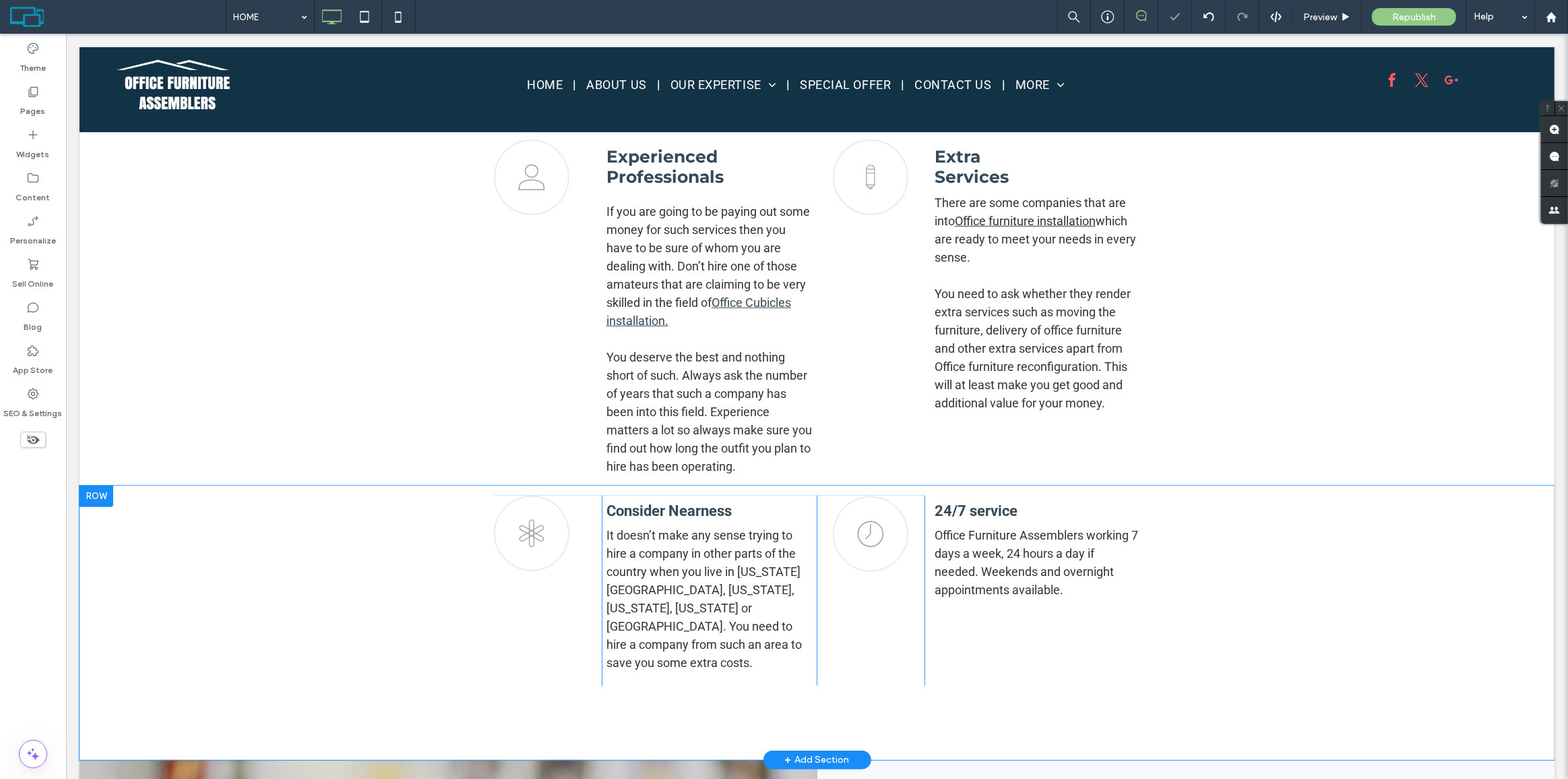
click at [304, 499] on div "star icon Click To Paste Click To Paste Consider Nearness It doesn’t make any s…" at bounding box center [816, 623] width 1475 height 275
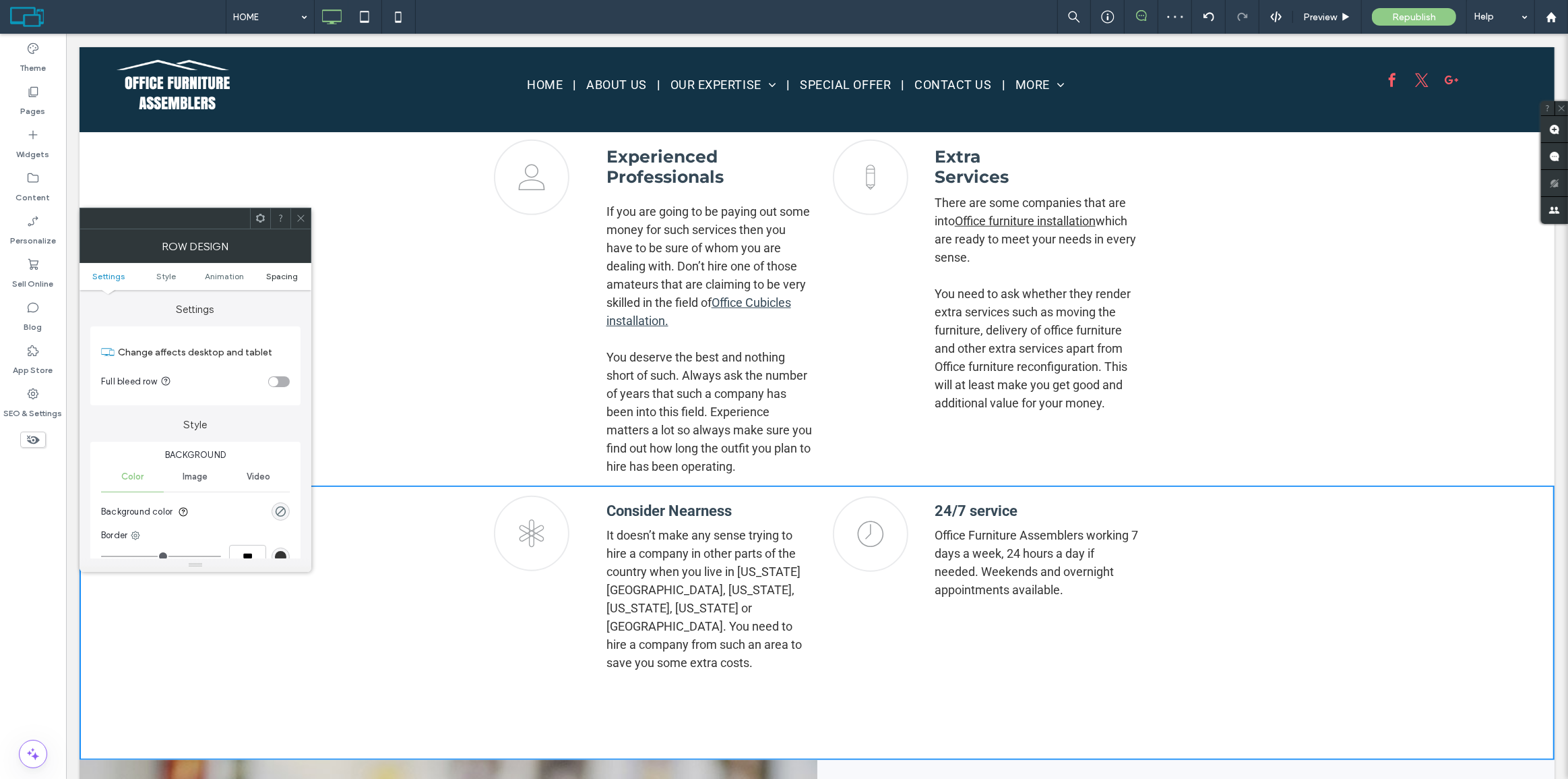
click at [283, 275] on span "Spacing" at bounding box center [282, 276] width 32 height 10
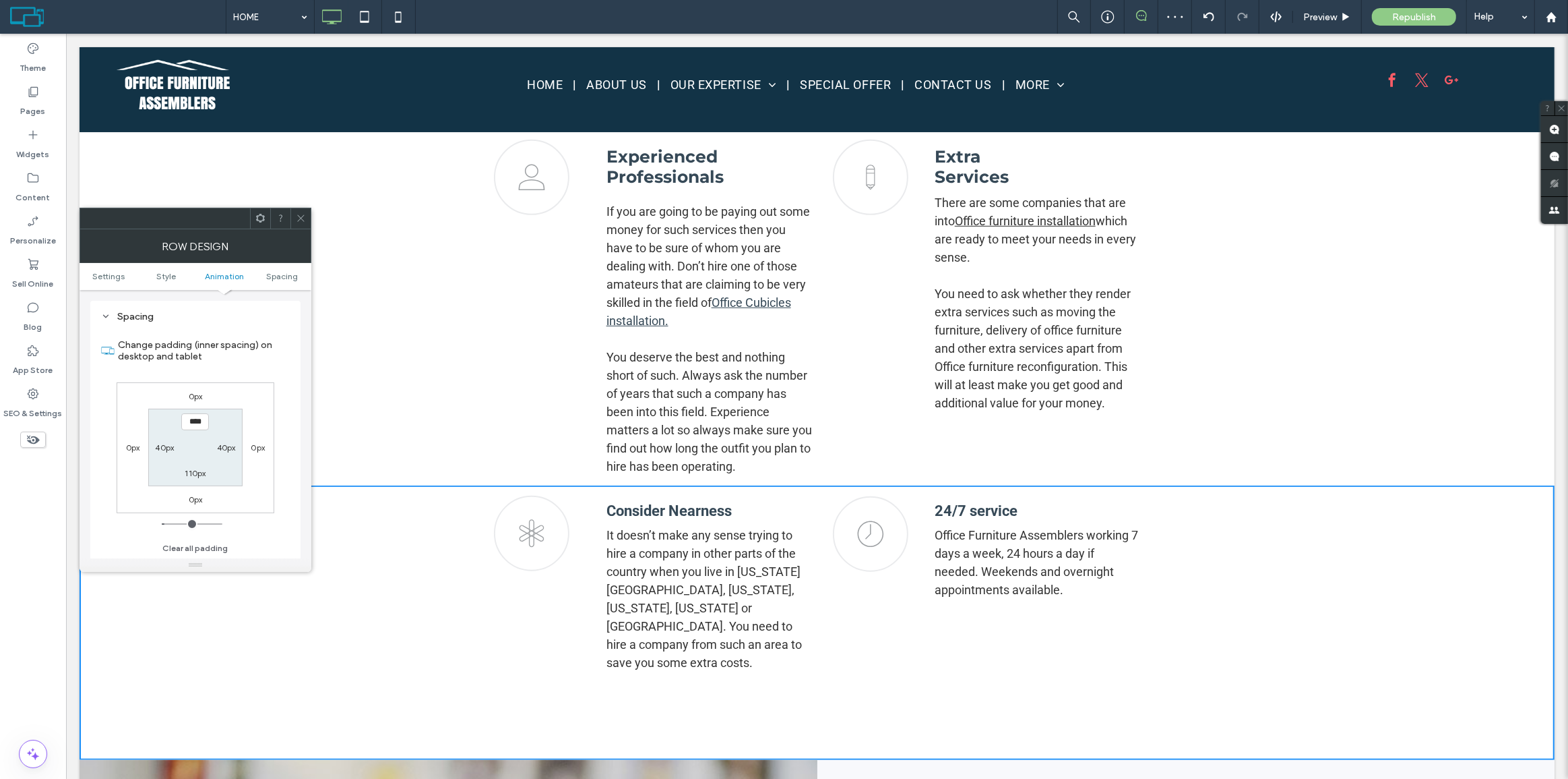
scroll to position [381, 0]
type input "****"
type input "**"
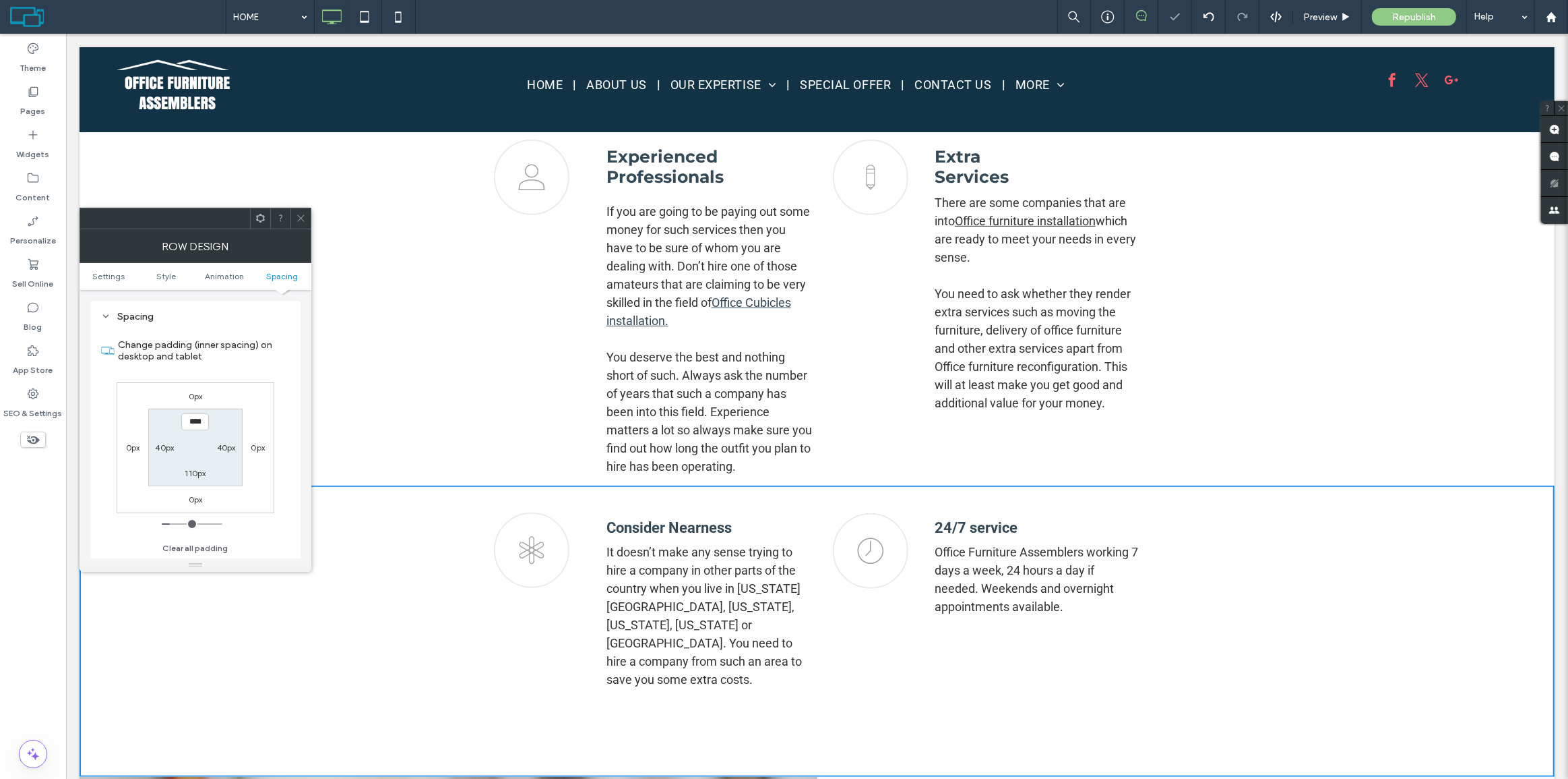
drag, startPoint x: 305, startPoint y: 219, endPoint x: 245, endPoint y: 190, distance: 66.6
click at [305, 219] on icon at bounding box center [300, 218] width 10 height 10
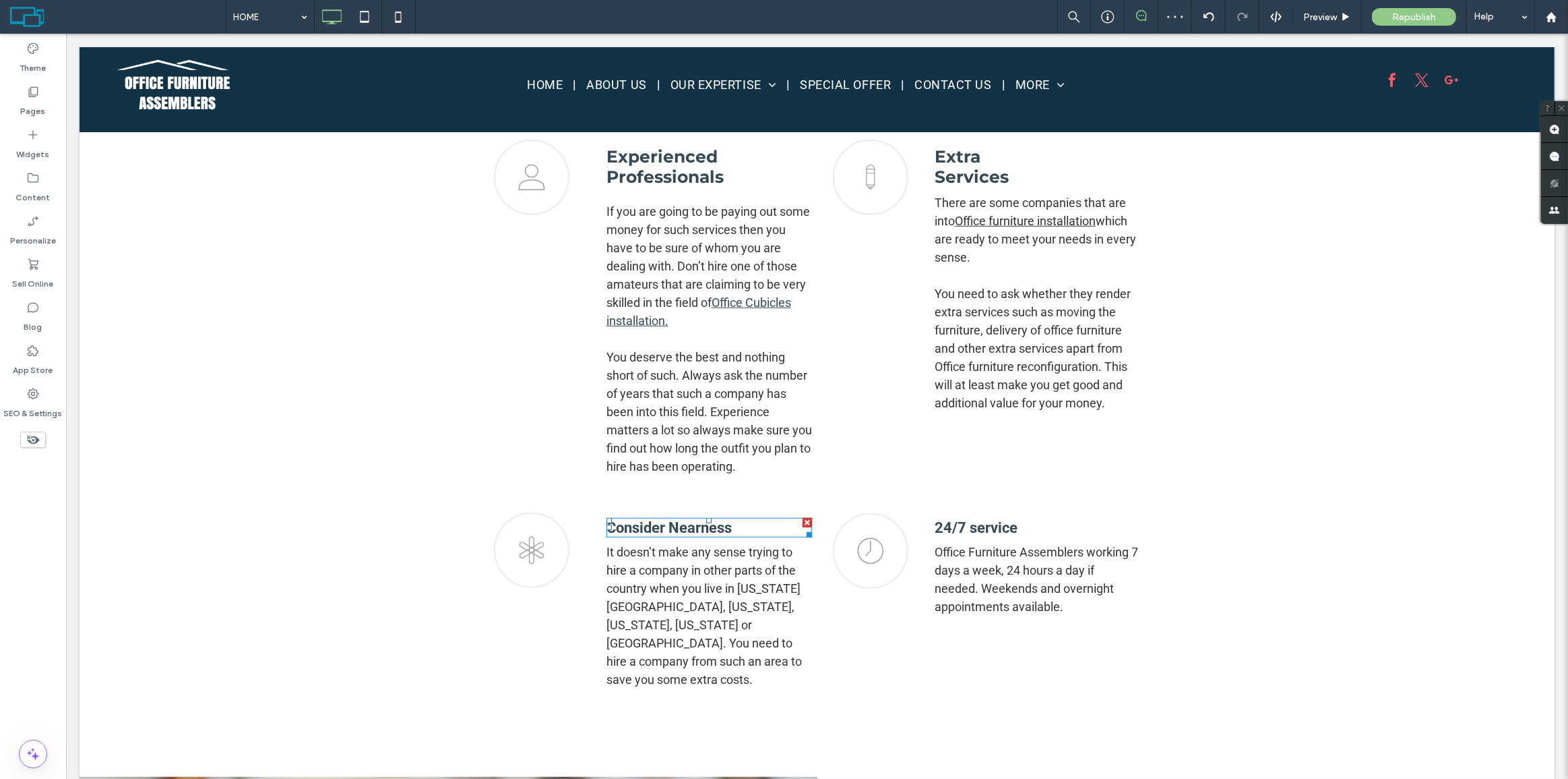
click at [724, 536] on span "Consider Nearness" at bounding box center [668, 528] width 126 height 17
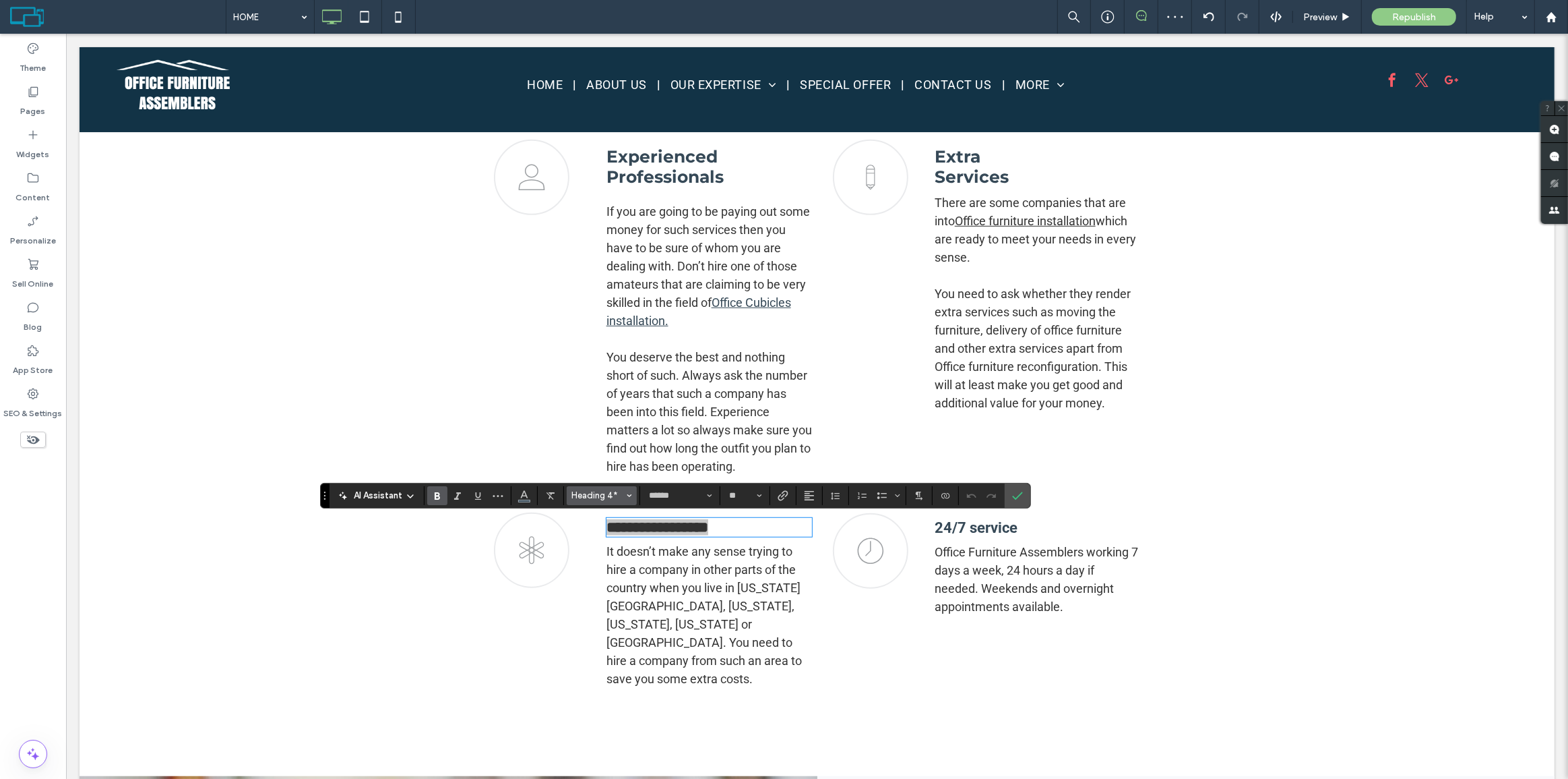
click at [602, 498] on span "Heading 4*" at bounding box center [597, 495] width 52 height 10
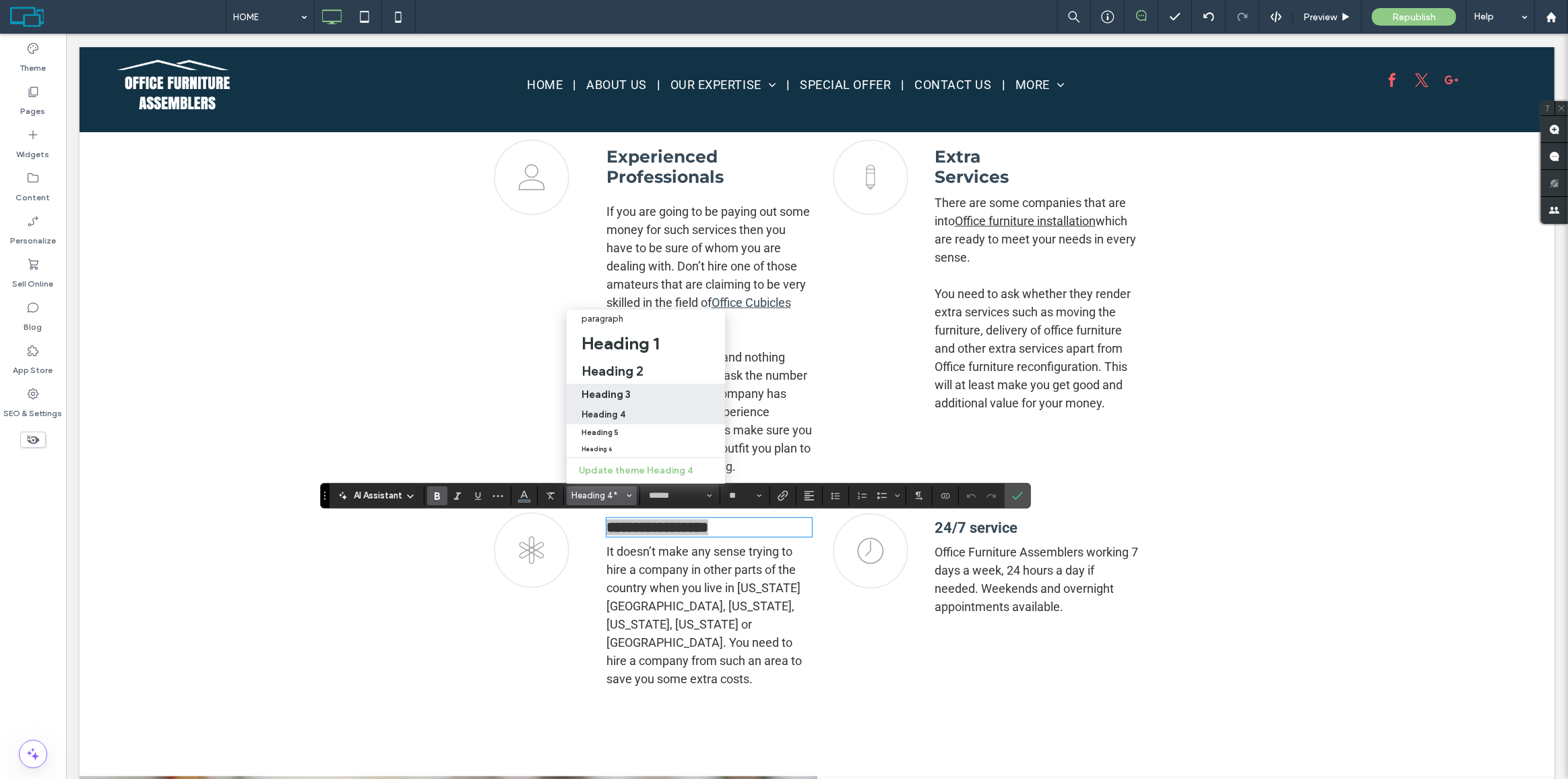
click at [636, 383] on label "Heading 3" at bounding box center [645, 394] width 158 height 22
type input "**********"
type input "**"
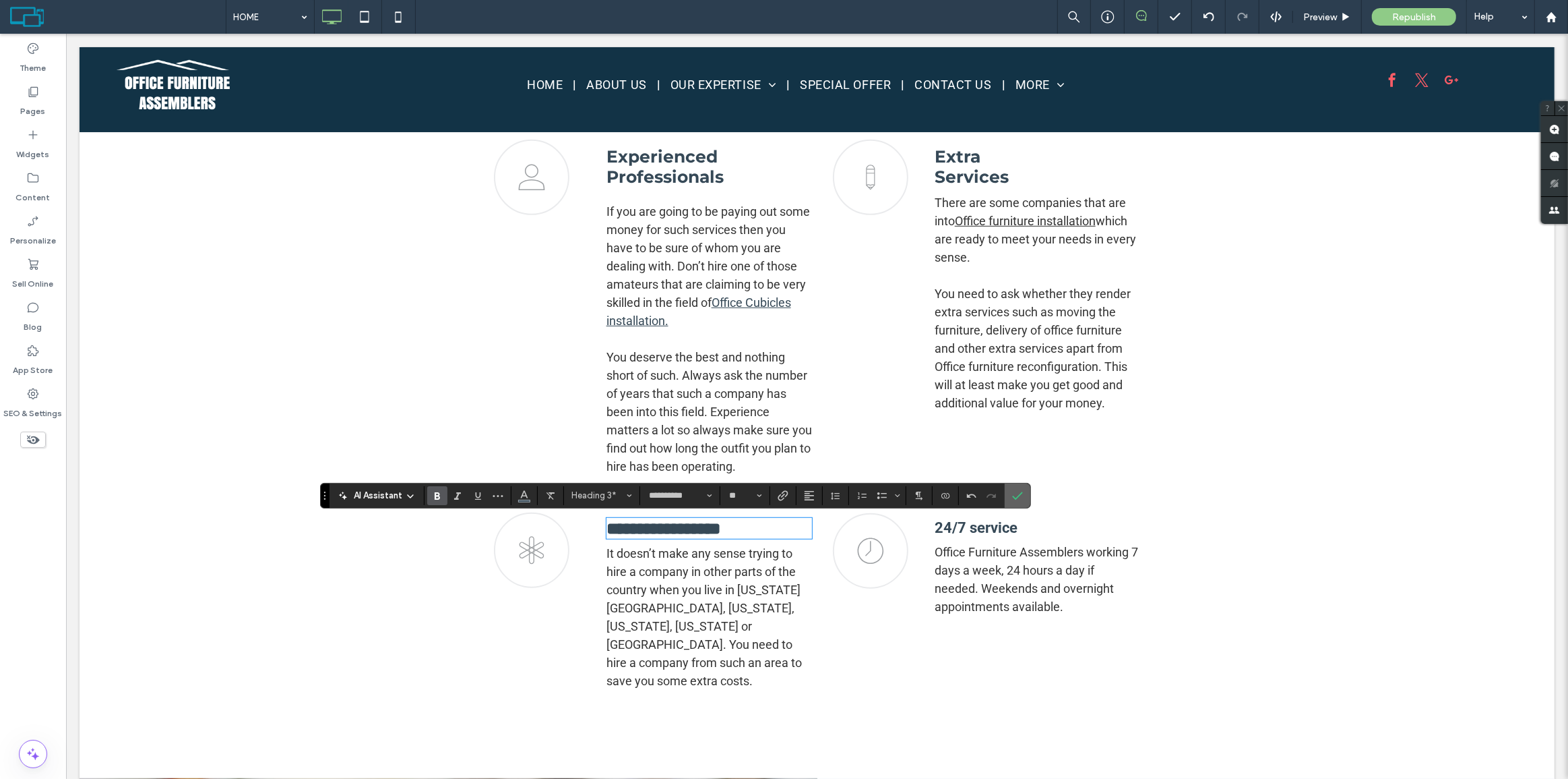
click at [1017, 493] on icon "Confirm" at bounding box center [1017, 496] width 11 height 11
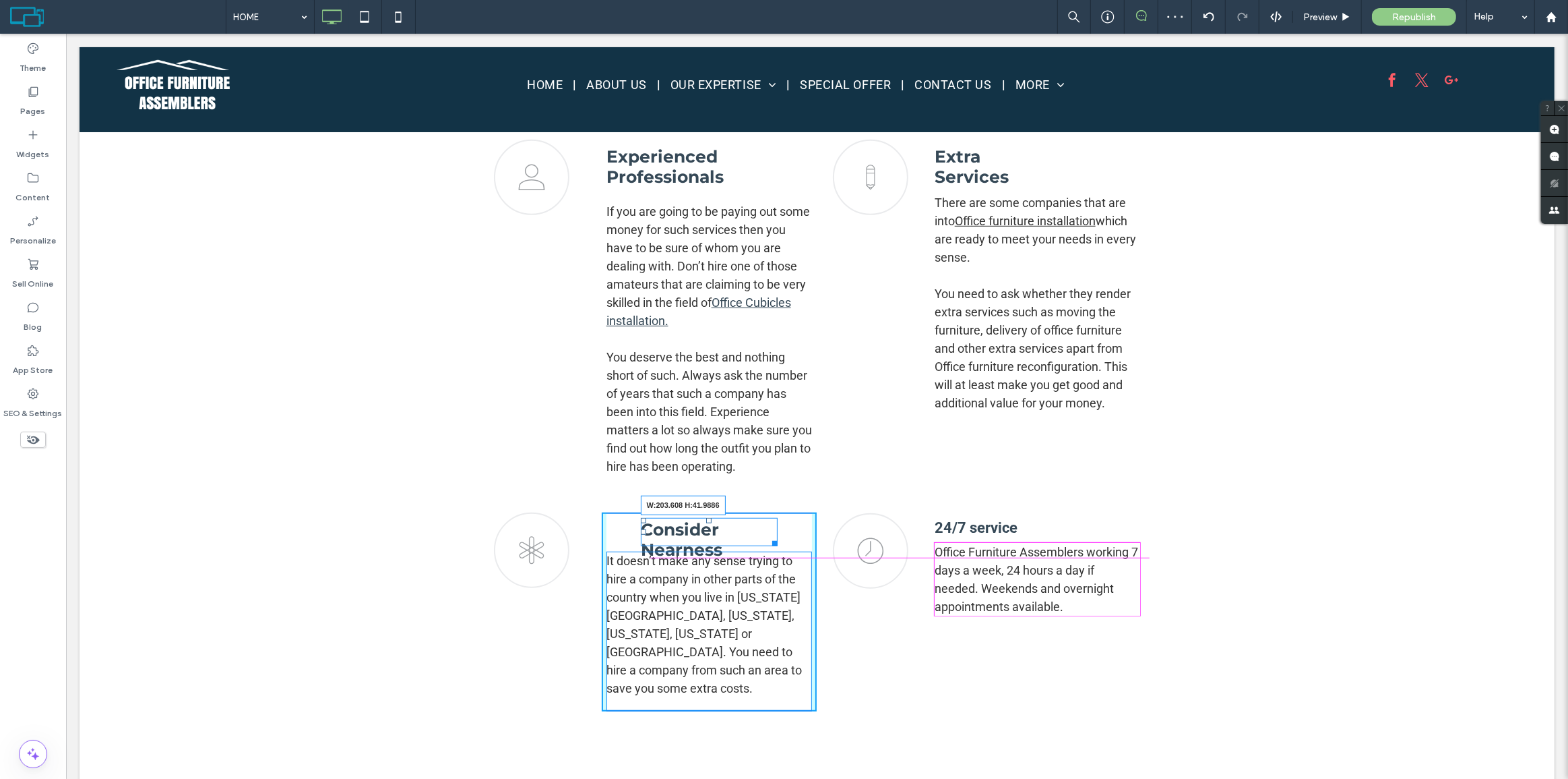
drag, startPoint x: 802, startPoint y: 537, endPoint x: 768, endPoint y: 534, distance: 34.1
click at [768, 534] on div "Consider Nearness W:203.608 H:41.9886" at bounding box center [709, 532] width 137 height 28
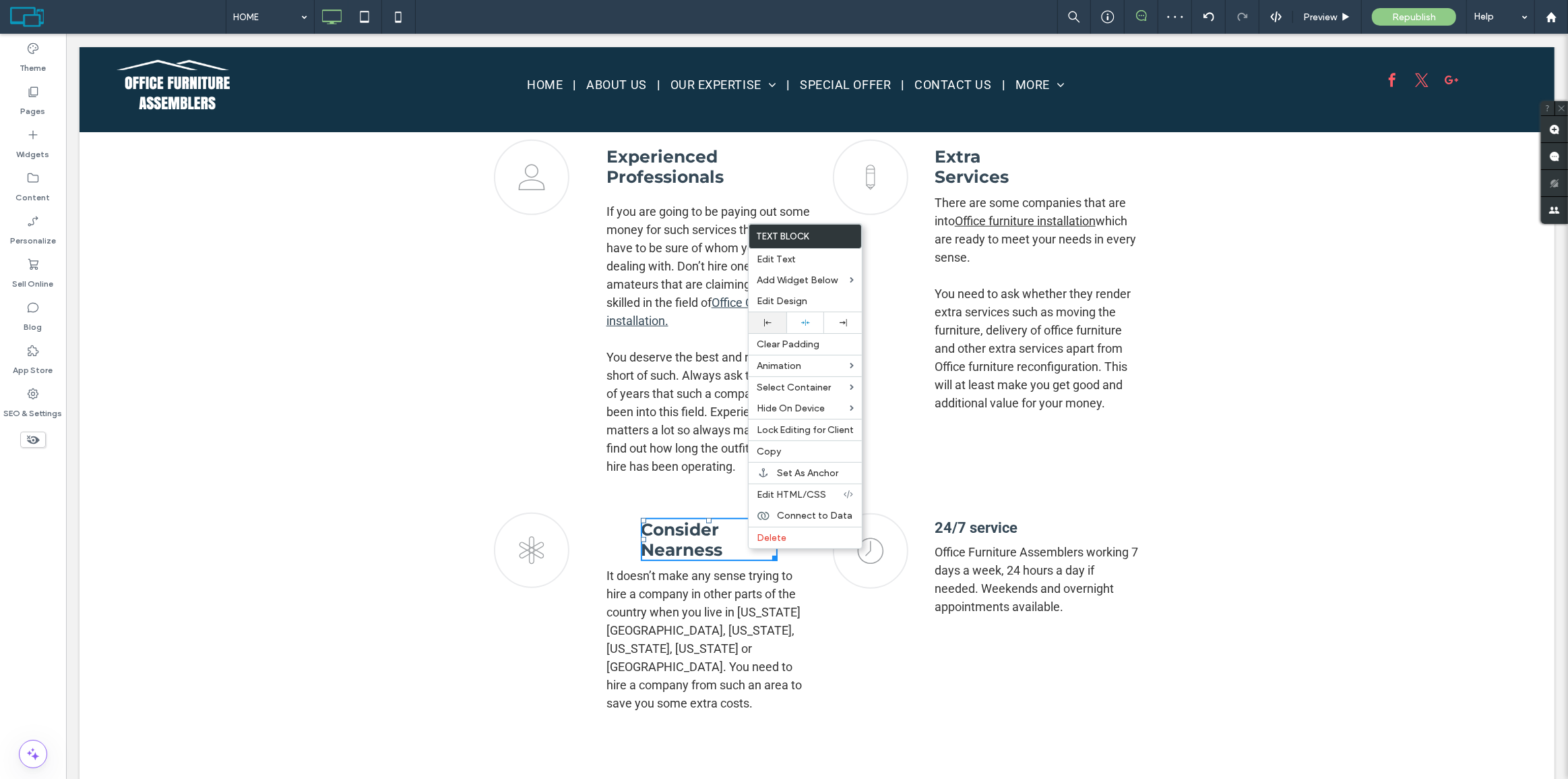
click at [775, 318] on div at bounding box center [768, 322] width 37 height 21
click at [679, 616] on span "It doesn’t make any sense trying to hire a company in other parts of the countr…" at bounding box center [703, 638] width 195 height 141
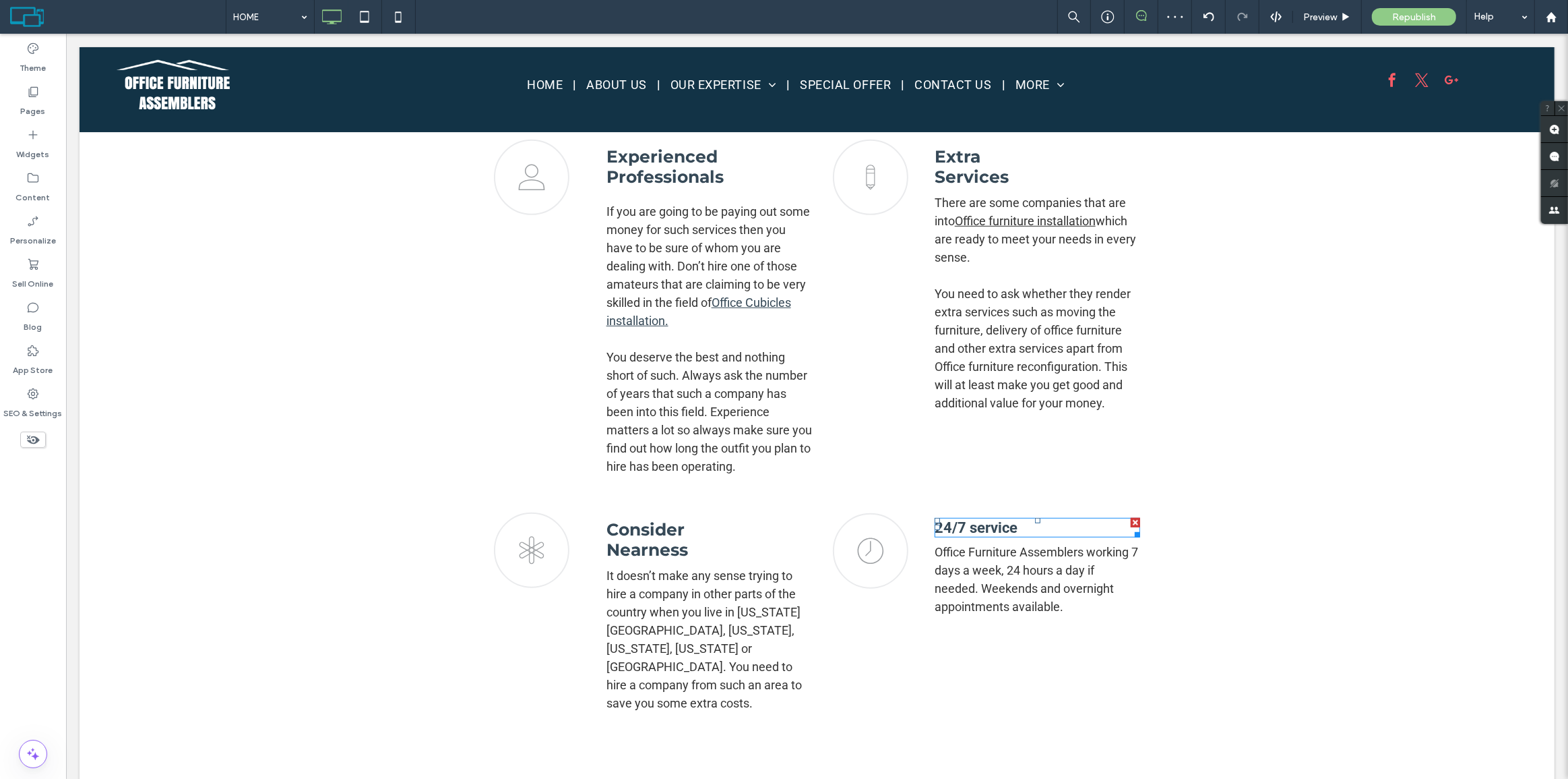
click at [975, 526] on span "24/7 service" at bounding box center [975, 528] width 83 height 17
type input "******"
type input "**"
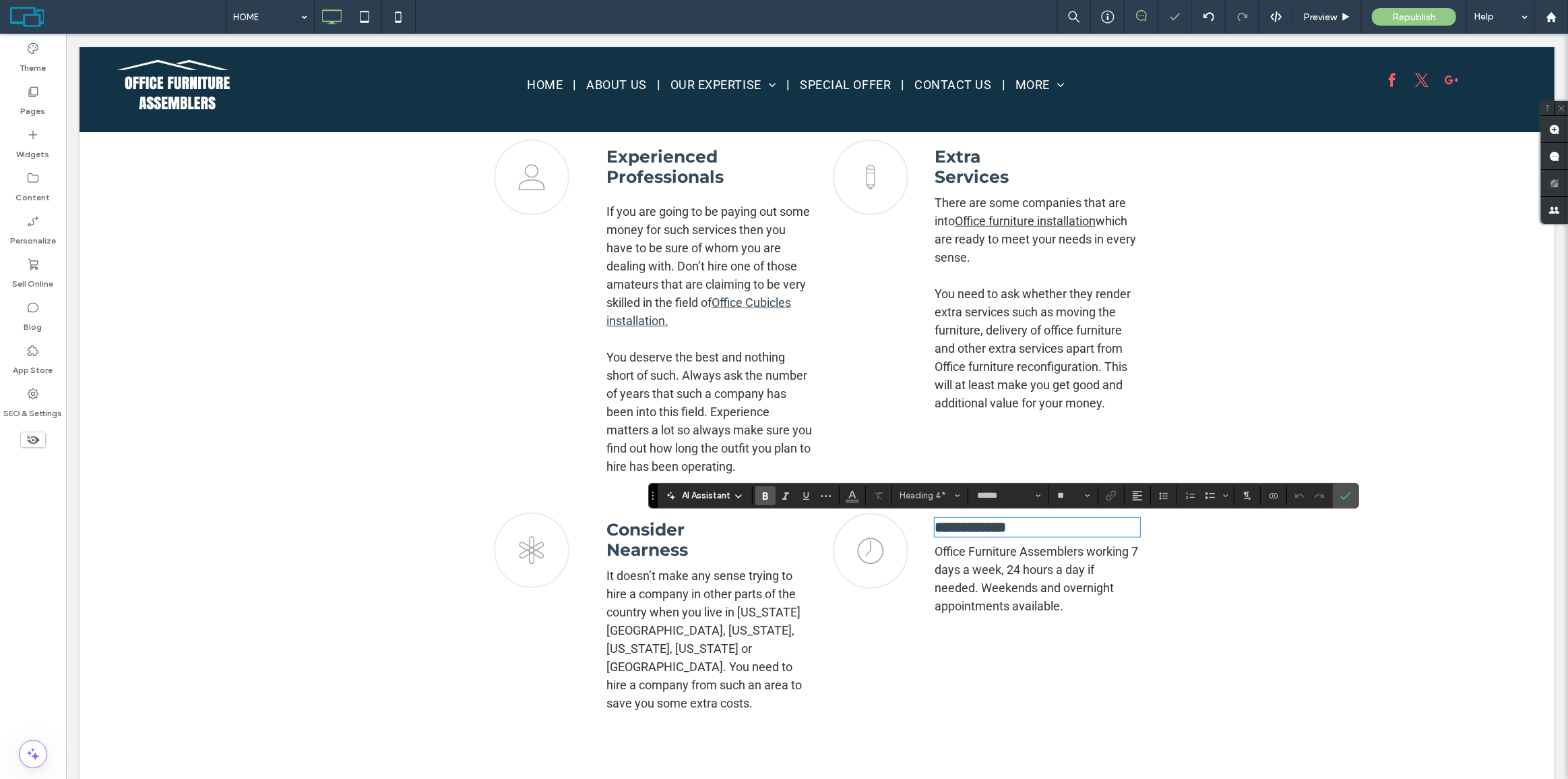
click at [969, 524] on strong "**********" at bounding box center [970, 527] width 72 height 15
click at [1340, 493] on icon "Confirm" at bounding box center [1346, 496] width 11 height 11
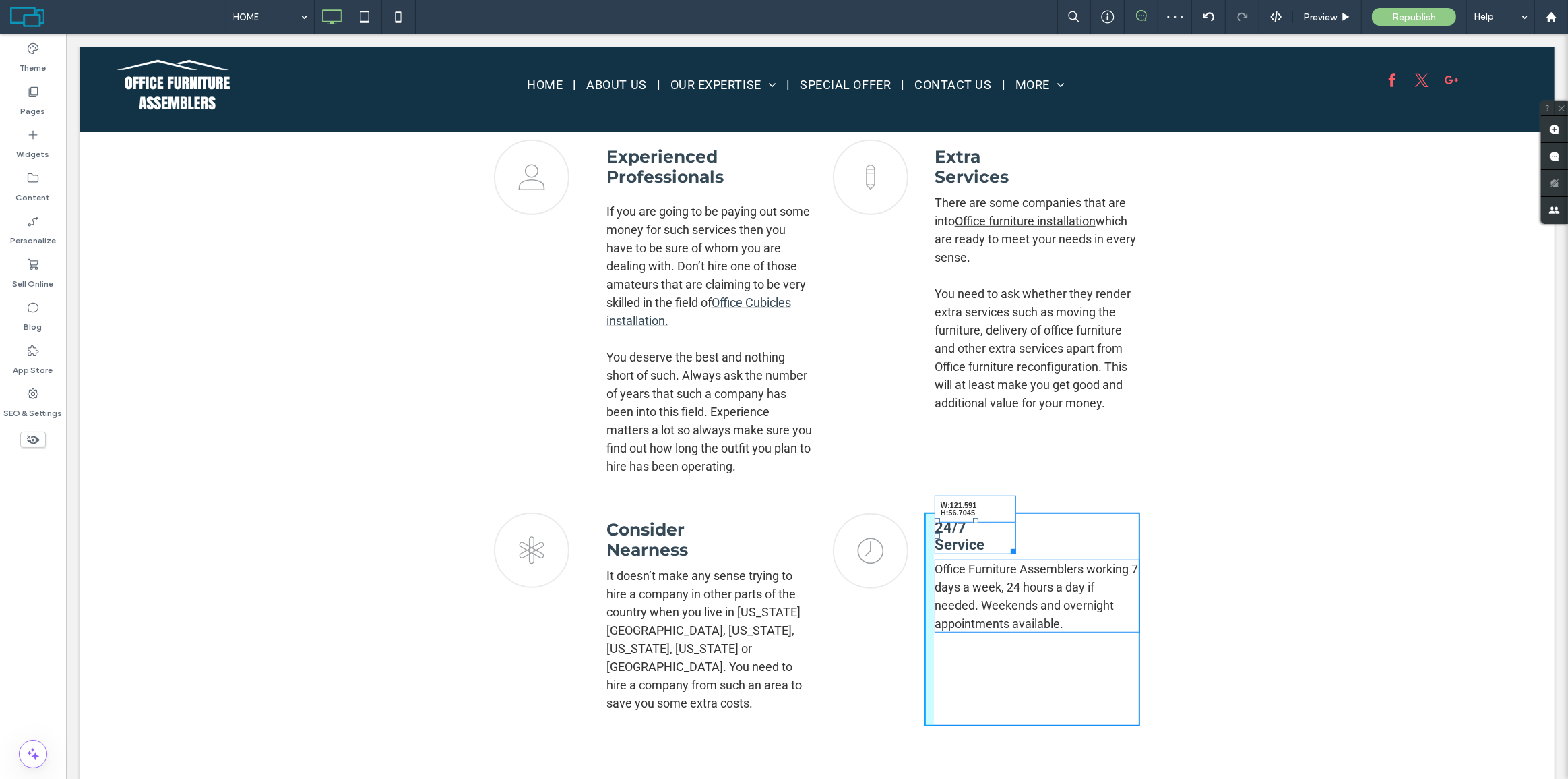
drag, startPoint x: 1128, startPoint y: 531, endPoint x: 1066, endPoint y: 370, distance: 172.5
click at [1007, 525] on div "24/7 Service W:121.591 H:56.7045" at bounding box center [974, 535] width 82 height 37
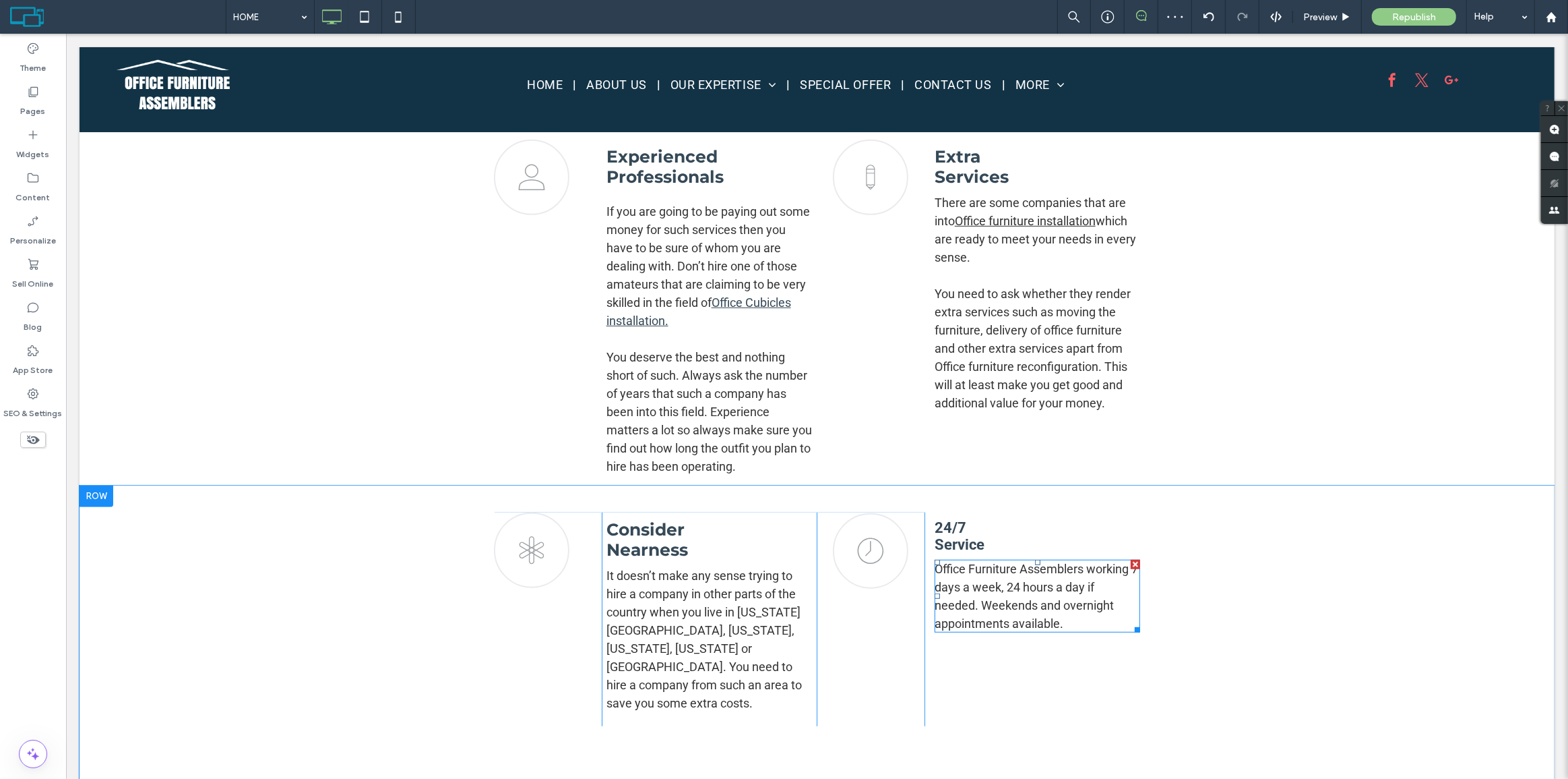
click at [986, 615] on p "Office Furniture Assemblers working 7 days a week, 24 hours a day if needed. We…" at bounding box center [1037, 596] width 206 height 73
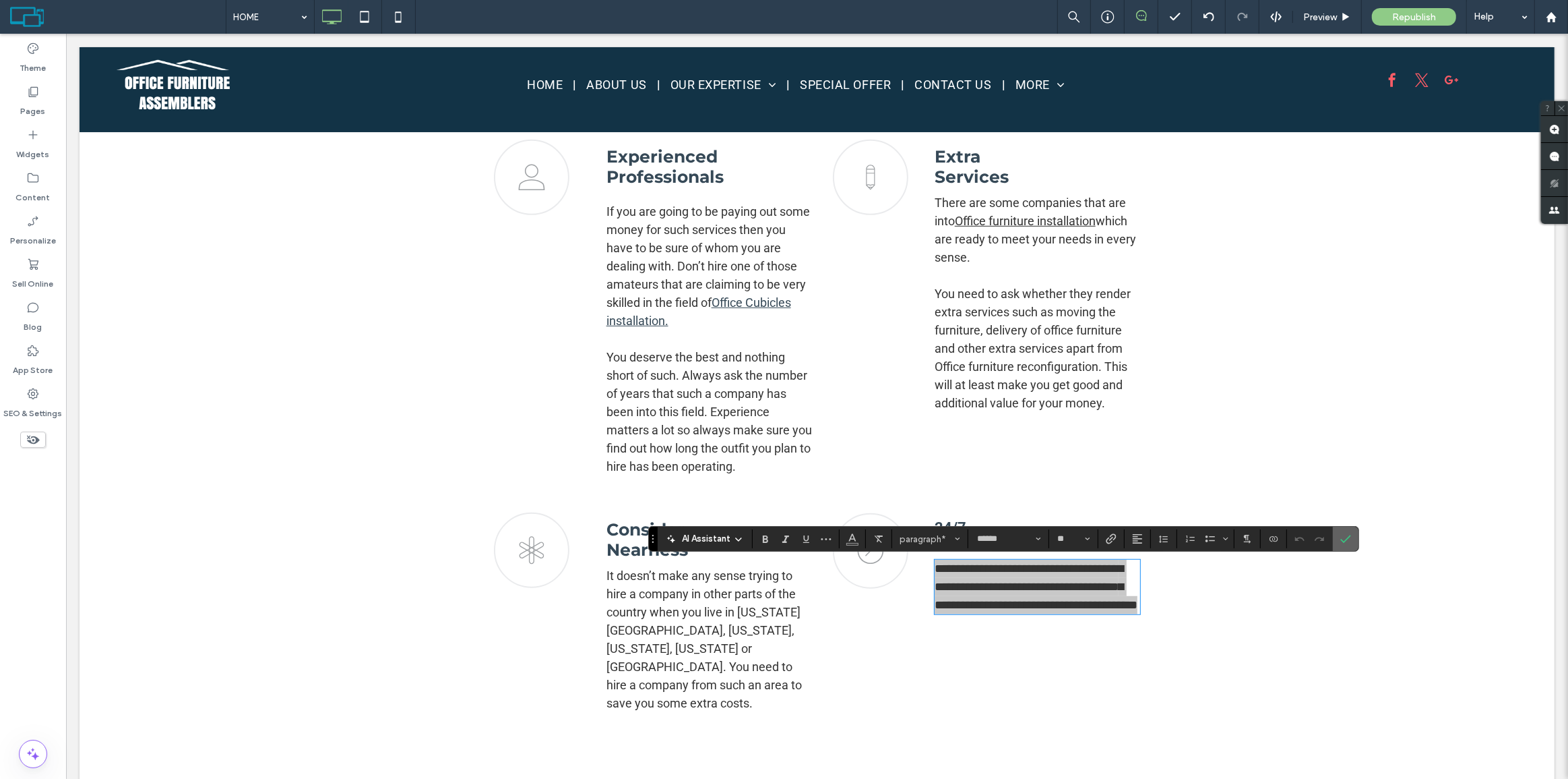
click at [1343, 539] on icon "Confirm" at bounding box center [1346, 539] width 11 height 11
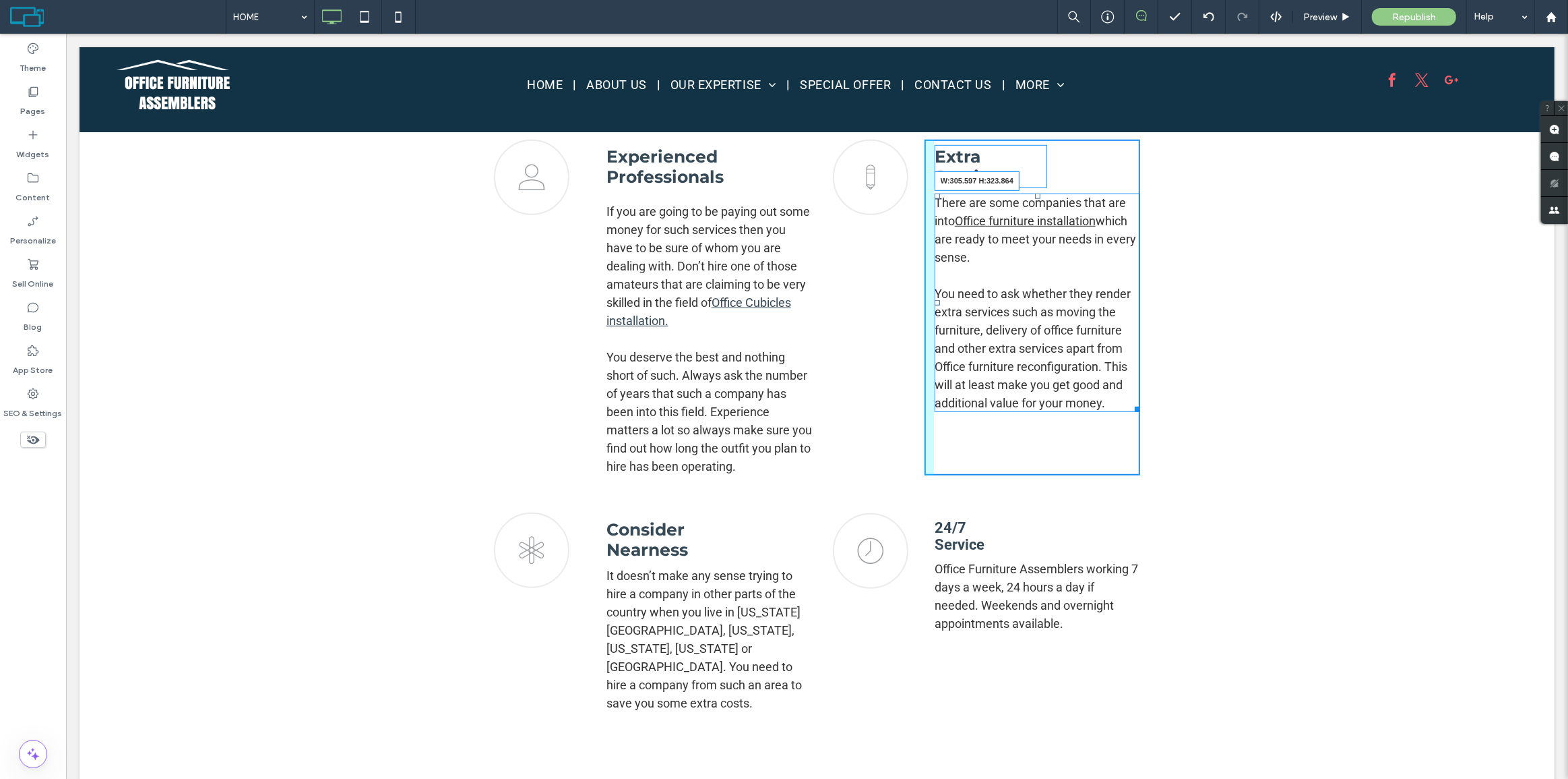
drag, startPoint x: 1133, startPoint y: 407, endPoint x: 1198, endPoint y: 407, distance: 65.0
click at [1198, 407] on div "profile icon Click To Paste Click To Paste Experienced Professionals If you are…" at bounding box center [816, 299] width 1475 height 373
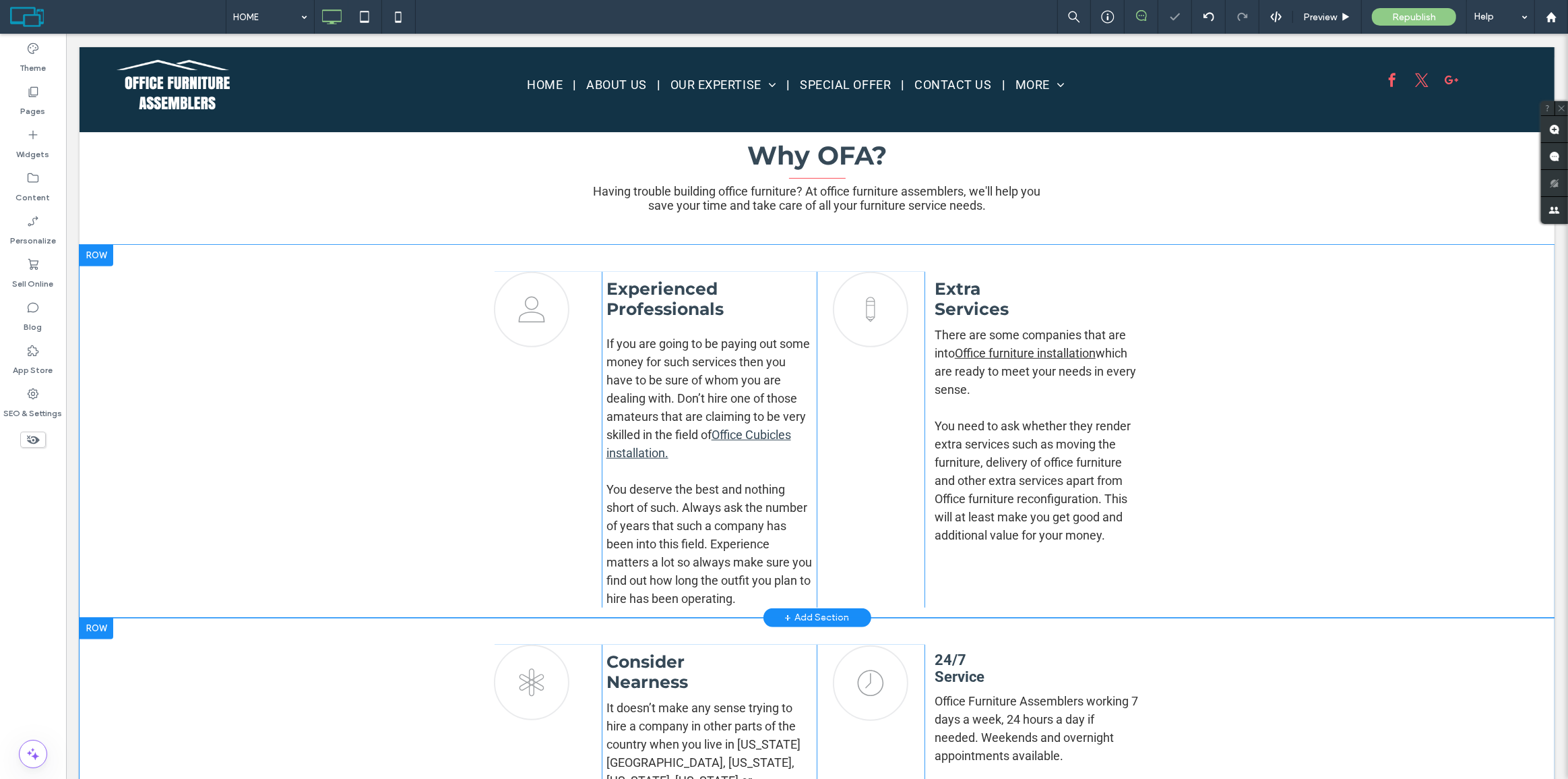
scroll to position [674, 0]
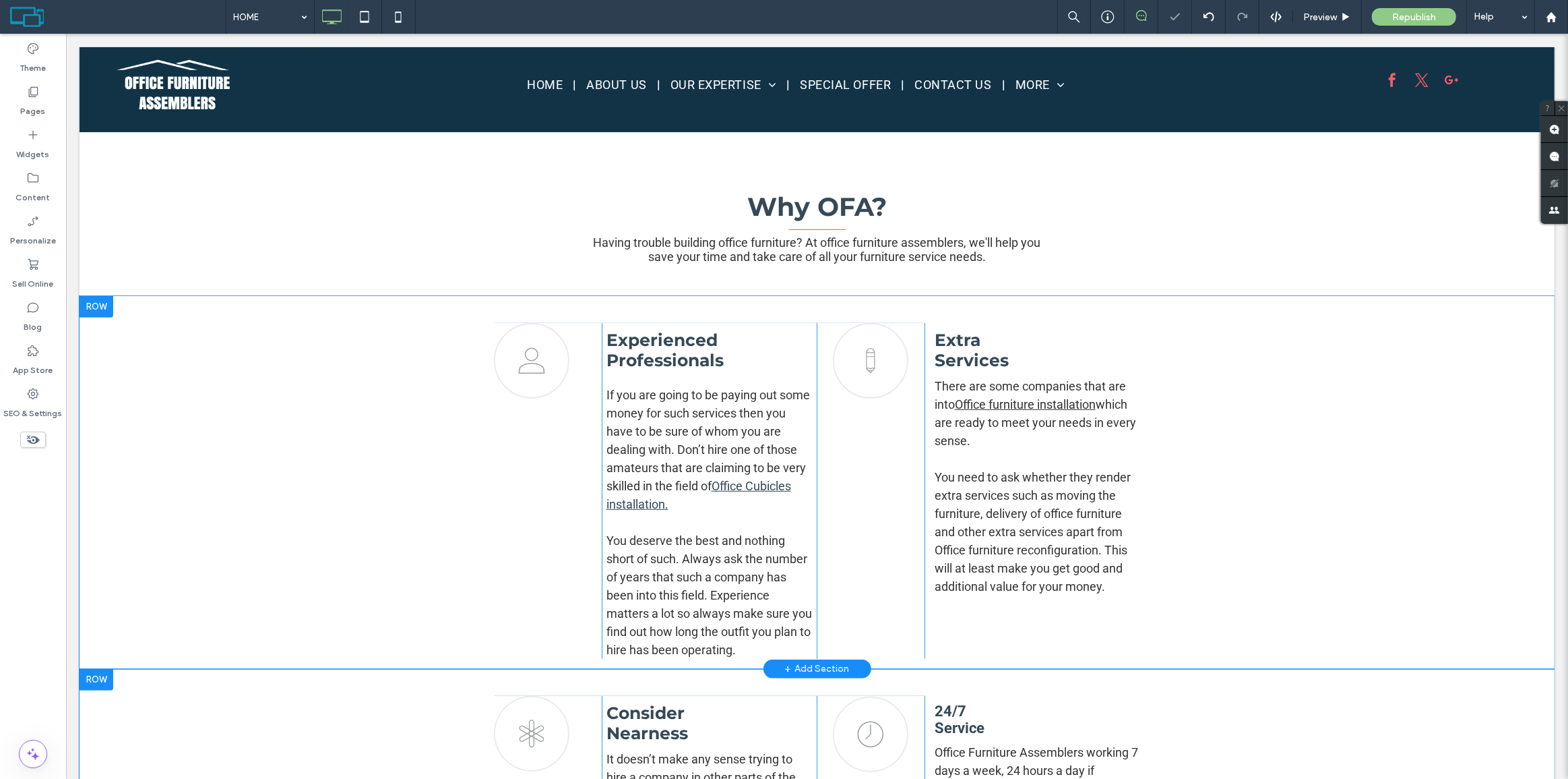
click at [213, 425] on div "profile icon Click To Paste Click To Paste Experienced Professionals If you are…" at bounding box center [816, 482] width 1475 height 373
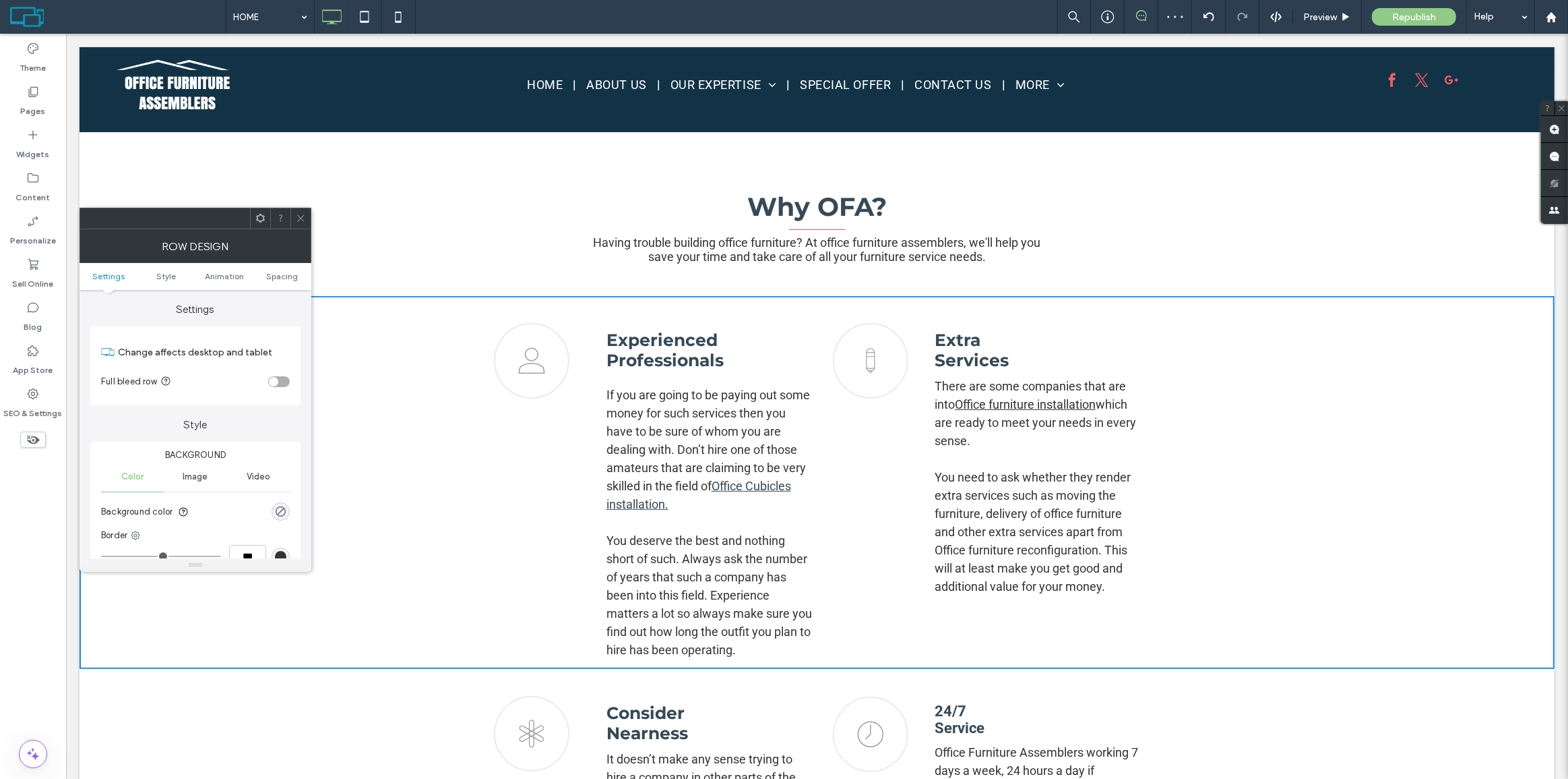
click at [279, 376] on div "toggle" at bounding box center [279, 382] width 22 height 11
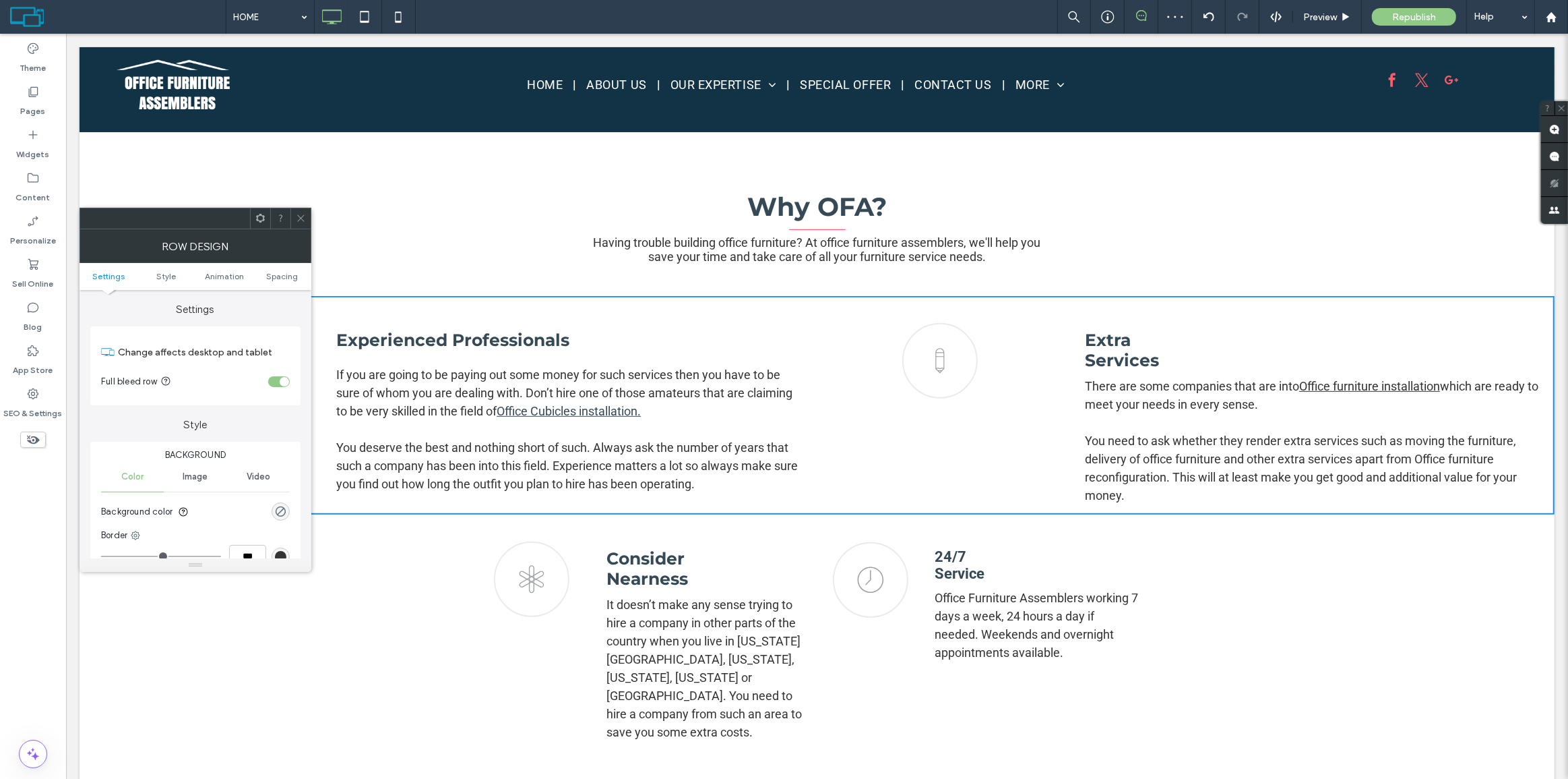
drag, startPoint x: 299, startPoint y: 220, endPoint x: 309, endPoint y: 219, distance: 10.0
click at [300, 220] on icon at bounding box center [300, 218] width 10 height 10
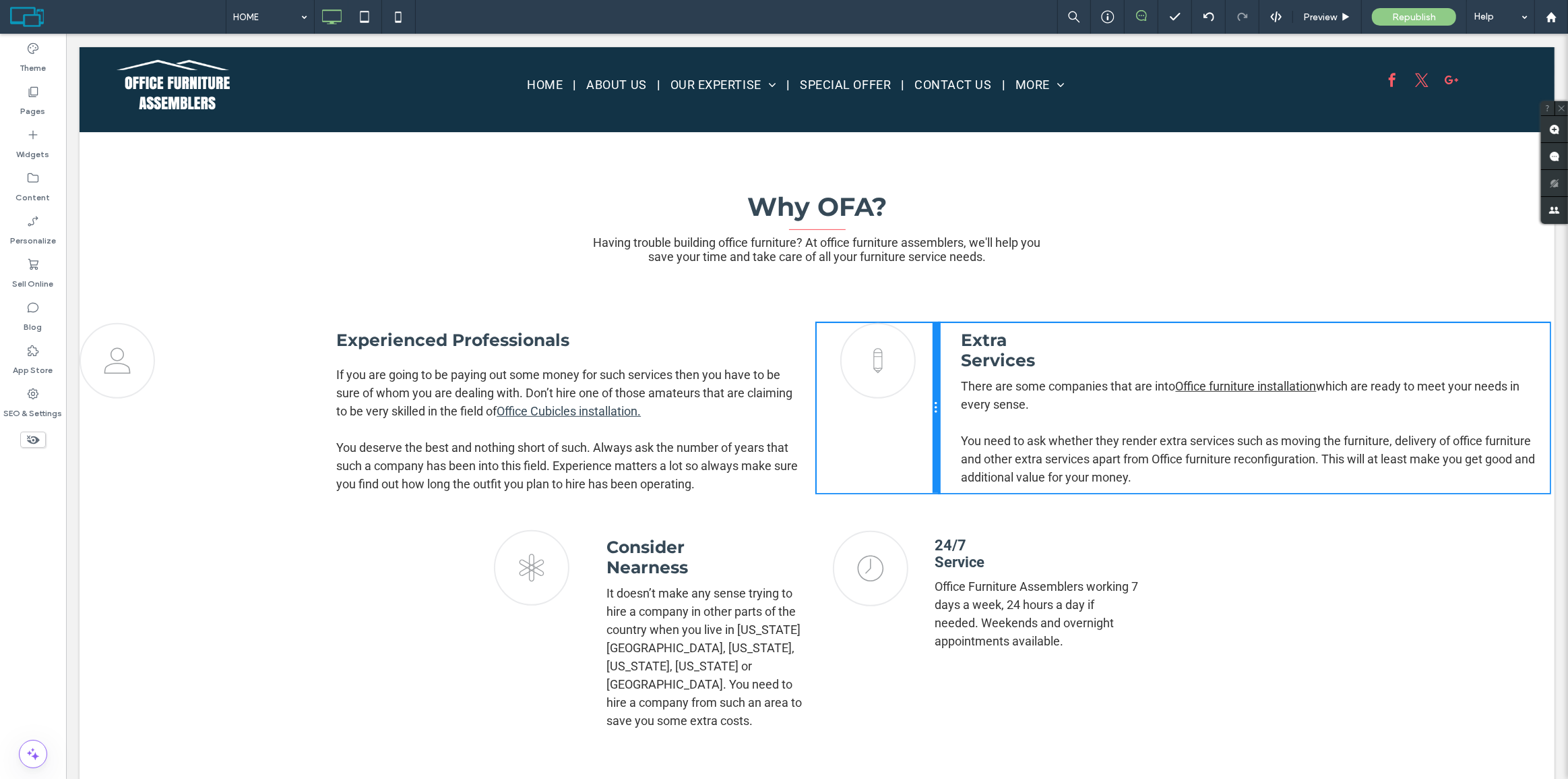
drag, startPoint x: 1052, startPoint y: 366, endPoint x: 989, endPoint y: 363, distance: 63.1
click at [989, 363] on div "profile icon Click To Paste Click To Paste Experienced Professionals If you are…" at bounding box center [816, 408] width 1475 height 170
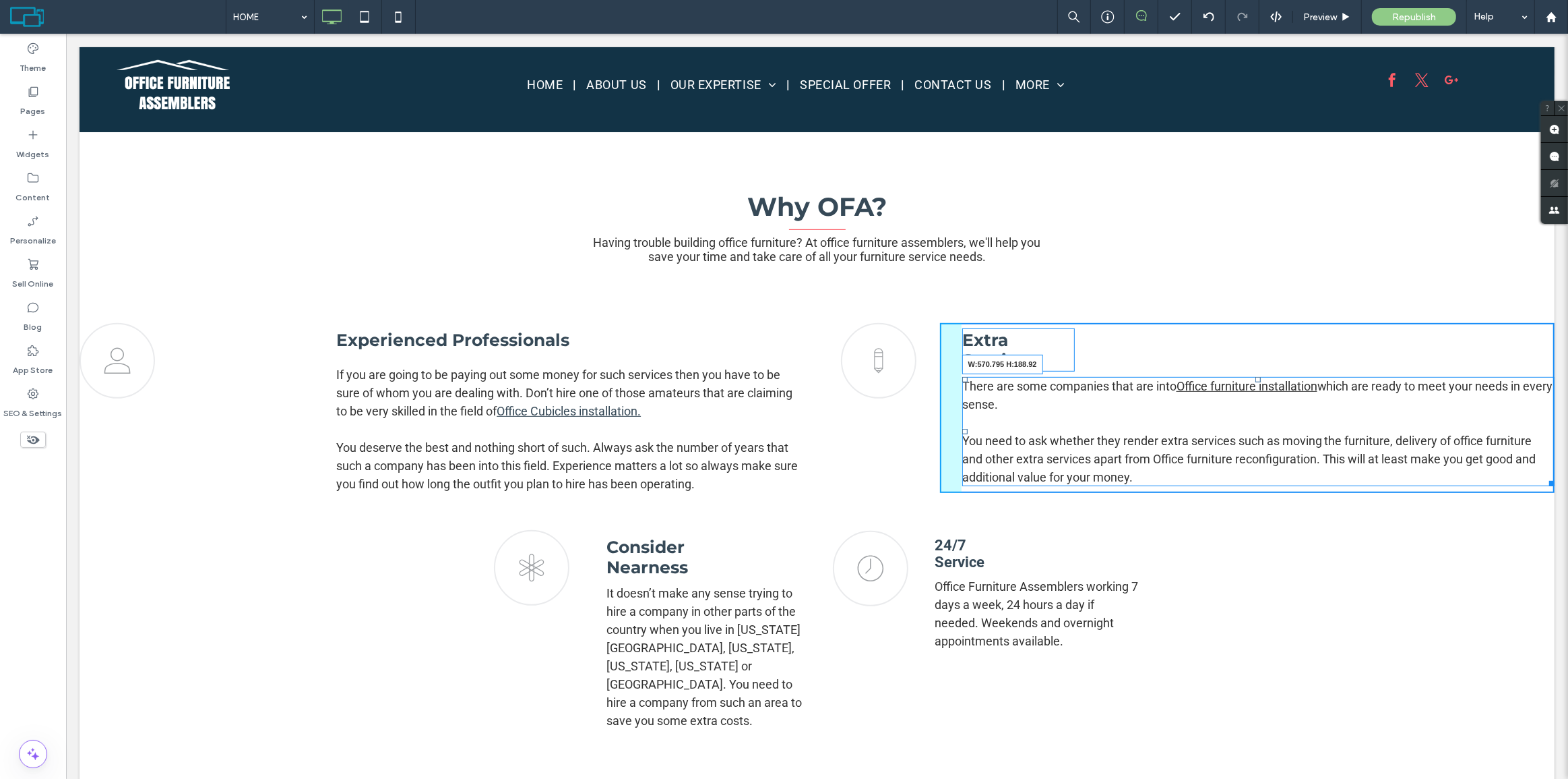
drag, startPoint x: 1538, startPoint y: 479, endPoint x: 1103, endPoint y: 257, distance: 488.4
click at [1334, 454] on div "There are some companies that are into Office furniture installation which are …" at bounding box center [1258, 432] width 592 height 109
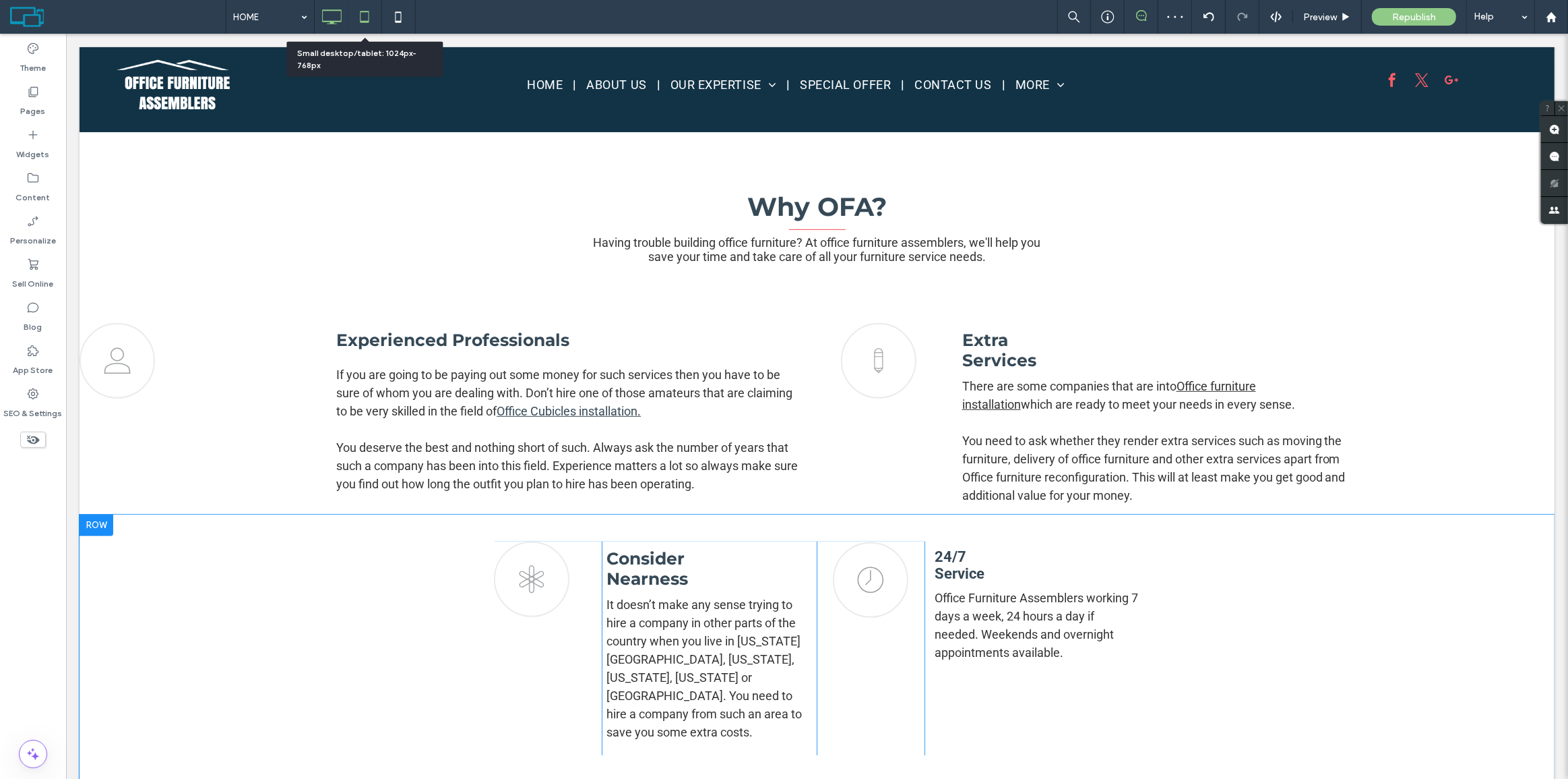
click at [356, 18] on icon at bounding box center [364, 16] width 27 height 27
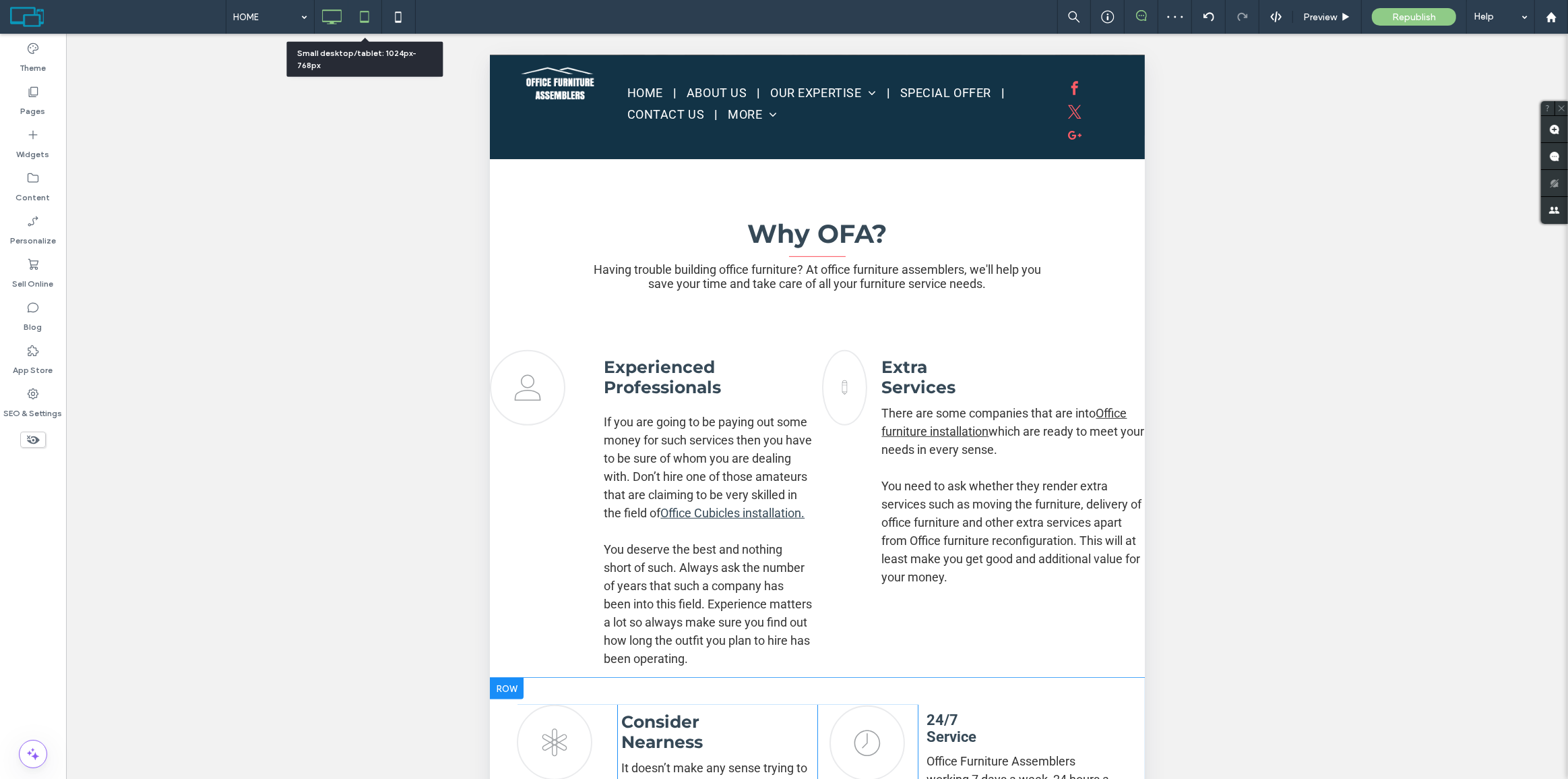
scroll to position [691, 0]
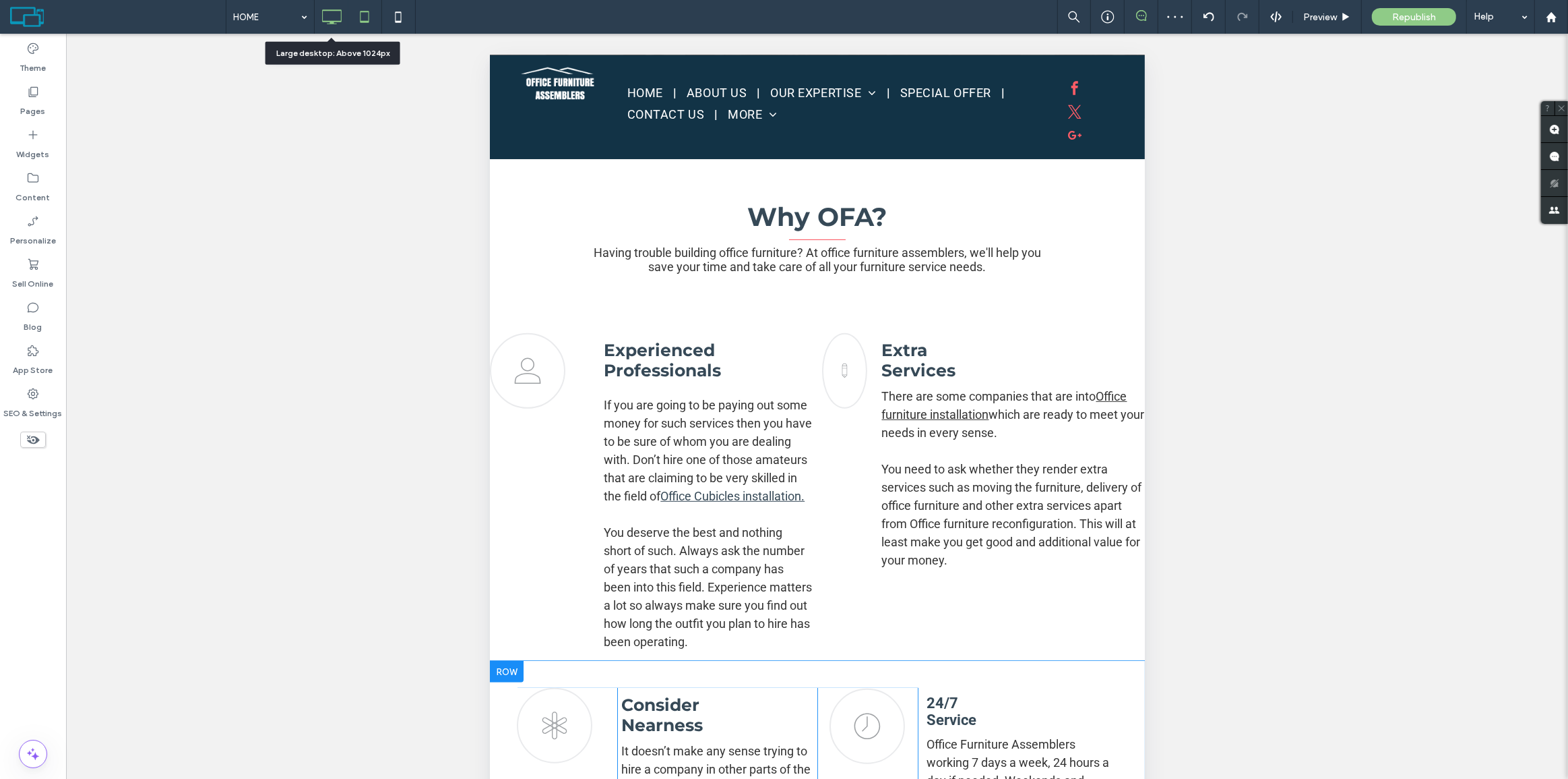
click at [334, 18] on icon at bounding box center [332, 16] width 27 height 27
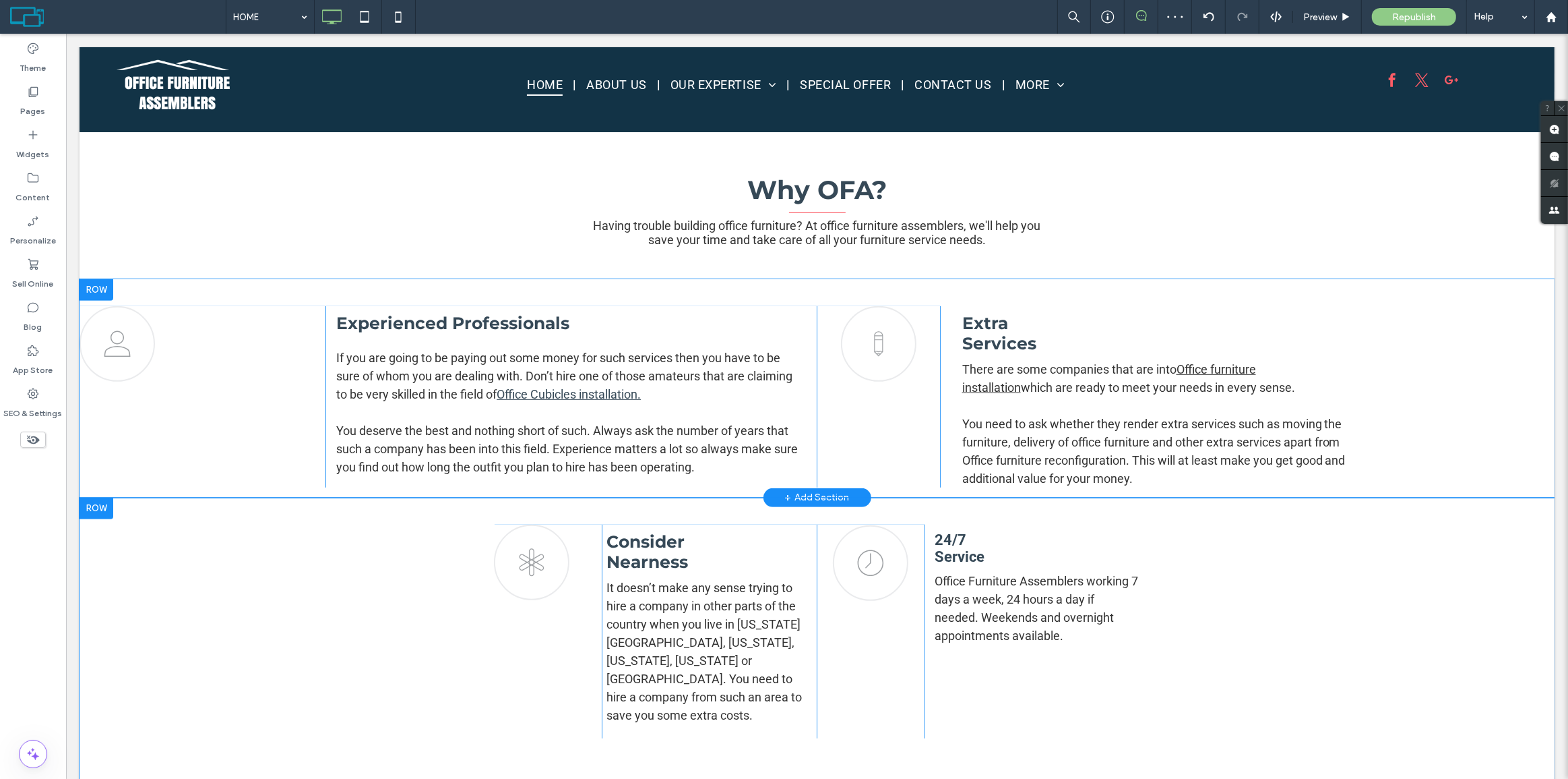
click at [88, 290] on div at bounding box center [95, 290] width 34 height 22
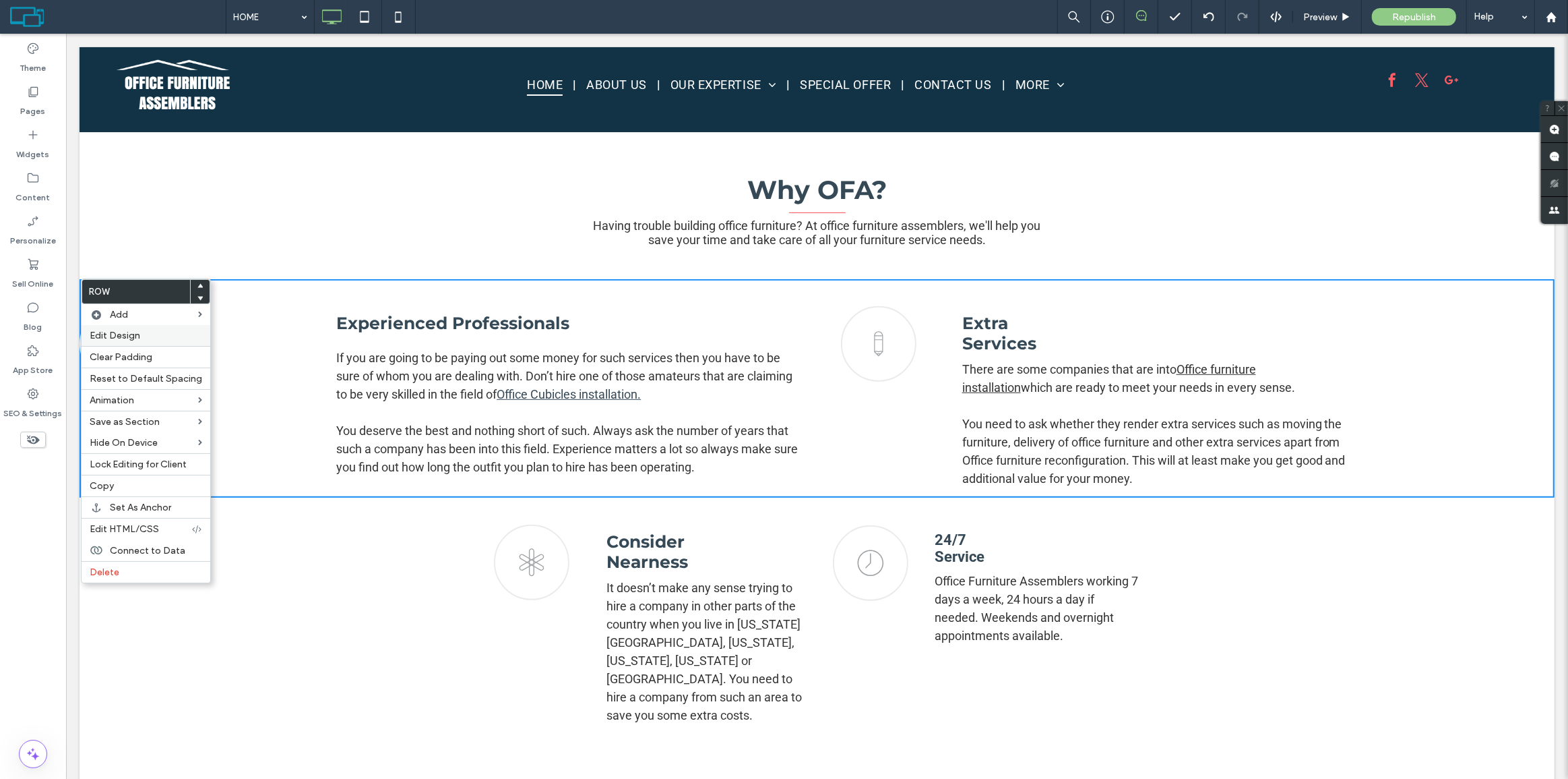
drag, startPoint x: 116, startPoint y: 335, endPoint x: 271, endPoint y: 347, distance: 155.5
click at [116, 335] on span "Edit Design" at bounding box center [115, 335] width 51 height 12
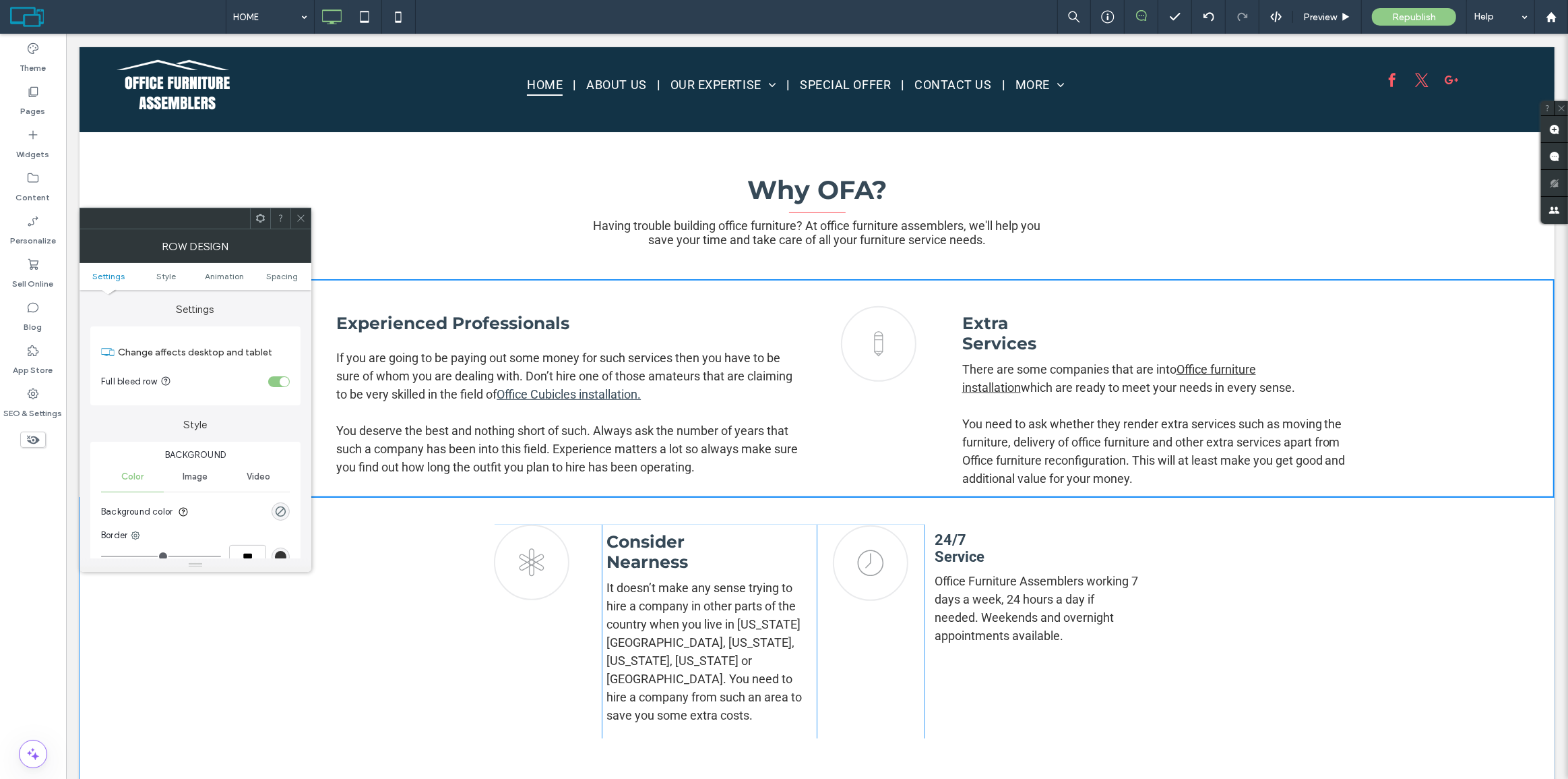
click at [282, 376] on div "toggle" at bounding box center [279, 382] width 22 height 11
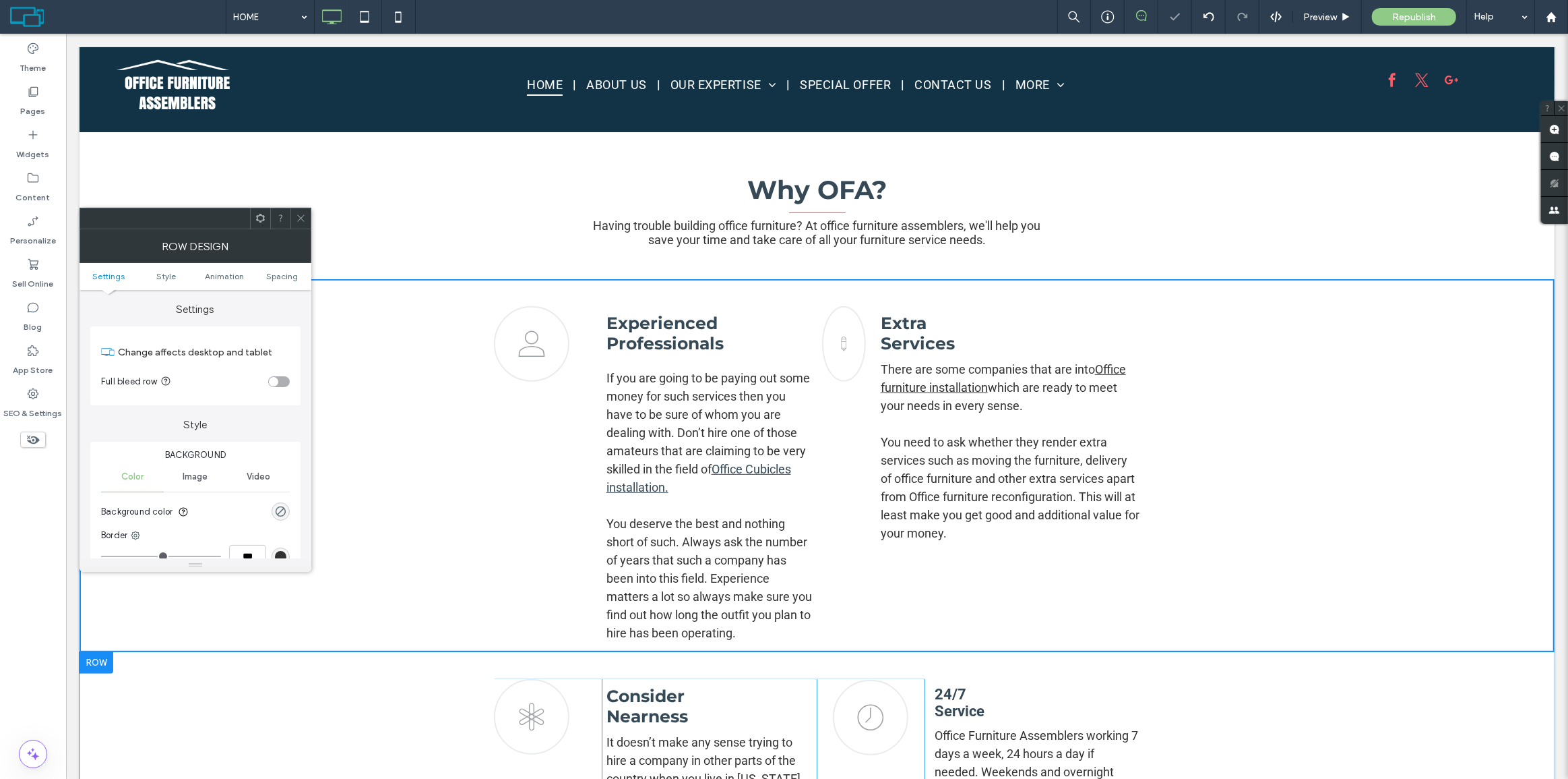
drag, startPoint x: 296, startPoint y: 215, endPoint x: 268, endPoint y: 182, distance: 43.3
click at [296, 215] on icon at bounding box center [300, 218] width 10 height 10
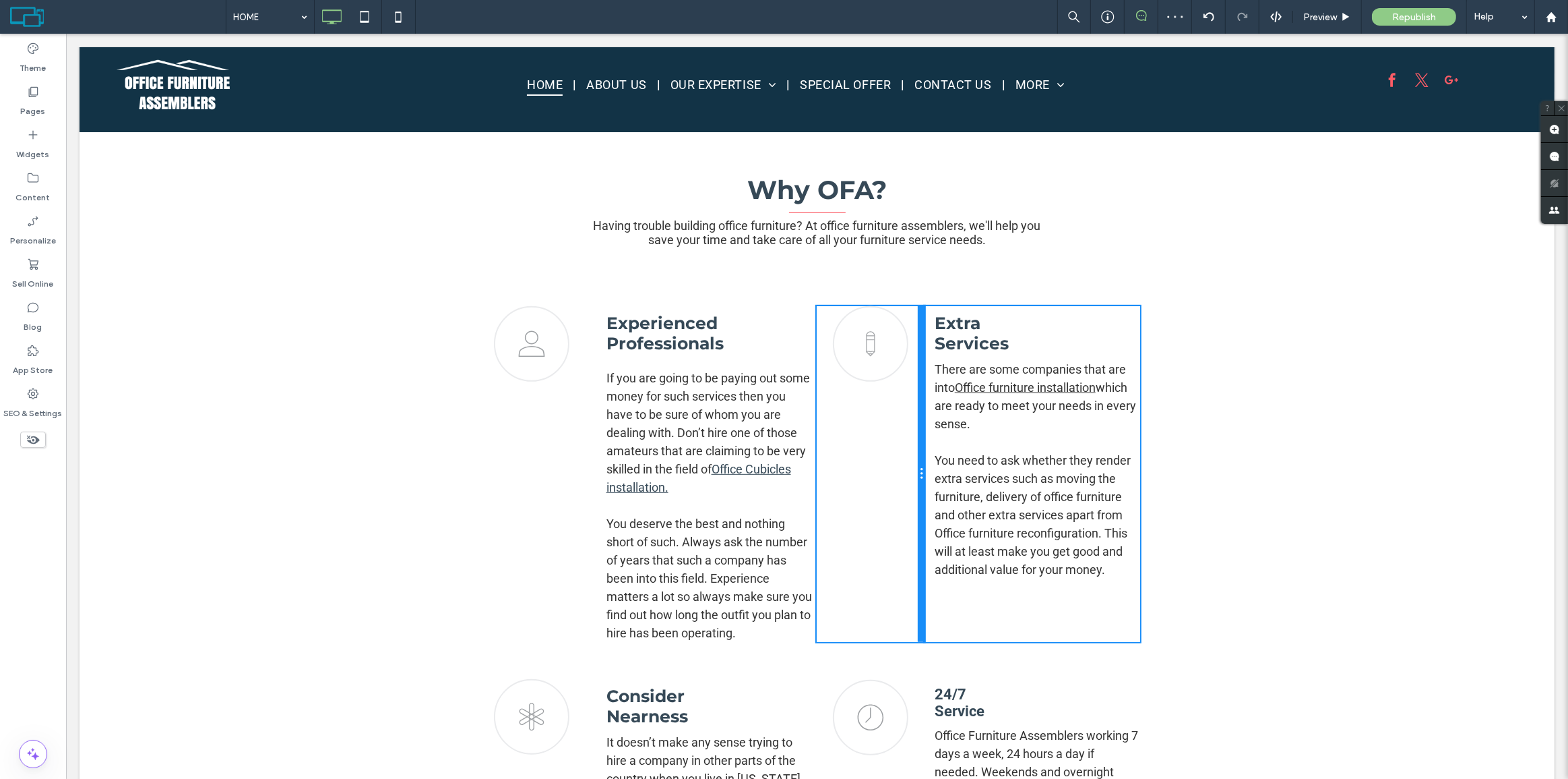
drag, startPoint x: 863, startPoint y: 411, endPoint x: 1042, endPoint y: 395, distance: 179.7
click at [901, 407] on div "pen icon Click To Paste Click To Paste" at bounding box center [870, 474] width 108 height 336
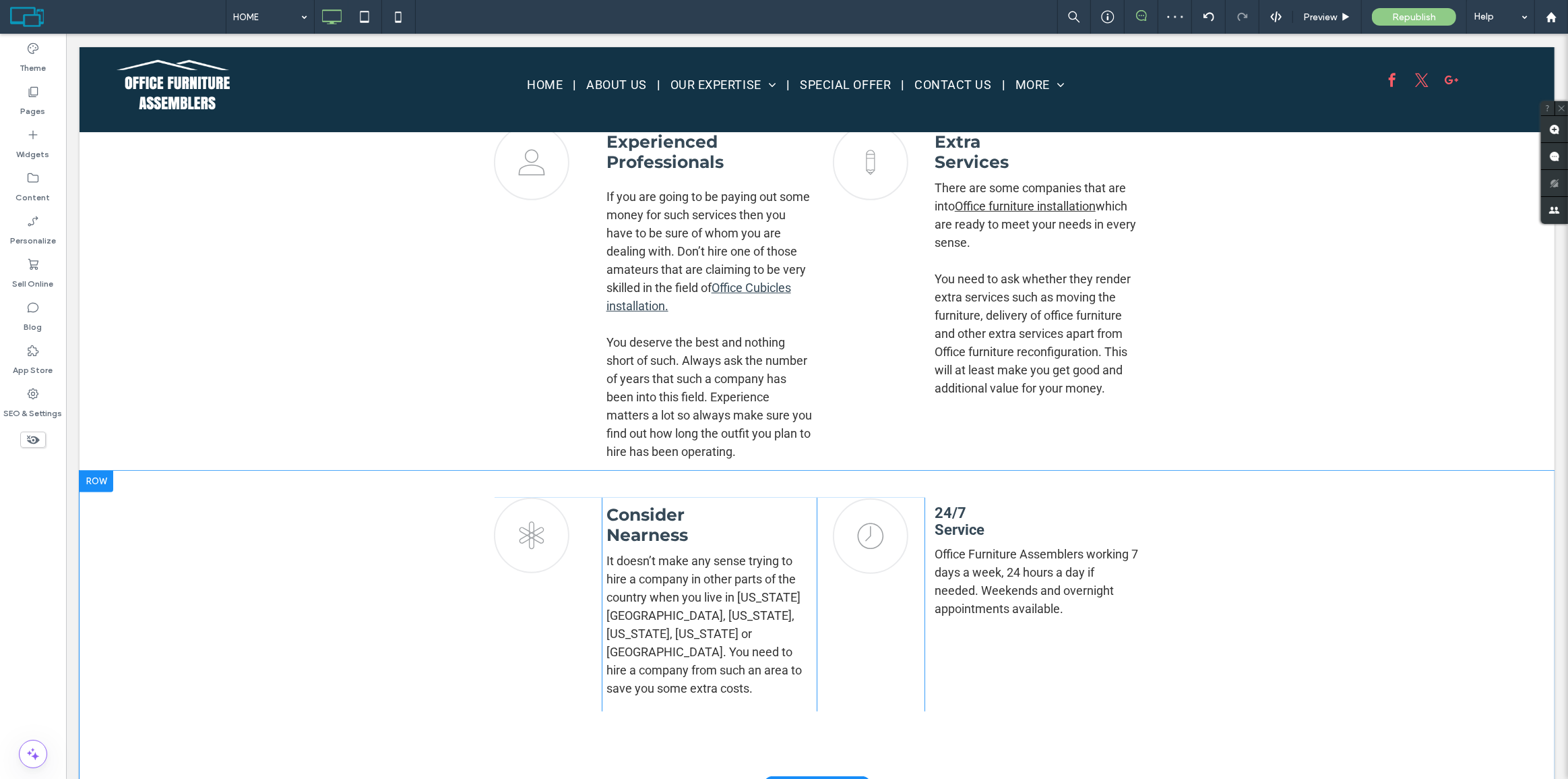
scroll to position [875, 0]
click at [953, 527] on strong "24/7 Service" at bounding box center [959, 518] width 50 height 34
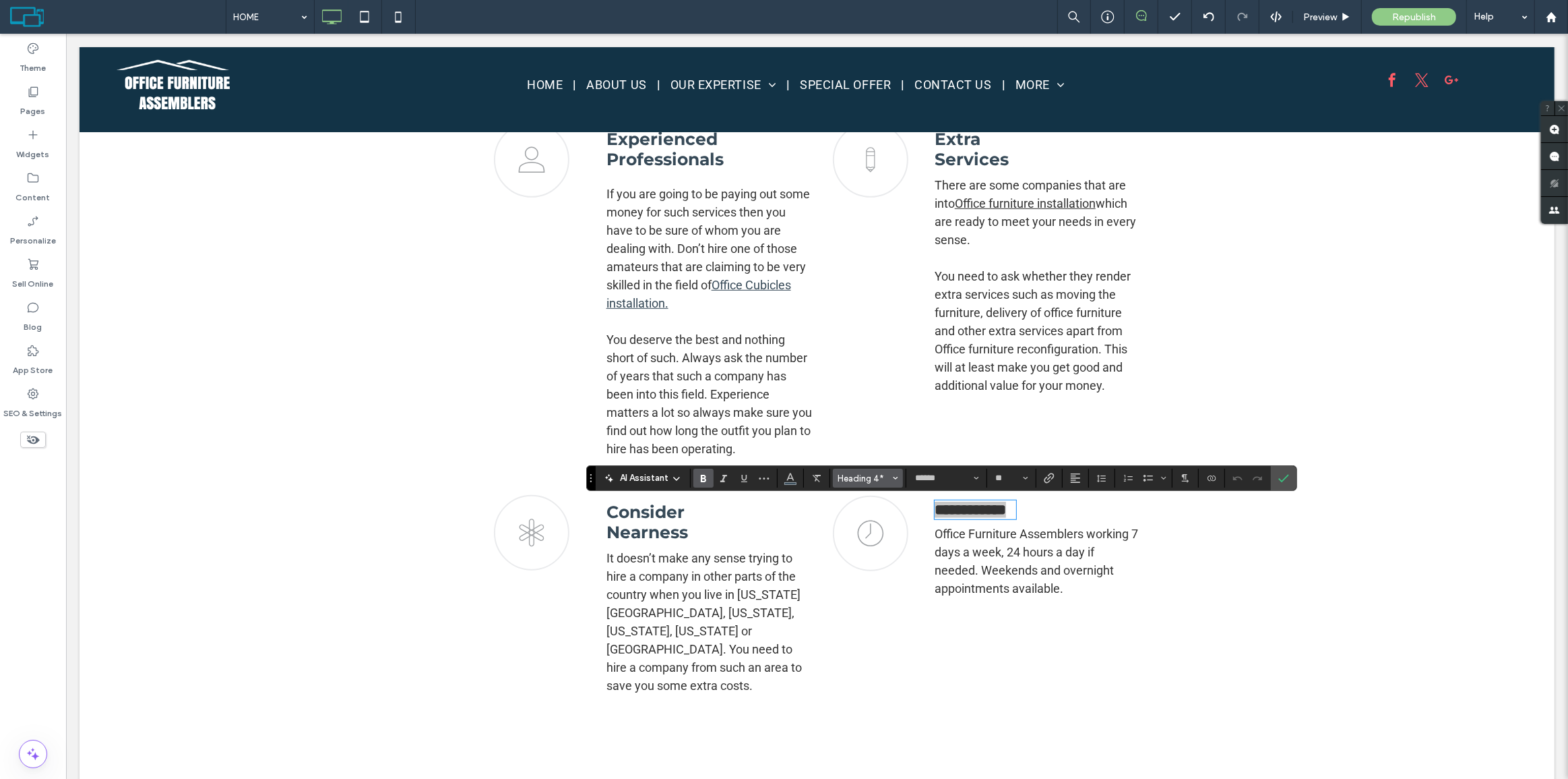
click at [864, 480] on span "Heading 4*" at bounding box center [864, 478] width 52 height 10
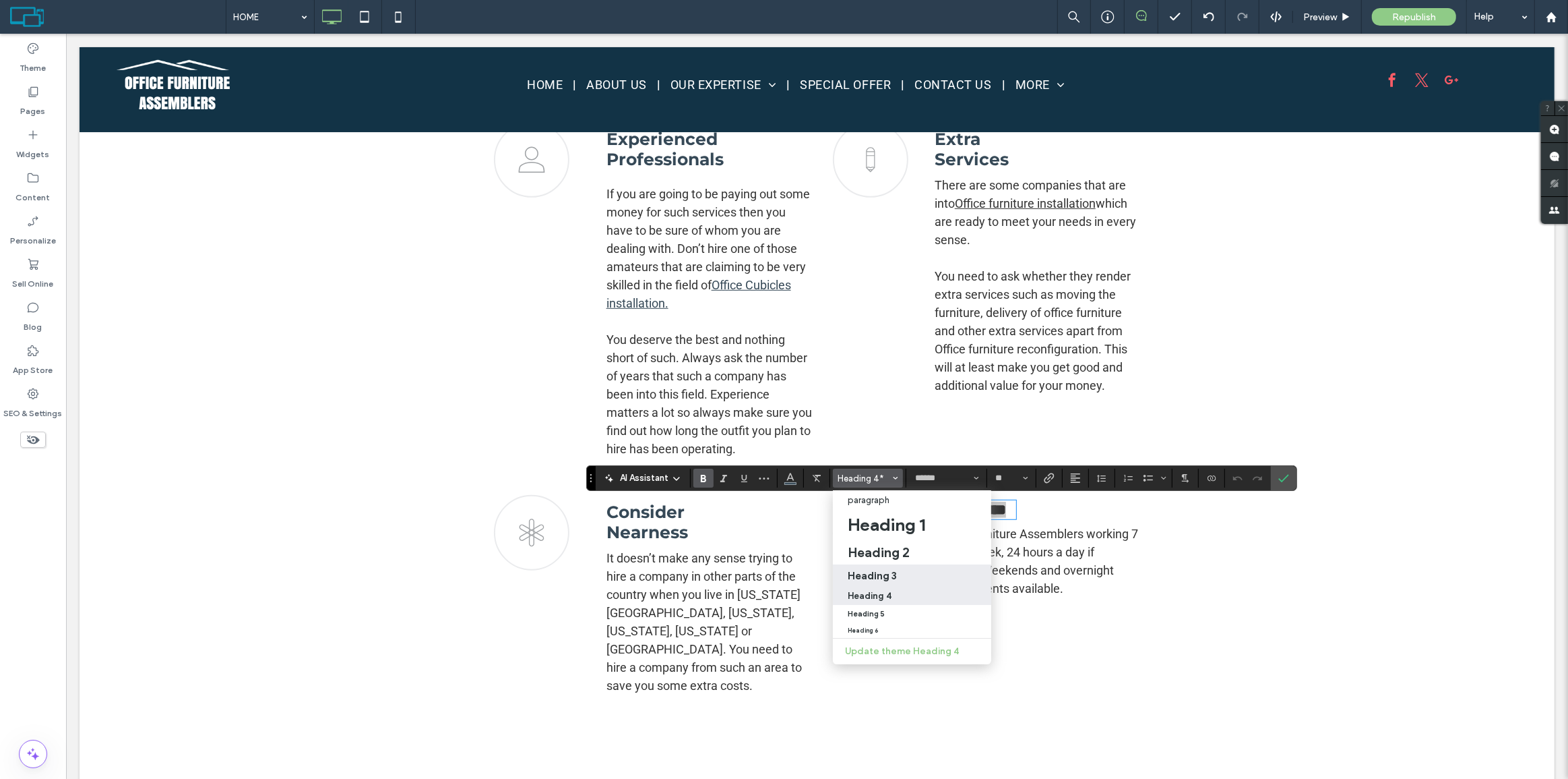
click at [878, 579] on h3 "Heading 3" at bounding box center [872, 575] width 49 height 12
type input "**********"
type input "**"
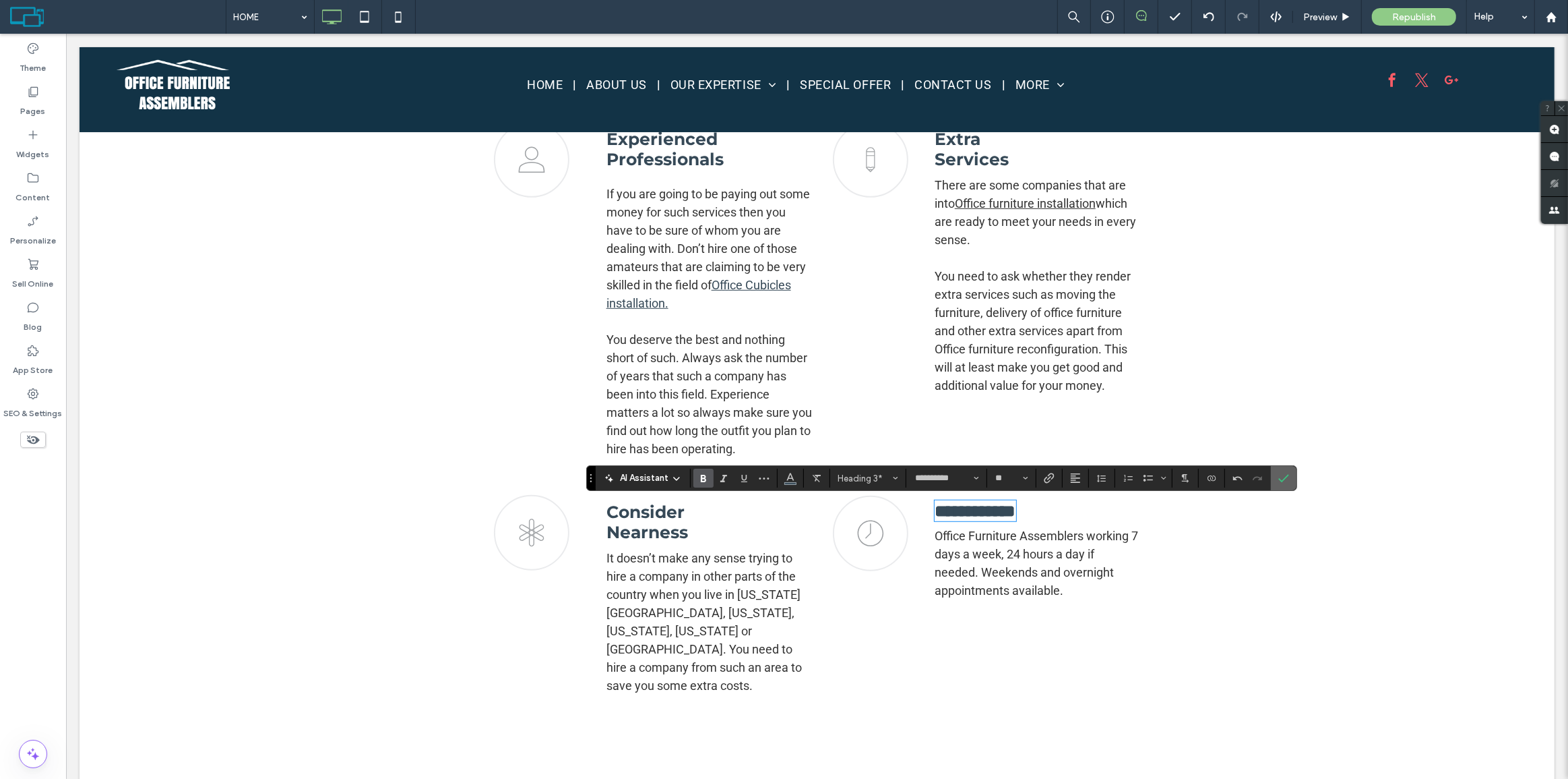
click at [1286, 472] on icon "Confirm" at bounding box center [1283, 478] width 11 height 11
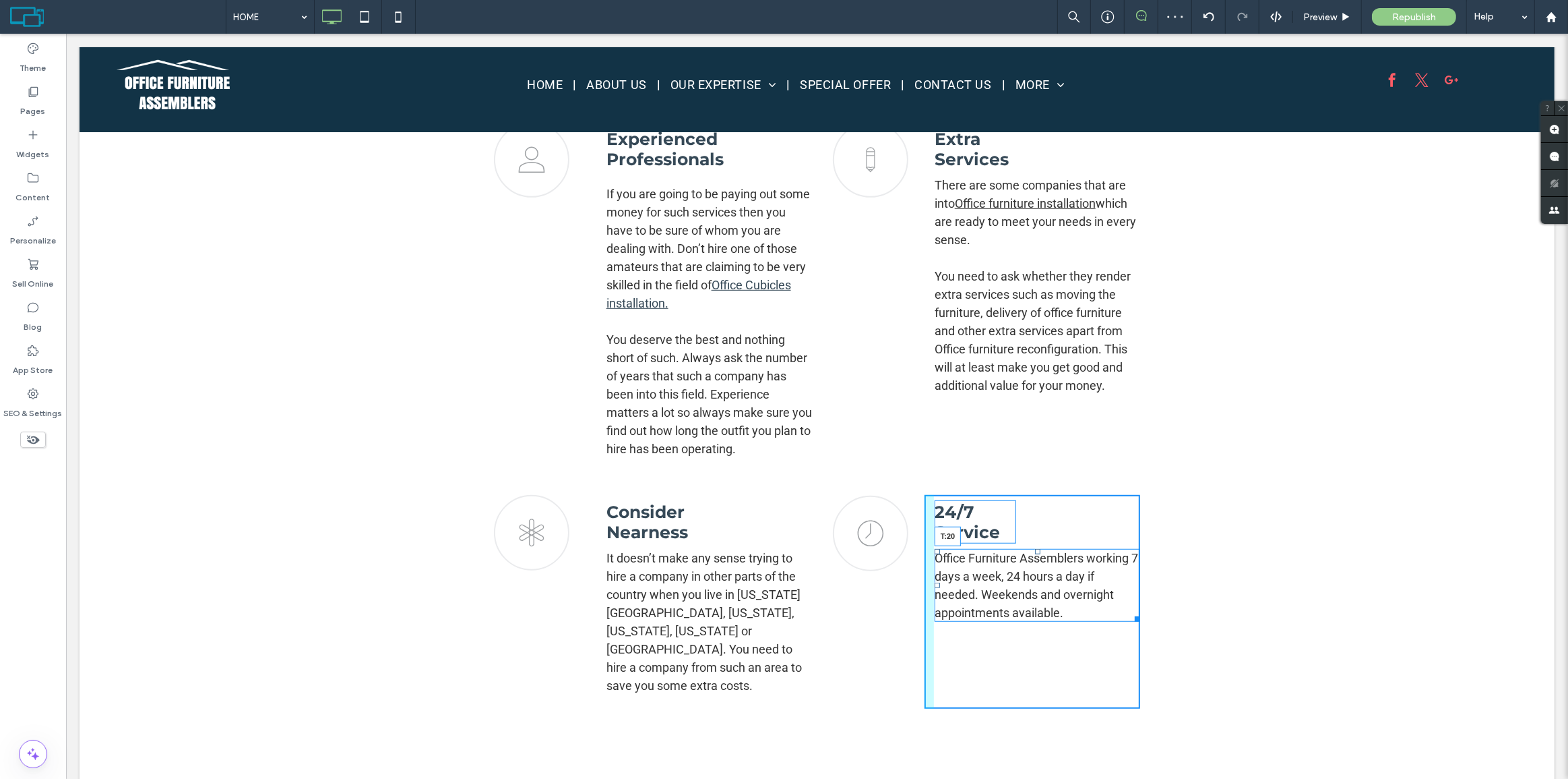
drag, startPoint x: 1034, startPoint y: 553, endPoint x: 868, endPoint y: 567, distance: 166.6
click at [1036, 567] on div "Office Furniture Assemblers working 7 days a week, 24 hours a day if needed. We…" at bounding box center [1037, 585] width 206 height 73
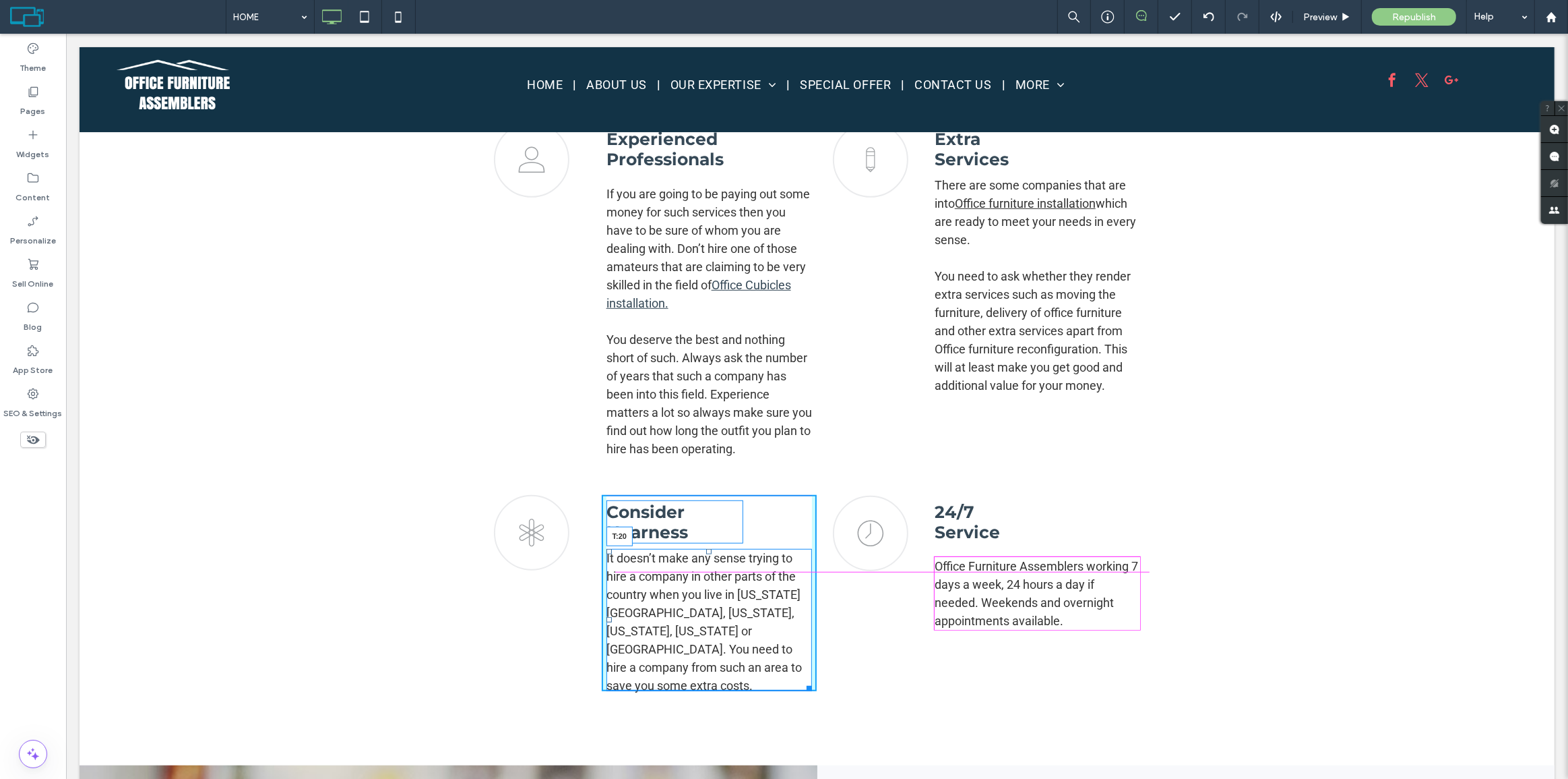
drag, startPoint x: 701, startPoint y: 553, endPoint x: 1136, endPoint y: 538, distance: 435.3
click at [704, 565] on div "It doesn’t make any sense trying to hire a company in other parts of the countr…" at bounding box center [708, 620] width 206 height 142
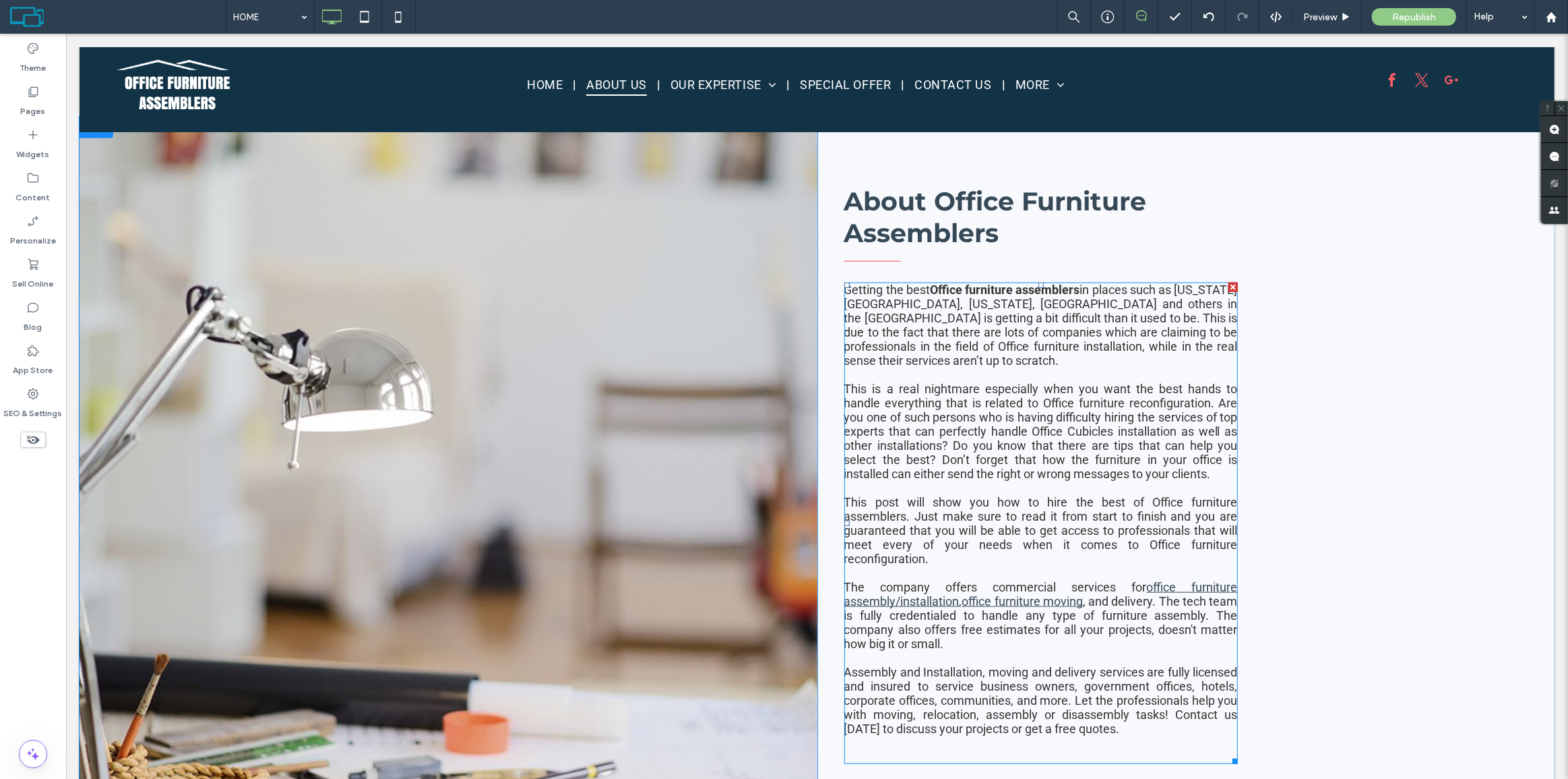
scroll to position [1610, 0]
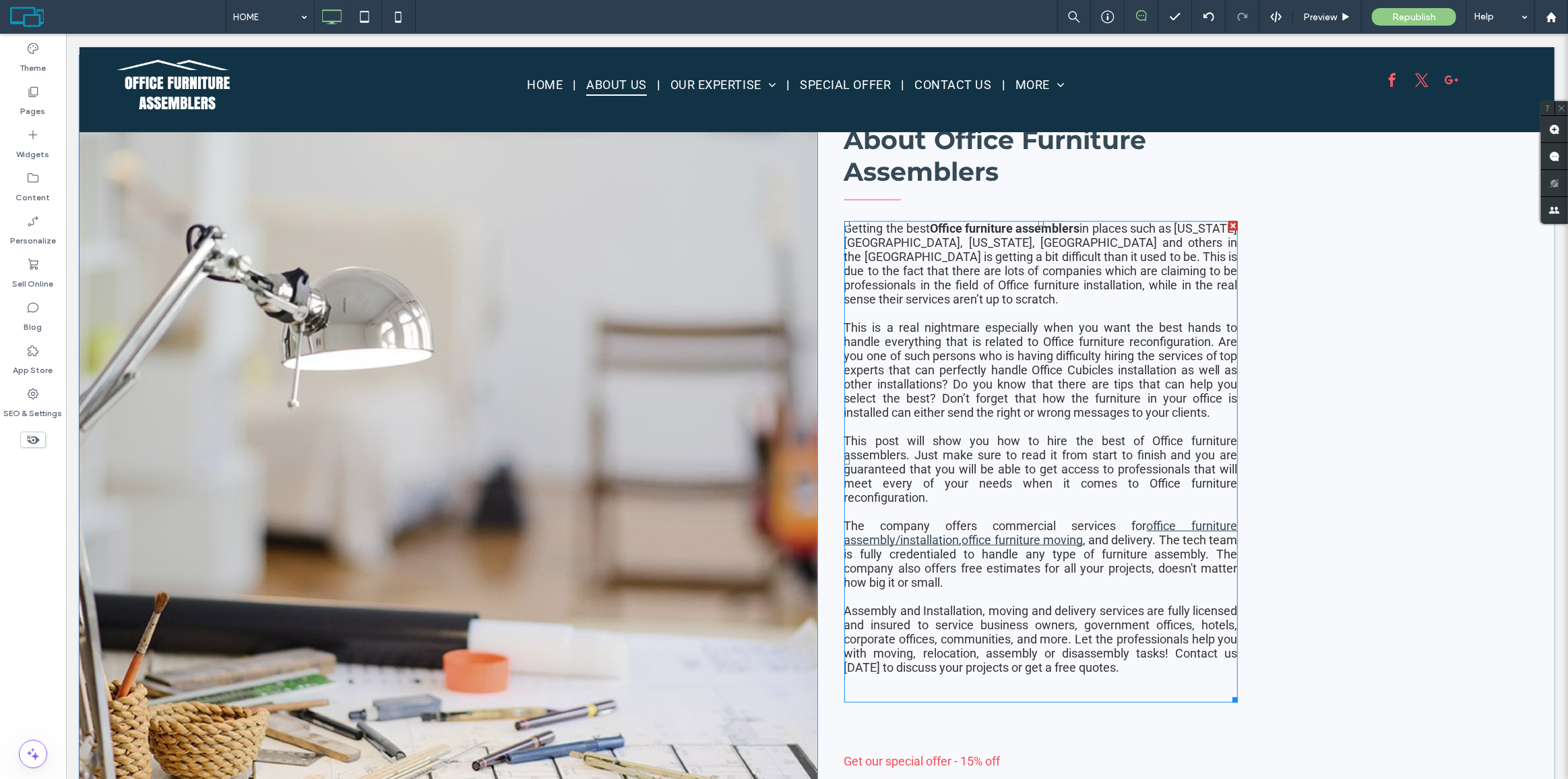
click at [1021, 279] on div "Getting the best Office furniture assemblers in places such as Washington DC, M…" at bounding box center [1040, 263] width 393 height 85
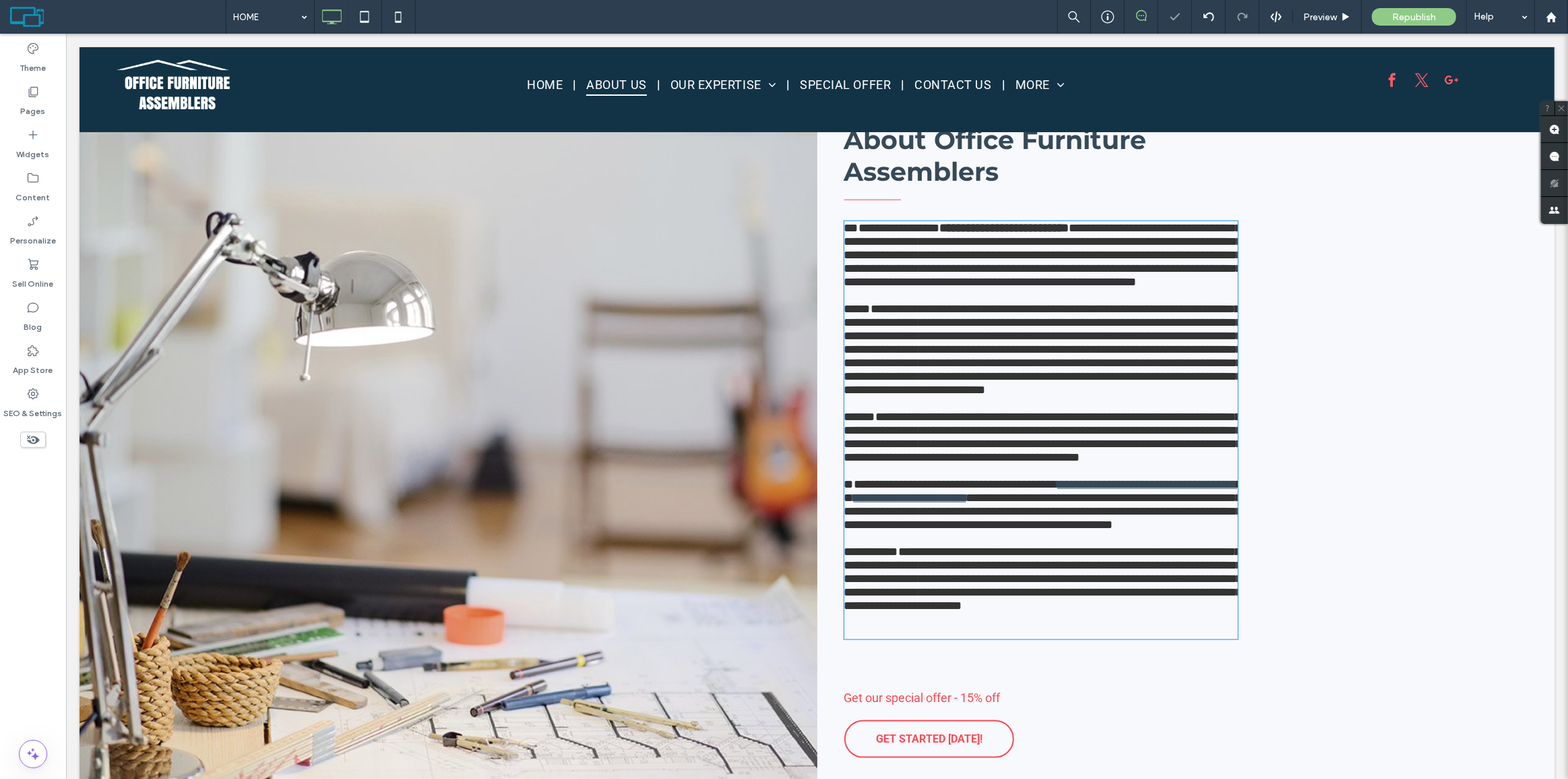
type input "******"
type input "**"
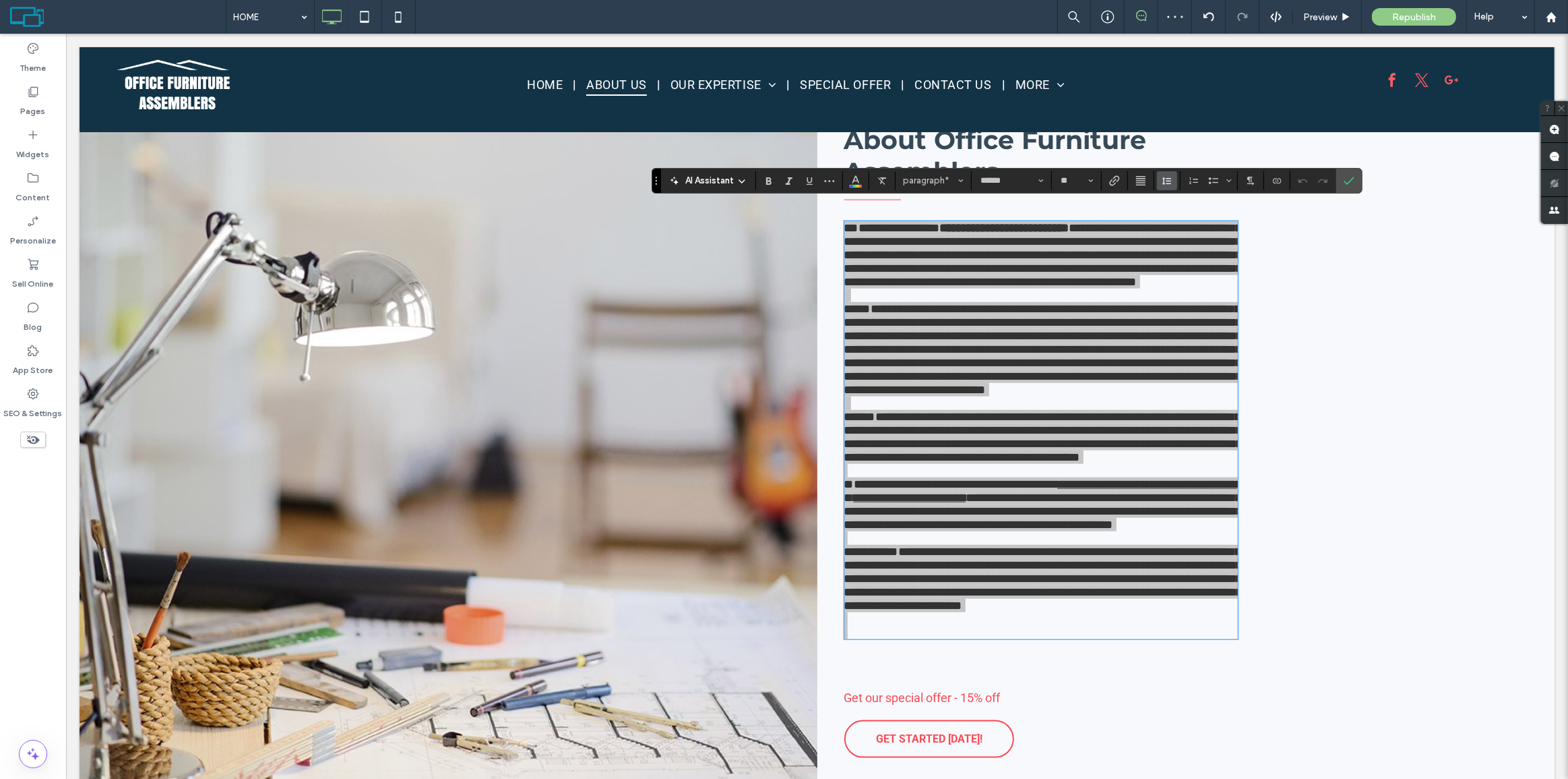
click at [1171, 180] on icon "Line Height" at bounding box center [1167, 181] width 11 height 11
drag, startPoint x: 1188, startPoint y: 243, endPoint x: 1121, endPoint y: 209, distance: 75.1
click at [1188, 243] on div "1.5" at bounding box center [1188, 240] width 33 height 10
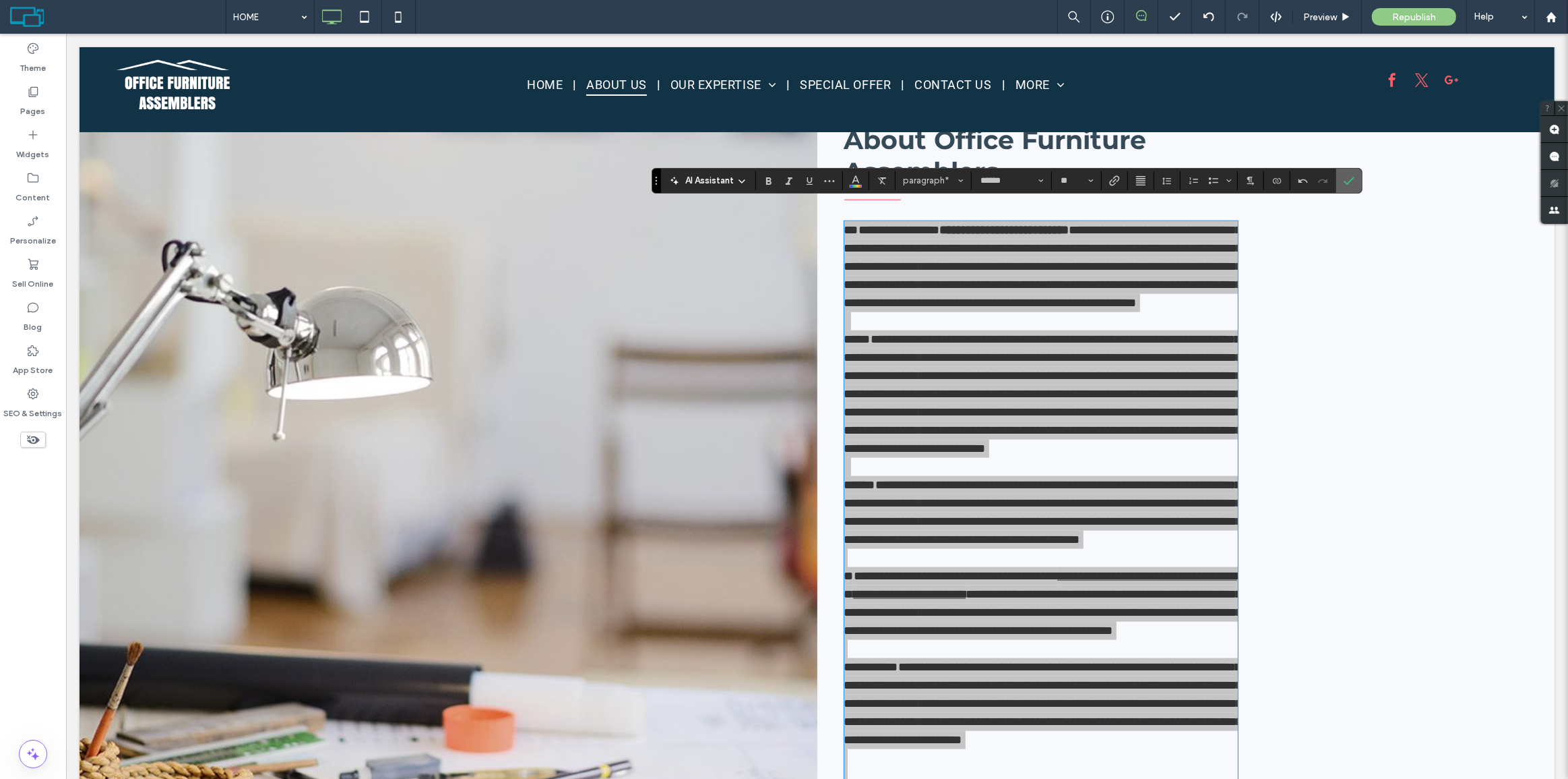
click at [1336, 183] on section at bounding box center [1349, 180] width 26 height 24
click at [1343, 180] on icon "Confirm" at bounding box center [1349, 181] width 11 height 11
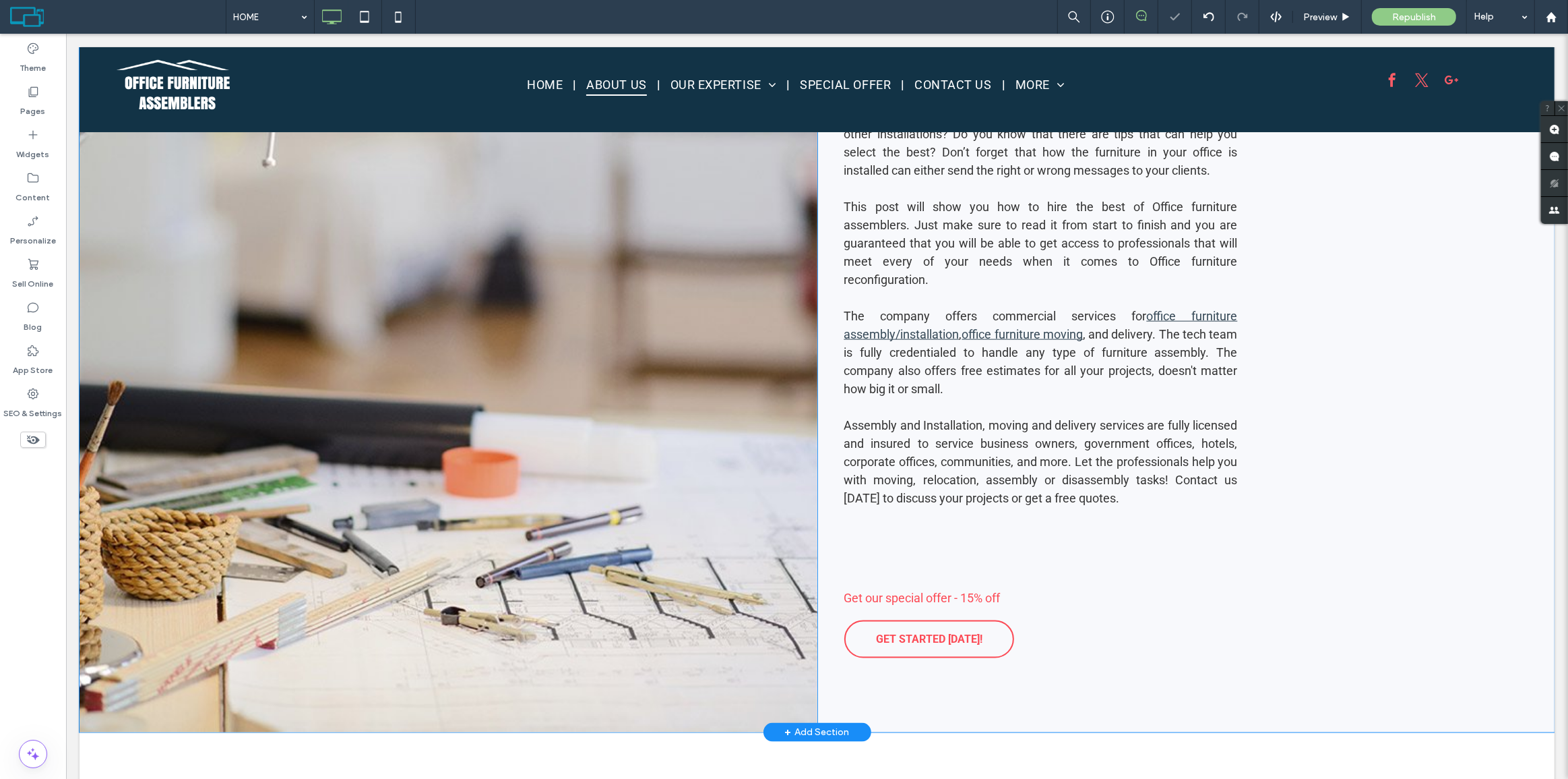
scroll to position [1917, 0]
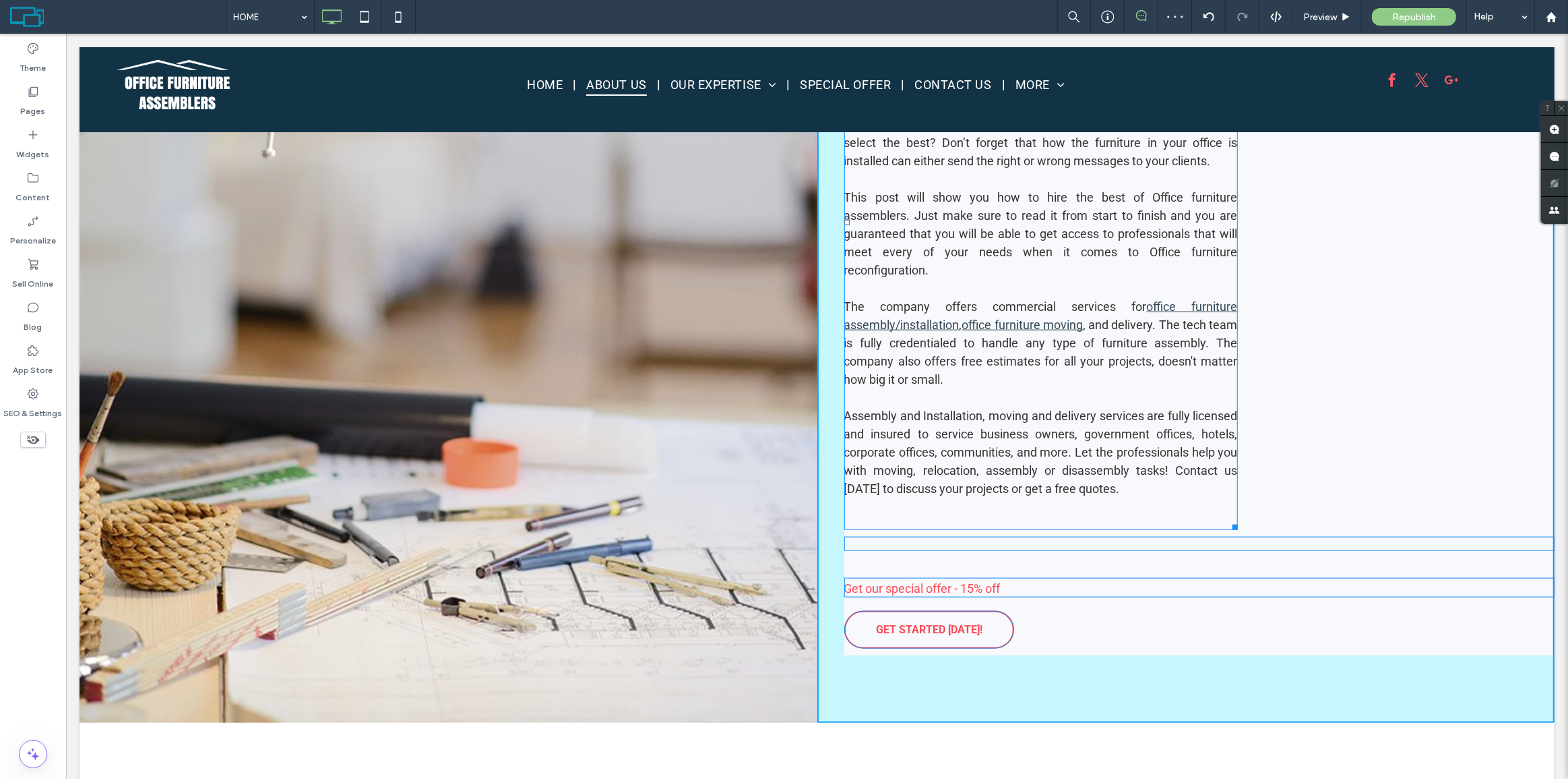
drag, startPoint x: 1226, startPoint y: 502, endPoint x: 1201, endPoint y: 429, distance: 77.2
click at [1325, 432] on div "About Office Furniture Assemblers Getting the best Office furniture assemblers …" at bounding box center [1186, 236] width 738 height 973
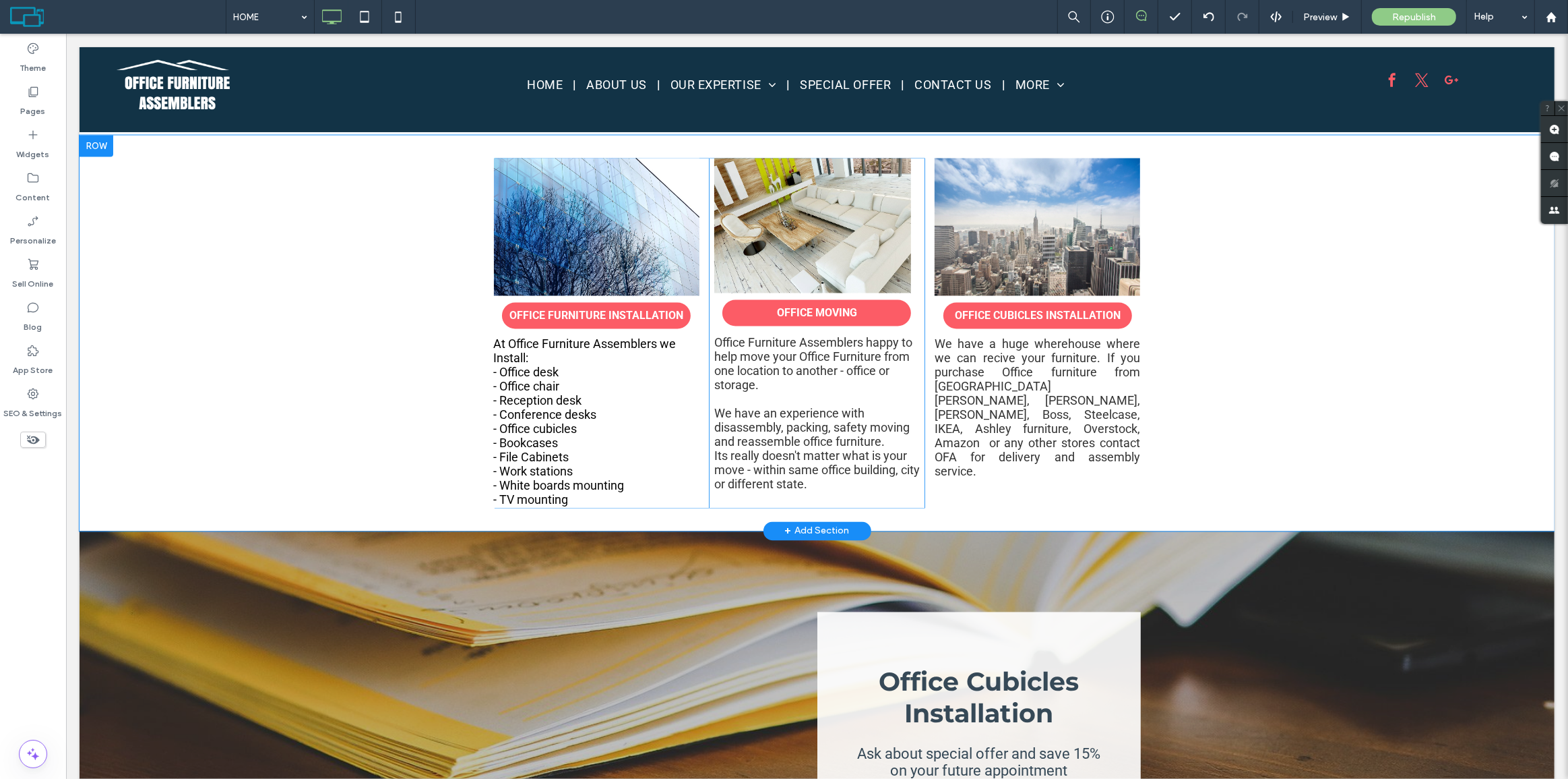
scroll to position [2652, 0]
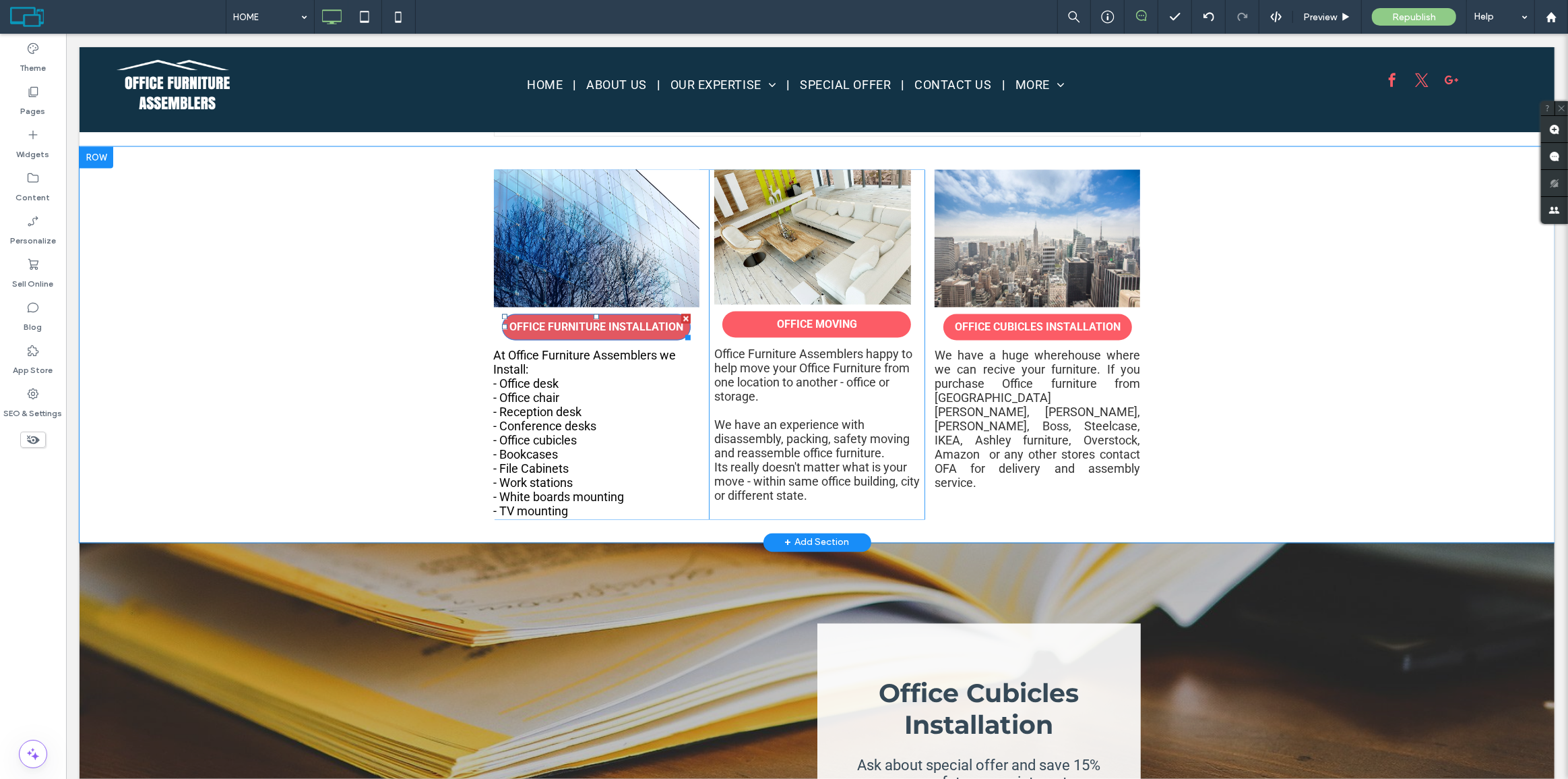
click at [573, 314] on span "OFFICE FURNITURE INSTALLATION" at bounding box center [596, 327] width 174 height 27
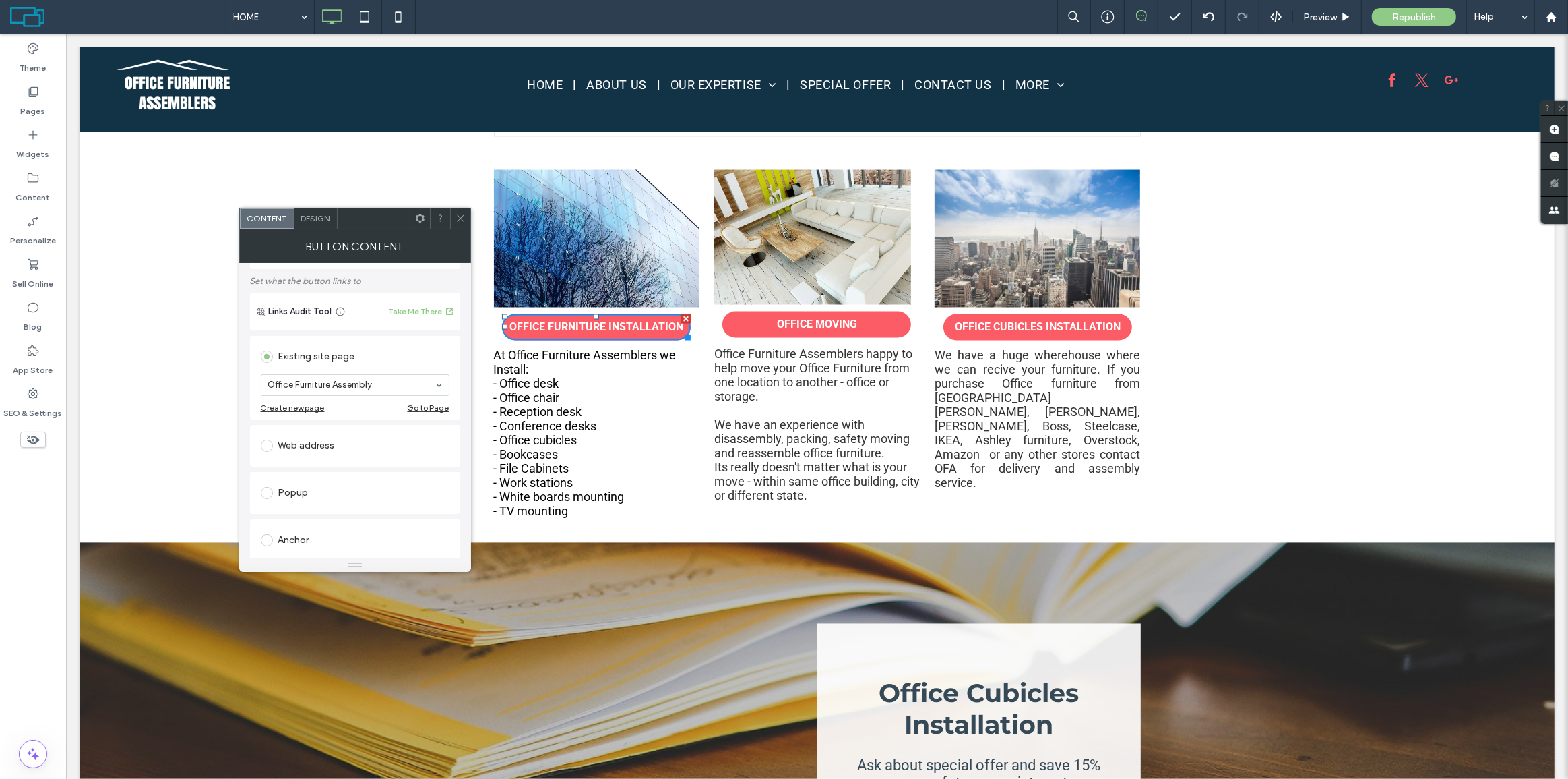
scroll to position [122, 0]
click at [460, 219] on use at bounding box center [460, 219] width 7 height 7
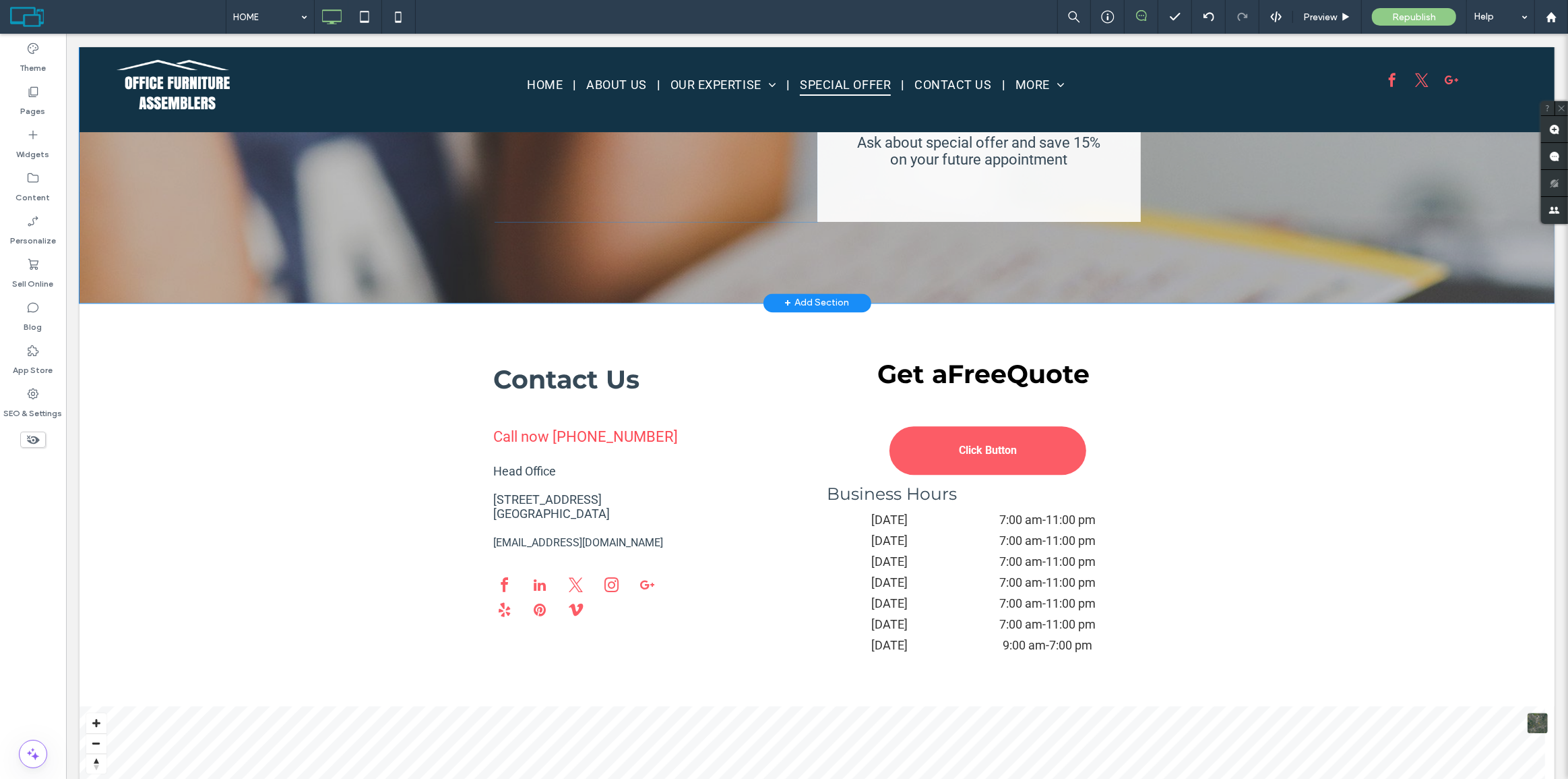
scroll to position [3210, 0]
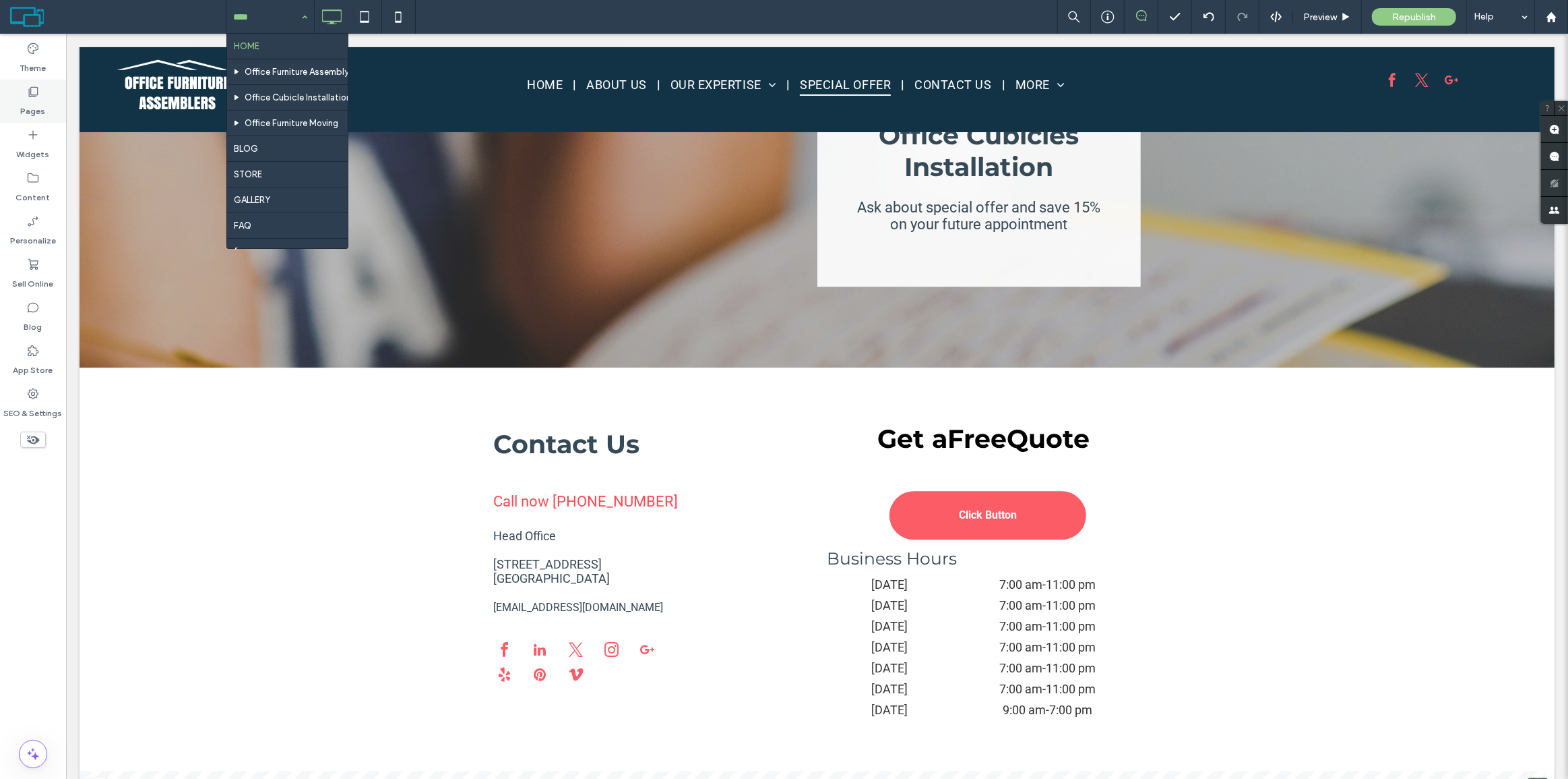
click at [37, 105] on label "Pages" at bounding box center [34, 108] width 25 height 19
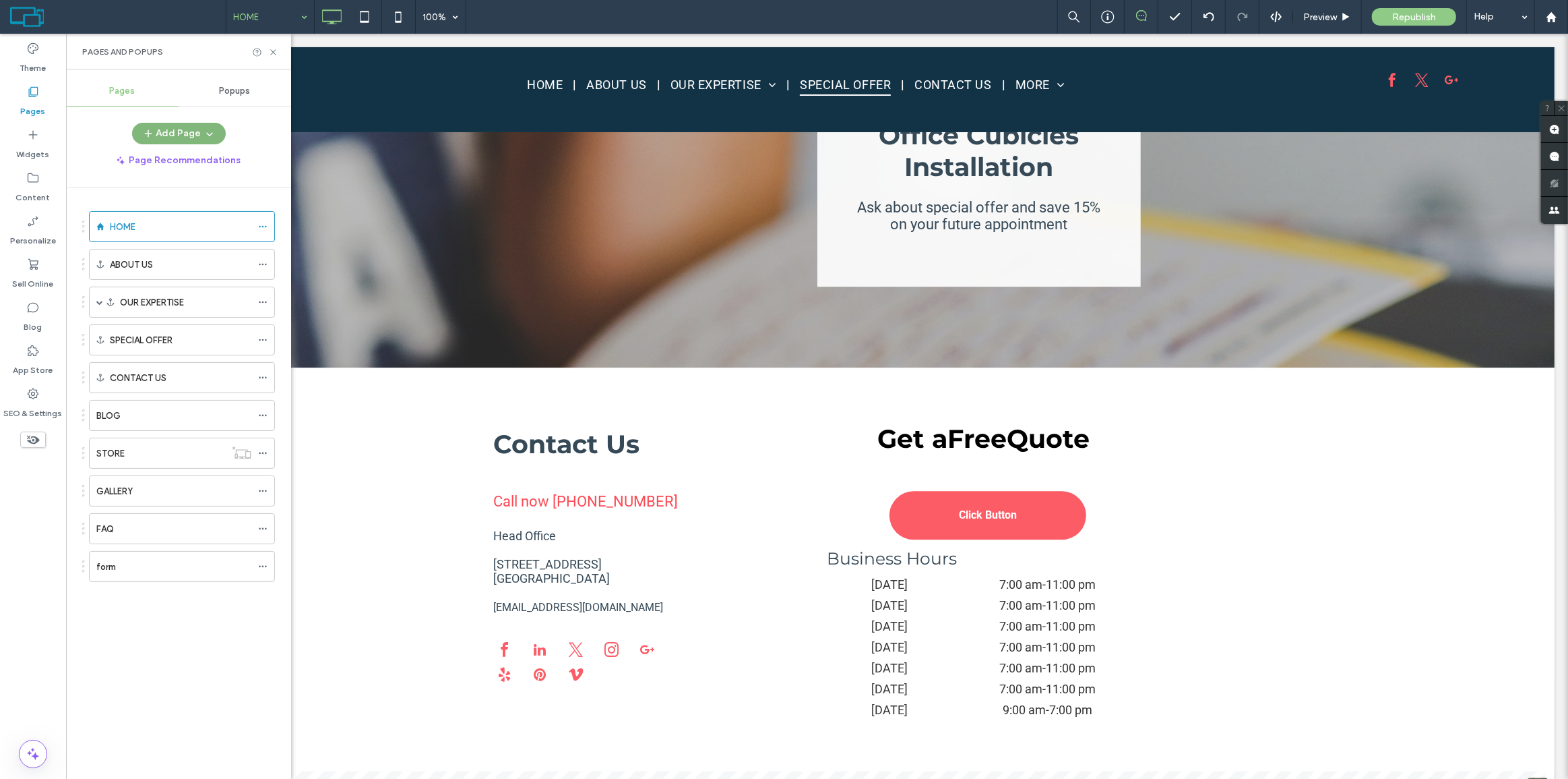
click at [176, 135] on button "Add Page" at bounding box center [179, 133] width 94 height 22
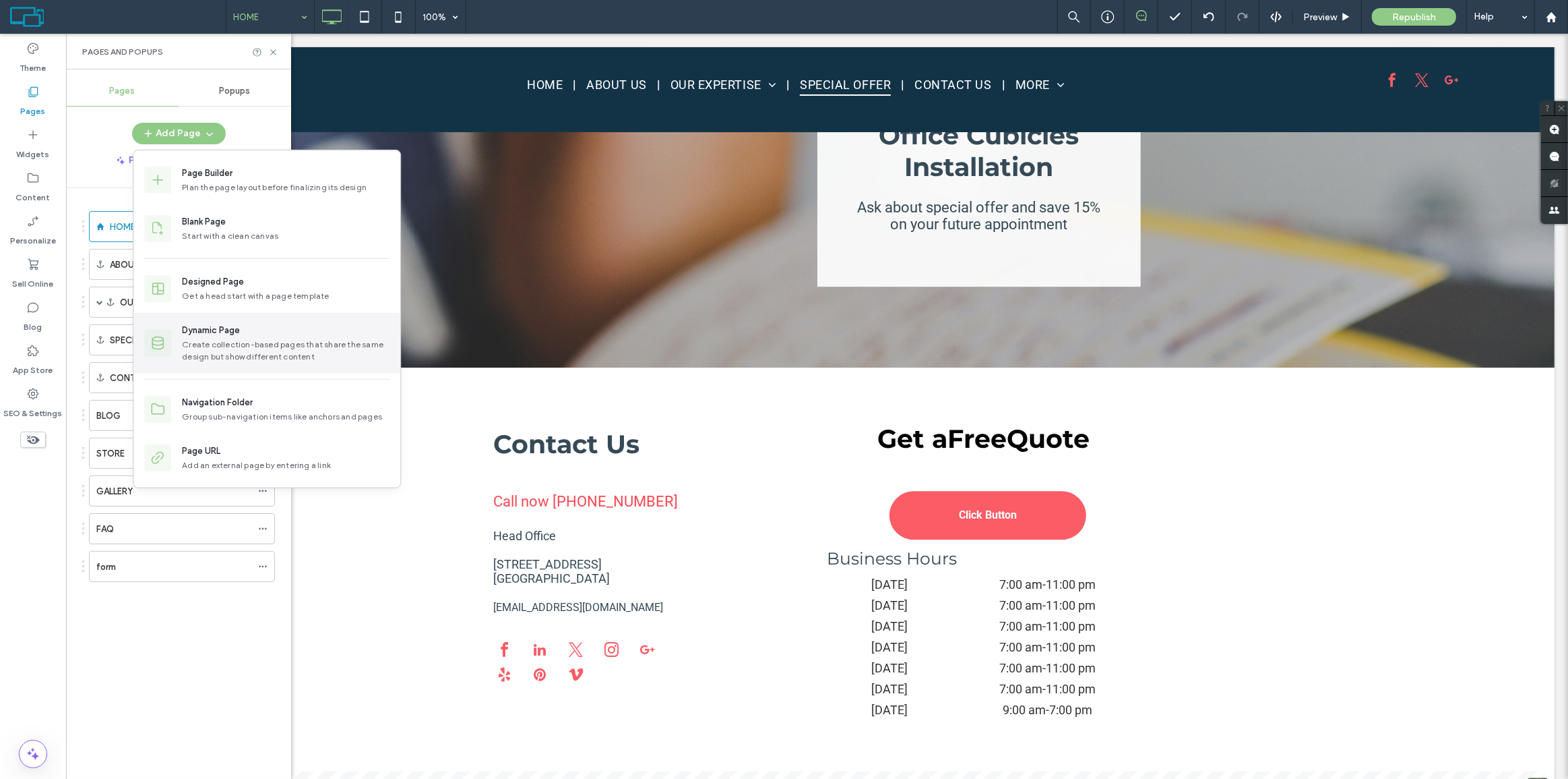
click at [222, 343] on div "Create collection-based pages that share the same design but show different con…" at bounding box center [286, 350] width 208 height 24
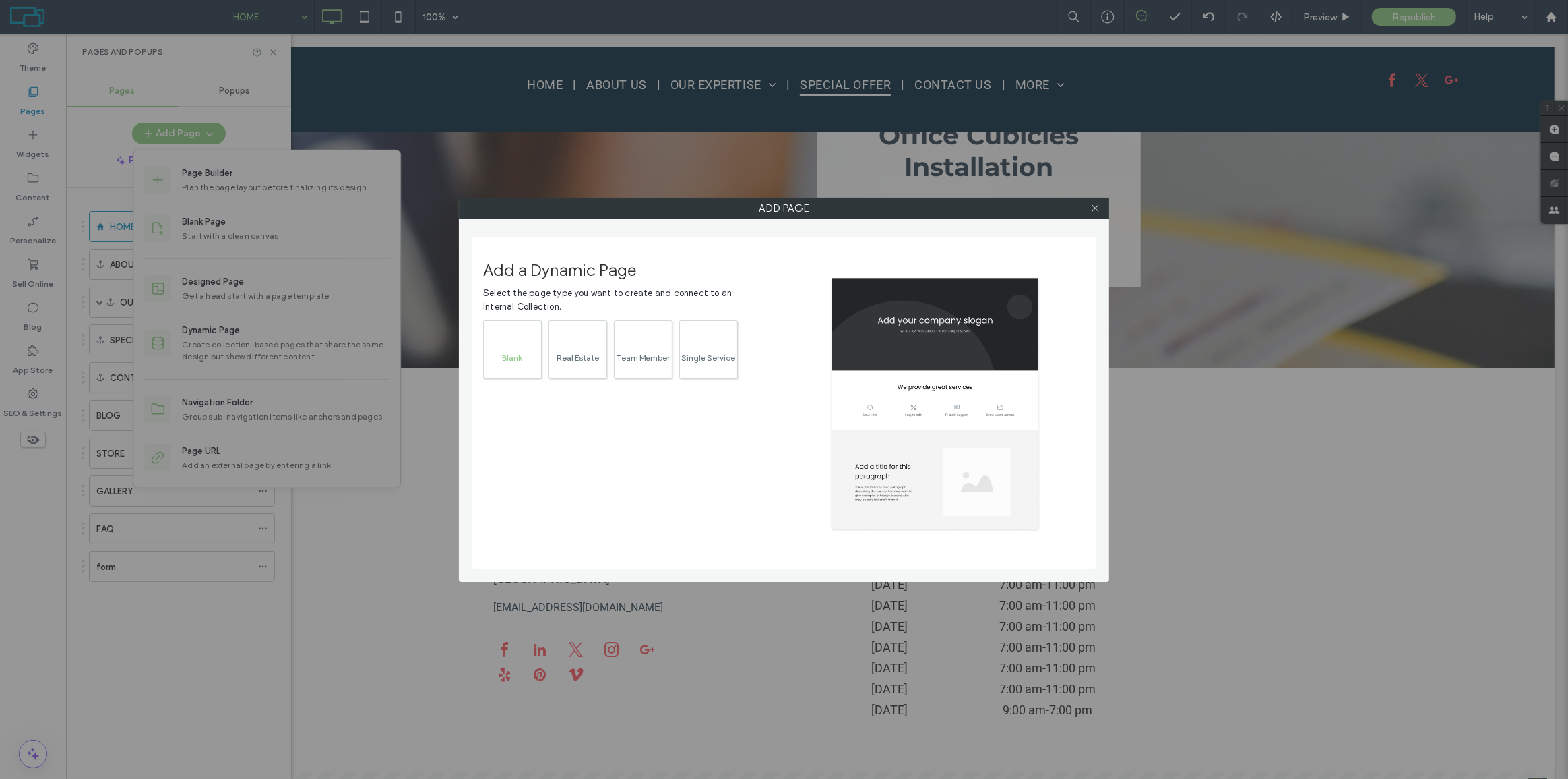
click at [499, 336] on div "Blank" at bounding box center [512, 349] width 59 height 59
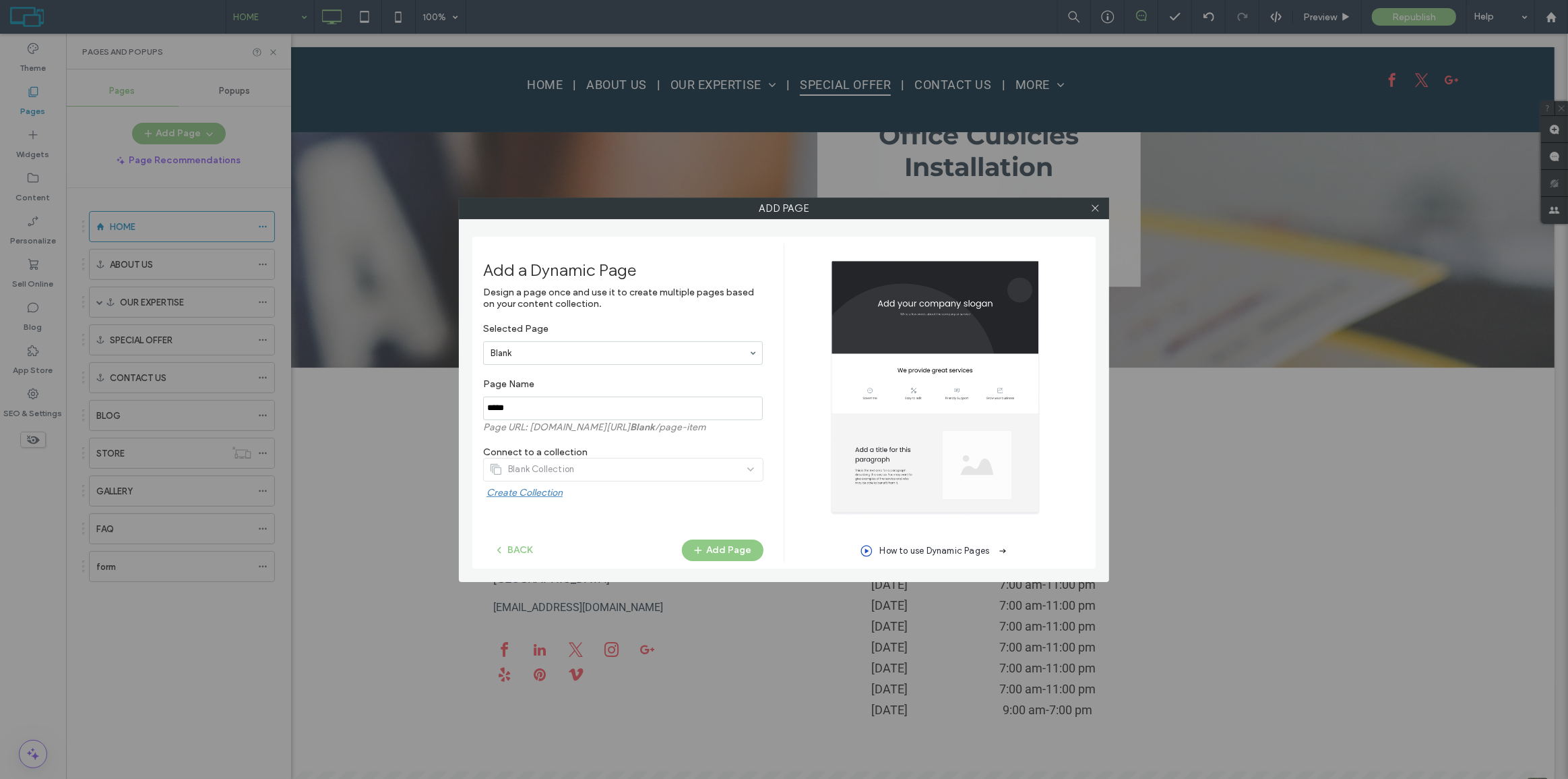
click at [534, 493] on label "Create Collection" at bounding box center [625, 496] width 277 height 18
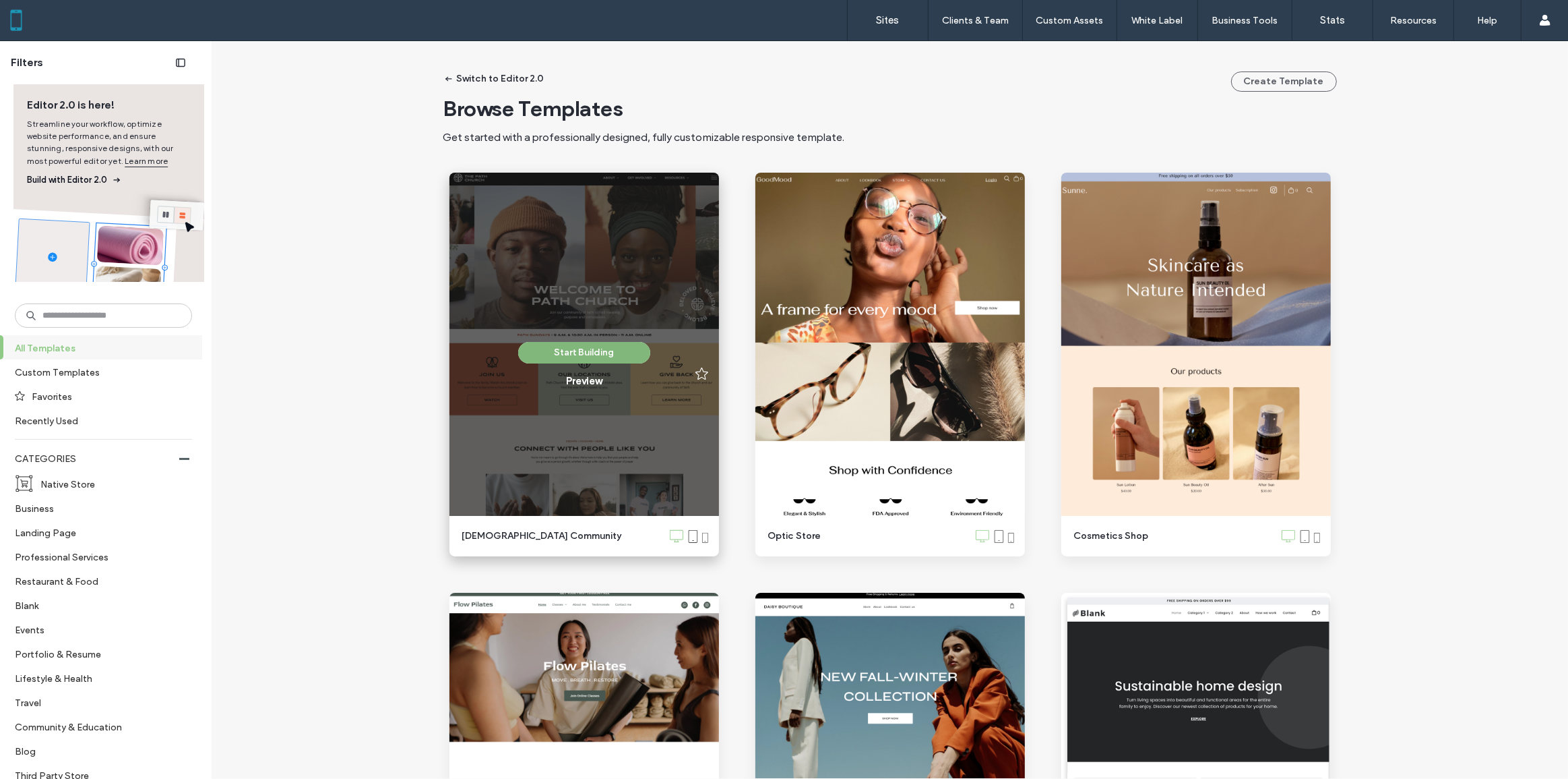
click at [601, 350] on button "Start Building" at bounding box center [584, 353] width 132 height 22
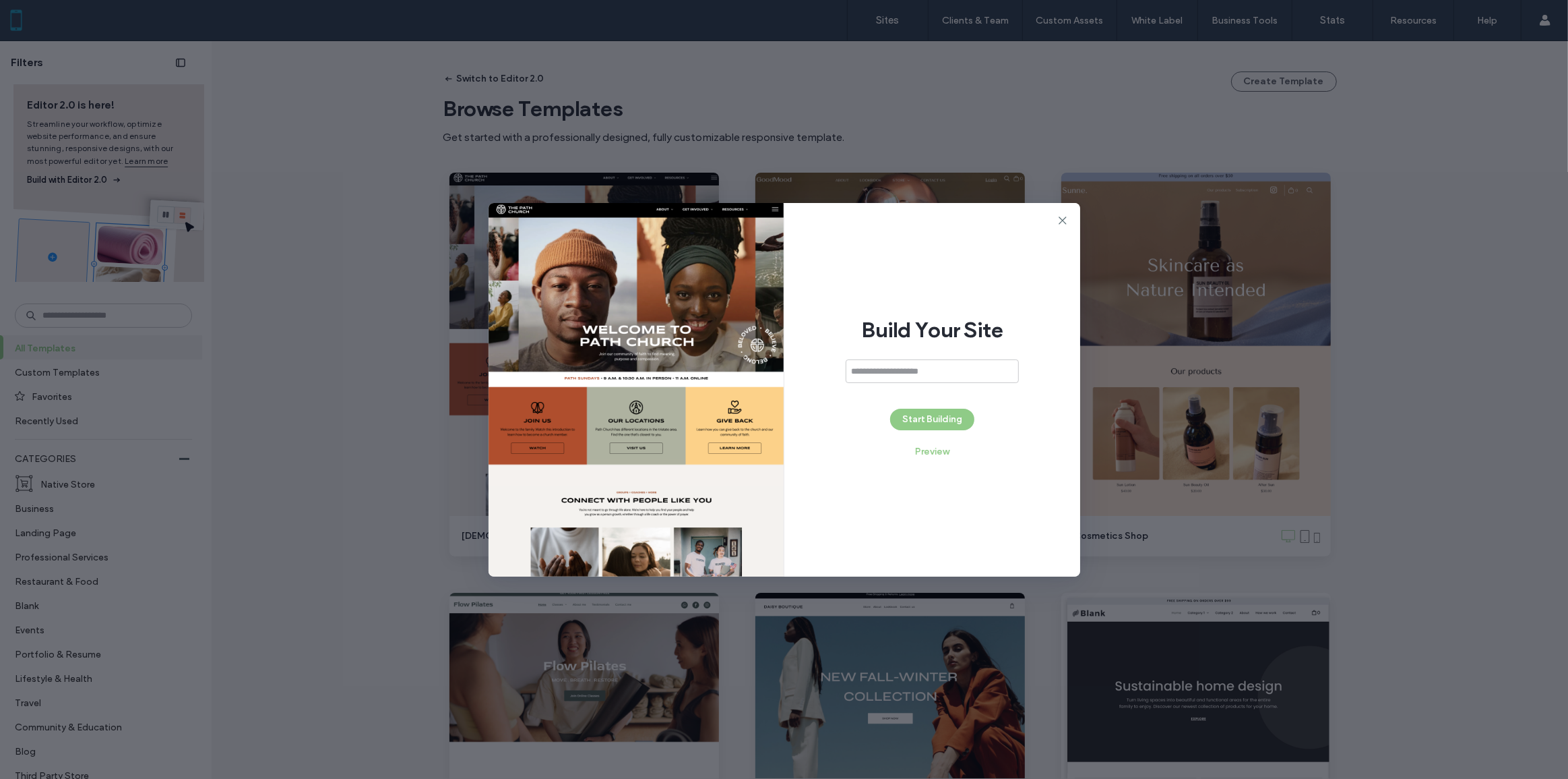
click at [896, 373] on input at bounding box center [932, 371] width 173 height 23
type input "**********"
click at [906, 414] on button "Start Building" at bounding box center [932, 419] width 84 height 22
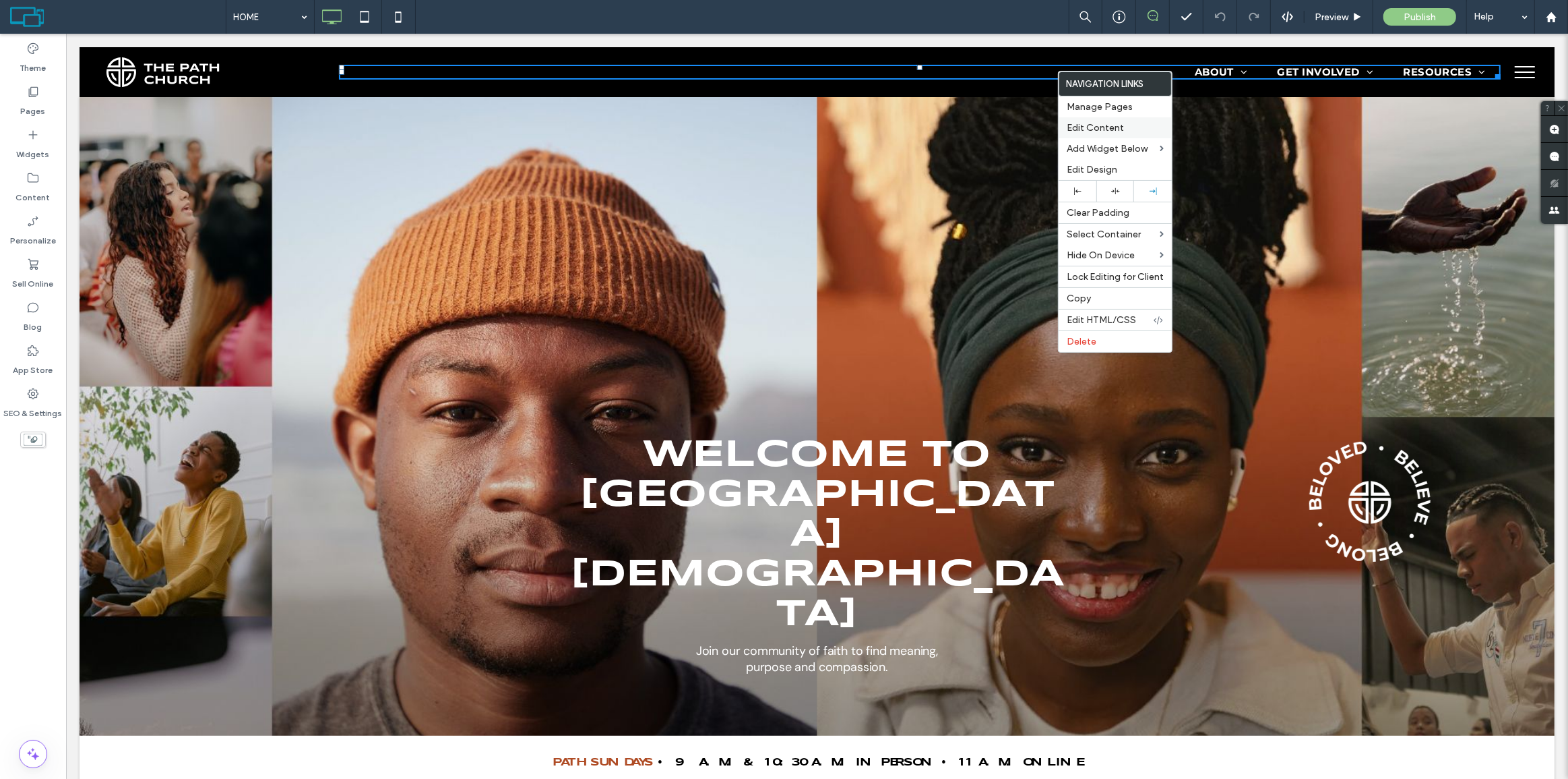
click div "Edit Content"
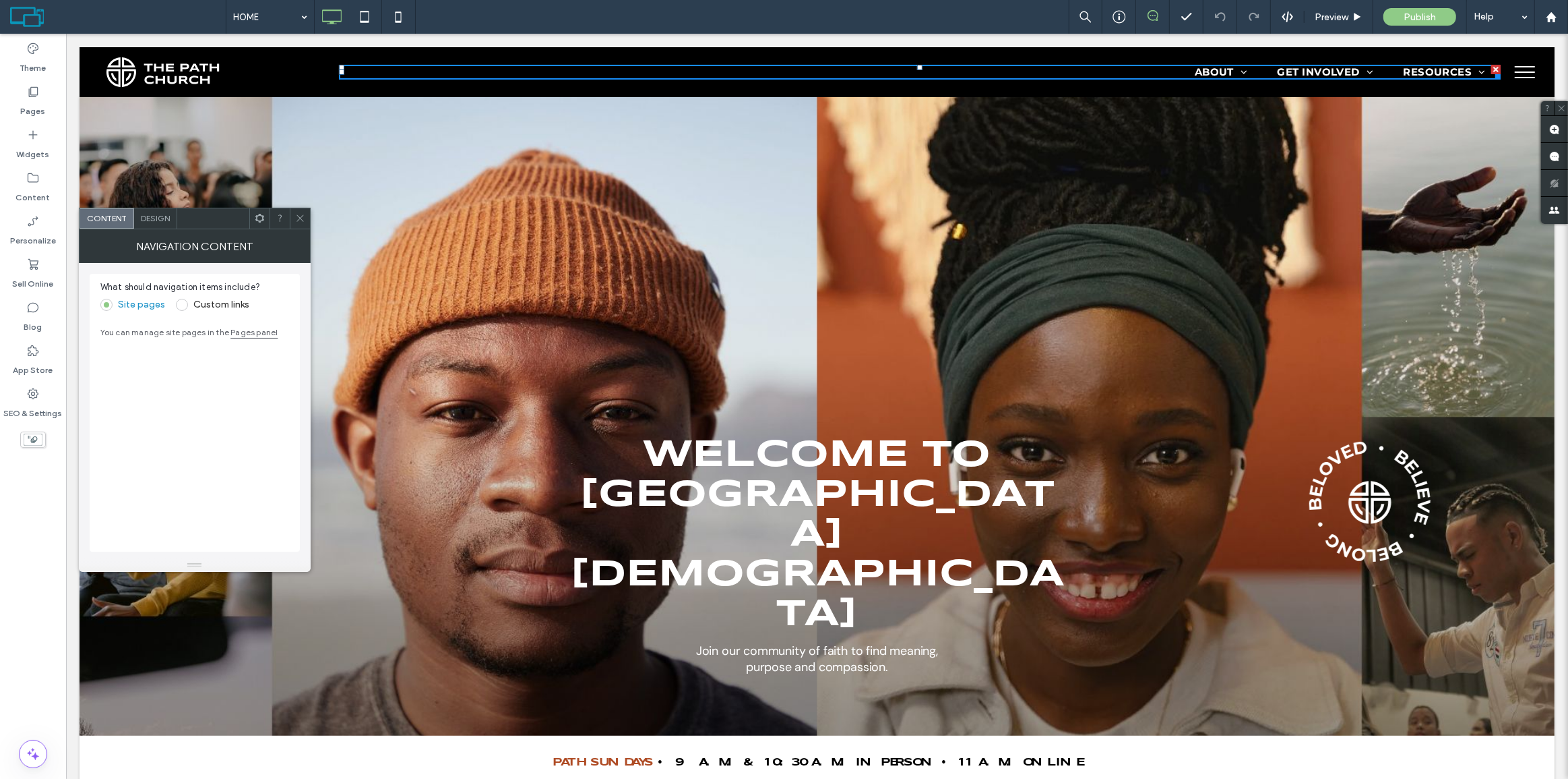
click label "Custom links"
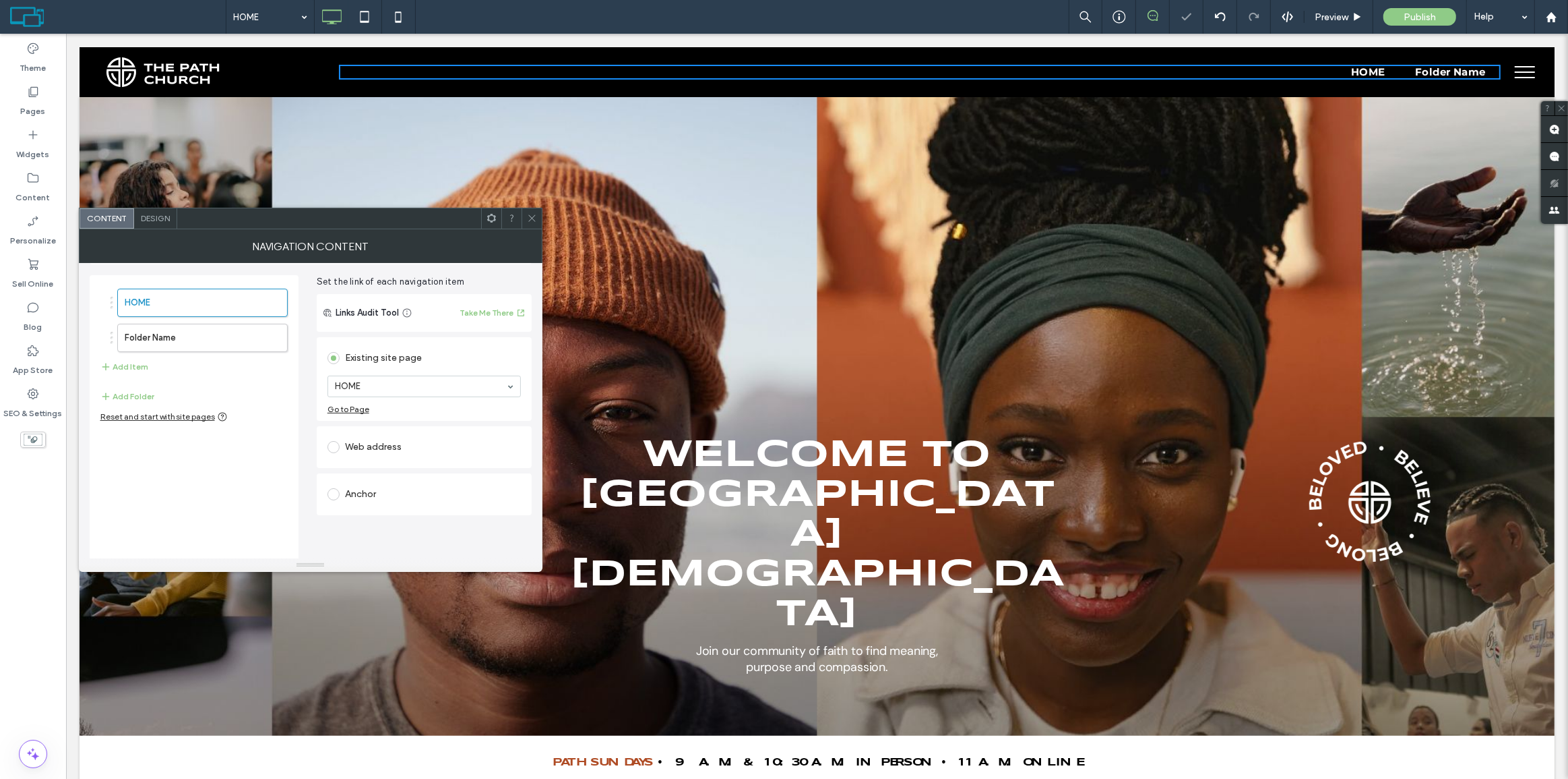
scroll to position [49, 0]
click label "Folder Name"
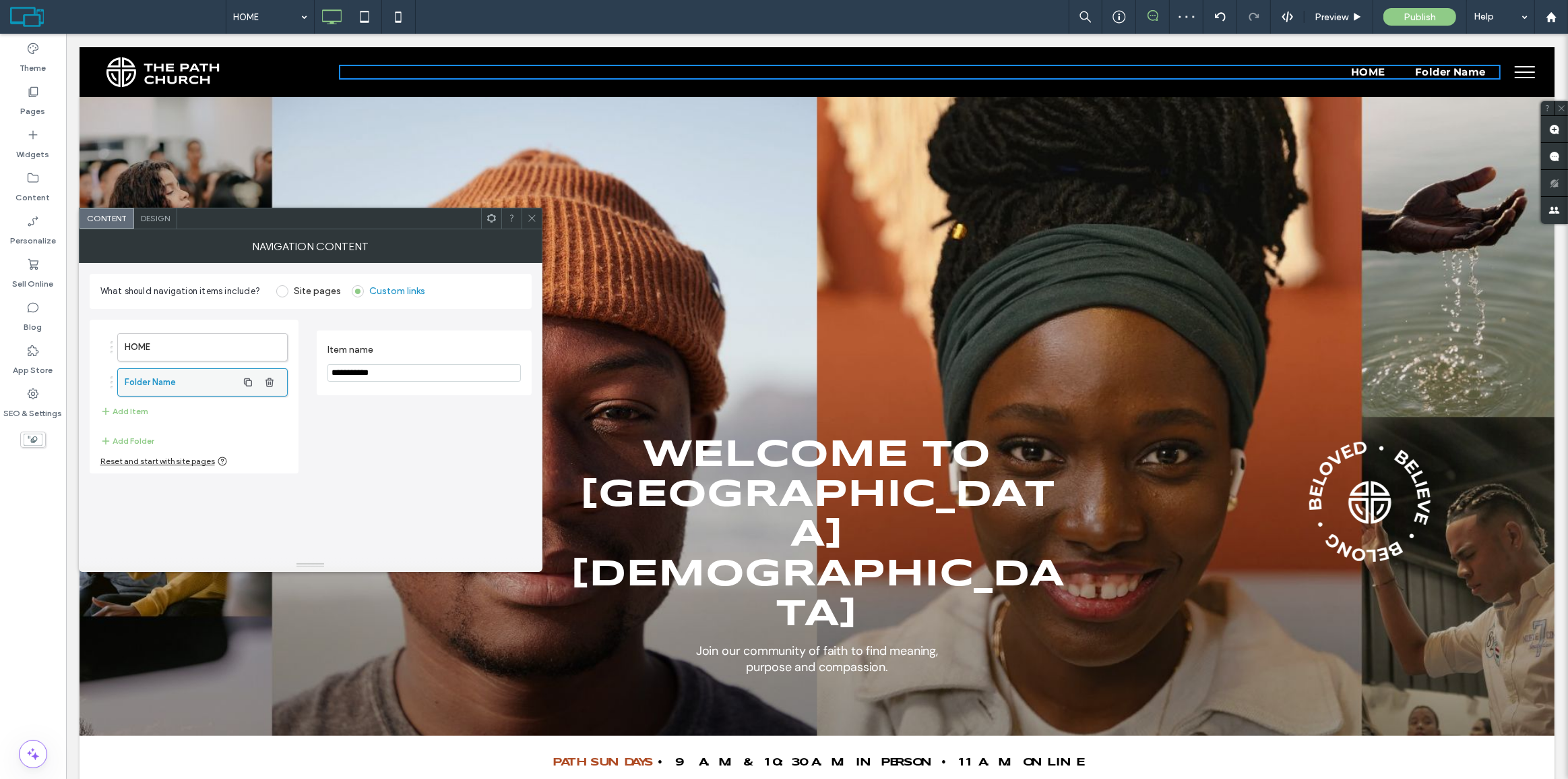
scroll to position [0, 0]
click label "HOME"
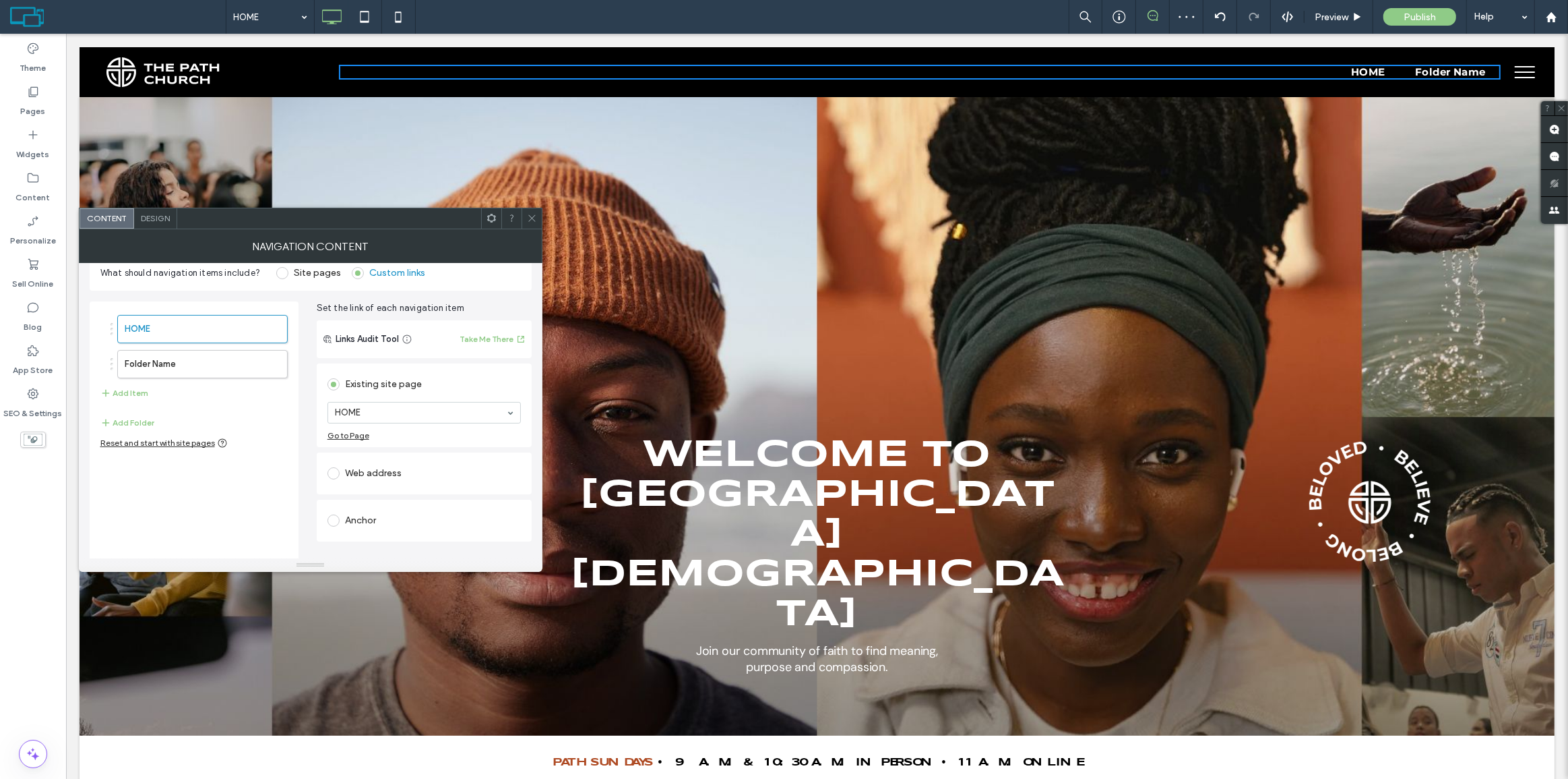
scroll to position [49, 0]
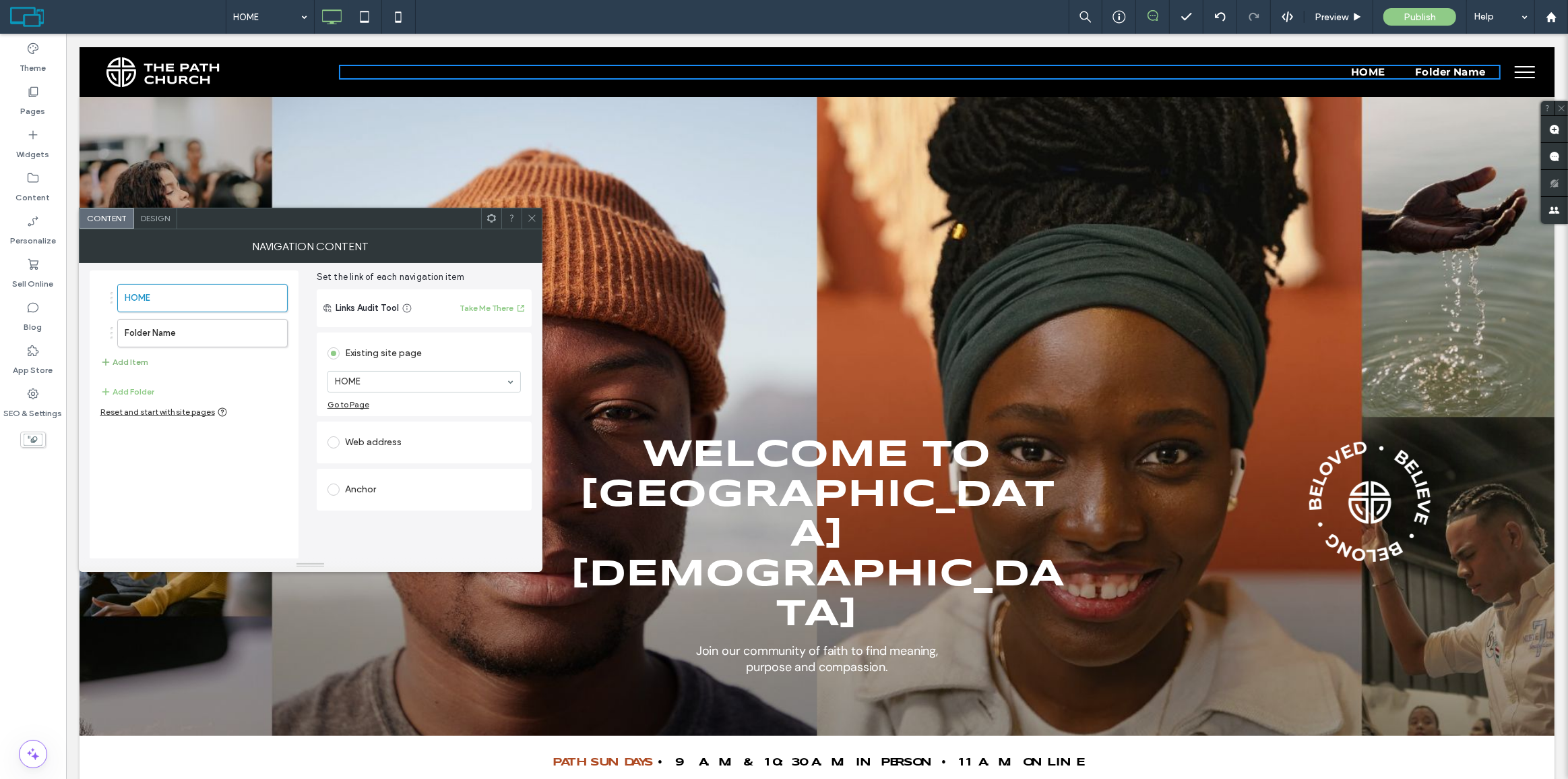
click button "Add Item"
click div "Anchor"
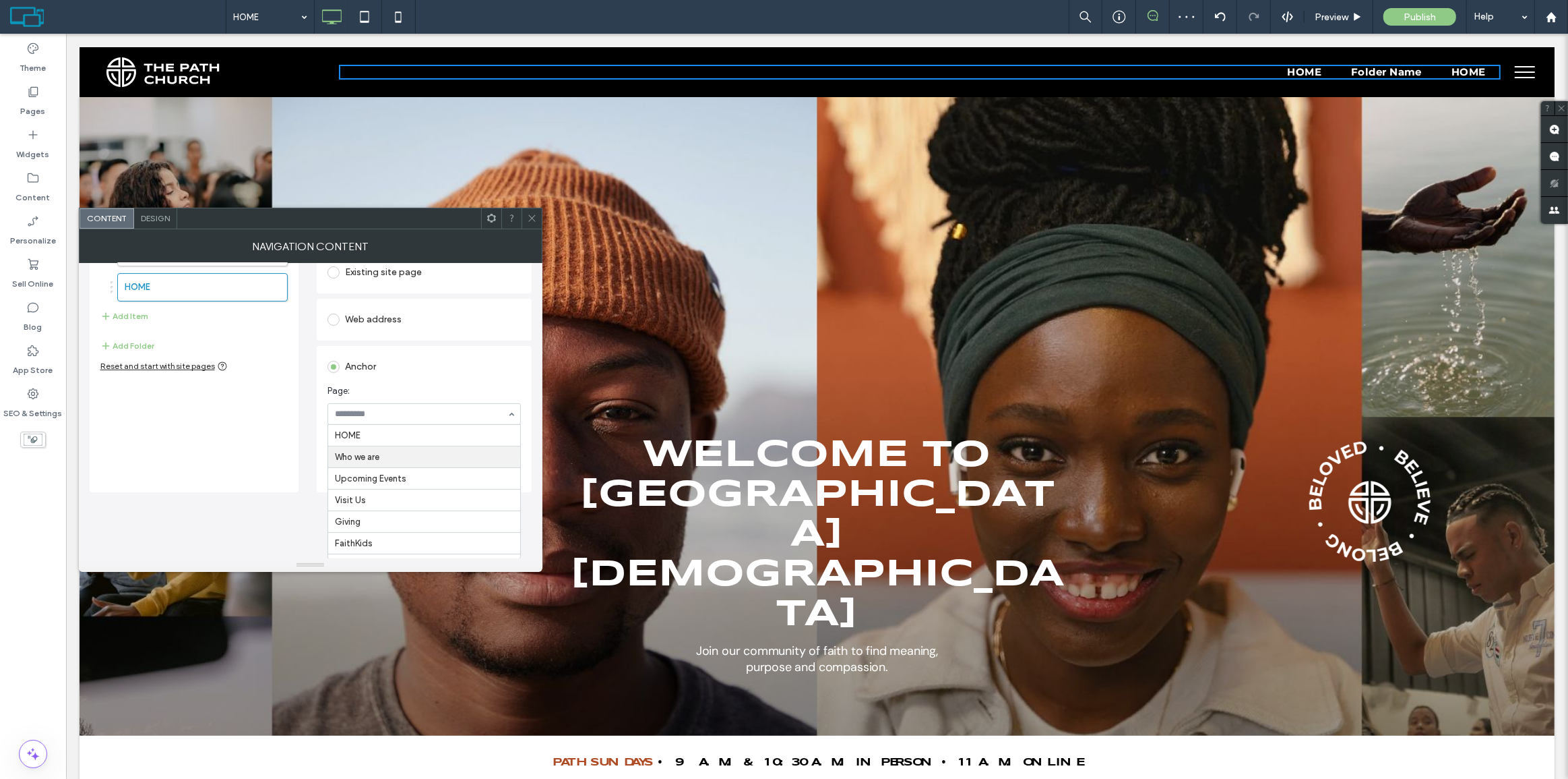
scroll to position [63, 0]
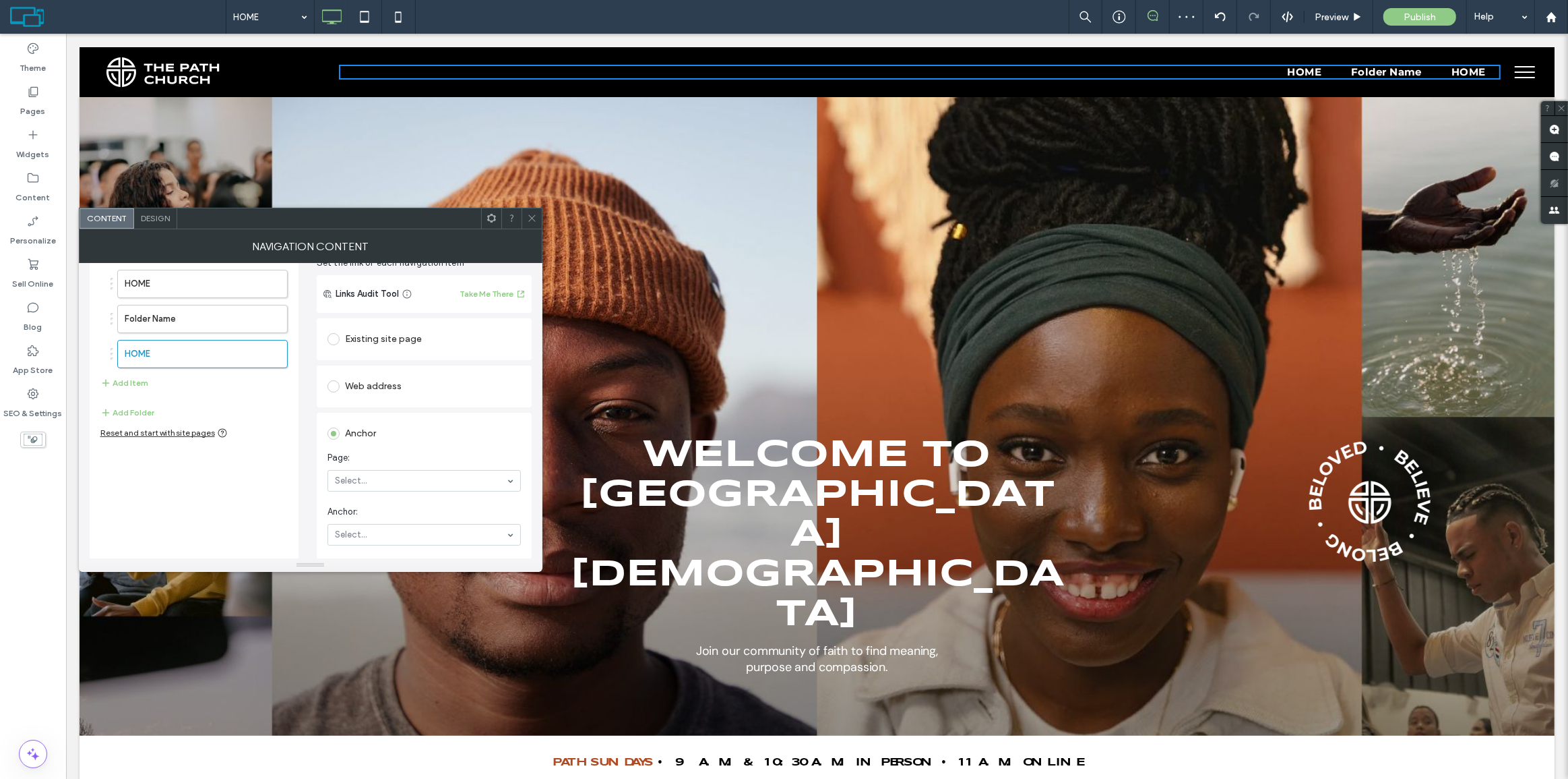
click div "Existing site page HOME Go to Page Web address Anchor Page: Select... Anchor: S…"
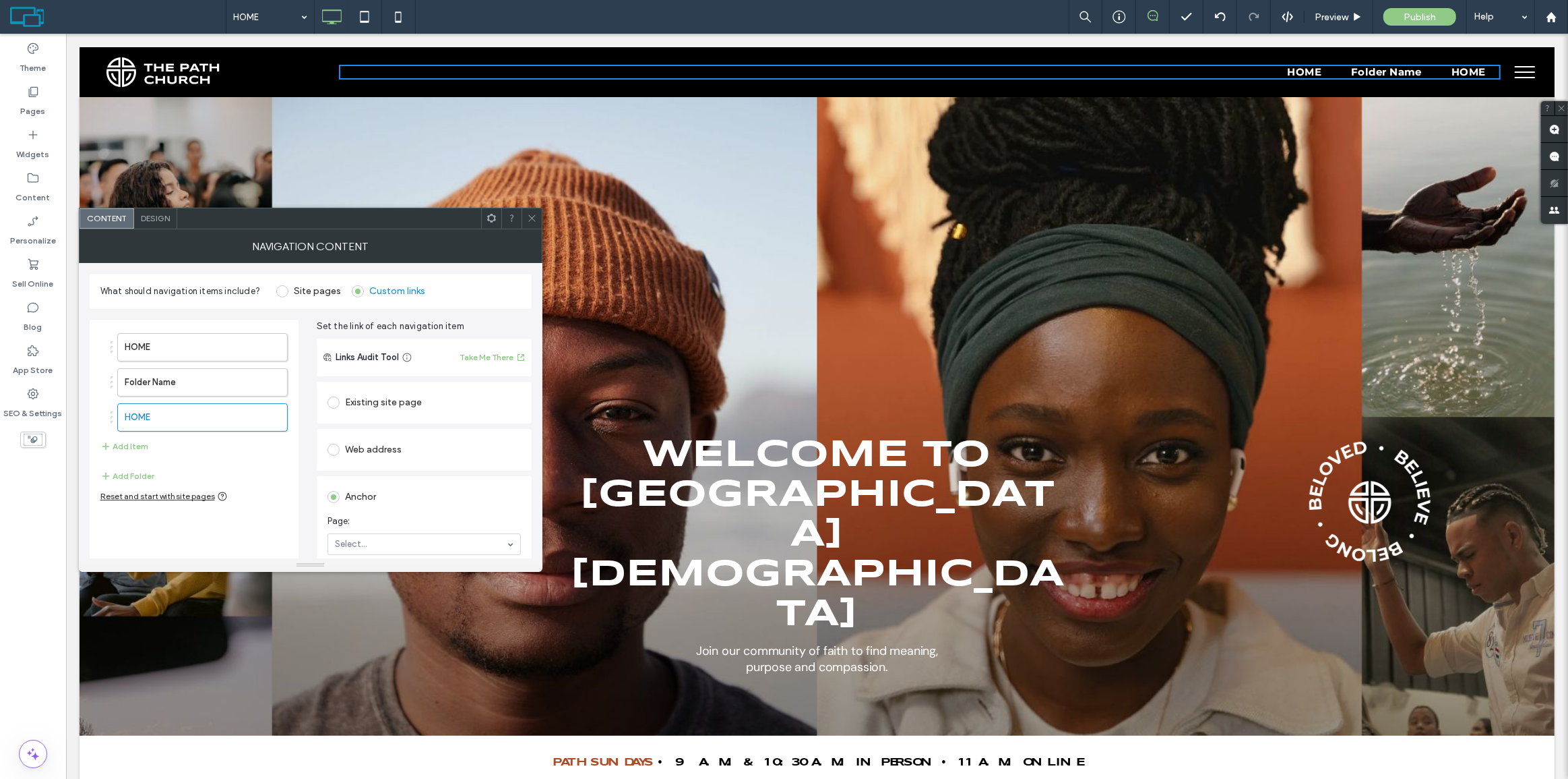
scroll to position [0, 0]
click div "Existing site page"
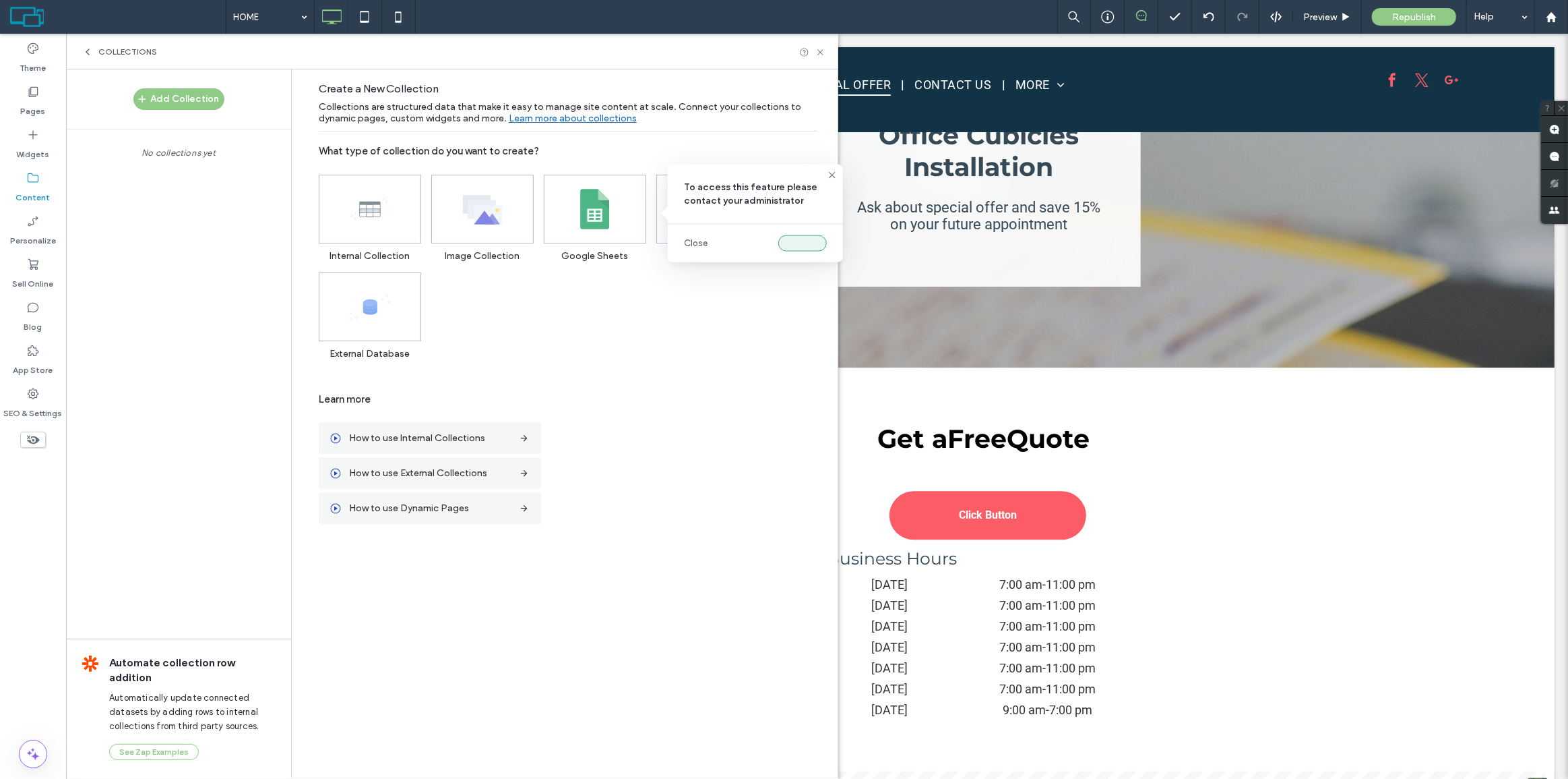
click at [794, 240] on button "button" at bounding box center [803, 243] width 48 height 16
click at [702, 242] on link "Close" at bounding box center [696, 243] width 23 height 13
click at [783, 237] on button "button" at bounding box center [803, 243] width 48 height 16
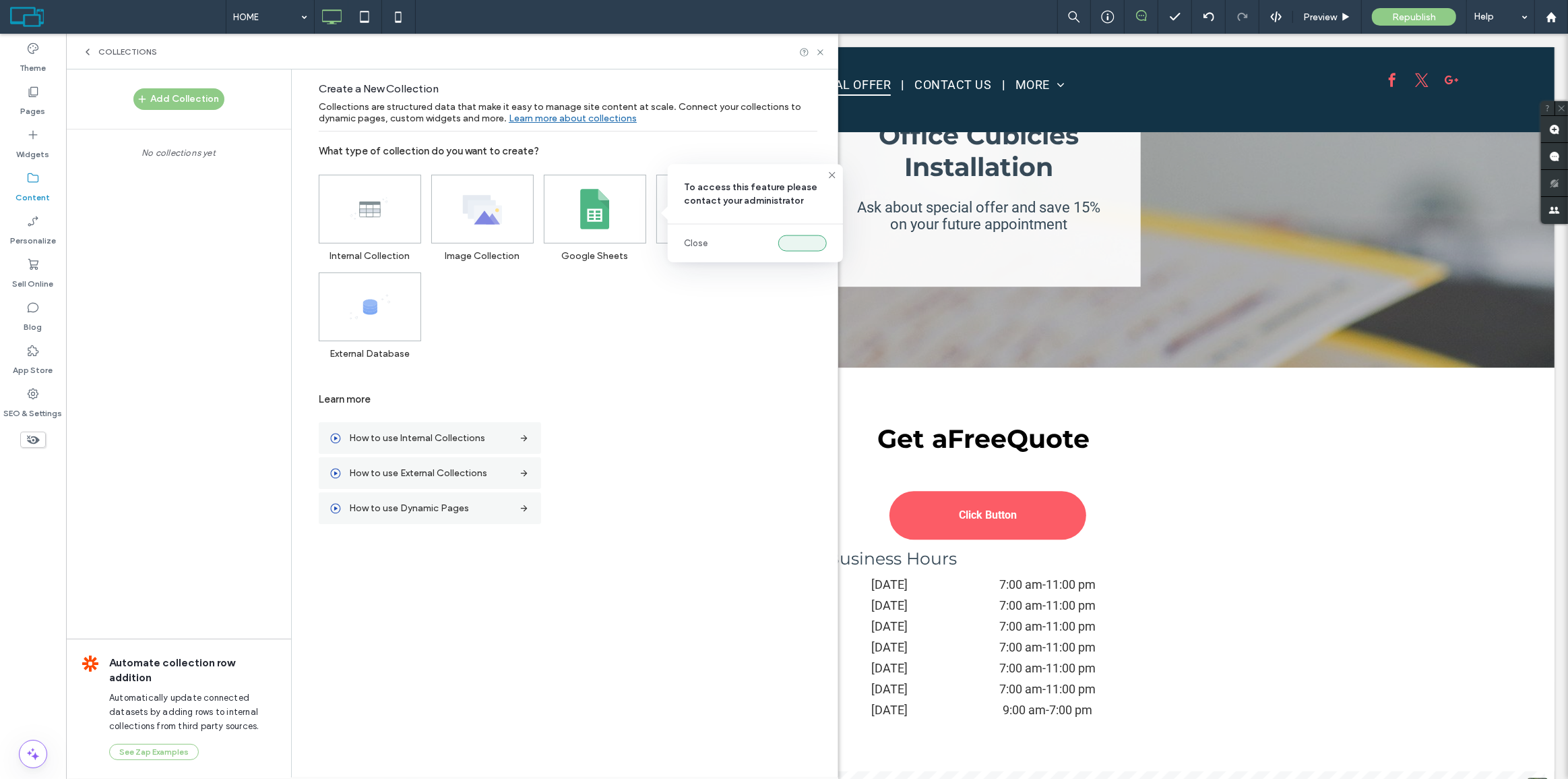
click at [783, 237] on button "button" at bounding box center [803, 243] width 48 height 16
click at [793, 243] on button "button" at bounding box center [803, 243] width 48 height 16
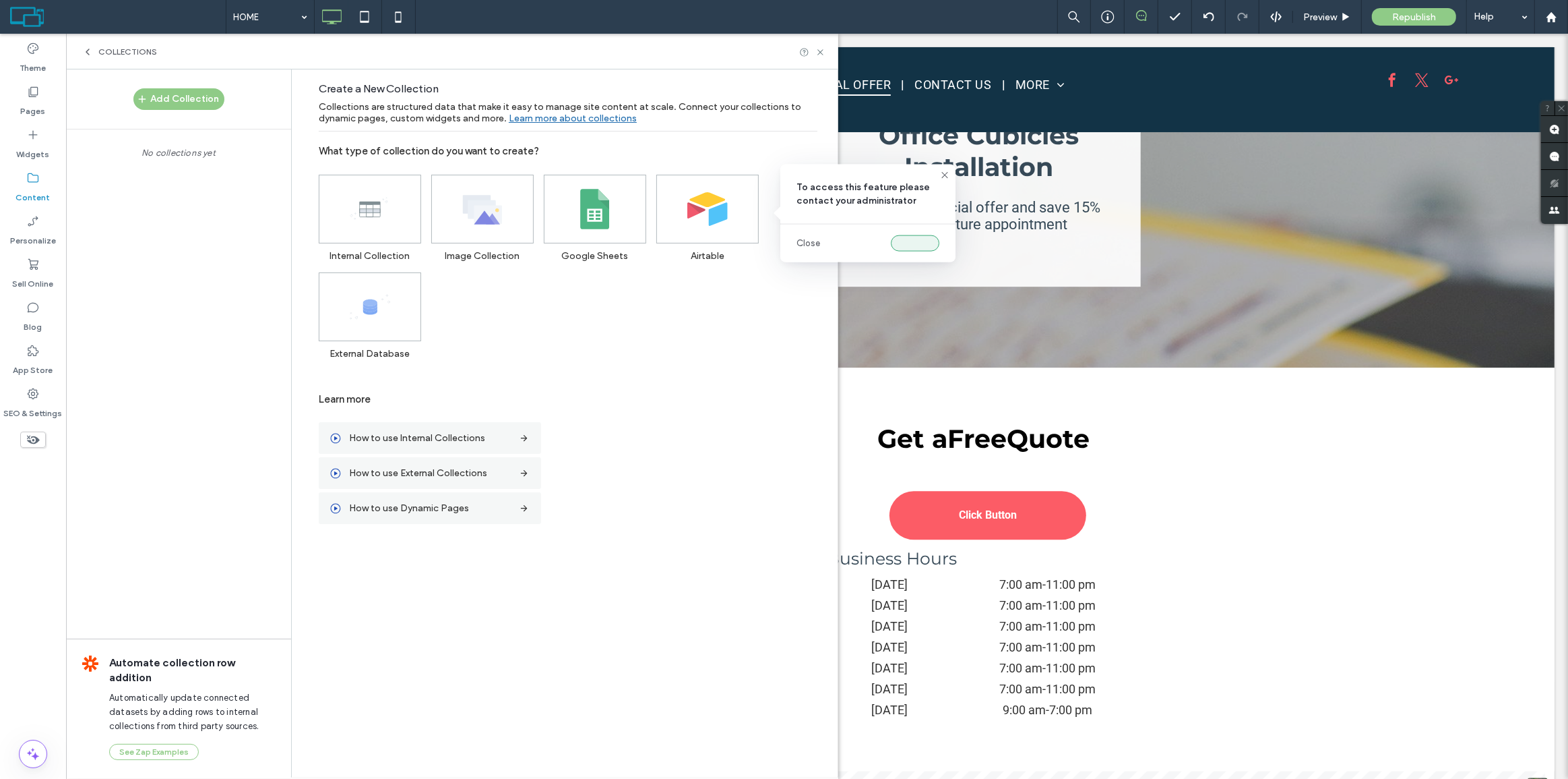
click at [903, 241] on button "button" at bounding box center [915, 243] width 48 height 16
click at [492, 337] on div "Close" at bounding box center [530, 341] width 176 height 37
click at [824, 53] on icon at bounding box center [820, 52] width 10 height 10
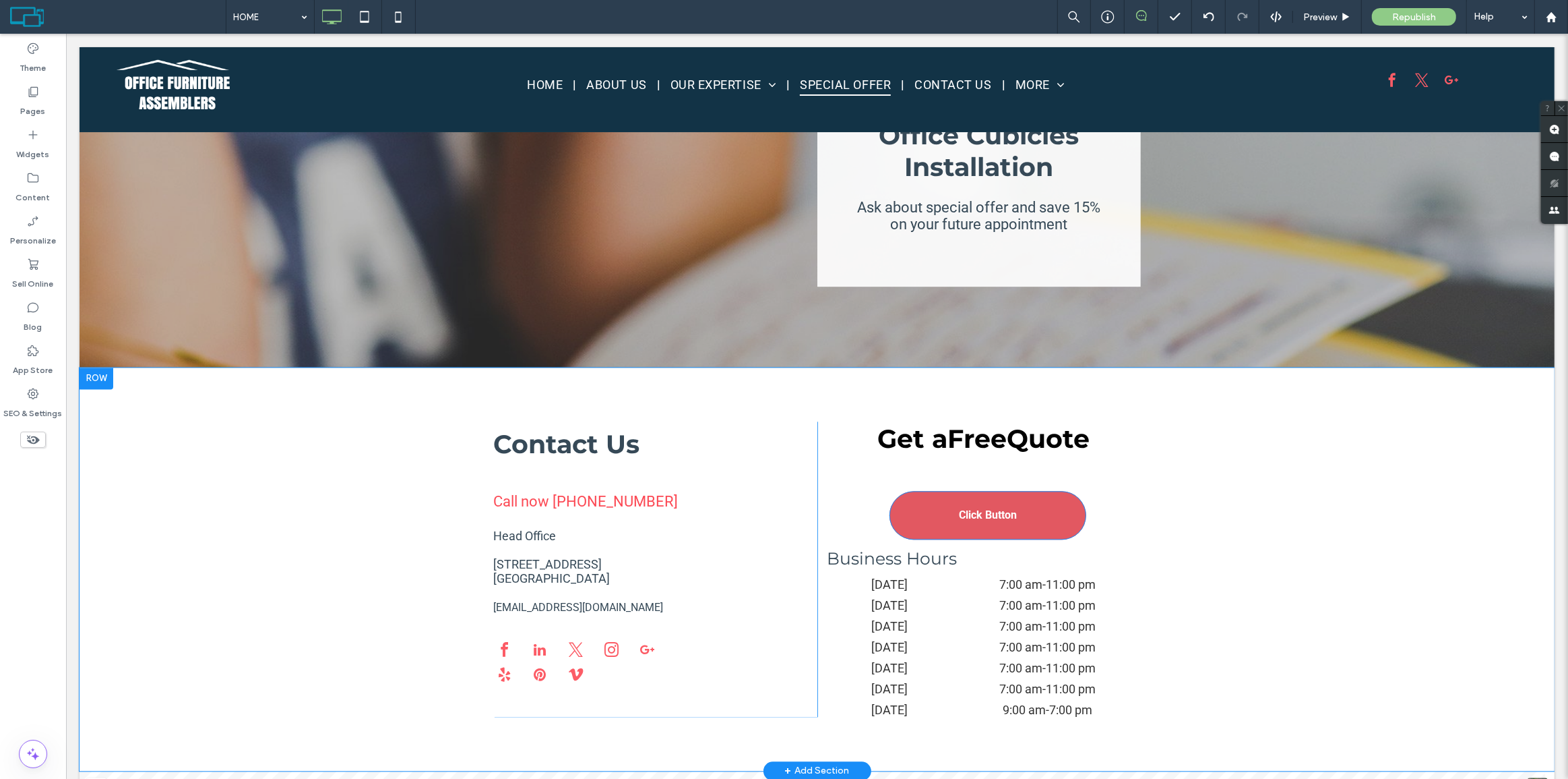
click at [1037, 491] on link "Click Button" at bounding box center [987, 515] width 197 height 48
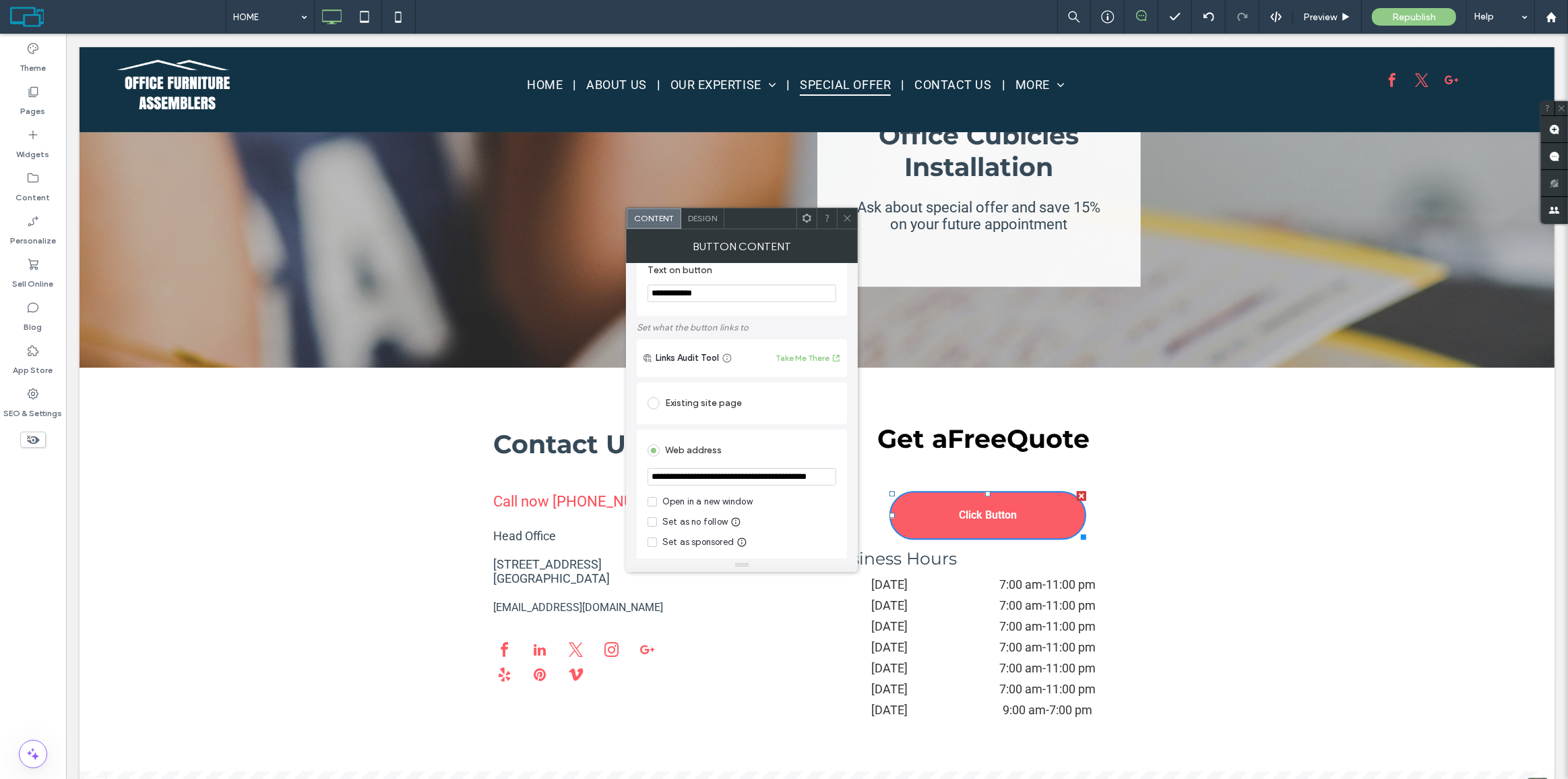
scroll to position [122, 0]
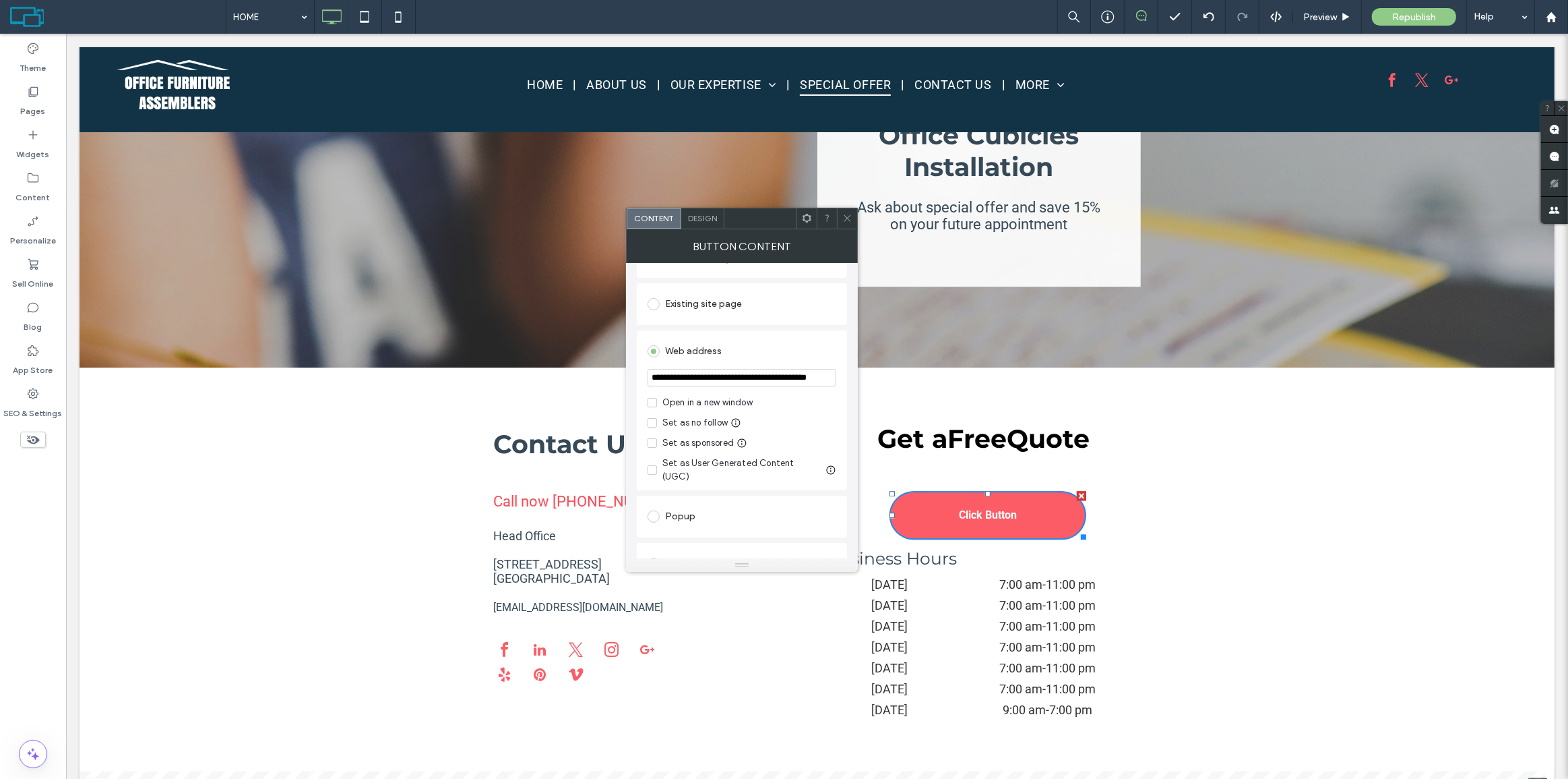
click at [807, 378] on input "**********" at bounding box center [742, 377] width 189 height 17
drag, startPoint x: 782, startPoint y: 373, endPoint x: 822, endPoint y: 382, distance: 41.0
click at [764, 383] on input "**********" at bounding box center [742, 378] width 189 height 19
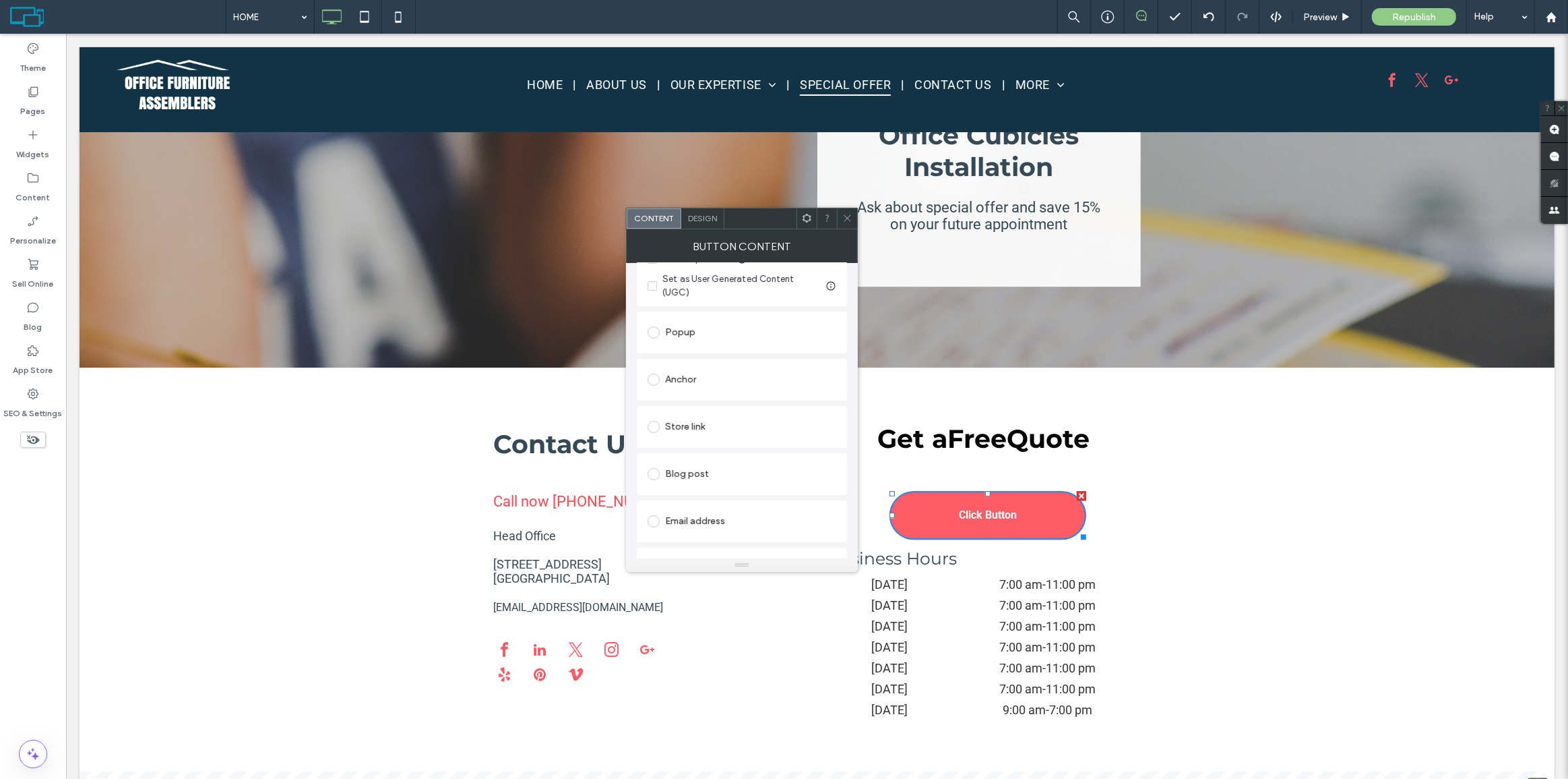
click at [850, 226] on span at bounding box center [847, 219] width 10 height 20
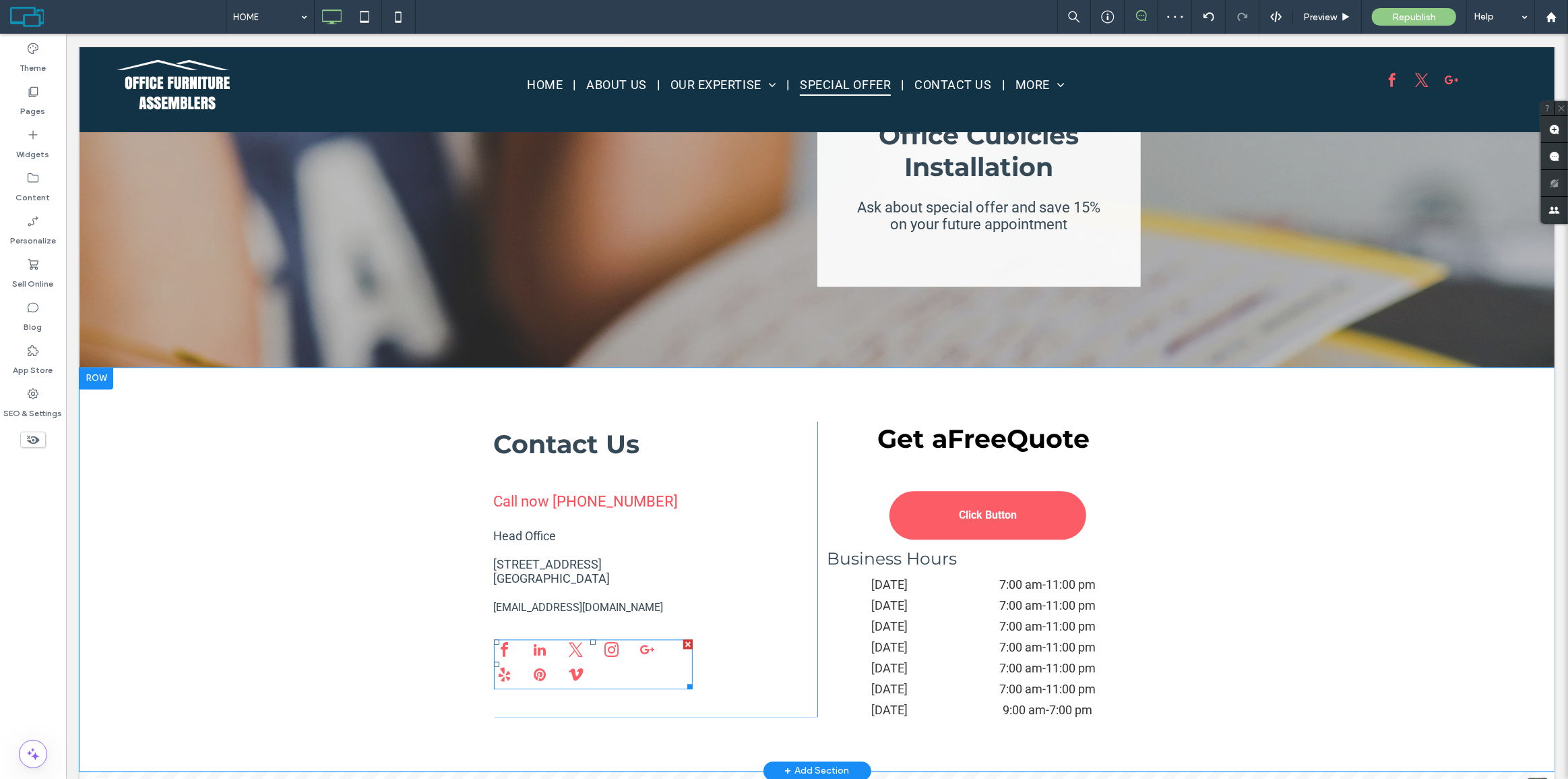
click at [619, 654] on div at bounding box center [592, 664] width 199 height 50
click at [568, 664] on span "vimeo" at bounding box center [576, 675] width 22 height 22
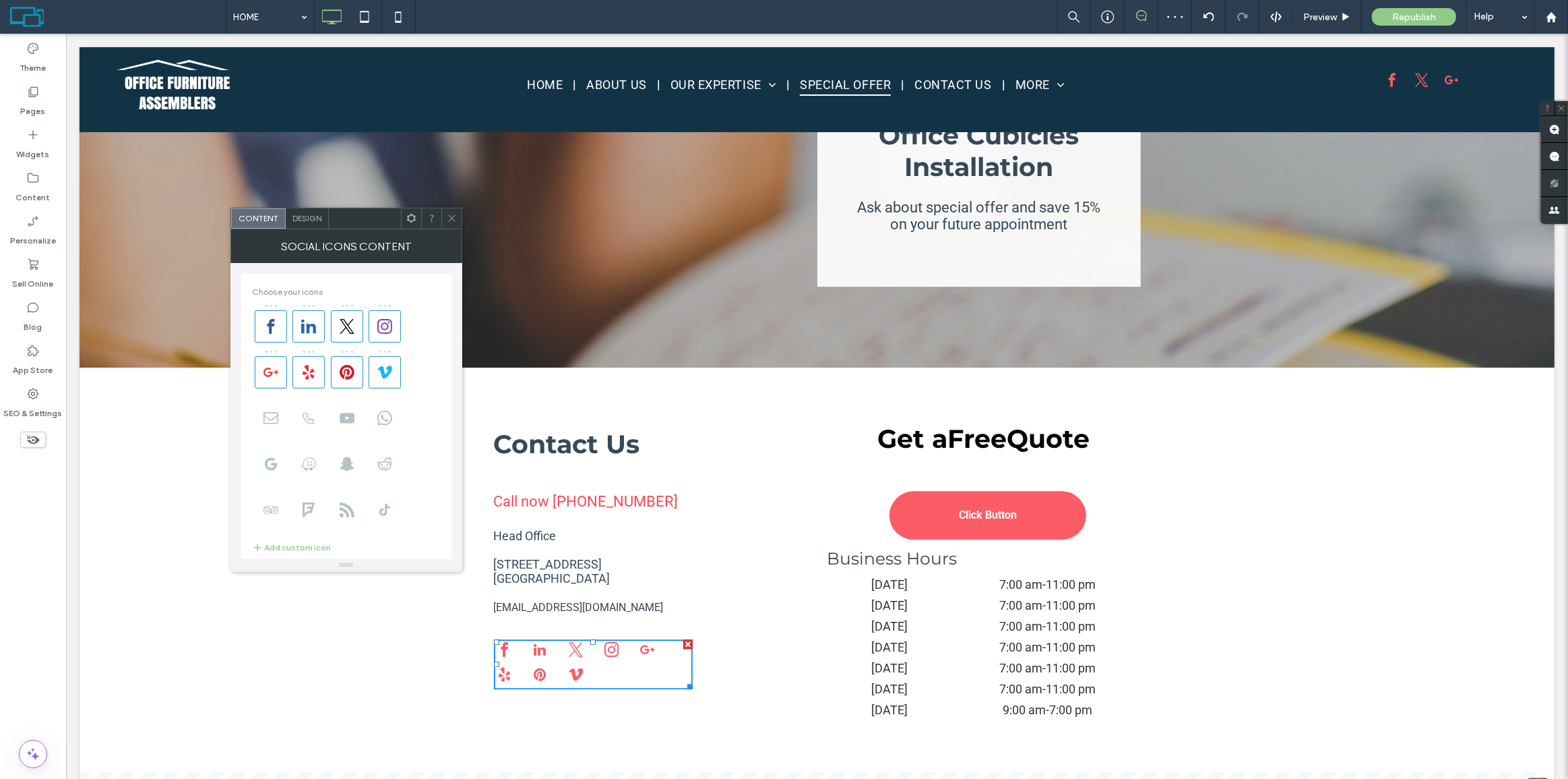
click at [568, 664] on span "vimeo" at bounding box center [576, 675] width 22 height 22
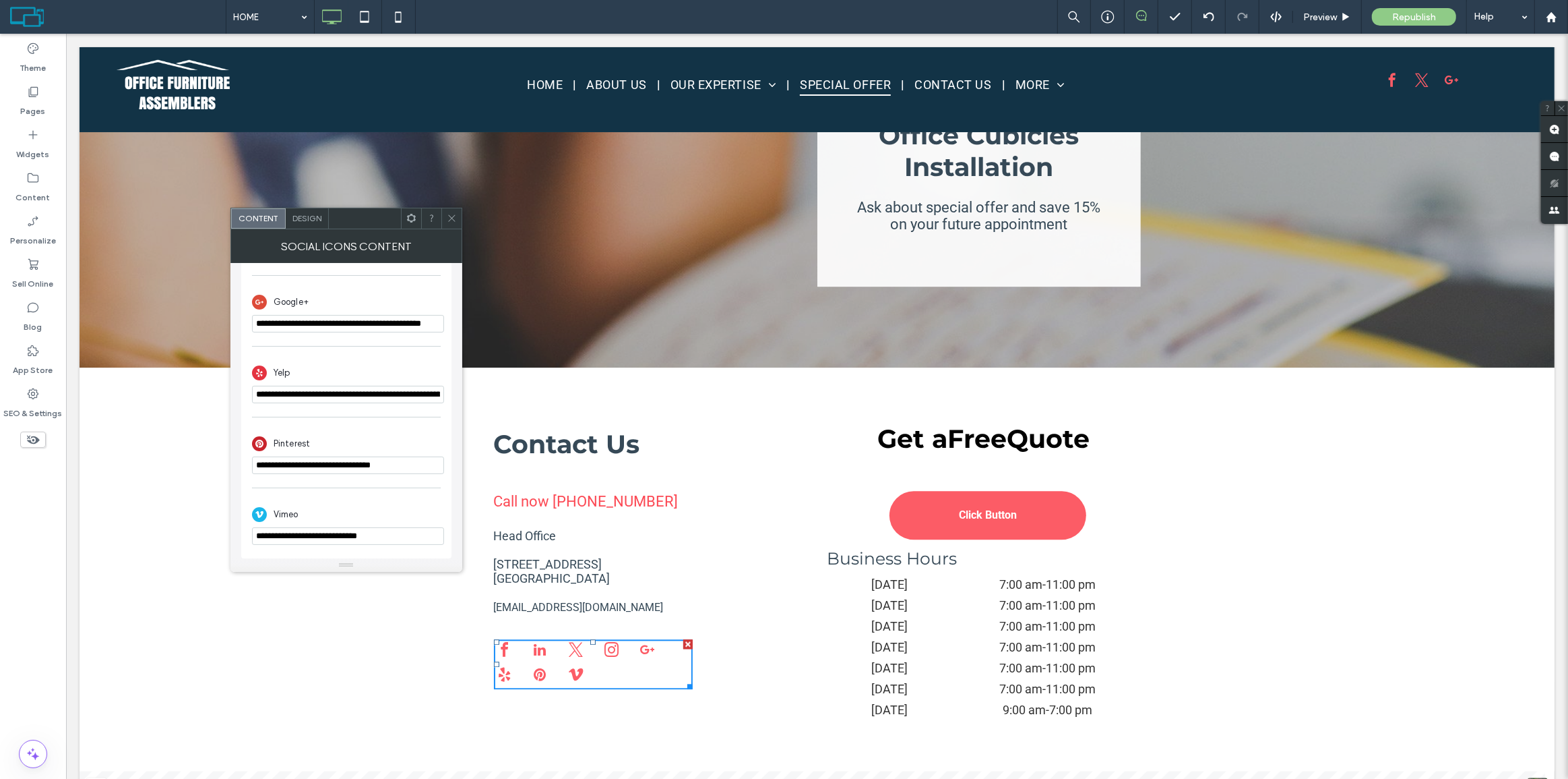
scroll to position [598, 0]
drag, startPoint x: 452, startPoint y: 209, endPoint x: 700, endPoint y: 468, distance: 358.6
click at [452, 209] on span at bounding box center [452, 219] width 10 height 20
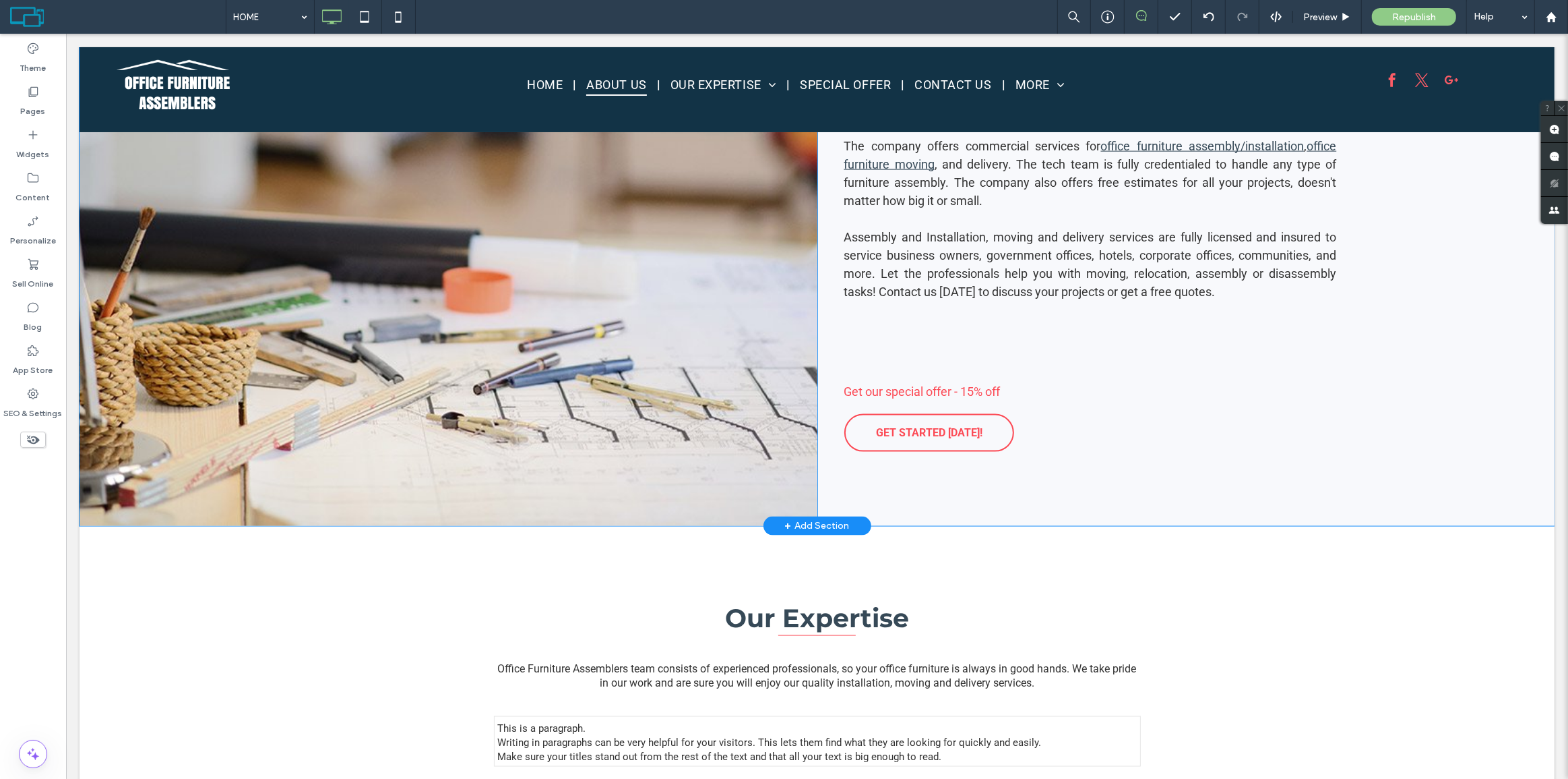
scroll to position [1739, 0]
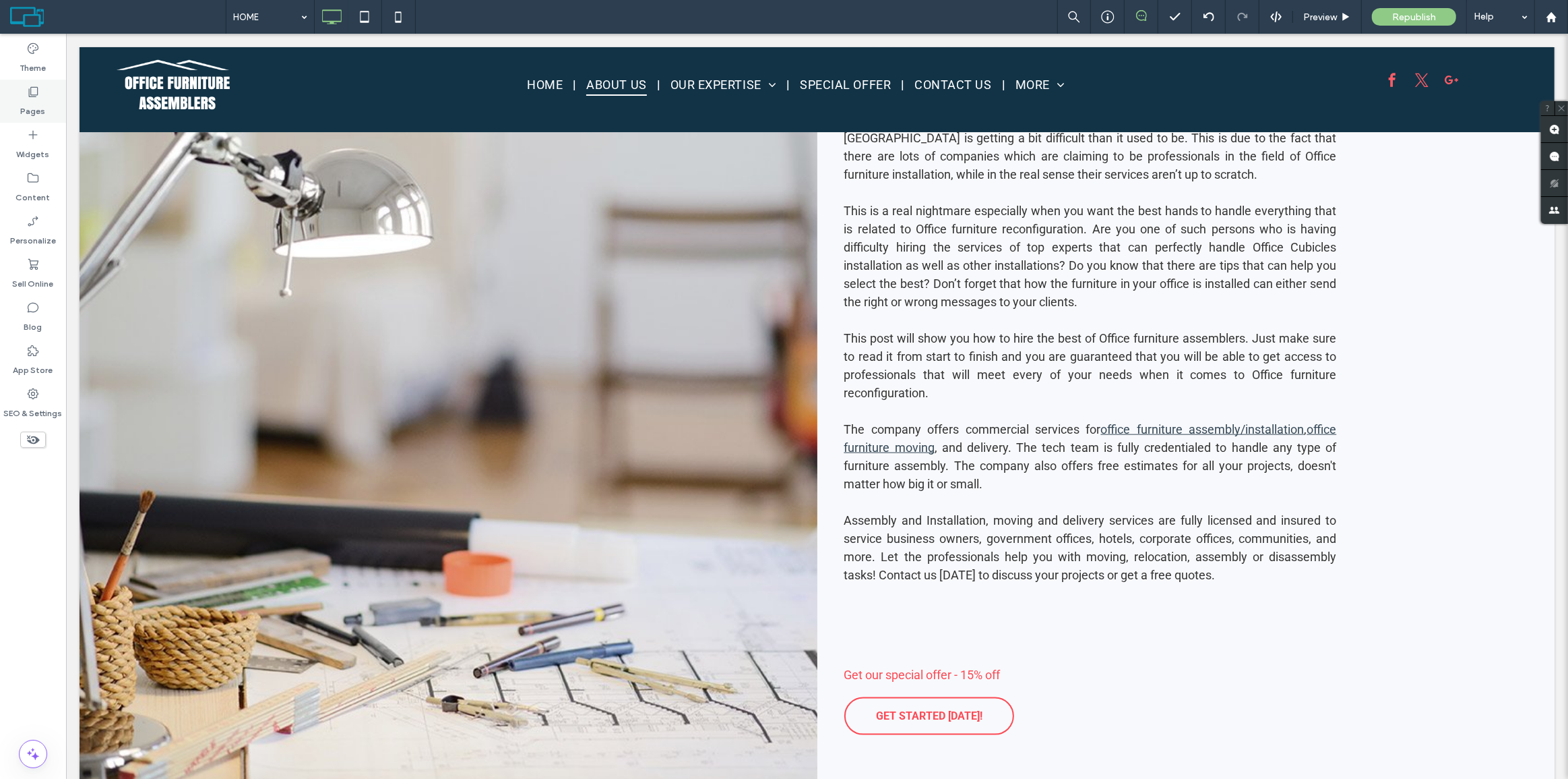
click at [36, 111] on label "Pages" at bounding box center [34, 108] width 25 height 19
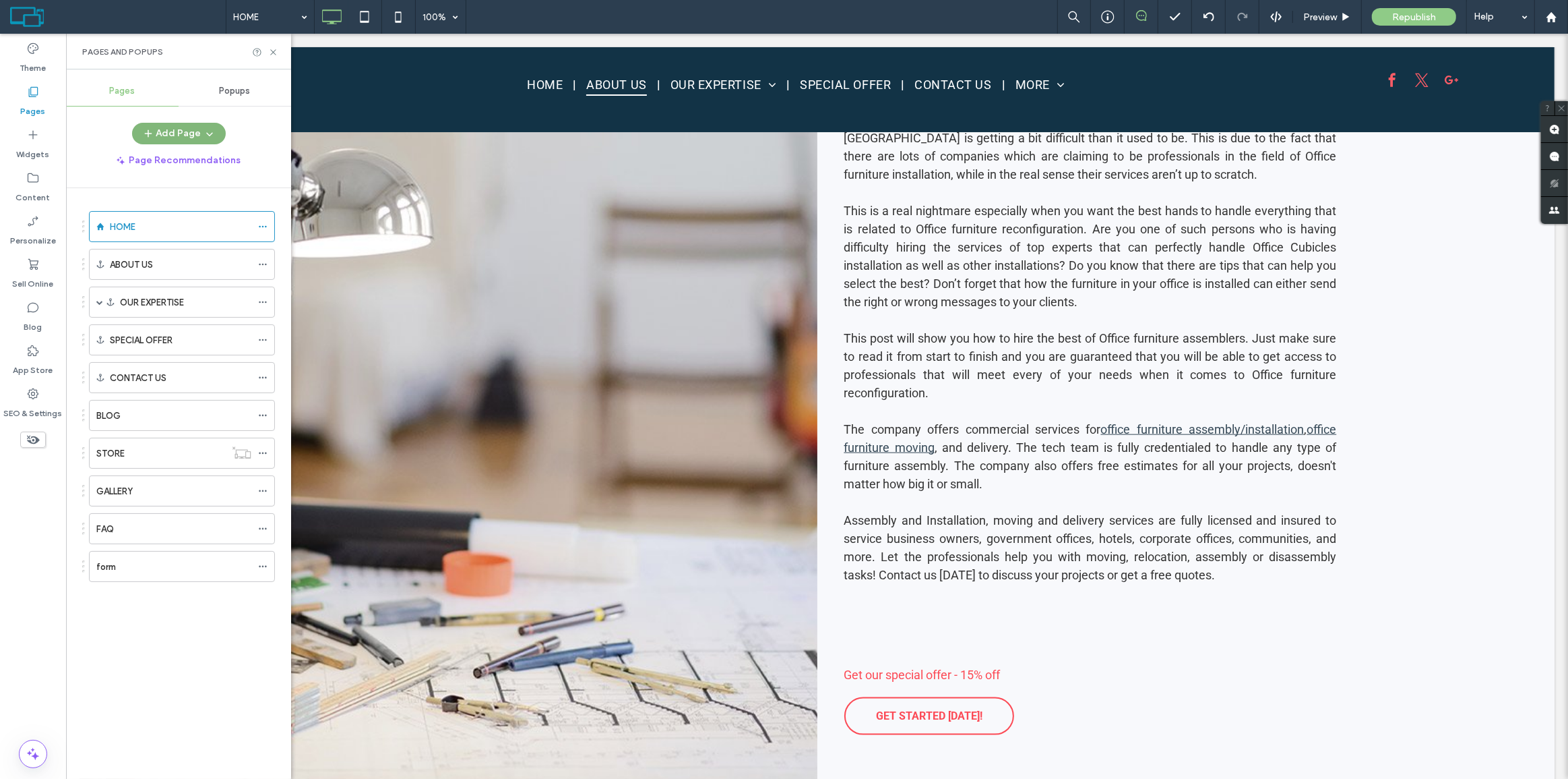
click at [197, 131] on button "Add Page" at bounding box center [179, 133] width 94 height 22
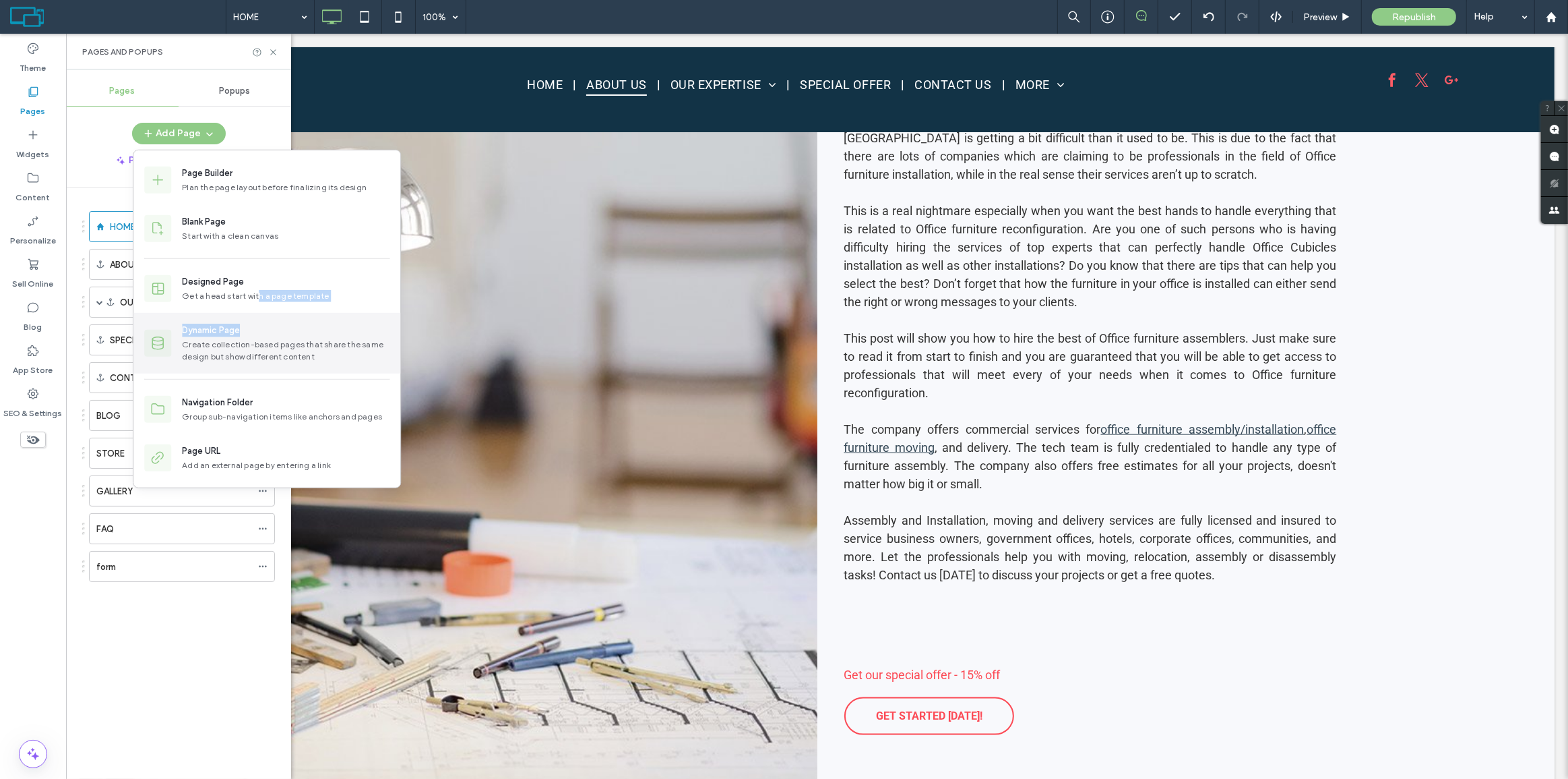
drag, startPoint x: 257, startPoint y: 296, endPoint x: 250, endPoint y: 335, distance: 39.6
click at [250, 335] on div "Designed Page Get a head start with a page template Dynamic Page Create collect…" at bounding box center [267, 322] width 267 height 116
click at [233, 291] on div "Get a head start with a page template" at bounding box center [286, 296] width 208 height 12
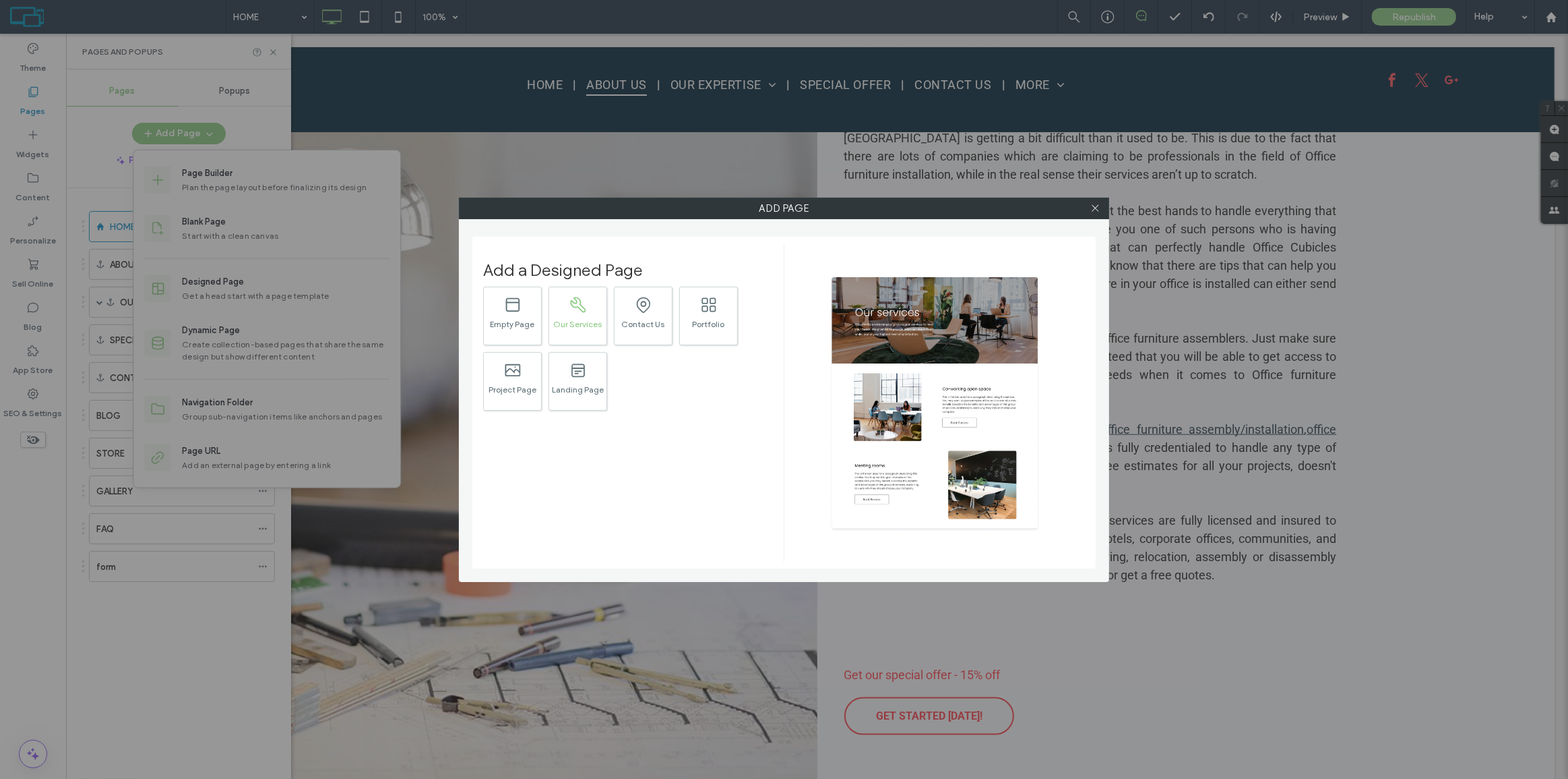
click at [569, 308] on icon ".st0{fill:#616C79;}" at bounding box center [578, 304] width 19 height 19
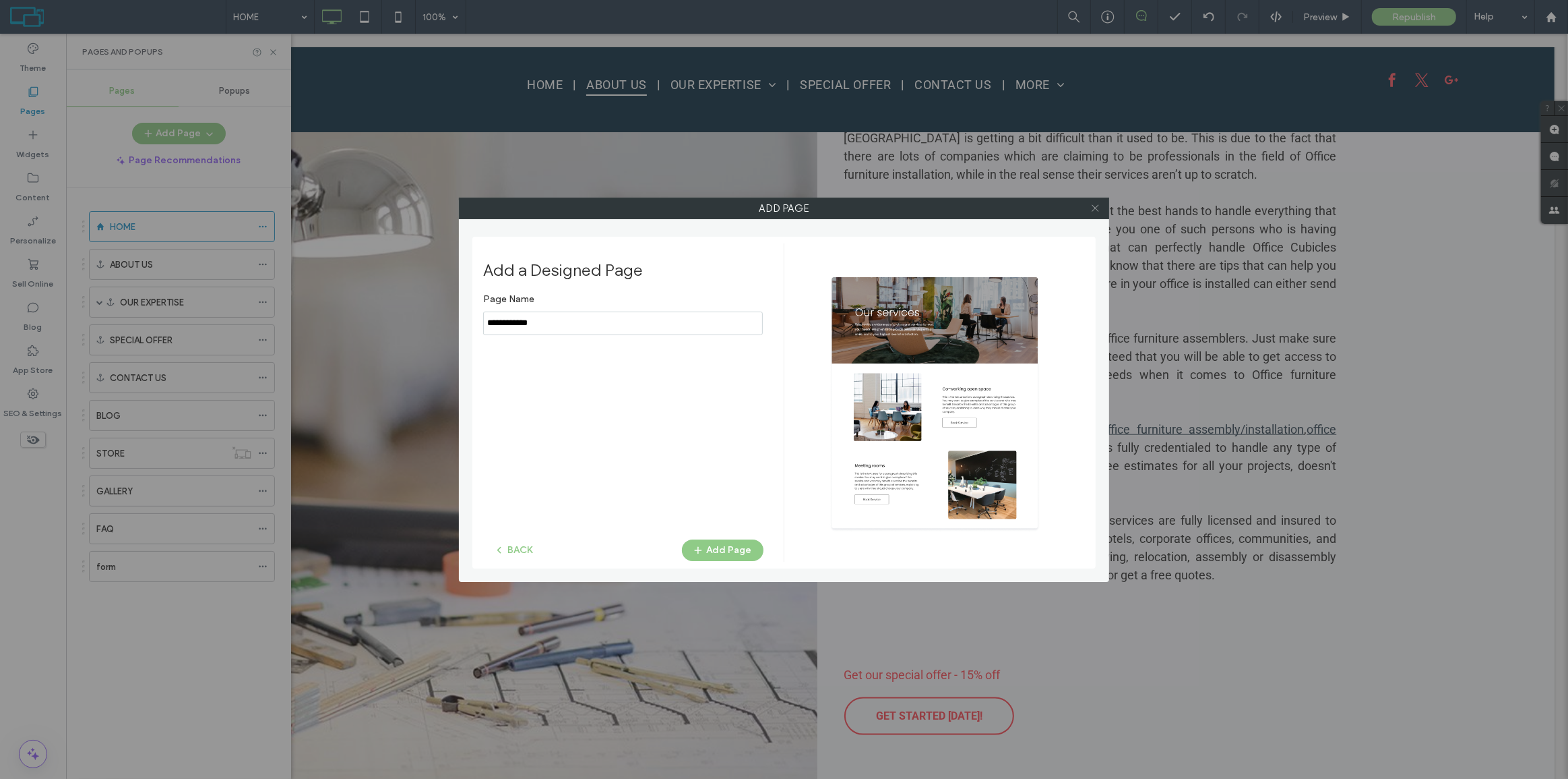
click at [1091, 208] on icon at bounding box center [1094, 208] width 10 height 10
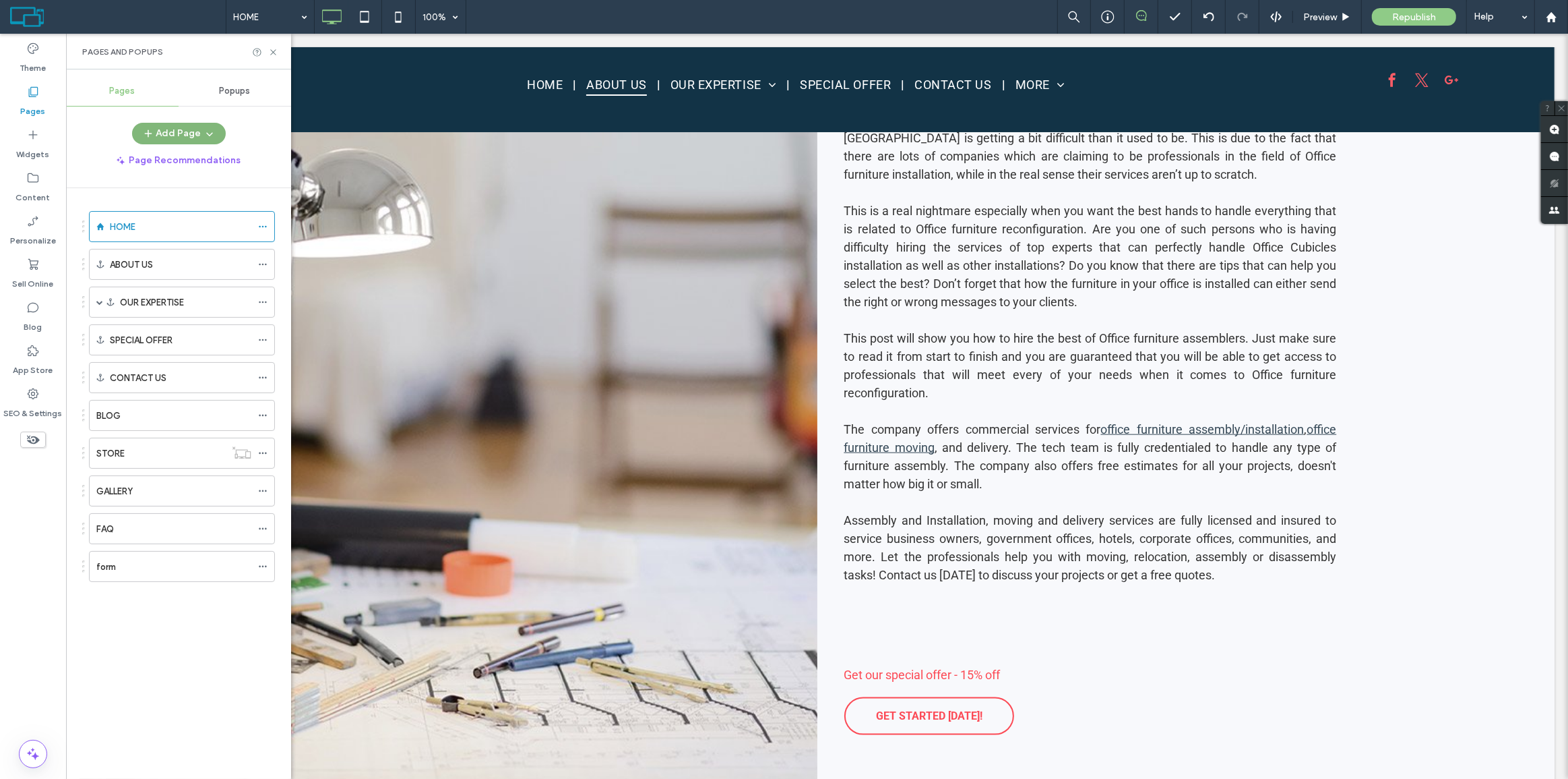
click at [197, 126] on button "Add Page" at bounding box center [179, 133] width 94 height 22
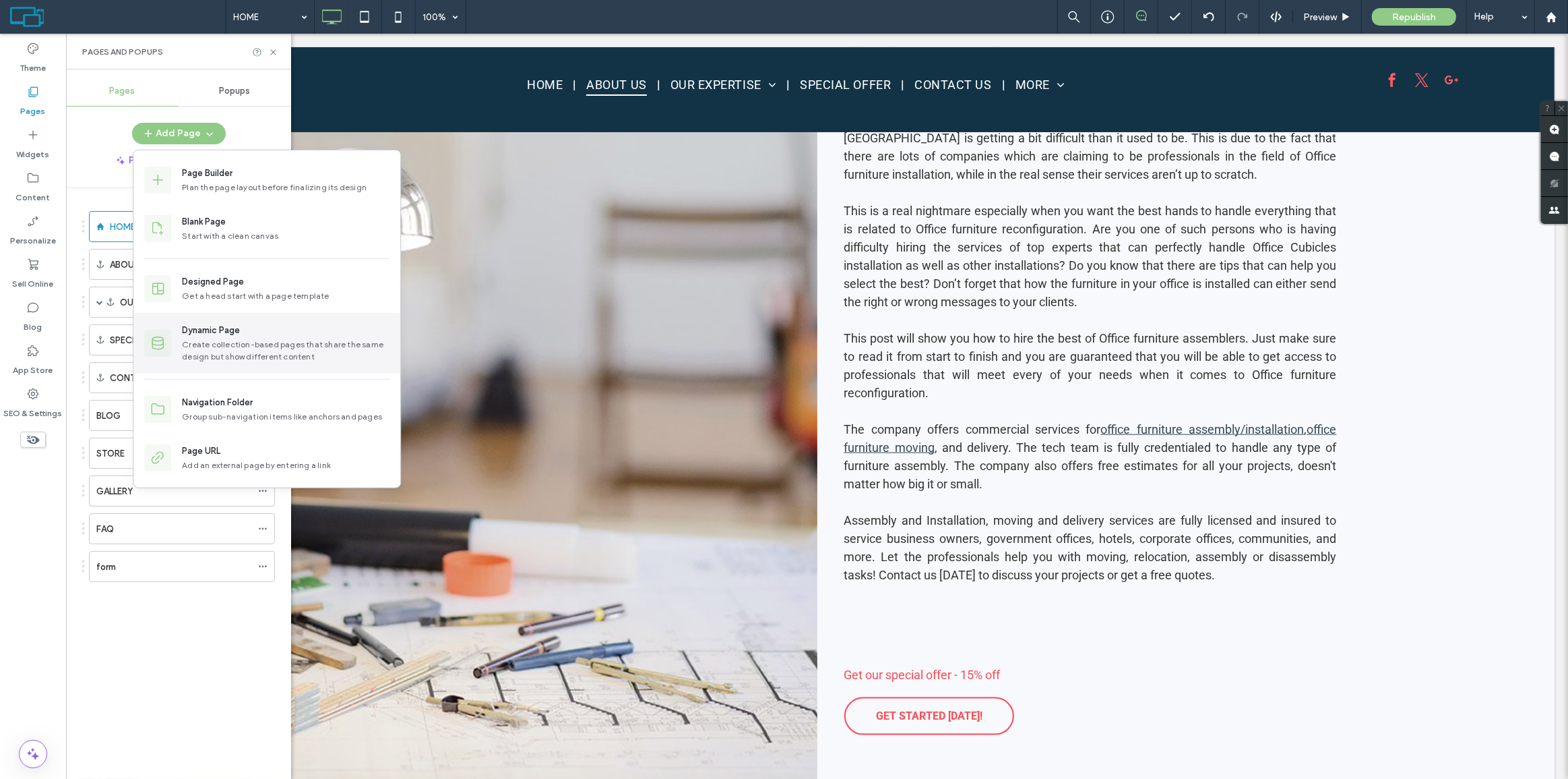
click at [226, 336] on div "Dynamic Page" at bounding box center [211, 330] width 58 height 13
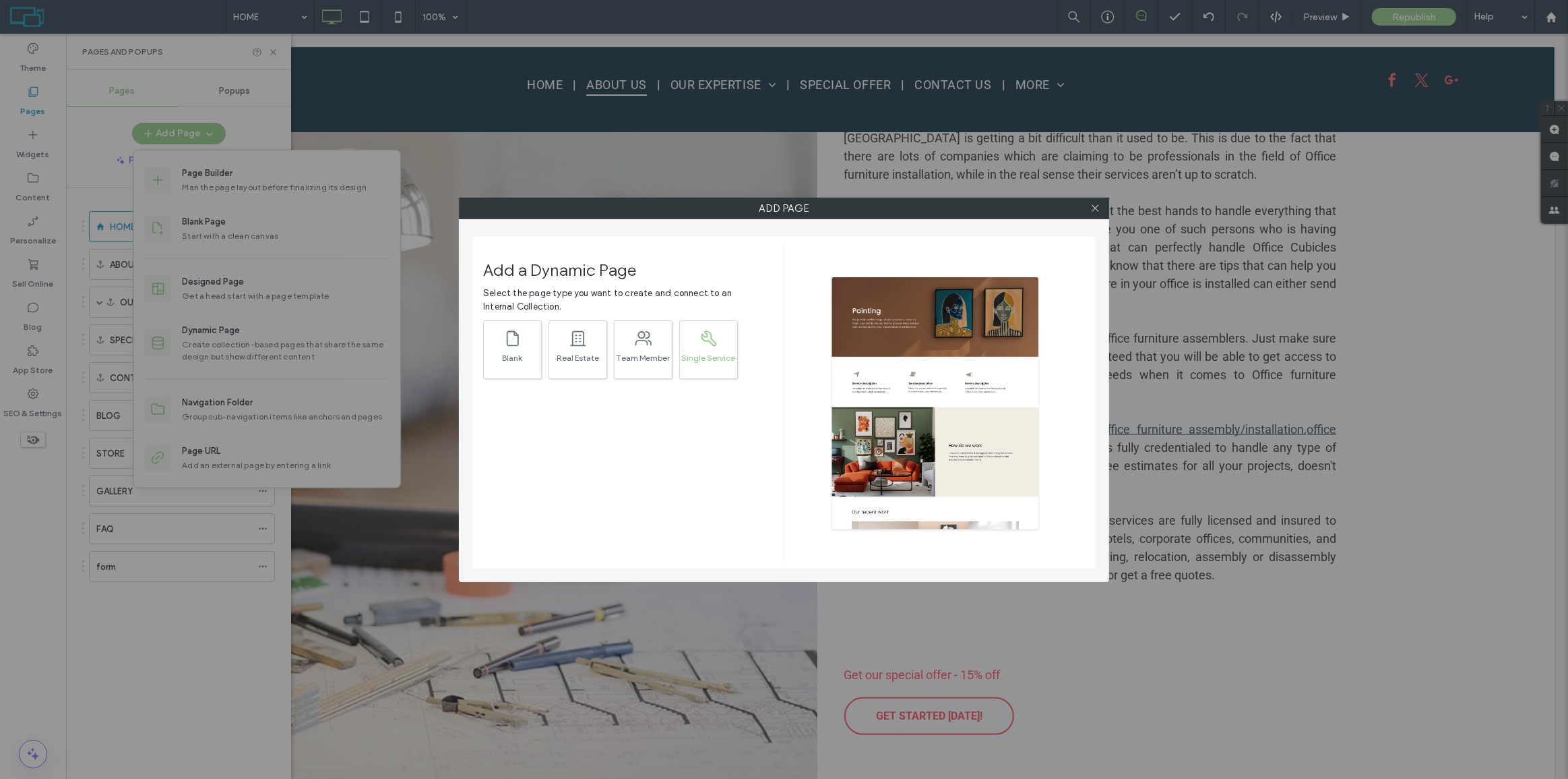
click at [721, 354] on div "Single Service" at bounding box center [708, 357] width 57 height 9
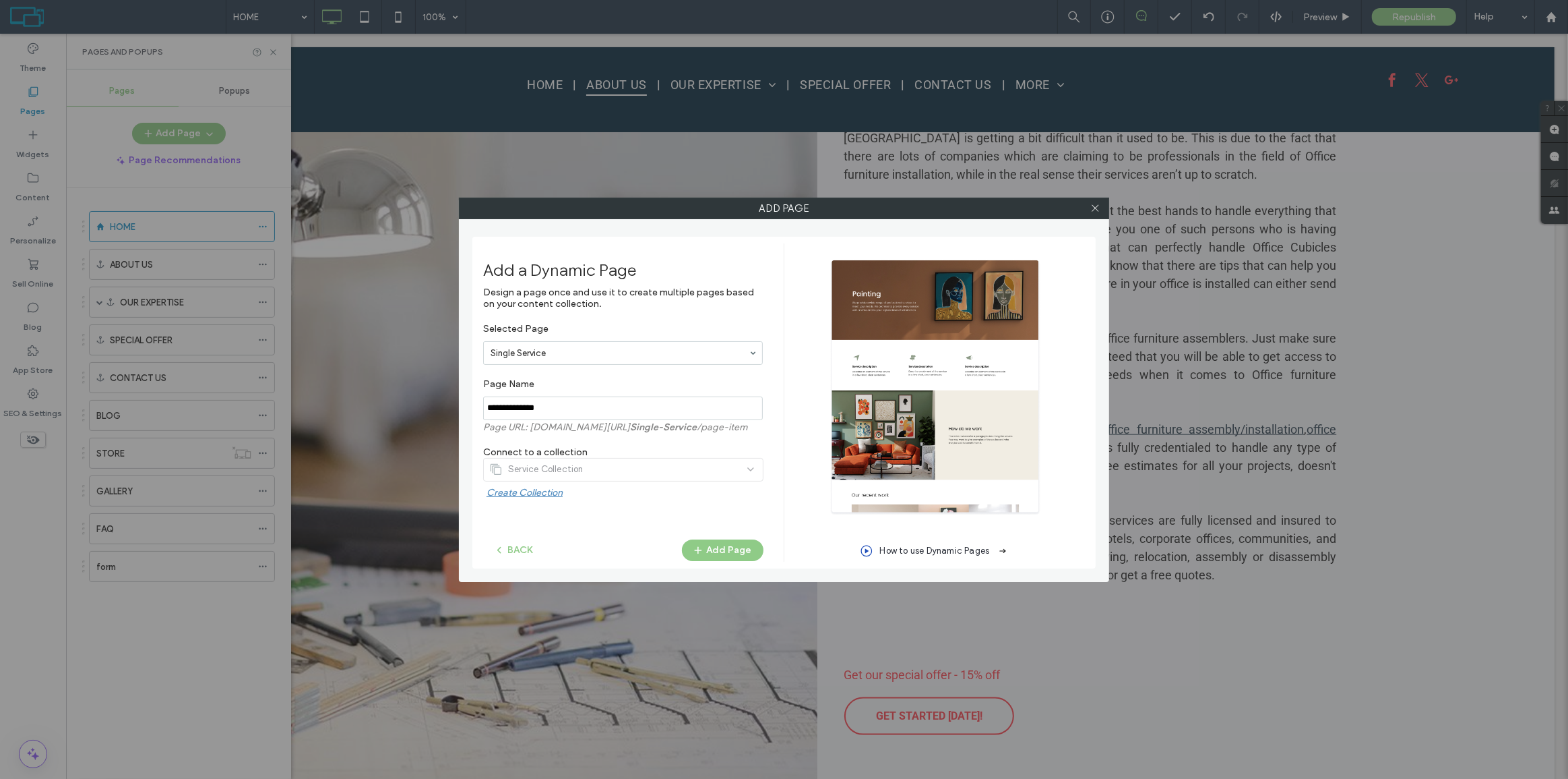
drag, startPoint x: 736, startPoint y: 554, endPoint x: 754, endPoint y: 501, distance: 56.0
click at [754, 501] on div "Design a page once and use it to create multiple pages based on your content co…" at bounding box center [623, 406] width 280 height 240
click at [693, 510] on div "Design a page once and use it to create multiple pages based on your content co…" at bounding box center [623, 406] width 280 height 240
click at [629, 407] on input "notEmpty" at bounding box center [623, 408] width 279 height 23
drag, startPoint x: 626, startPoint y: 410, endPoint x: 448, endPoint y: 416, distance: 178.1
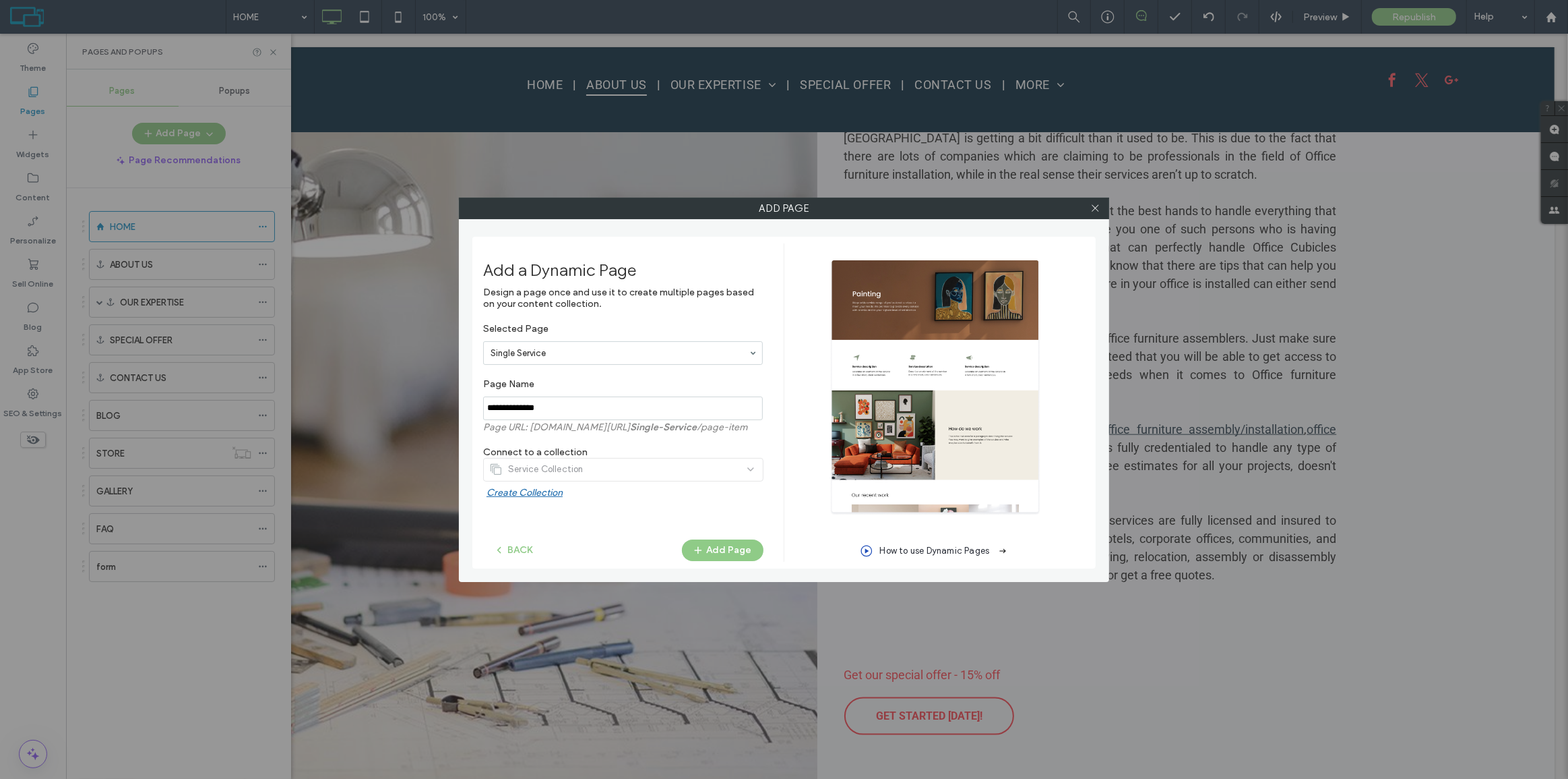
click at [448, 416] on div "Add Page Add a Dynamic Page Design a page once and use it to create multiple pa…" at bounding box center [784, 390] width 1568 height 779
click at [733, 553] on button "Add Page" at bounding box center [722, 550] width 82 height 22
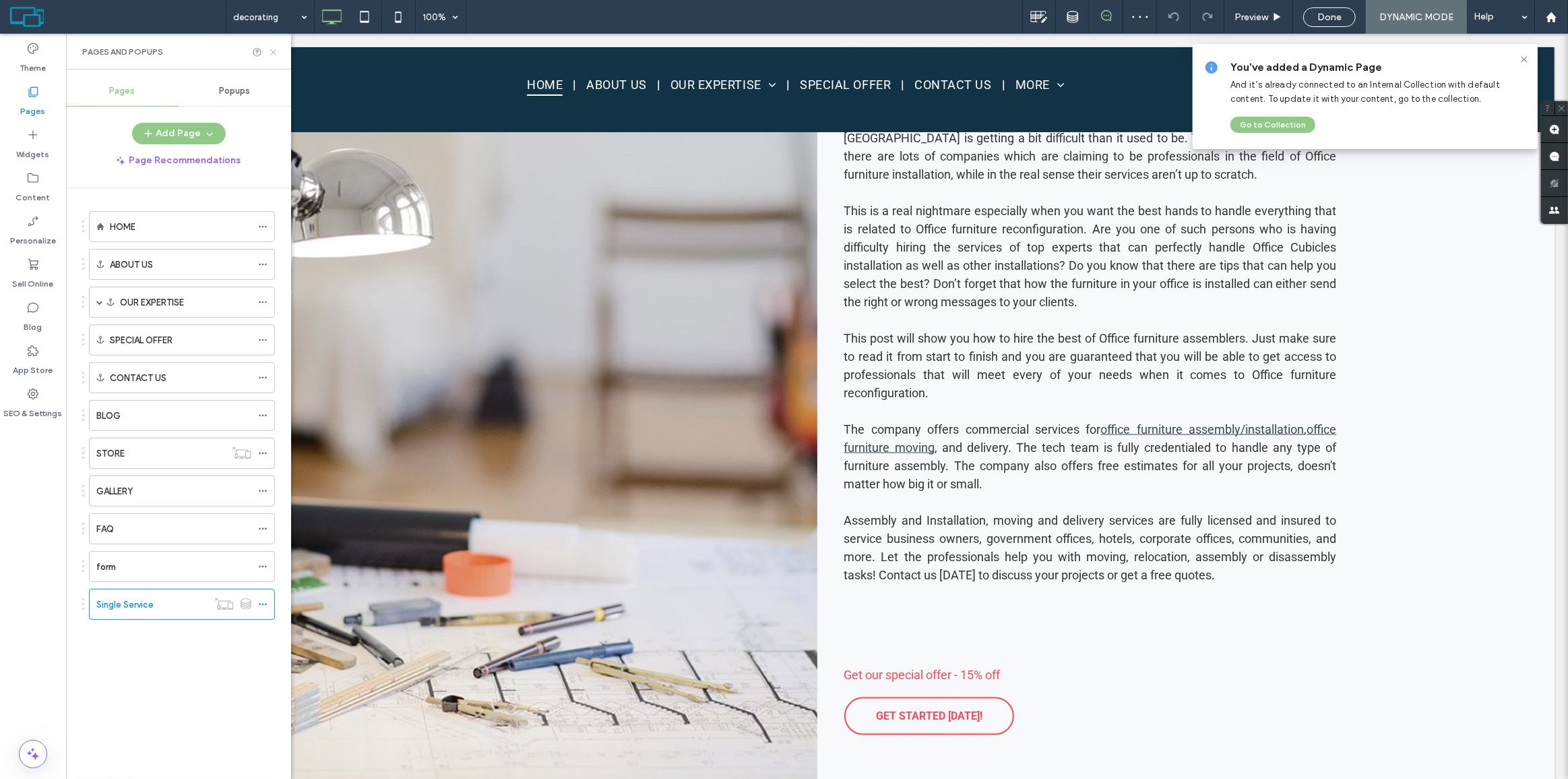
click at [269, 52] on icon at bounding box center [273, 52] width 10 height 10
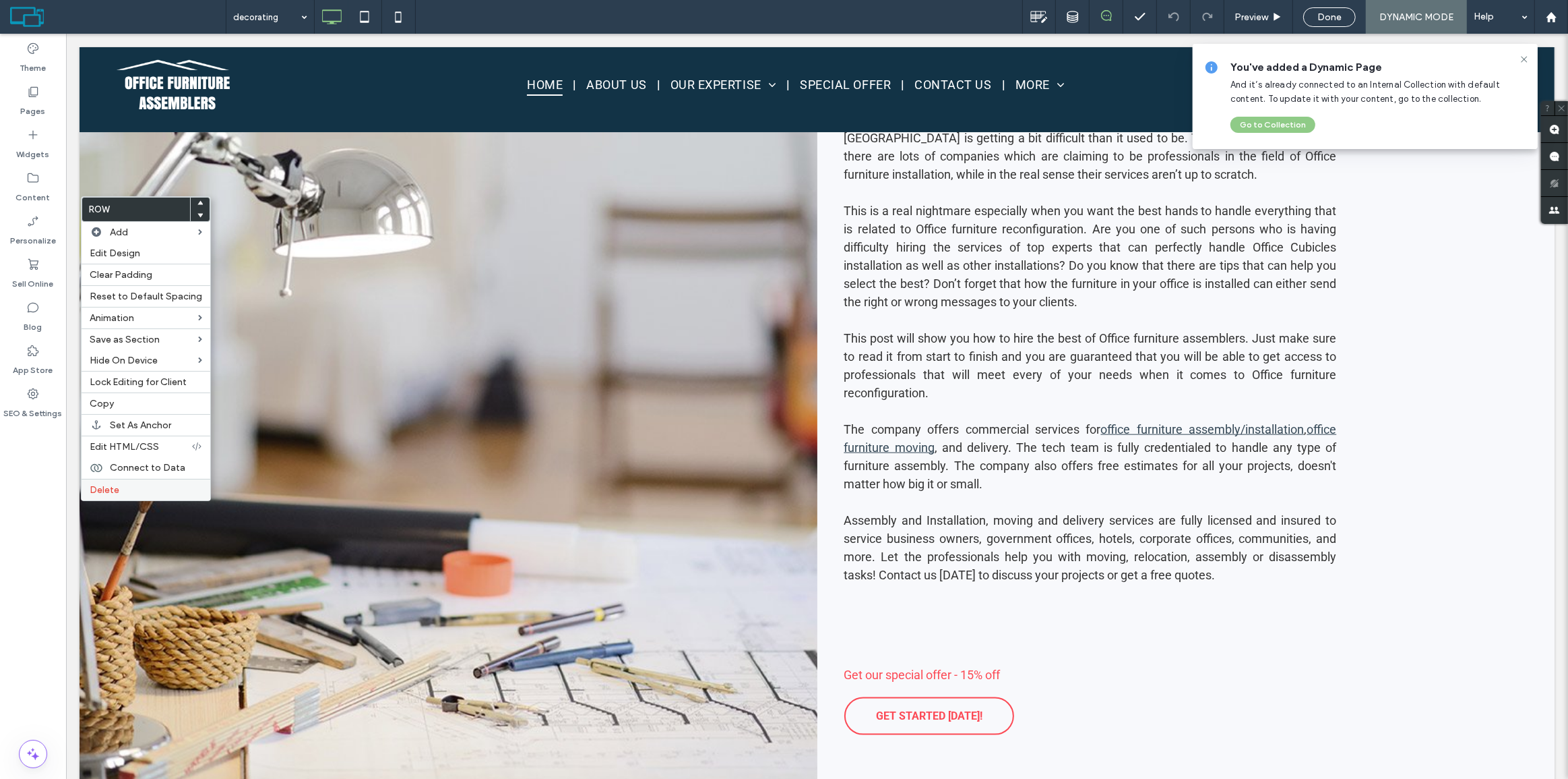
click at [128, 487] on label "Delete" at bounding box center [146, 489] width 112 height 12
